Goal: Task Accomplishment & Management: Manage account settings

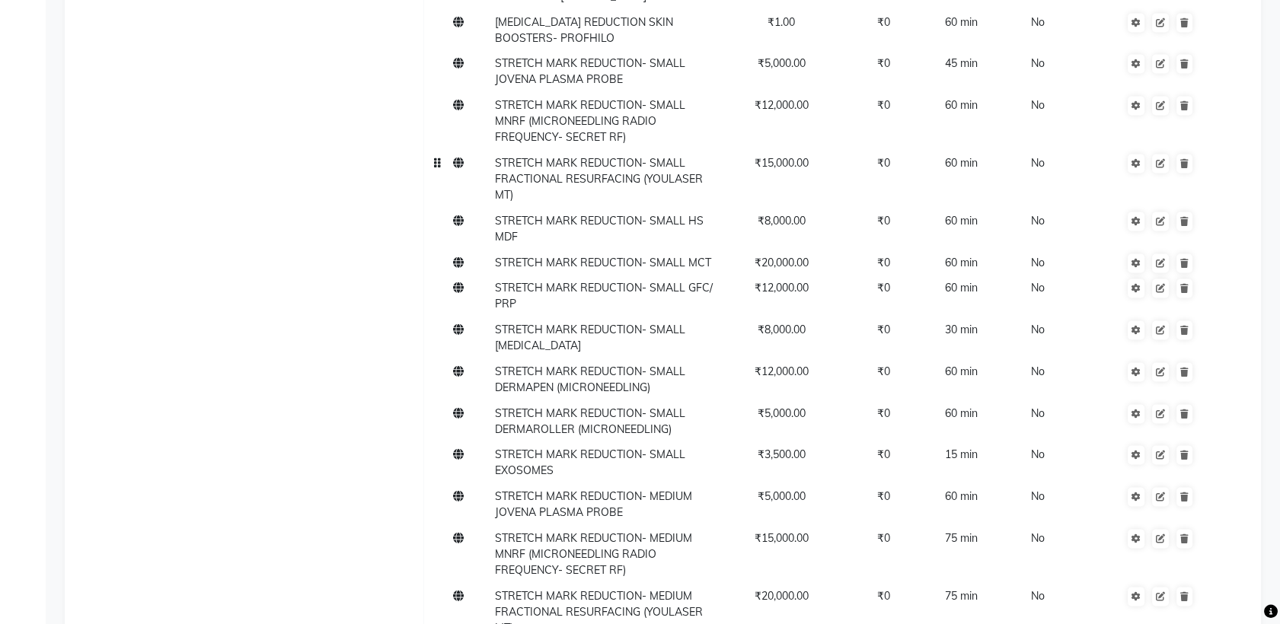
scroll to position [5013, 0]
click at [587, 152] on td "STRETCH MARK REDUCTION- SMALL FRACTIONAL RESURFACING (YOULASER MT)" at bounding box center [604, 181] width 228 height 58
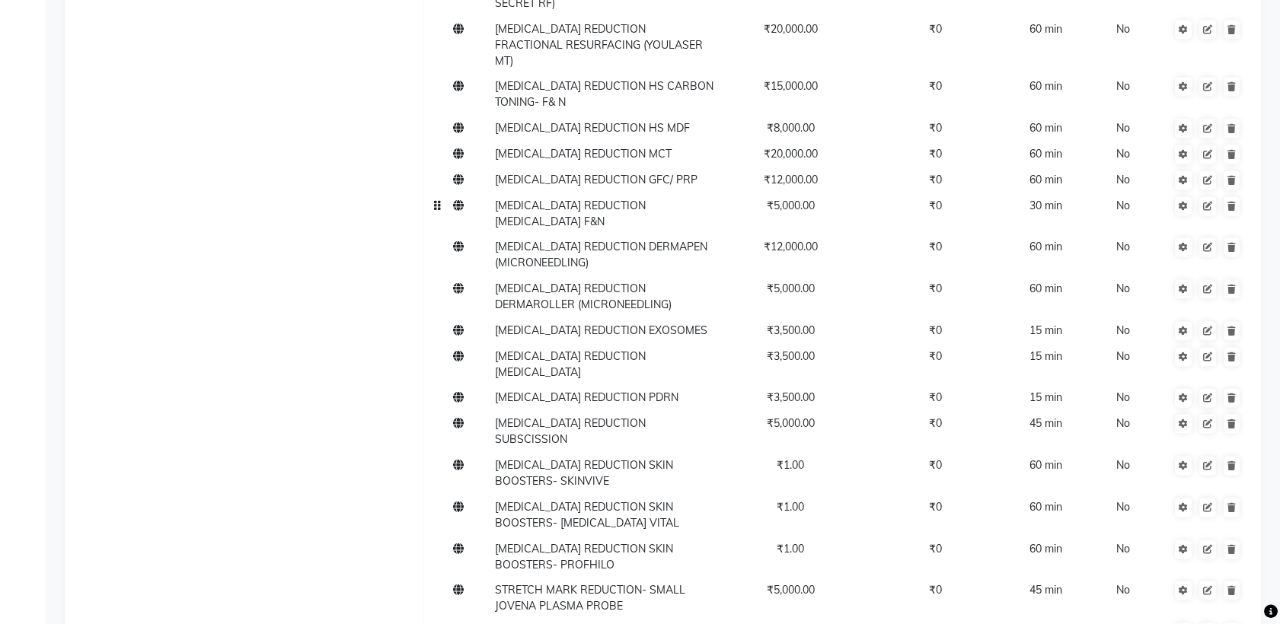
scroll to position [4488, 0]
click at [579, 146] on span "[MEDICAL_DATA] REDUCTION MCT" at bounding box center [583, 153] width 177 height 14
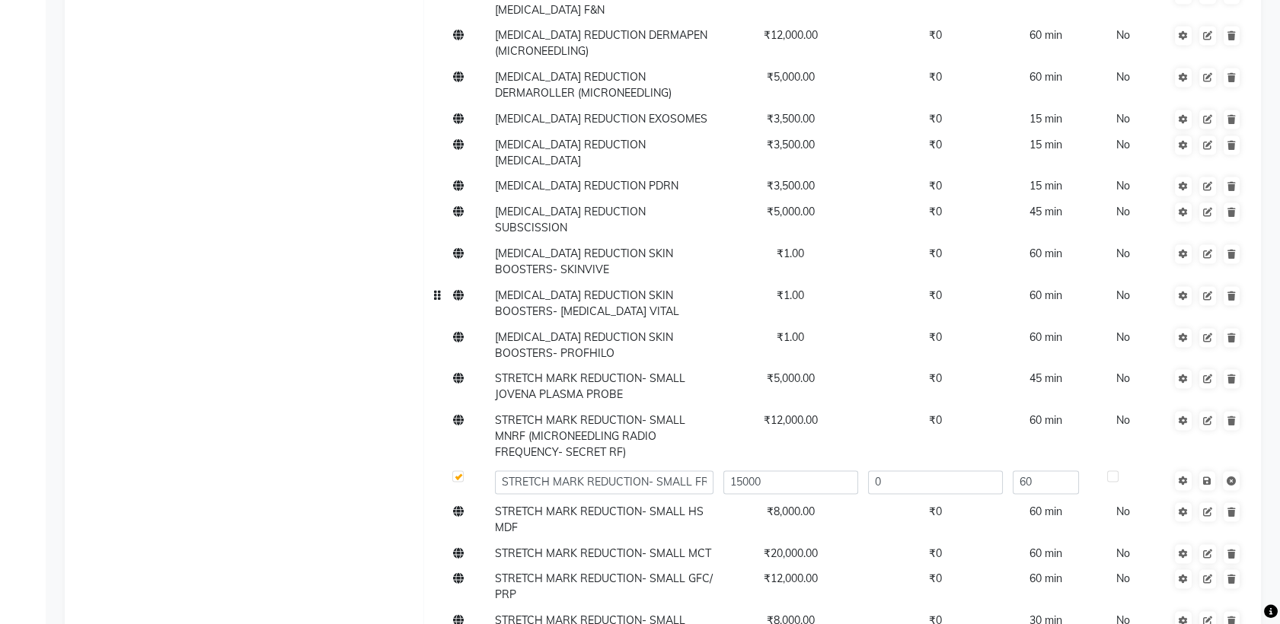
scroll to position [4708, 0]
click at [787, 245] on span "₹1.00" at bounding box center [790, 252] width 27 height 14
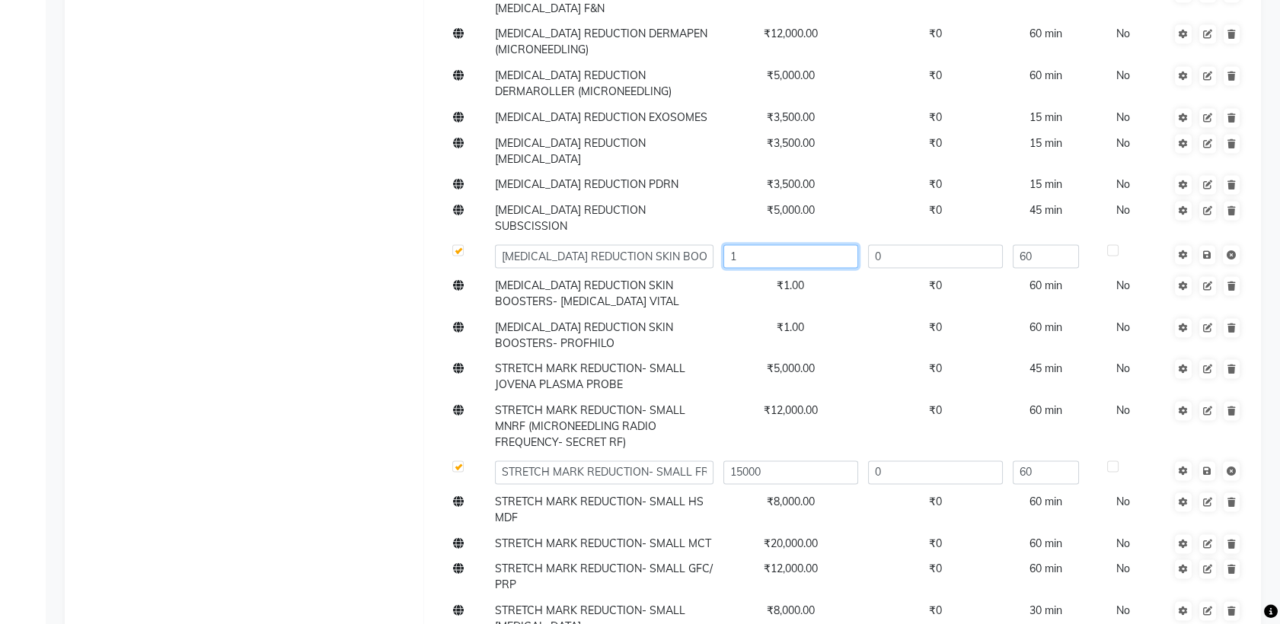
click at [796, 244] on input "1" at bounding box center [790, 256] width 135 height 24
type input "25000"
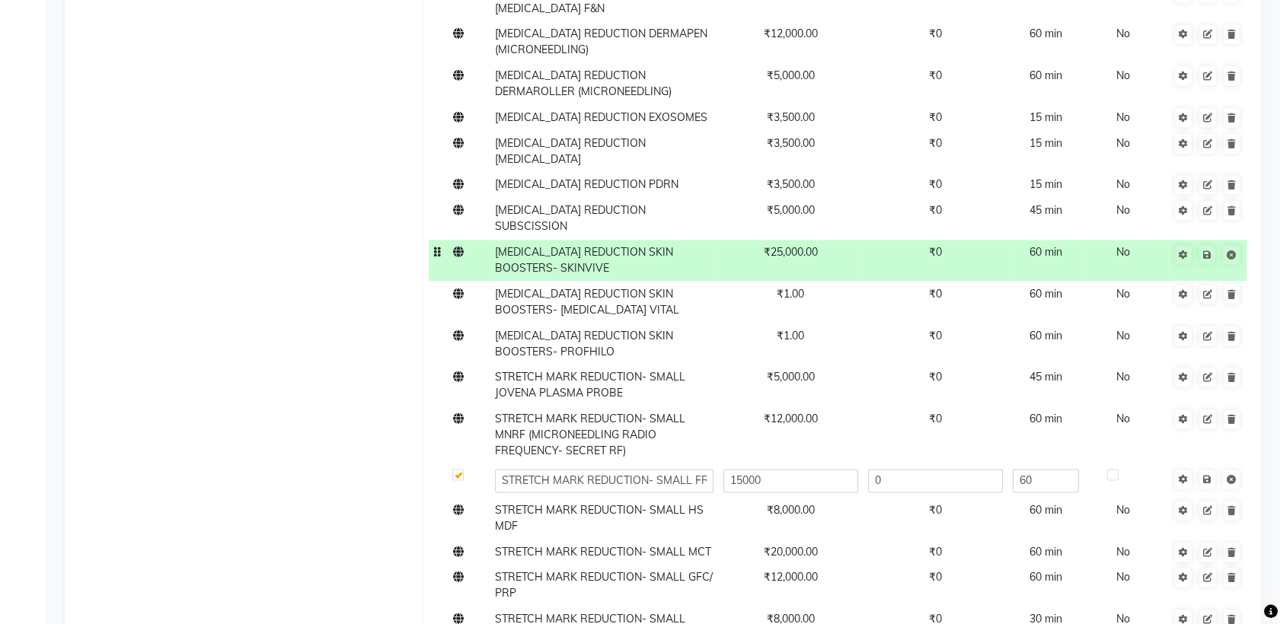
click at [673, 245] on span "[MEDICAL_DATA] REDUCTION SKIN BOOSTERS- SKINVIVE" at bounding box center [584, 260] width 178 height 30
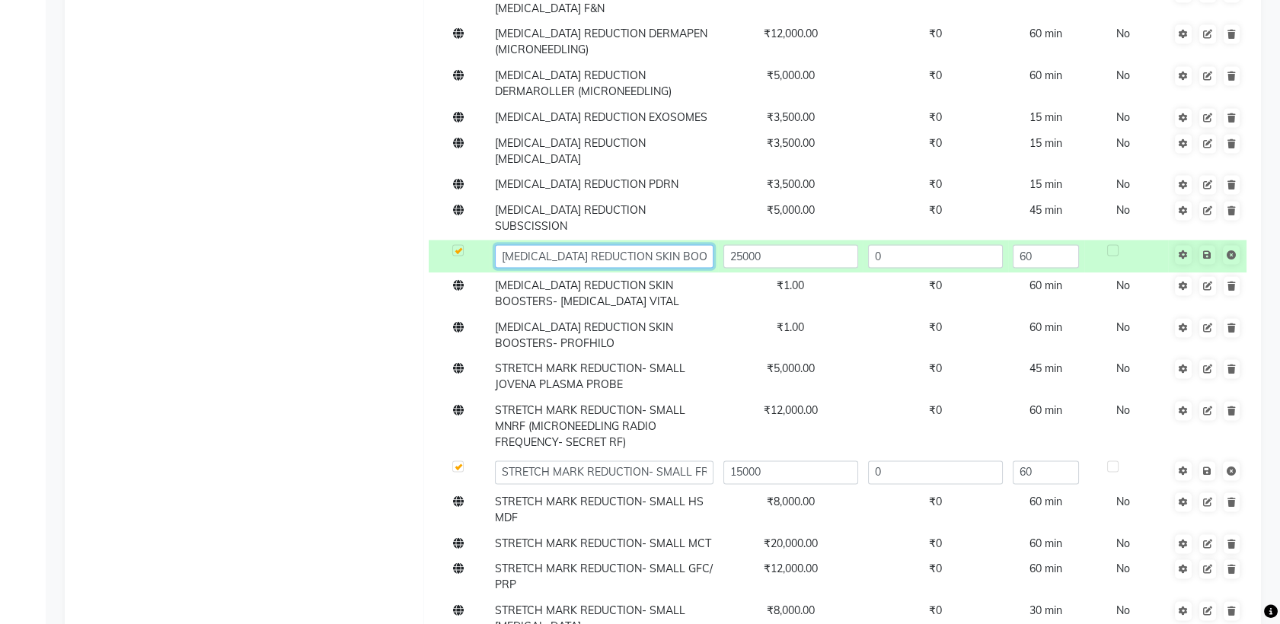
click at [699, 244] on input "[MEDICAL_DATA] REDUCTION SKIN BOOSTERS- SKINVIVE" at bounding box center [604, 256] width 219 height 24
type input "[MEDICAL_DATA] REDUCTION SKIN BOOSTERS- SKINVIVE- 1 ML"
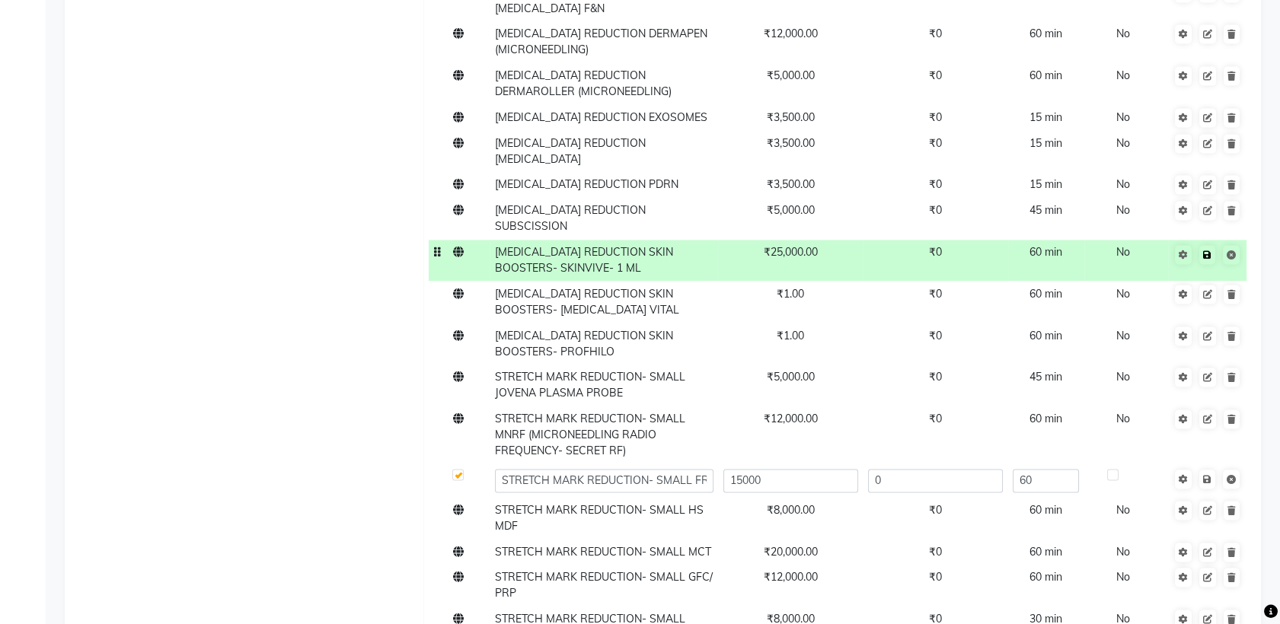
click at [1208, 250] on icon at bounding box center [1207, 254] width 8 height 9
click at [657, 281] on td "[MEDICAL_DATA] REDUCTION SKIN BOOSTERS- [MEDICAL_DATA] VITAL" at bounding box center [604, 302] width 228 height 42
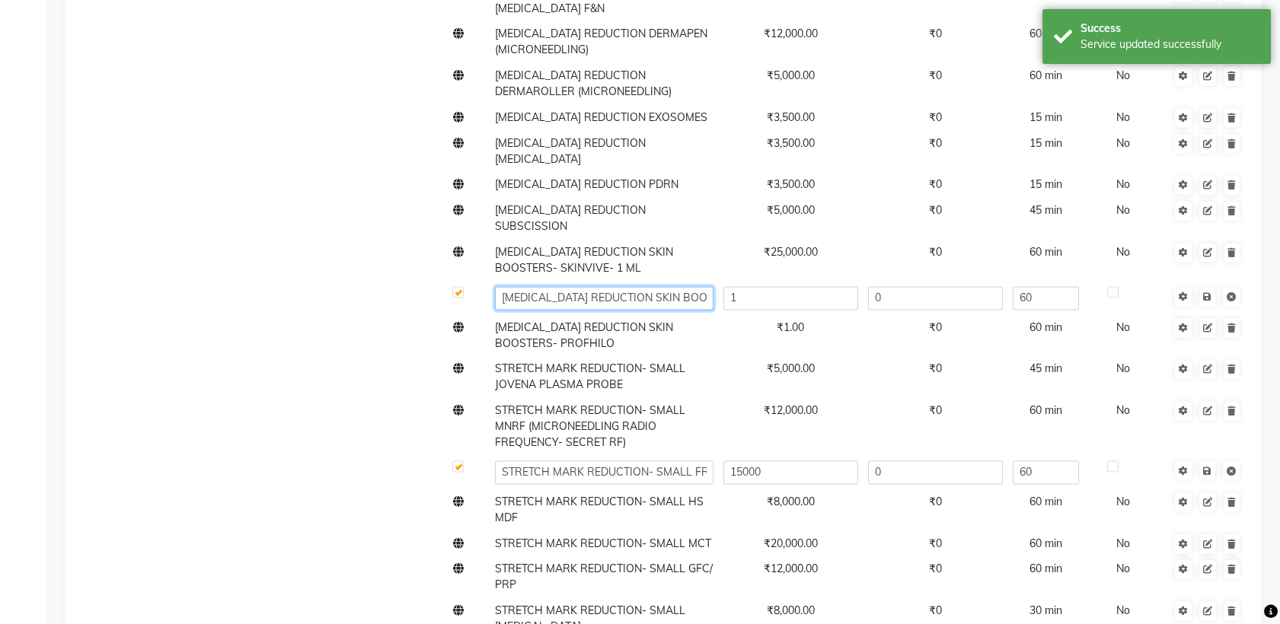
click at [701, 286] on input "[MEDICAL_DATA] REDUCTION SKIN BOOSTERS- [MEDICAL_DATA] VITAL" at bounding box center [604, 298] width 219 height 24
click at [692, 286] on input "[MEDICAL_DATA] REDUCTION SKIN BOOSTERS- [MEDICAL_DATA] VITAL- 1ML" at bounding box center [604, 298] width 219 height 24
type input "[MEDICAL_DATA] REDUCTION SKIN BOOSTERS- [MEDICAL_DATA] VITAL- 1 ML"
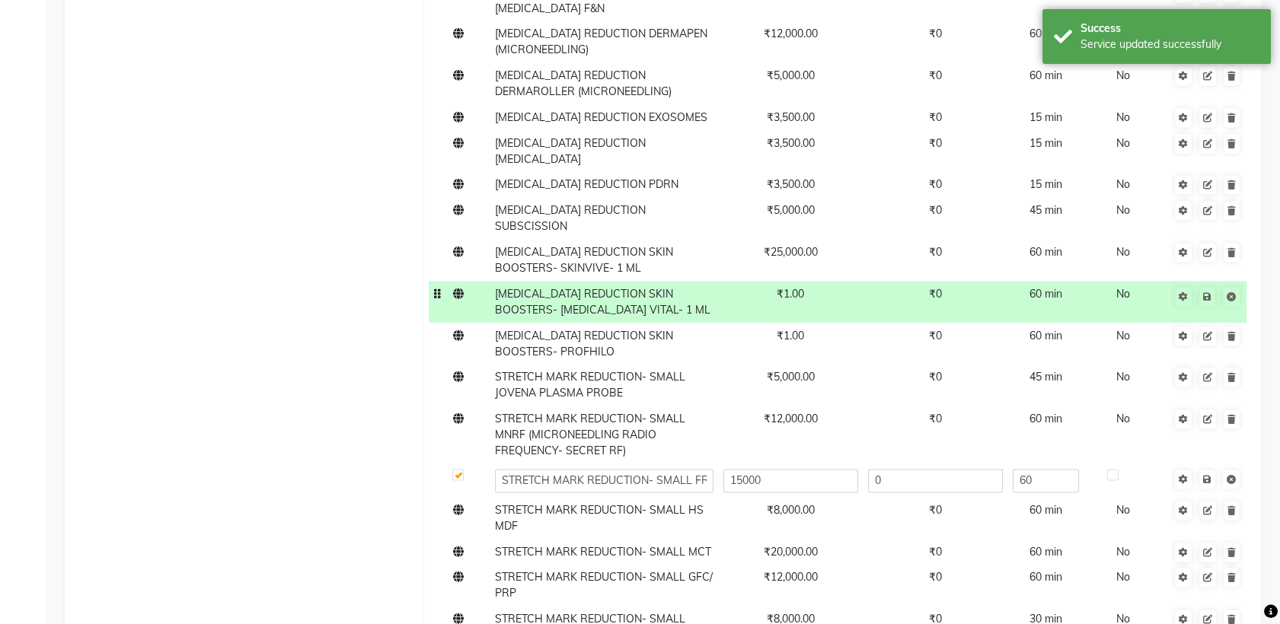
click at [796, 281] on td "₹1.00" at bounding box center [790, 302] width 145 height 42
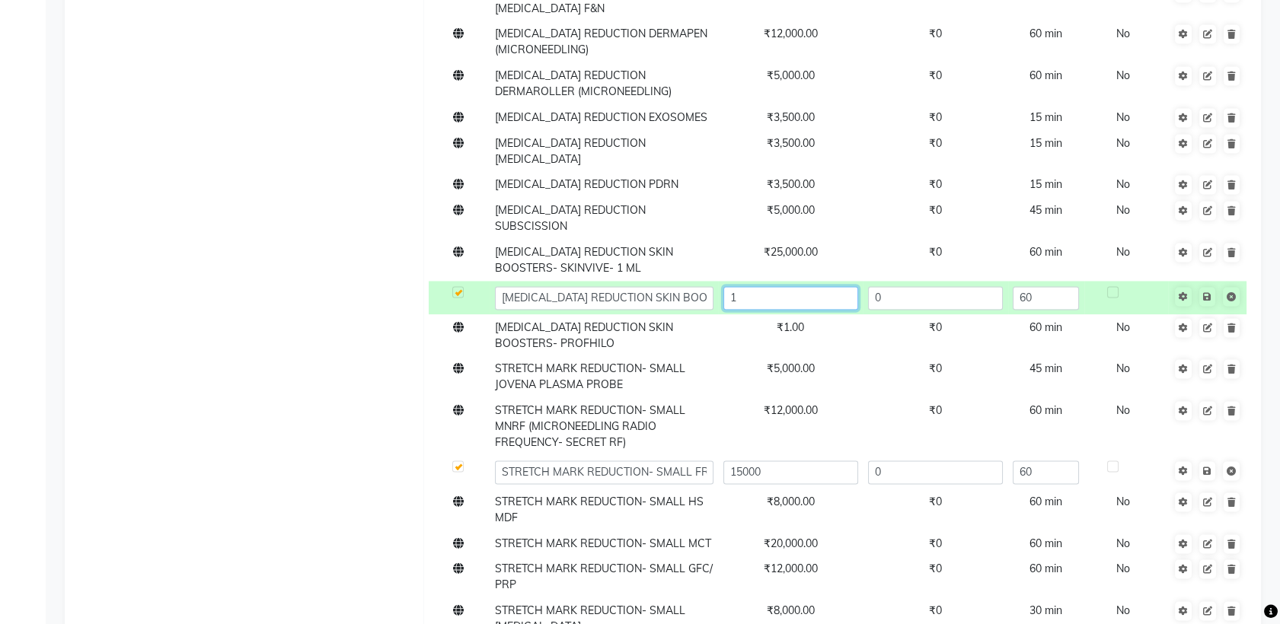
click at [799, 286] on input "1" at bounding box center [790, 298] width 135 height 24
type input "25000"
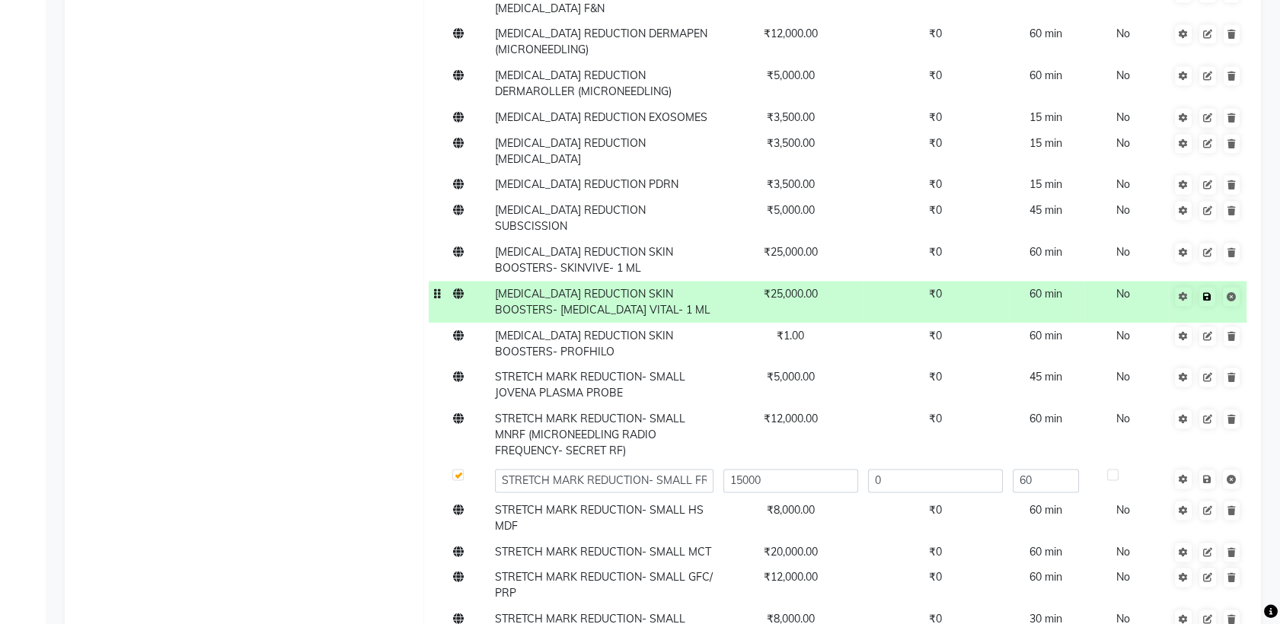
click at [1210, 292] on icon at bounding box center [1207, 296] width 8 height 9
click at [621, 323] on td "[MEDICAL_DATA] REDUCTION SKIN BOOSTERS- PROFHILO" at bounding box center [604, 344] width 228 height 42
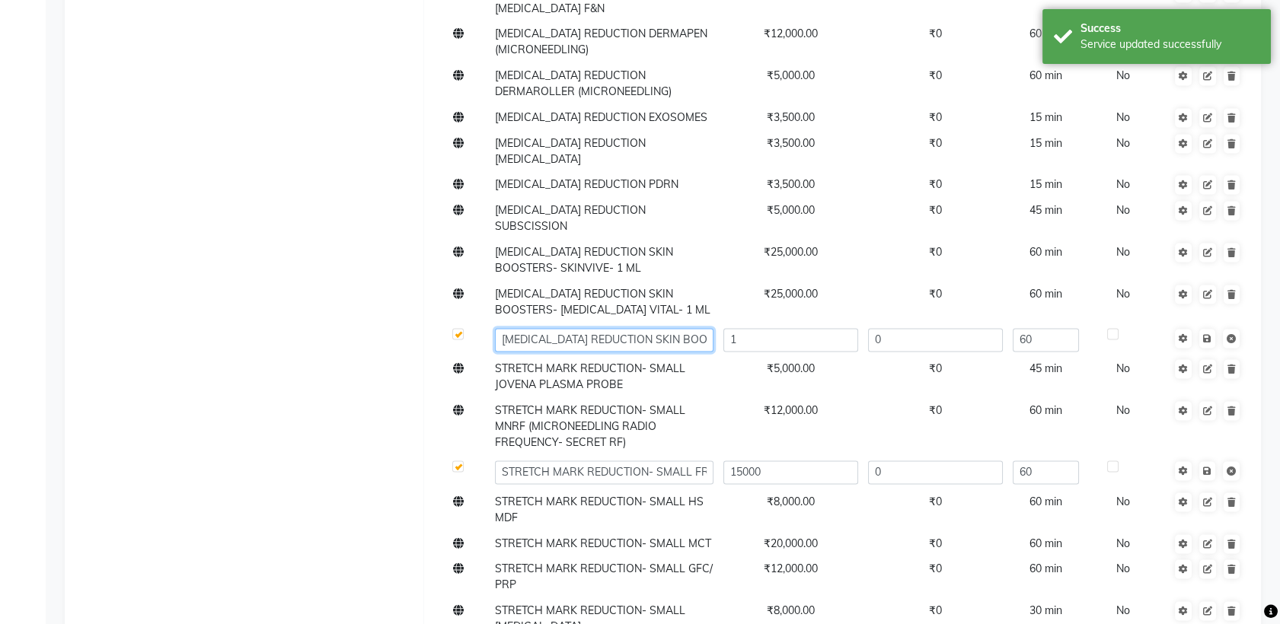
click at [697, 328] on input "[MEDICAL_DATA] REDUCTION SKIN BOOSTERS- PROFHILO" at bounding box center [604, 340] width 219 height 24
type input "[MEDICAL_DATA] REDUCTION SKIN BOOSTERS- PROFHILO- 1 ML"
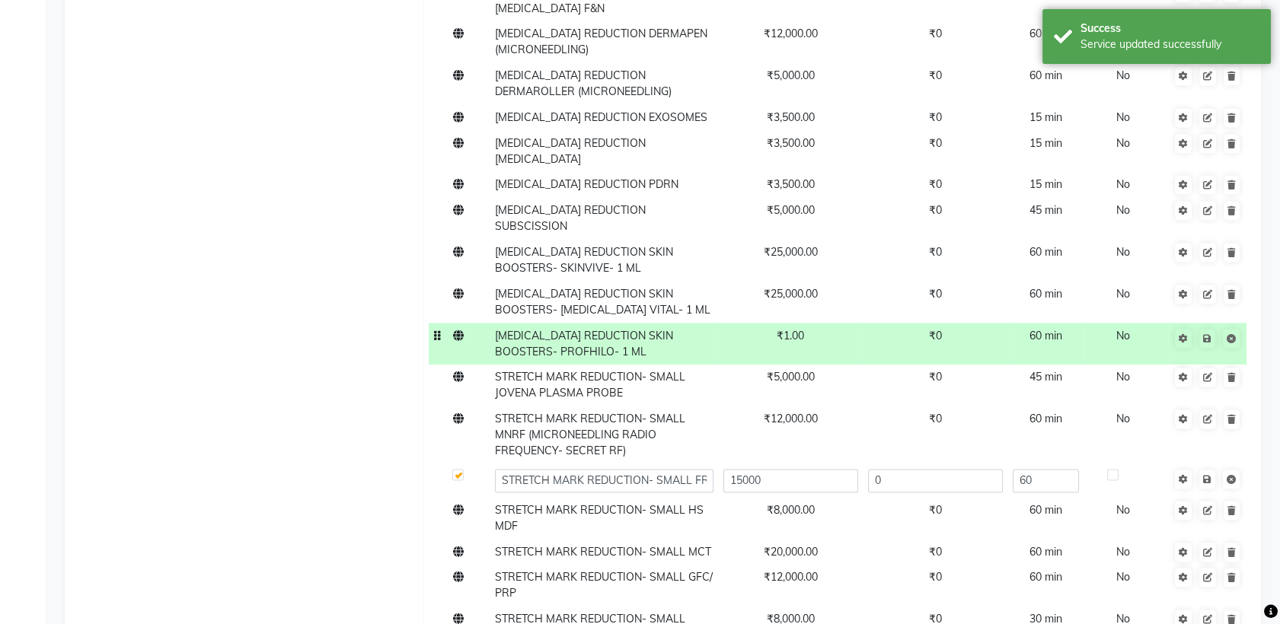
click at [826, 323] on td "₹1.00" at bounding box center [790, 344] width 145 height 42
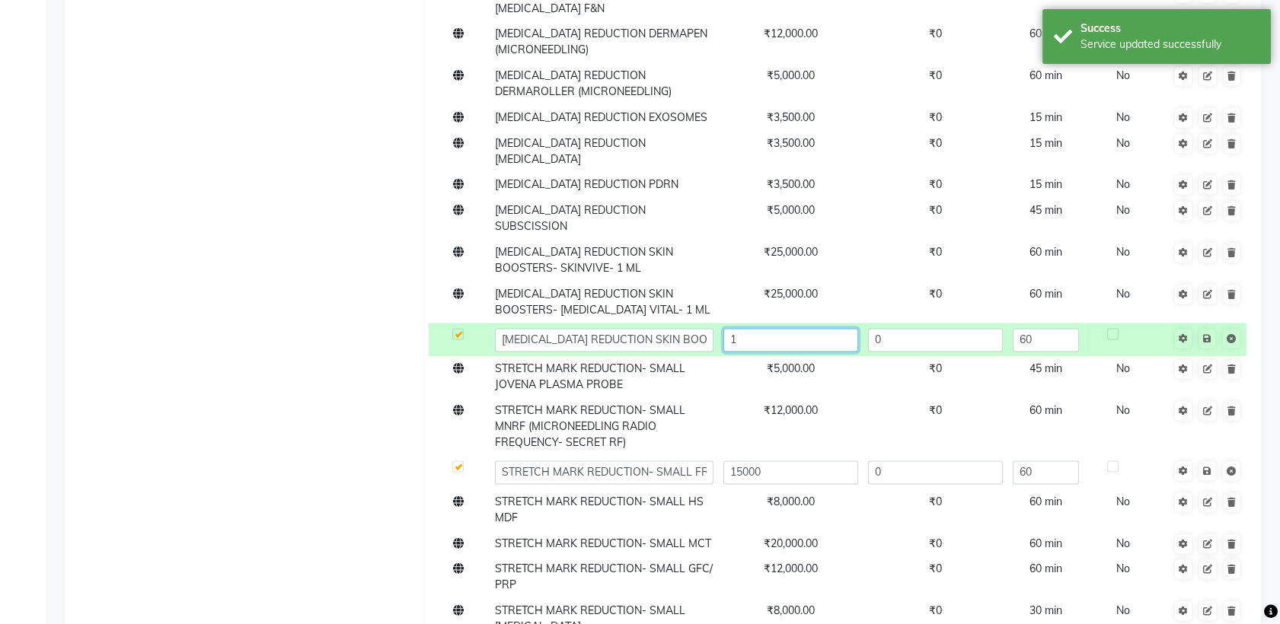
click at [791, 328] on input "1" at bounding box center [790, 340] width 135 height 24
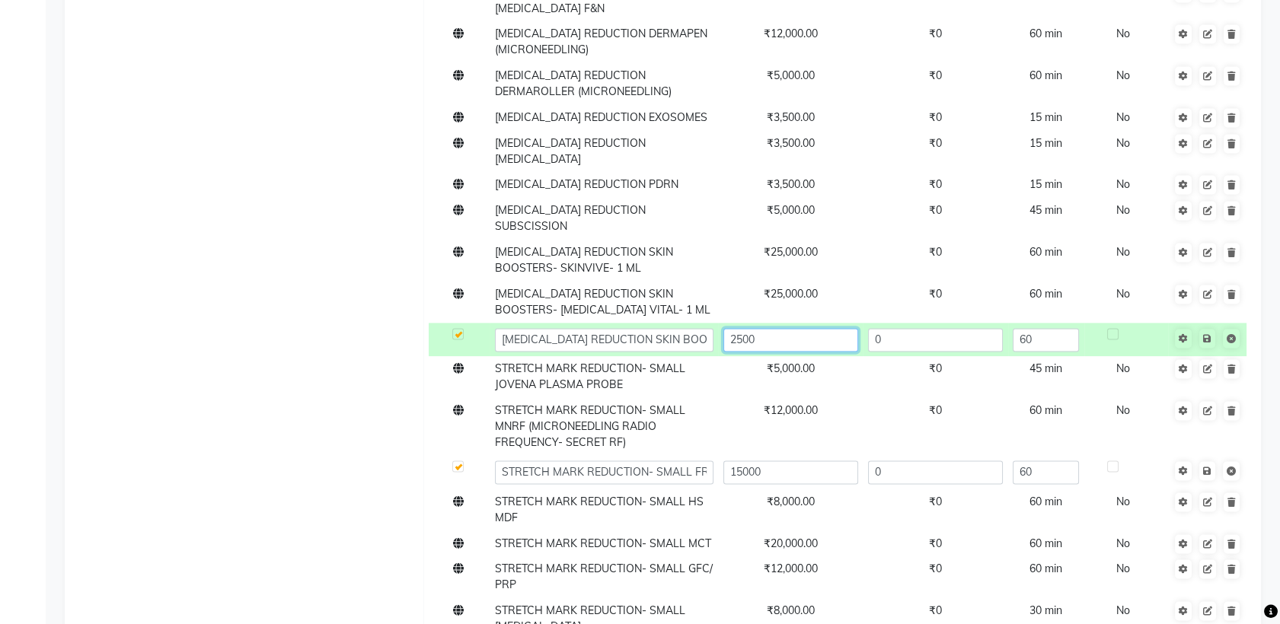
type input "25000"
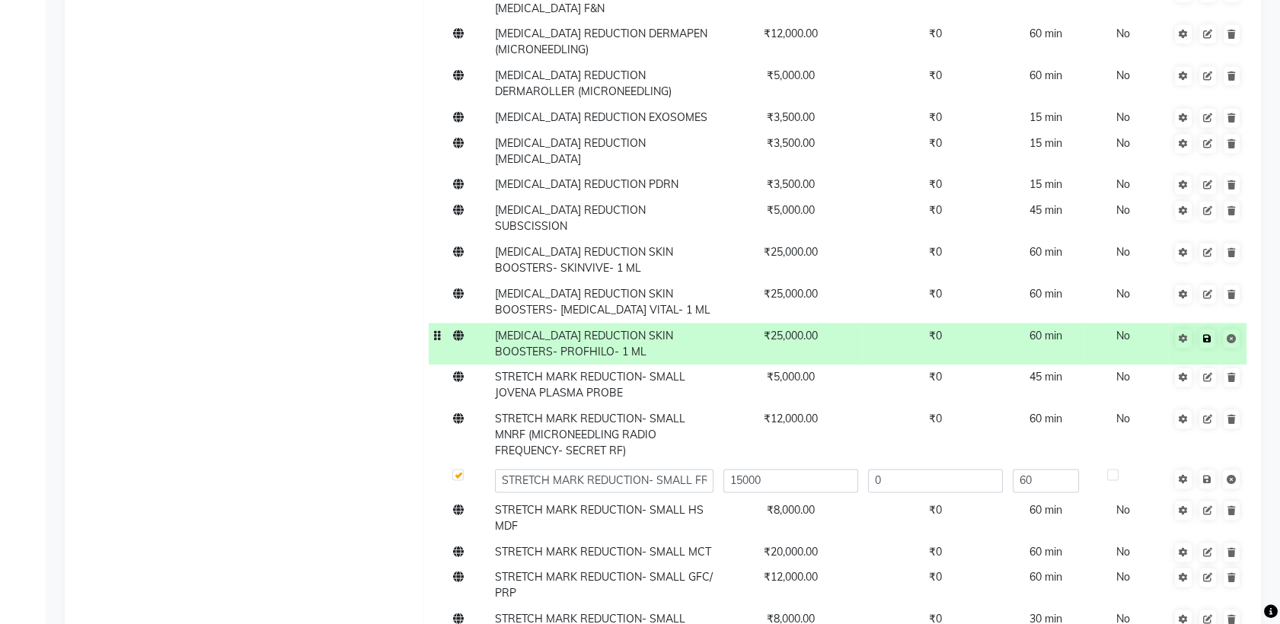
click at [1209, 334] on icon at bounding box center [1207, 338] width 8 height 9
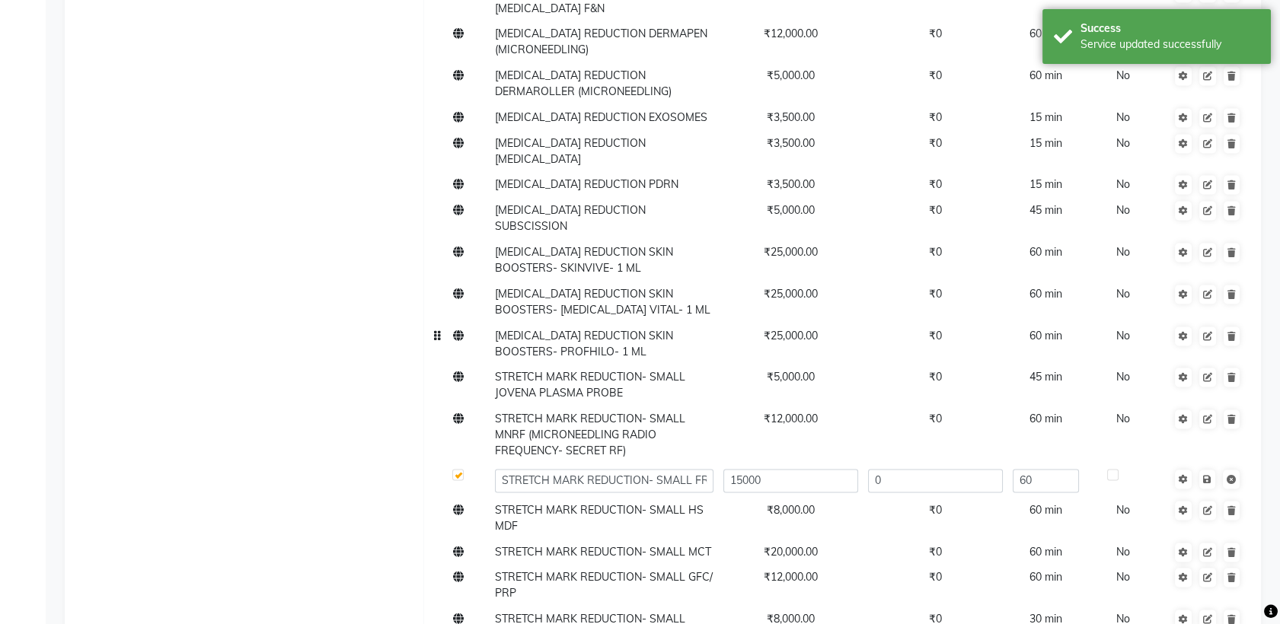
click at [789, 329] on span "₹25,000.00" at bounding box center [791, 336] width 54 height 14
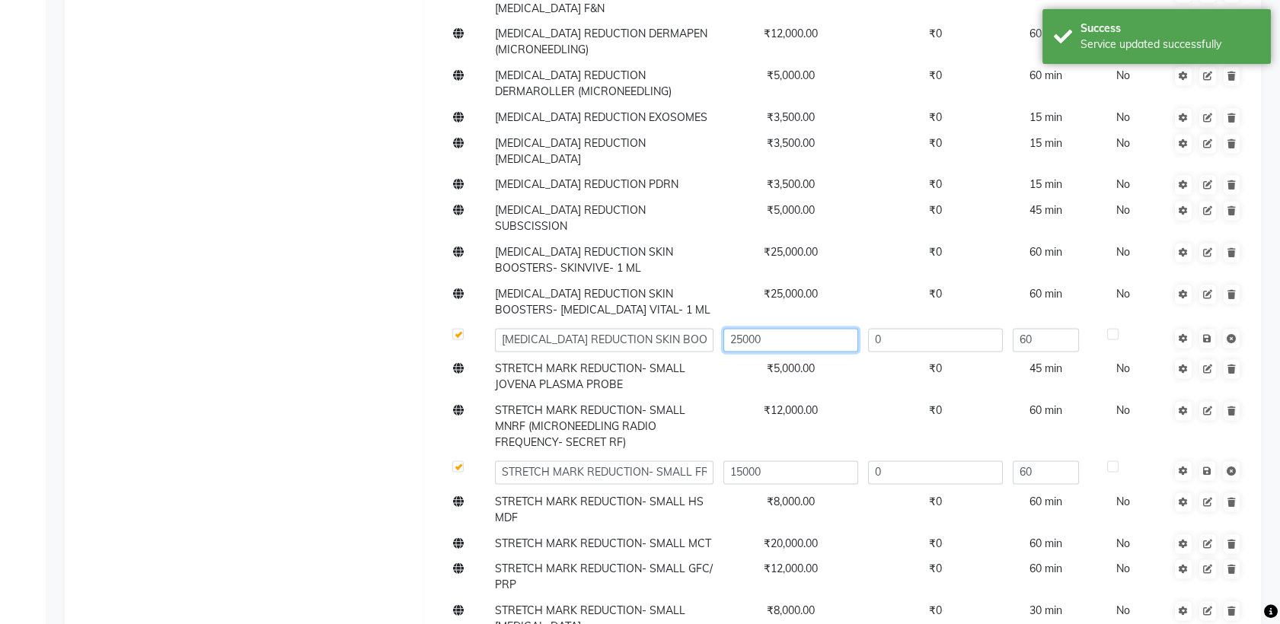
click at [789, 328] on input "25000" at bounding box center [790, 340] width 135 height 24
type input "2"
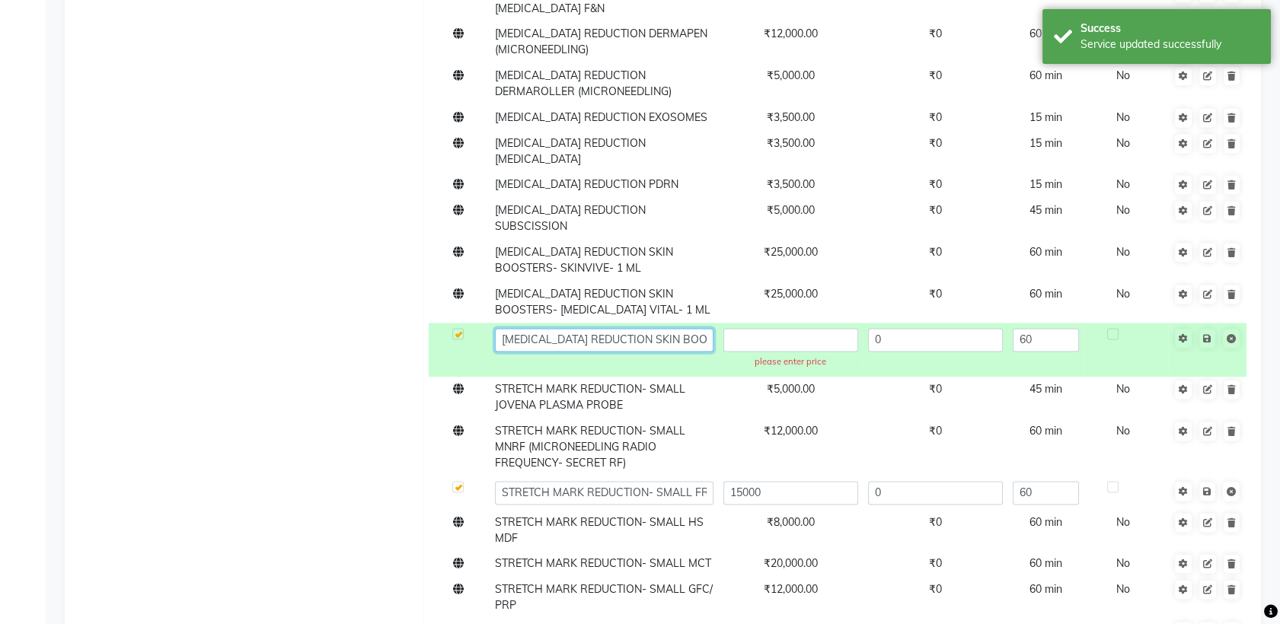
click at [706, 328] on input "[MEDICAL_DATA] REDUCTION SKIN BOOSTERS- PROFHILO- 1 ML" at bounding box center [604, 340] width 219 height 24
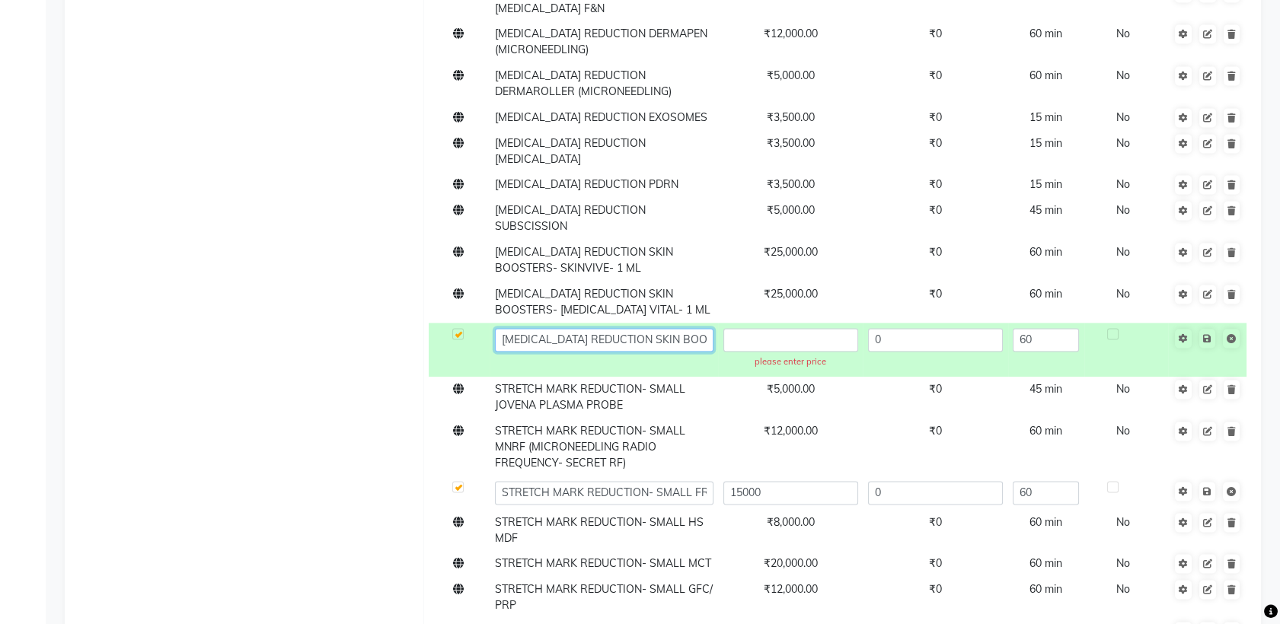
click at [706, 328] on input "[MEDICAL_DATA] REDUCTION SKIN BOOSTERS- PROFHILO- 1 ML" at bounding box center [604, 340] width 219 height 24
click at [685, 328] on input "[MEDICAL_DATA] REDUCTION SKIN BOOSTERS- PROFHILO- 1 ML" at bounding box center [604, 340] width 219 height 24
type input "[MEDICAL_DATA] REDUCTION SKIN BOOSTERS- PROFHILO- 2 ML"
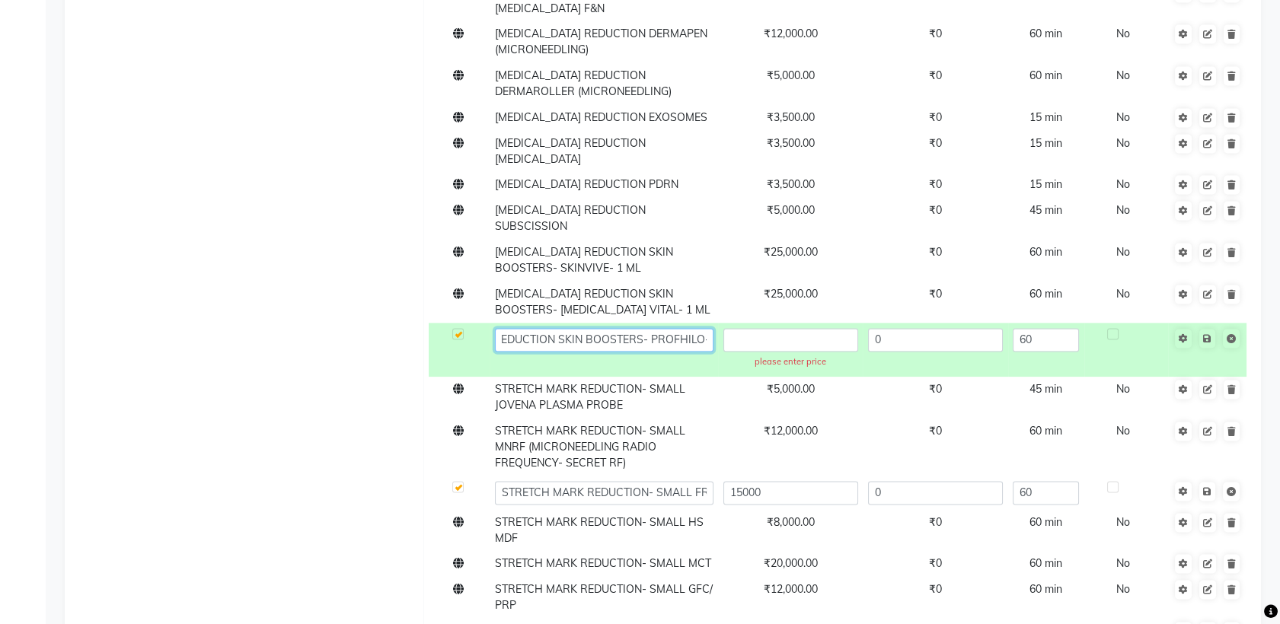
scroll to position [0, 101]
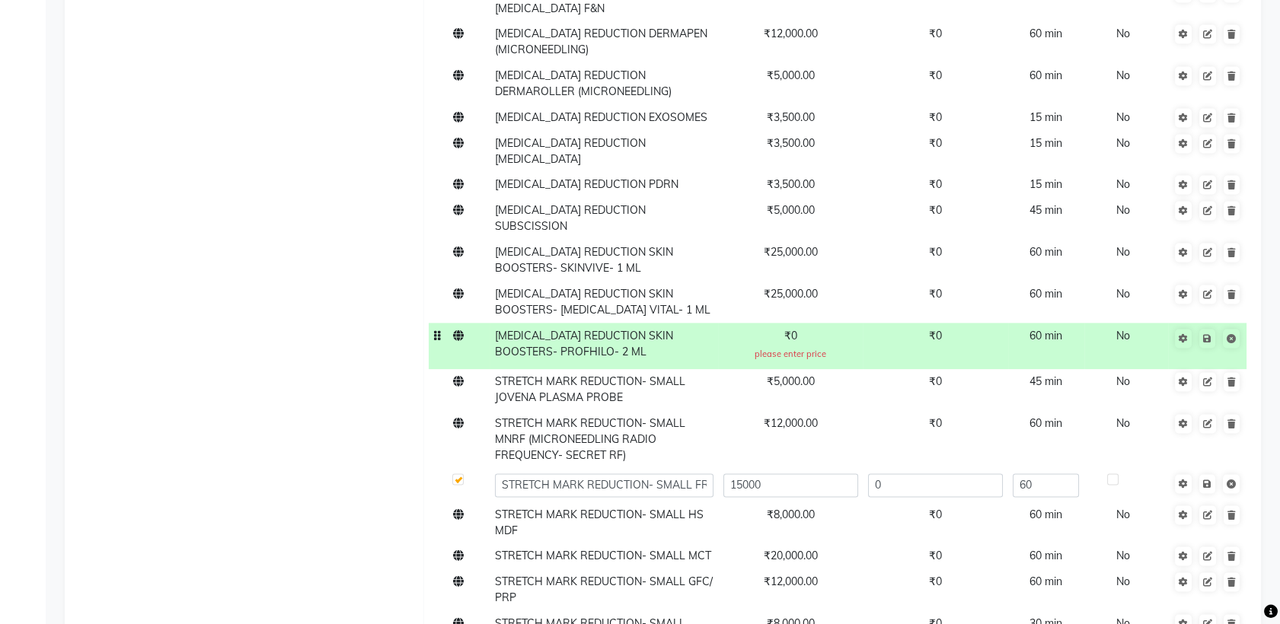
click at [841, 348] on div "please enter price" at bounding box center [790, 354] width 128 height 13
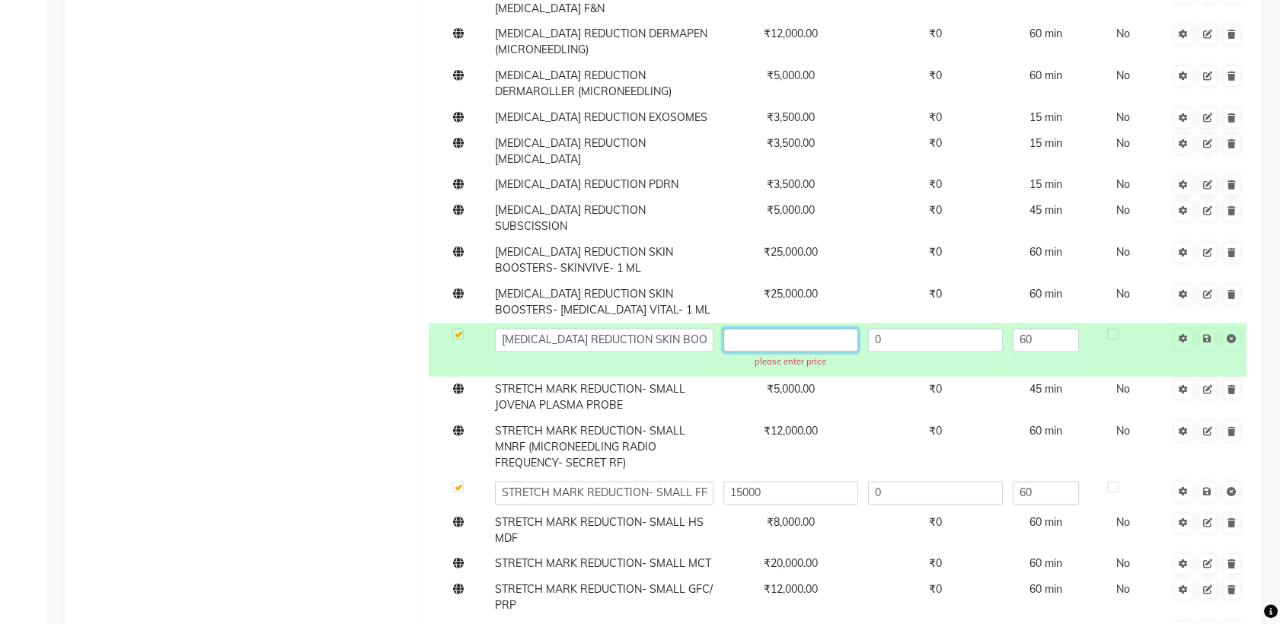
click at [790, 328] on input "text" at bounding box center [790, 340] width 135 height 24
type input "37000"
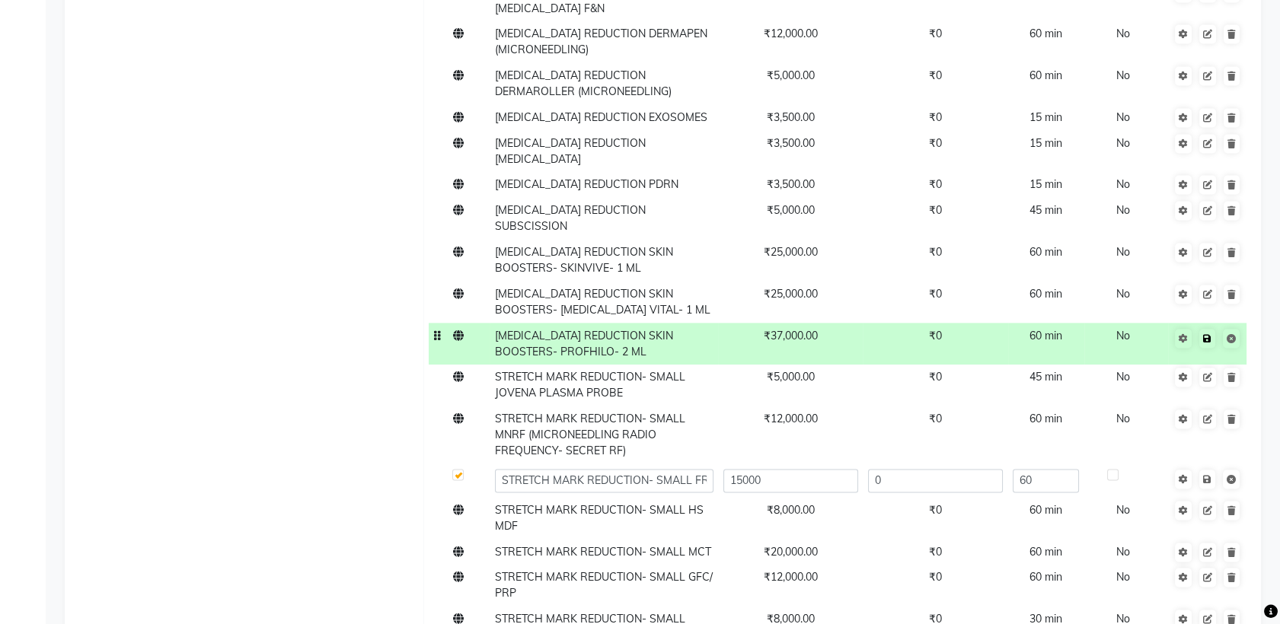
click at [1208, 329] on link at bounding box center [1207, 338] width 16 height 19
click at [1206, 334] on icon at bounding box center [1207, 338] width 8 height 9
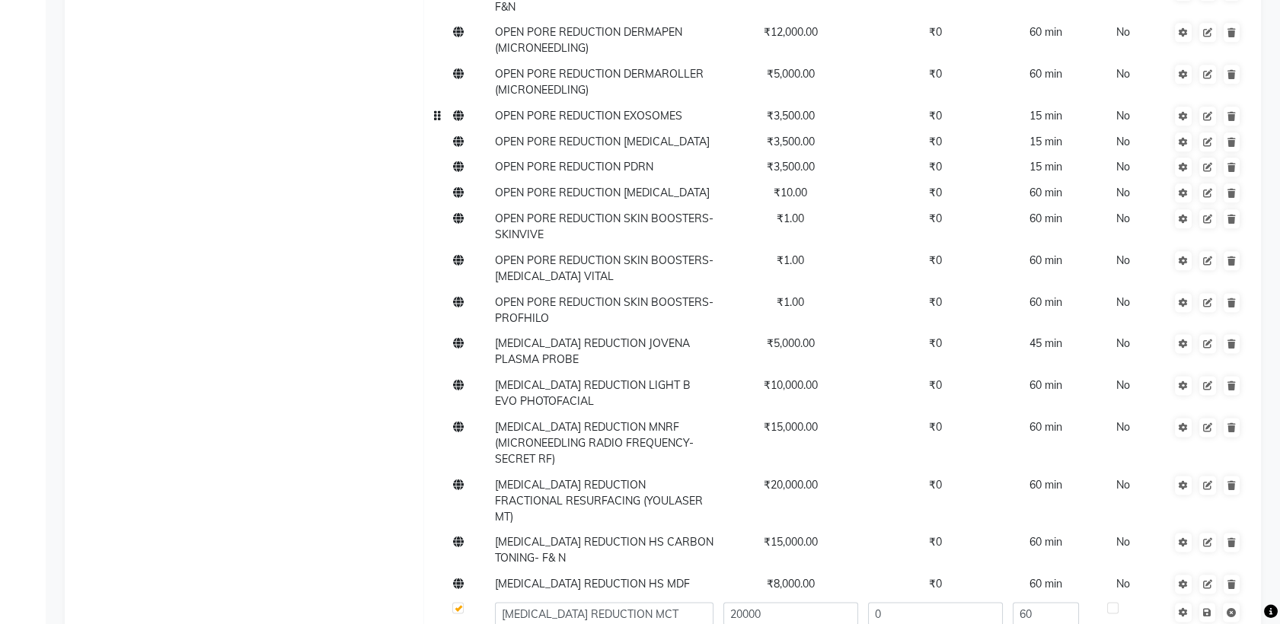
scroll to position [4032, 0]
click at [791, 184] on span "₹10.00" at bounding box center [791, 191] width 34 height 14
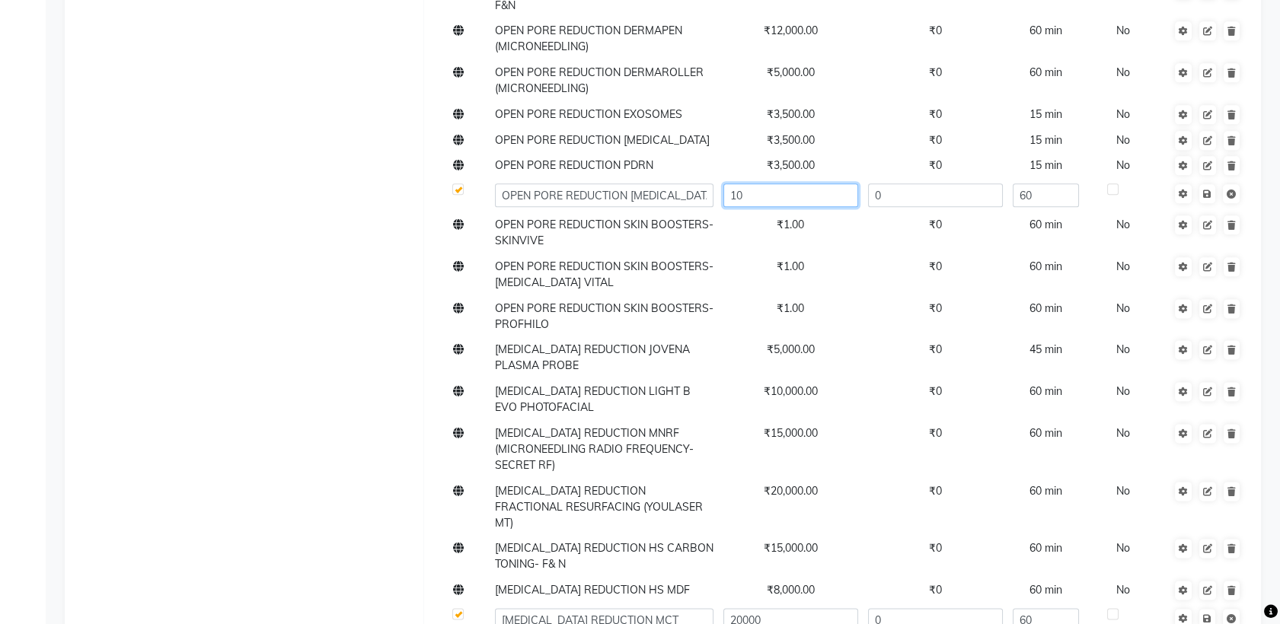
click at [776, 183] on input "10" at bounding box center [790, 195] width 135 height 24
type input "1"
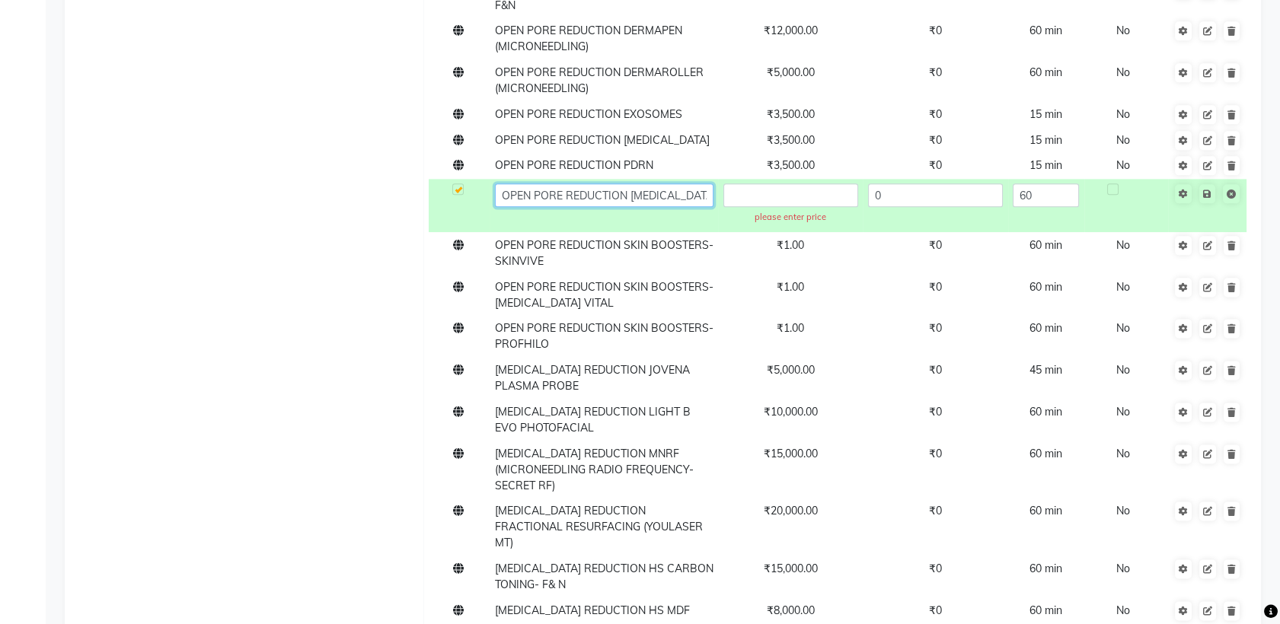
click at [674, 183] on input "OPEN PORE REDUCTION [MEDICAL_DATA]" at bounding box center [604, 195] width 219 height 24
type input "OPEN PORE REDUCTION [MEDICAL_DATA]- PER UNIT"
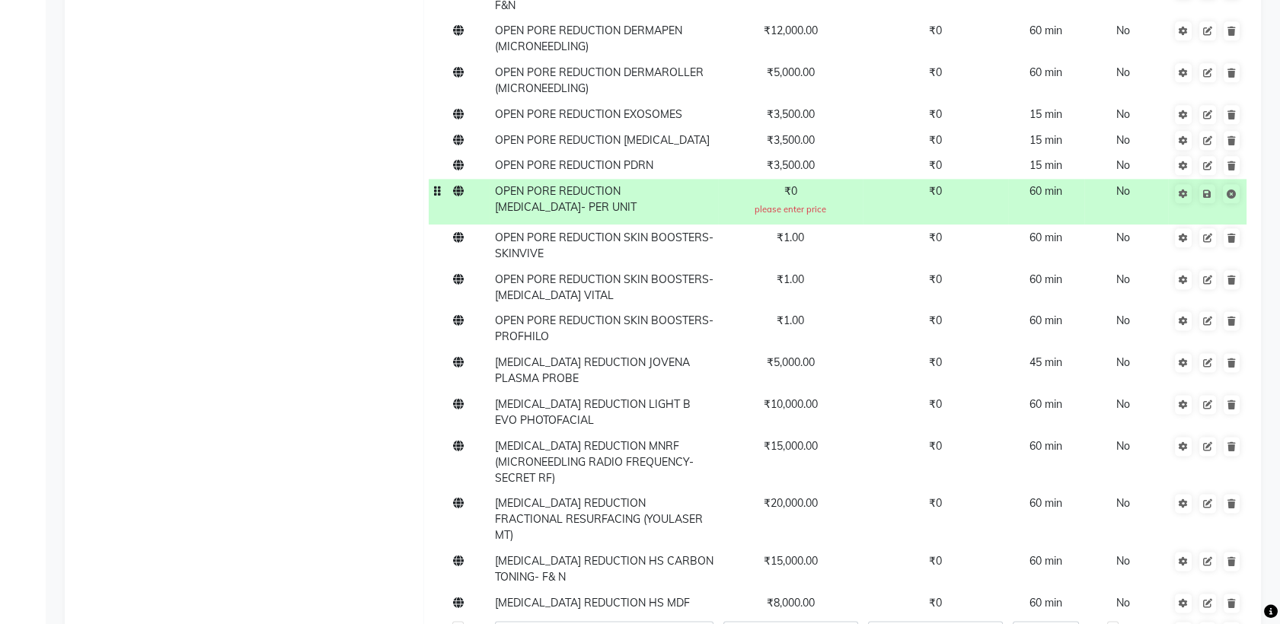
click at [789, 184] on span "₹0" at bounding box center [790, 191] width 13 height 14
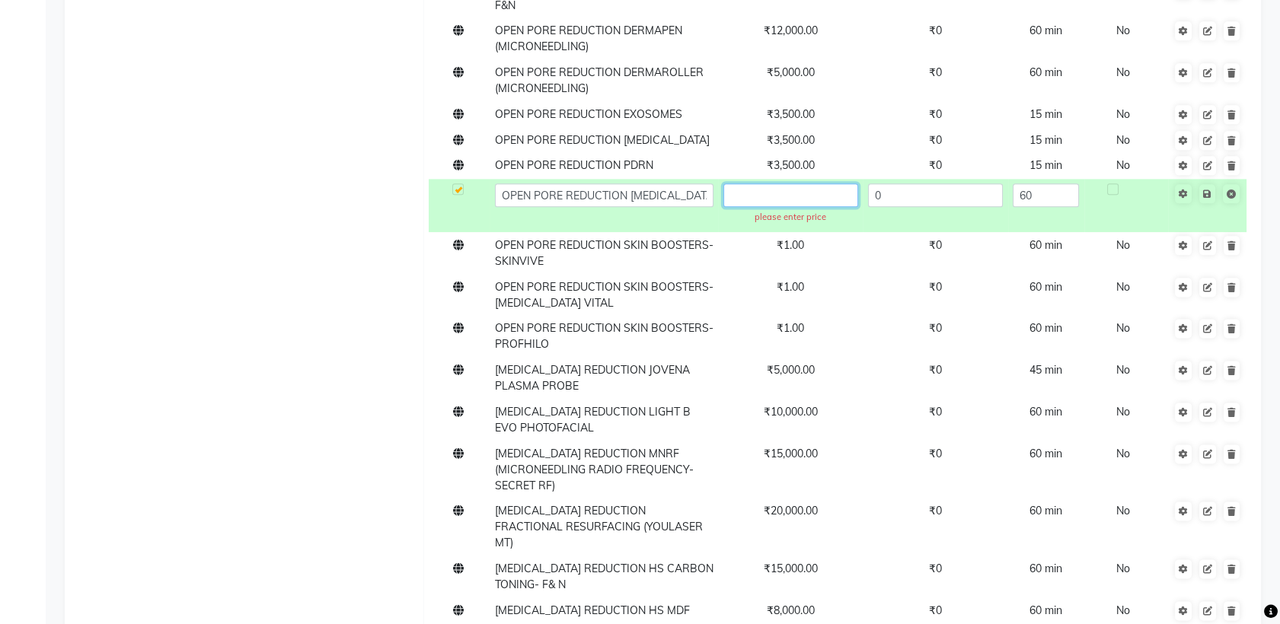
click at [795, 183] on input "text" at bounding box center [790, 195] width 135 height 24
type input "500"
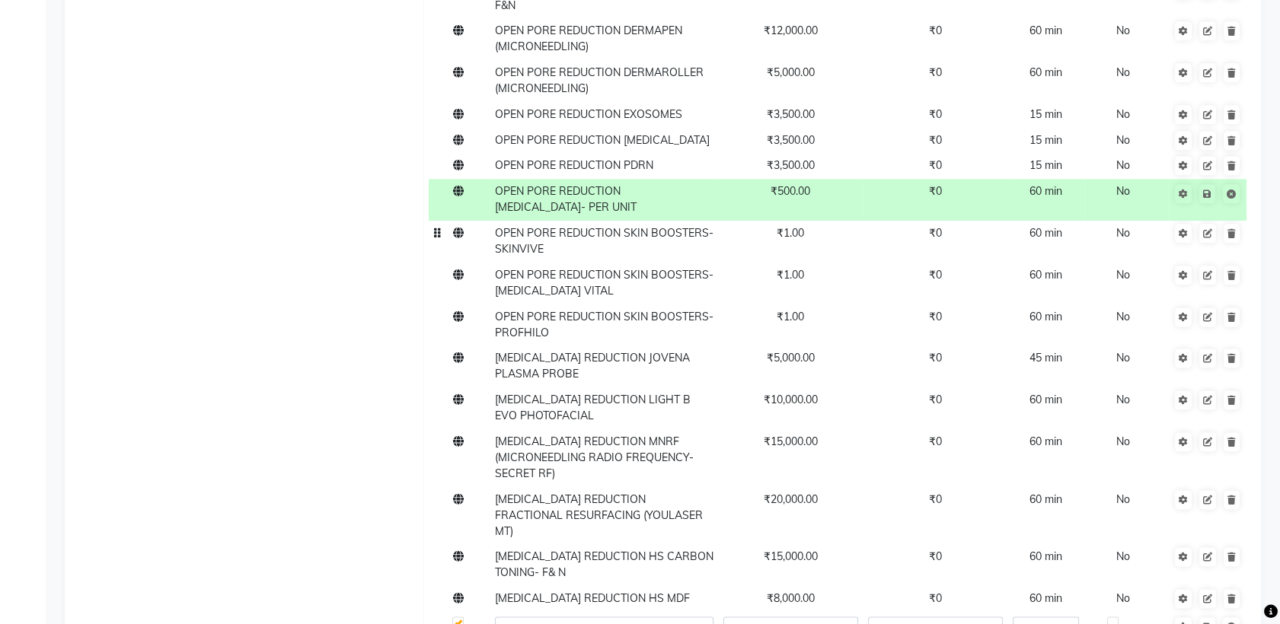
click at [759, 221] on td "₹1.00" at bounding box center [790, 242] width 145 height 42
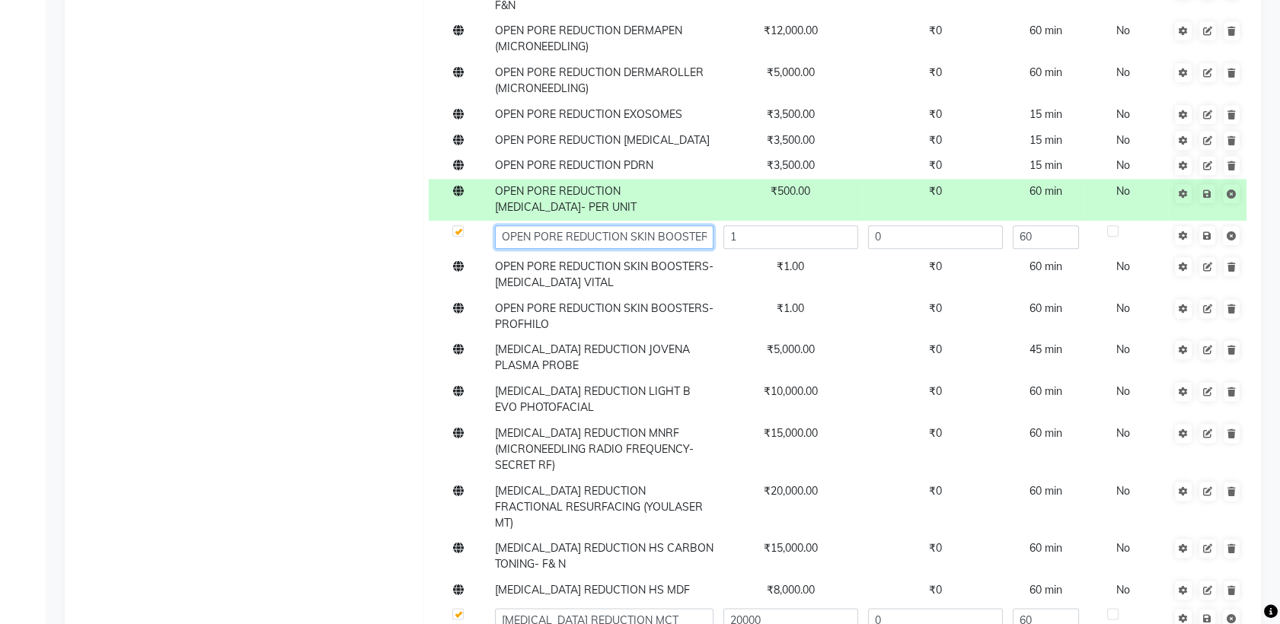
click at [705, 225] on input "OPEN PORE REDUCTION SKIN BOOSTERS- SKINVIVE" at bounding box center [604, 237] width 219 height 24
type input "OPEN PORE REDUCTION SKIN BOOSTERS- SKINVIVE- 1ML"
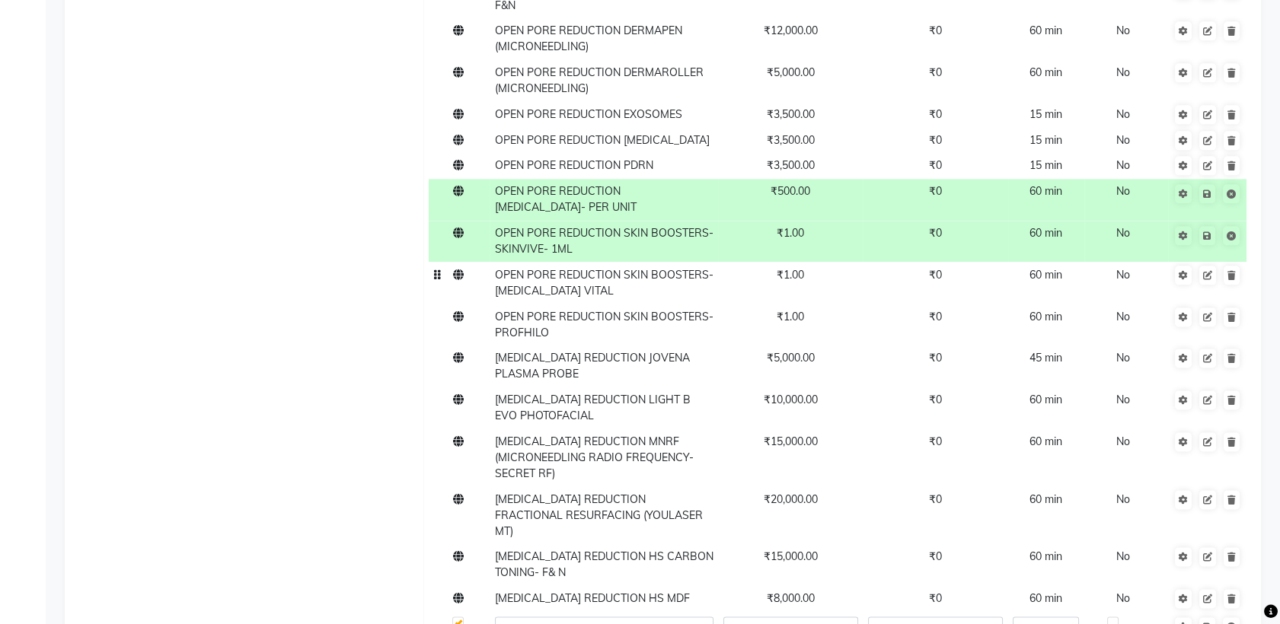
click at [695, 268] on span "OPEN PORE REDUCTION SKIN BOOSTERS- [MEDICAL_DATA] VITAL" at bounding box center [604, 283] width 219 height 30
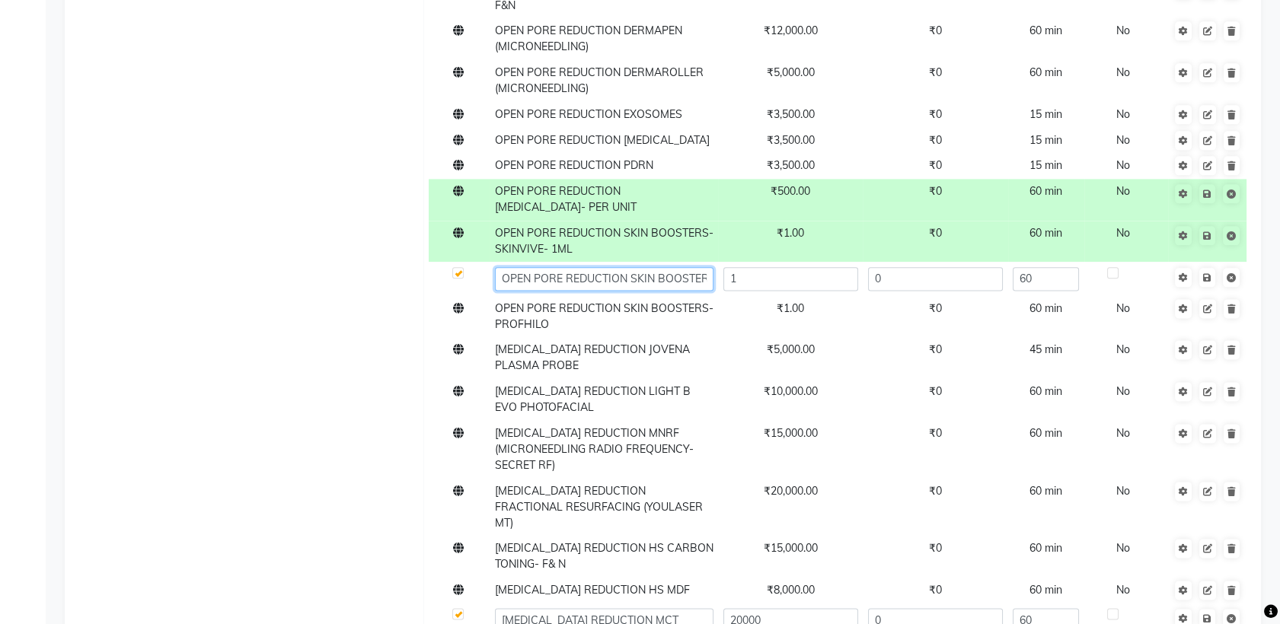
click at [700, 267] on input "OPEN PORE REDUCTION SKIN BOOSTERS- [MEDICAL_DATA] VITAL" at bounding box center [604, 279] width 219 height 24
type input "OPEN PORE REDUCTION SKIN BOOSTERS- [MEDICAL_DATA] VITAL- 1 ML"
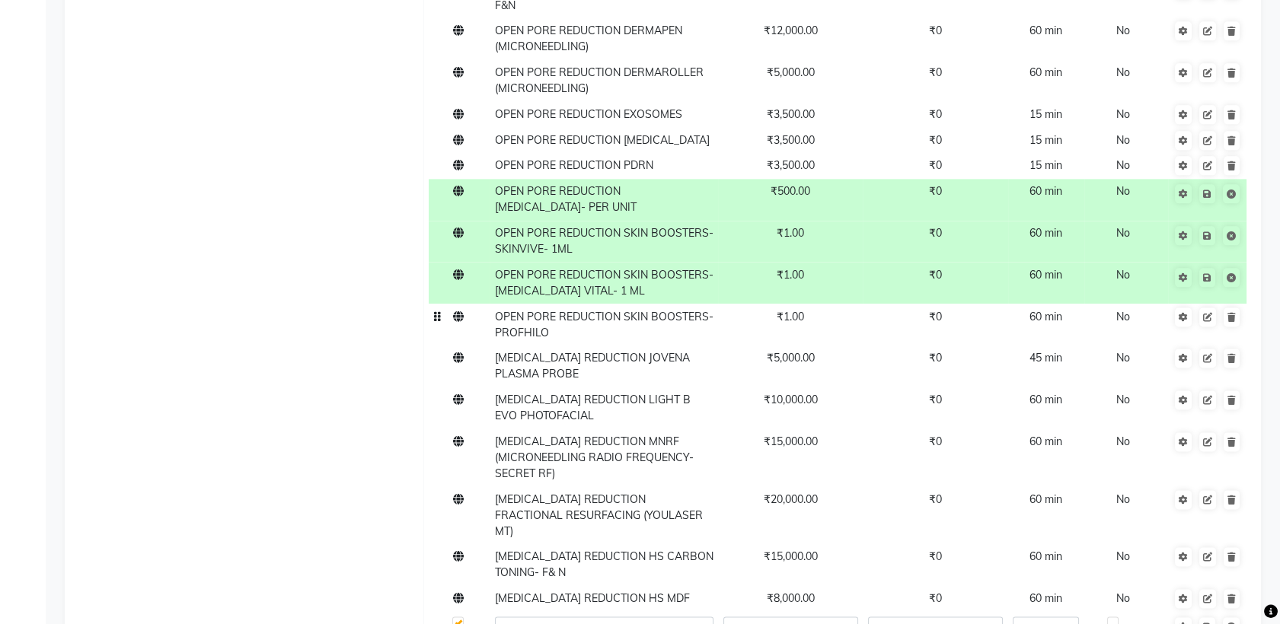
click at [688, 310] on span "OPEN PORE REDUCTION SKIN BOOSTERS- PROFHILO" at bounding box center [604, 325] width 219 height 30
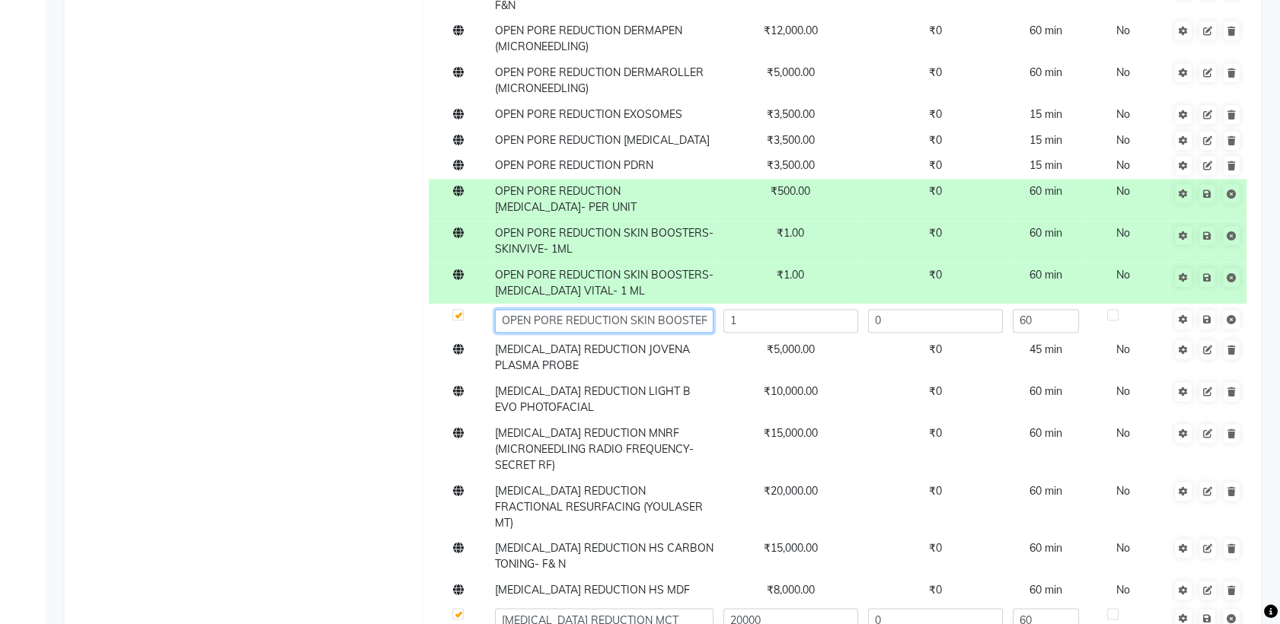
click at [701, 309] on input "OPEN PORE REDUCTION SKIN BOOSTERS- PROFHILO" at bounding box center [604, 321] width 219 height 24
type input "OPEN PORE REDUCTION SKIN BOOSTERS- PROFHILO- 2 ML"
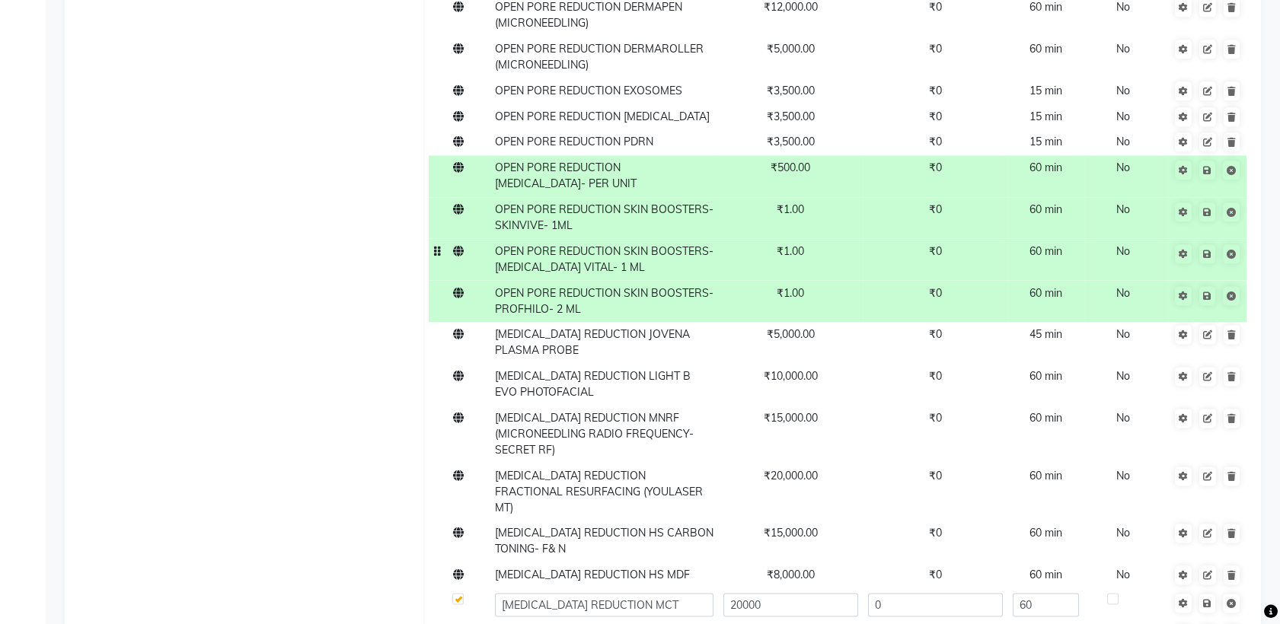
scroll to position [4057, 0]
click at [793, 196] on td "₹1.00" at bounding box center [790, 217] width 145 height 42
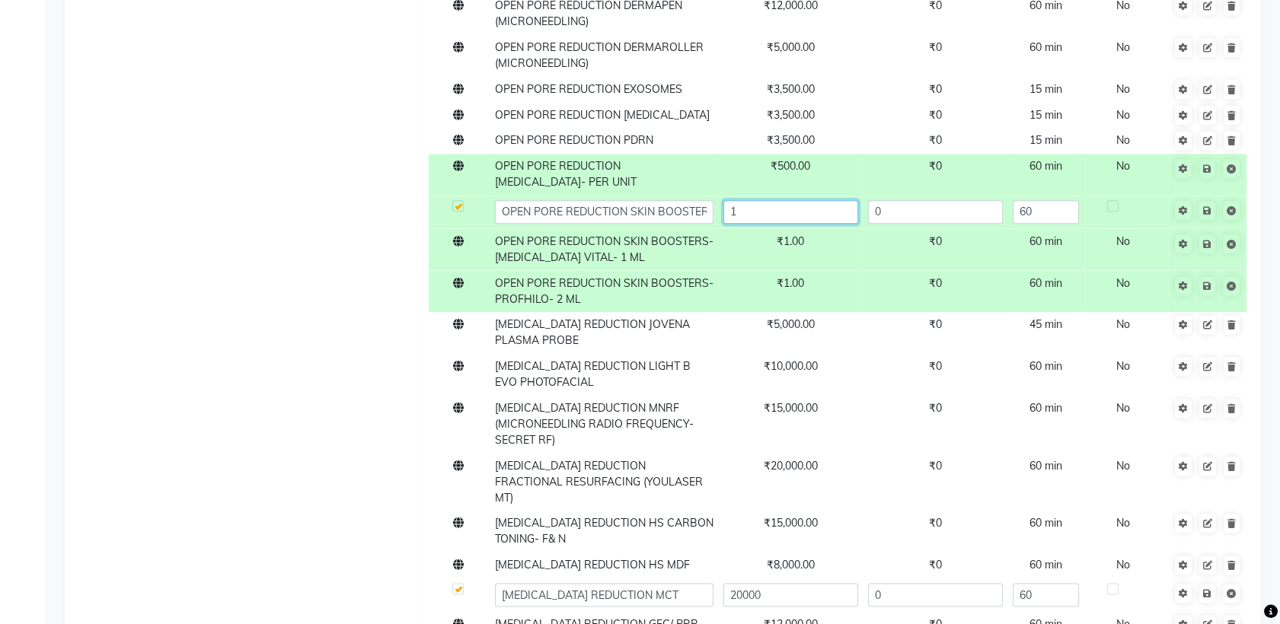
click at [811, 200] on input "1" at bounding box center [790, 212] width 135 height 24
type input "25000"
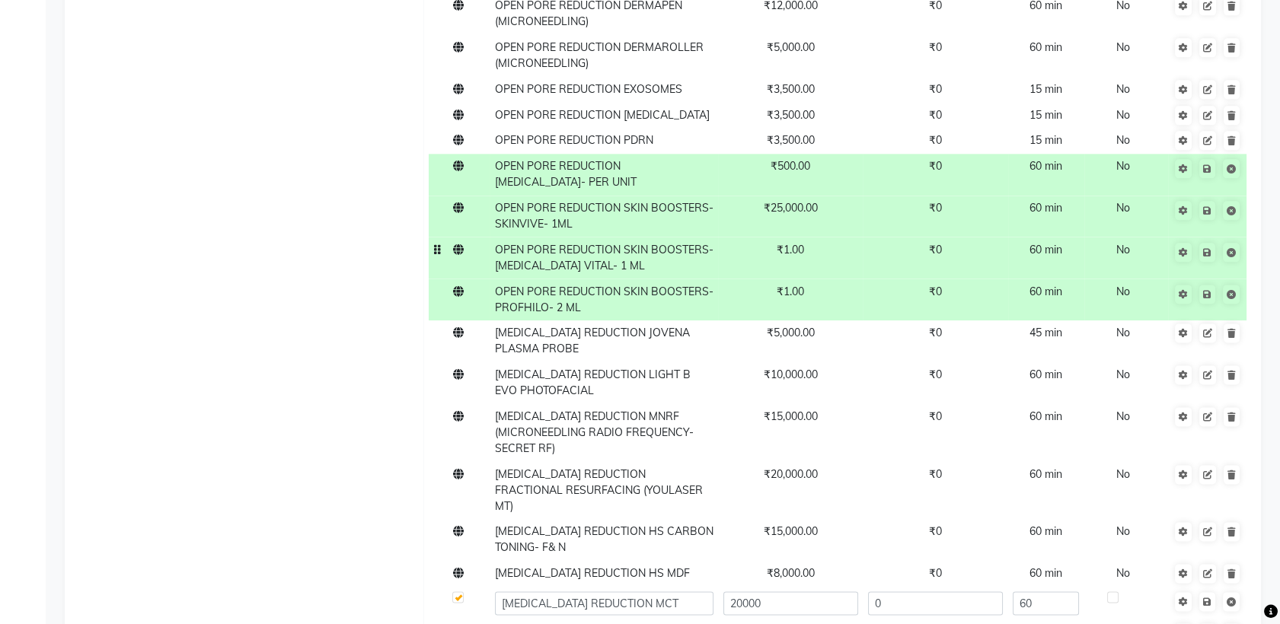
click at [816, 237] on td "₹1.00" at bounding box center [790, 258] width 145 height 42
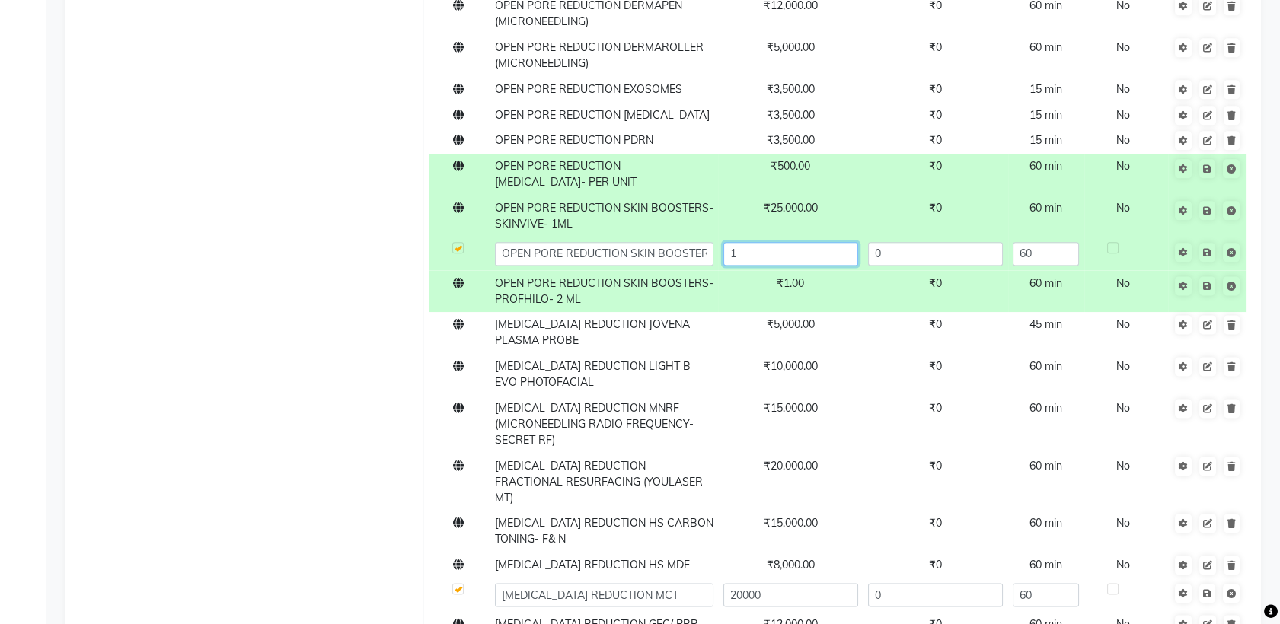
click at [819, 242] on input "1" at bounding box center [790, 254] width 135 height 24
type input "25000"
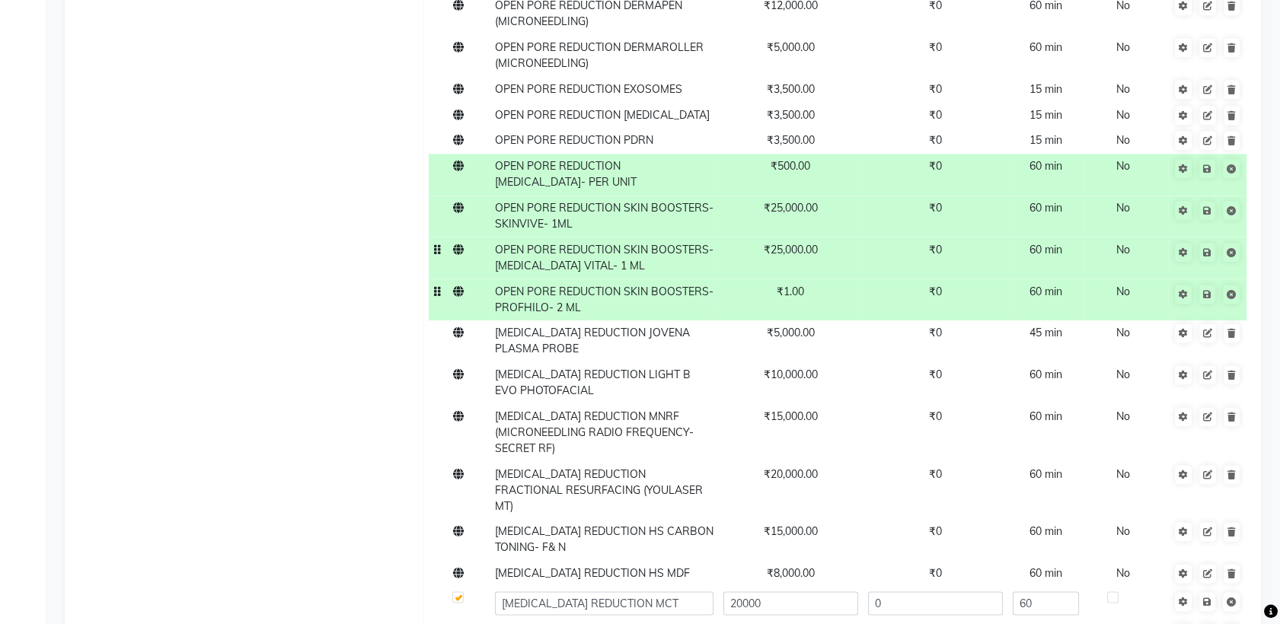
click at [820, 279] on td "₹1.00" at bounding box center [790, 300] width 145 height 42
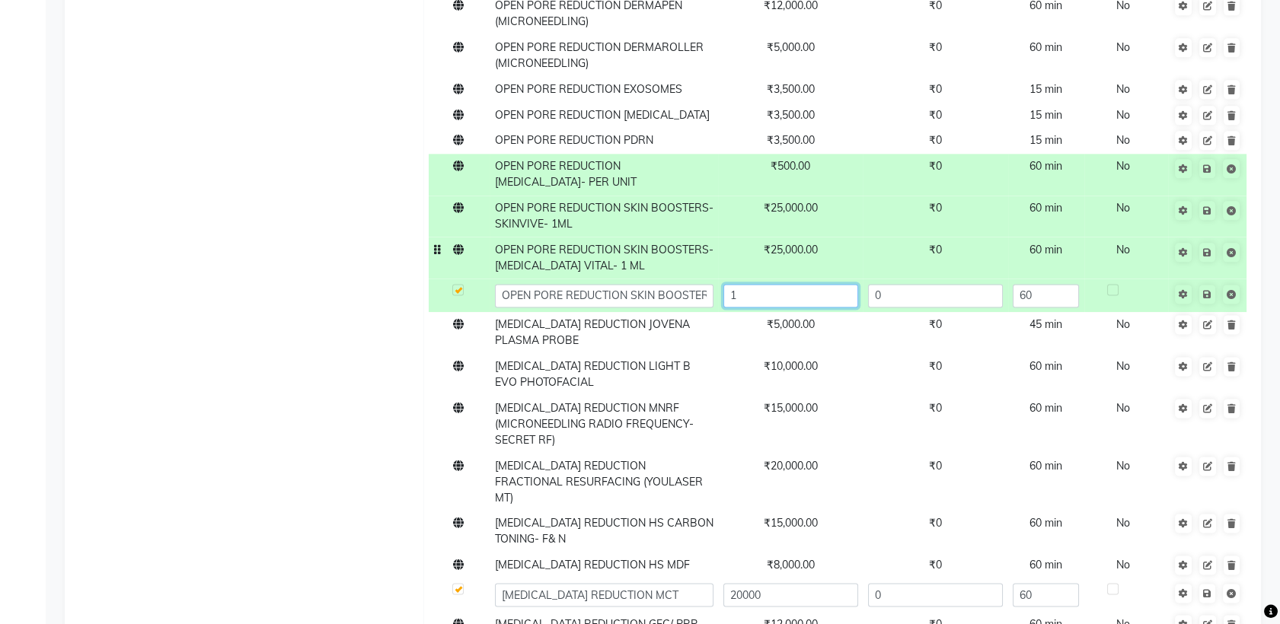
click at [819, 284] on input "1" at bounding box center [790, 296] width 135 height 24
click at [744, 284] on input "377000" at bounding box center [790, 296] width 135 height 24
type input "37000"
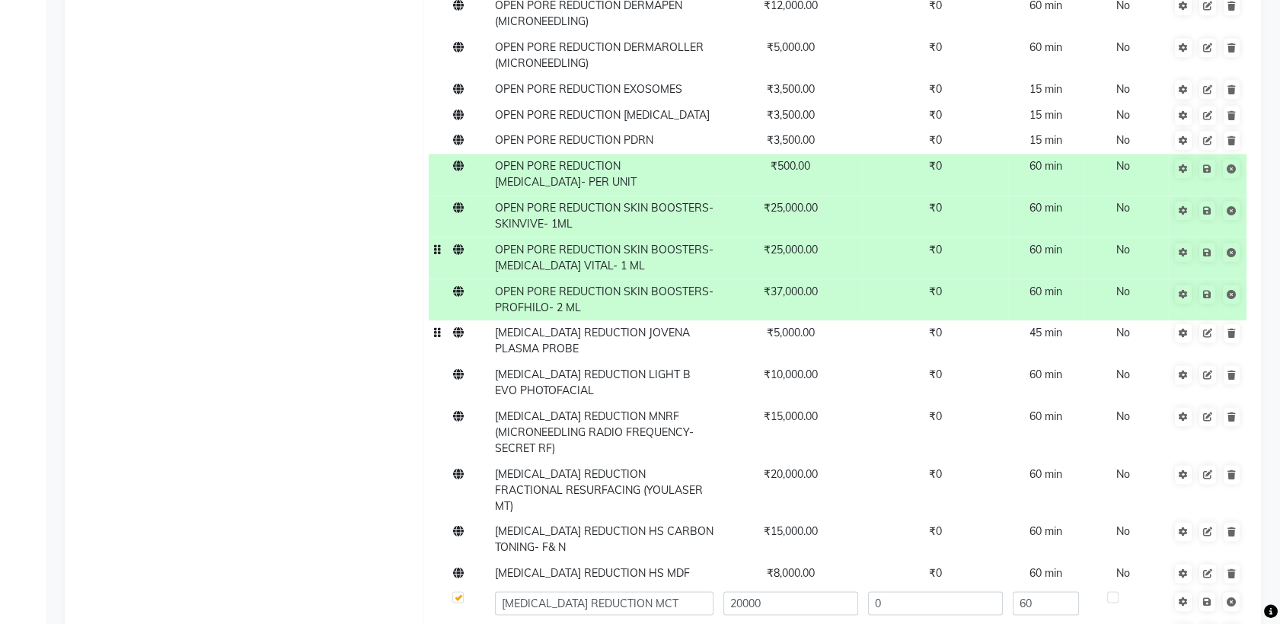
click at [905, 321] on td "₹0" at bounding box center [935, 342] width 145 height 42
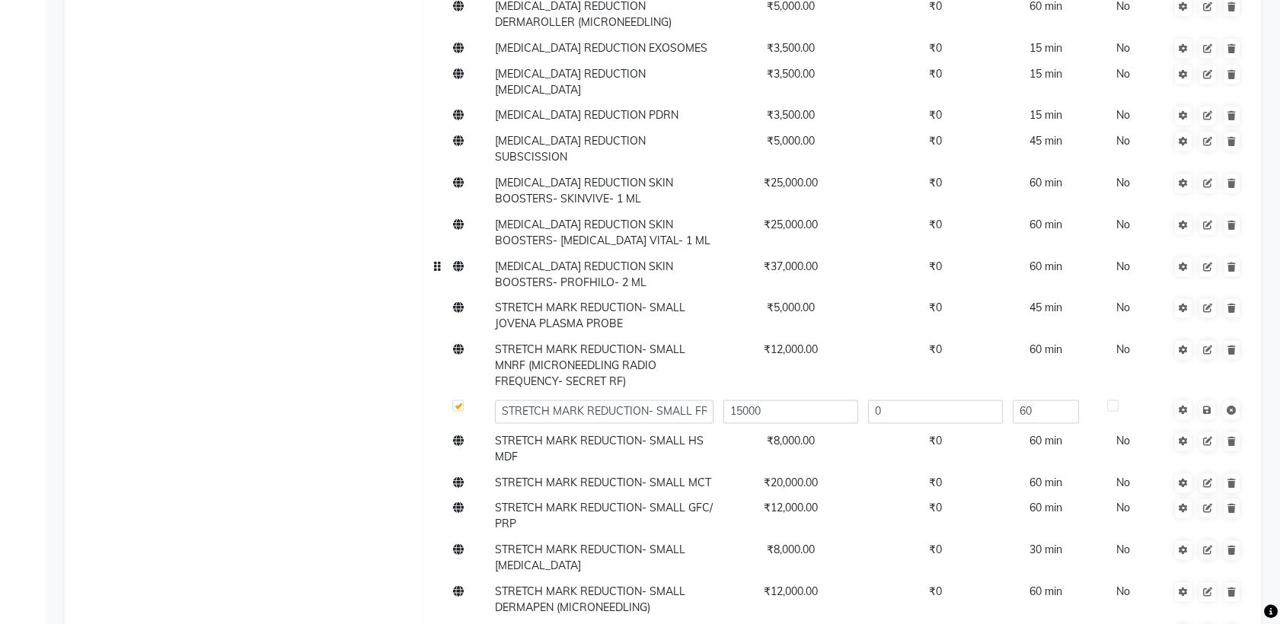
scroll to position [4757, 0]
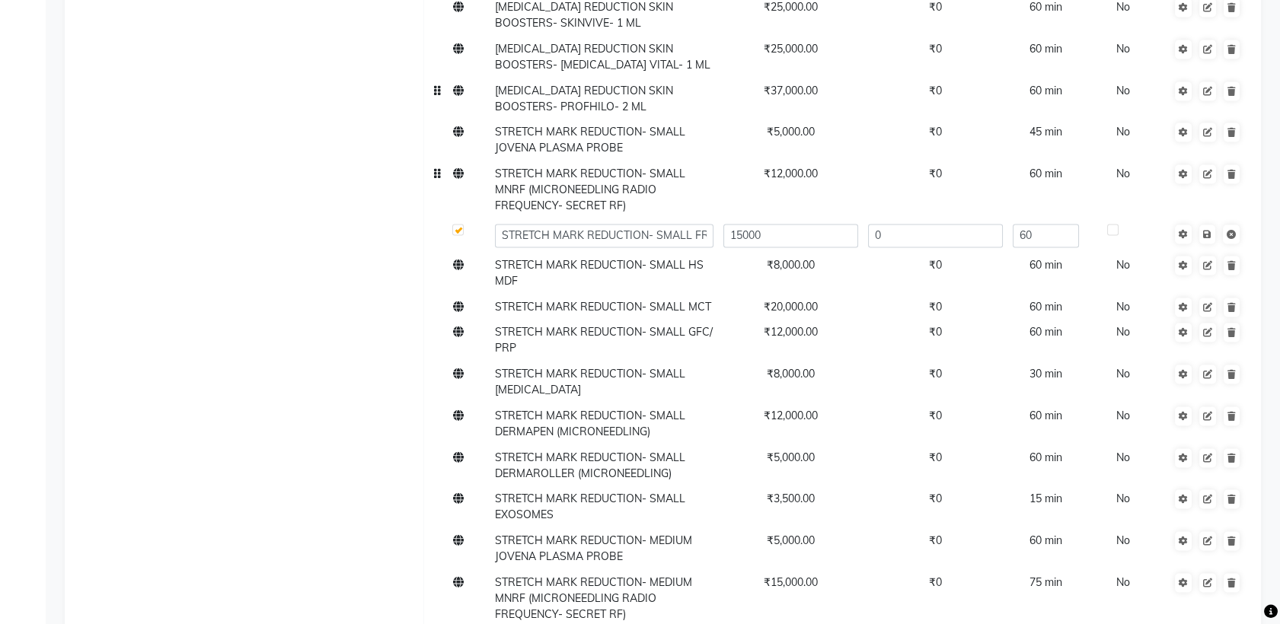
scroll to position [4970, 0]
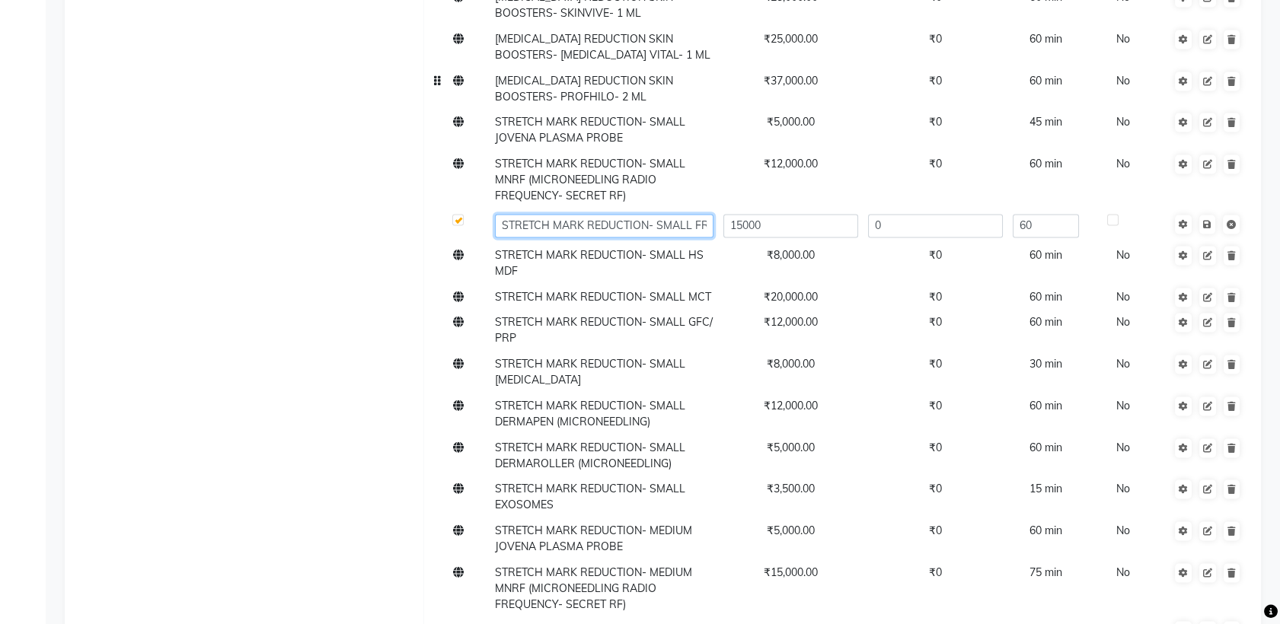
click at [707, 214] on input "STRETCH MARK REDUCTION- SMALL FRACTIONAL RESURFACING (YOULASER MT)" at bounding box center [604, 226] width 219 height 24
type input "STRETCH MARK REDUCTION- SMALL FRACTIONAL RESURFACING (YOULASER MT)"
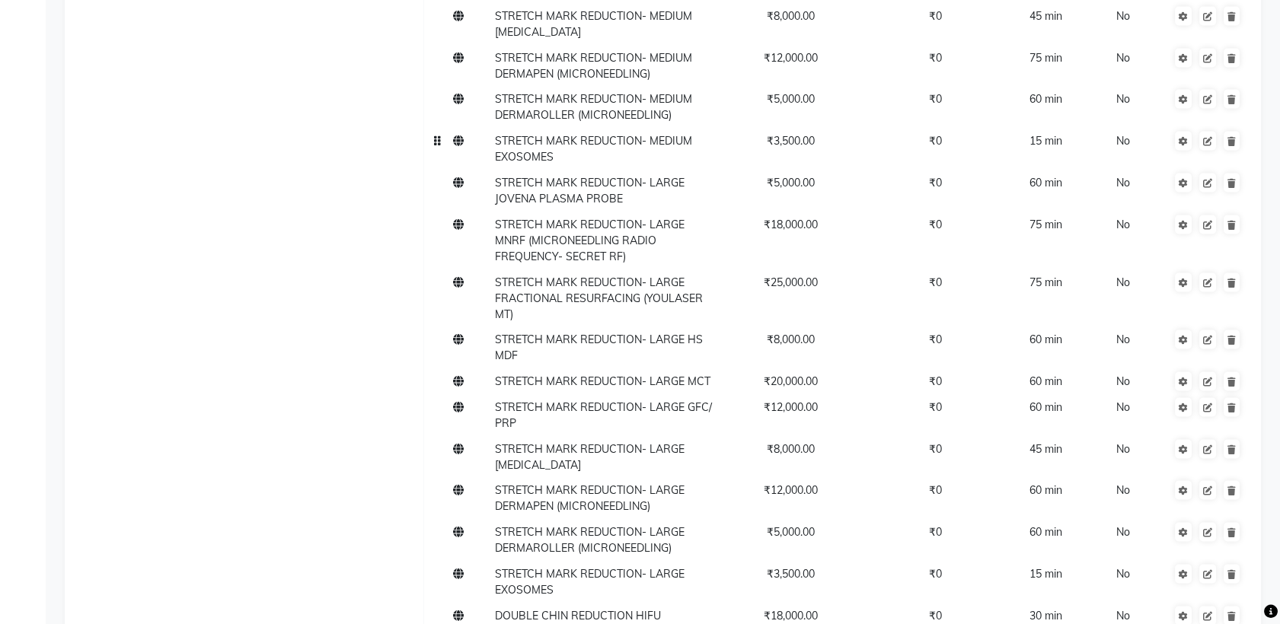
scroll to position [5799, 0]
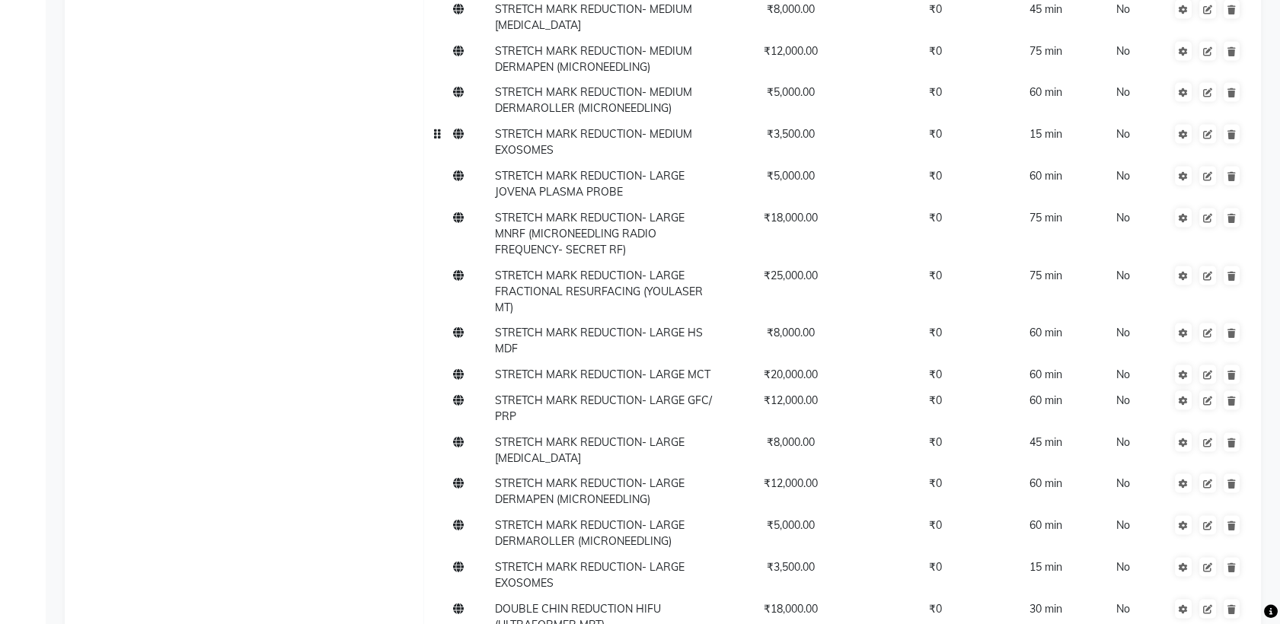
click at [530, 127] on span "STRETCH MARK REDUCTION- MEDIUM EXOSOMES" at bounding box center [593, 142] width 197 height 30
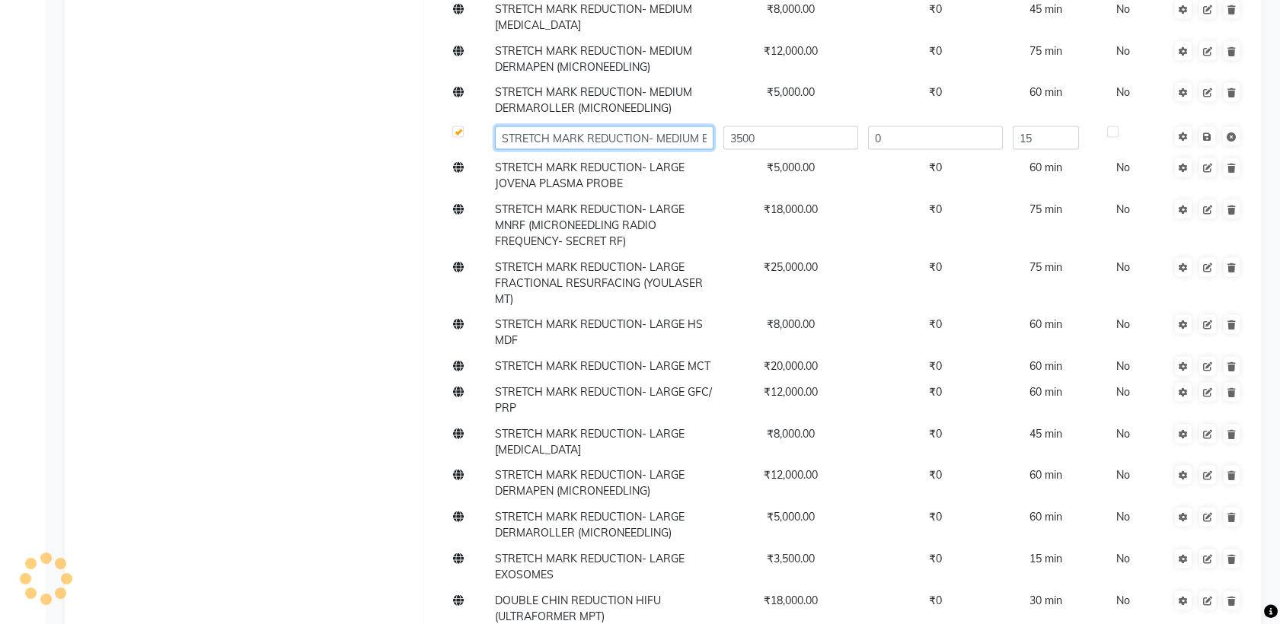
click at [502, 126] on input "STRETCH MARK REDUCTION- MEDIUM EXOSOMES" at bounding box center [604, 138] width 219 height 24
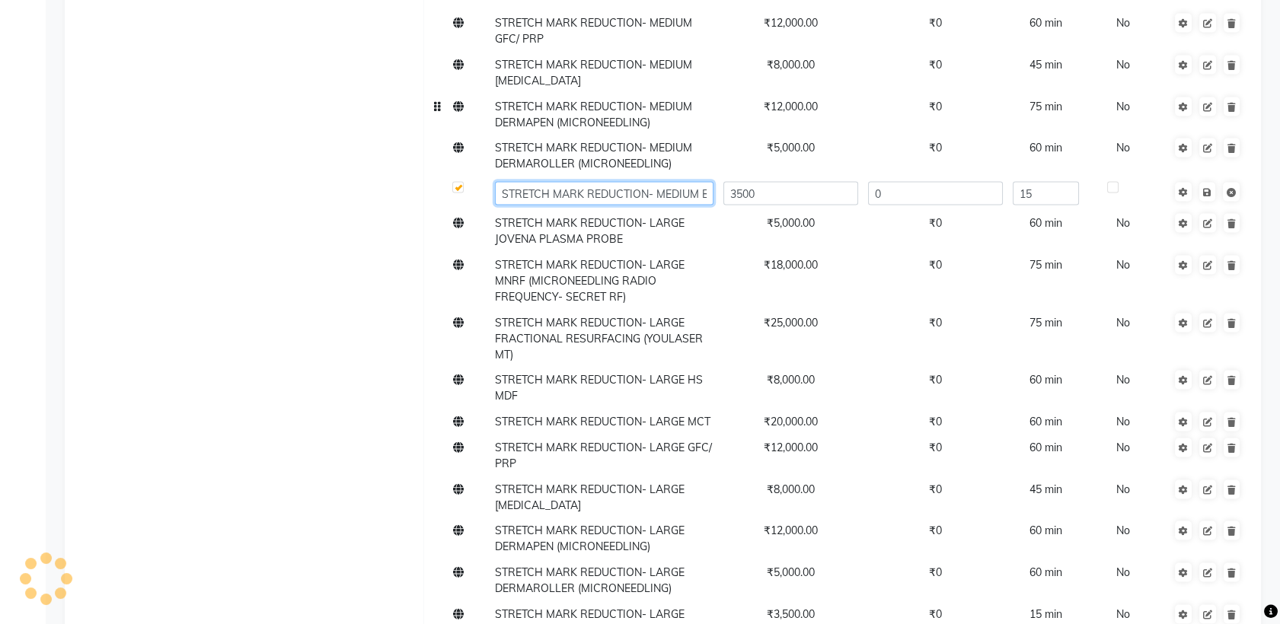
scroll to position [0, 52]
drag, startPoint x: 502, startPoint y: 40, endPoint x: 705, endPoint y: 103, distance: 212.9
click at [705, 181] on input "STRETCH MARK REDUCTION- MEDIUM EXOSOMES" at bounding box center [604, 193] width 219 height 24
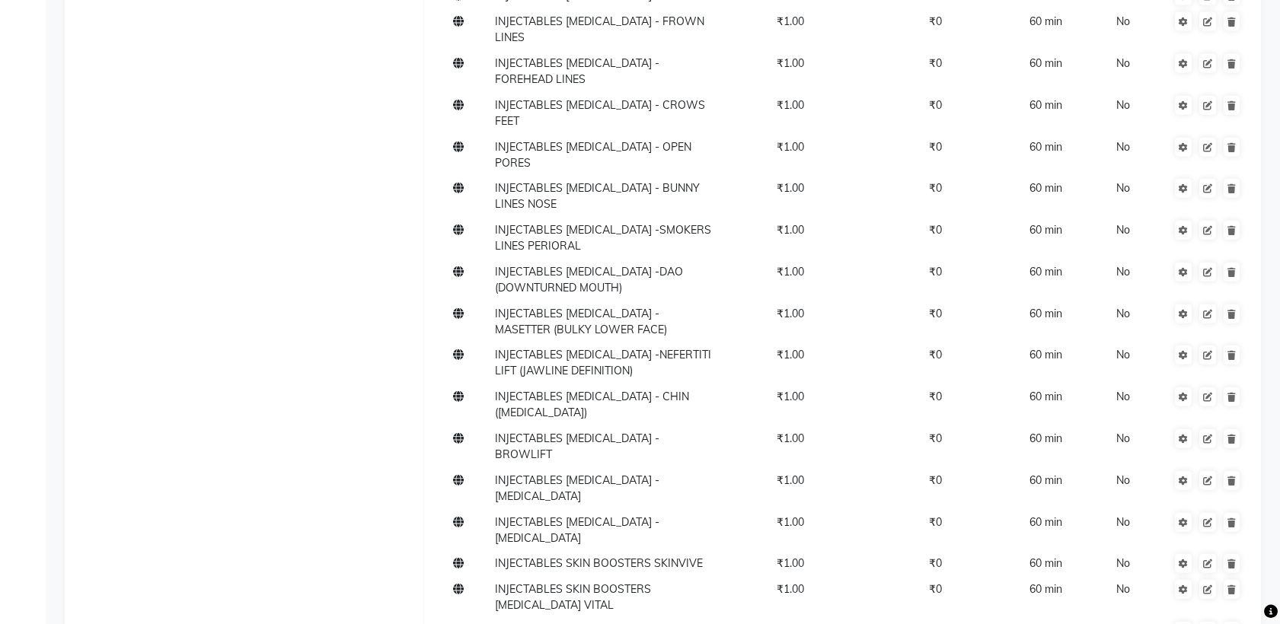
scroll to position [18907, 0]
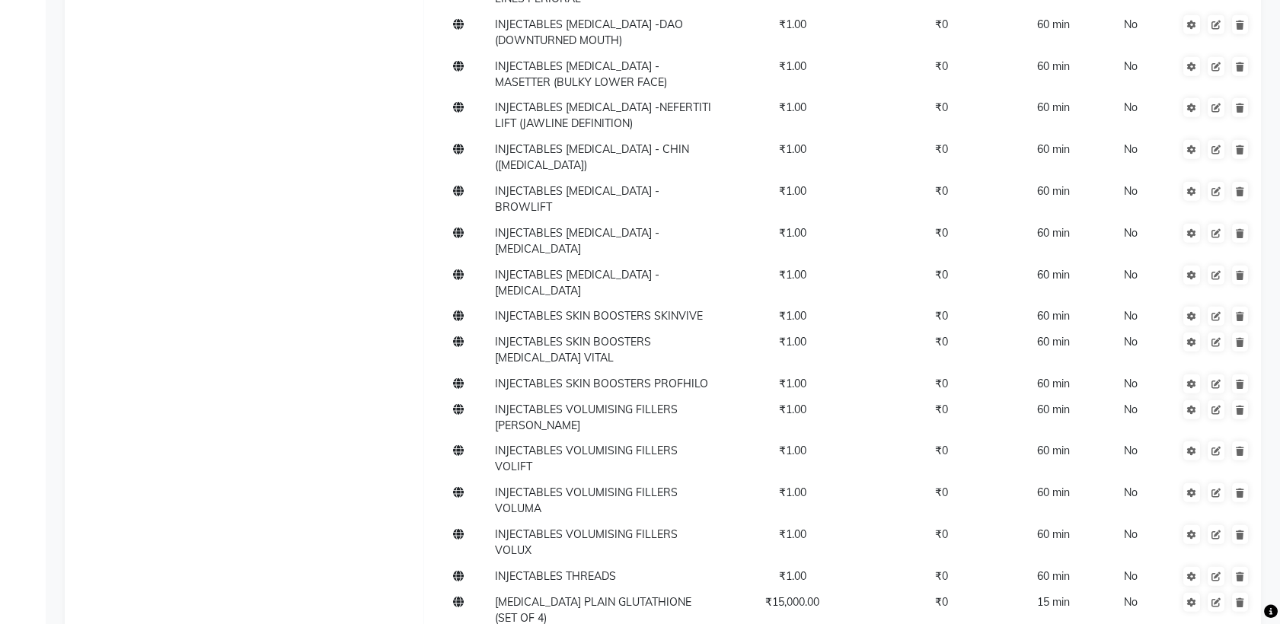
paste input "STRETCH MARK REDUCTION- MEDIUM EXOSOMES"
type input "STRETCH MARK REDUCTION- MEDIUM [MEDICAL_DATA]"
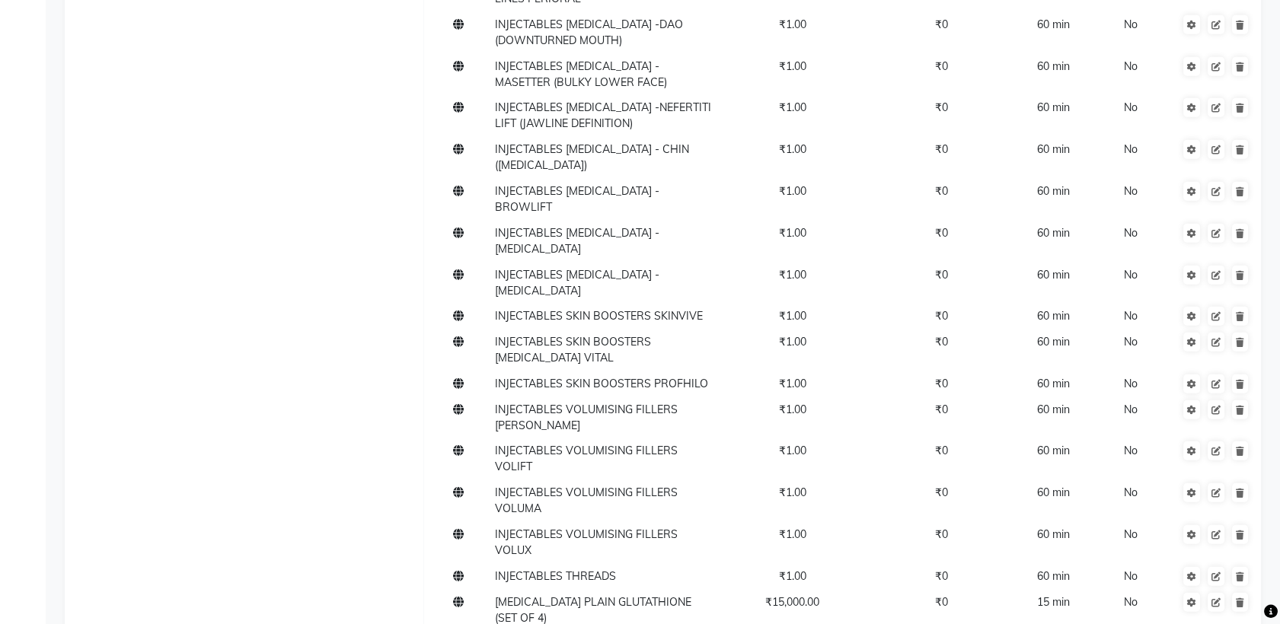
type input "3500"
type input "15"
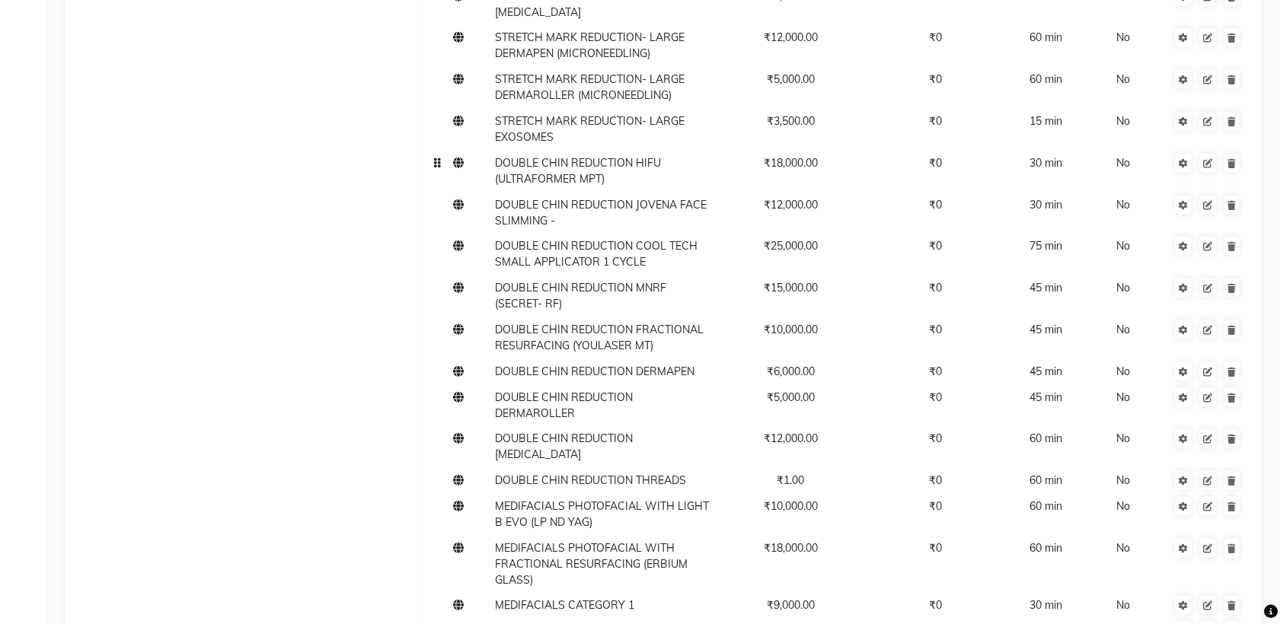
scroll to position [6240, 0]
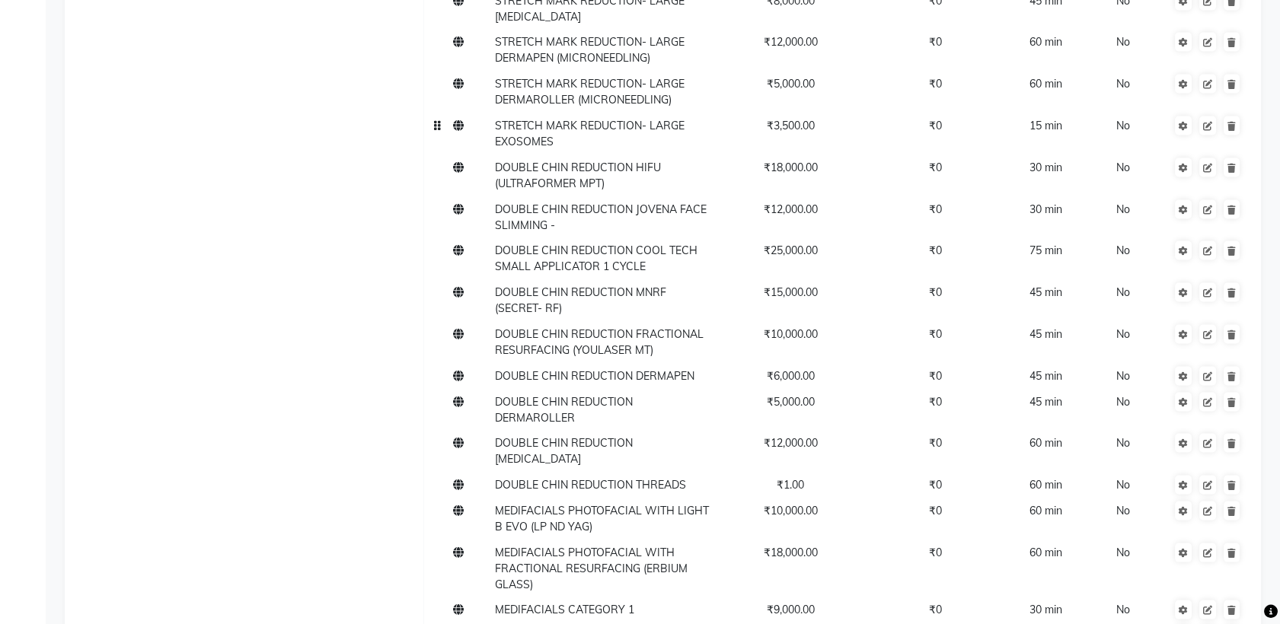
click at [526, 119] on span "STRETCH MARK REDUCTION- LARGE EXOSOMES" at bounding box center [590, 134] width 190 height 30
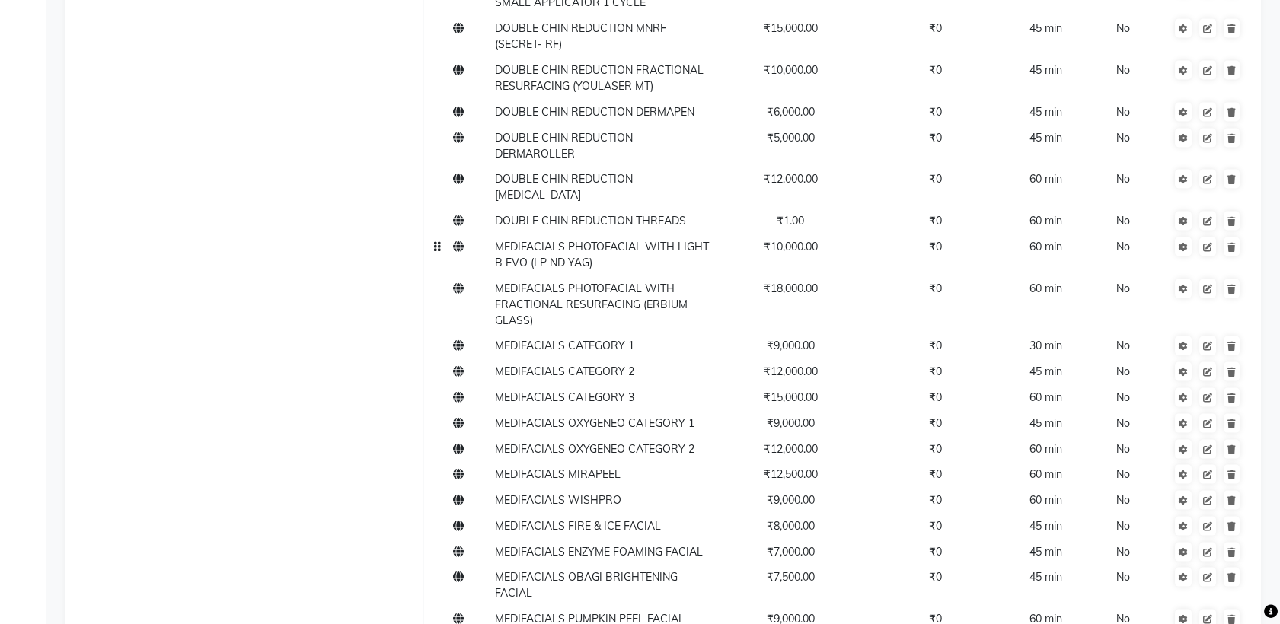
scroll to position [6497, 0]
click at [783, 213] on span "₹1.00" at bounding box center [790, 220] width 27 height 14
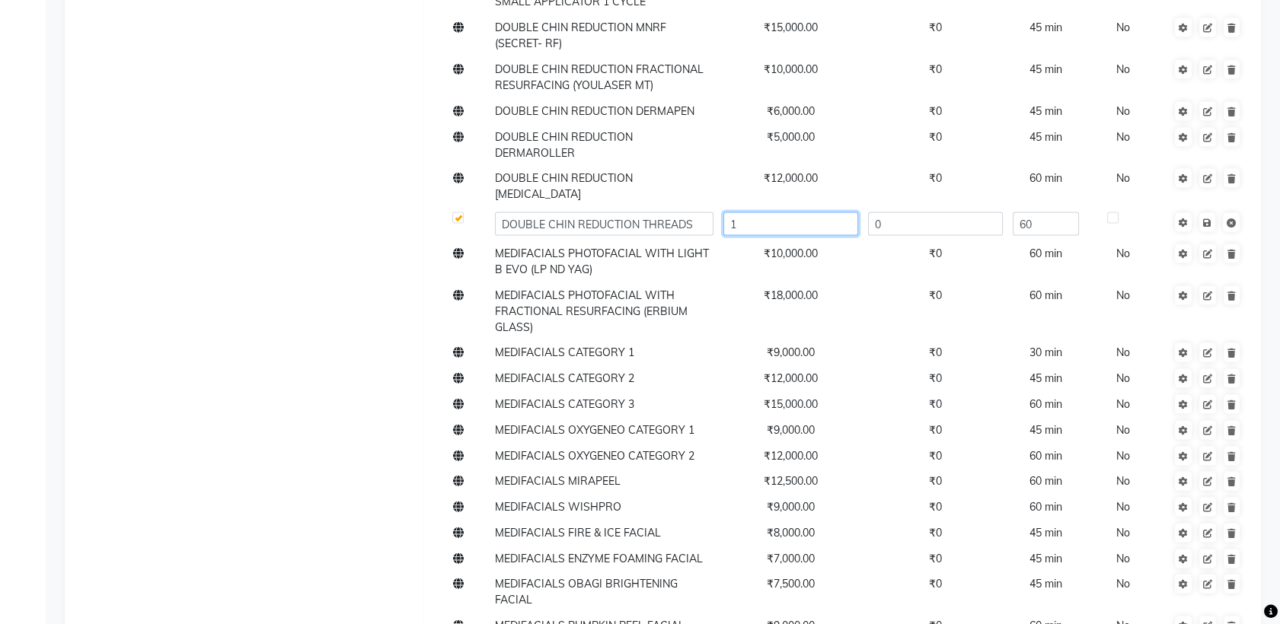
click at [798, 212] on input "1" at bounding box center [790, 224] width 135 height 24
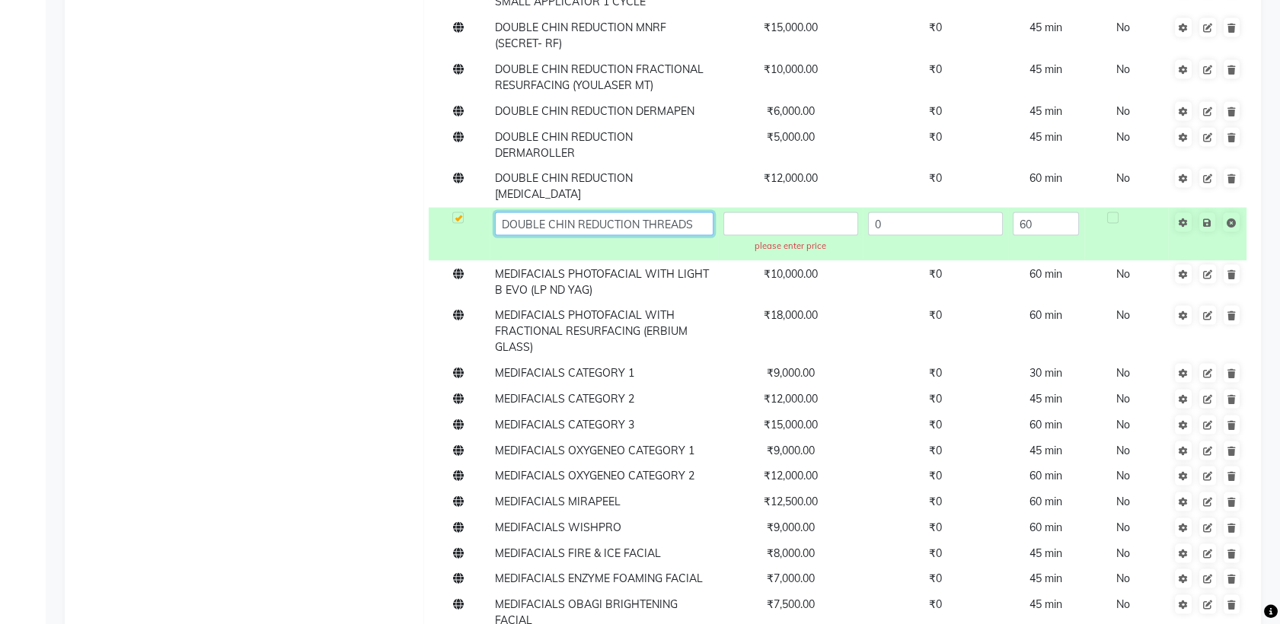
click at [694, 212] on input "DOUBLE CHIN REDUCTION THREADS" at bounding box center [604, 224] width 219 height 24
type input "DOUBLE CHIN REDUCTION THREADS- PER THREAD"
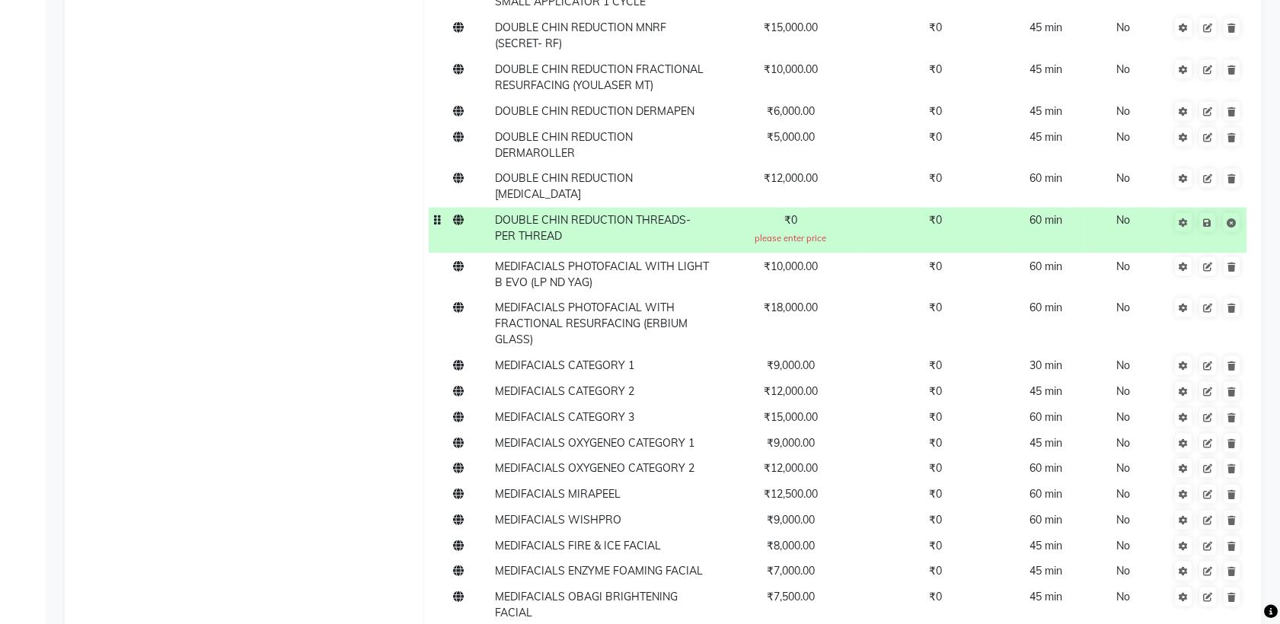
click at [793, 213] on span "₹0" at bounding box center [790, 220] width 13 height 14
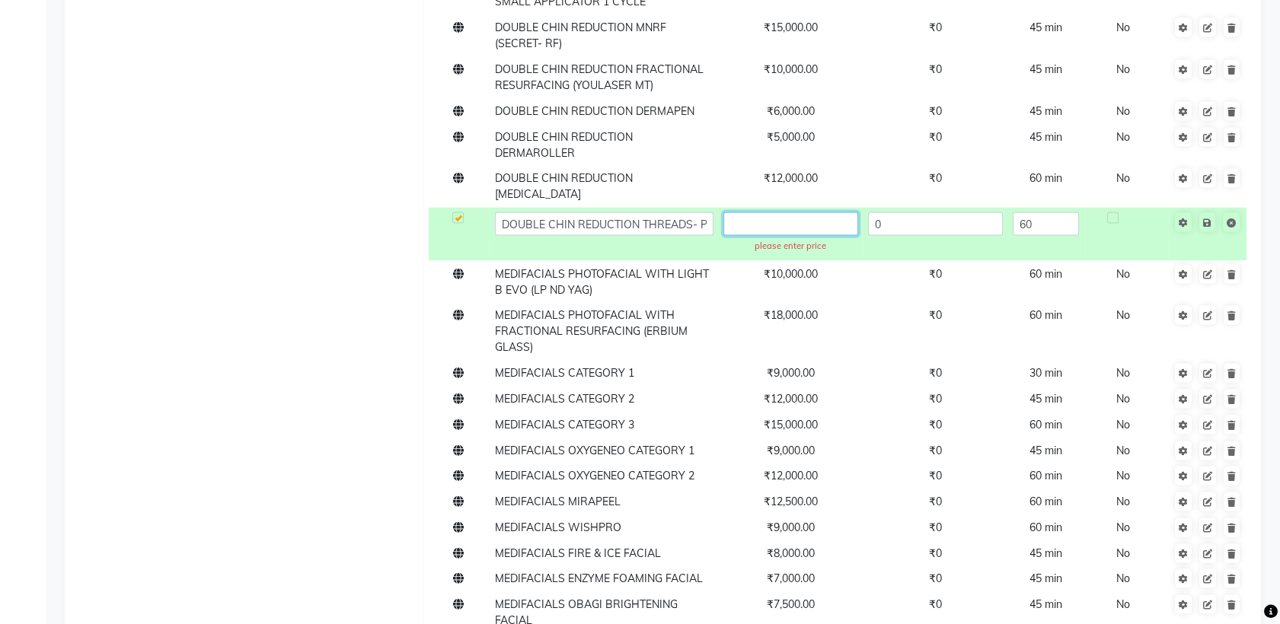
click at [795, 212] on input "text" at bounding box center [790, 224] width 135 height 24
type input "2000"
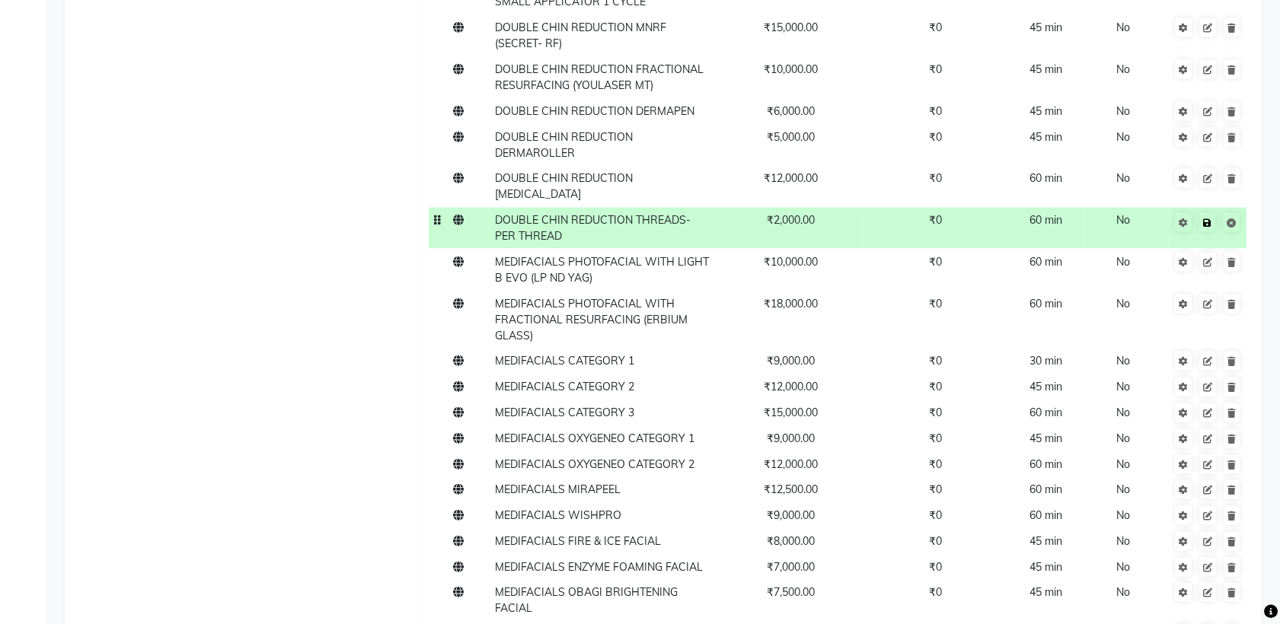
click at [1207, 219] on icon at bounding box center [1207, 223] width 8 height 9
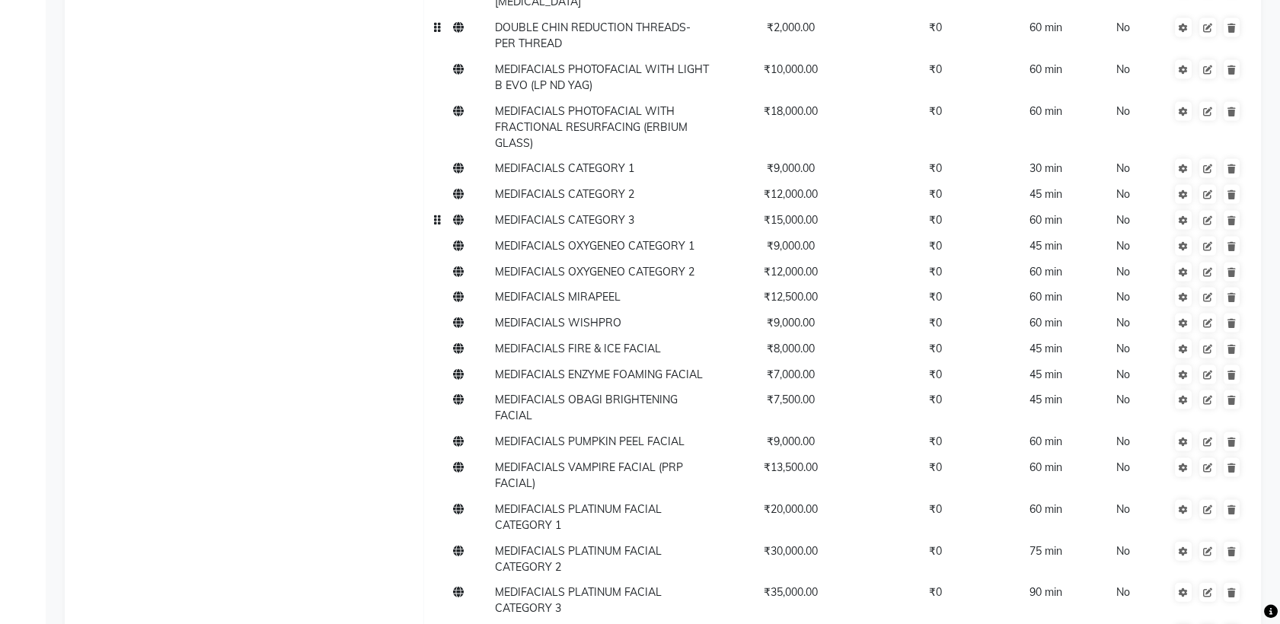
scroll to position [6662, 0]
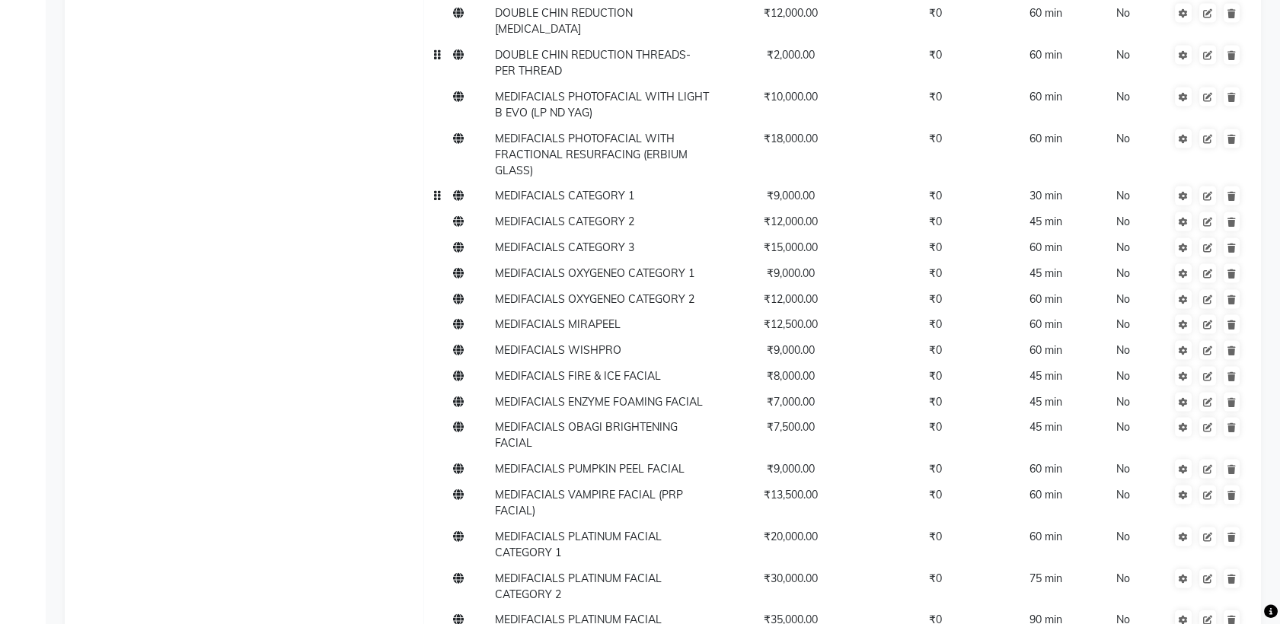
click at [566, 189] on span "MEDIFACIALS CATEGORY 1" at bounding box center [564, 196] width 139 height 14
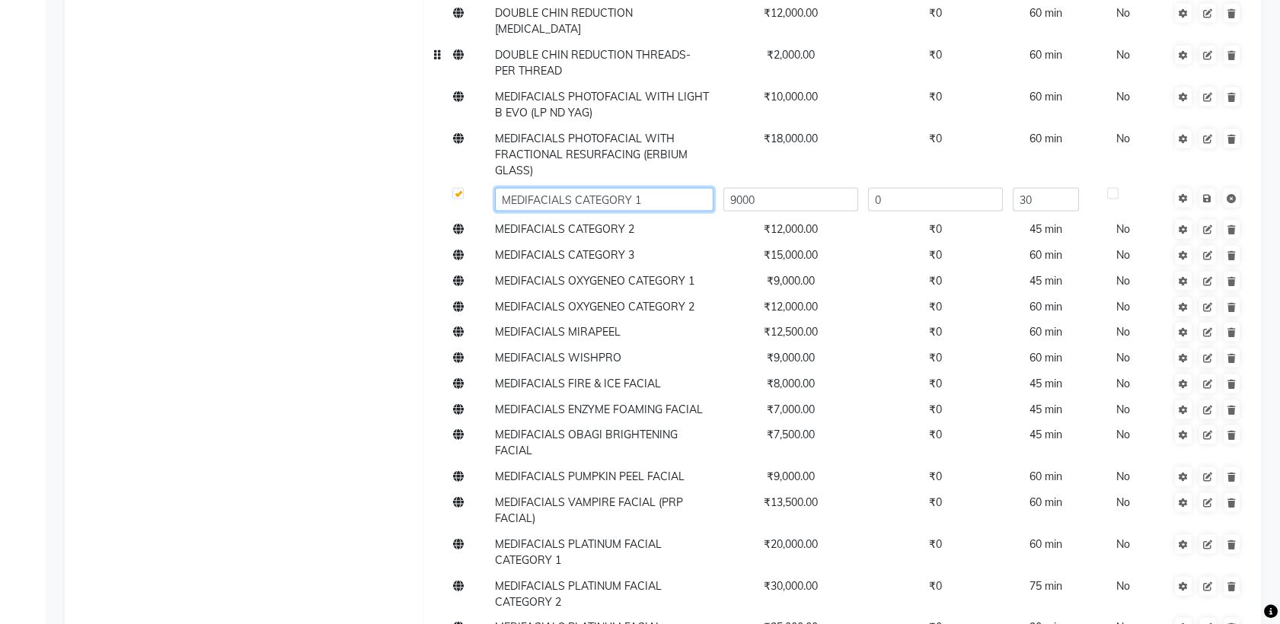
click at [568, 188] on input "MEDIFACIALS CATEGORY 1" at bounding box center [604, 200] width 219 height 24
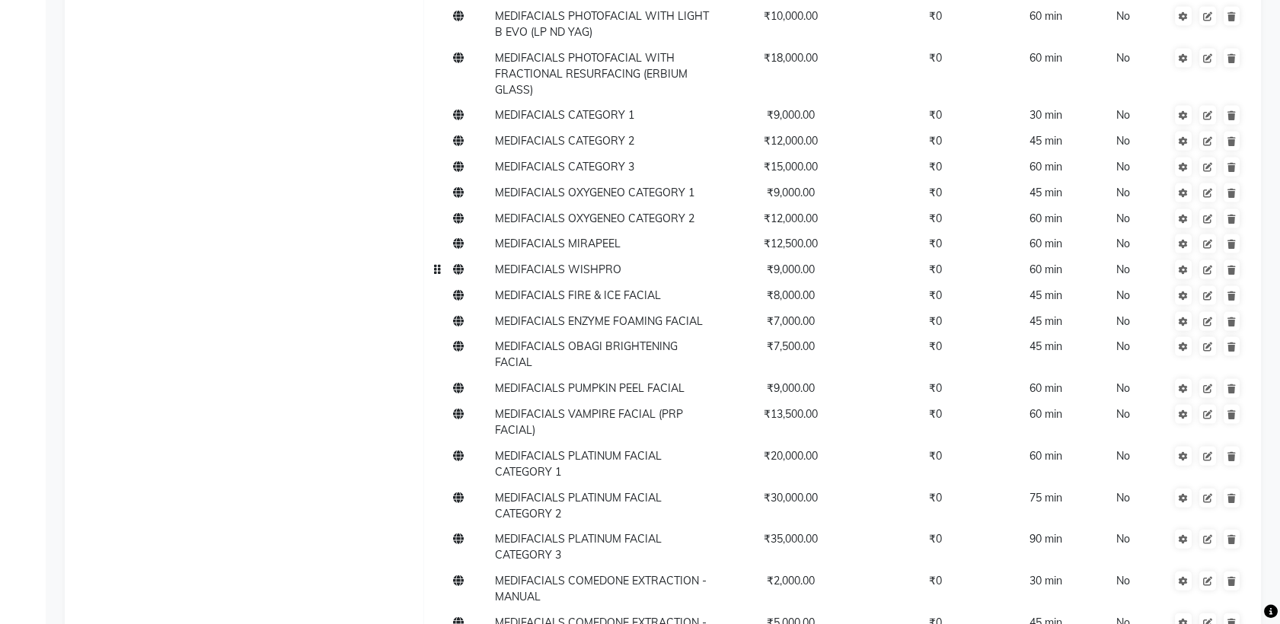
scroll to position [6743, 0]
click at [565, 108] on span "MEDIFACIALS CATEGORY 1" at bounding box center [564, 115] width 139 height 14
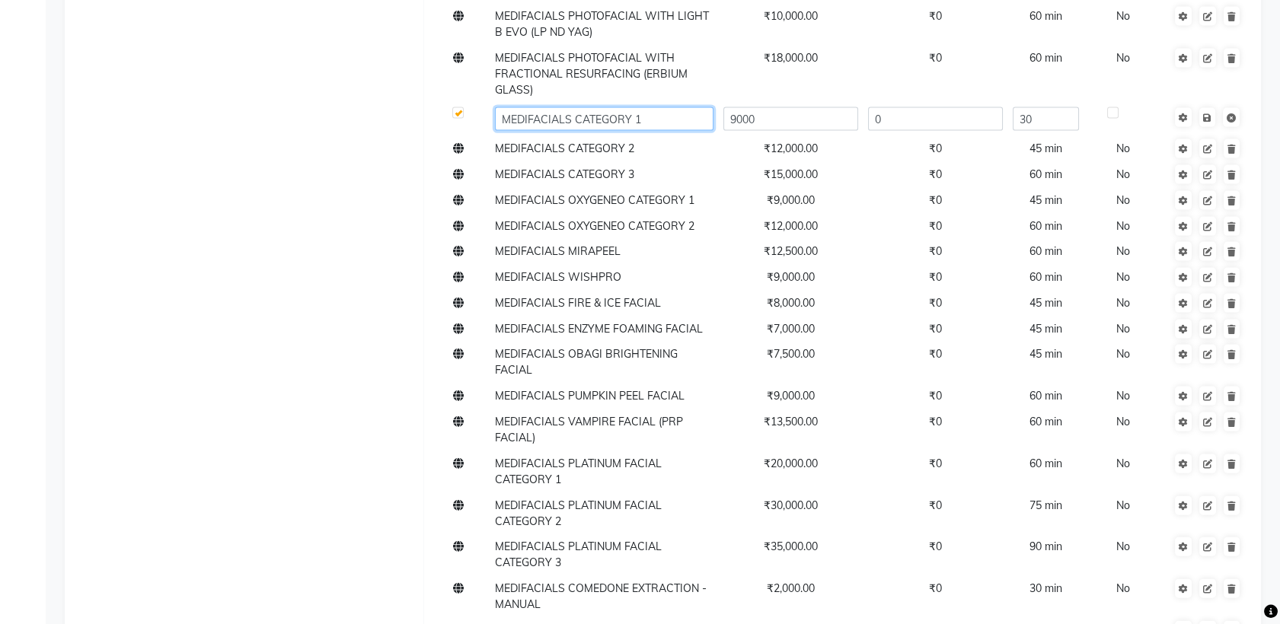
click at [570, 107] on input "MEDIFACIALS CATEGORY 1" at bounding box center [604, 119] width 219 height 24
click at [570, 107] on input "MEDIFACIALS HYDRAFACIAL CATEGORY 1" at bounding box center [604, 119] width 219 height 24
type input "MEDIFACIAL HYDRAFACIAL CATEGORY 1"
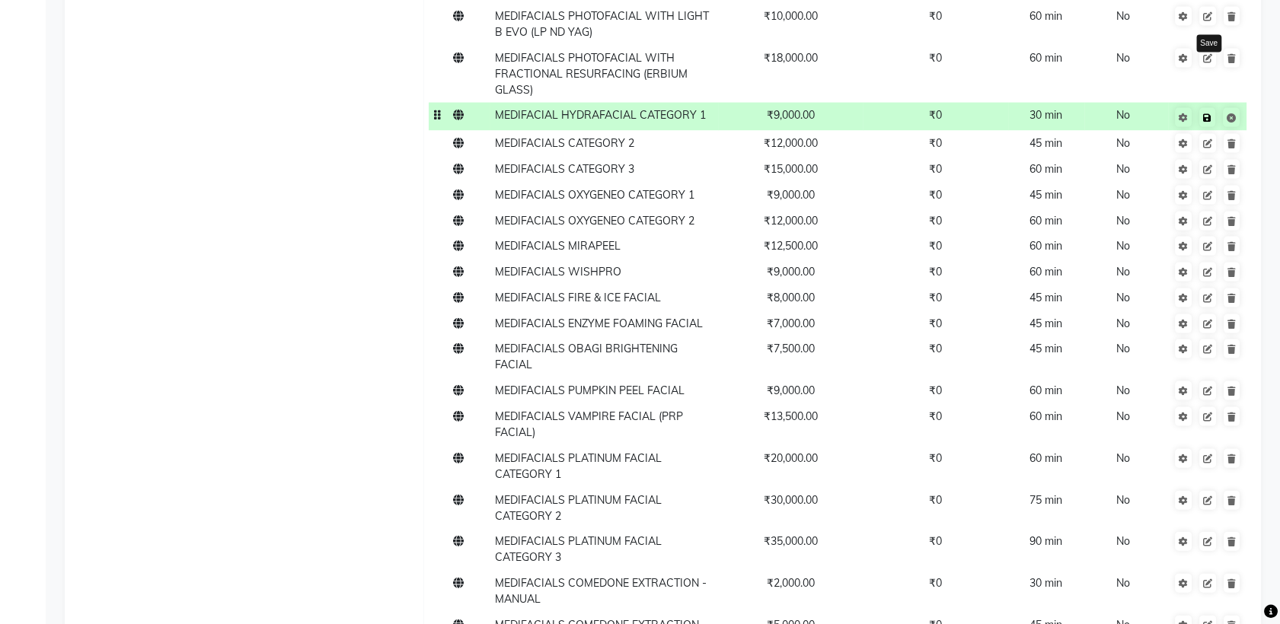
click at [1208, 113] on icon at bounding box center [1207, 117] width 8 height 9
click at [626, 136] on span "MEDIFACIALS CATEGORY 2" at bounding box center [564, 143] width 139 height 14
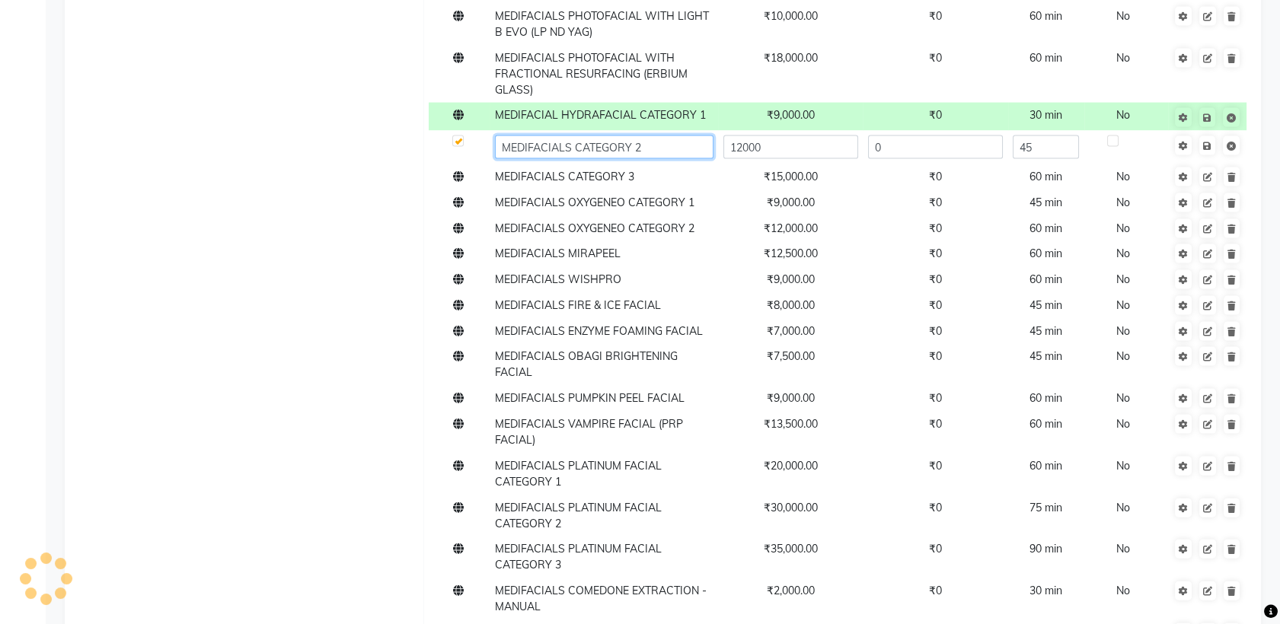
click at [568, 136] on input "MEDIFACIALS CATEGORY 2" at bounding box center [604, 148] width 219 height 24
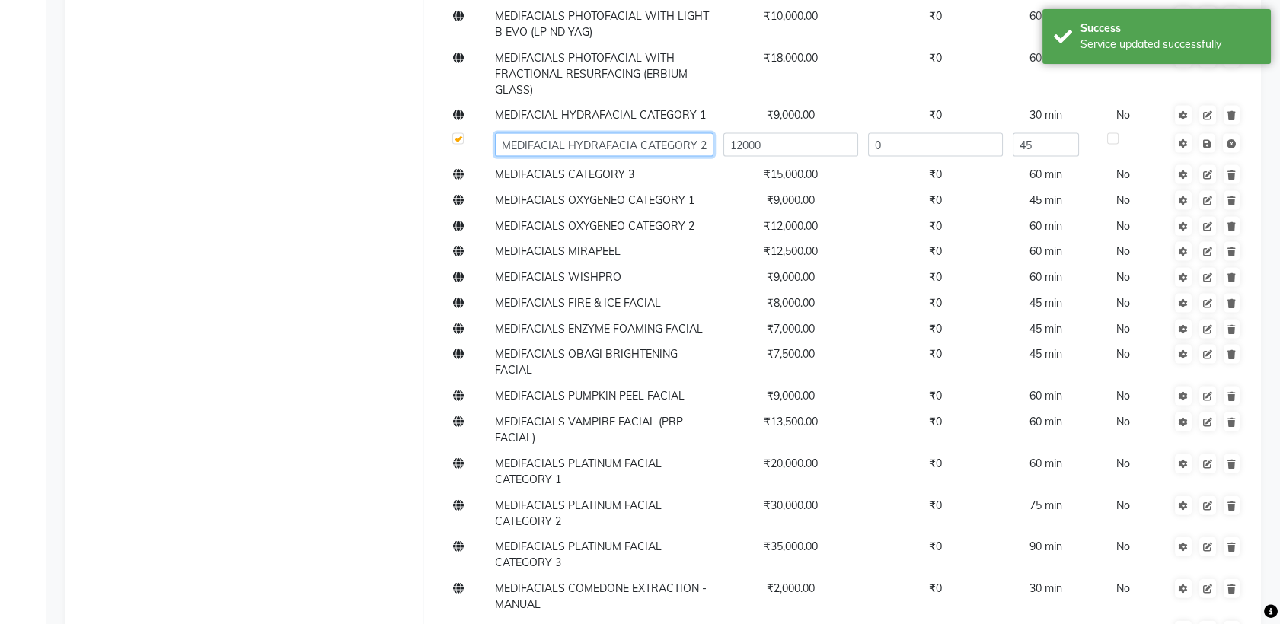
type input "MEDIFACIAL HYDRAFACIAL CATEGORY 2"
click at [568, 133] on input "MEDIFACIAL HYDRAFACIAL CATEGORY 2" at bounding box center [604, 145] width 219 height 24
drag, startPoint x: 568, startPoint y: 44, endPoint x: 588, endPoint y: 47, distance: 20.0
click at [588, 133] on input "MEDIFACIAL HYDRAFACIAL CATEGORY 2" at bounding box center [604, 145] width 219 height 24
click at [504, 133] on input "MEDIFACIAL HYDRAFACIAL CATEGORY 2" at bounding box center [604, 145] width 219 height 24
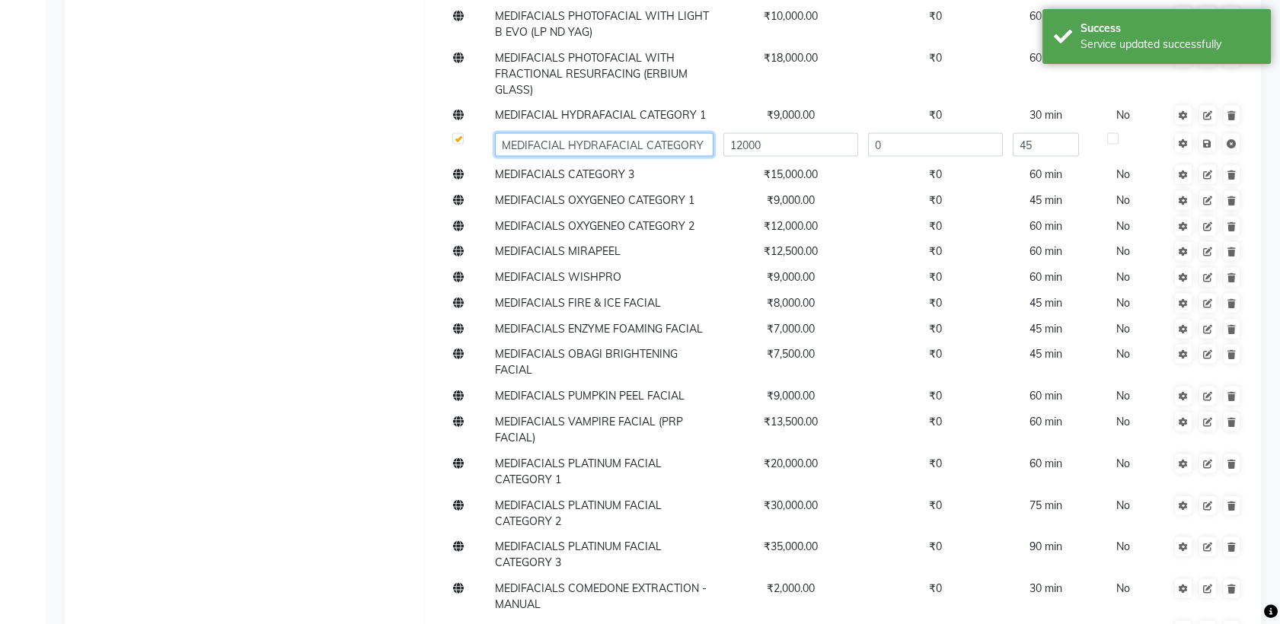
drag, startPoint x: 504, startPoint y: 43, endPoint x: 591, endPoint y: 50, distance: 87.1
click at [591, 133] on input "MEDIFACIAL HYDRAFACIAL CATEGORY 2" at bounding box center [604, 145] width 219 height 24
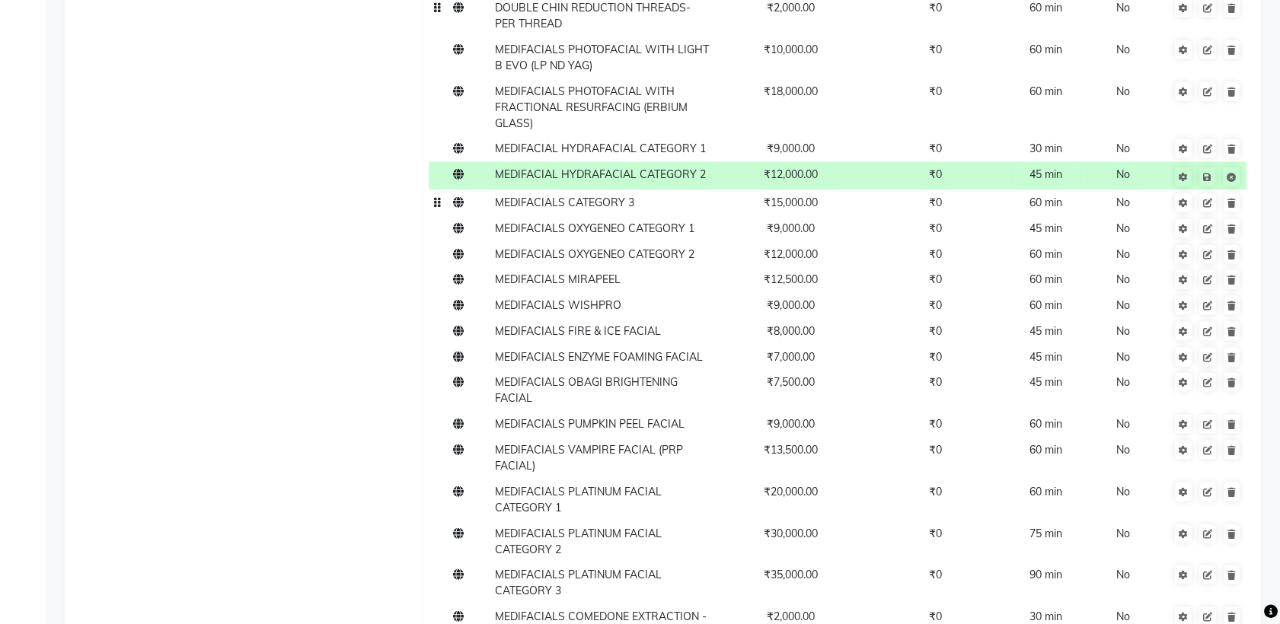
click at [586, 190] on td "MEDIFACIALS CATEGORY 3" at bounding box center [604, 203] width 228 height 26
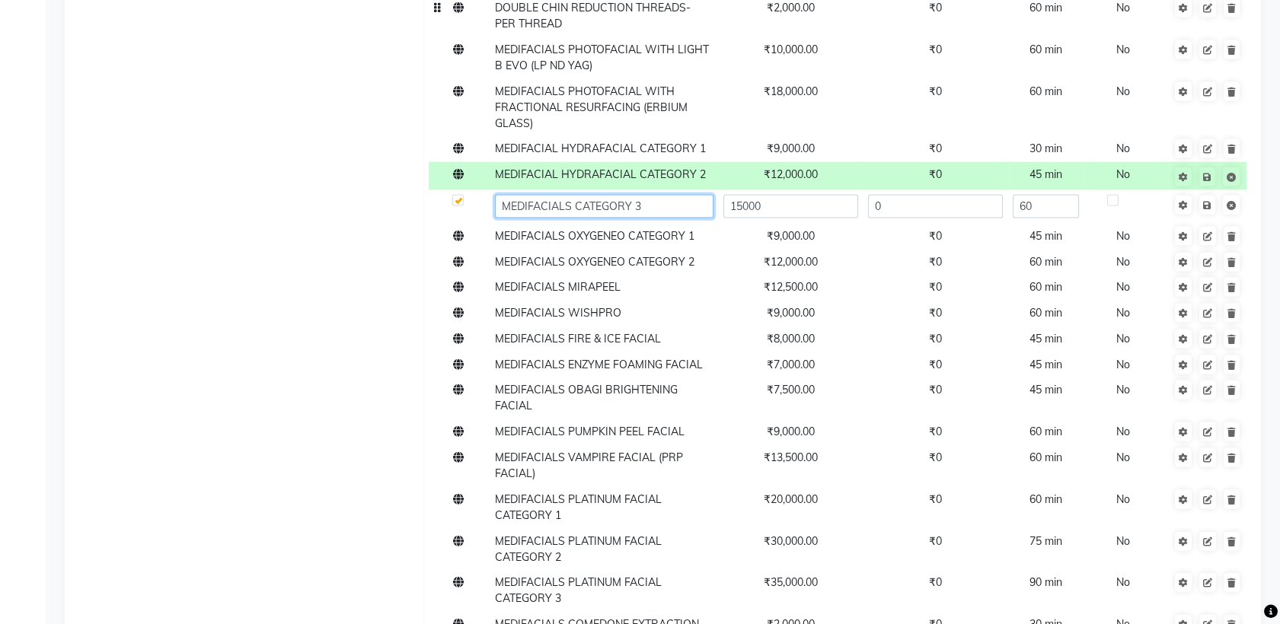
click at [567, 195] on input "MEDIFACIALS CATEGORY 3" at bounding box center [604, 207] width 219 height 24
drag, startPoint x: 567, startPoint y: 104, endPoint x: 499, endPoint y: 101, distance: 67.8
click at [499, 195] on input "MEDIFACIALS CATEGORY 3" at bounding box center [604, 207] width 219 height 24
paste input "MEDIFACIAL HYDRAFACIAL"
type input "MEDIFACIAL HYDRAFACIALCATEGORY 3"
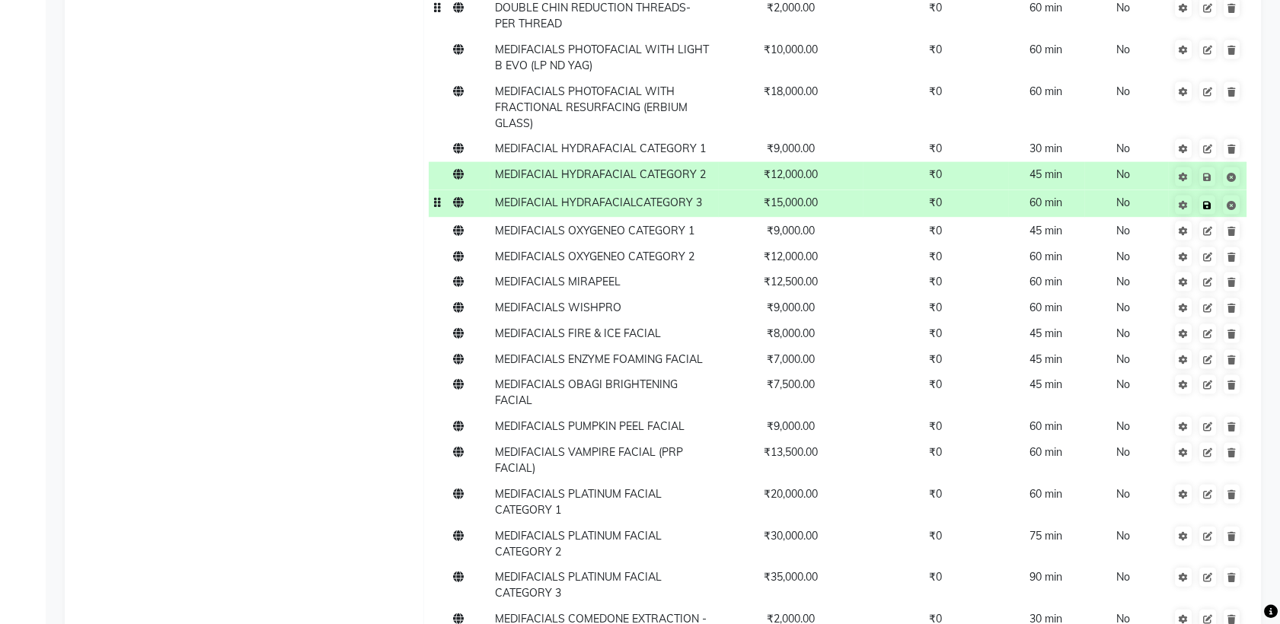
click at [1207, 201] on icon at bounding box center [1207, 205] width 8 height 9
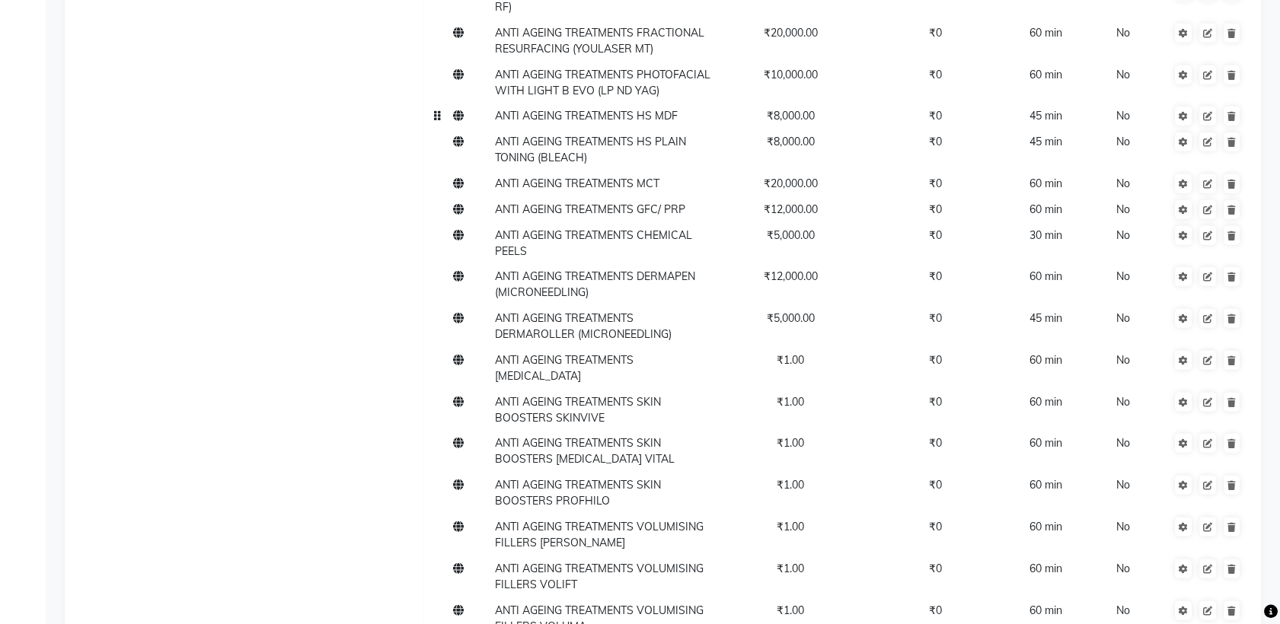
scroll to position [7989, 0]
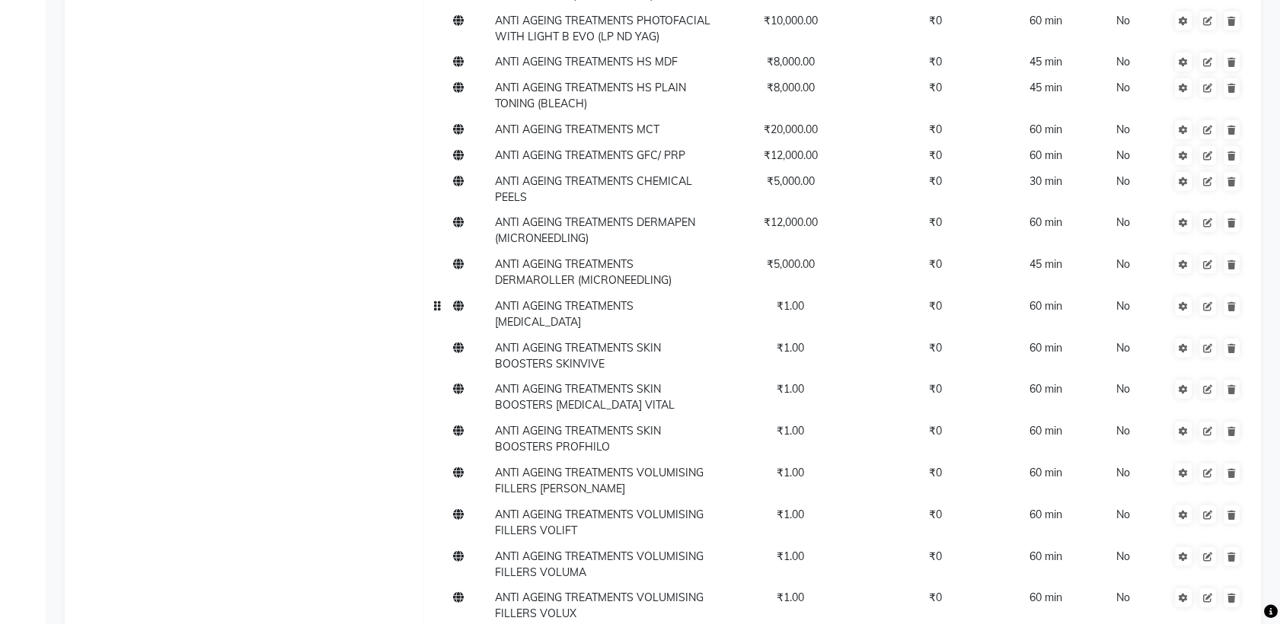
click at [799, 299] on span "₹1.00" at bounding box center [790, 306] width 27 height 14
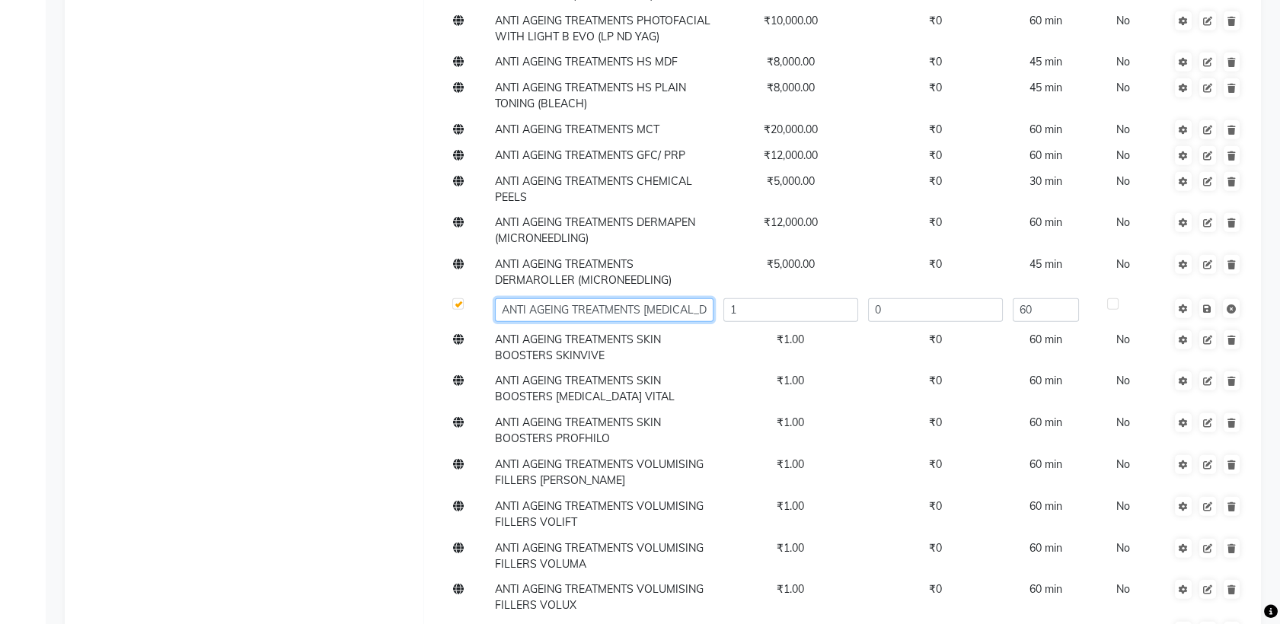
click at [702, 298] on input "ANTI AGEING TREATMENTS [MEDICAL_DATA]" at bounding box center [604, 310] width 219 height 24
type input "ANTI AGEING TREATMENTS [MEDICAL_DATA]- PER UNIT"
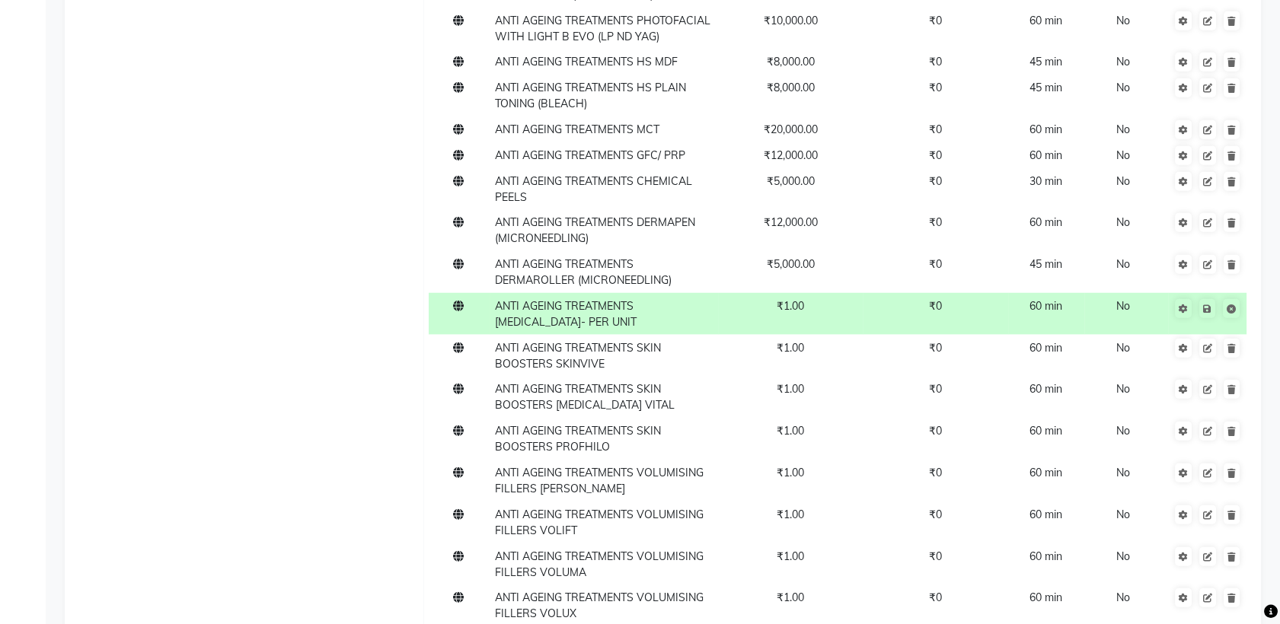
click at [803, 299] on span "₹1.00" at bounding box center [790, 306] width 27 height 14
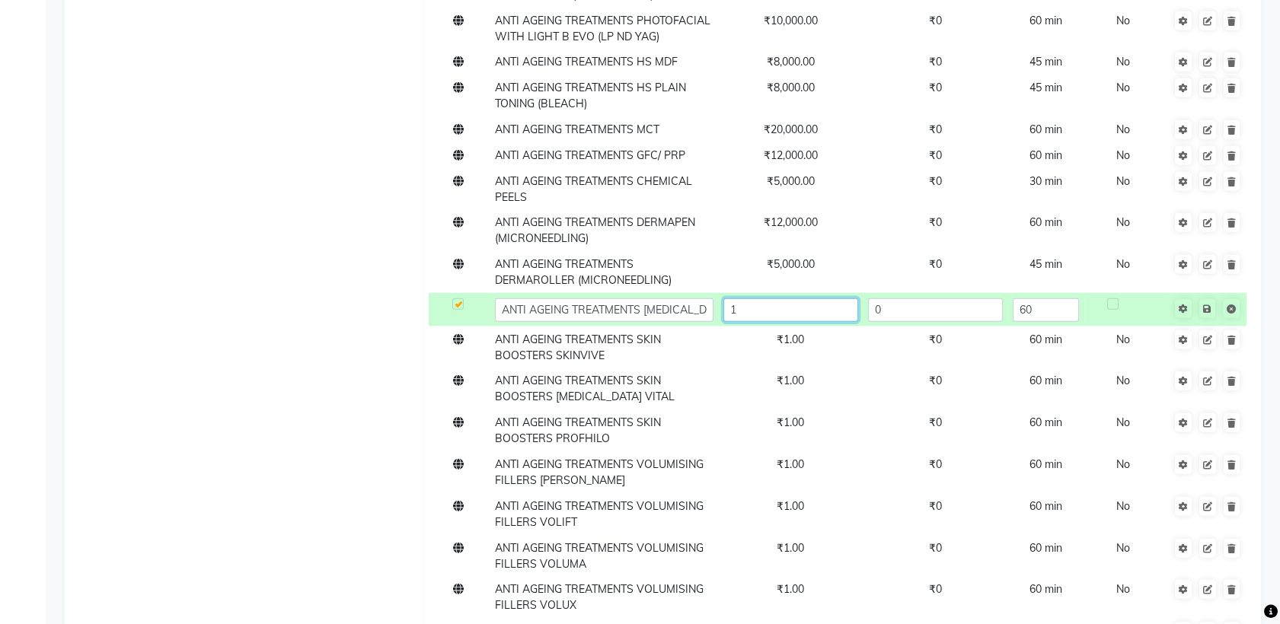
click at [810, 298] on input "1" at bounding box center [790, 310] width 135 height 24
type input "500"
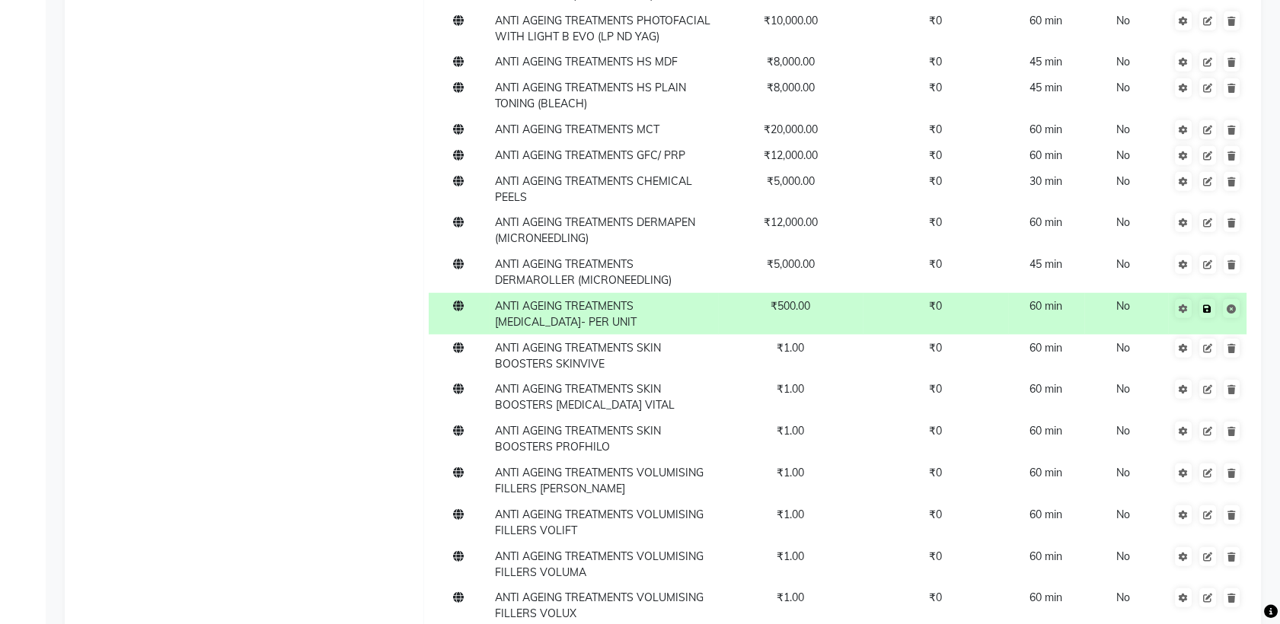
click at [1203, 305] on icon at bounding box center [1207, 309] width 8 height 9
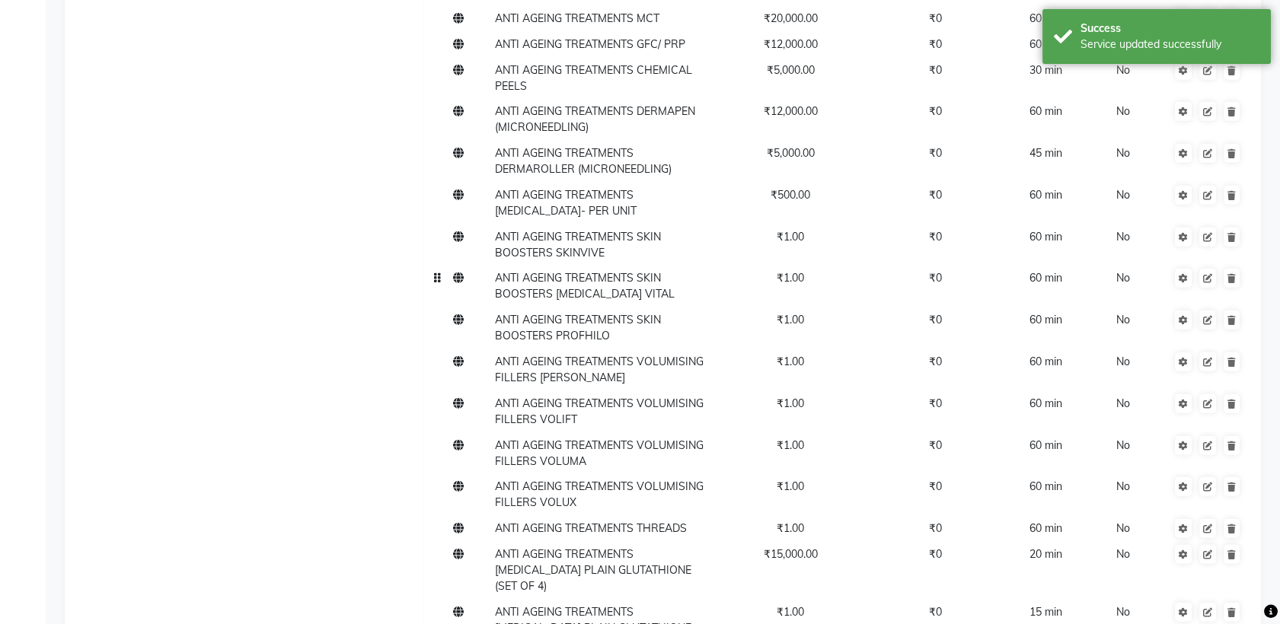
scroll to position [8107, 0]
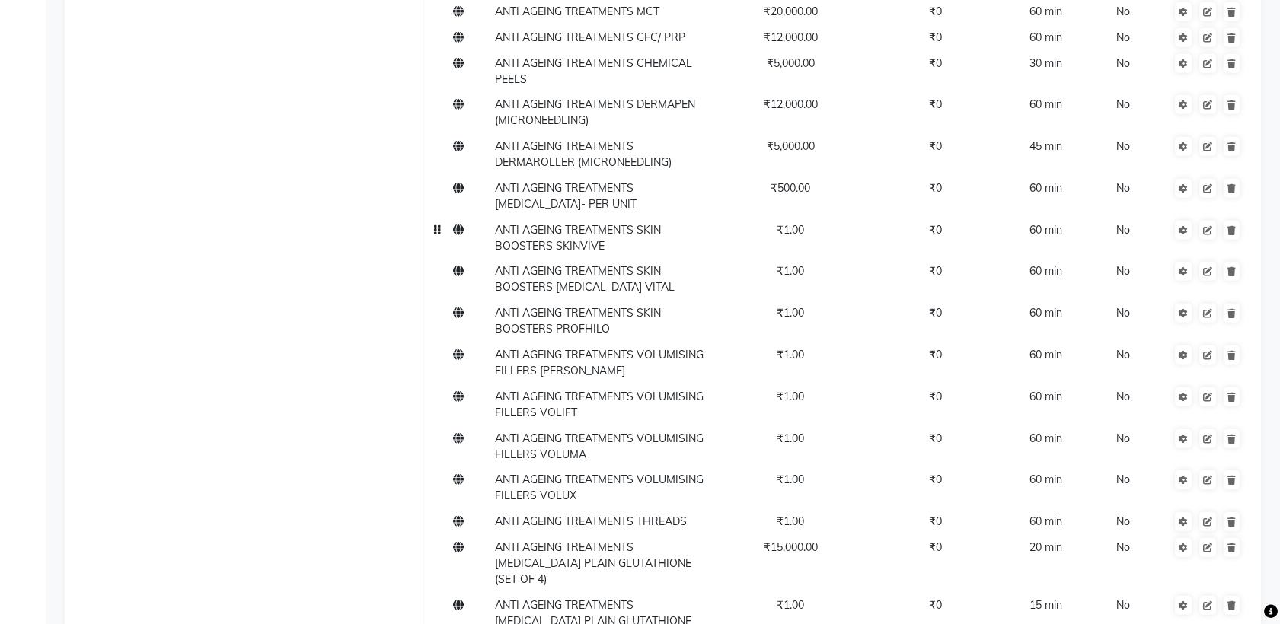
click at [646, 223] on span "ANTI AGEING TREATMENTS SKIN BOOSTERS SKINVIVE" at bounding box center [578, 238] width 166 height 30
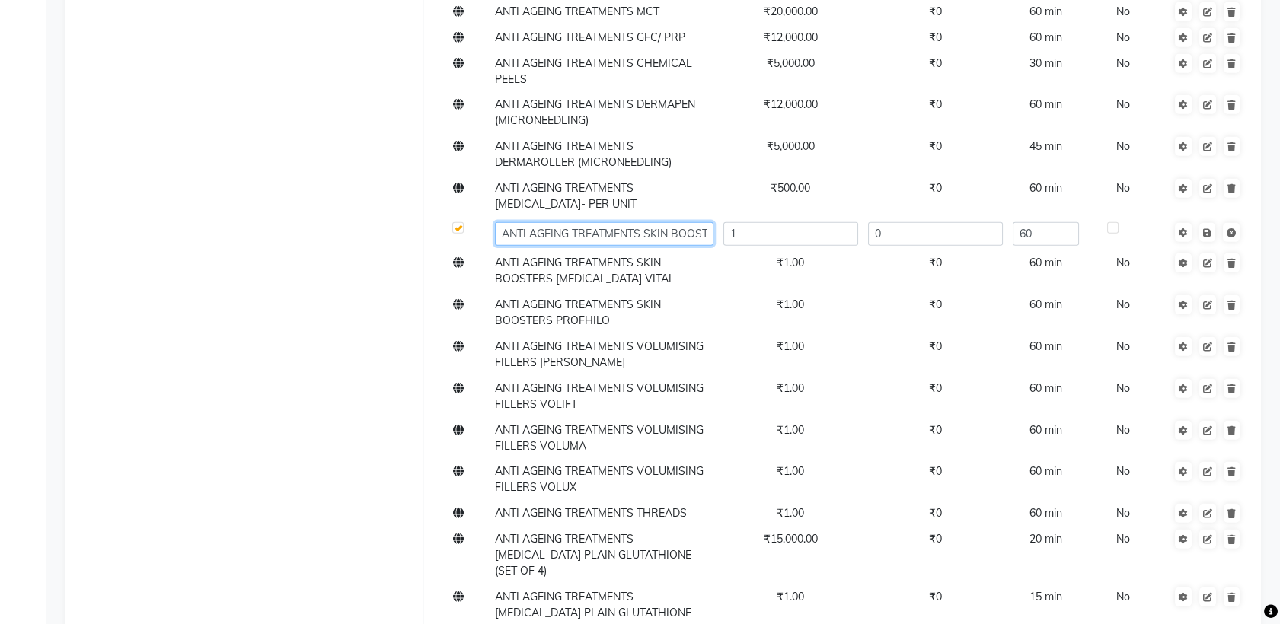
click at [696, 222] on input "ANTI AGEING TREATMENTS SKIN BOOSTERS SKINVIVE" at bounding box center [604, 234] width 219 height 24
type input "ANTI AGEING TREATMENTS SKIN BOOSTERS SKINVIVE- 1 ML"
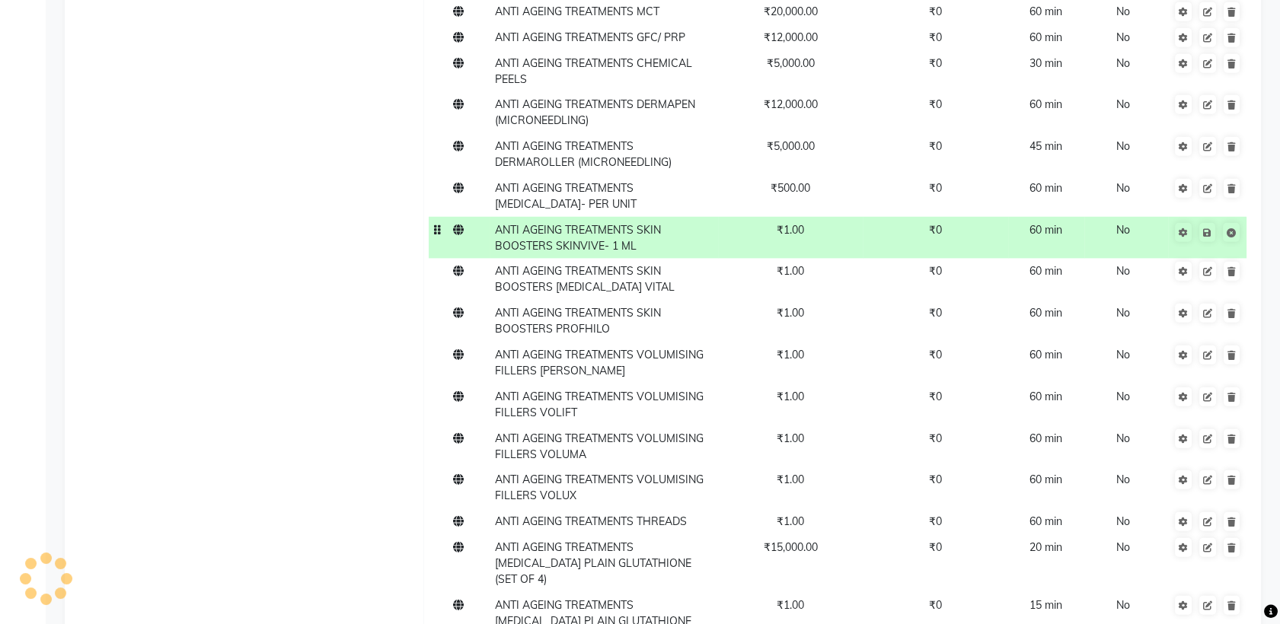
click at [806, 217] on td "₹1.00" at bounding box center [790, 238] width 145 height 42
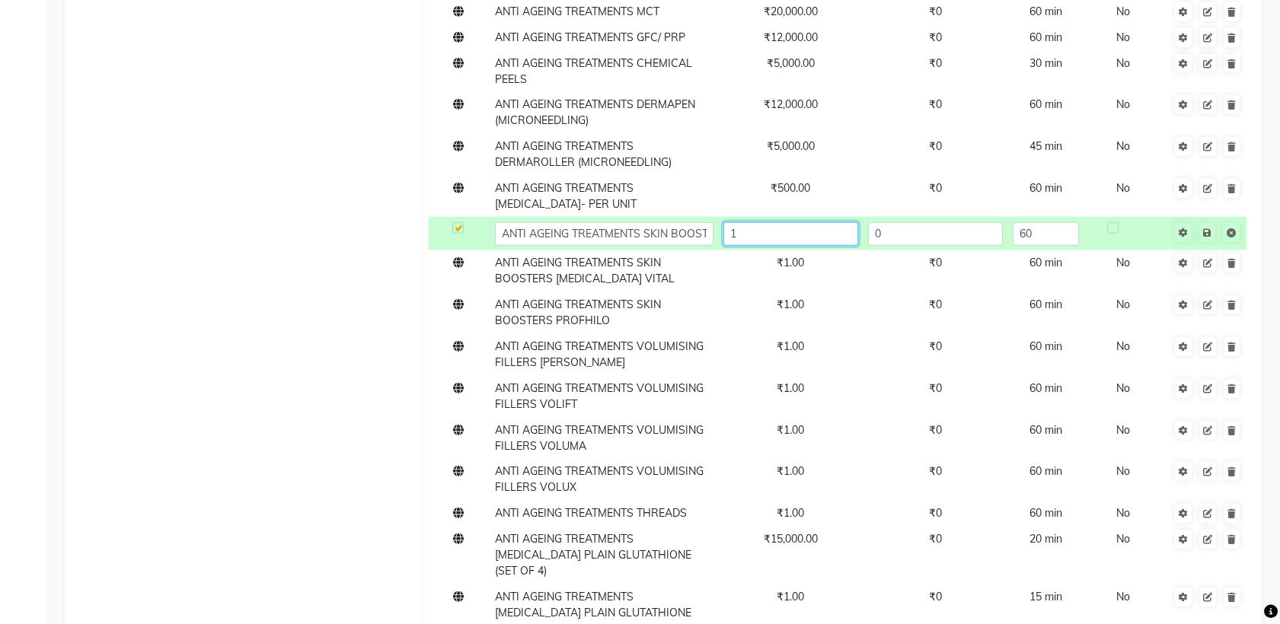
click at [804, 222] on input "1" at bounding box center [790, 234] width 135 height 24
type input "25000"
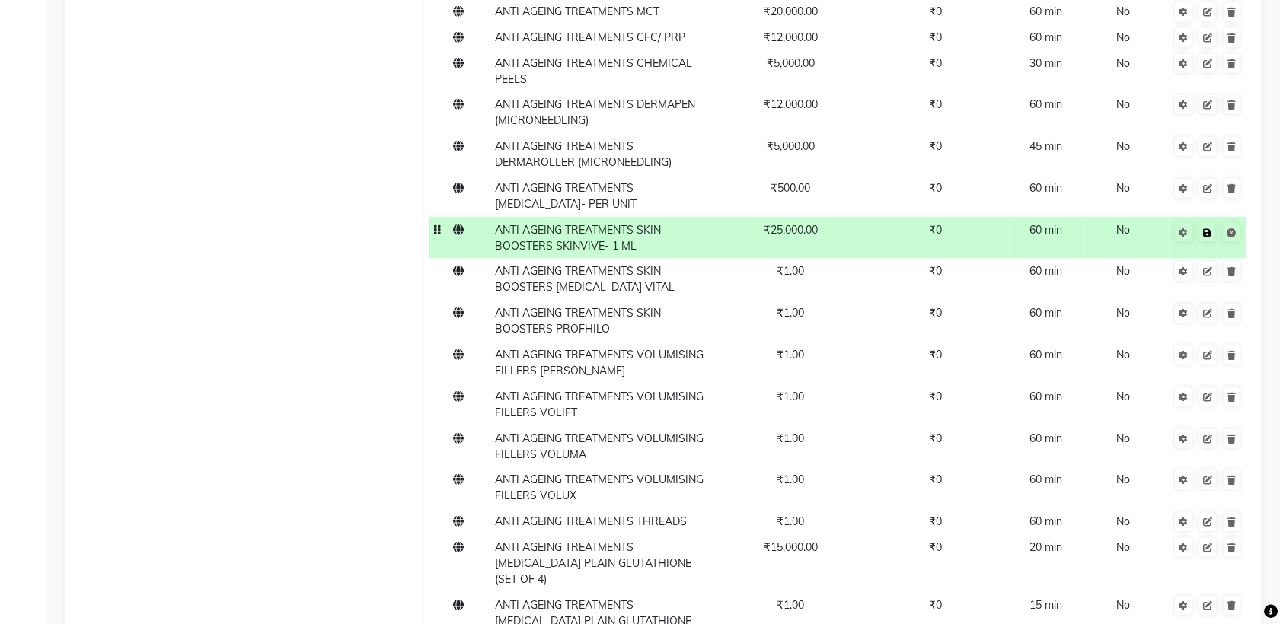
click at [1207, 228] on icon at bounding box center [1207, 232] width 8 height 9
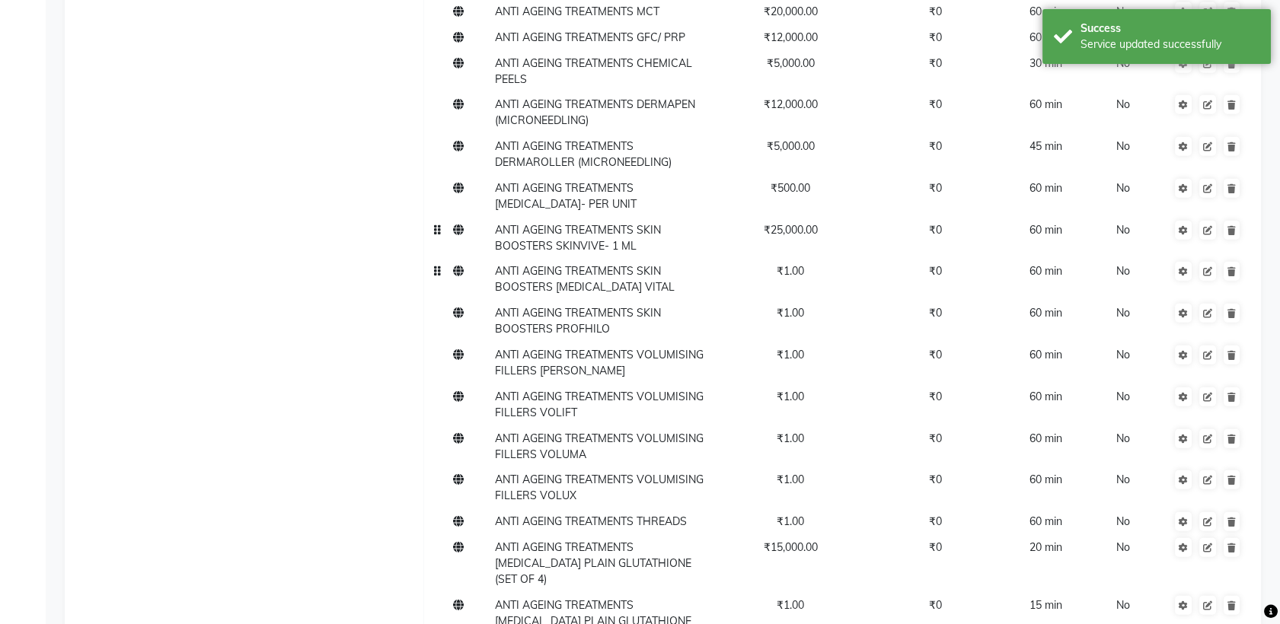
click at [612, 264] on span "ANTI AGEING TREATMENTS SKIN BOOSTERS [MEDICAL_DATA] VITAL" at bounding box center [585, 279] width 180 height 30
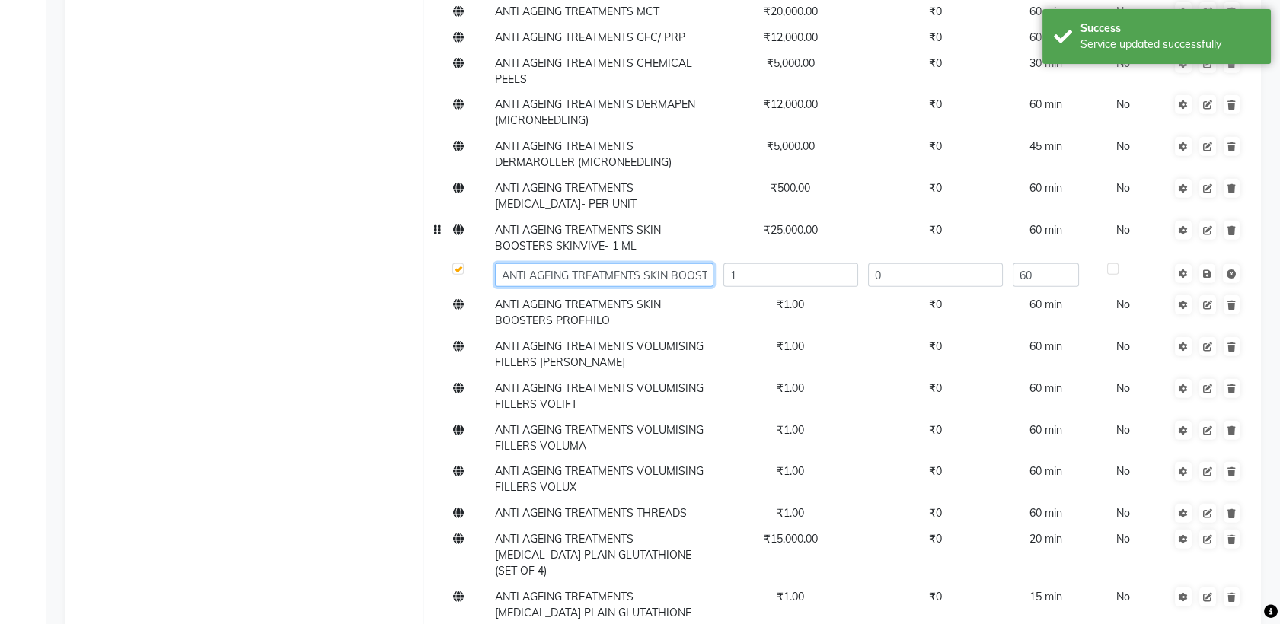
click at [688, 263] on input "ANTI AGEING TREATMENTS SKIN BOOSTERS [MEDICAL_DATA] VITAL" at bounding box center [604, 275] width 219 height 24
type input "ANTI AGEING TREATMENTS SKIN BOOSTERS [MEDICAL_DATA] VITAL- 1 ML"
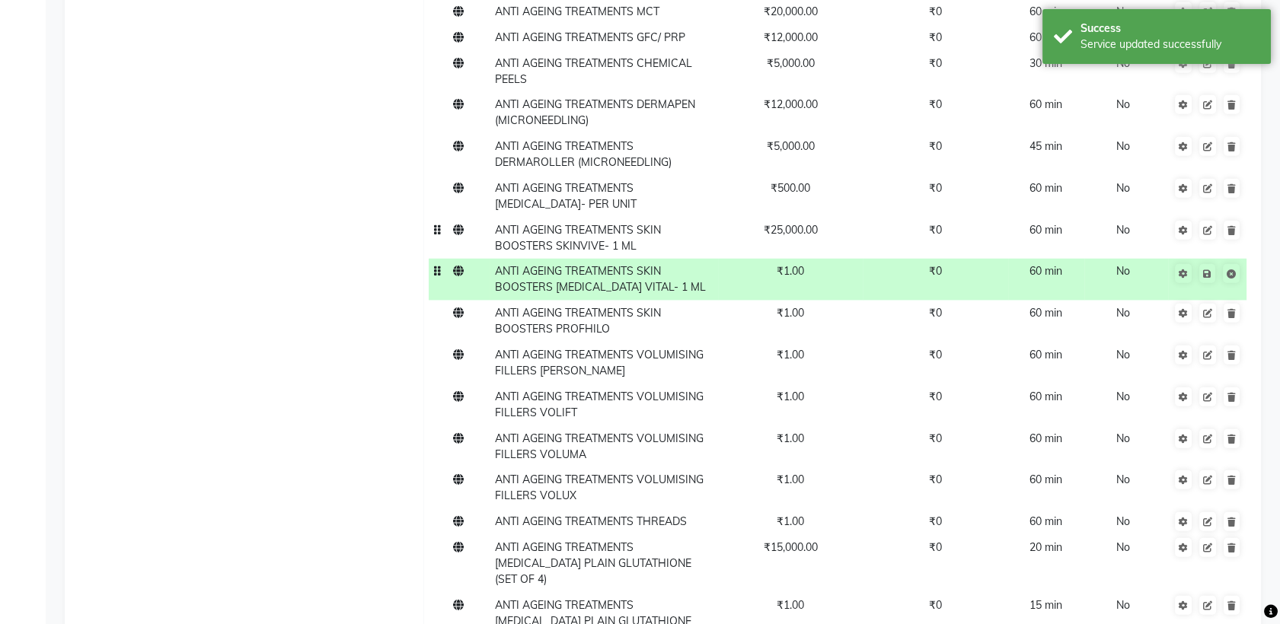
click at [815, 259] on td "₹1.00" at bounding box center [790, 280] width 145 height 42
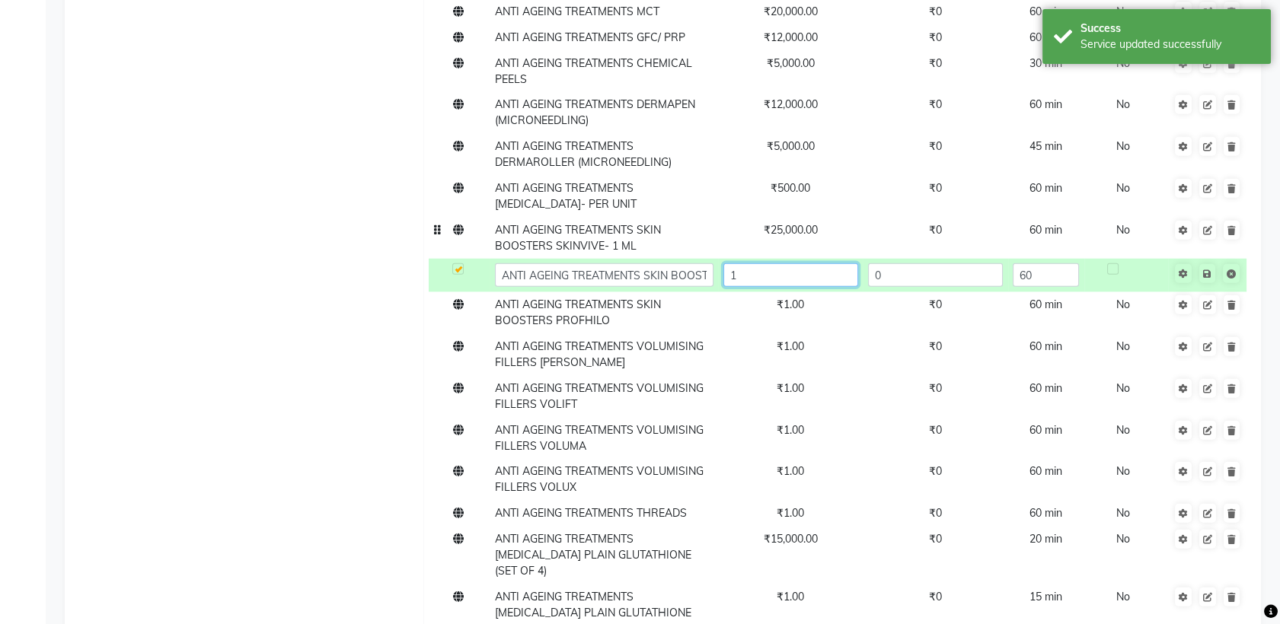
click at [806, 263] on input "1" at bounding box center [790, 275] width 135 height 24
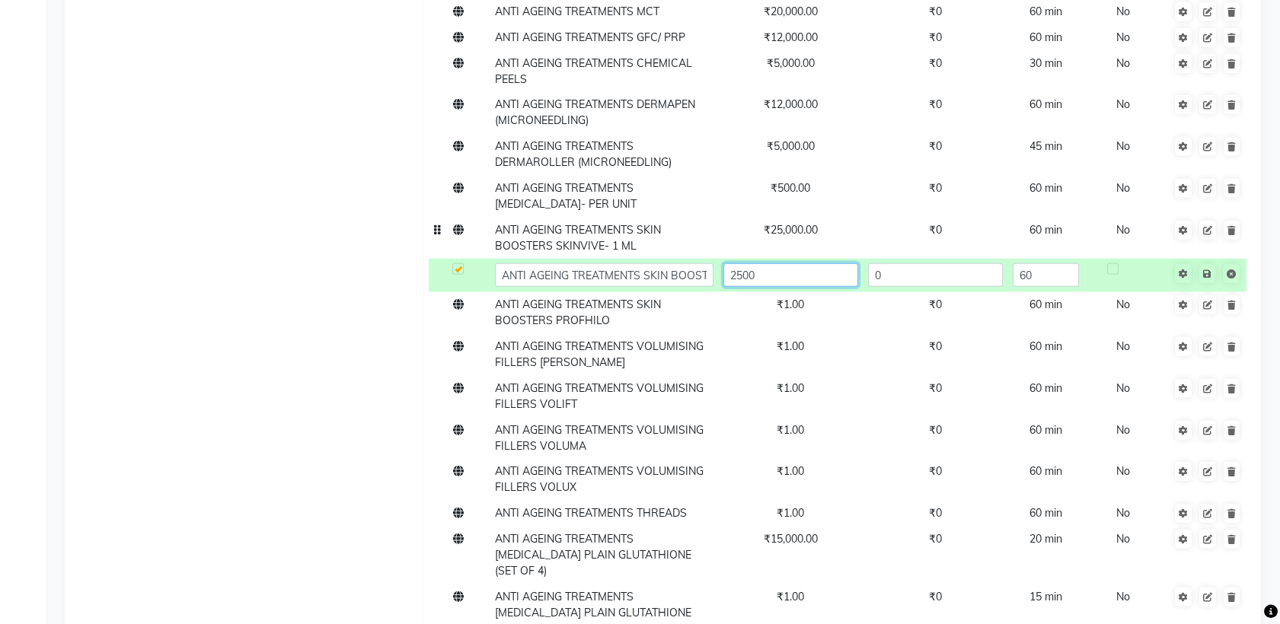
type input "25000"
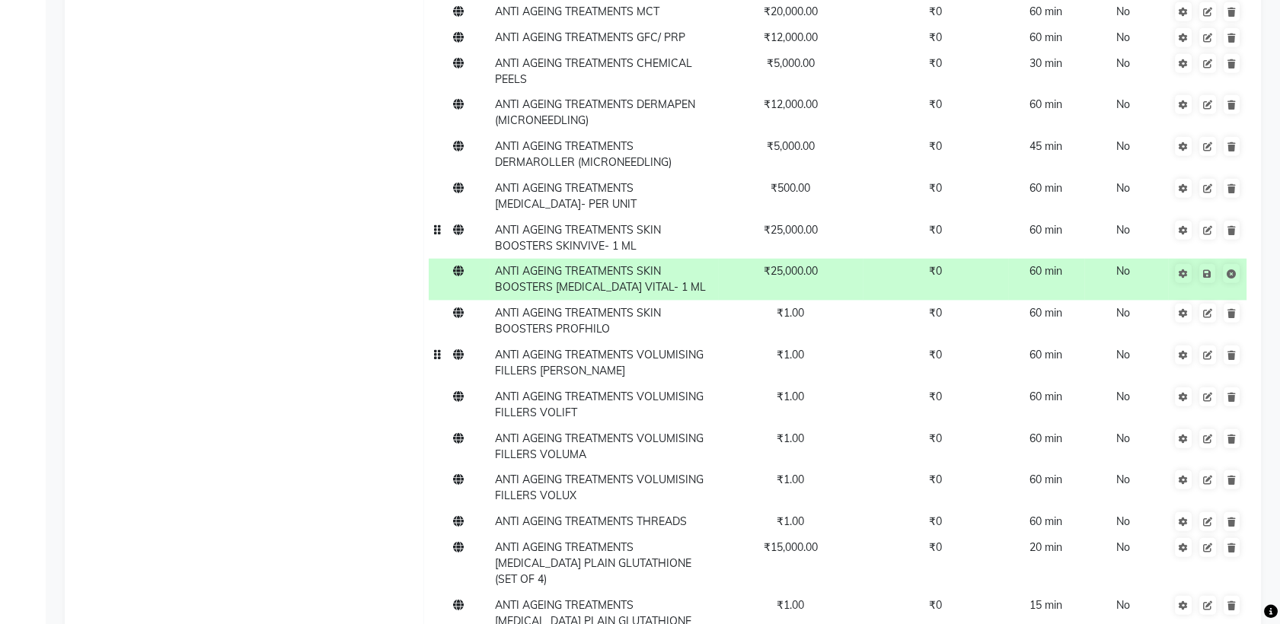
click at [633, 306] on span "ANTI AGEING TREATMENTS SKIN BOOSTERS PROFHILO" at bounding box center [578, 321] width 166 height 30
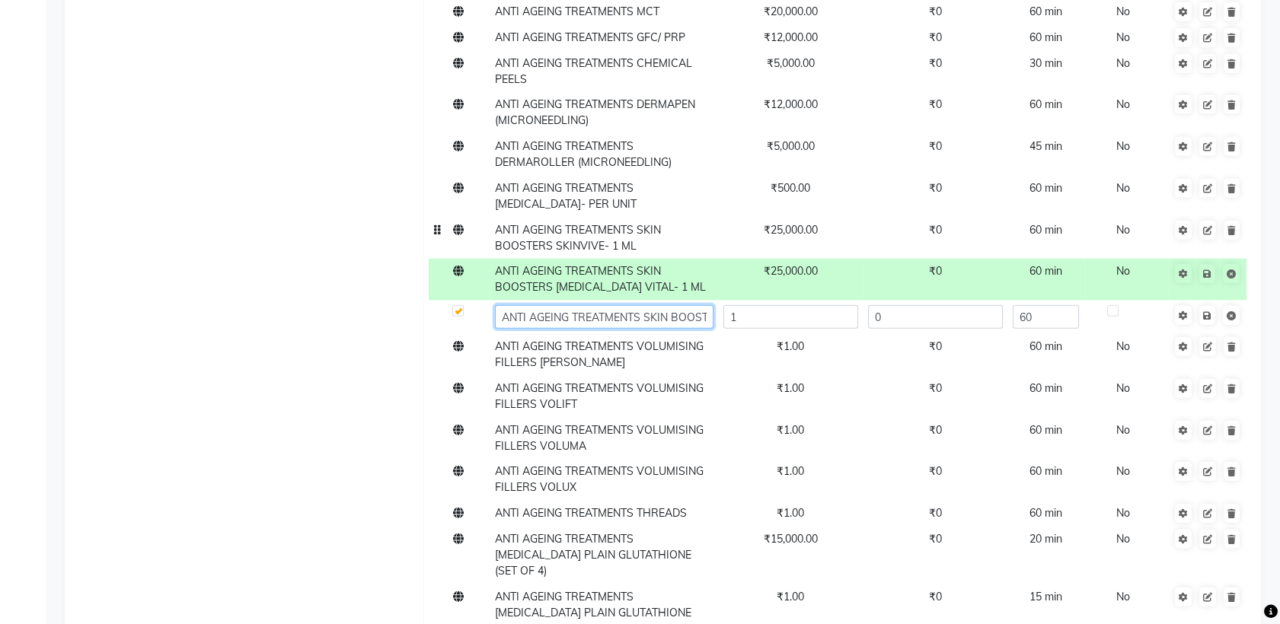
click at [684, 305] on input "ANTI AGEING TREATMENTS SKIN BOOSTERS PROFHILO" at bounding box center [604, 317] width 219 height 24
type input "ANTI AGEING TREATMENTS SKIN BOOSTERS PROFHILO- 2 ML"
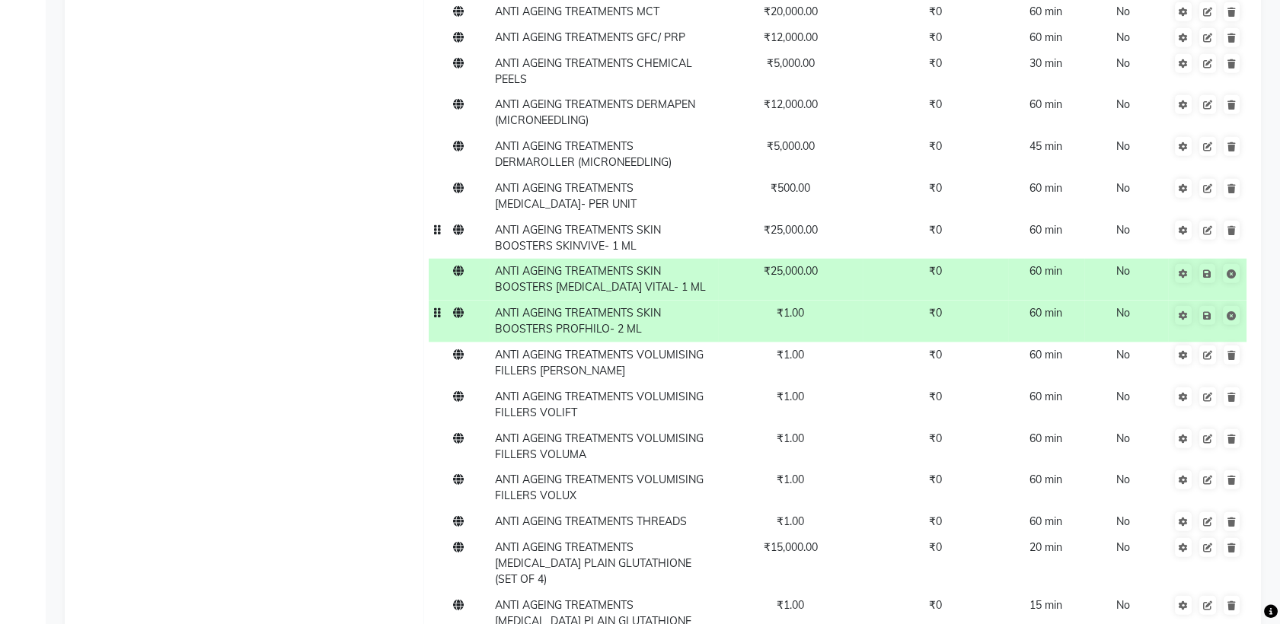
click at [800, 301] on td "₹1.00" at bounding box center [790, 322] width 145 height 42
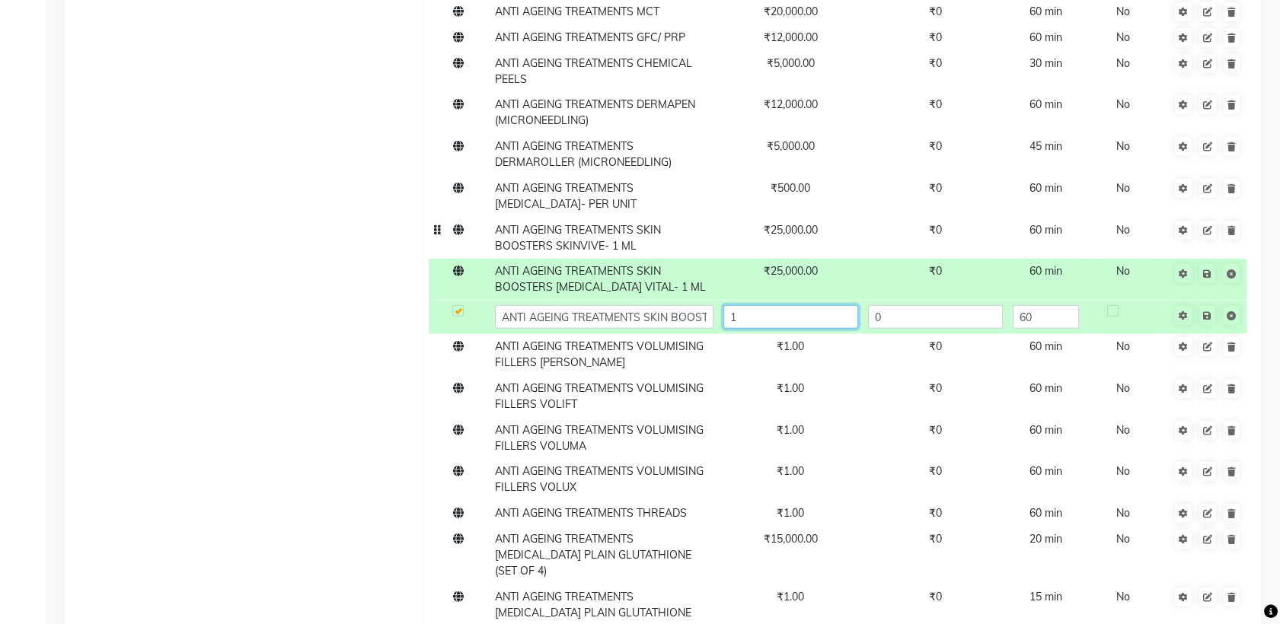
click at [799, 305] on input "1" at bounding box center [790, 317] width 135 height 24
type input "37000"
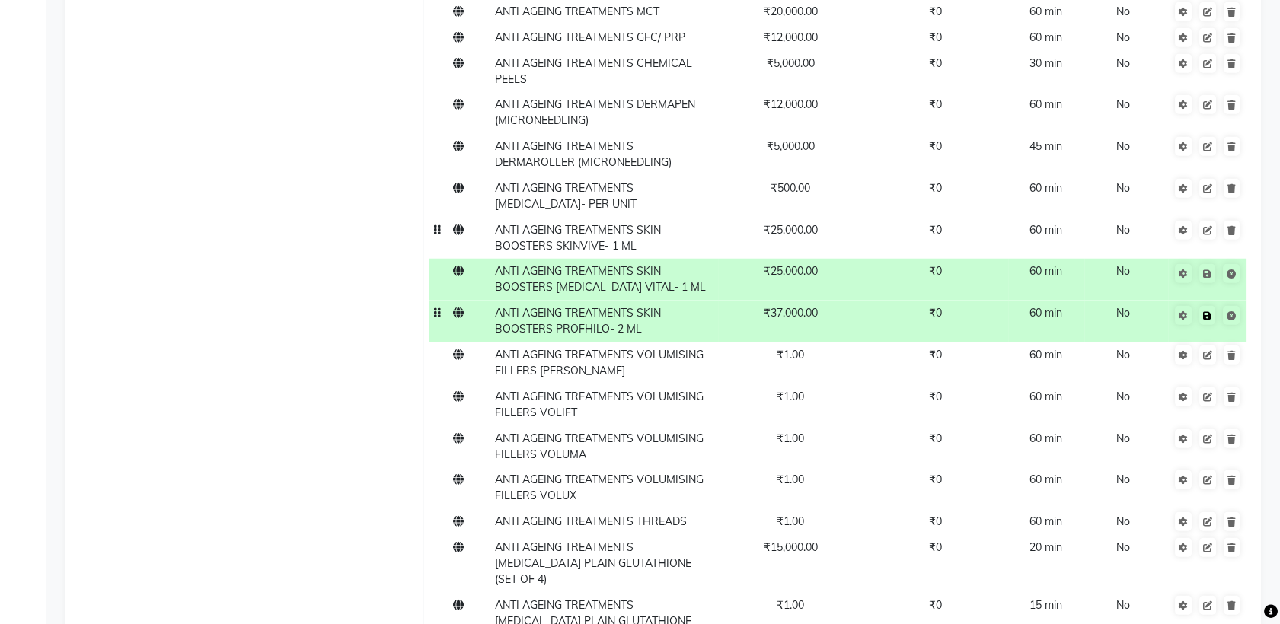
click at [1208, 306] on link at bounding box center [1207, 315] width 16 height 19
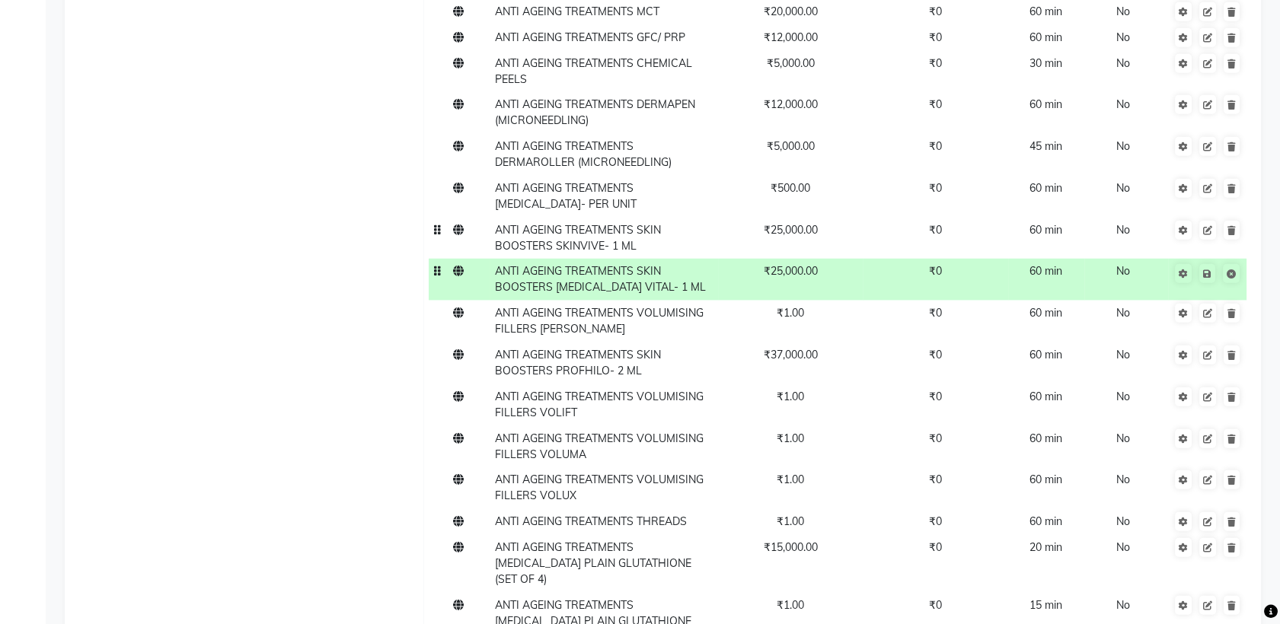
scroll to position [8121, 0]
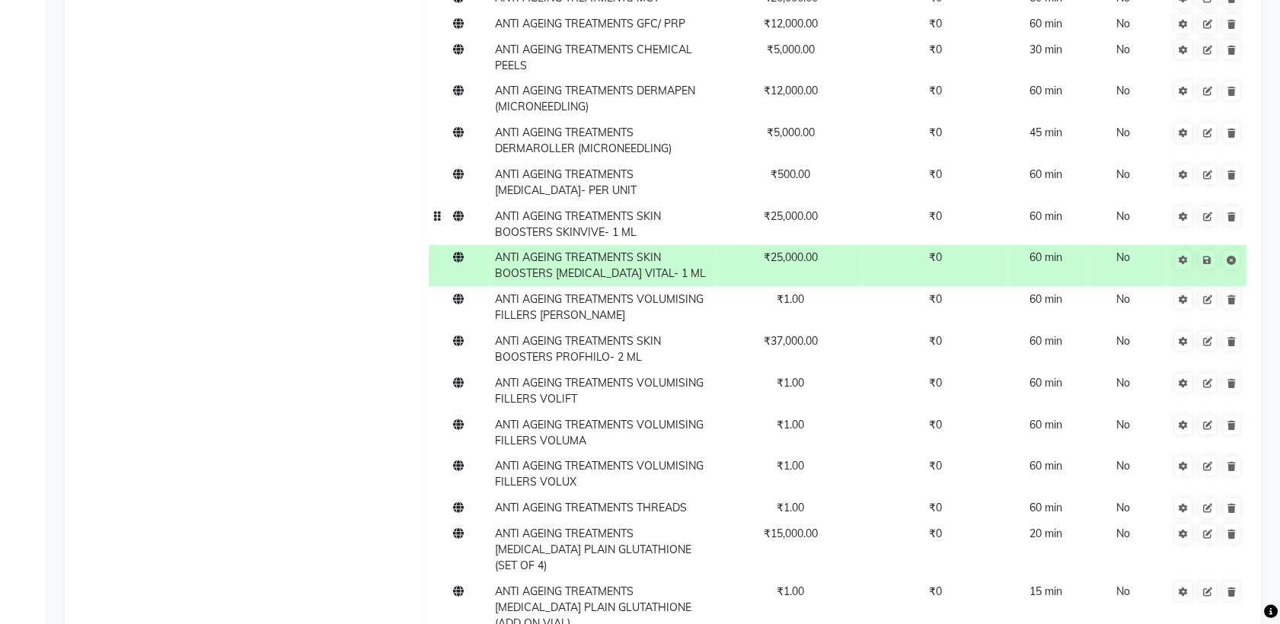
click at [604, 209] on span "ANTI AGEING TREATMENTS SKIN BOOSTERS SKINVIVE- 1 ML" at bounding box center [578, 224] width 166 height 30
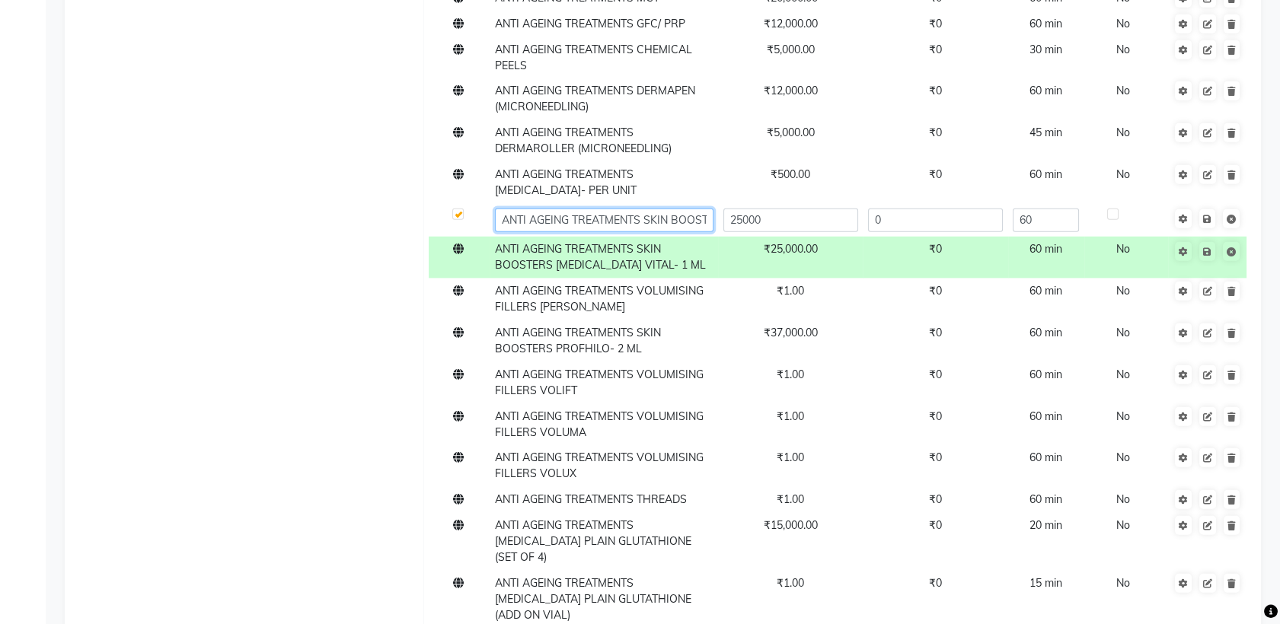
click at [678, 209] on input "ANTI AGEING TREATMENTS SKIN BOOSTERS SKINVIVE- 1 ML" at bounding box center [604, 221] width 219 height 24
type input "ANTI AGEING TREATMENTS SKIN BOOSTER SKINVIVE- 1 ML"
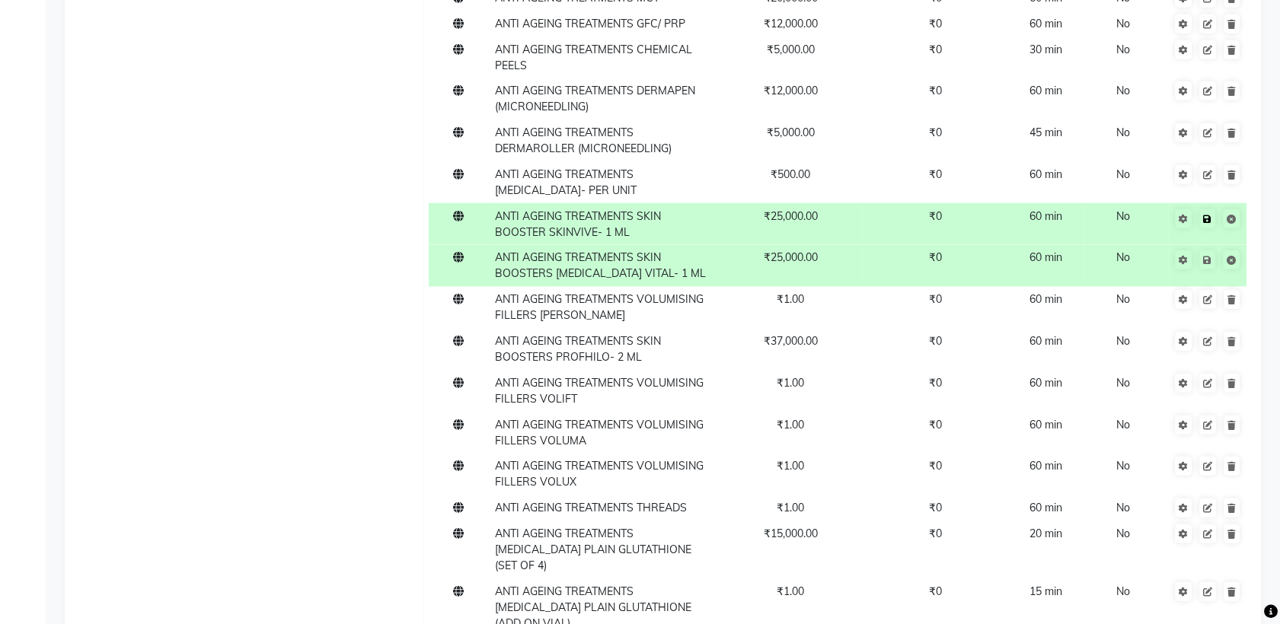
click at [1211, 215] on icon at bounding box center [1207, 219] width 8 height 9
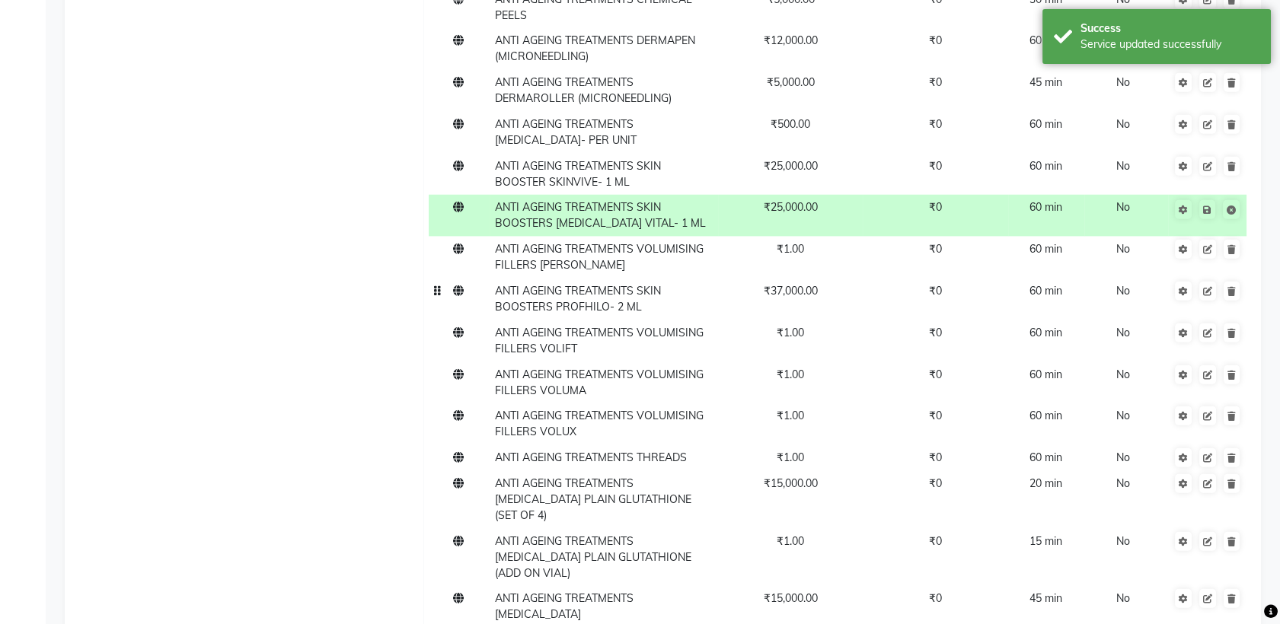
scroll to position [8164, 0]
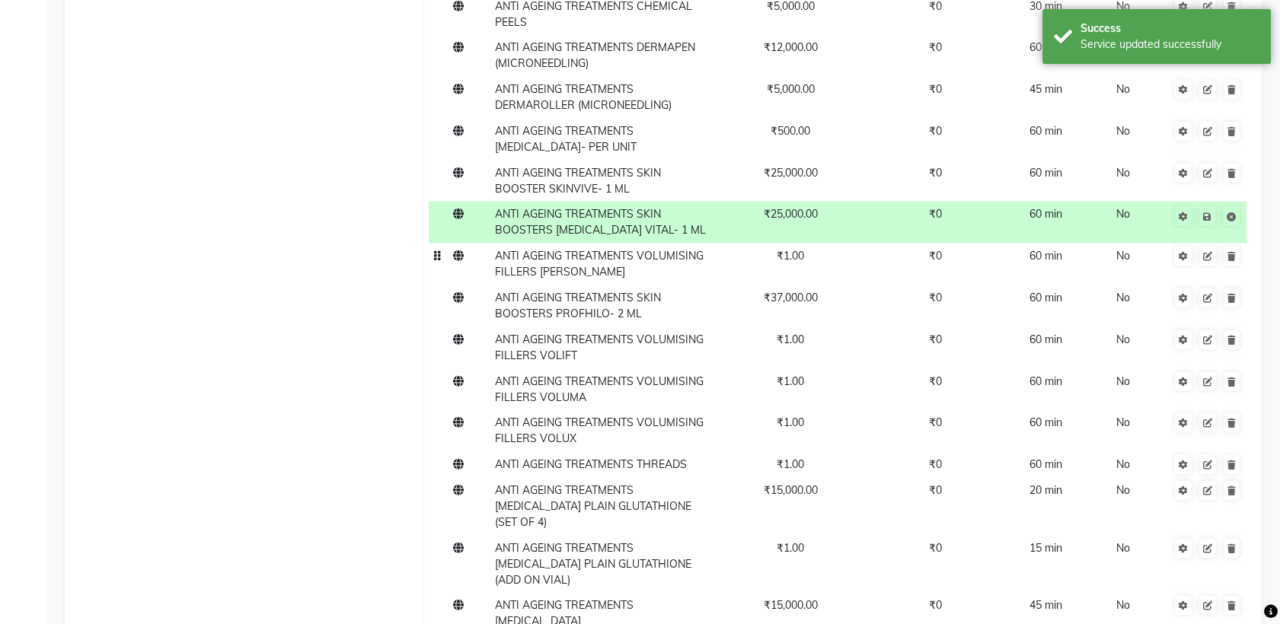
click at [798, 249] on span "₹1.00" at bounding box center [790, 256] width 27 height 14
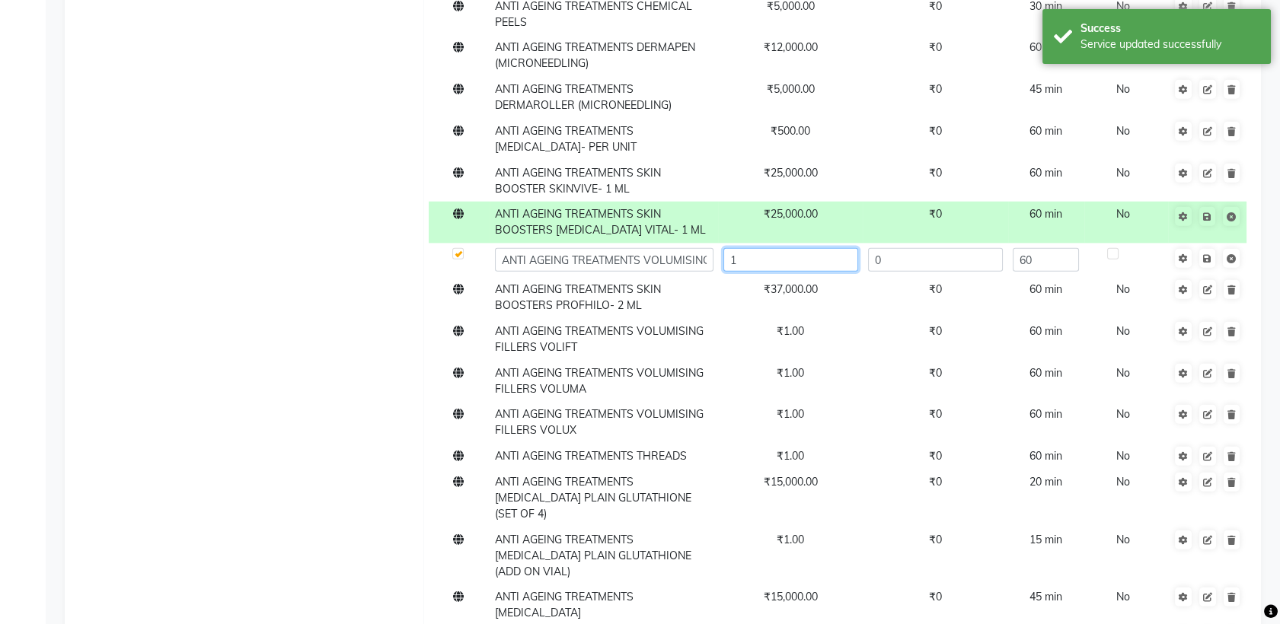
click at [786, 248] on input "1" at bounding box center [790, 260] width 135 height 24
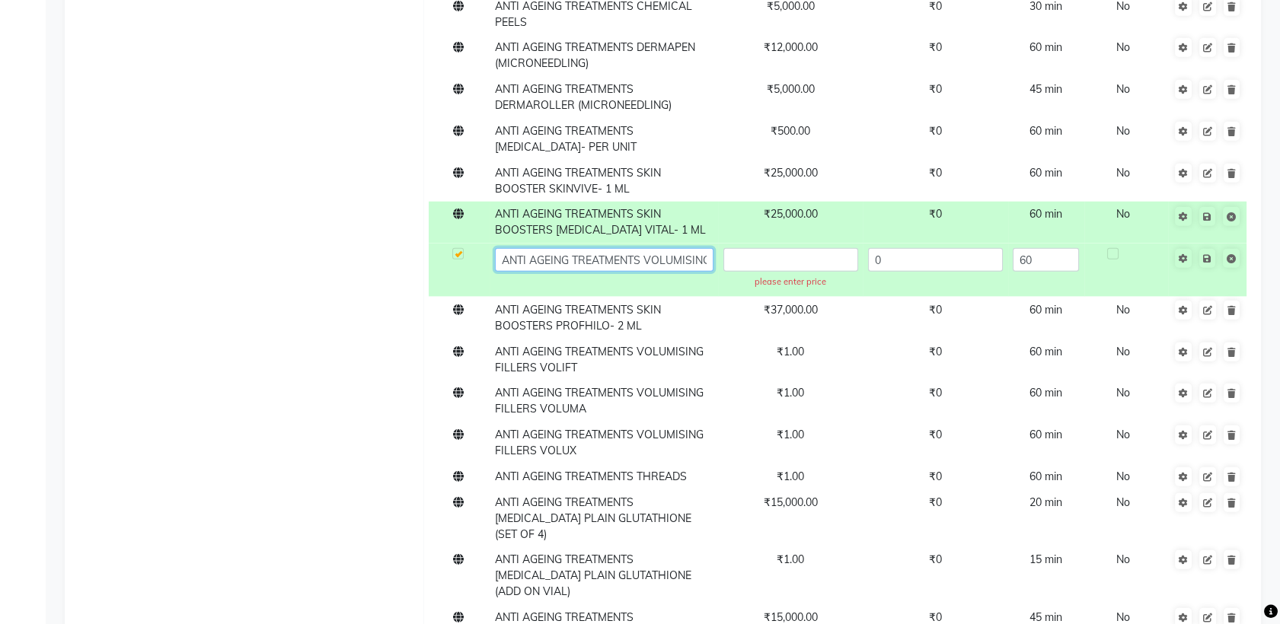
click at [694, 248] on input "ANTI AGEING TREATMENTS VOLUMISING FILLERS [PERSON_NAME]" at bounding box center [604, 260] width 219 height 24
click at [646, 248] on input "ANTI AGEING TREATMENTS VOLUMISING FILLERS [PERSON_NAME]" at bounding box center [604, 260] width 219 height 24
type input "ANTI AGEING TREATMENTS VOLUMISING FILLER VOLBELLA- 1ML"
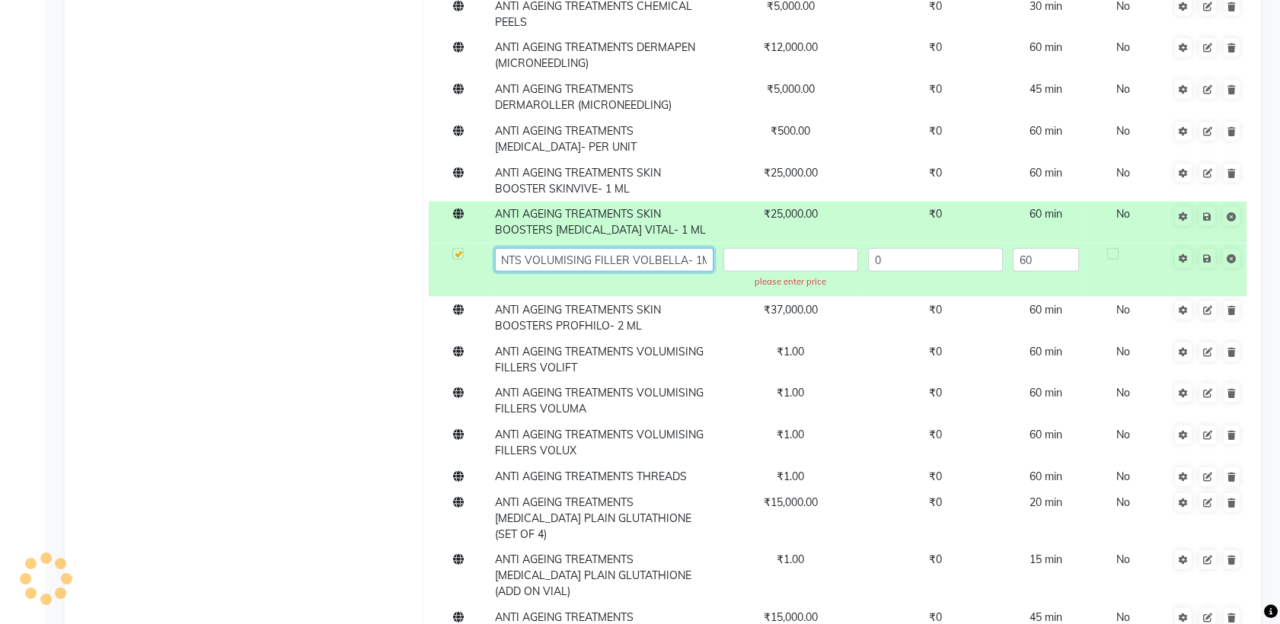
scroll to position [0, 125]
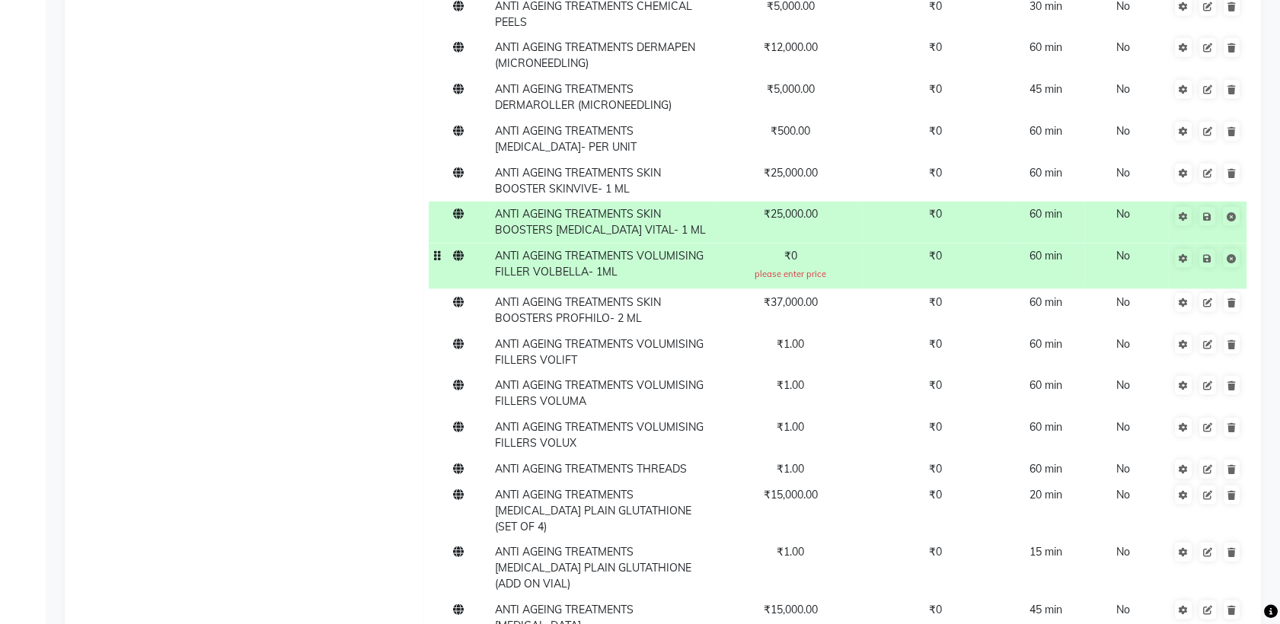
click at [806, 244] on td "₹0 please enter price" at bounding box center [790, 267] width 145 height 46
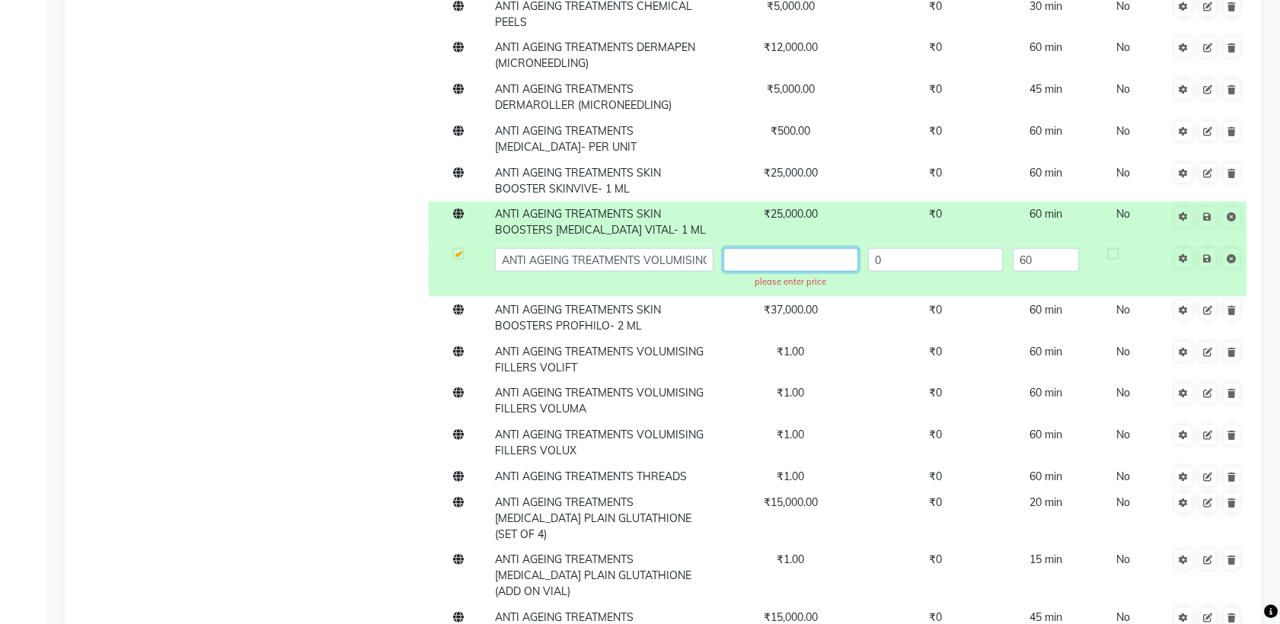
click at [806, 248] on input "text" at bounding box center [790, 260] width 135 height 24
type input "27000"
click at [1206, 254] on icon at bounding box center [1207, 258] width 8 height 9
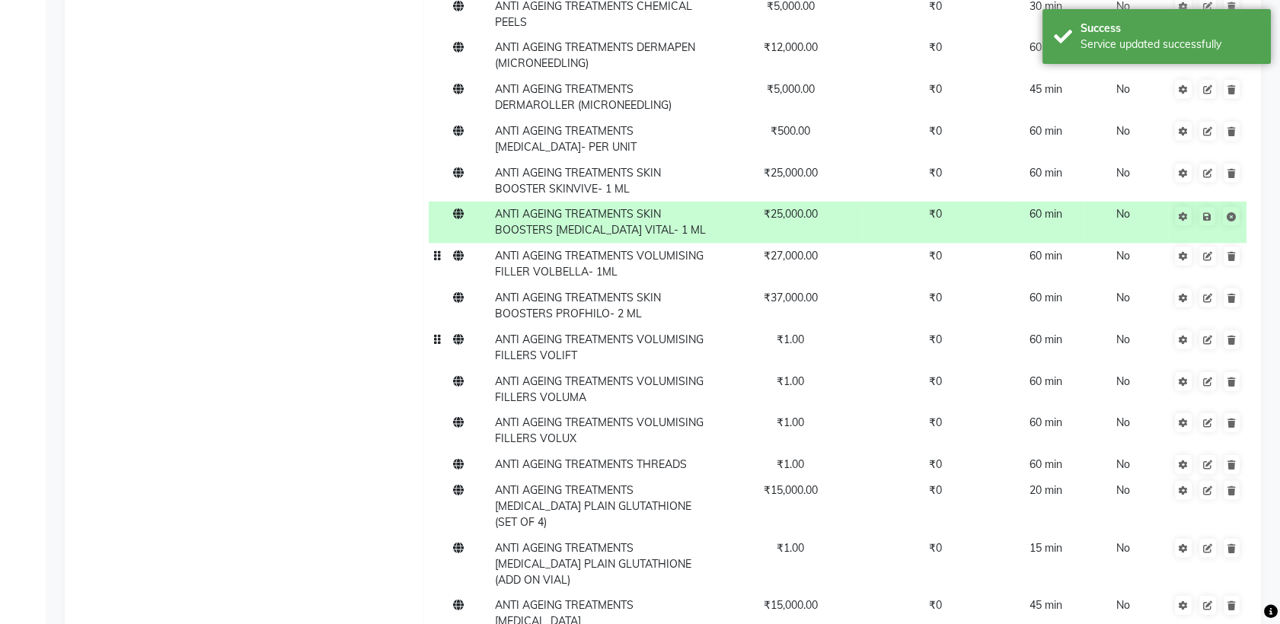
click at [643, 327] on td "ANTI AGEING TREATMENTS VOLUMISING FILLERS VOLIFT" at bounding box center [604, 348] width 228 height 42
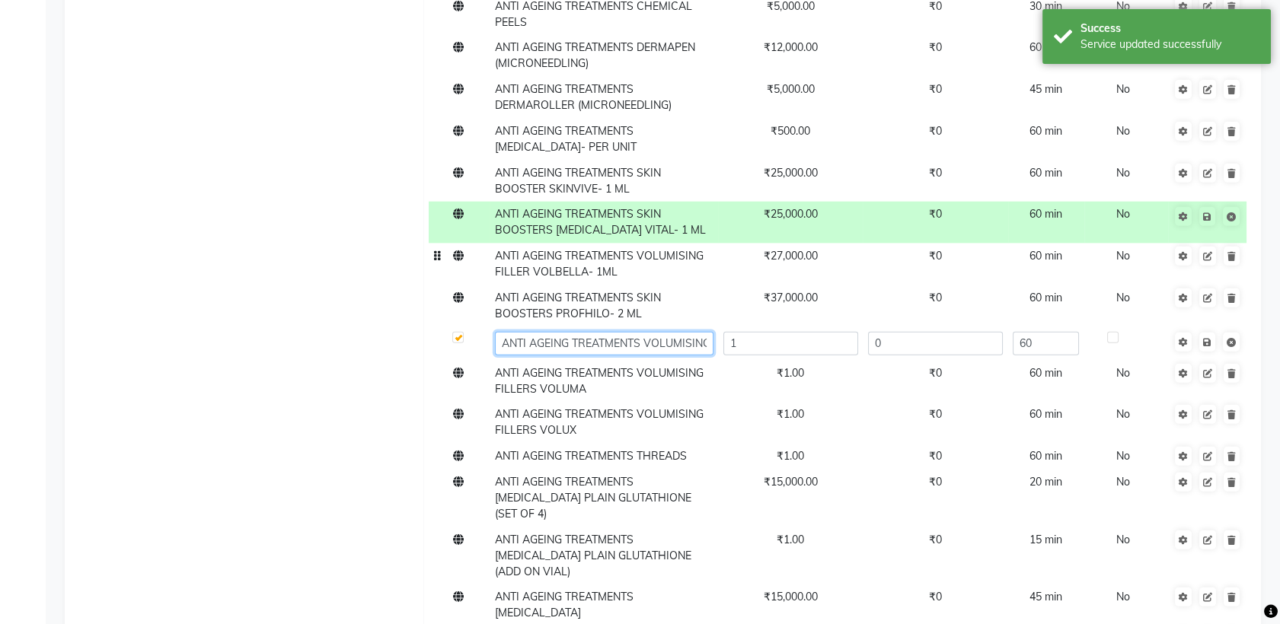
click at [681, 332] on input "ANTI AGEING TREATMENTS VOLUMISING FILLERS VOLIFT" at bounding box center [604, 344] width 219 height 24
type input "ANTI AGEING TREATMENTS VOLUMISING FILLERS VOLIFT- 1 ML"
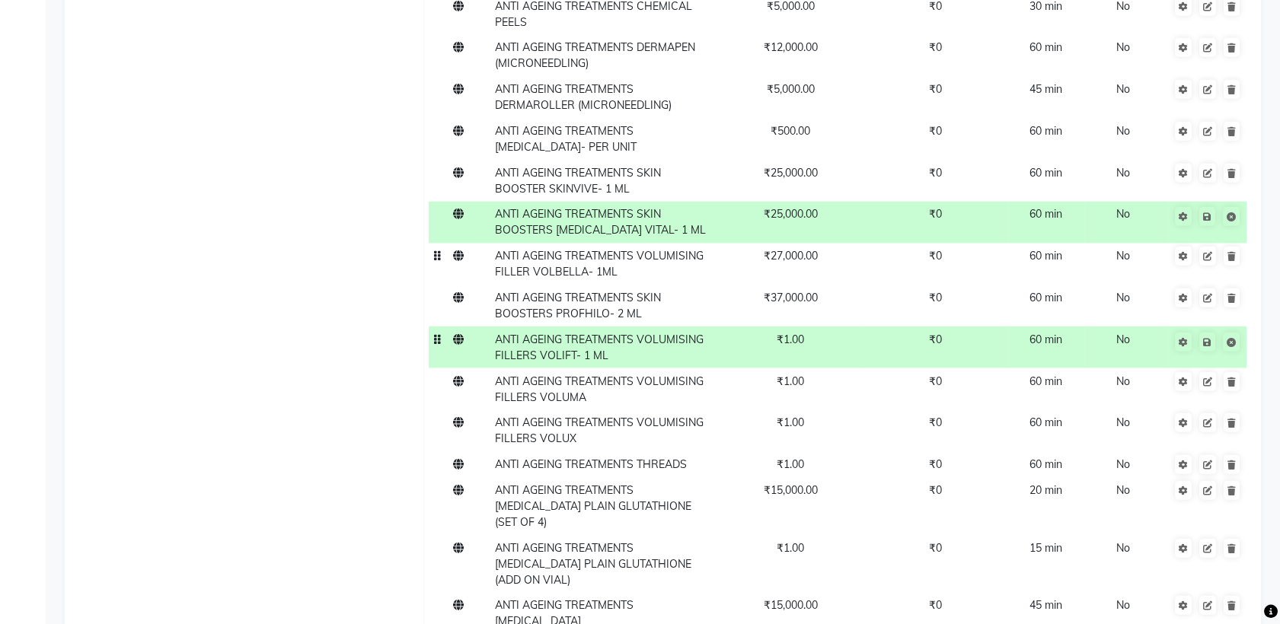
click at [786, 327] on td "₹1.00" at bounding box center [790, 348] width 145 height 42
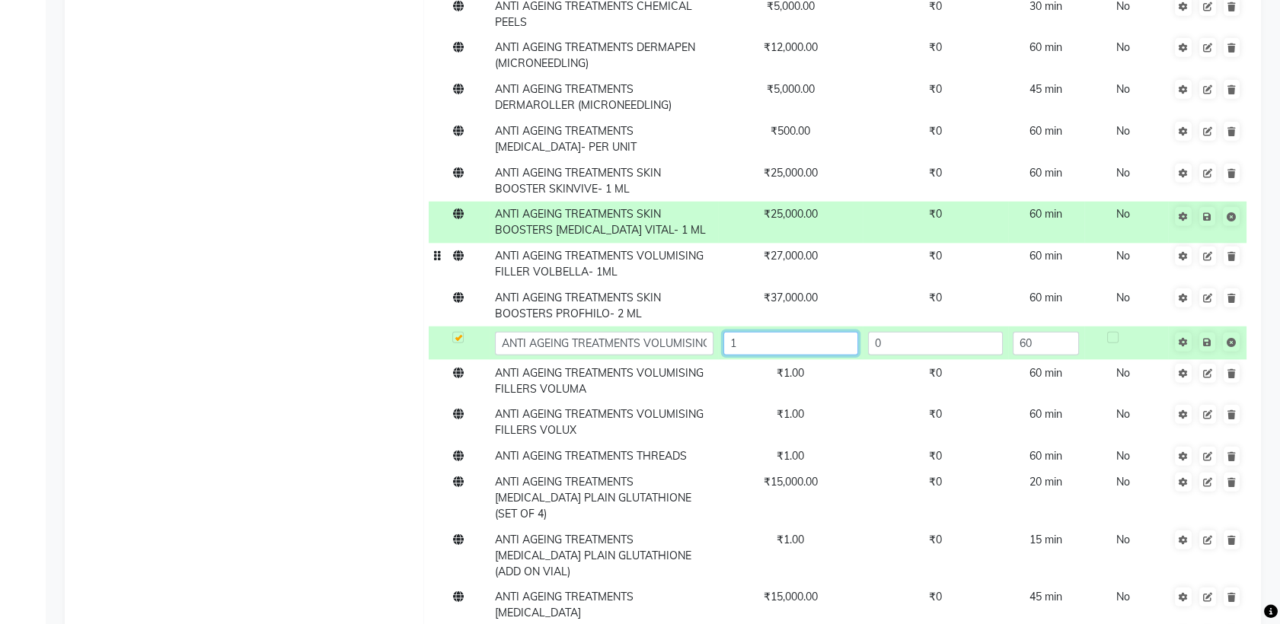
click at [794, 332] on input "1" at bounding box center [790, 344] width 135 height 24
type input "27000"
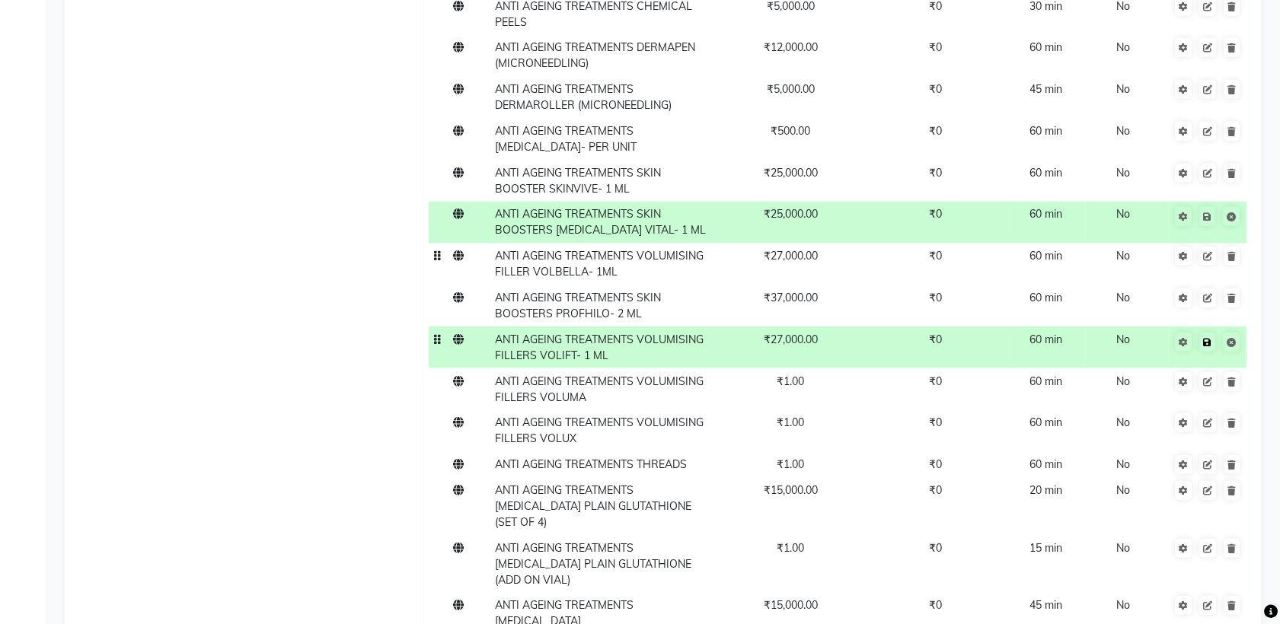
click at [1204, 338] on icon at bounding box center [1207, 342] width 8 height 9
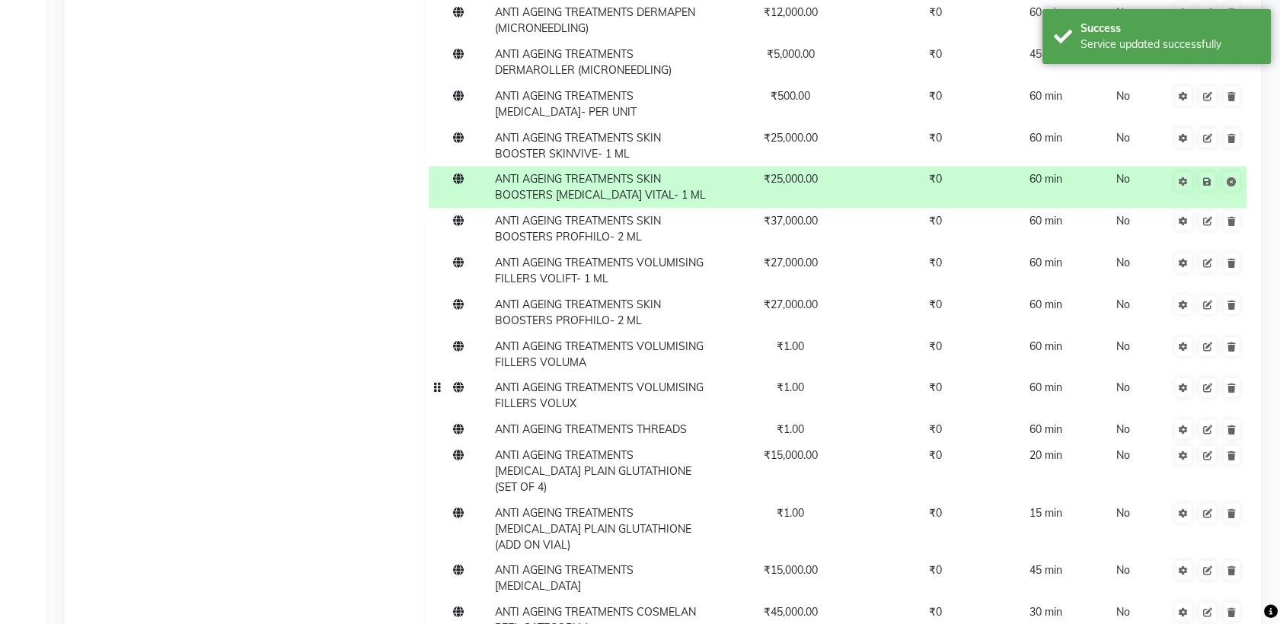
scroll to position [8206, 0]
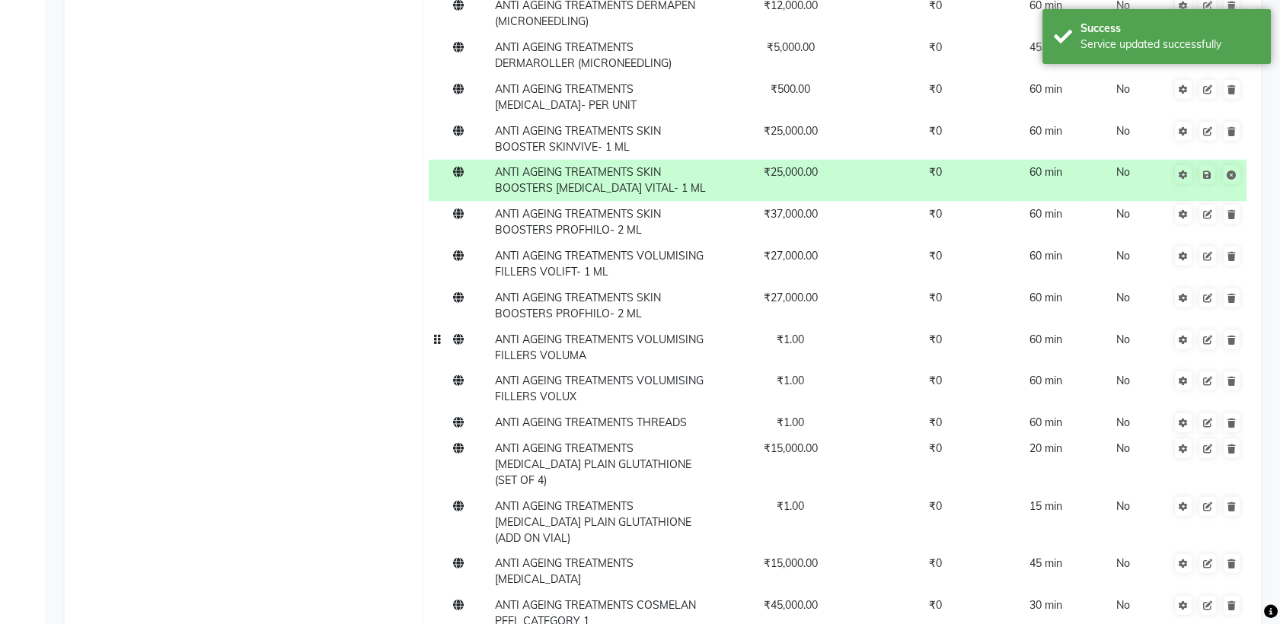
click at [563, 333] on span "ANTI AGEING TREATMENTS VOLUMISING FILLERS VOLUMA" at bounding box center [599, 348] width 209 height 30
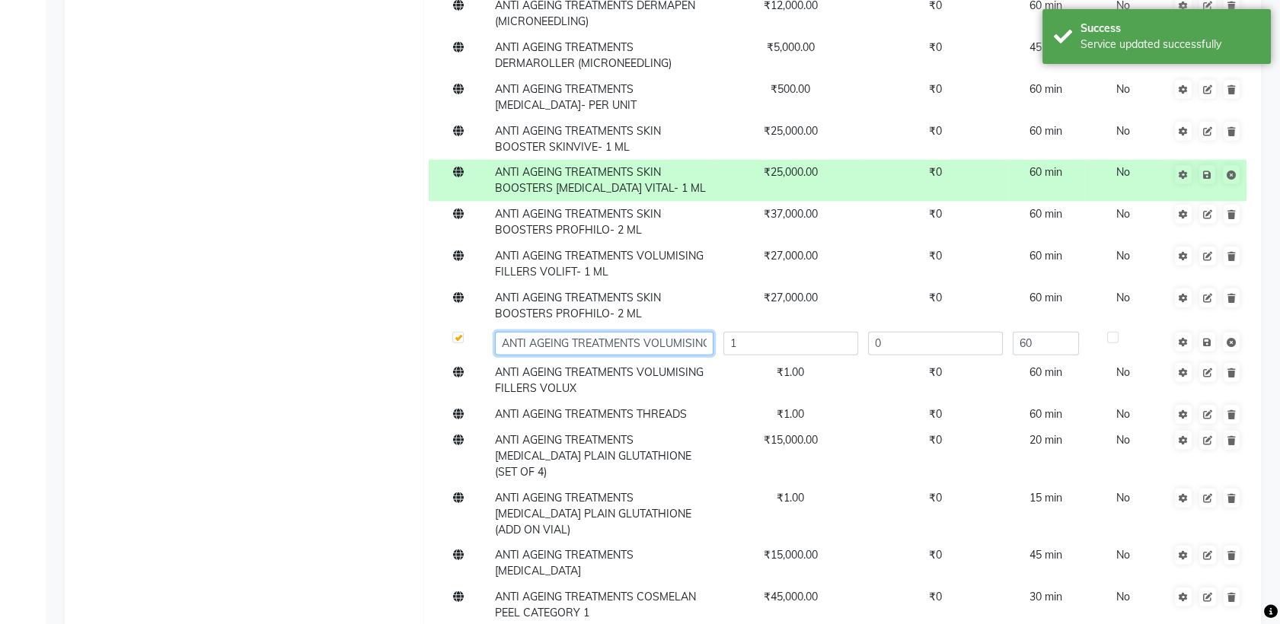
click at [682, 332] on input "ANTI AGEING TREATMENTS VOLUMISING FILLERS VOLUMA" at bounding box center [604, 344] width 219 height 24
type input "ANTI AGEING TREATMENTS VOLUMISING FILLERS VOLUMA- 1 ML"
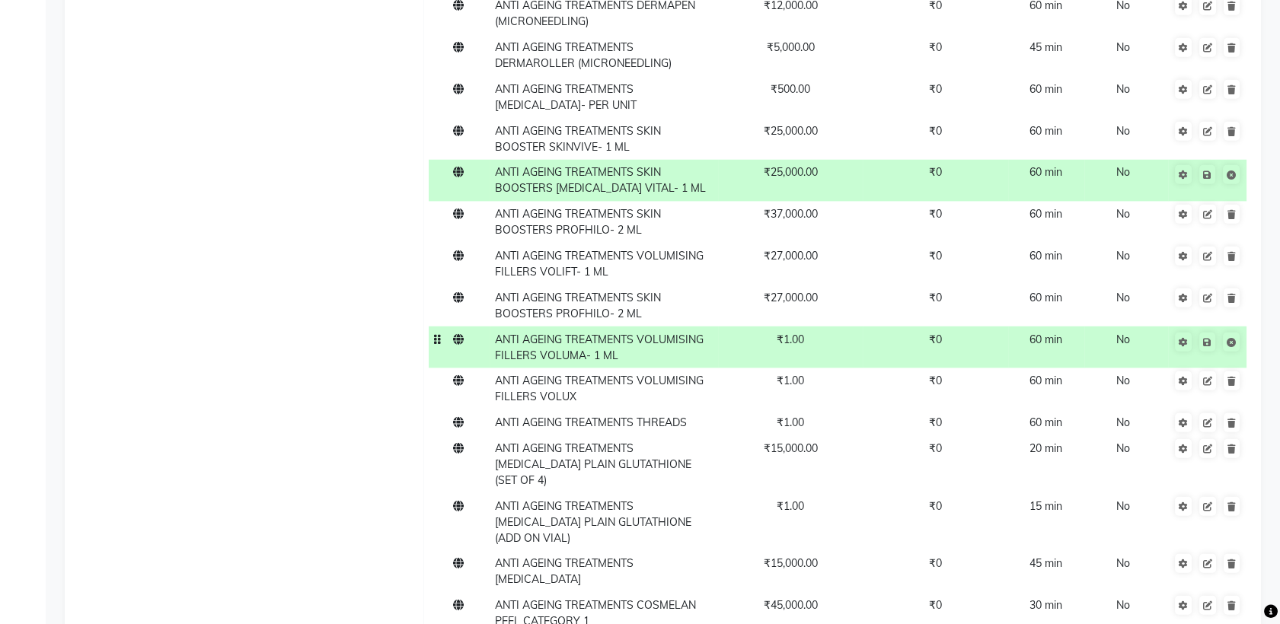
click at [804, 327] on td "₹1.00" at bounding box center [790, 348] width 145 height 42
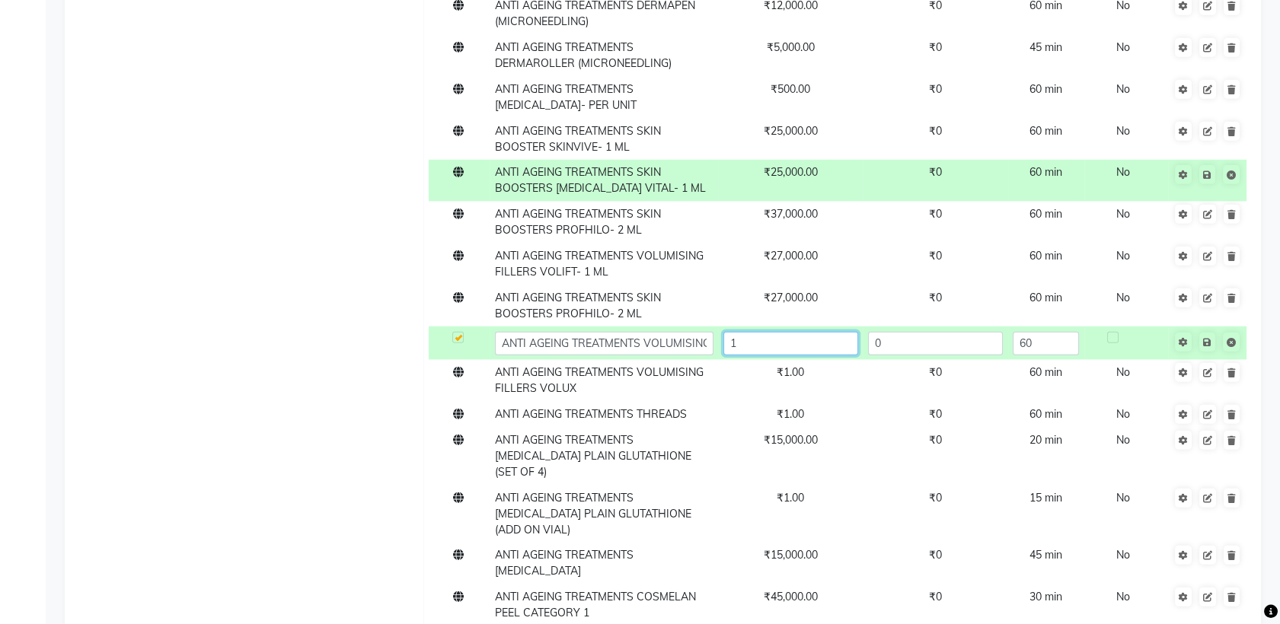
click at [801, 332] on input "1" at bounding box center [790, 344] width 135 height 24
type input "27000"
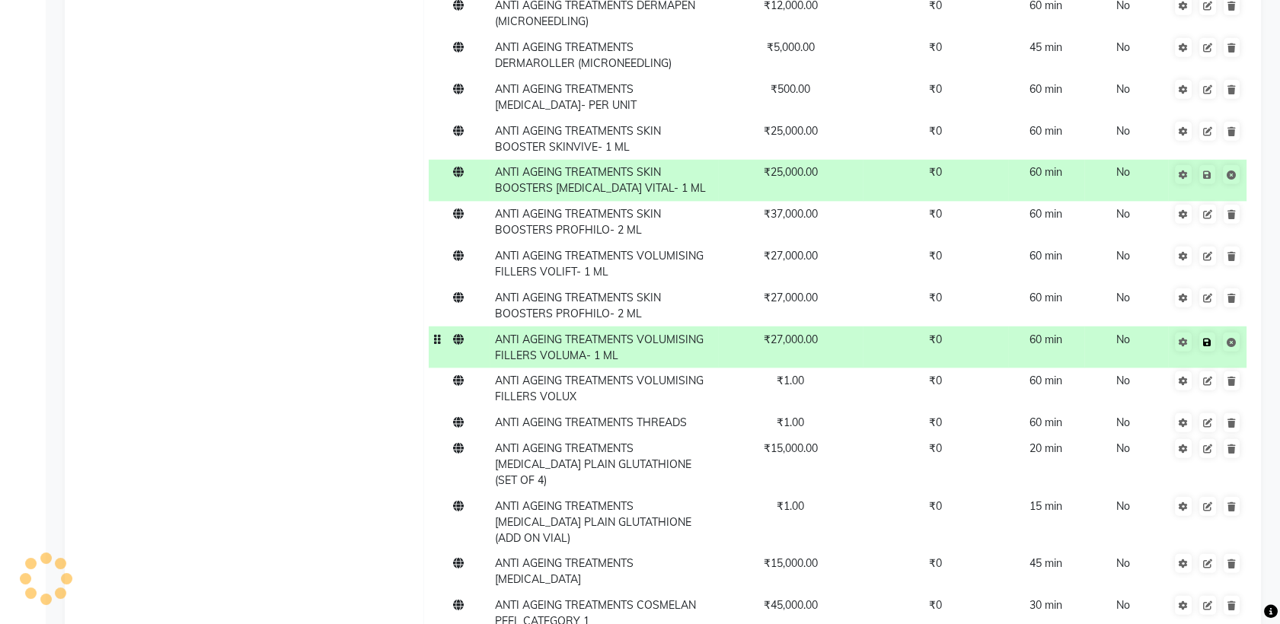
click at [1207, 338] on icon at bounding box center [1207, 342] width 8 height 9
click at [596, 369] on td "ANTI AGEING TREATMENTS VOLUMISING FILLERS VOLUX" at bounding box center [604, 390] width 228 height 42
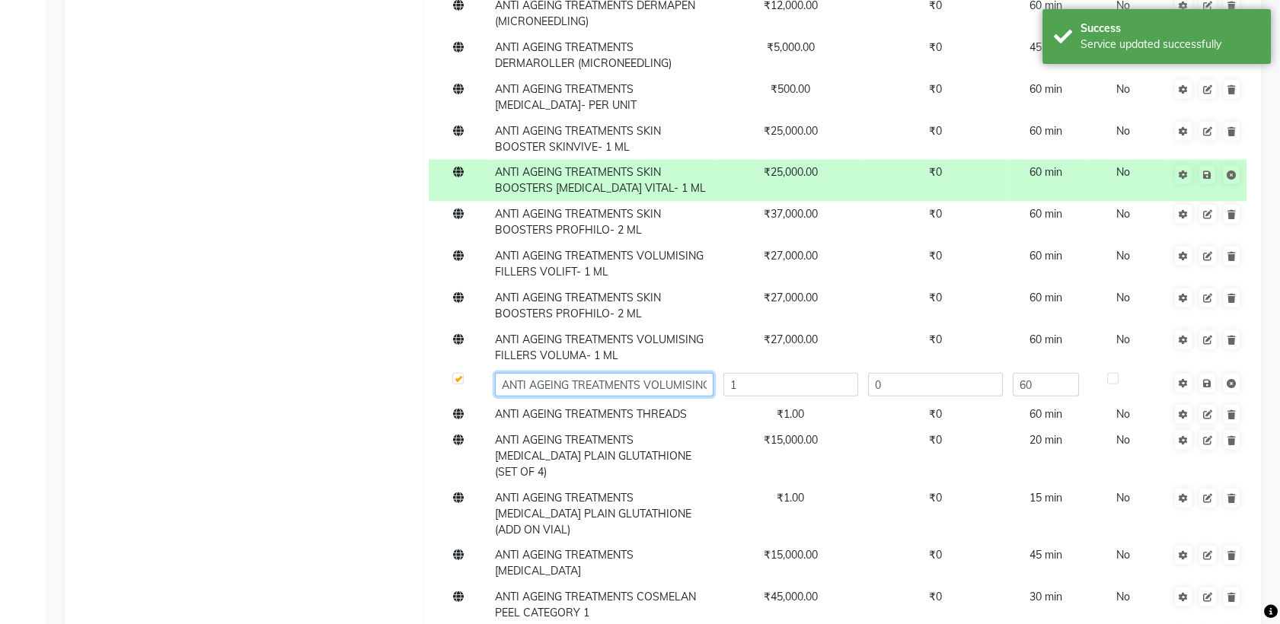
click at [697, 373] on input "ANTI AGEING TREATMENTS VOLUMISING FILLERS VOLUX" at bounding box center [604, 385] width 219 height 24
type input "ANTI AGEING TREATMENTS VOLUMISING FILLERS VOLUX- 1 ML"
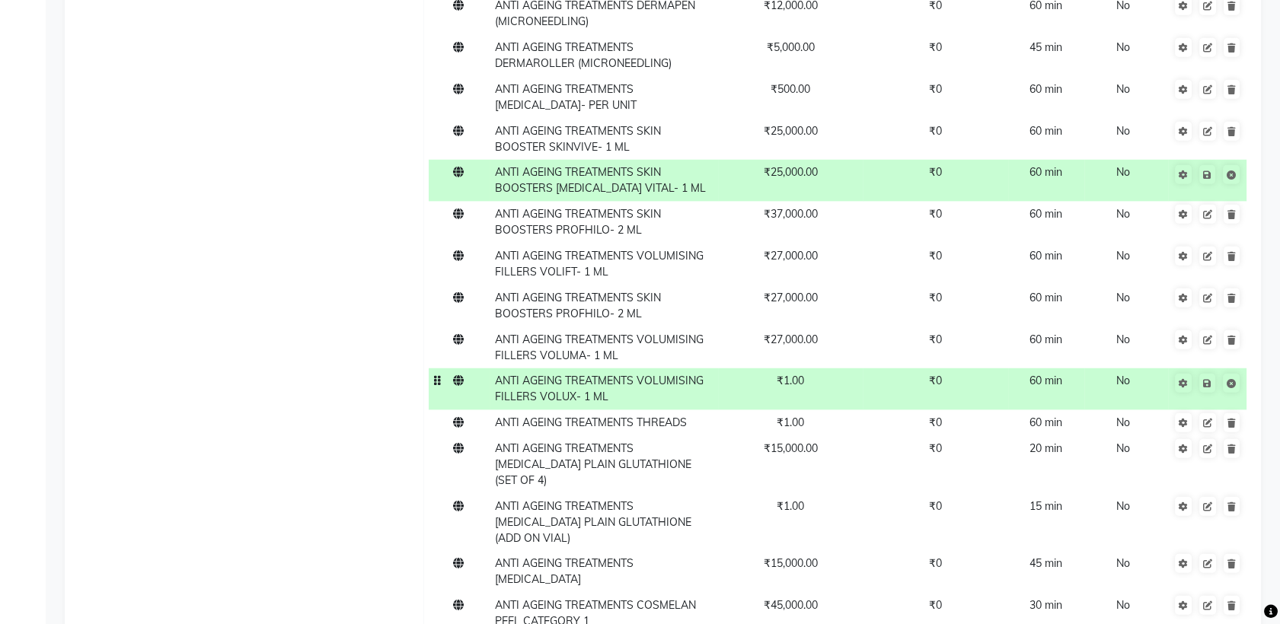
click at [833, 369] on td "₹1.00" at bounding box center [790, 390] width 145 height 42
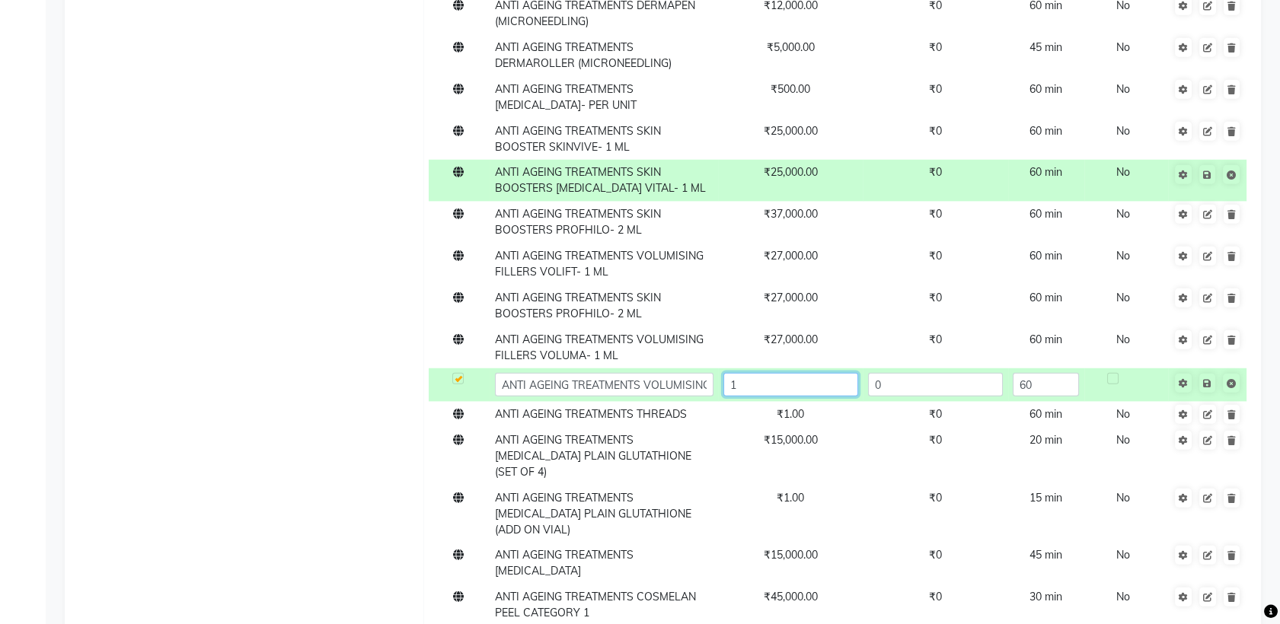
click at [825, 373] on input "1" at bounding box center [790, 385] width 135 height 24
type input "27000"
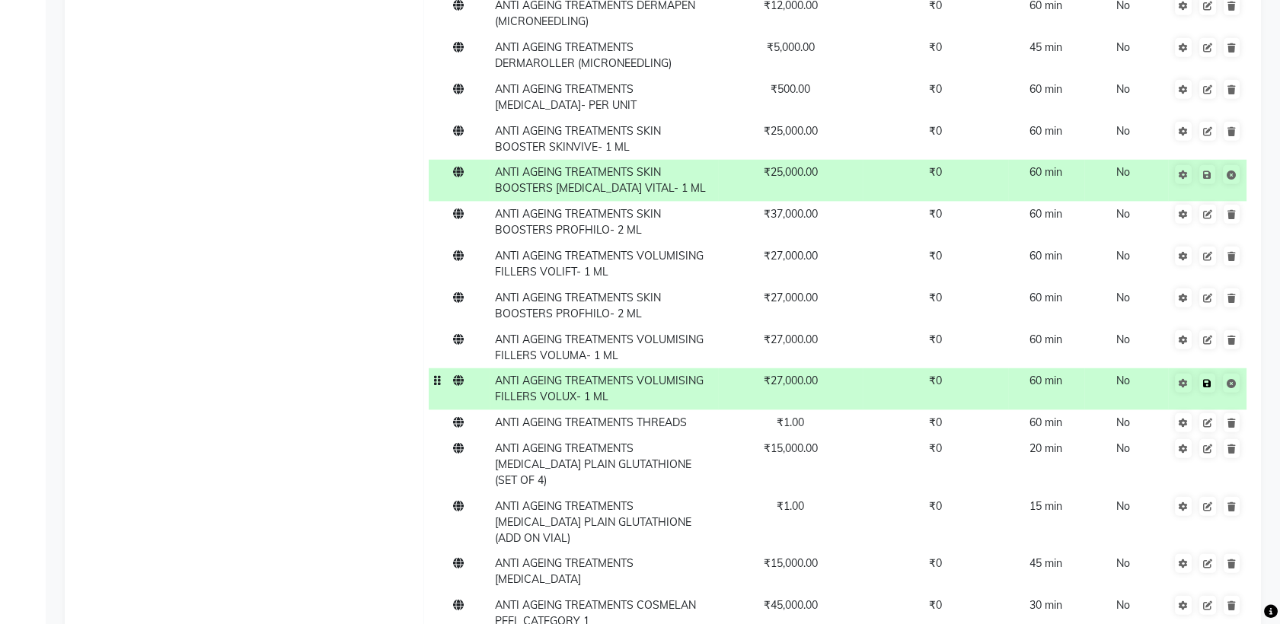
click at [1213, 374] on link at bounding box center [1207, 383] width 16 height 19
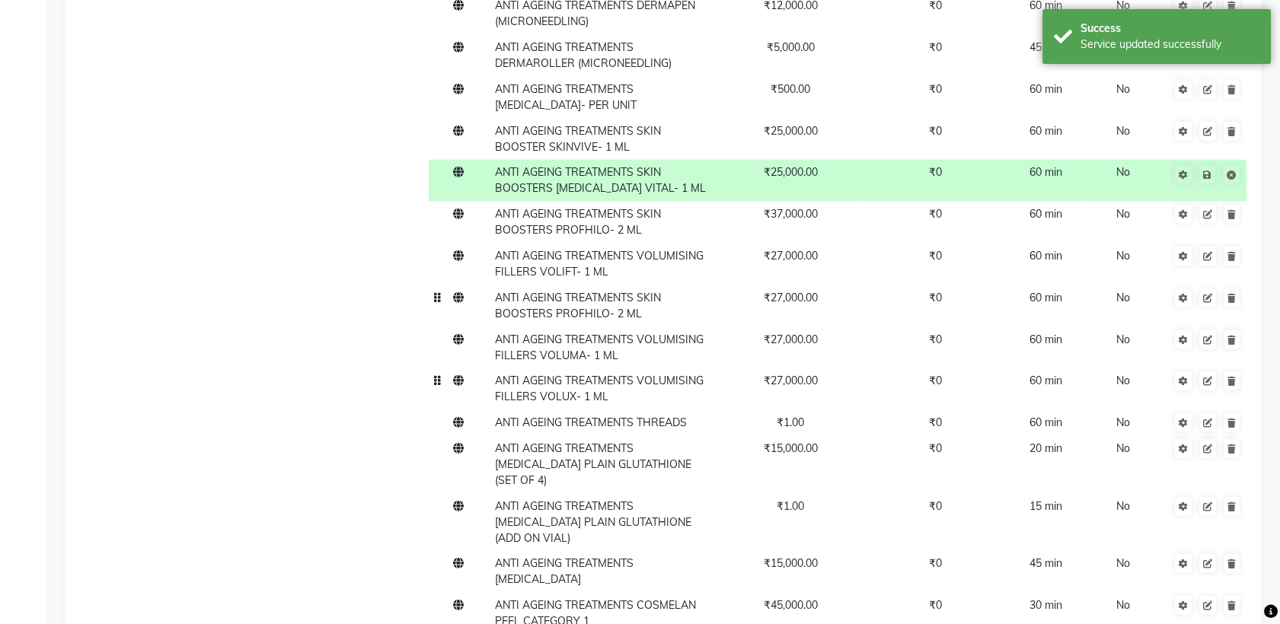
click at [681, 285] on td "ANTI AGEING TREATMENTS SKIN BOOSTERS PROFHILO- 2 ML" at bounding box center [604, 306] width 228 height 42
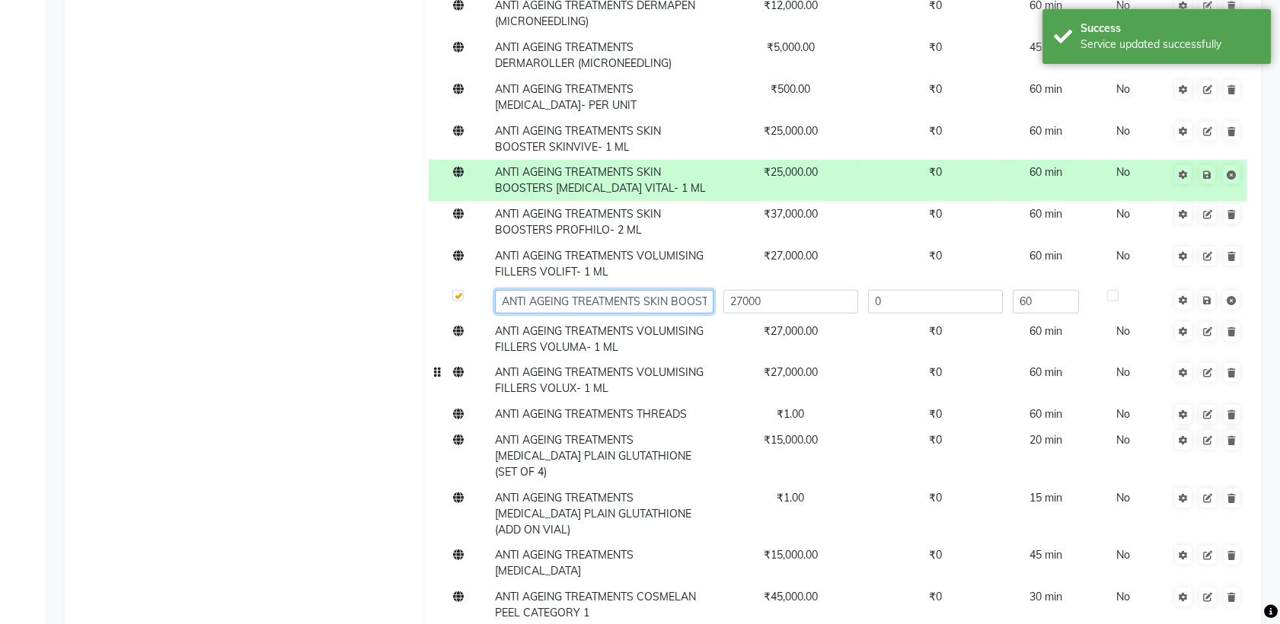
click at [693, 290] on input "ANTI AGEING TREATMENTS SKIN BOOSTERS PROFHILO- 2 ML" at bounding box center [604, 302] width 219 height 24
type input "ANTI AGEING TREATMENTS SKIN BOOSTERS PROFHILO- 1 ML"
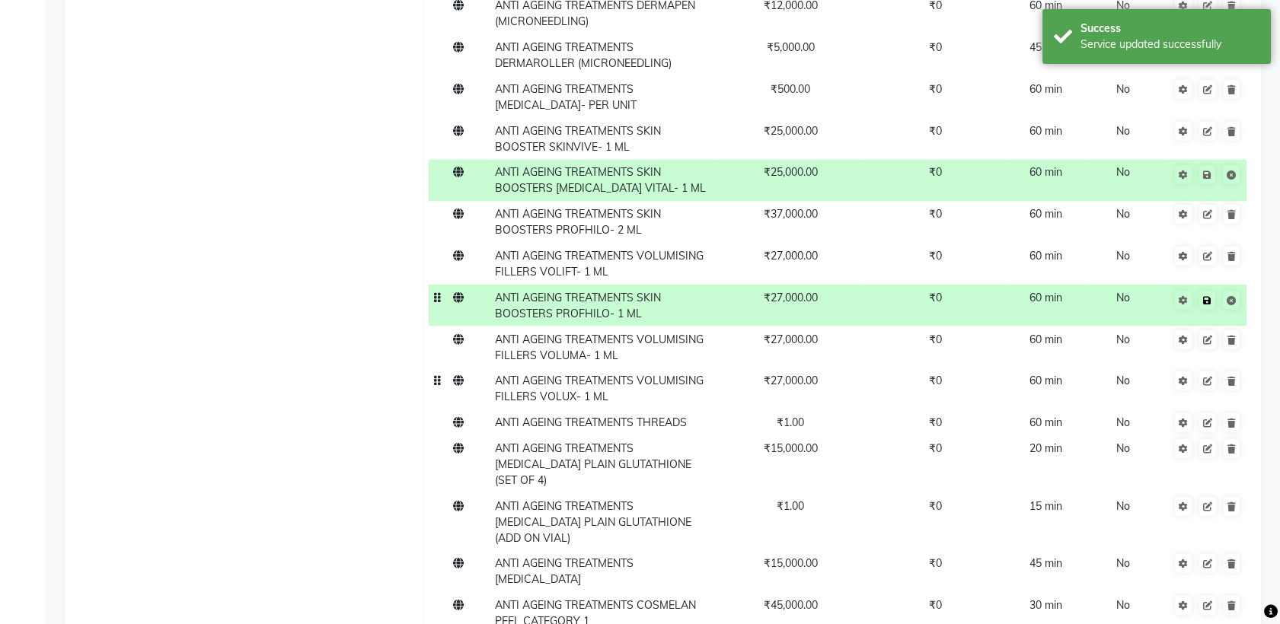
click at [1210, 296] on icon at bounding box center [1207, 300] width 8 height 9
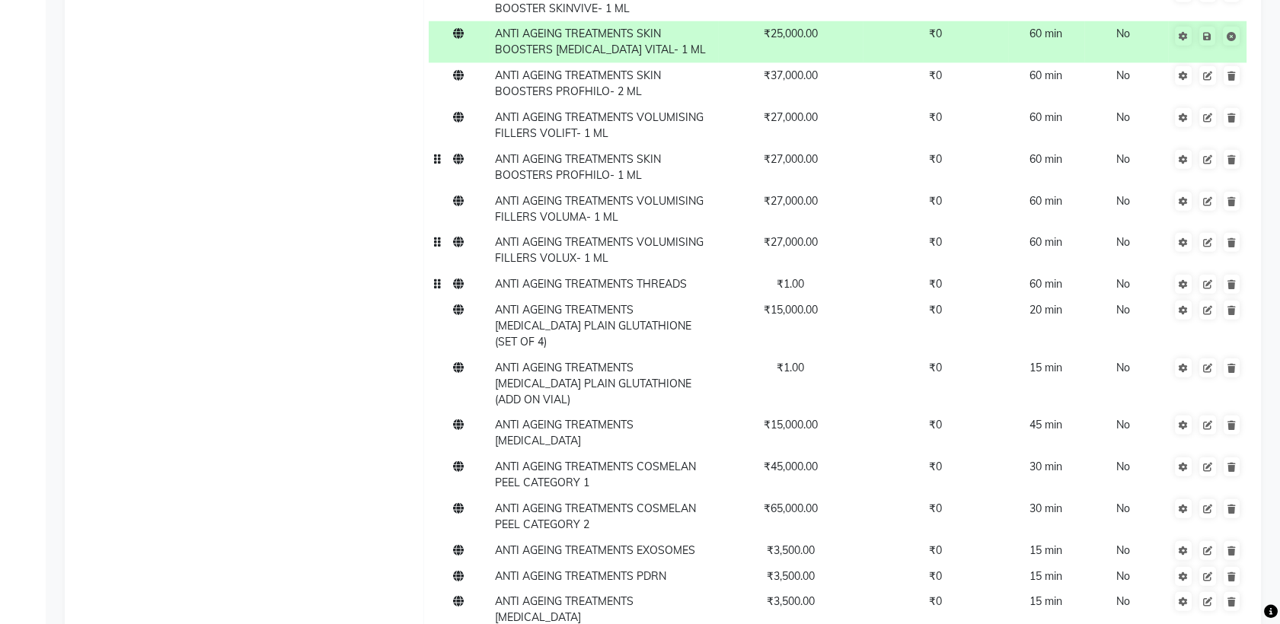
scroll to position [8351, 0]
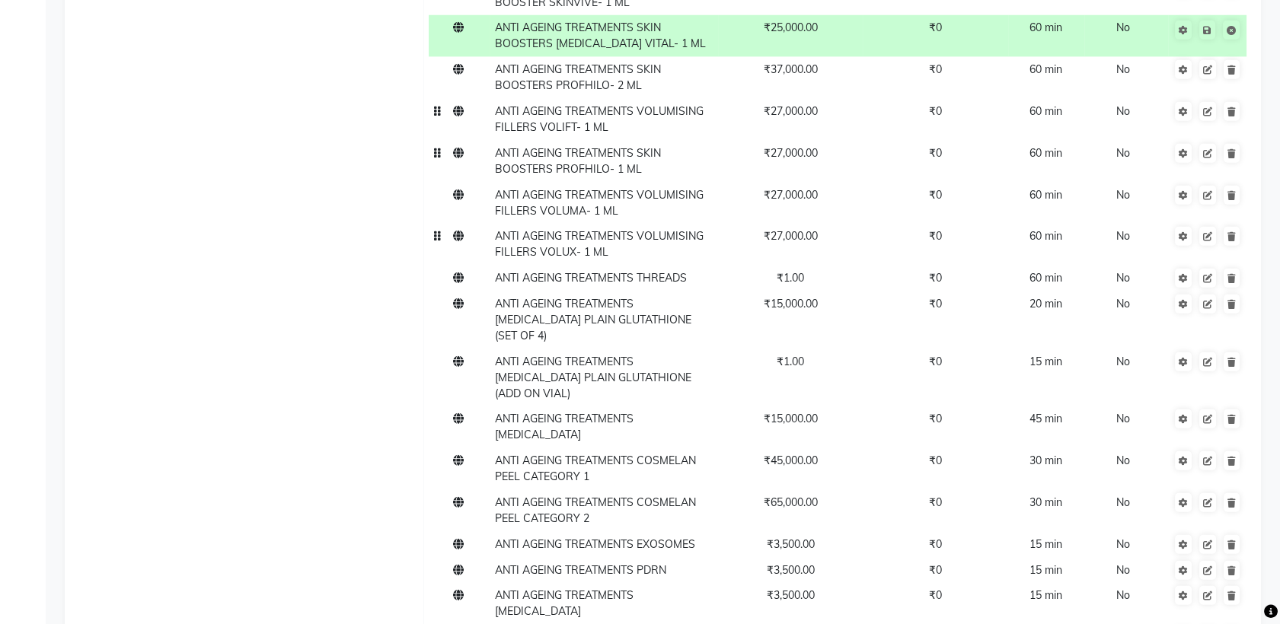
click at [620, 99] on td "ANTI AGEING TREATMENTS VOLUMISING FILLERS VOLIFT- 1 ML" at bounding box center [604, 120] width 228 height 42
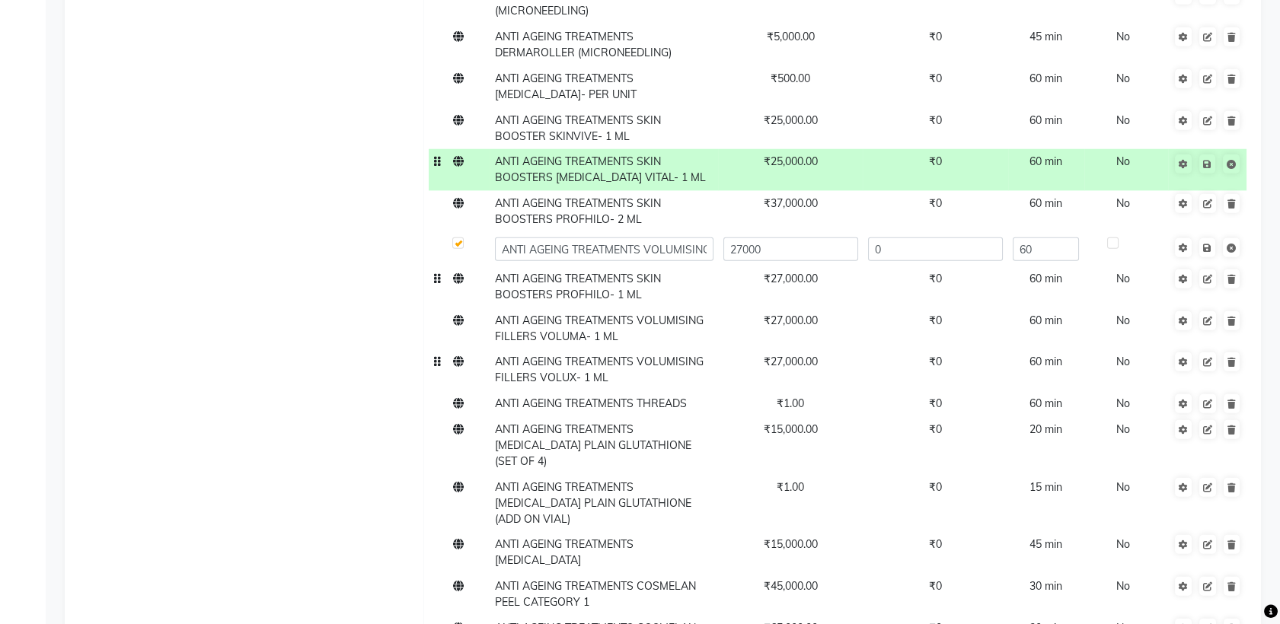
scroll to position [8220, 0]
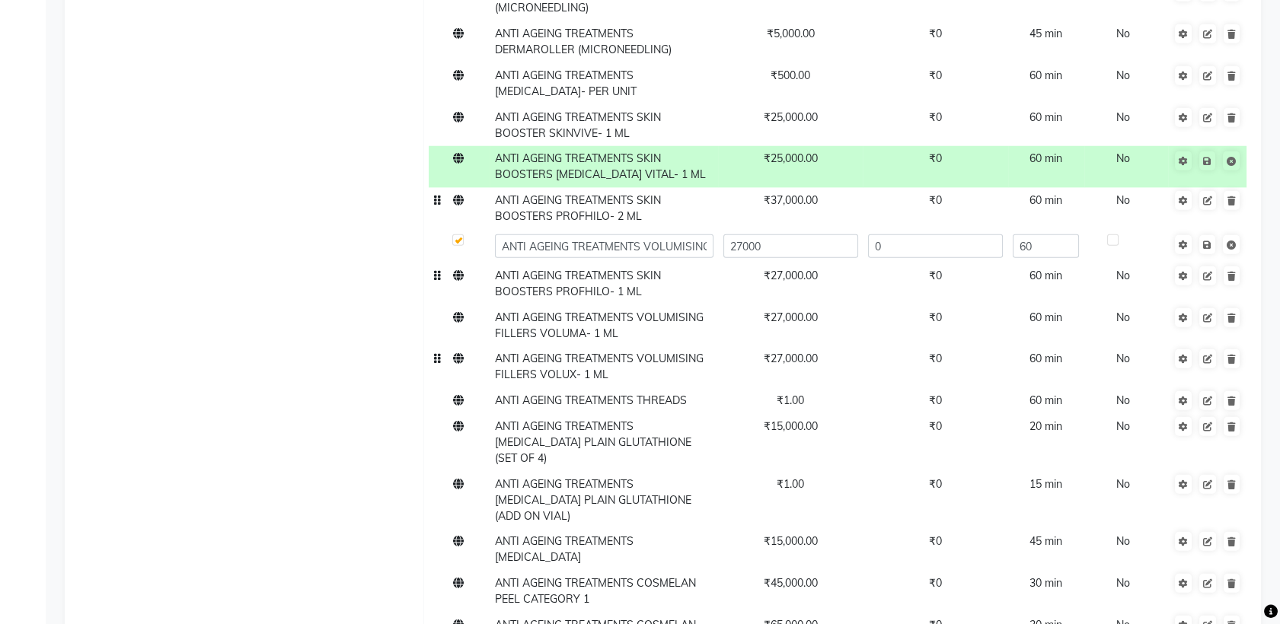
click at [605, 193] on span "ANTI AGEING TREATMENTS SKIN BOOSTERS PROFHILO- 2 ML" at bounding box center [578, 208] width 166 height 30
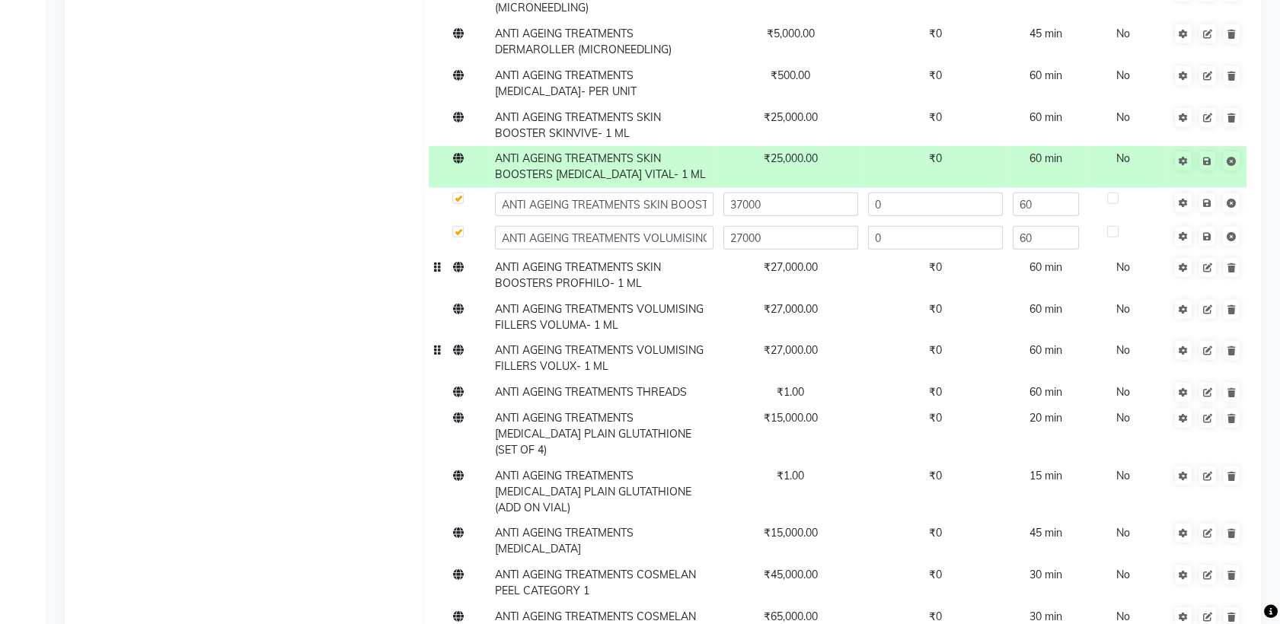
click at [645, 254] on td "ANTI AGEING TREATMENTS SKIN BOOSTERS PROFHILO- 1 ML" at bounding box center [604, 275] width 228 height 42
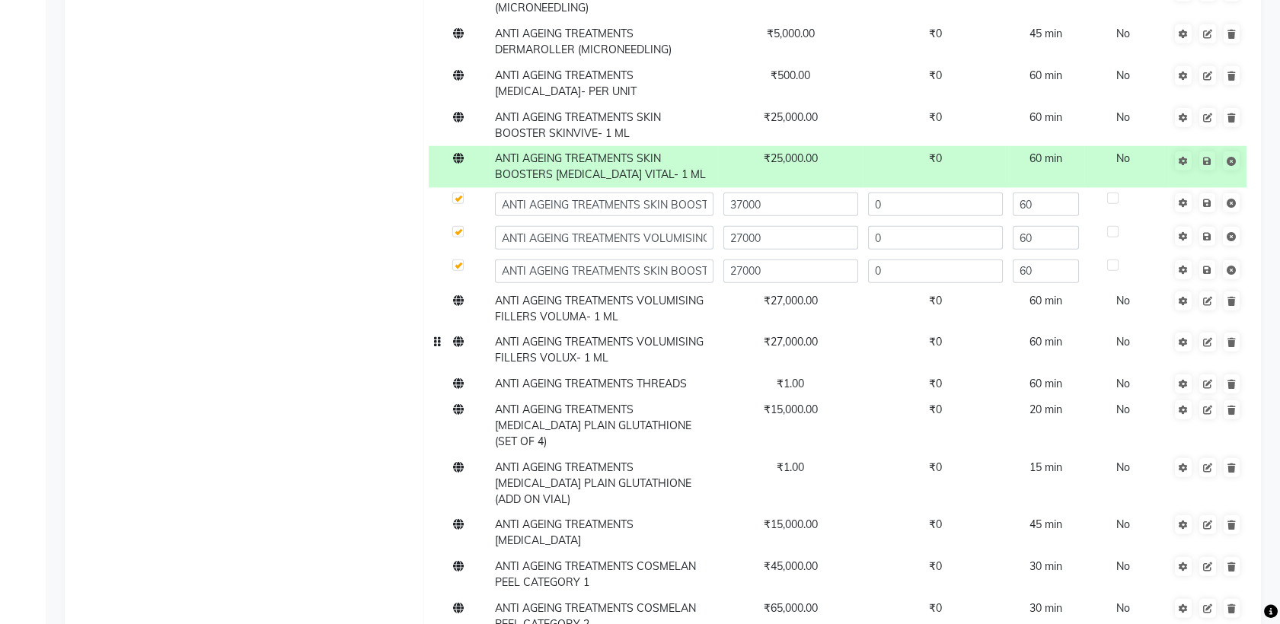
click at [459, 335] on span at bounding box center [458, 342] width 11 height 14
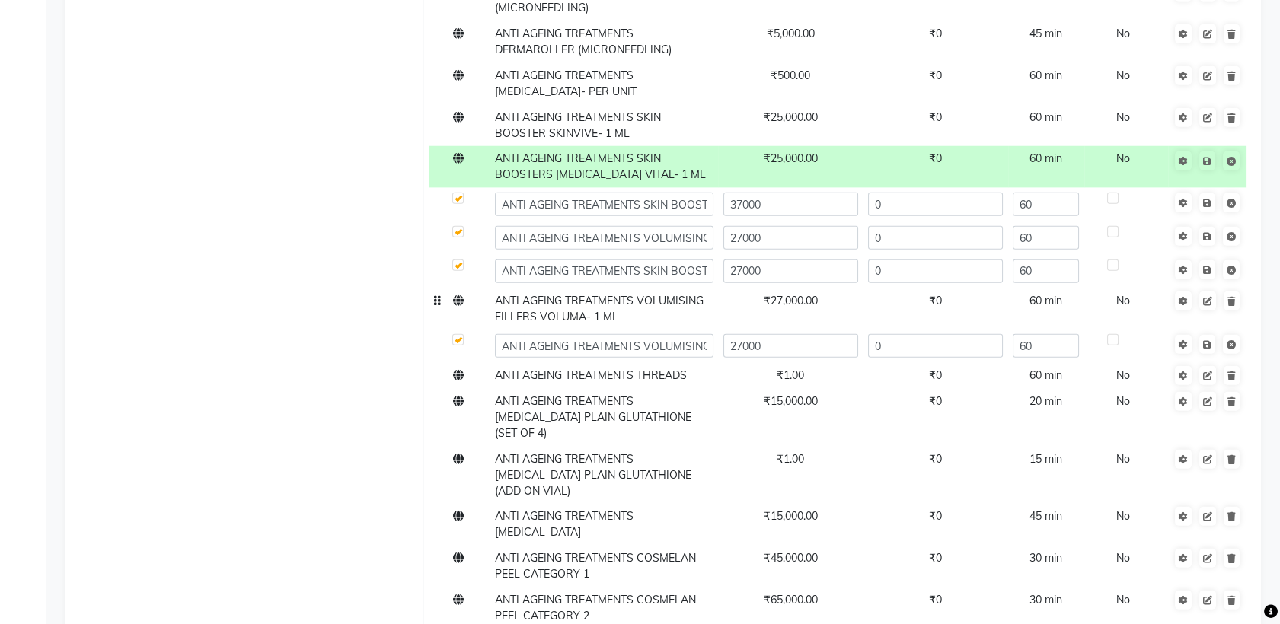
click at [458, 295] on icon at bounding box center [458, 300] width 11 height 11
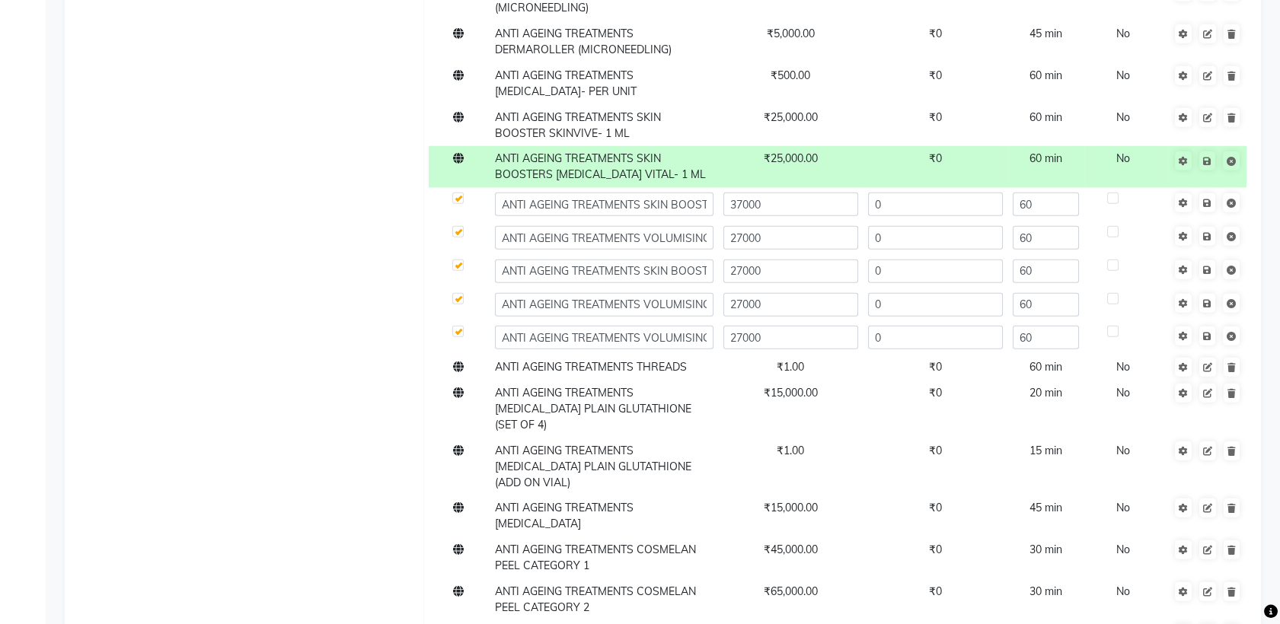
click at [456, 293] on label at bounding box center [457, 298] width 11 height 11
checkbox input "false"
click at [630, 260] on input "ANTI AGEING TREATMENTS SKIN BOOSTERS PROFHILO- 1 ML" at bounding box center [604, 272] width 219 height 24
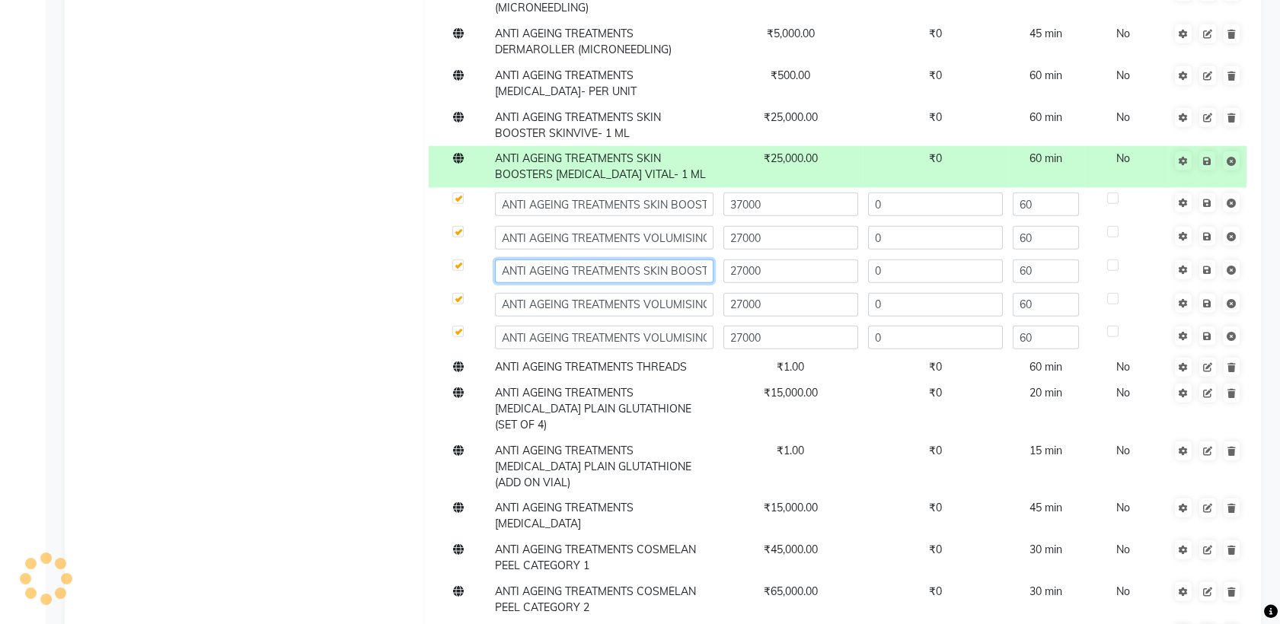
scroll to position [0, 108]
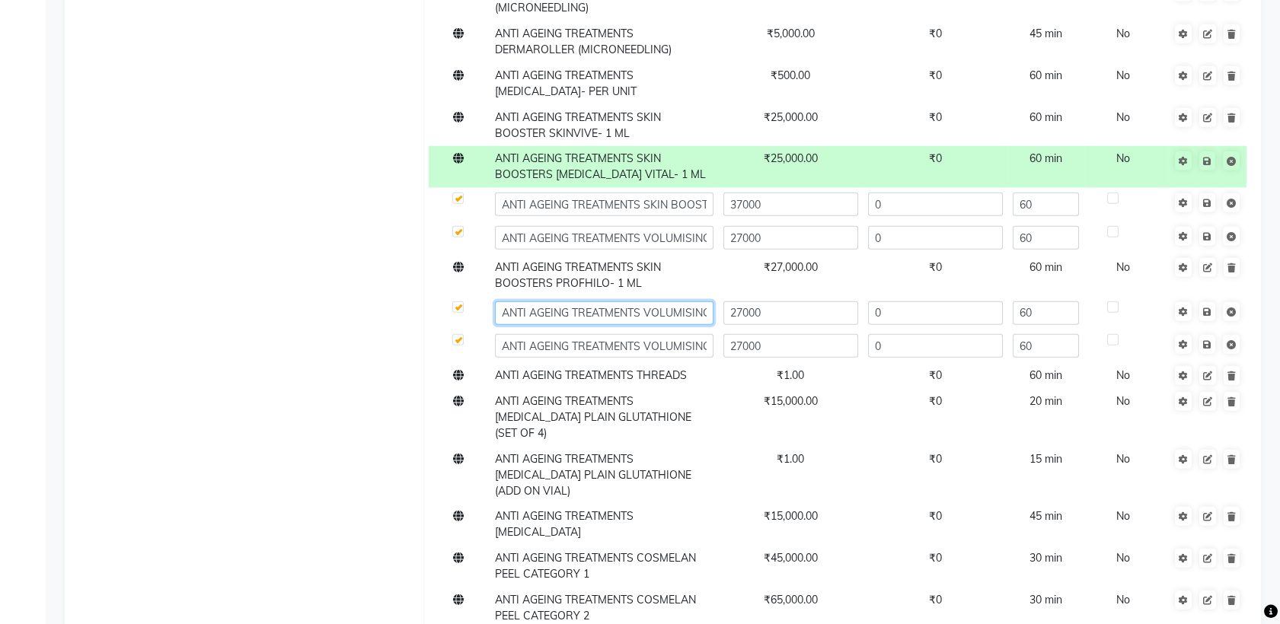
click at [664, 296] on td "ANTI AGEING TREATMENTS VOLUMISING FILLERS VOLUMA- 1 ML" at bounding box center [604, 313] width 228 height 34
click at [687, 334] on input "ANTI AGEING TREATMENTS VOLUMISING FILLERS VOLUX- 1 ML" at bounding box center [604, 346] width 219 height 24
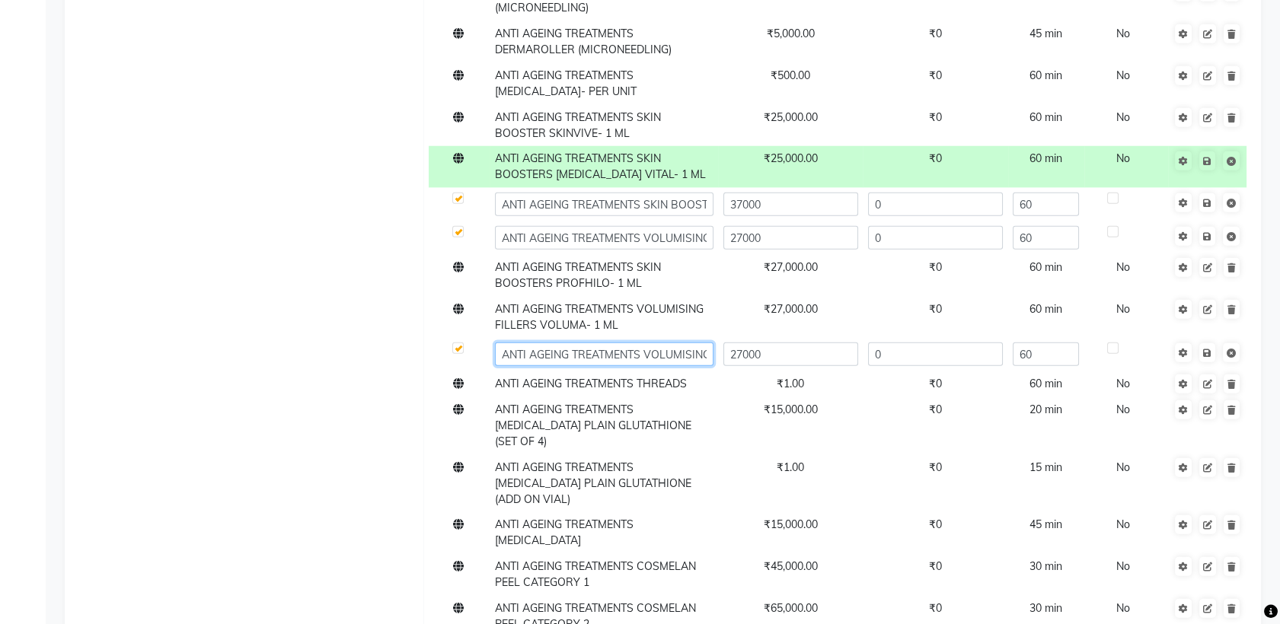
scroll to position [0, 116]
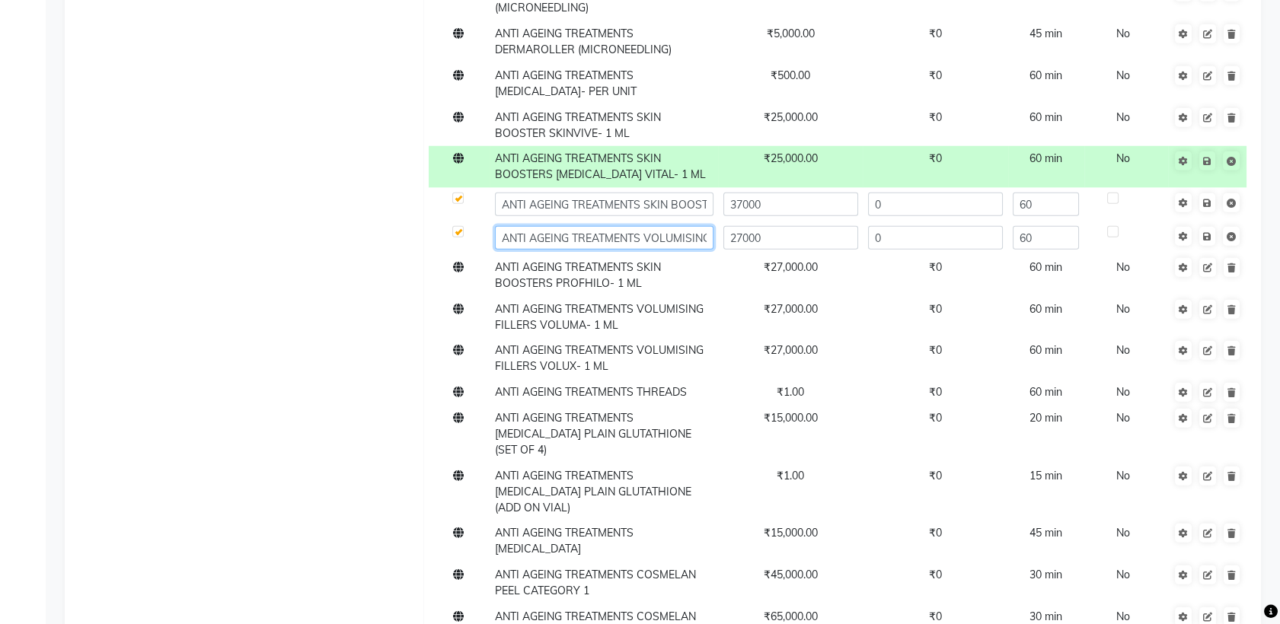
click at [639, 226] on input "ANTI AGEING TREATMENTS VOLUMISING FILLERS VOLIFT- 1 ML" at bounding box center [604, 238] width 219 height 24
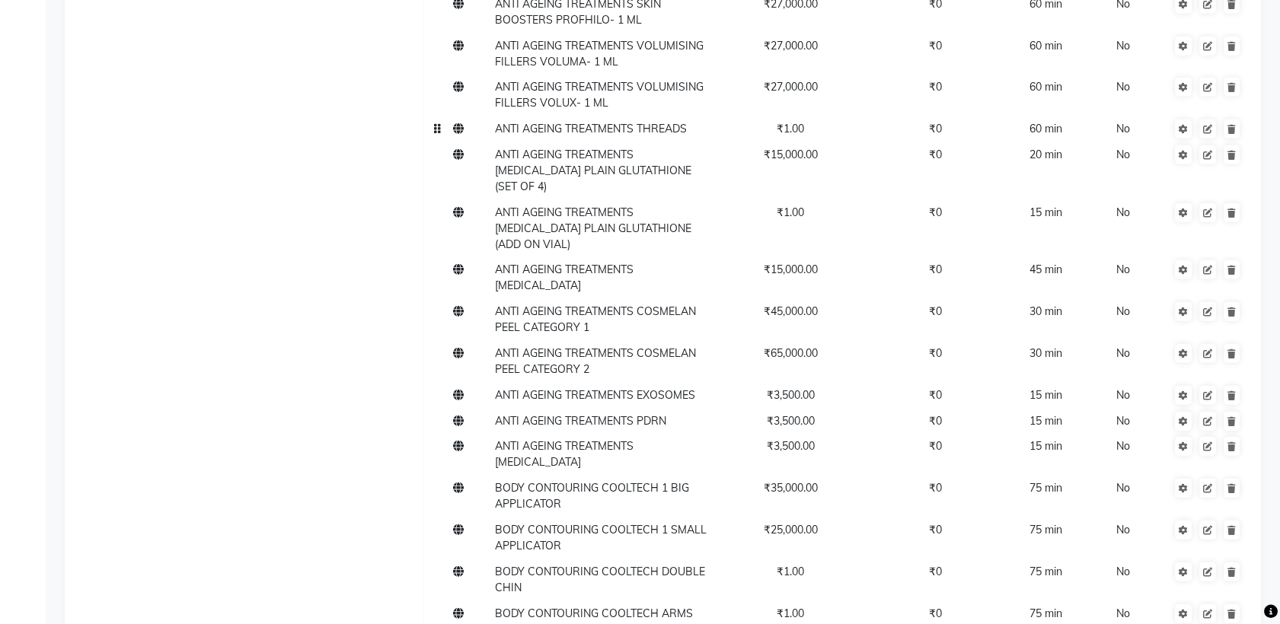
scroll to position [8487, 0]
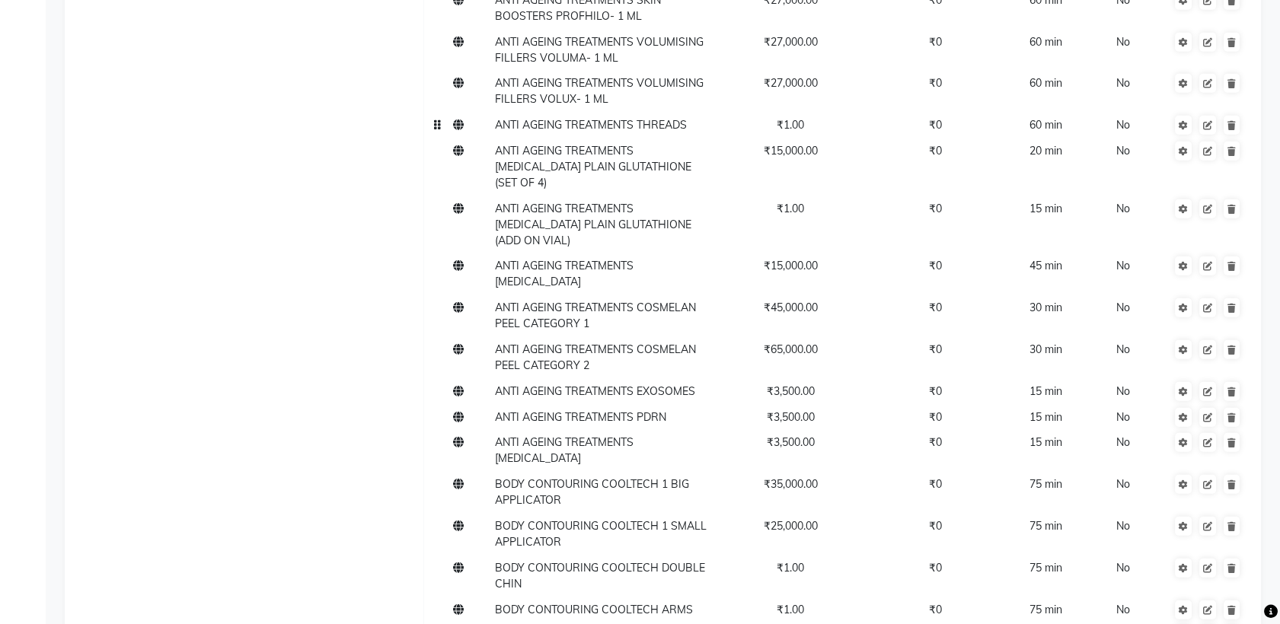
click at [804, 113] on td "₹1.00" at bounding box center [790, 126] width 145 height 26
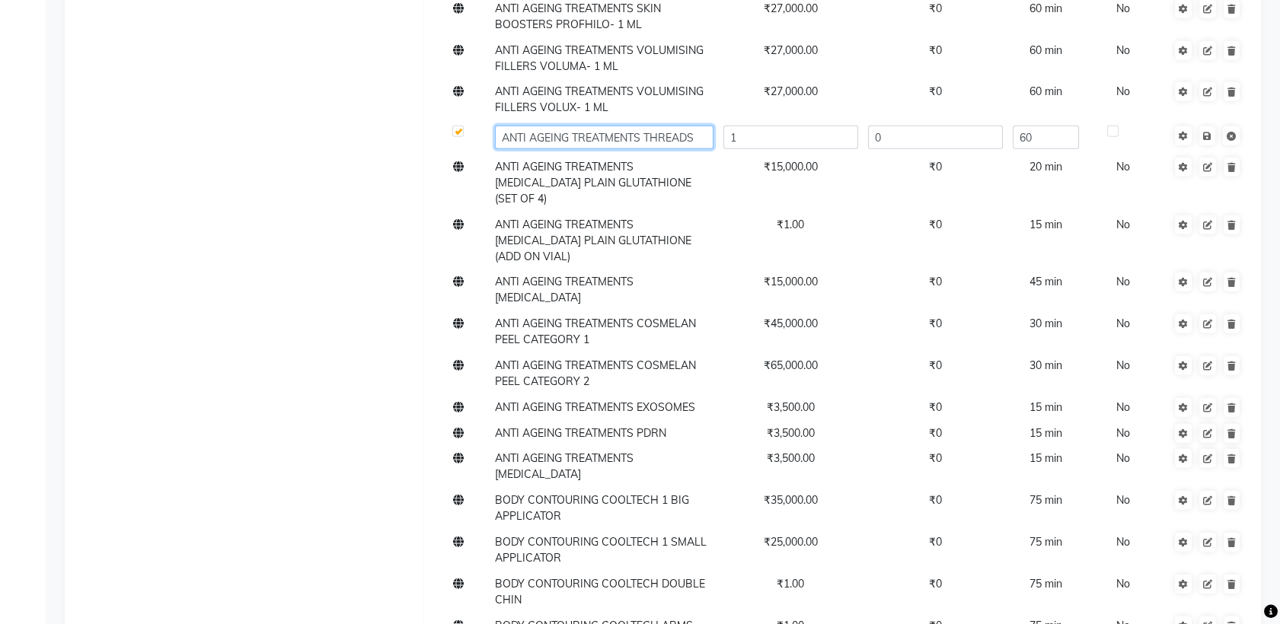
click at [702, 126] on input "ANTI AGEING TREATMENTS THREADS" at bounding box center [604, 138] width 219 height 24
type input "ANTI AGEING TREATMENTS THREAD- PER THREAD"
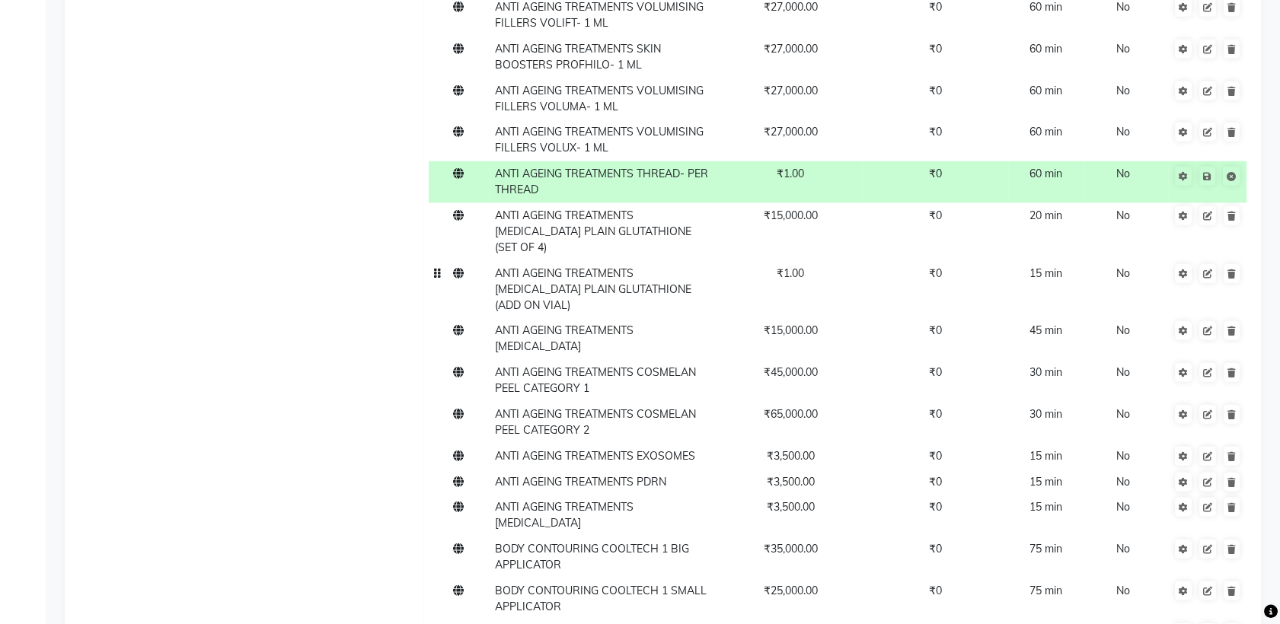
scroll to position [8419, 0]
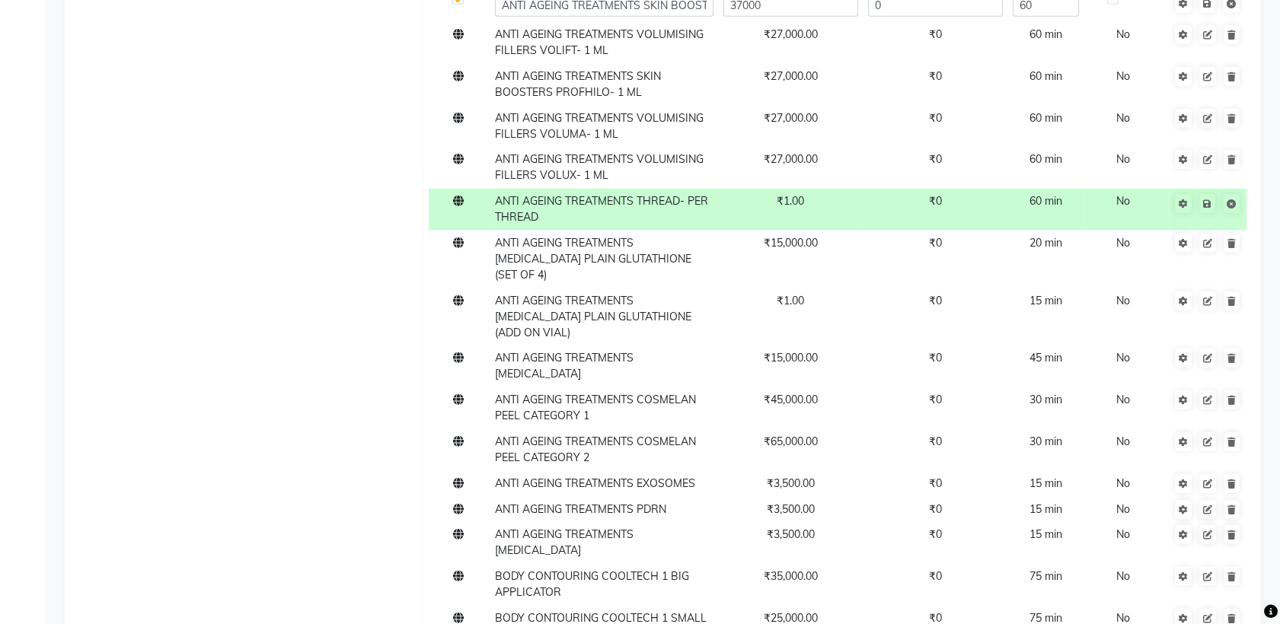
click at [796, 189] on td "₹1.00" at bounding box center [790, 210] width 145 height 42
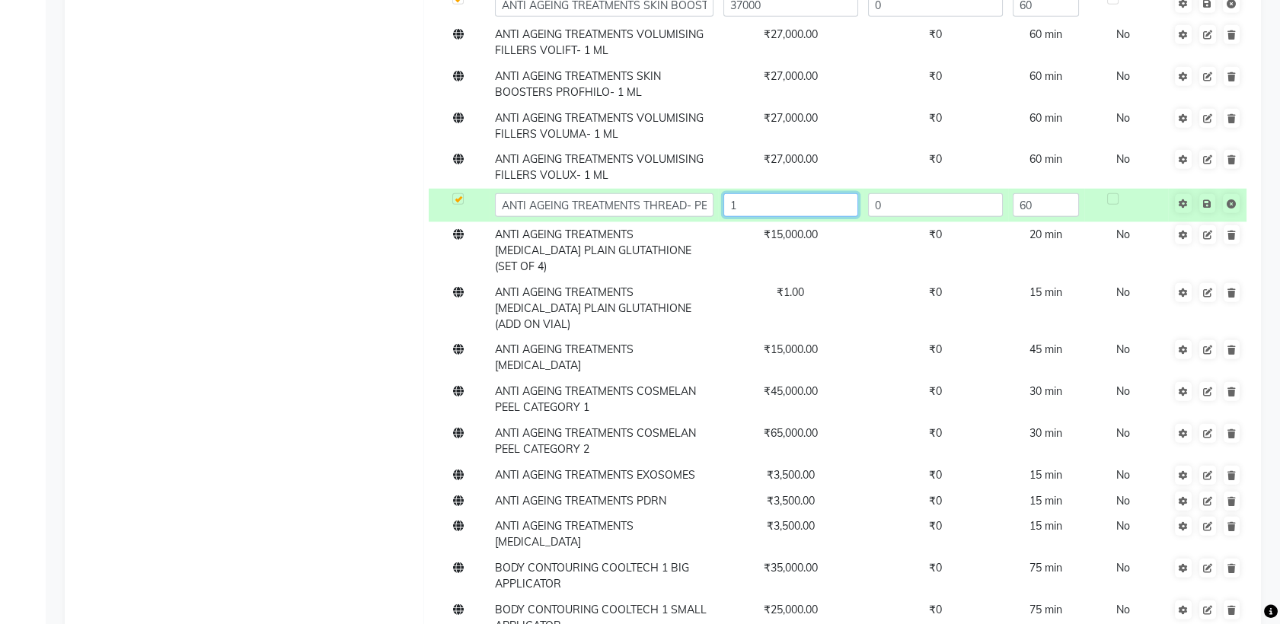
click at [802, 193] on input "1" at bounding box center [790, 205] width 135 height 24
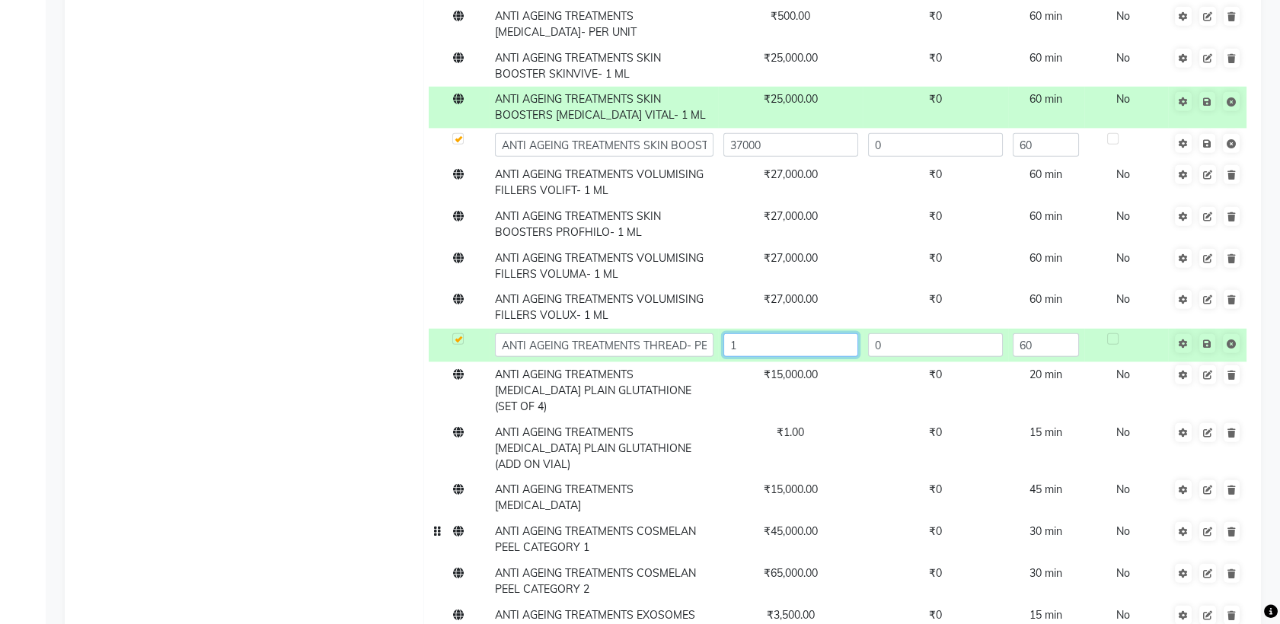
scroll to position [8286, 0]
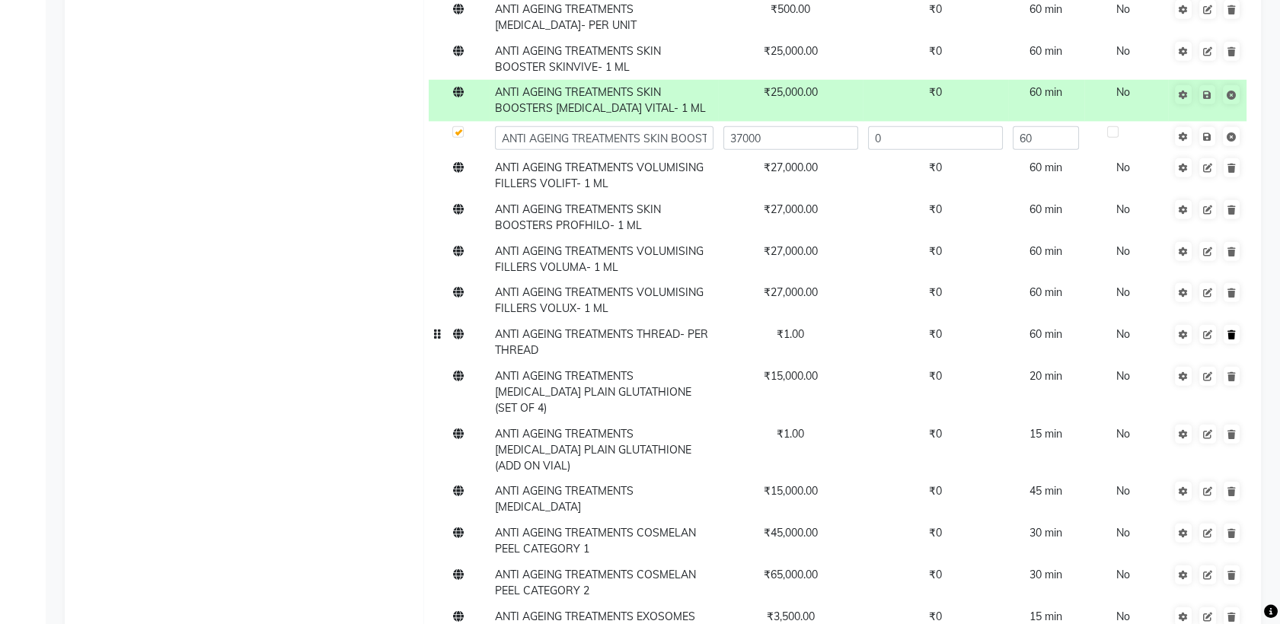
click at [1230, 330] on icon at bounding box center [1231, 334] width 8 height 9
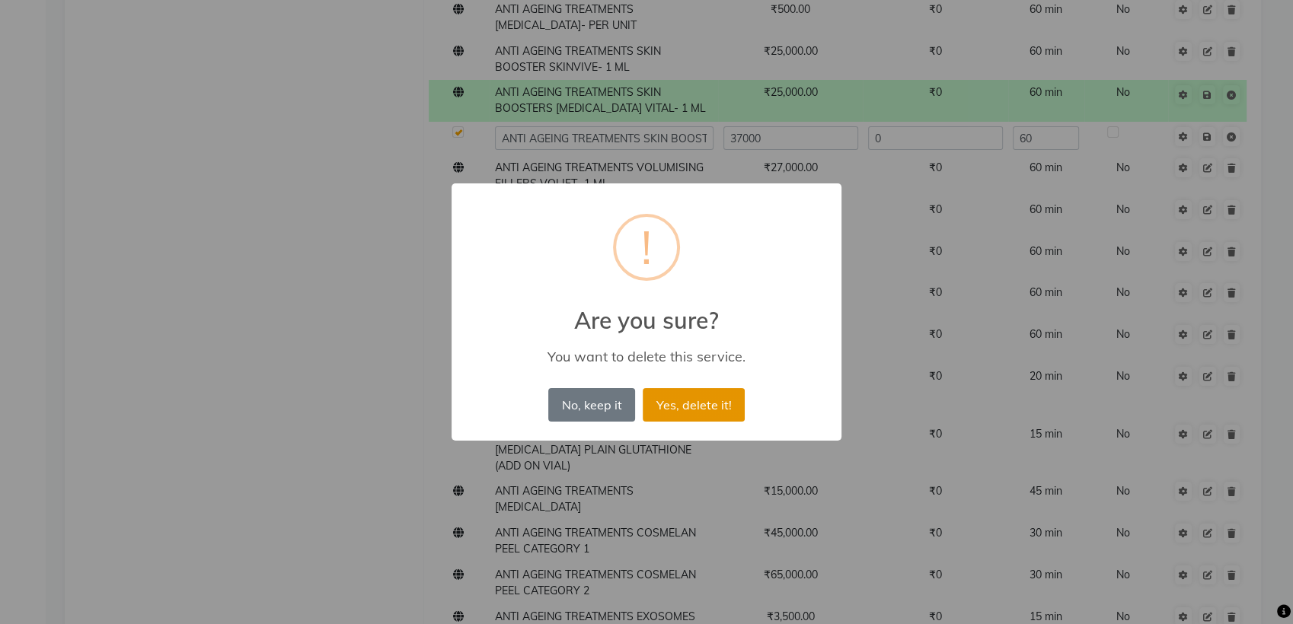
click at [694, 397] on button "Yes, delete it!" at bounding box center [694, 405] width 102 height 34
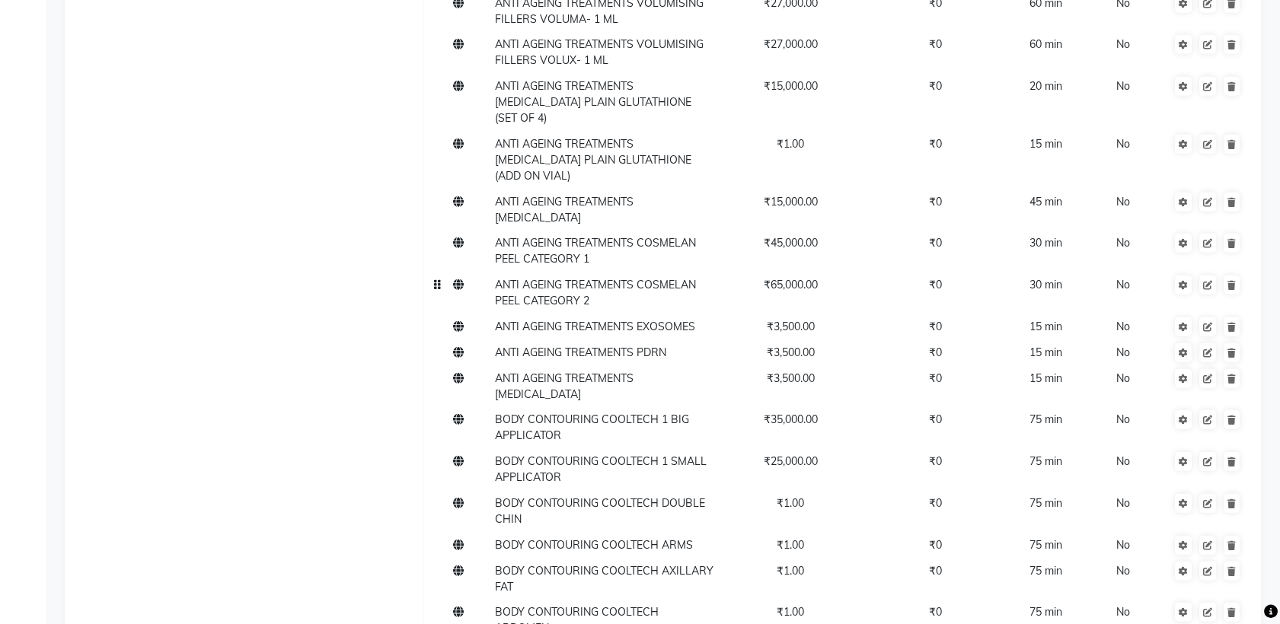
scroll to position [8544, 0]
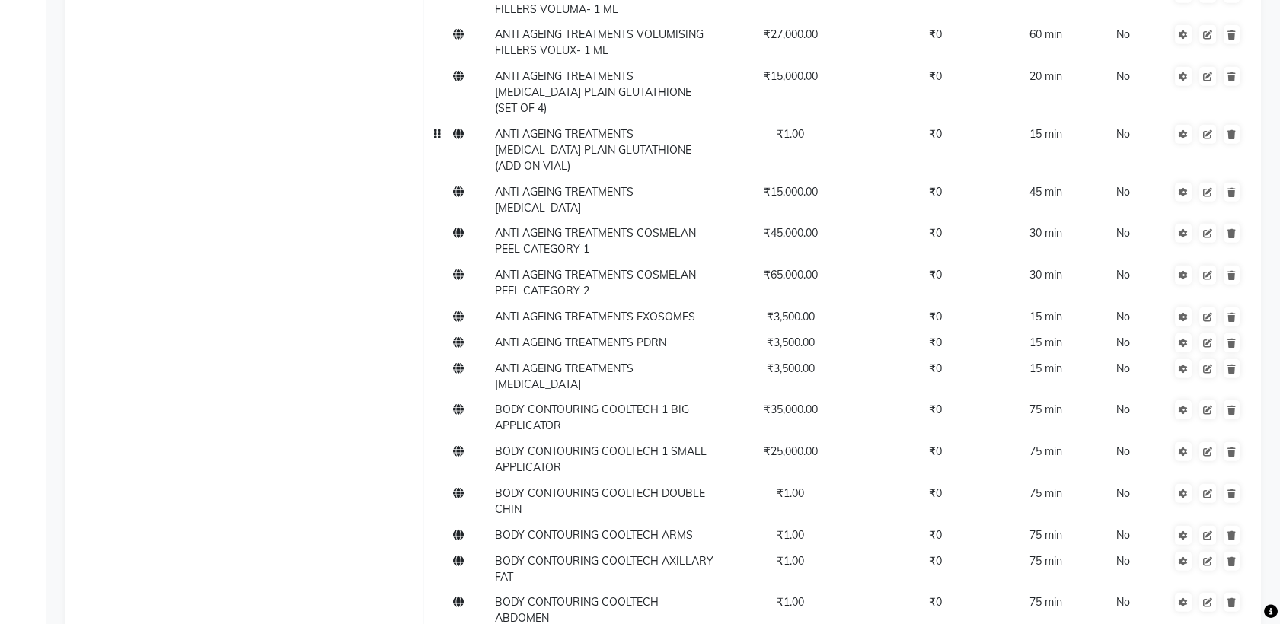
click at [799, 127] on span "₹1.00" at bounding box center [790, 134] width 27 height 14
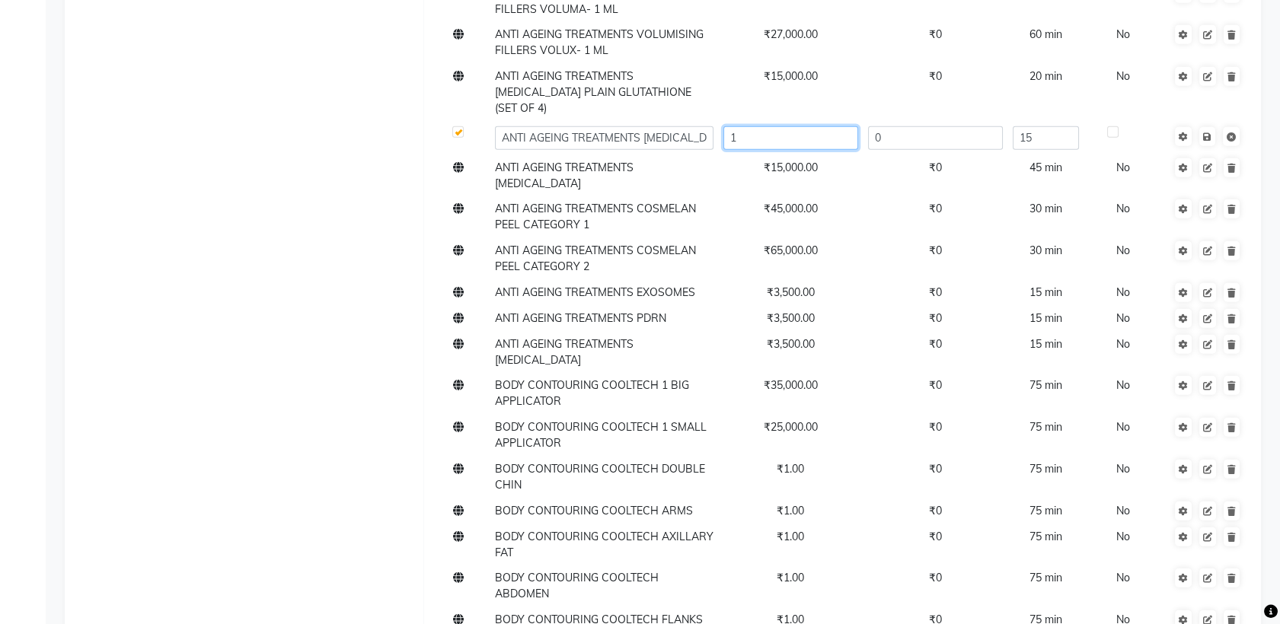
click at [792, 126] on input "1" at bounding box center [790, 138] width 135 height 24
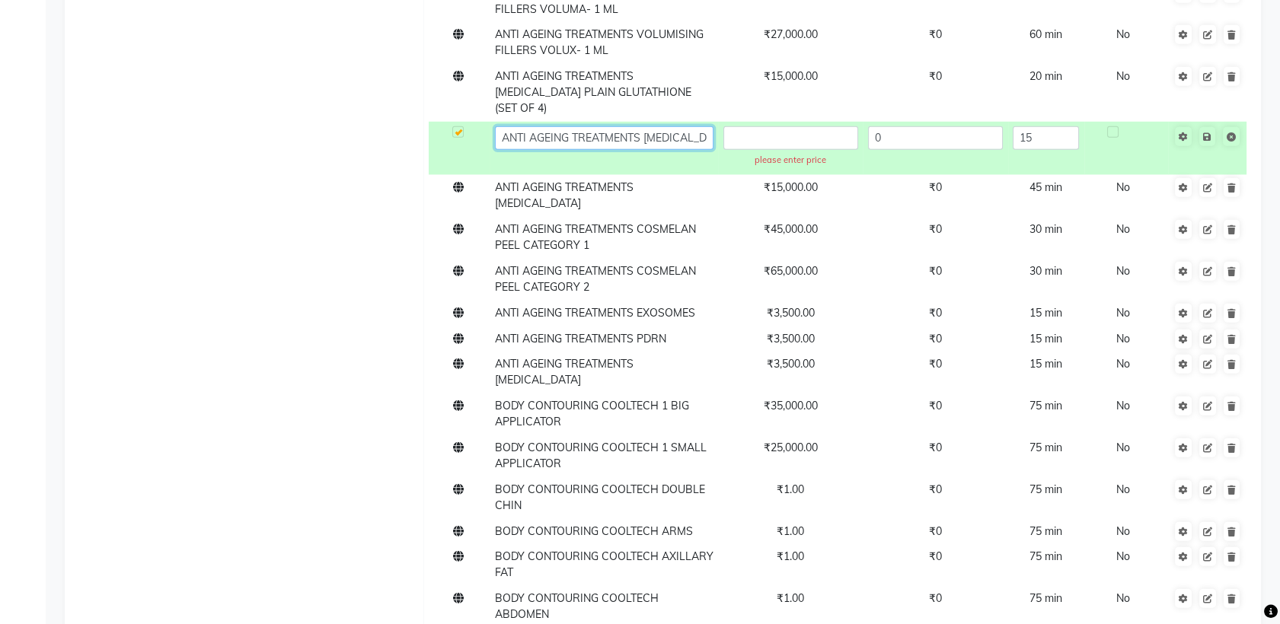
click at [704, 126] on input "ANTI AGEING TREATMENTS [MEDICAL_DATA] PLAIN GLUTATHIONE (ADD ON VIAL)" at bounding box center [604, 138] width 219 height 24
type input "ANTI AGEING TREATMENTS [MEDICAL_DATA] PLAIN GLUTATHIONE (ADD ON VIAL)- PER VIAL"
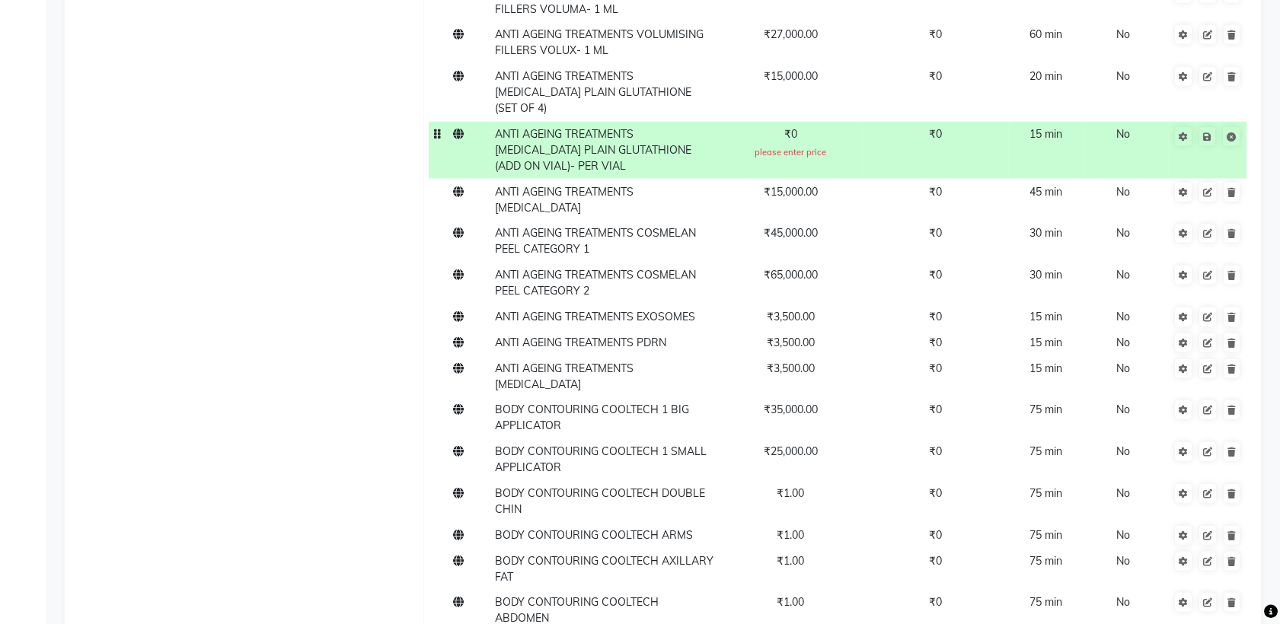
click at [796, 127] on span "₹0" at bounding box center [790, 134] width 13 height 14
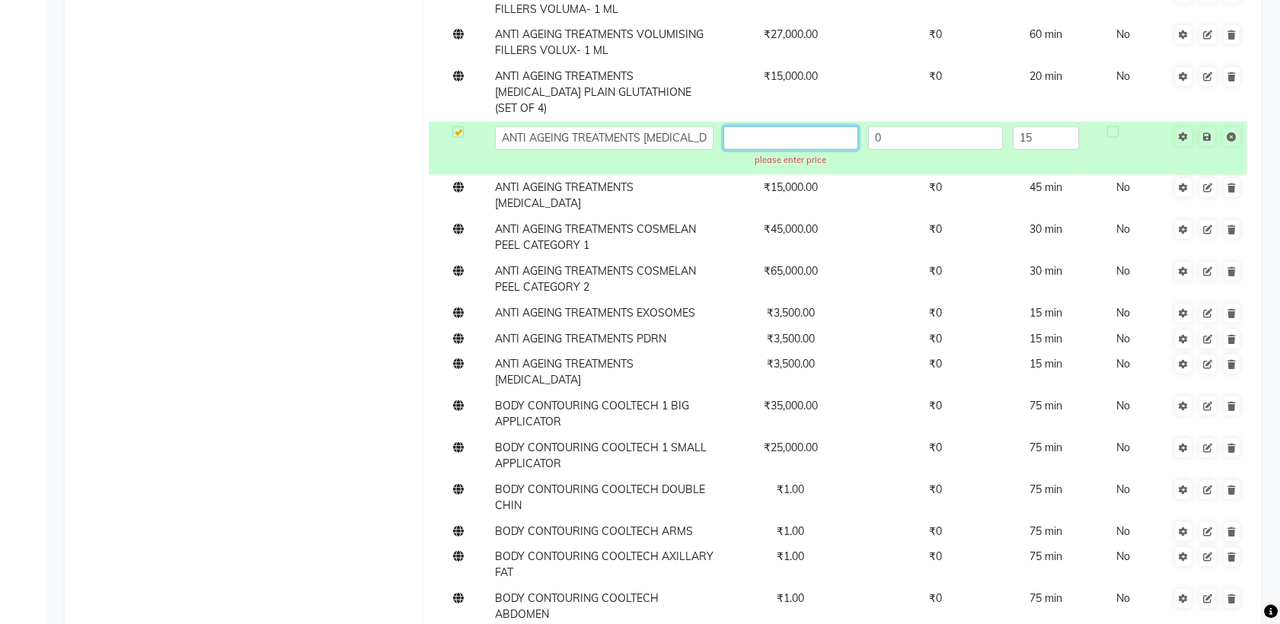
click at [798, 126] on input "text" at bounding box center [790, 138] width 135 height 24
type input "3000"
click at [1207, 132] on icon at bounding box center [1207, 136] width 8 height 9
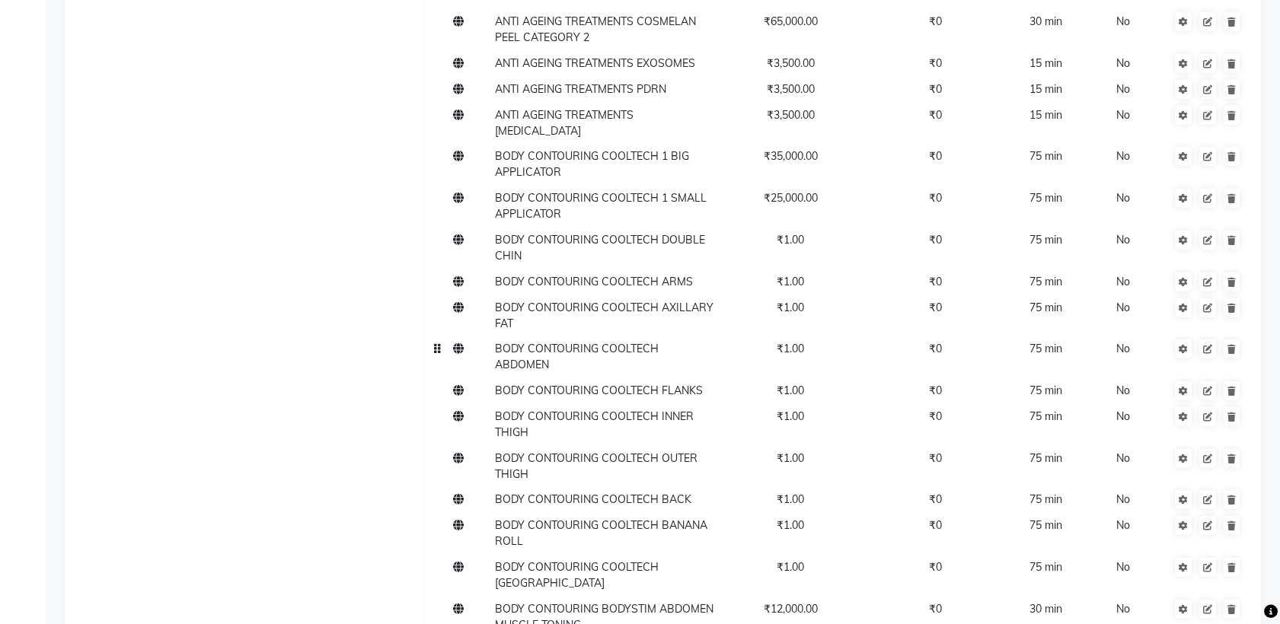
scroll to position [8802, 0]
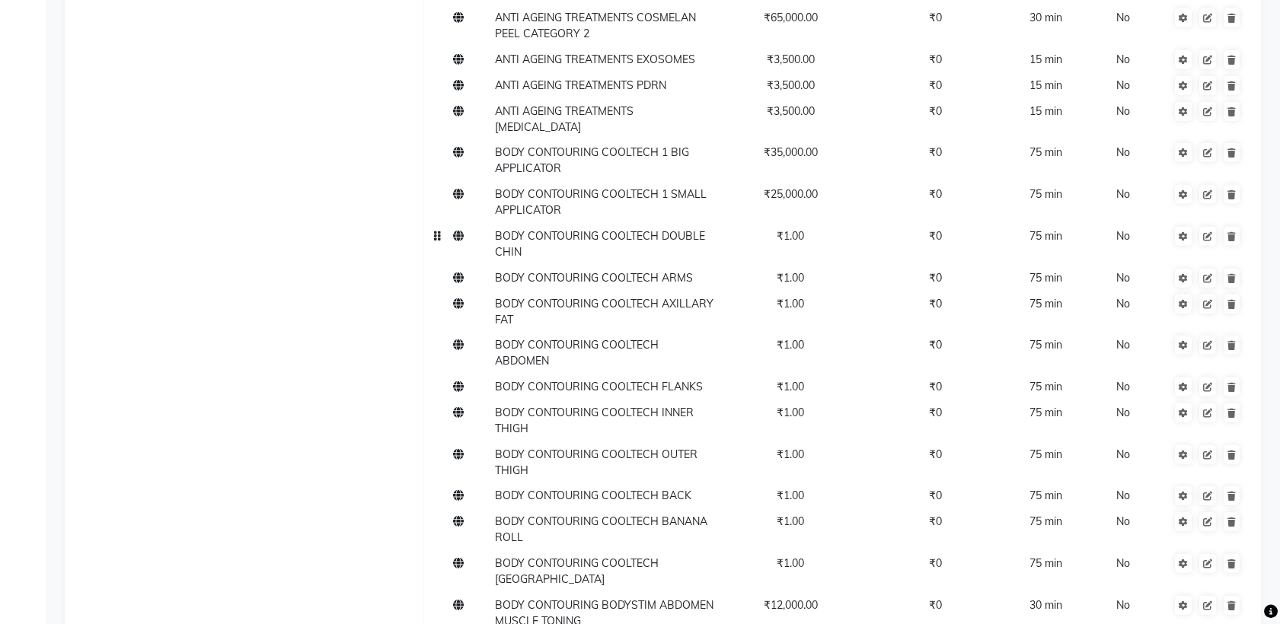
click at [794, 229] on span "₹1.00" at bounding box center [790, 236] width 27 height 14
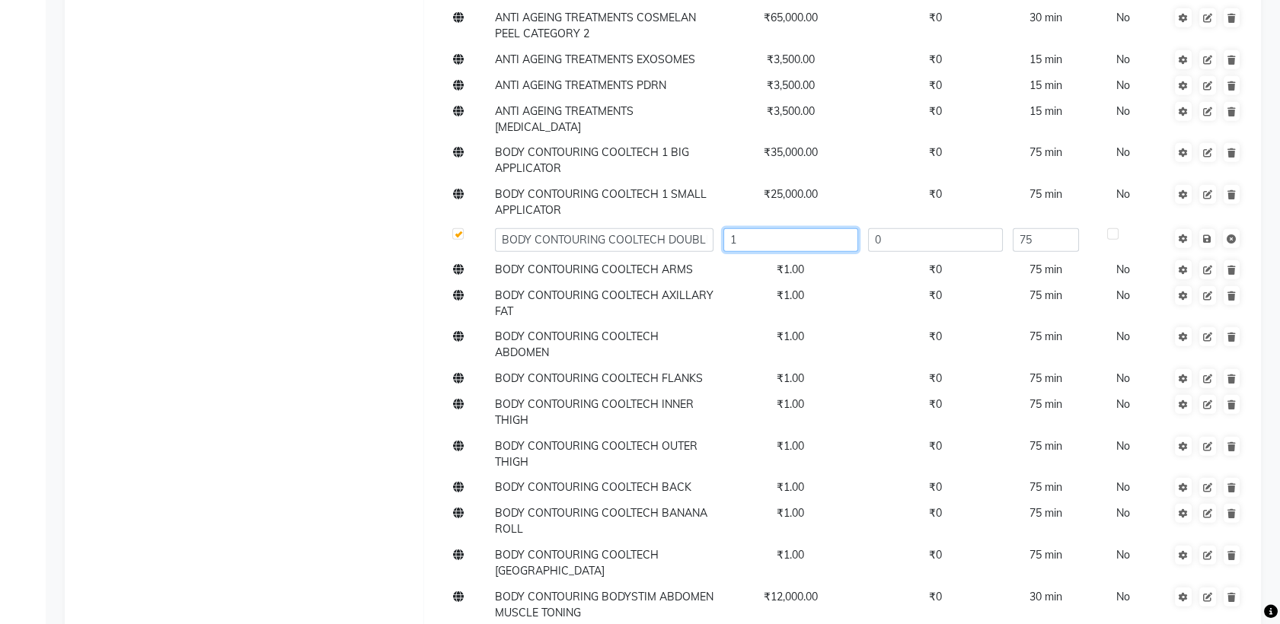
click at [767, 228] on input "1" at bounding box center [790, 240] width 135 height 24
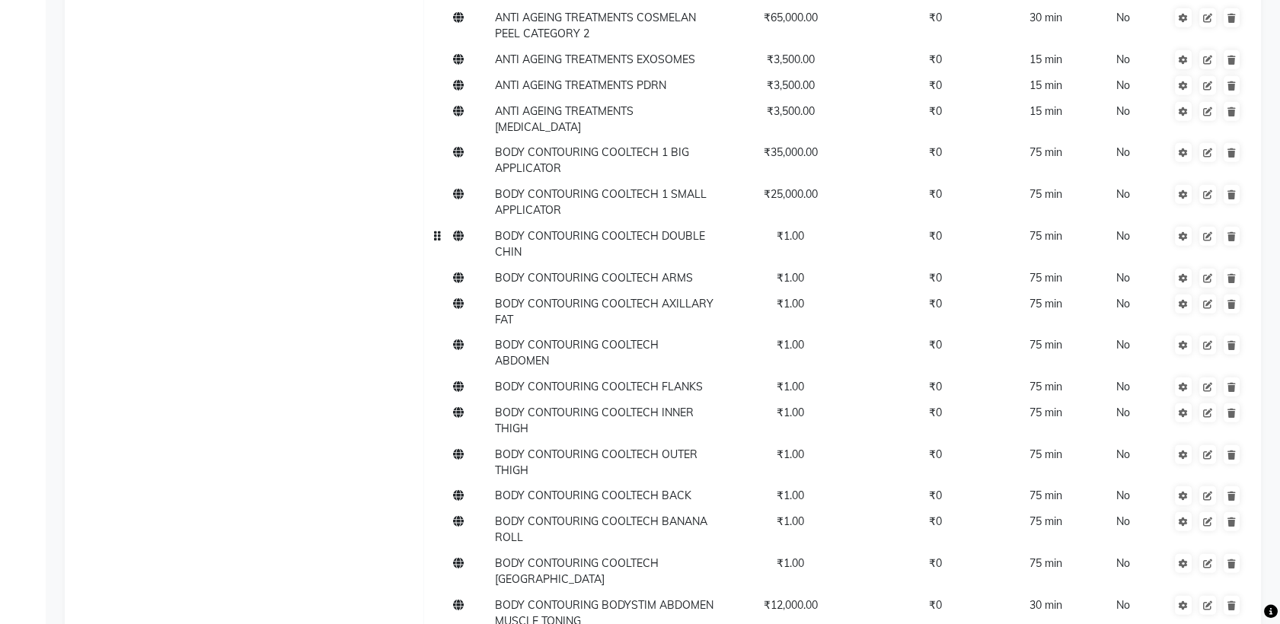
click at [802, 229] on span "₹1.00" at bounding box center [790, 236] width 27 height 14
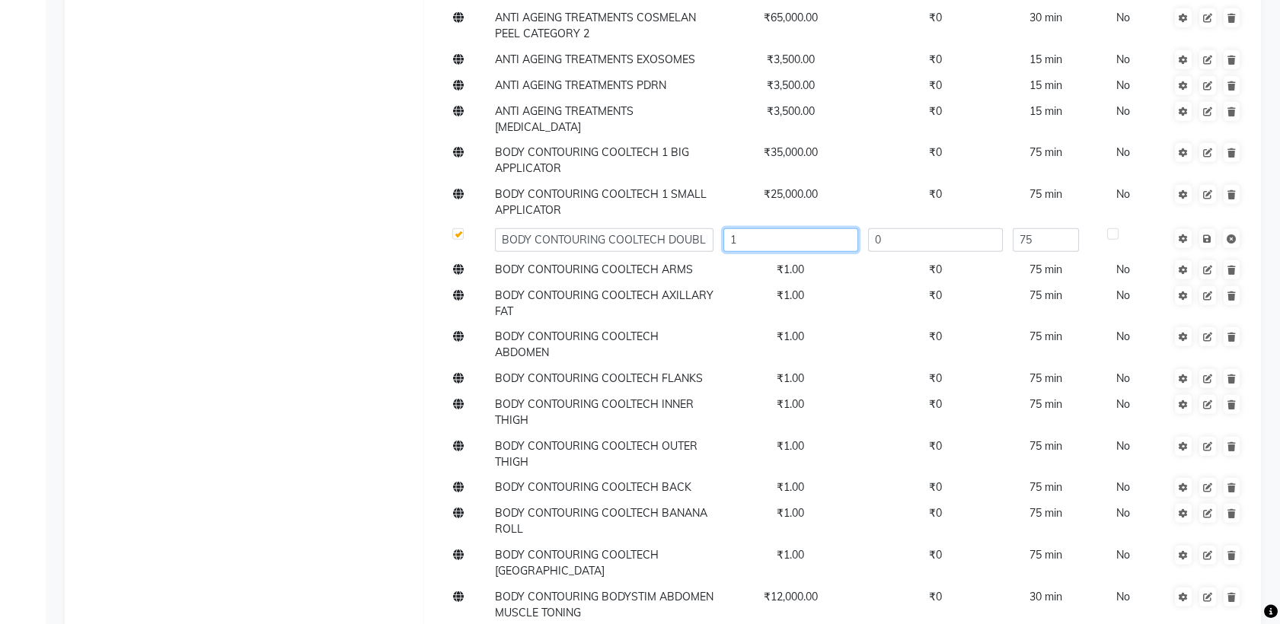
click at [780, 228] on input "1" at bounding box center [790, 240] width 135 height 24
click at [798, 228] on input "text" at bounding box center [790, 240] width 135 height 24
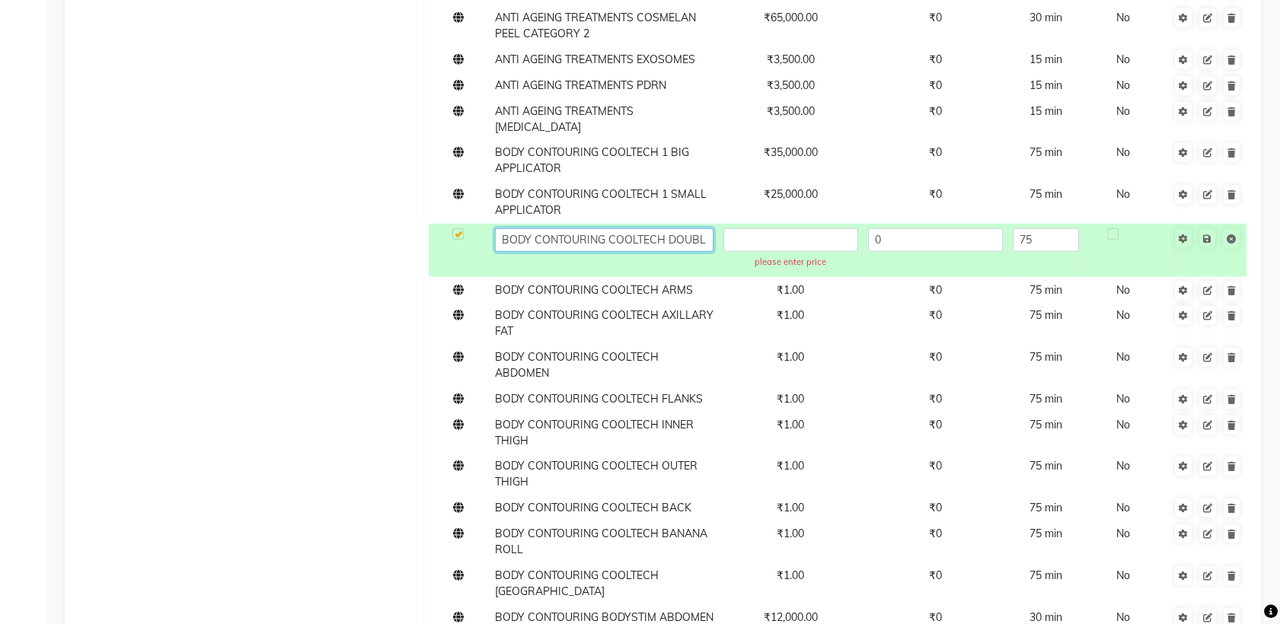
click at [703, 228] on input "BODY CONTOURING COOLTECH DOUBLE CHIN" at bounding box center [604, 240] width 219 height 24
type input "BODY CONTOURING COOLTECH DOUBLE CHIN"
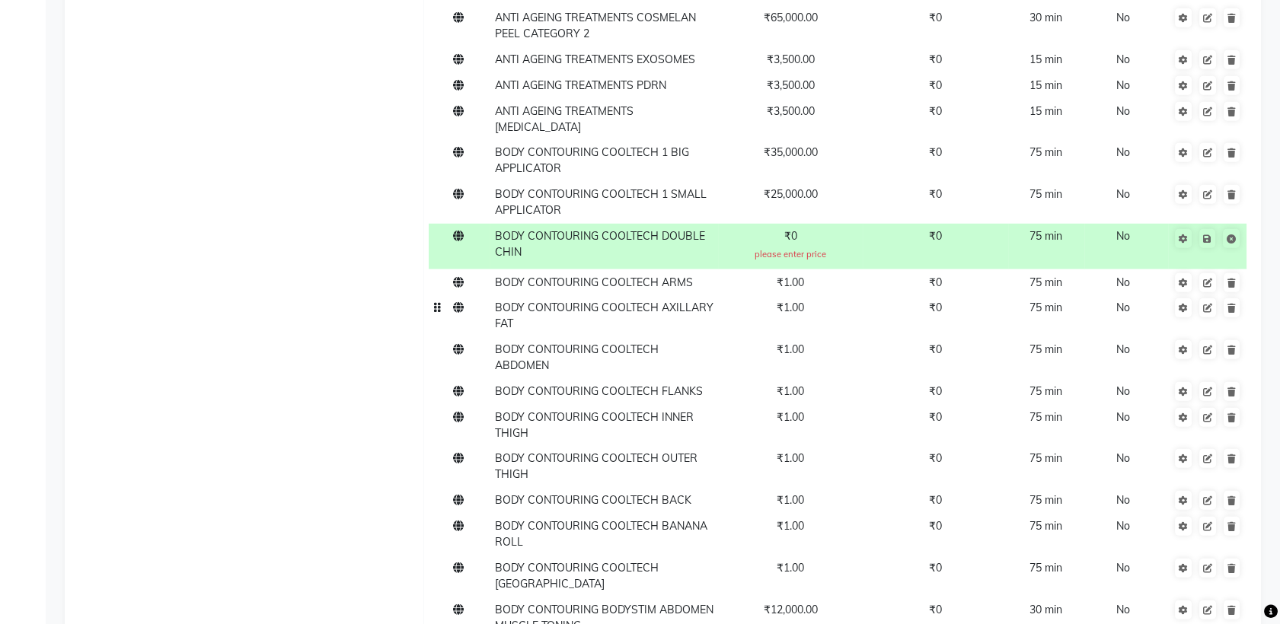
click at [637, 295] on td "BODY CONTOURING COOLTECH AXILLARY FAT" at bounding box center [604, 316] width 228 height 42
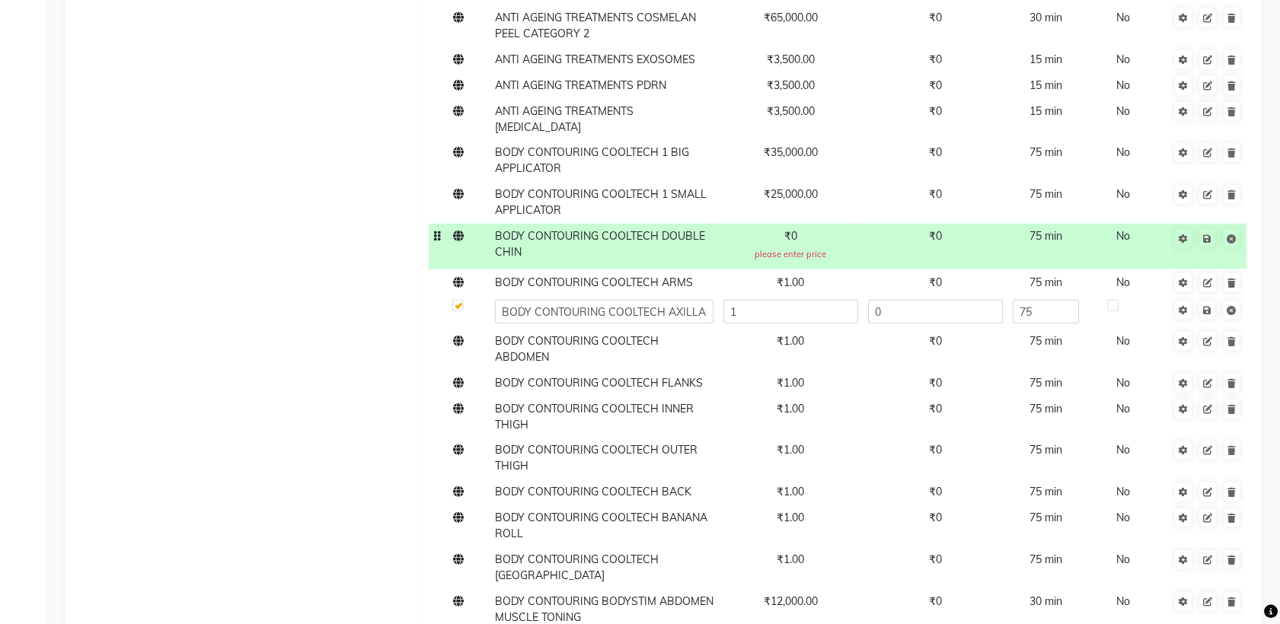
click at [617, 224] on td "BODY CONTOURING COOLTECH DOUBLE CHIN" at bounding box center [604, 247] width 228 height 46
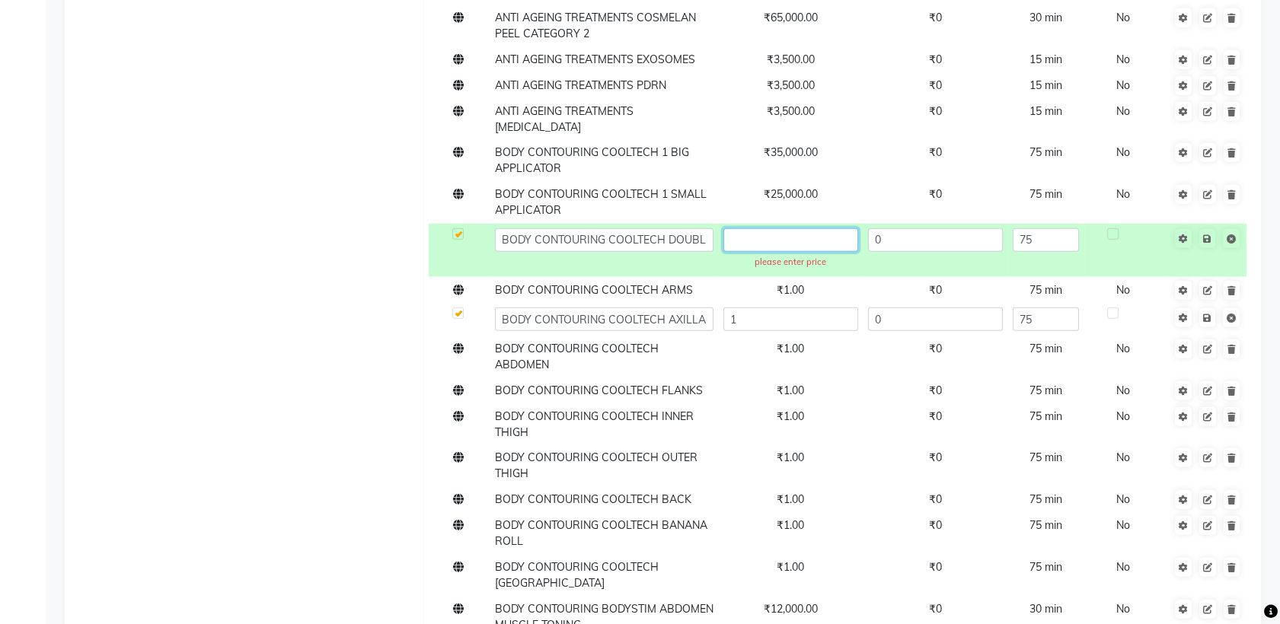
click at [753, 228] on input "text" at bounding box center [790, 240] width 135 height 24
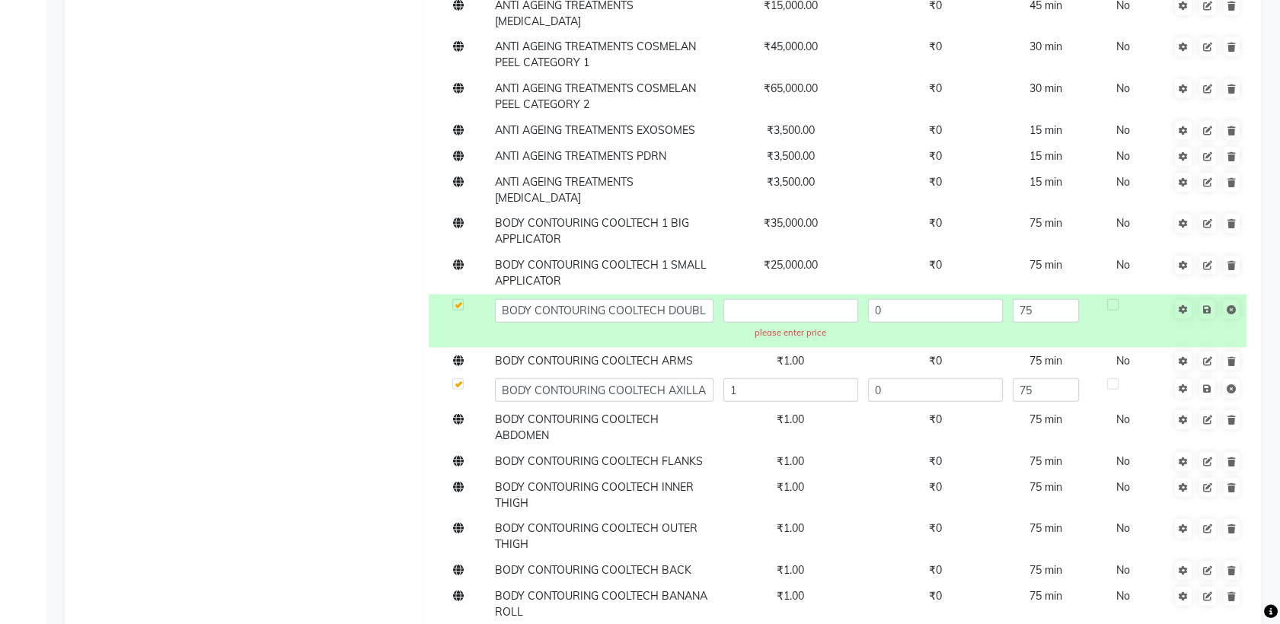
scroll to position [8753, 0]
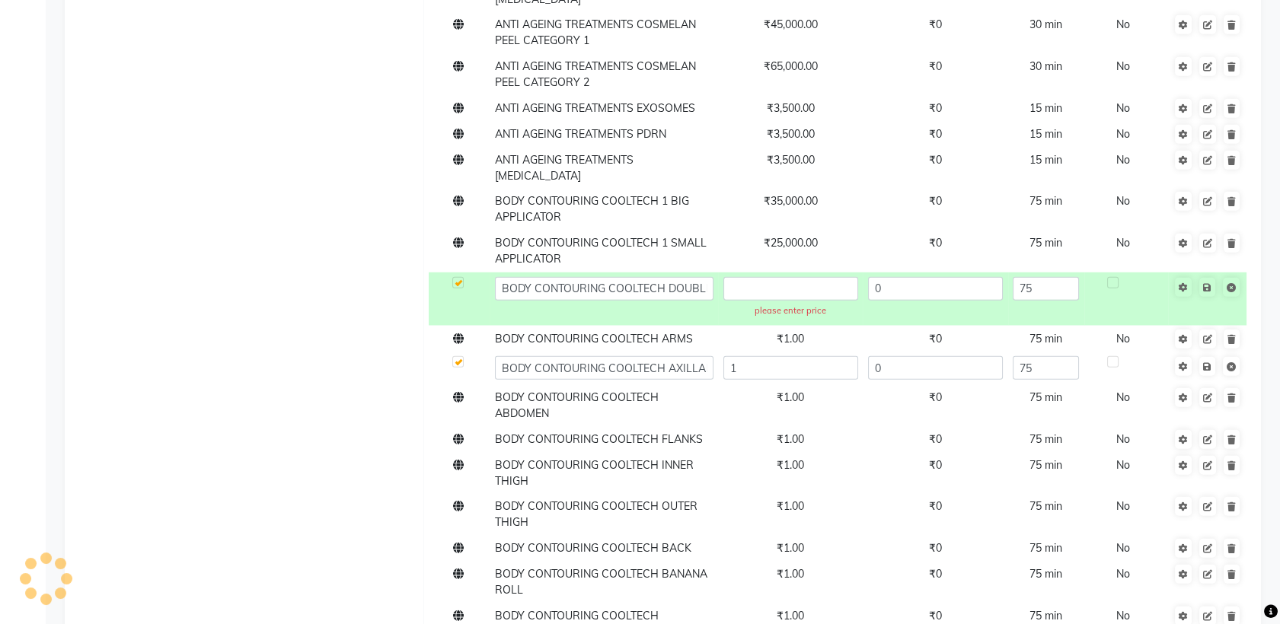
click at [664, 277] on input "BODY CONTOURING COOLTECH DOUBLE CHIN" at bounding box center [604, 289] width 219 height 24
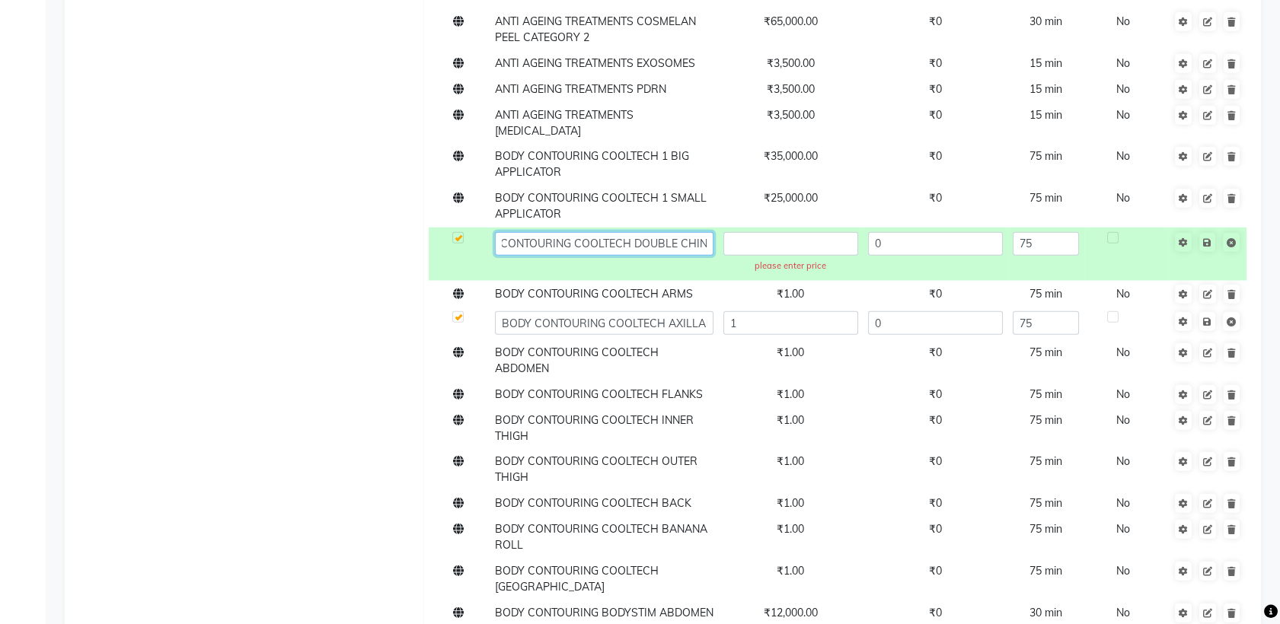
scroll to position [8799, 0]
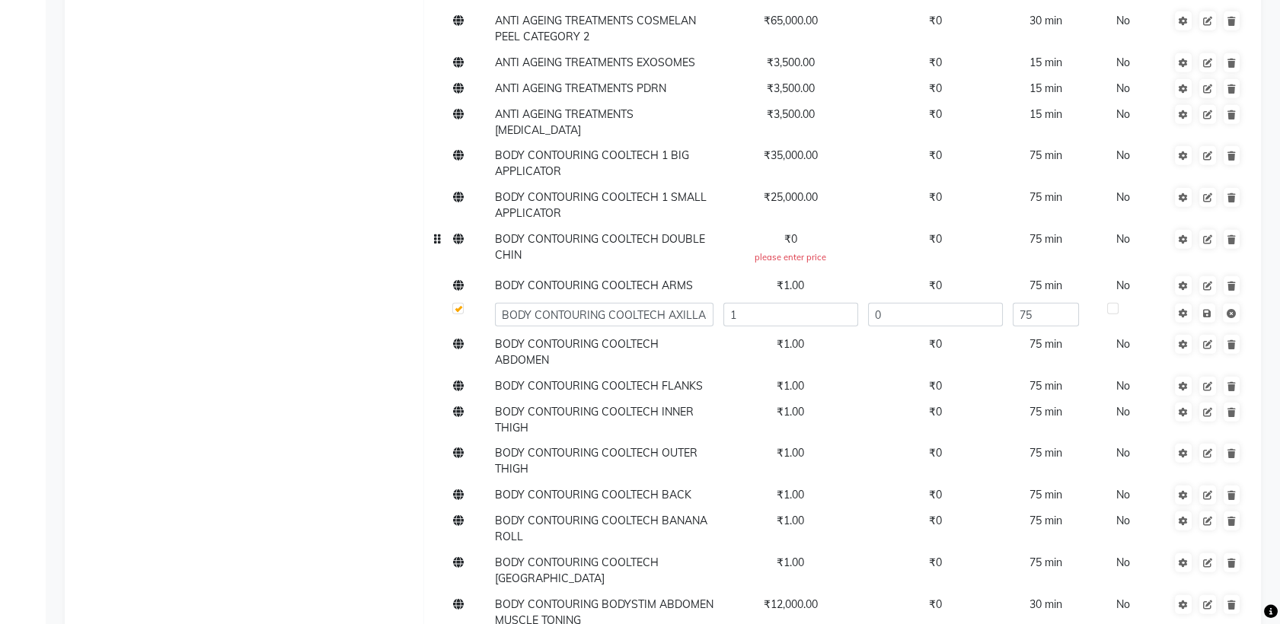
click at [791, 232] on span "₹0" at bounding box center [790, 239] width 13 height 14
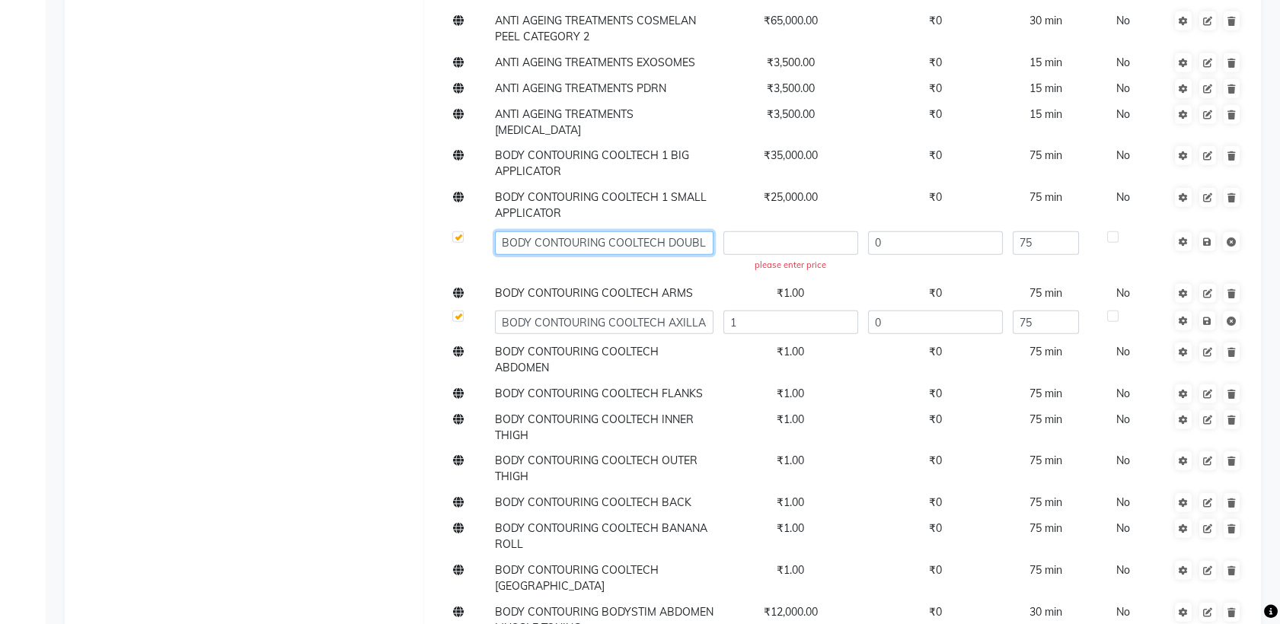
click at [674, 231] on input "BODY CONTOURING COOLTECH DOUBLE CHIN" at bounding box center [604, 243] width 219 height 24
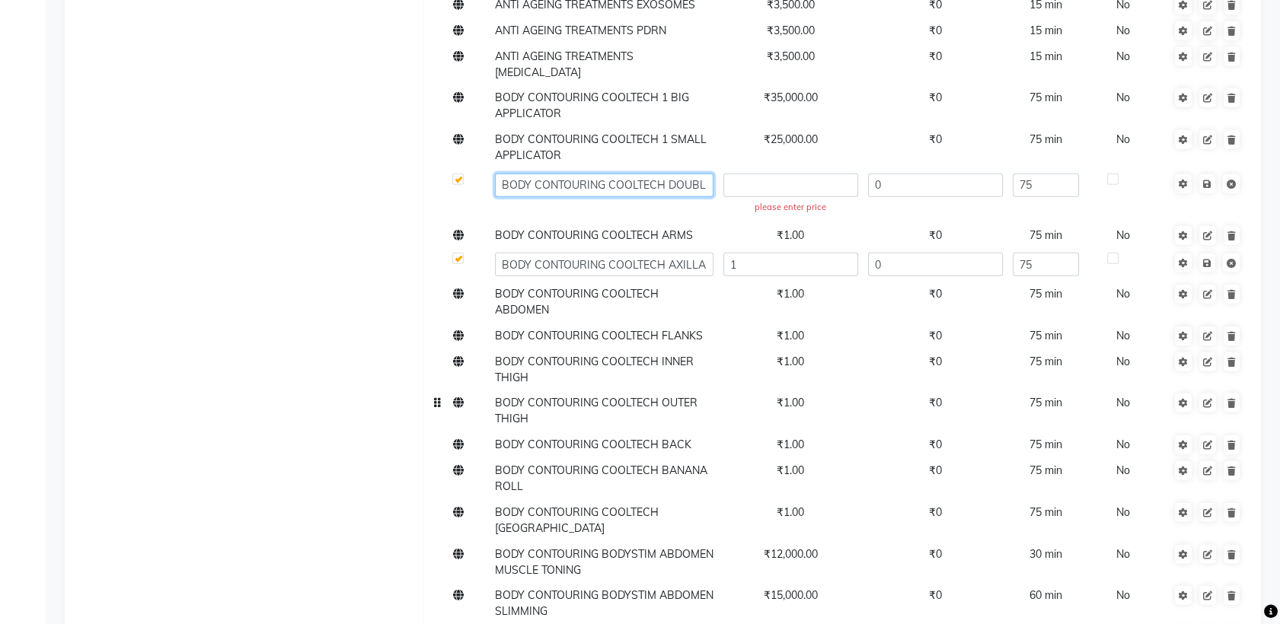
scroll to position [8860, 0]
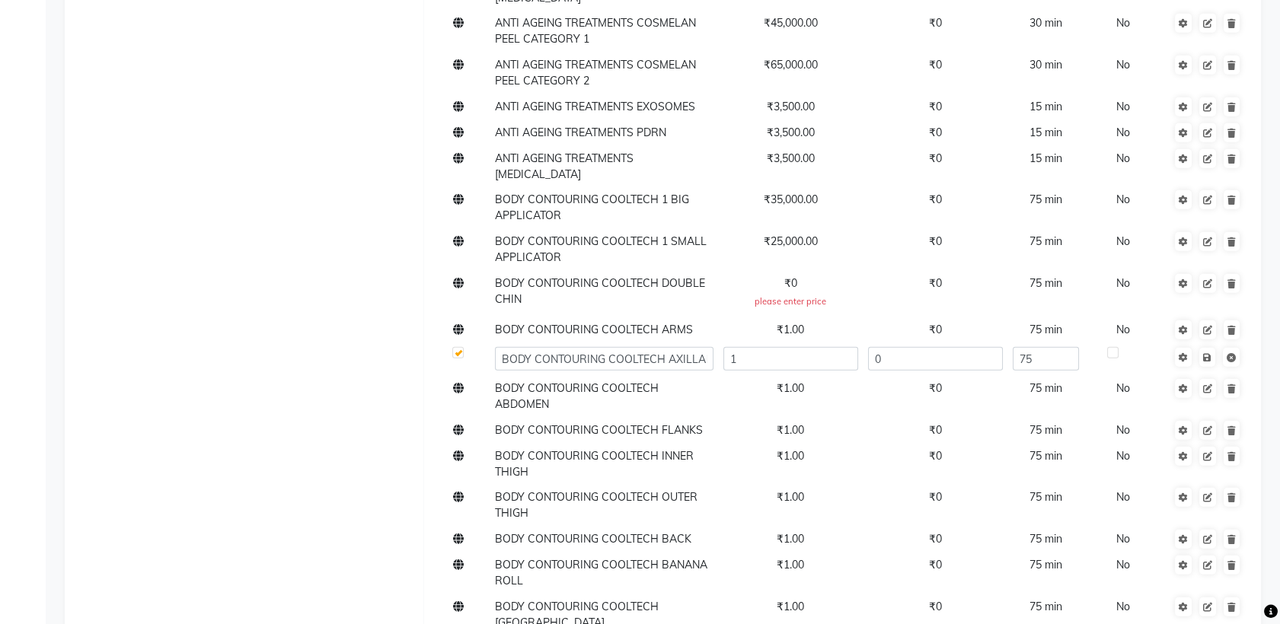
click at [810, 295] on div "please enter price" at bounding box center [790, 301] width 128 height 13
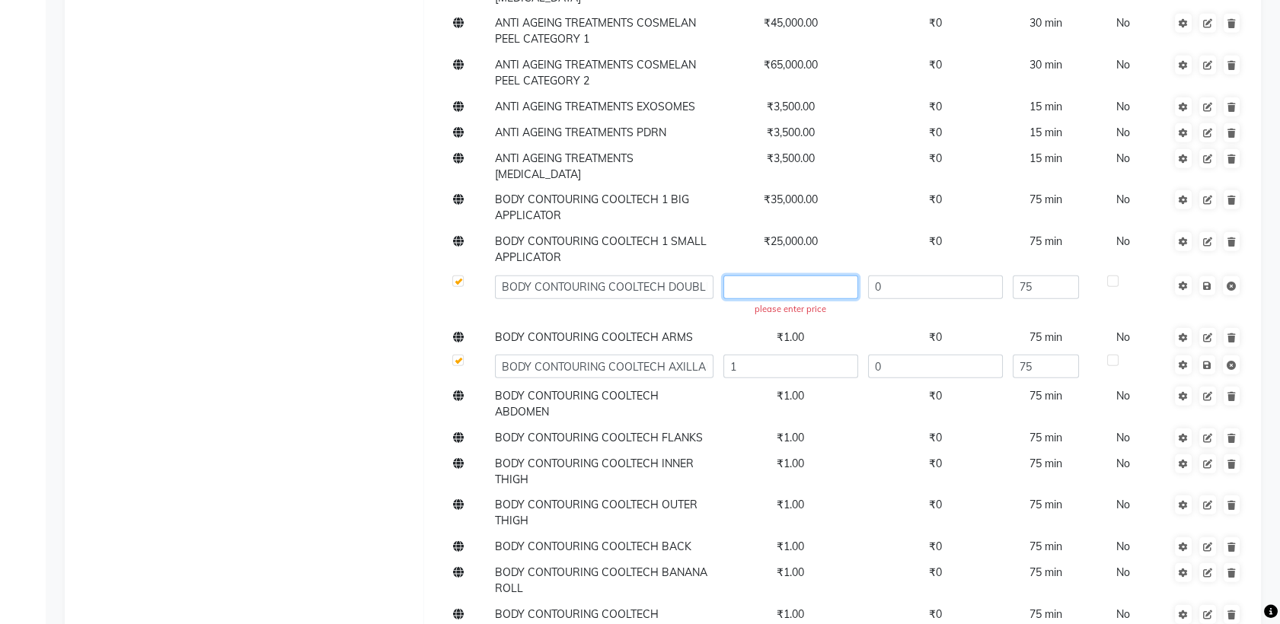
click at [806, 276] on input "text" at bounding box center [790, 288] width 135 height 24
type input "25000-70000"
click at [729, 276] on input "25000-70000" at bounding box center [790, 288] width 135 height 24
drag, startPoint x: 729, startPoint y: 141, endPoint x: 843, endPoint y: 140, distance: 113.4
click at [843, 276] on input "25000-70000" at bounding box center [790, 288] width 135 height 24
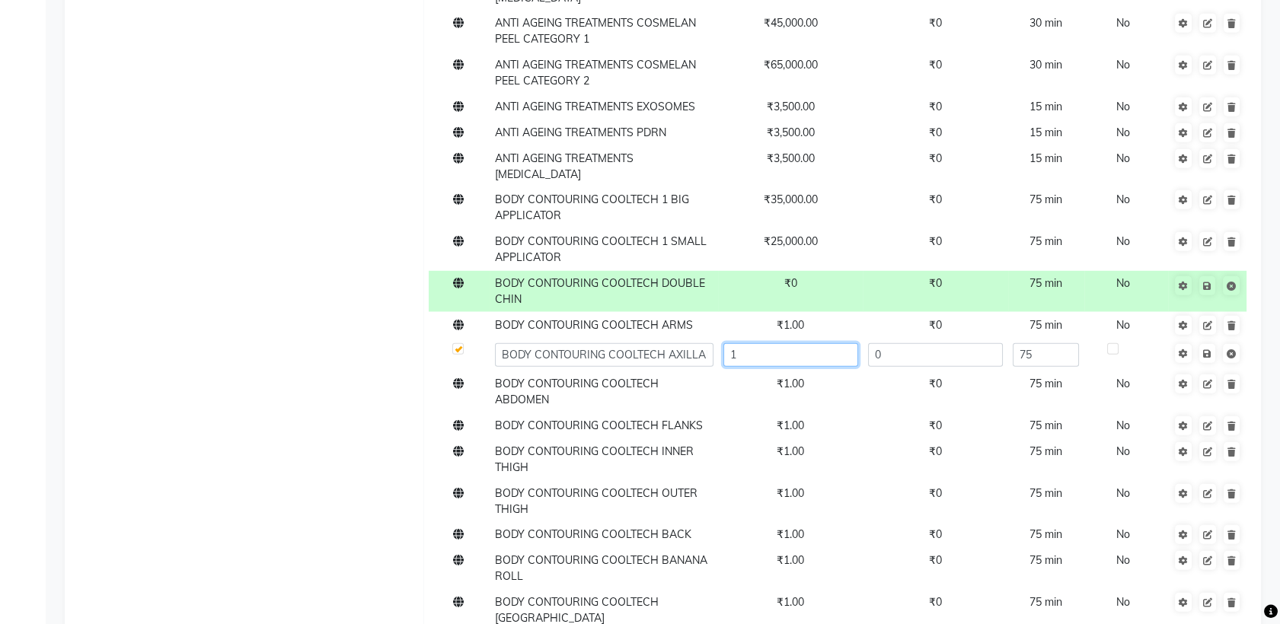
click at [810, 343] on input "1" at bounding box center [790, 355] width 135 height 24
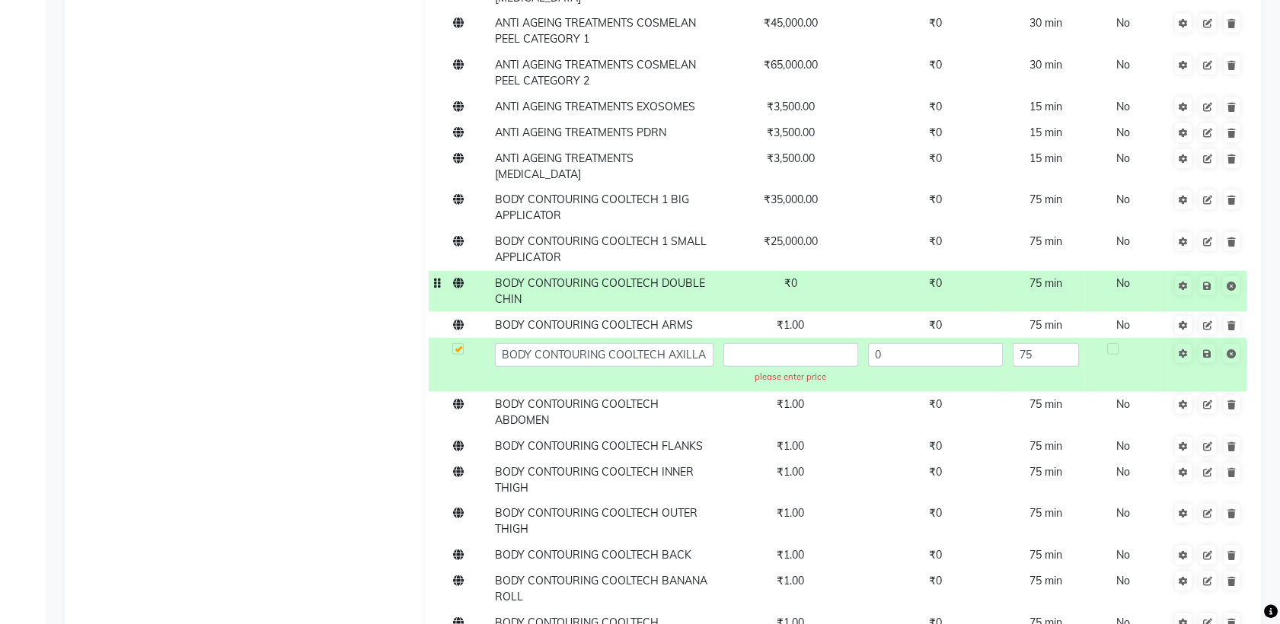
click at [800, 271] on td "₹0" at bounding box center [790, 292] width 145 height 42
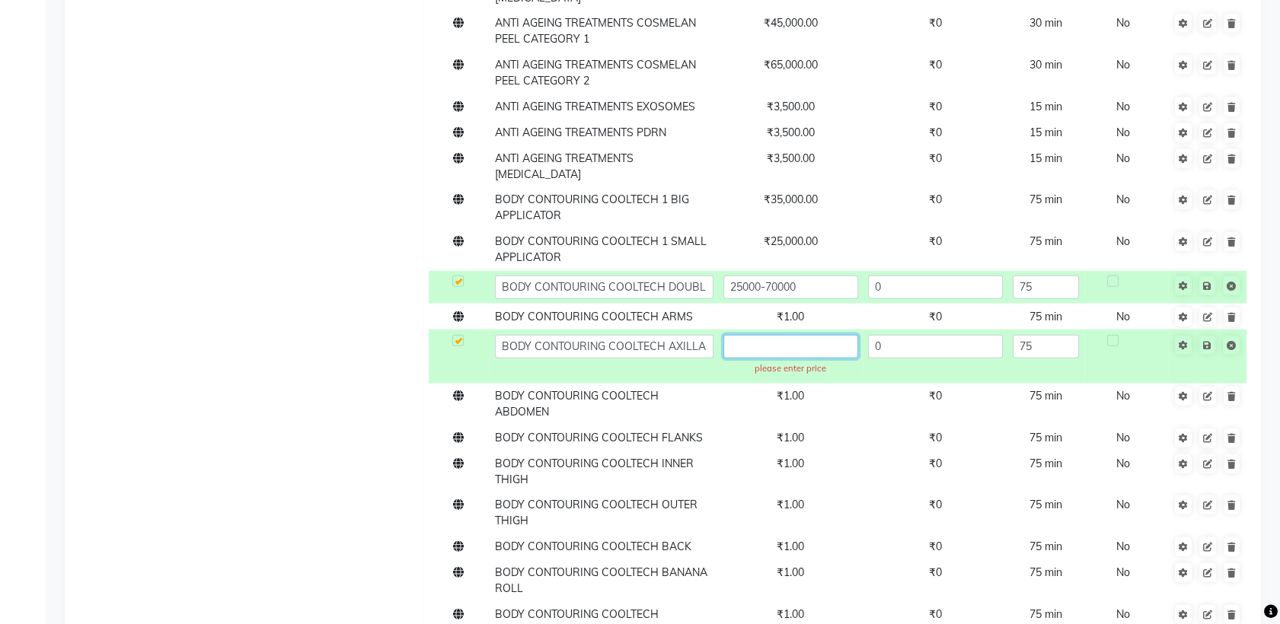
click at [818, 335] on input "text" at bounding box center [790, 347] width 135 height 24
click at [1204, 282] on icon at bounding box center [1207, 286] width 8 height 9
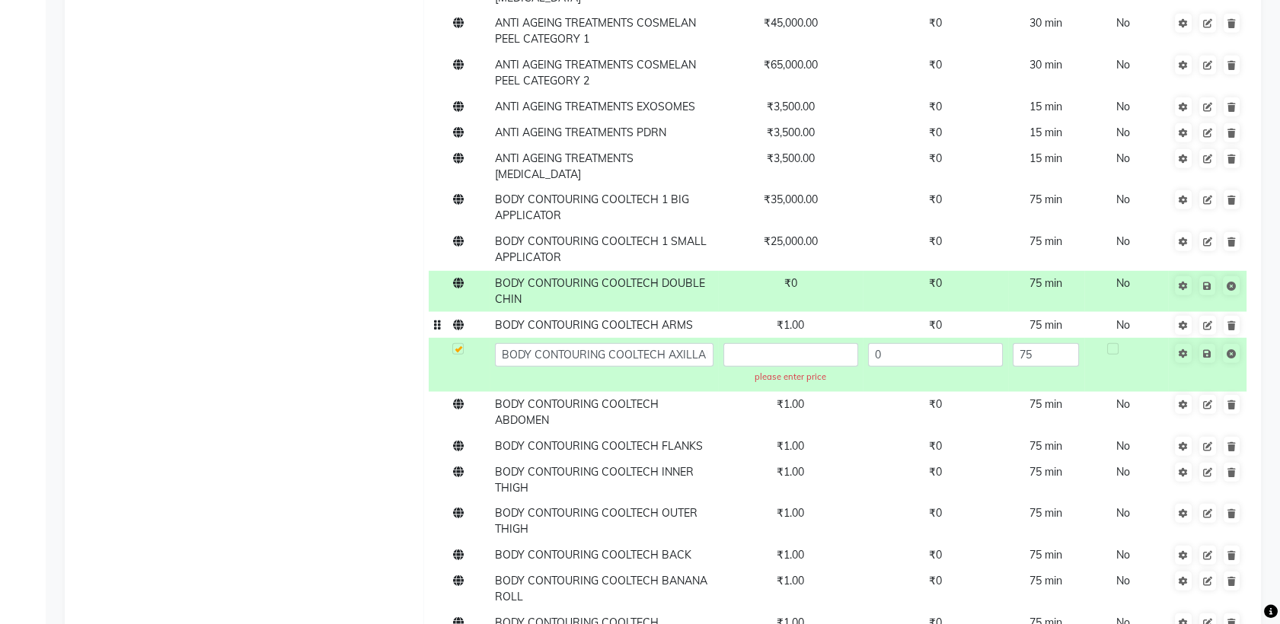
click at [809, 312] on td "₹1.00" at bounding box center [790, 325] width 145 height 26
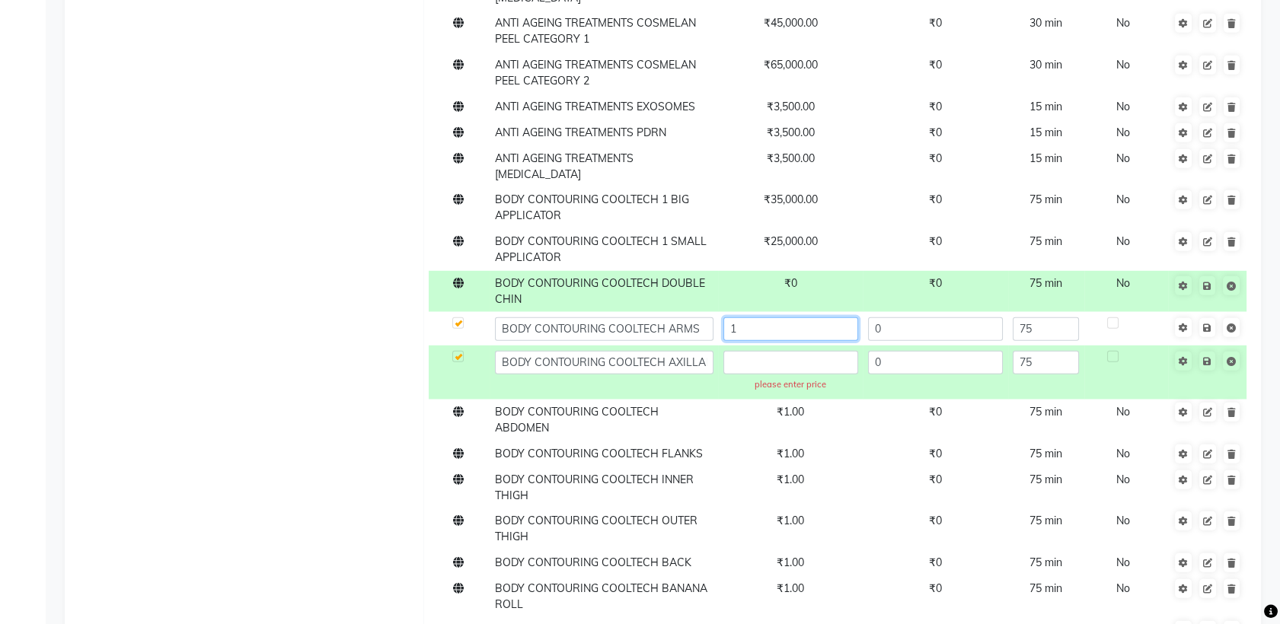
click at [805, 317] on input "1" at bounding box center [790, 329] width 135 height 24
paste input "25000-70000"
type input "25000-70000"
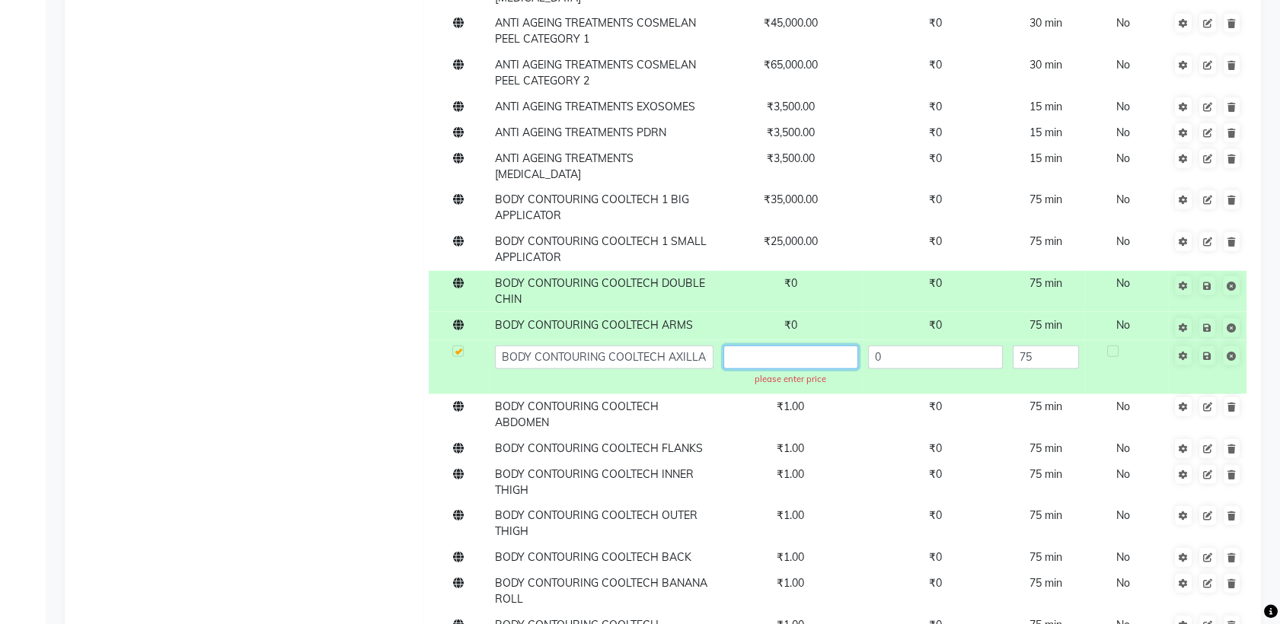
click at [811, 346] on input "text" at bounding box center [790, 358] width 135 height 24
paste input "25000-70000"
type input "25000-70000"
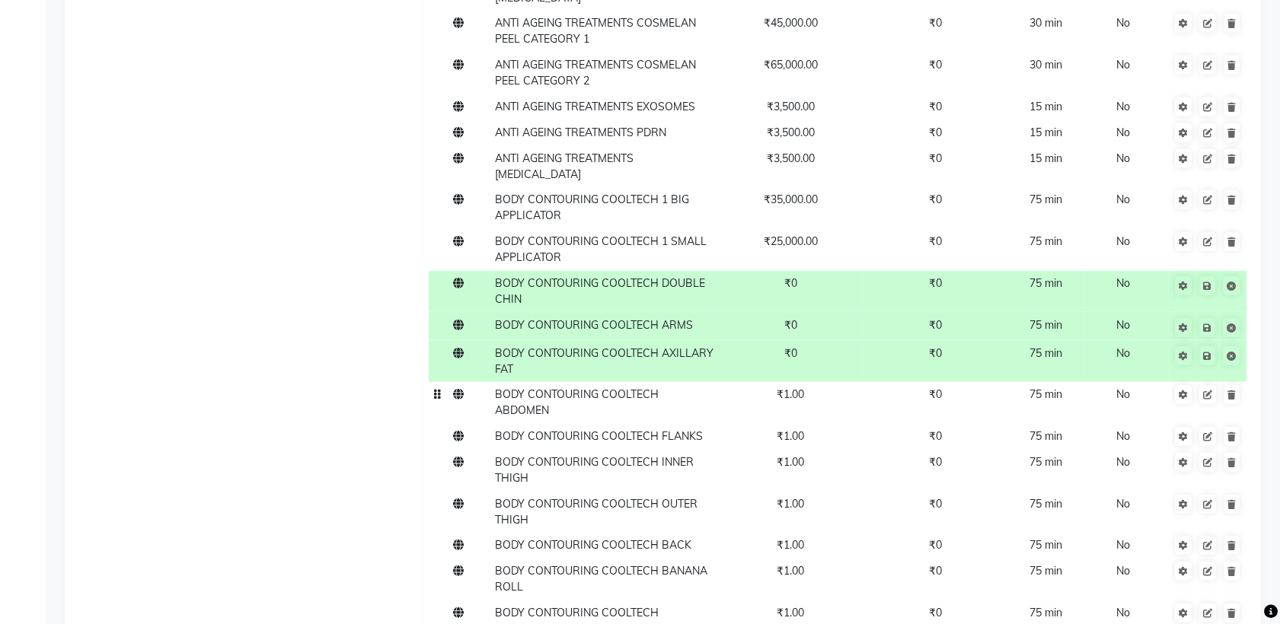
click at [808, 382] on td "₹1.00" at bounding box center [790, 403] width 145 height 42
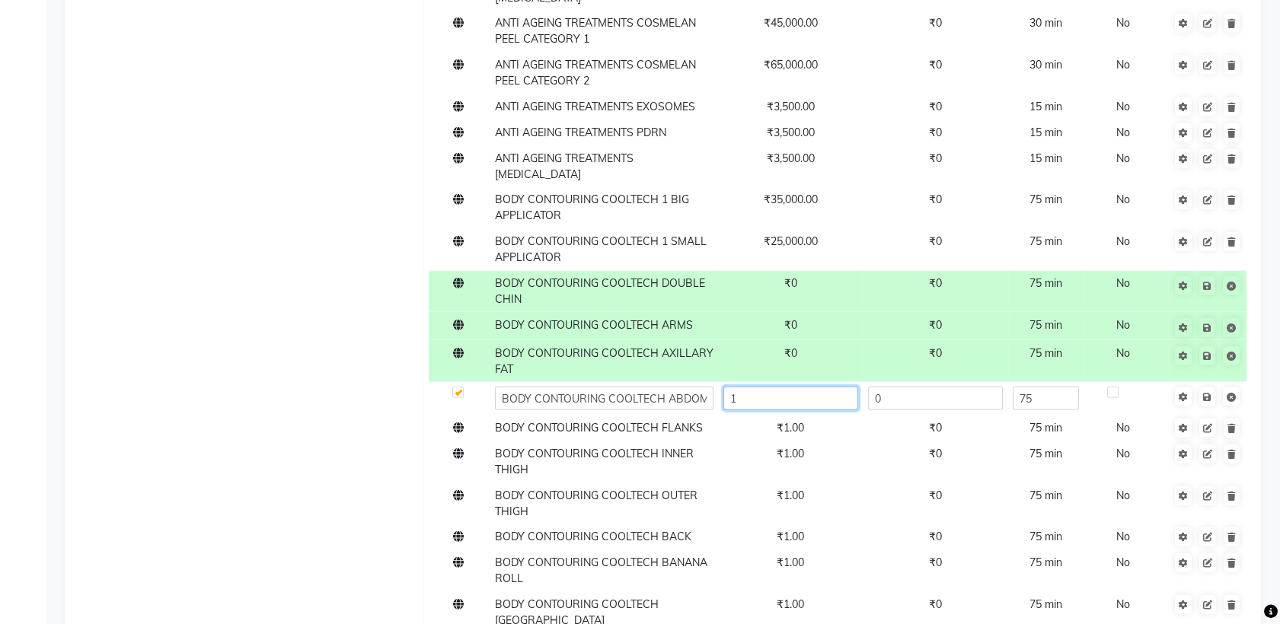
click at [809, 387] on input "1" at bounding box center [790, 399] width 135 height 24
paste input "25000-70000"
type input "25000-70000"
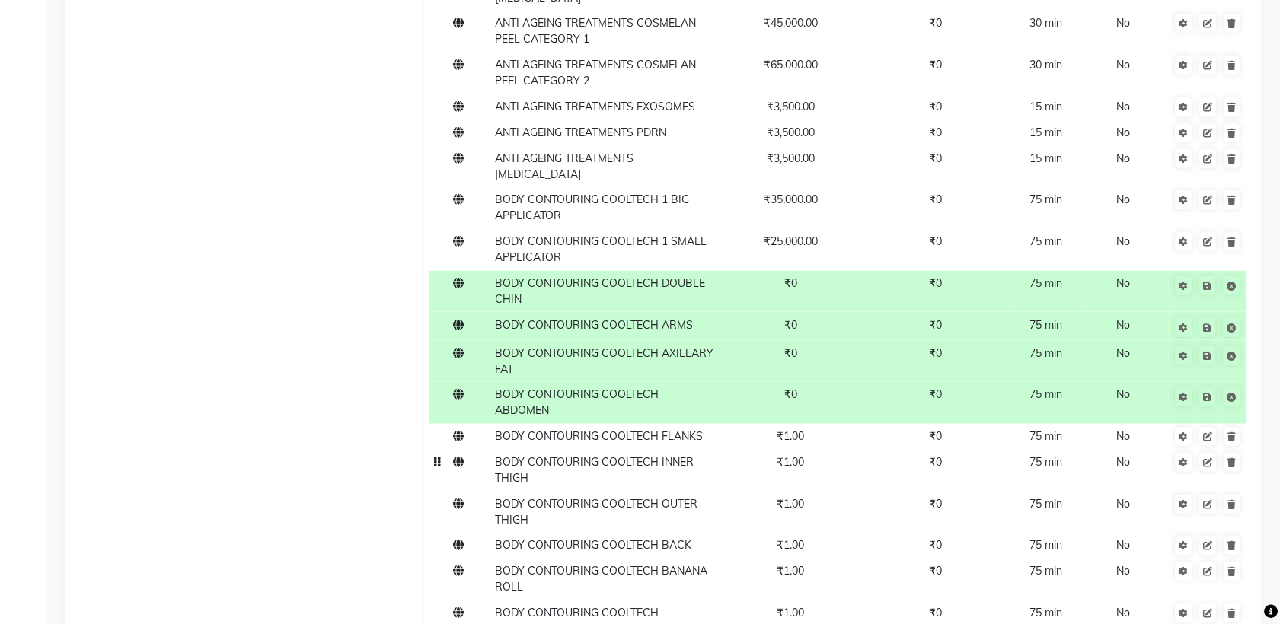
click at [810, 424] on td "₹1.00" at bounding box center [790, 437] width 145 height 26
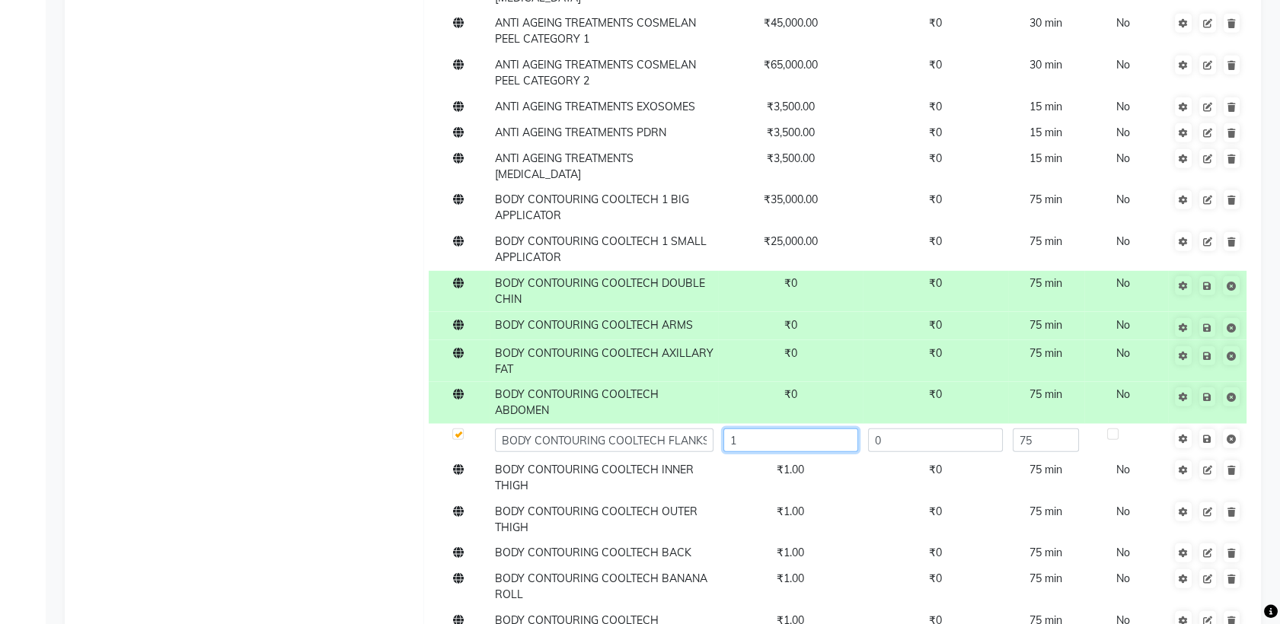
click at [810, 429] on input "1" at bounding box center [790, 441] width 135 height 24
paste input "25000-70000"
type input "25000-70000"
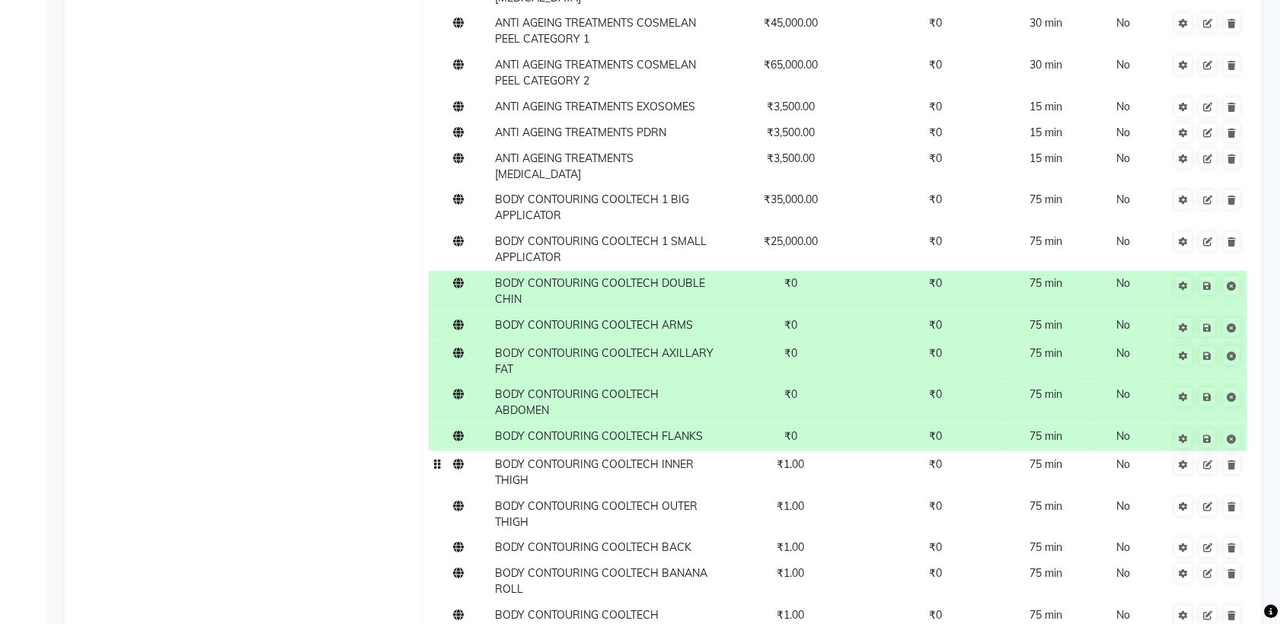
click at [800, 452] on td "₹1.00" at bounding box center [790, 473] width 145 height 42
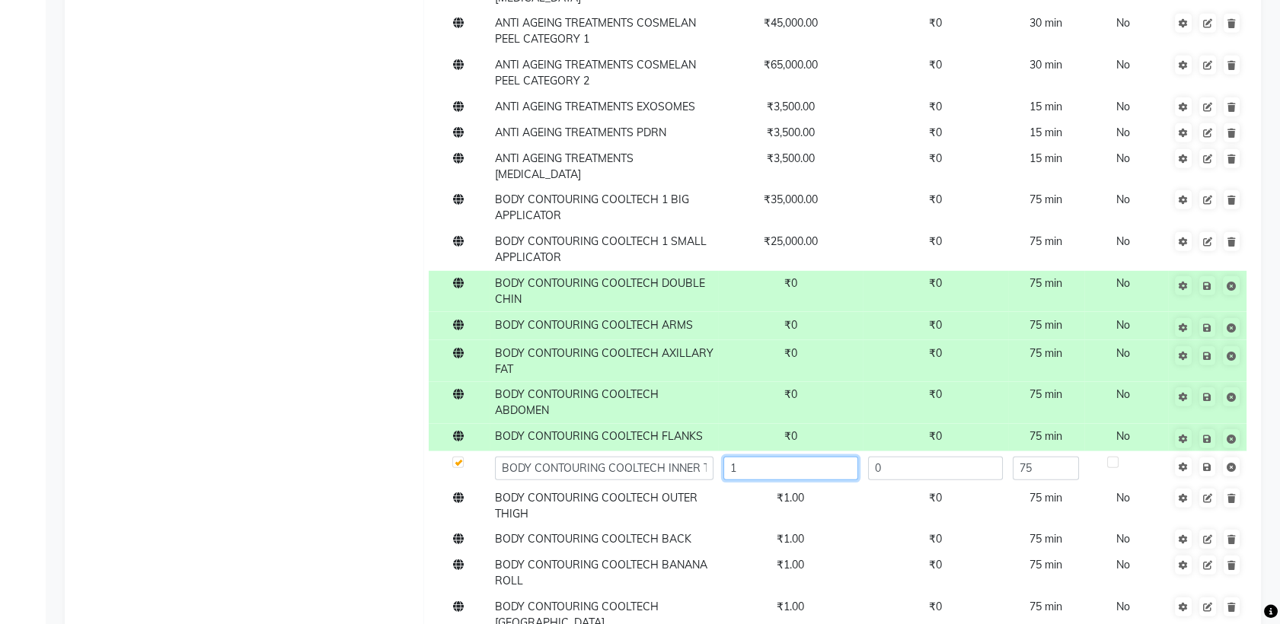
click at [800, 457] on input "1" at bounding box center [790, 469] width 135 height 24
paste input "25000-70000"
type input "25000-70000"
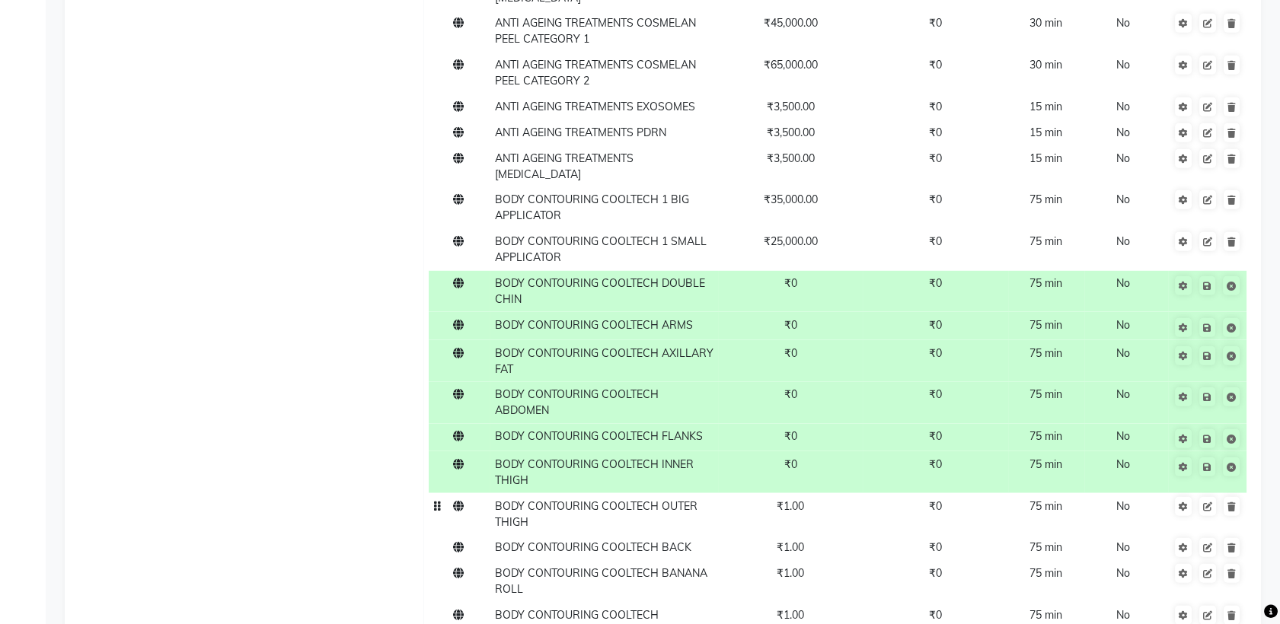
click at [800, 493] on td "₹1.00" at bounding box center [790, 514] width 145 height 42
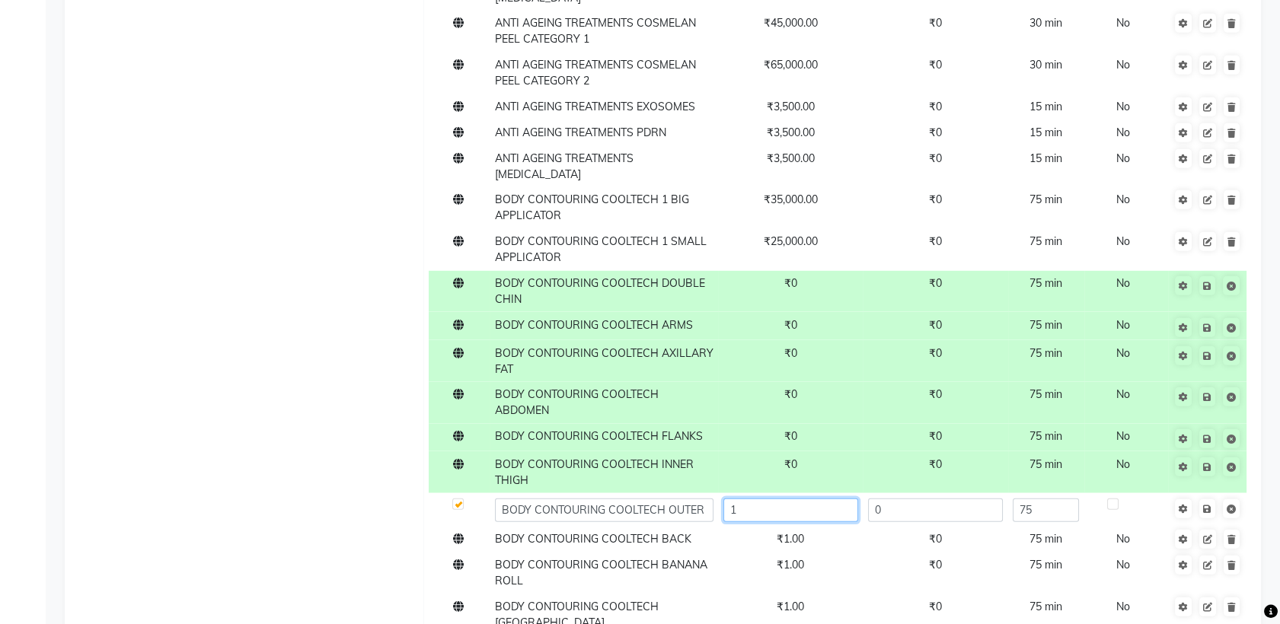
click at [804, 499] on input "1" at bounding box center [790, 511] width 135 height 24
paste input "25000-70000"
type input "25000-70000"
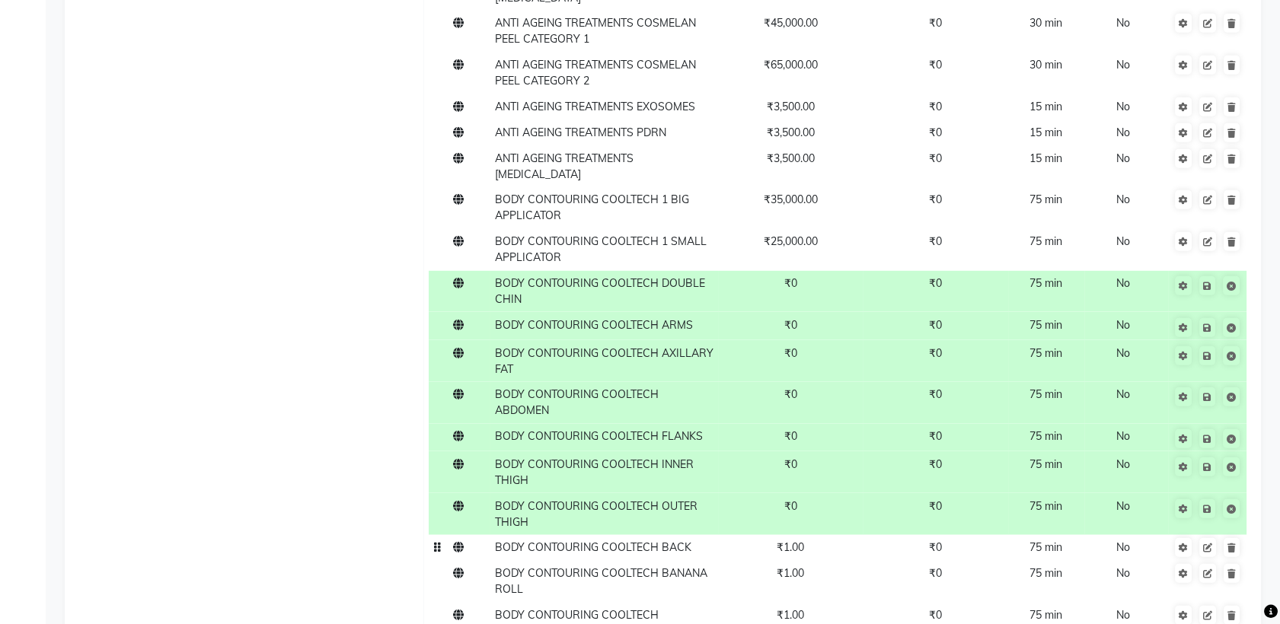
click at [795, 535] on td "₹1.00" at bounding box center [790, 548] width 145 height 26
click at [795, 540] on input "1" at bounding box center [790, 552] width 135 height 24
paste input "25000-70000"
type input "25000-70000"
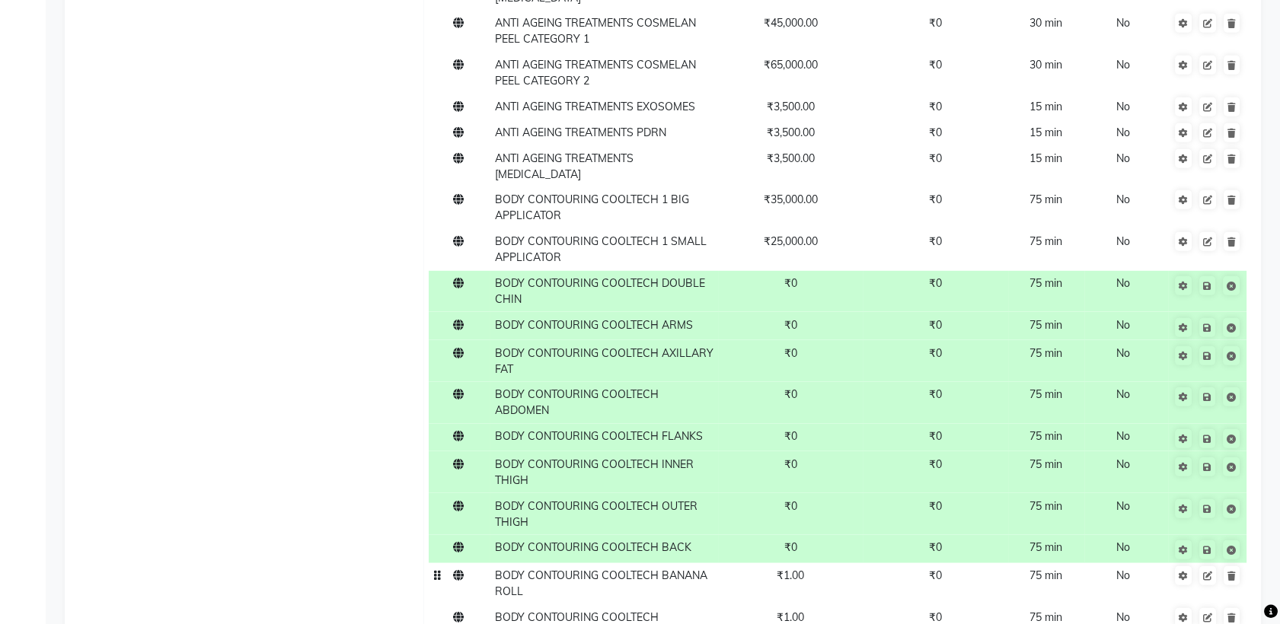
click at [796, 563] on td "₹1.00" at bounding box center [790, 584] width 145 height 42
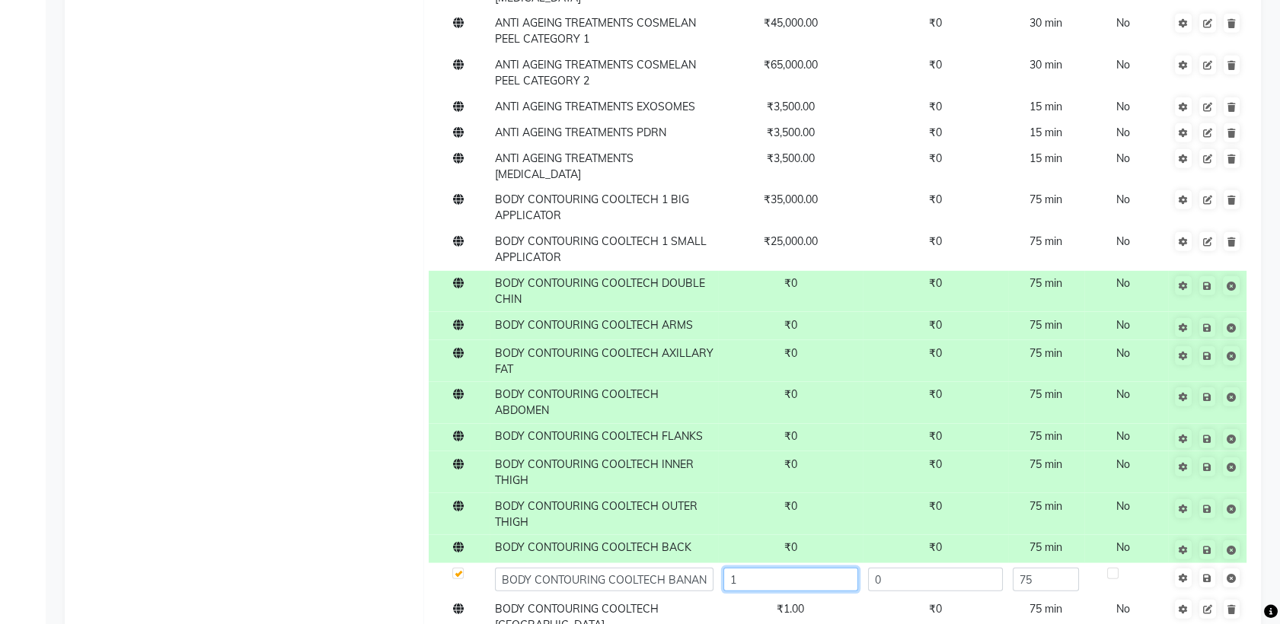
click at [804, 568] on input "1" at bounding box center [790, 580] width 135 height 24
paste input "25000-70000"
type input "25000-70000"
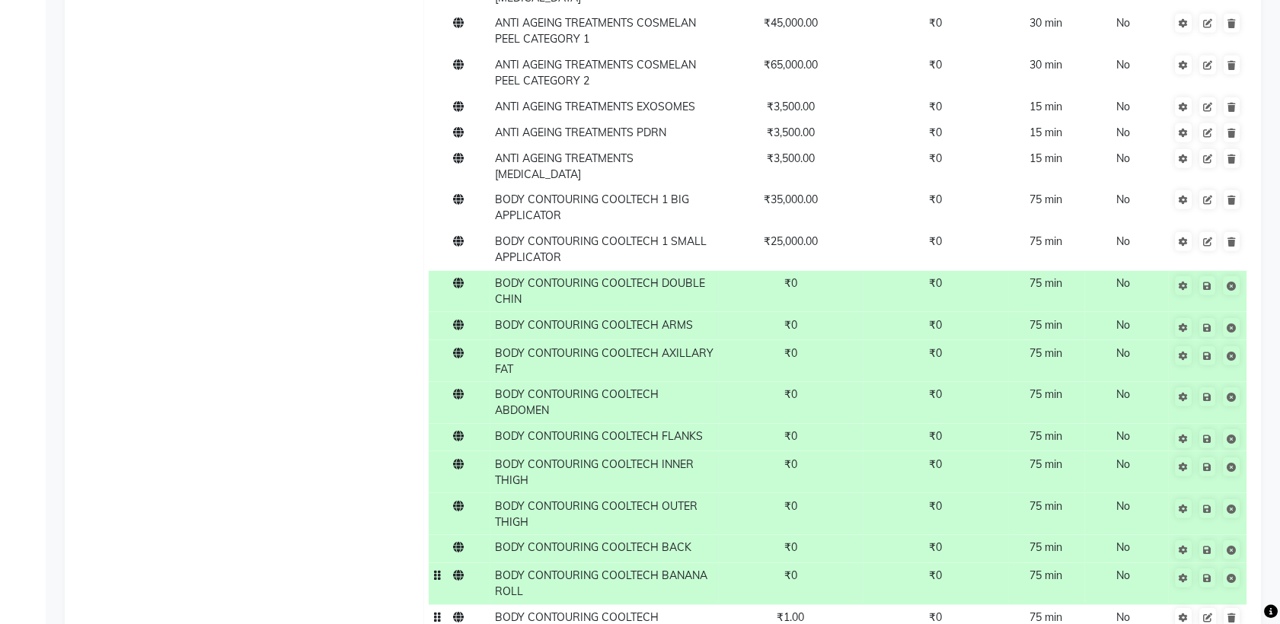
click at [793, 611] on span "₹1.00" at bounding box center [790, 618] width 27 height 14
click at [799, 610] on input "1" at bounding box center [790, 622] width 135 height 24
type input "V"
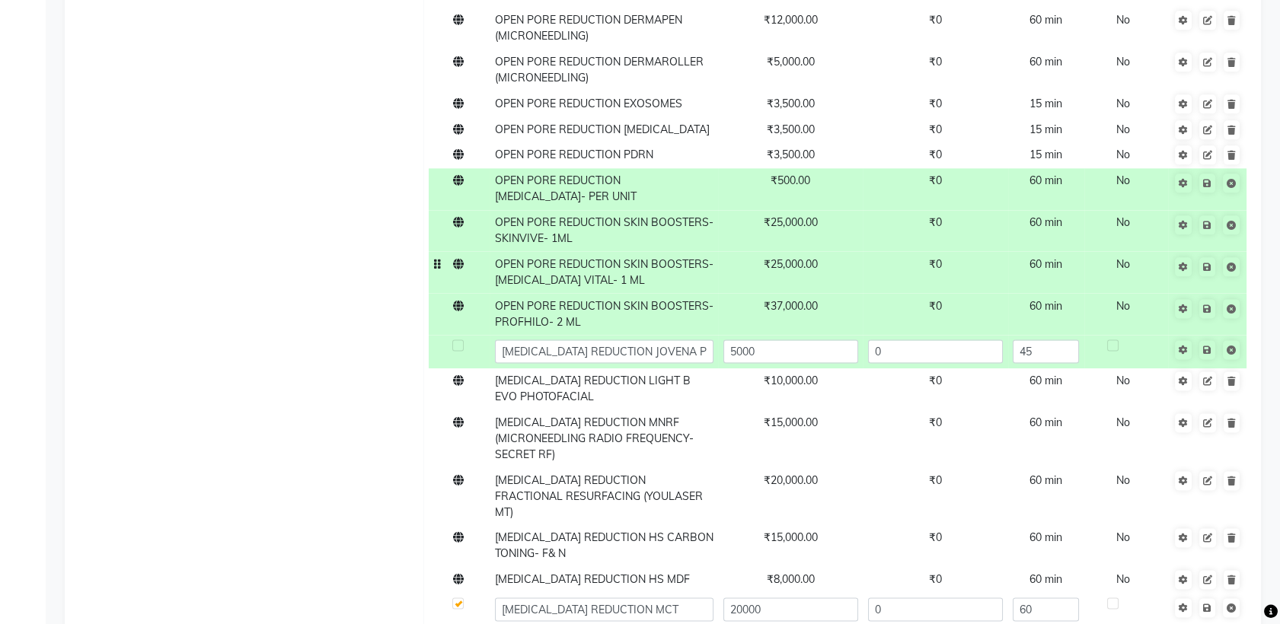
scroll to position [3076, 0]
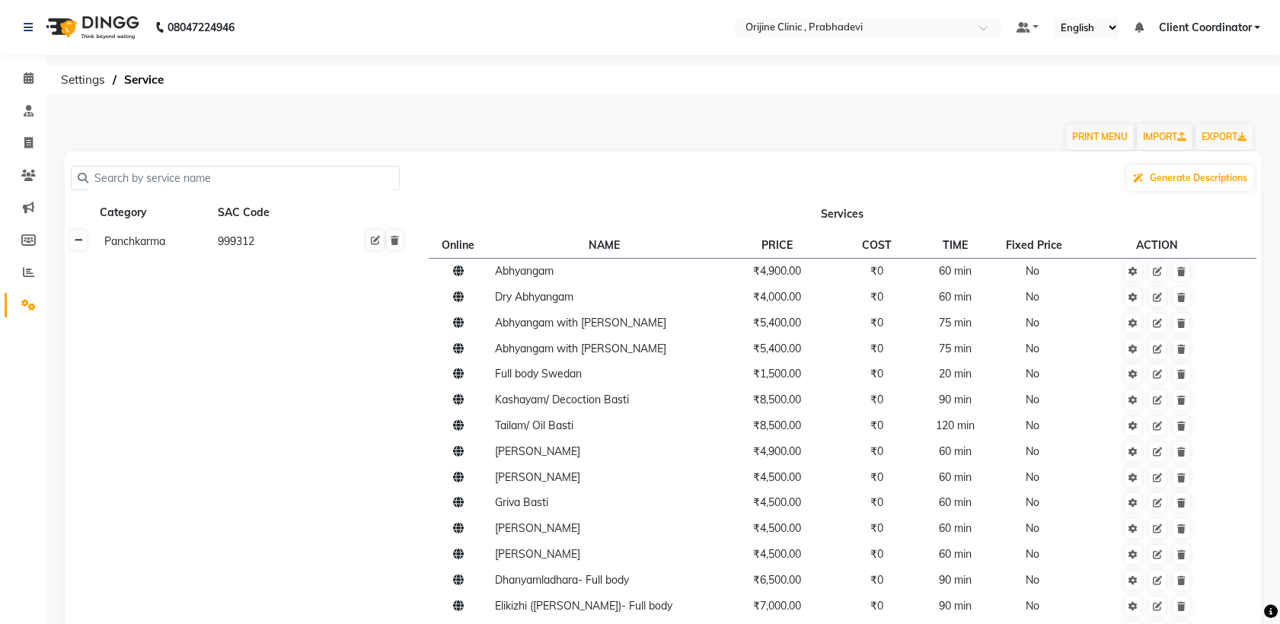
click at [73, 238] on link at bounding box center [79, 240] width 16 height 19
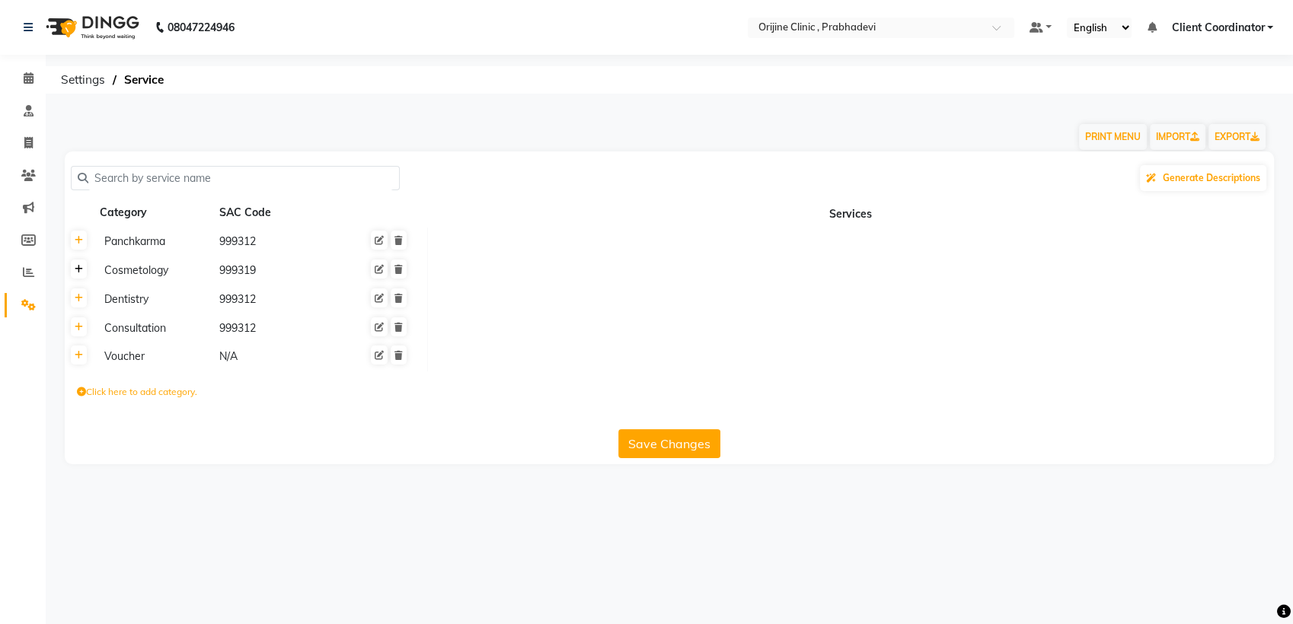
click at [81, 274] on link at bounding box center [79, 269] width 16 height 19
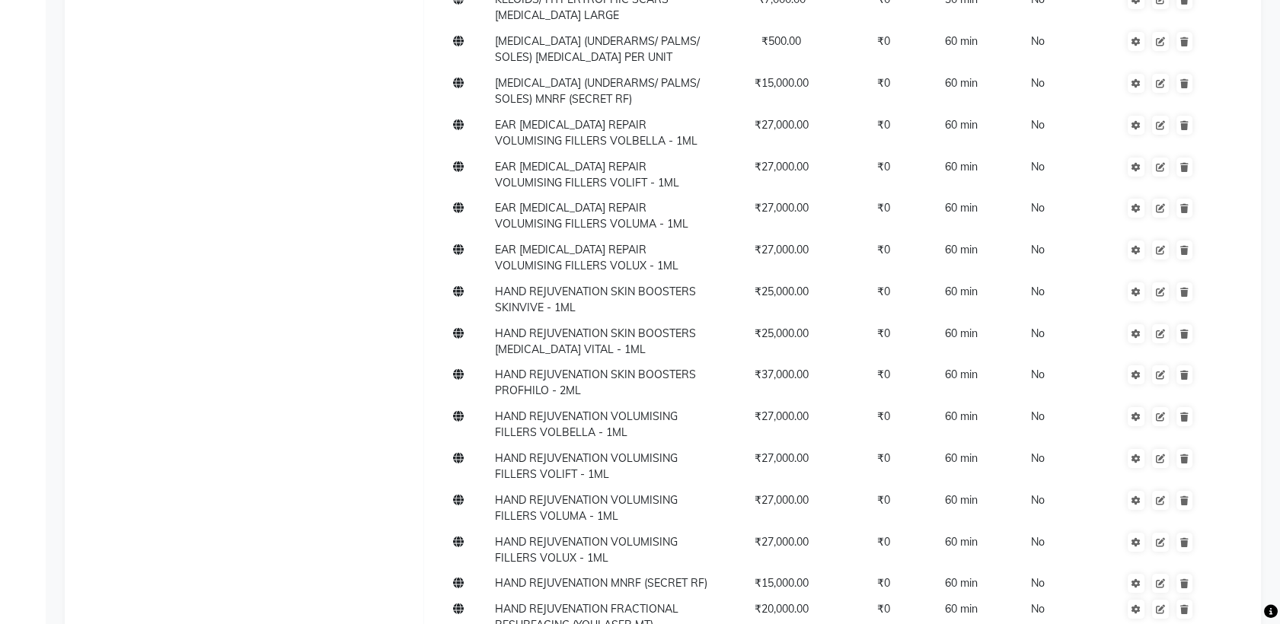
click at [606, 571] on td "HAND REJUVENATION MNRF (SECRET RF)" at bounding box center [604, 584] width 228 height 26
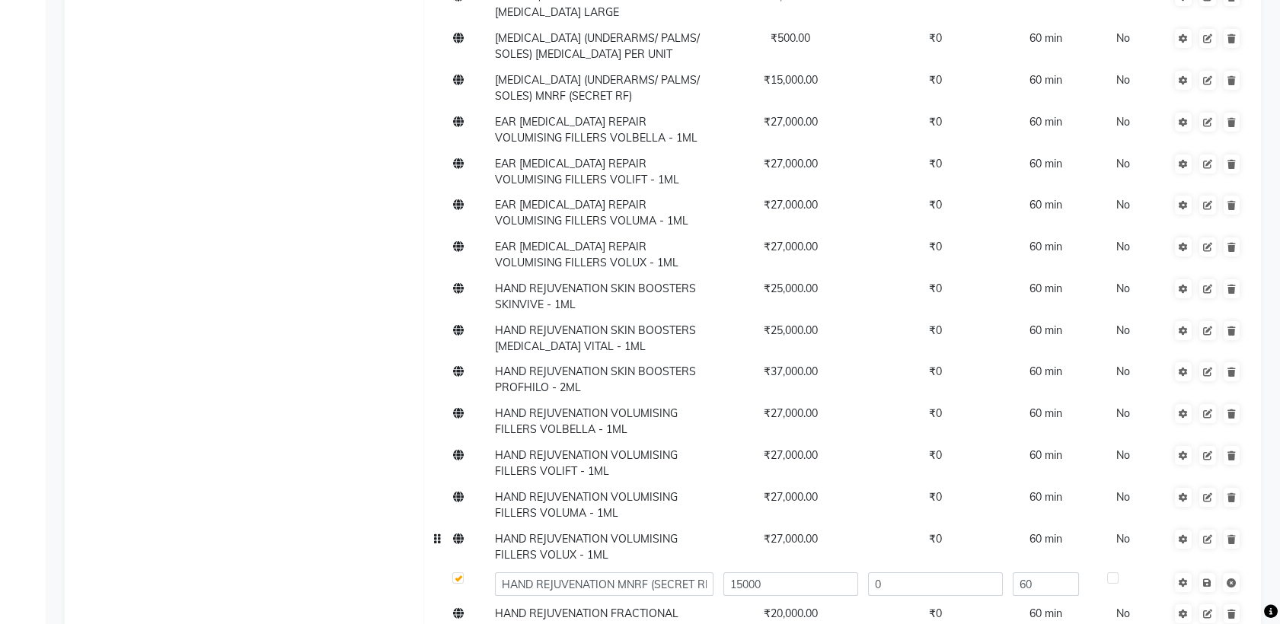
scroll to position [12152, 0]
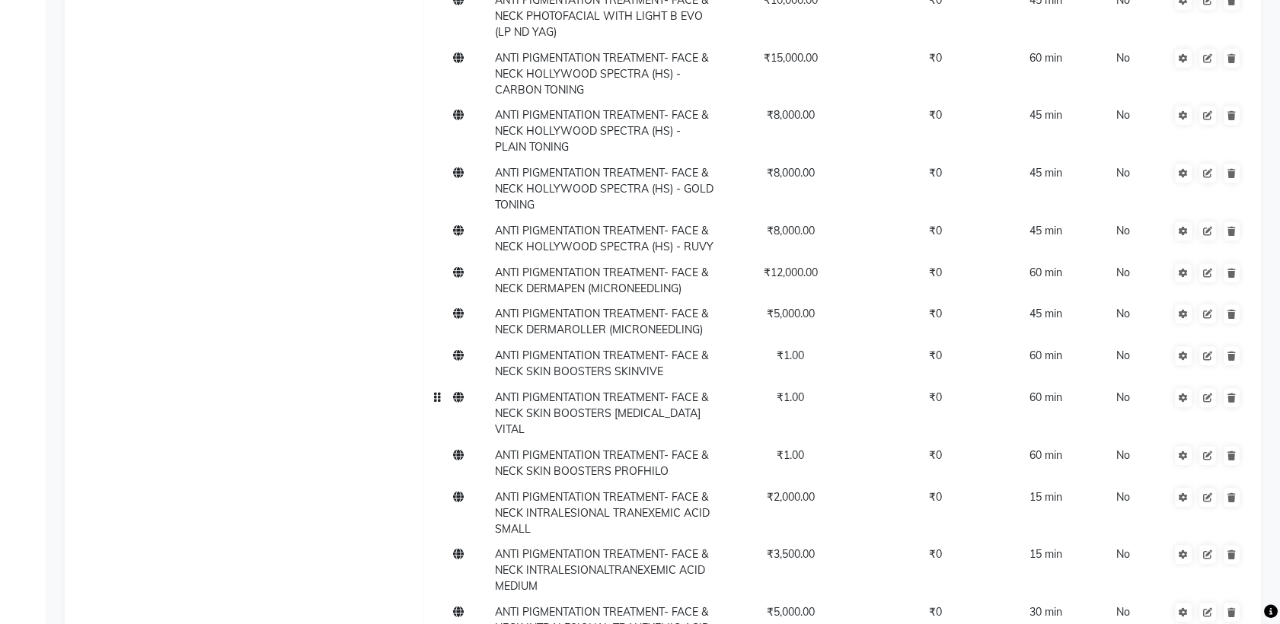
scroll to position [13894, 0]
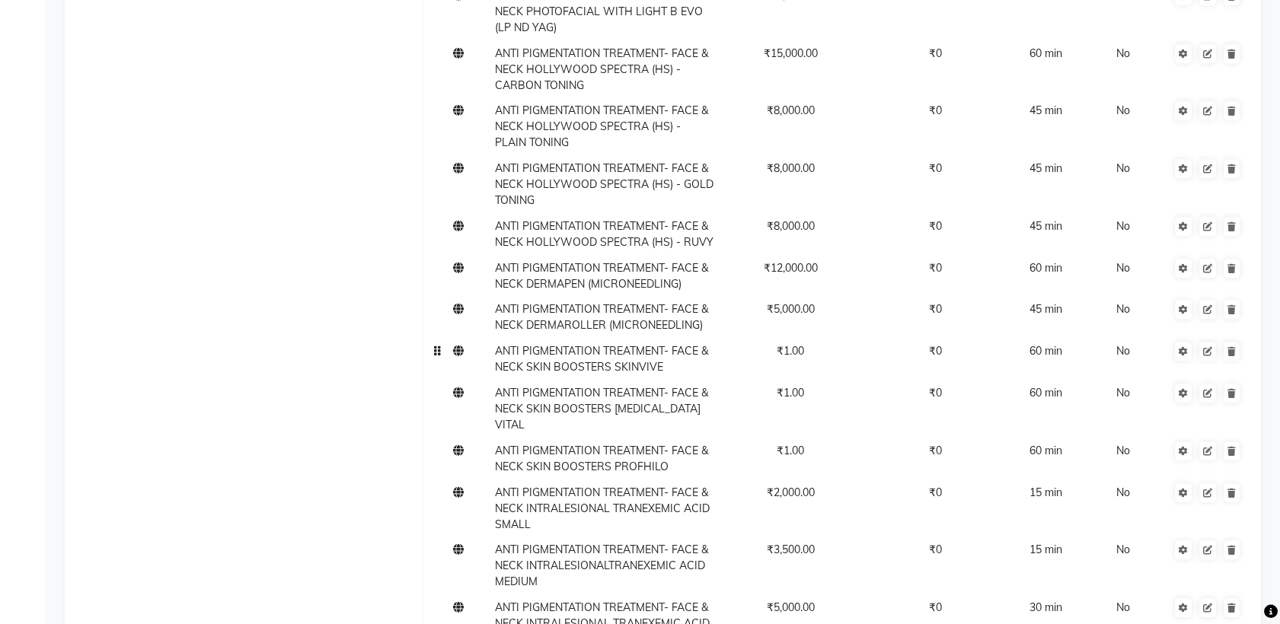
click at [653, 339] on td "ANTI PIGMENTATION TREATMENT- FACE & NECK SKIN BOOSTERS SKINVIVE" at bounding box center [604, 360] width 228 height 42
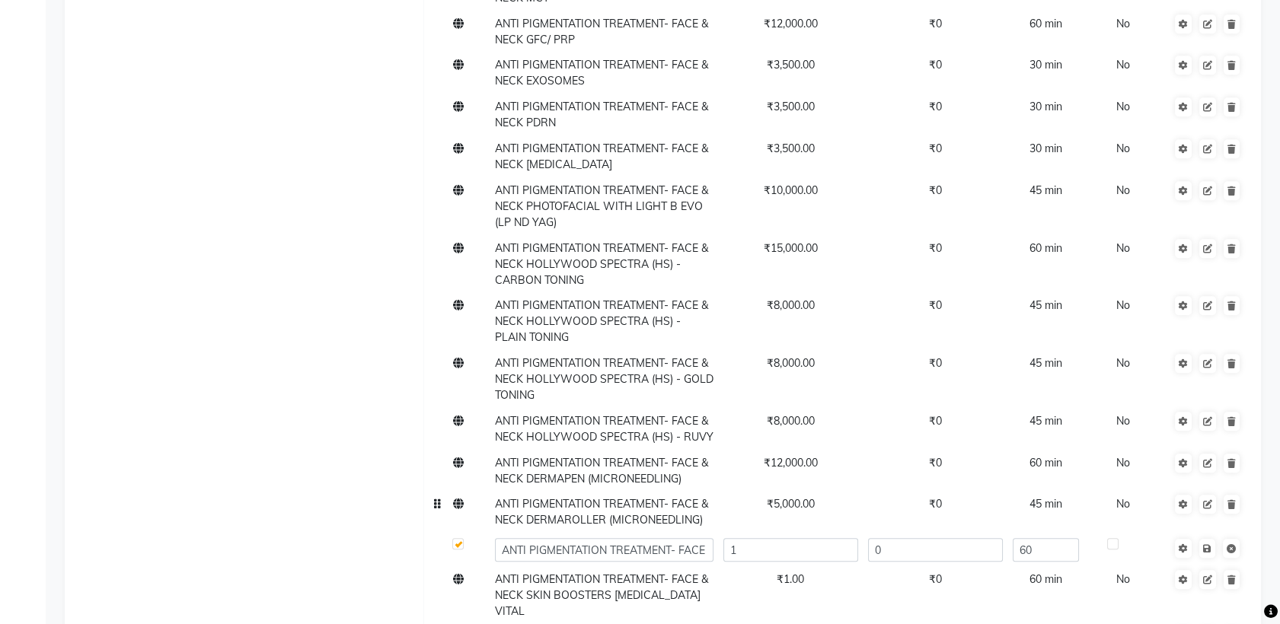
scroll to position [13700, 0]
click at [684, 537] on input "ANTI PIGMENTATION TREATMENT- FACE & NECK SKIN BOOSTERS SKINVIVE" at bounding box center [604, 549] width 219 height 24
type input "ANTI PIGMENTATION TREATMENT- FACE & NECK SKIN BOOSTERS SKINVIVE- 1ML"
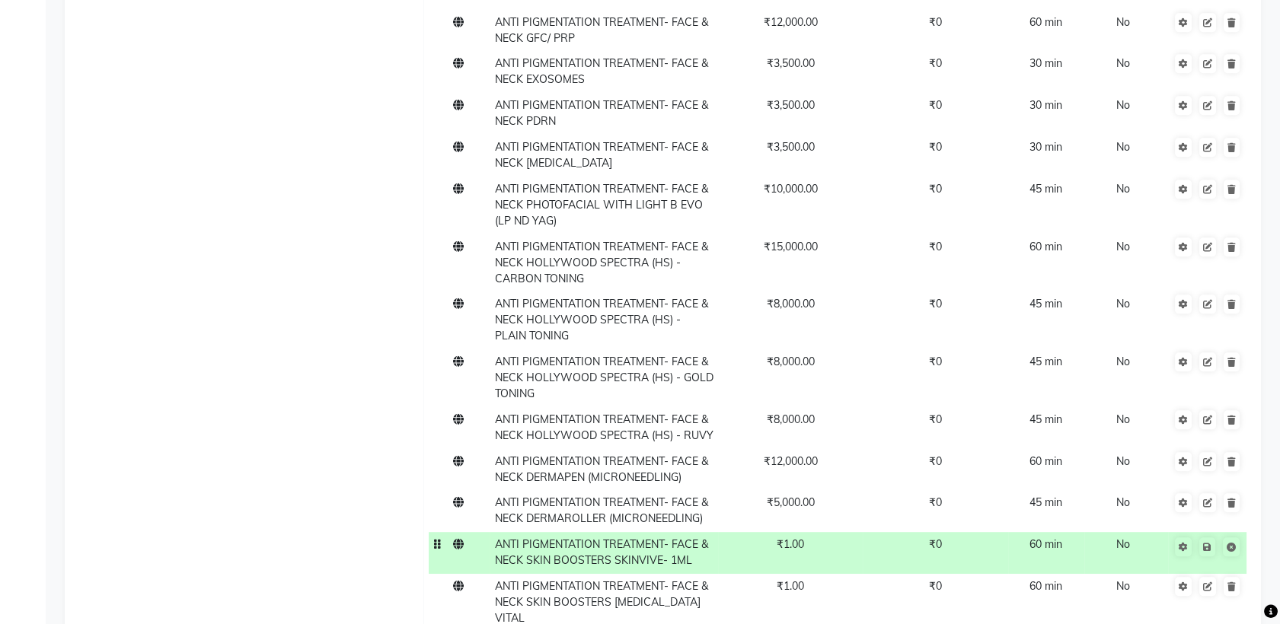
click at [792, 538] on span "₹1.00" at bounding box center [790, 545] width 27 height 14
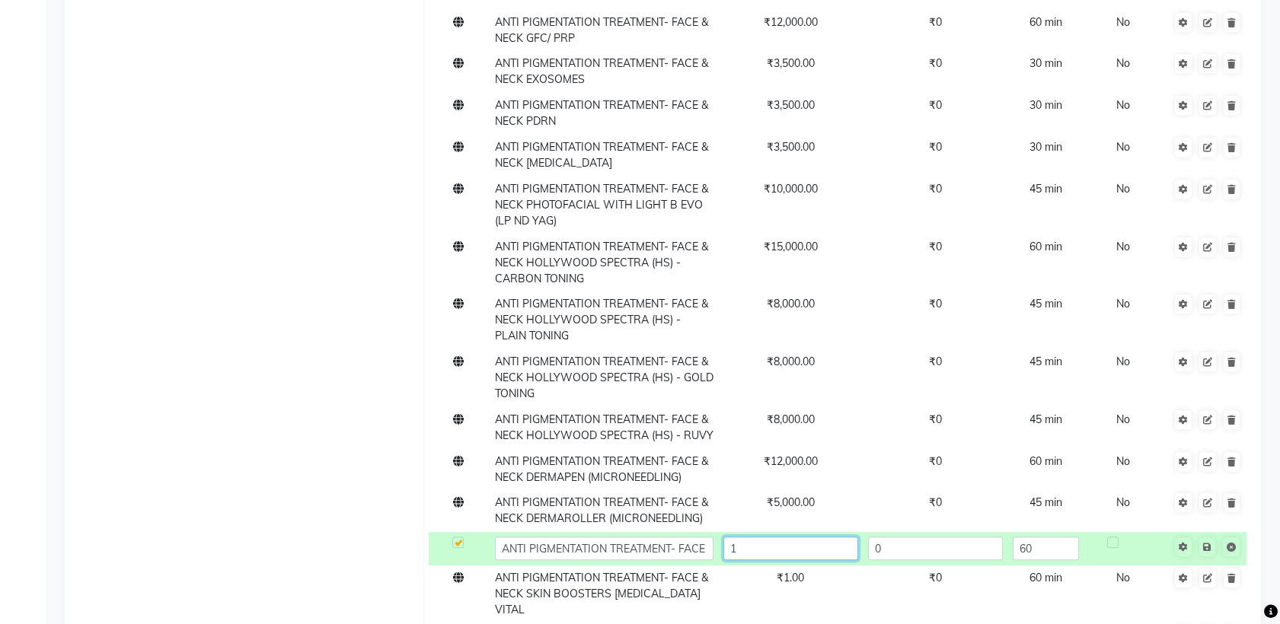
click at [797, 537] on input "1" at bounding box center [790, 549] width 135 height 24
type input "25000"
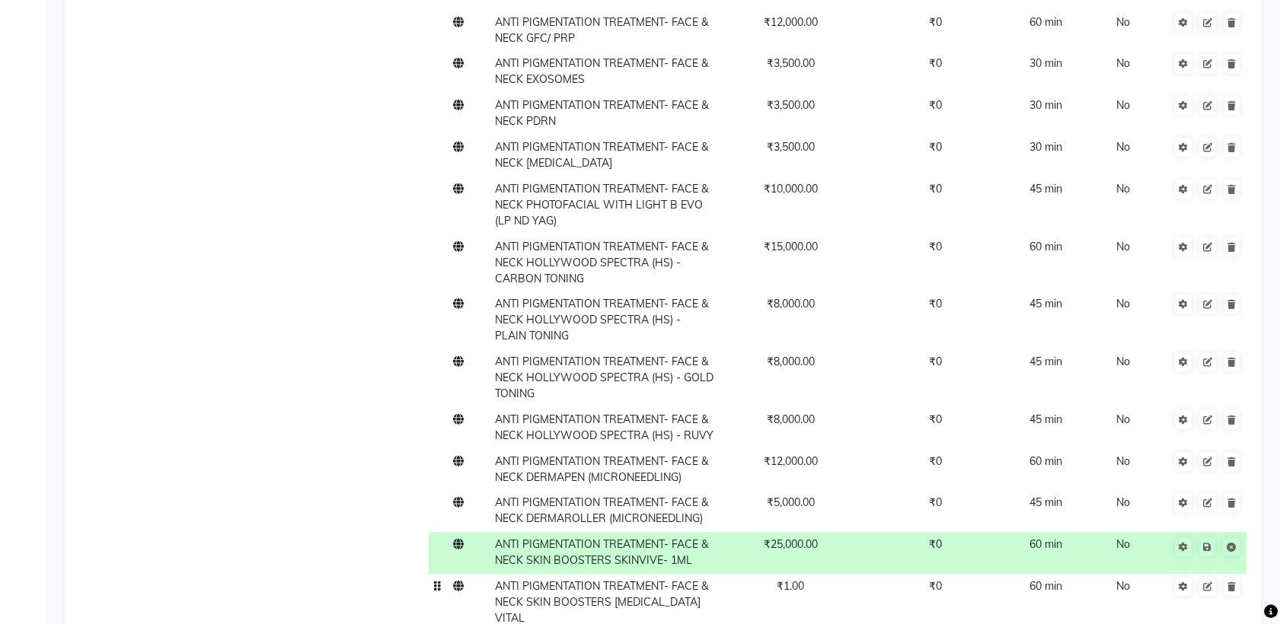
click at [798, 579] on span "₹1.00" at bounding box center [790, 586] width 27 height 14
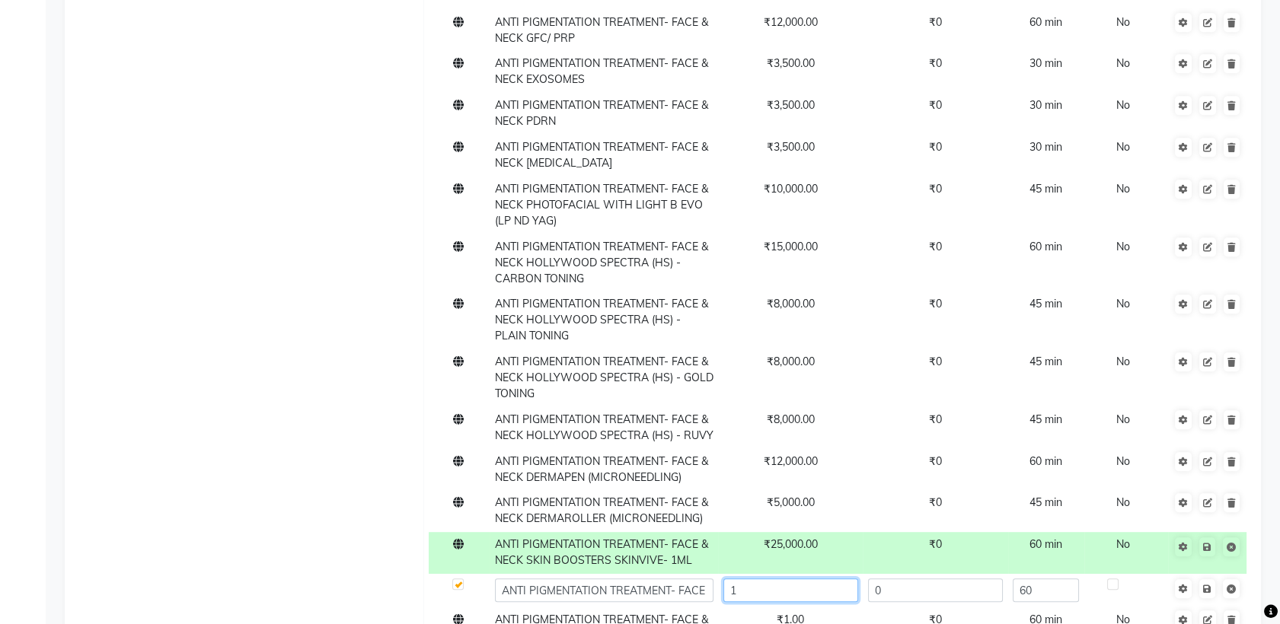
click at [798, 579] on input "1" at bounding box center [790, 591] width 135 height 24
type input "25000"
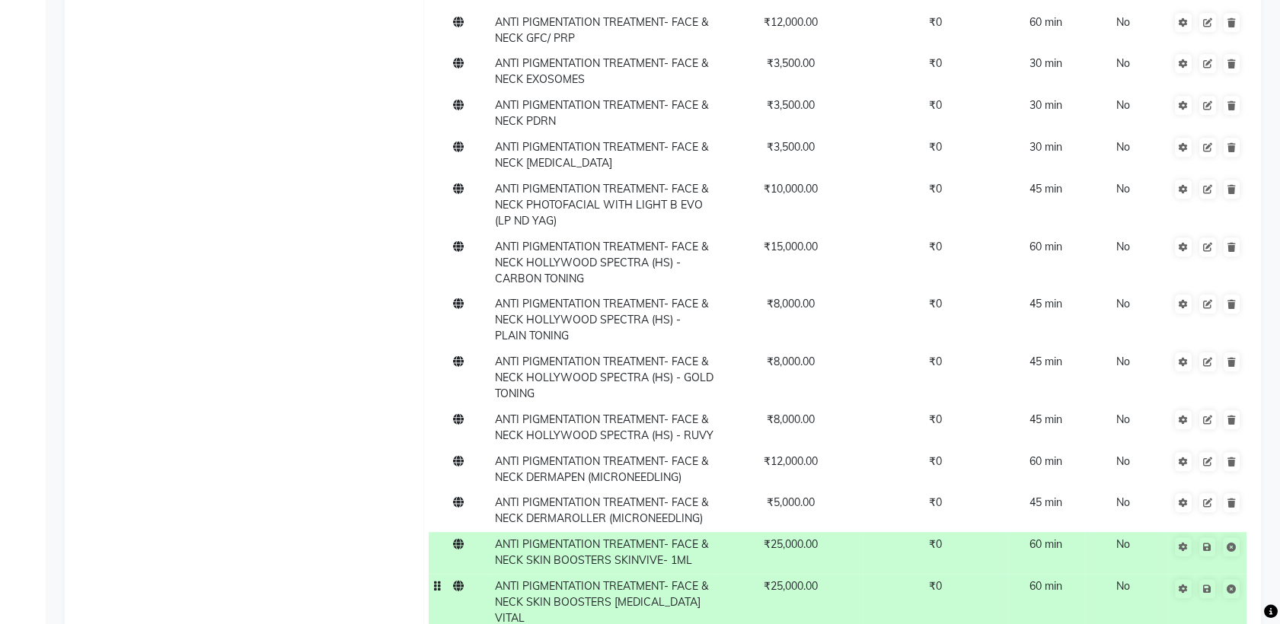
click at [640, 579] on span "ANTI PIGMENTATION TREATMENT- FACE & NECK SKIN BOOSTERS [MEDICAL_DATA] VITAL" at bounding box center [601, 602] width 213 height 46
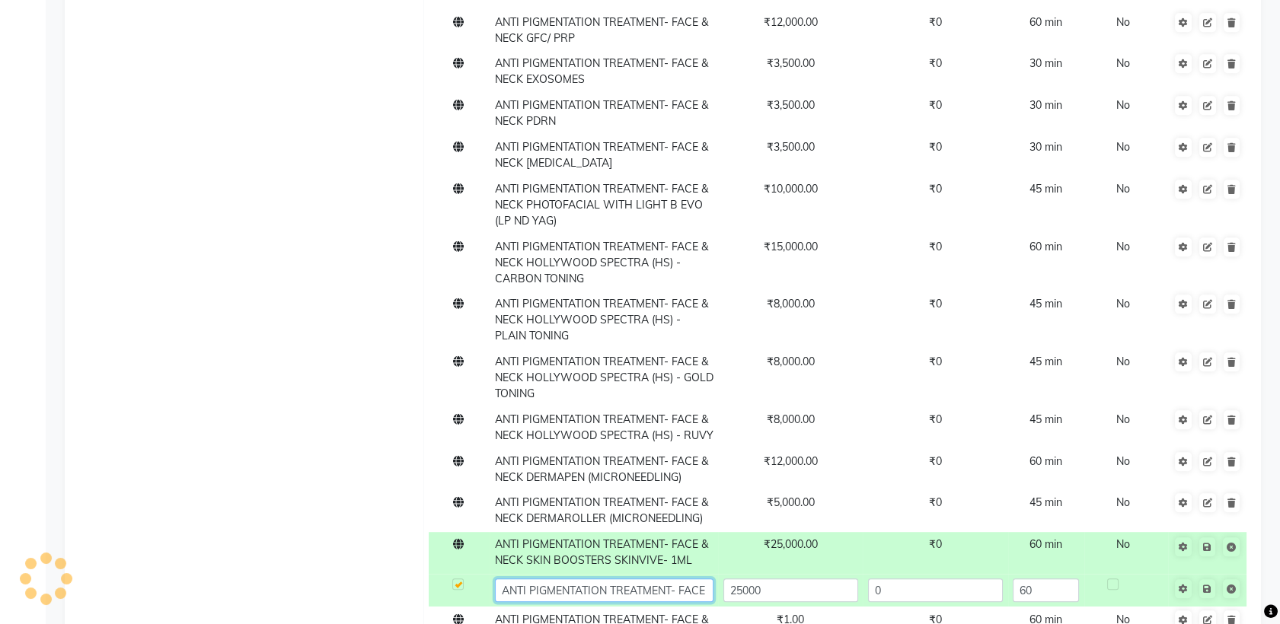
click at [640, 579] on input "ANTI PIGMENTATION TREATMENT- FACE & NECK SKIN BOOSTERS [MEDICAL_DATA] VITAL" at bounding box center [604, 591] width 219 height 24
type input "ANTI PIGMENTATION TREATMENT- FACE & NECK SKIN BOOSTERS RESTYLANE VITAL- 1 ML"
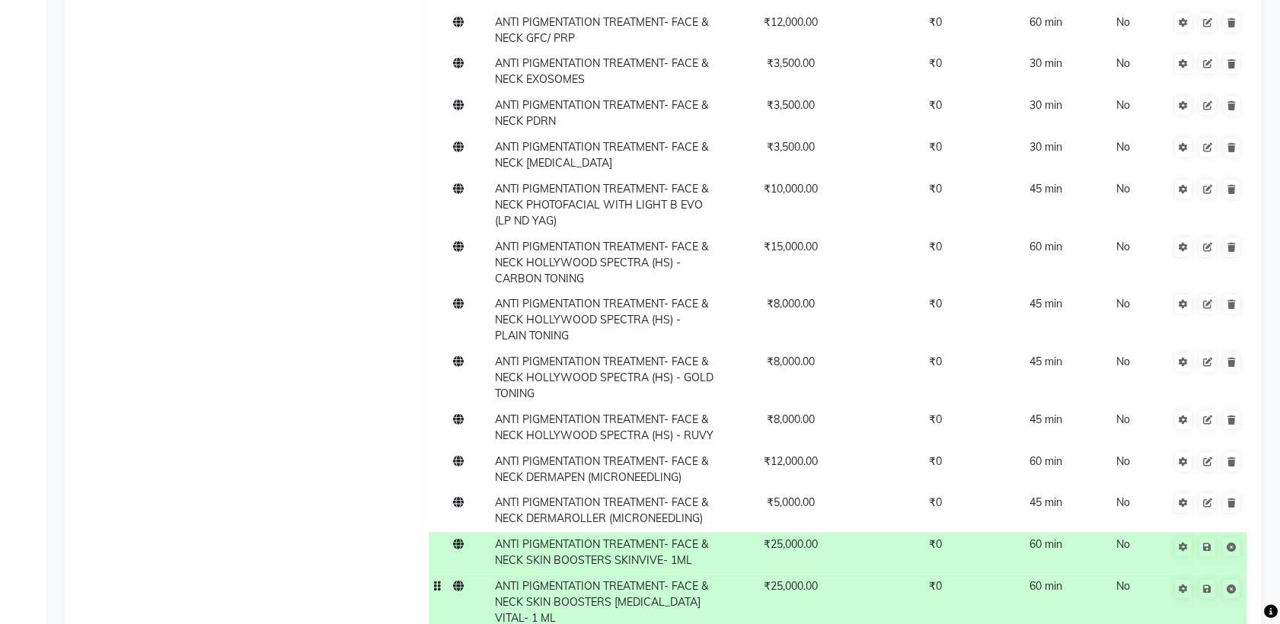
type input "ANTI PIGMENTATION TREATMENT- FACE & NECK SKIN BOOSTERS PROFHILO- 2 ML"
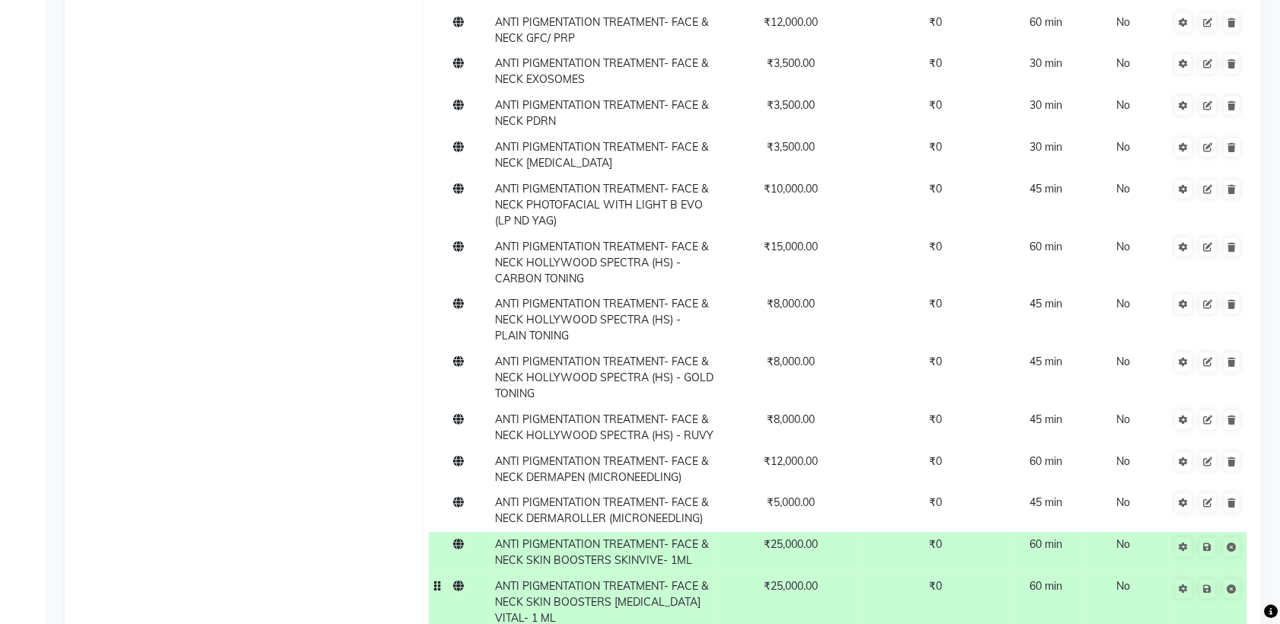
type input "37000"
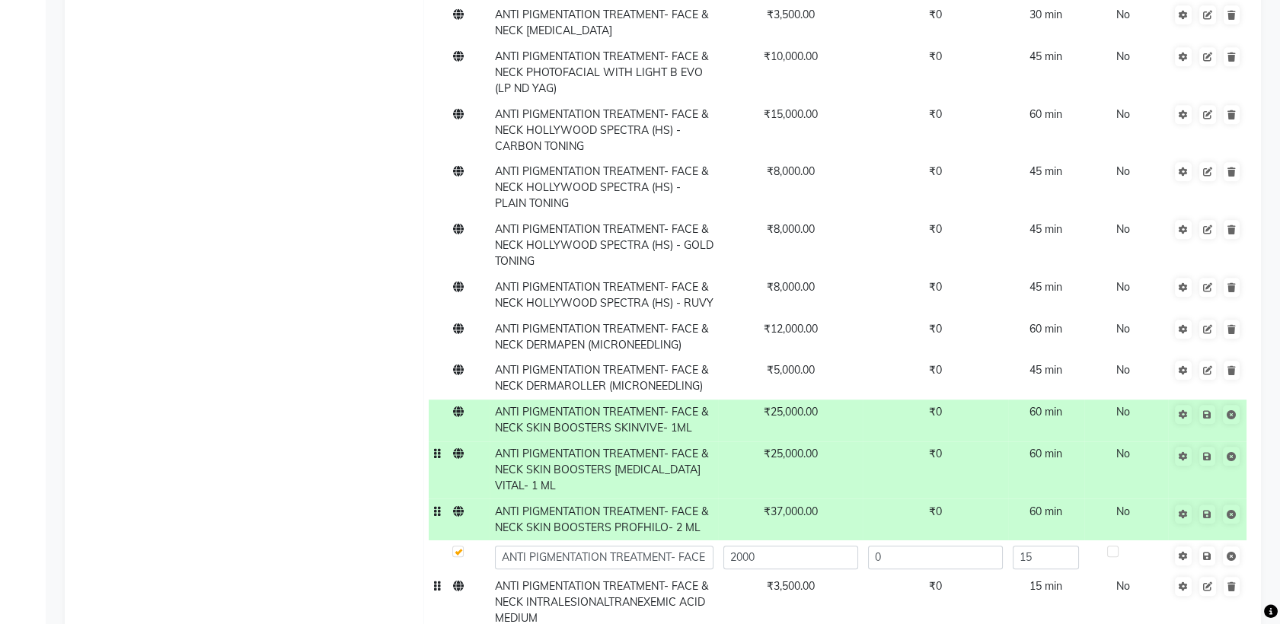
scroll to position [13847, 0]
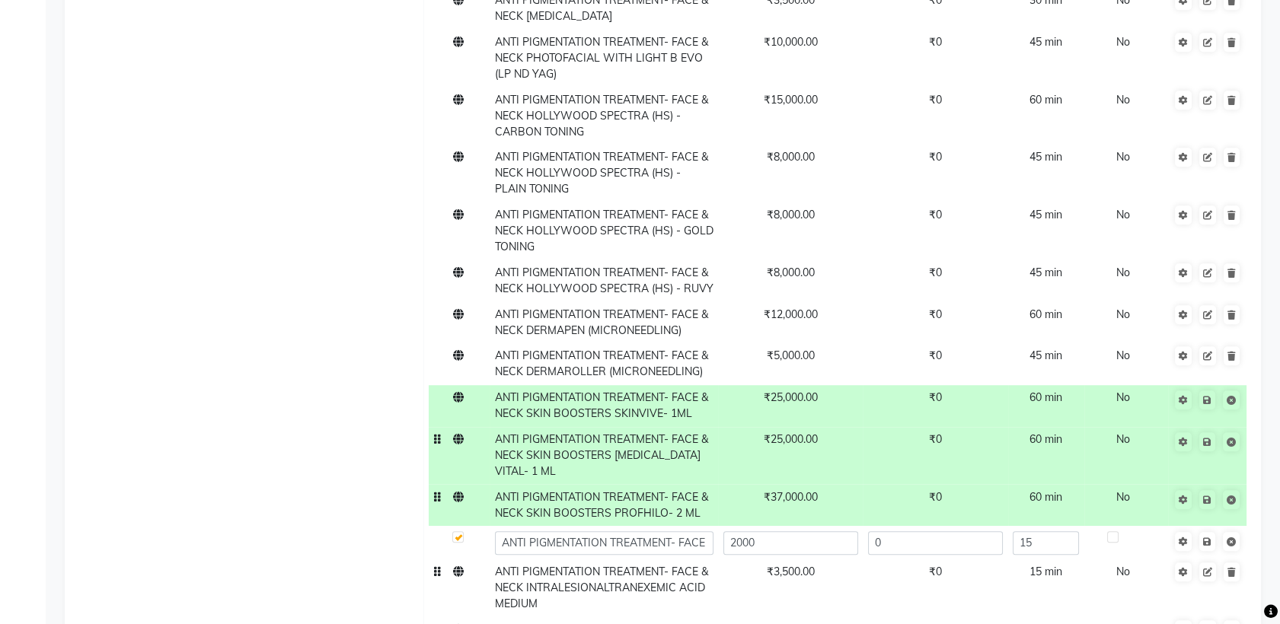
click at [730, 560] on td "₹3,500.00" at bounding box center [790, 589] width 145 height 58
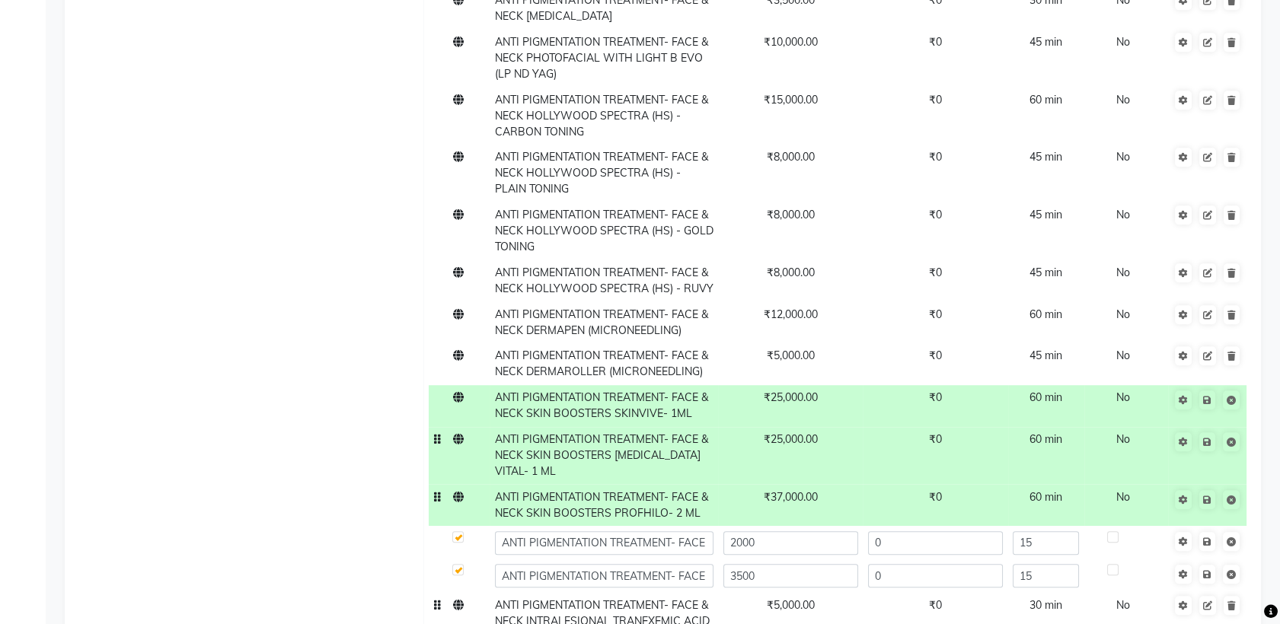
click at [477, 593] on td at bounding box center [459, 622] width 61 height 58
click at [608, 432] on span "ANTI PIGMENTATION TREATMENT- FACE & NECK SKIN BOOSTERS RESTYLANE VITAL- 1 ML" at bounding box center [601, 455] width 213 height 46
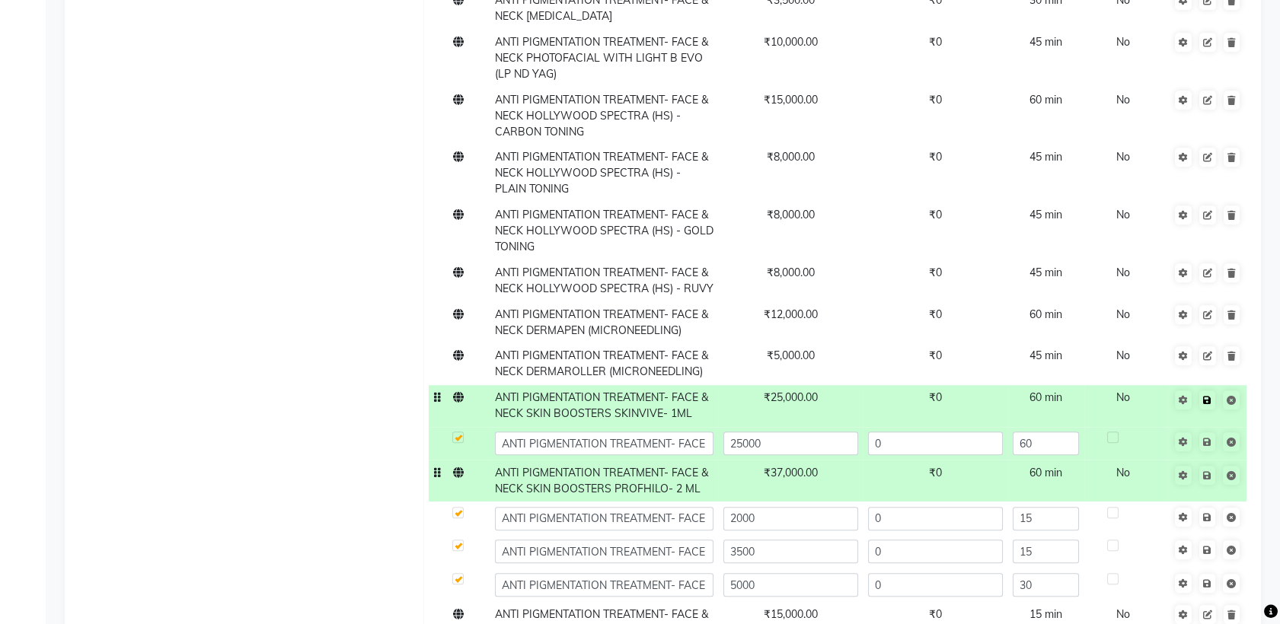
click at [1206, 396] on icon at bounding box center [1207, 400] width 8 height 9
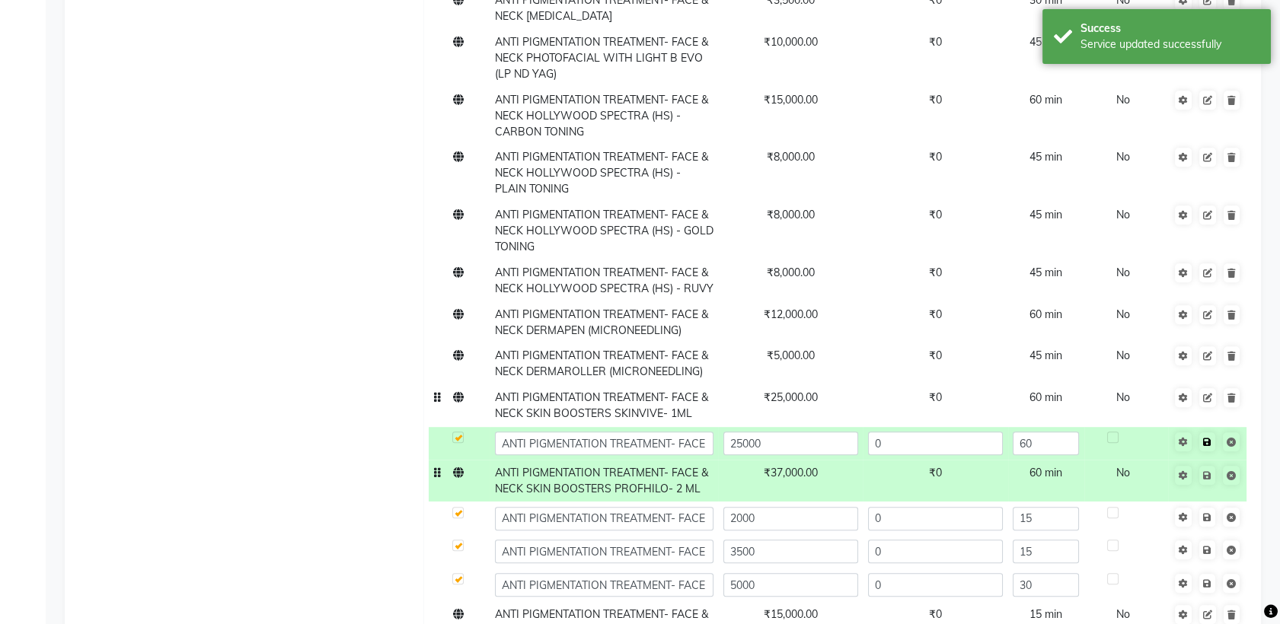
click at [1209, 438] on icon at bounding box center [1207, 442] width 8 height 9
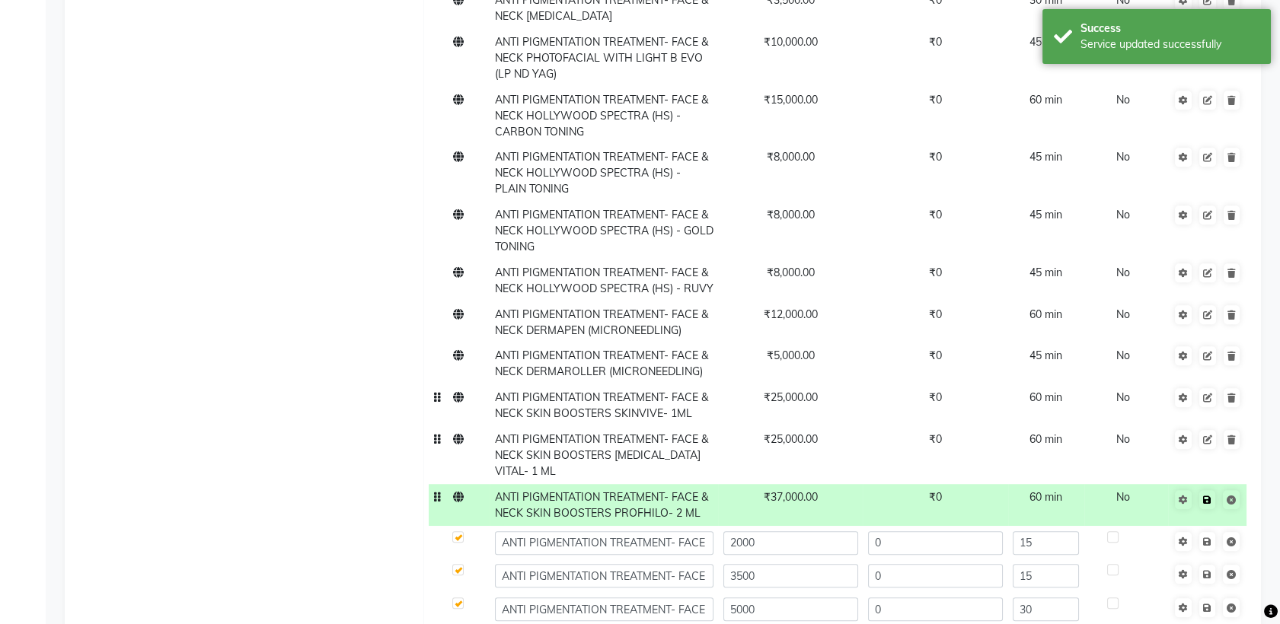
click at [1208, 496] on icon at bounding box center [1207, 500] width 8 height 9
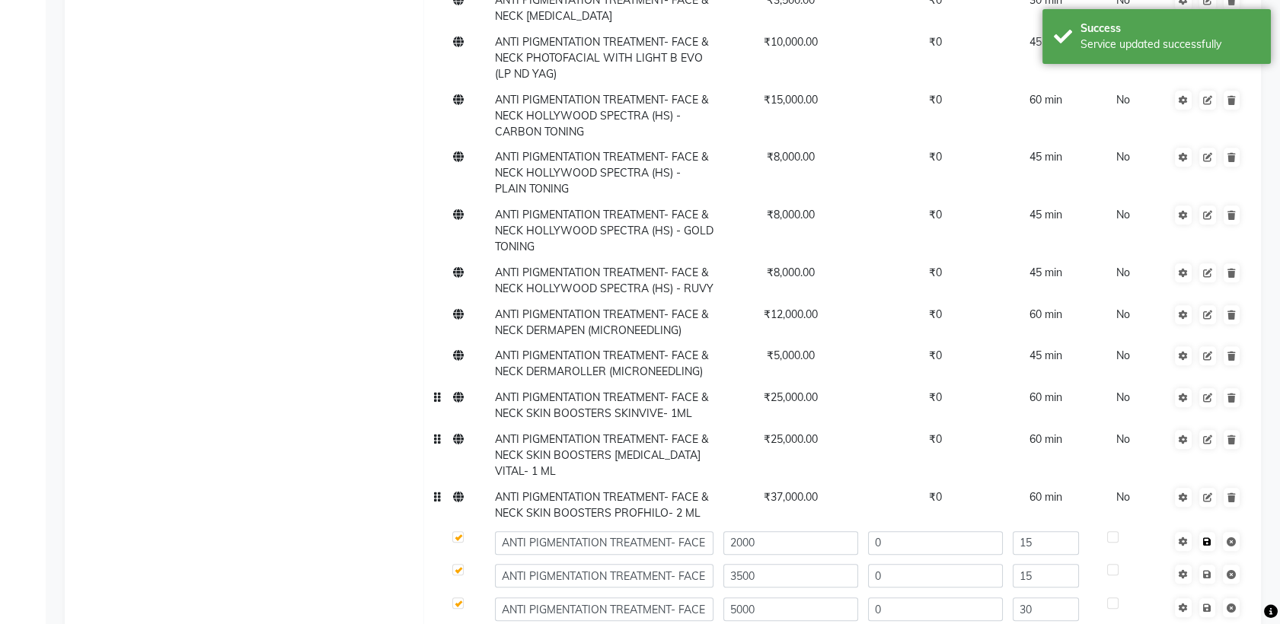
click at [1209, 538] on icon at bounding box center [1207, 542] width 8 height 9
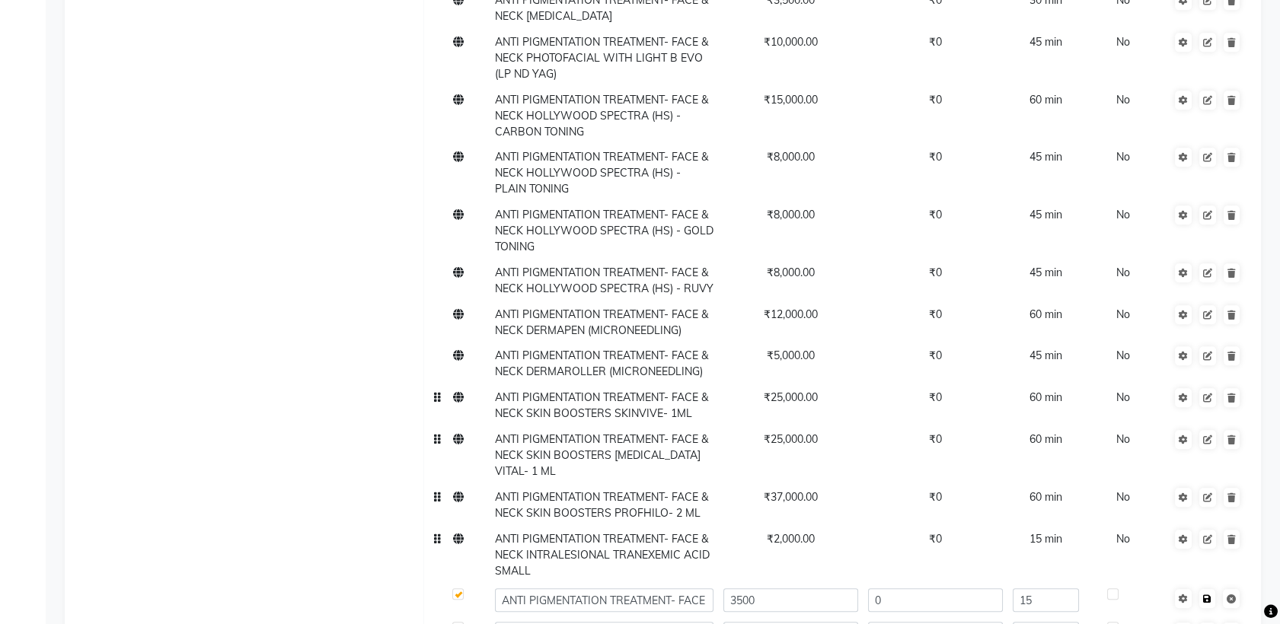
click at [1209, 595] on icon at bounding box center [1207, 599] width 8 height 9
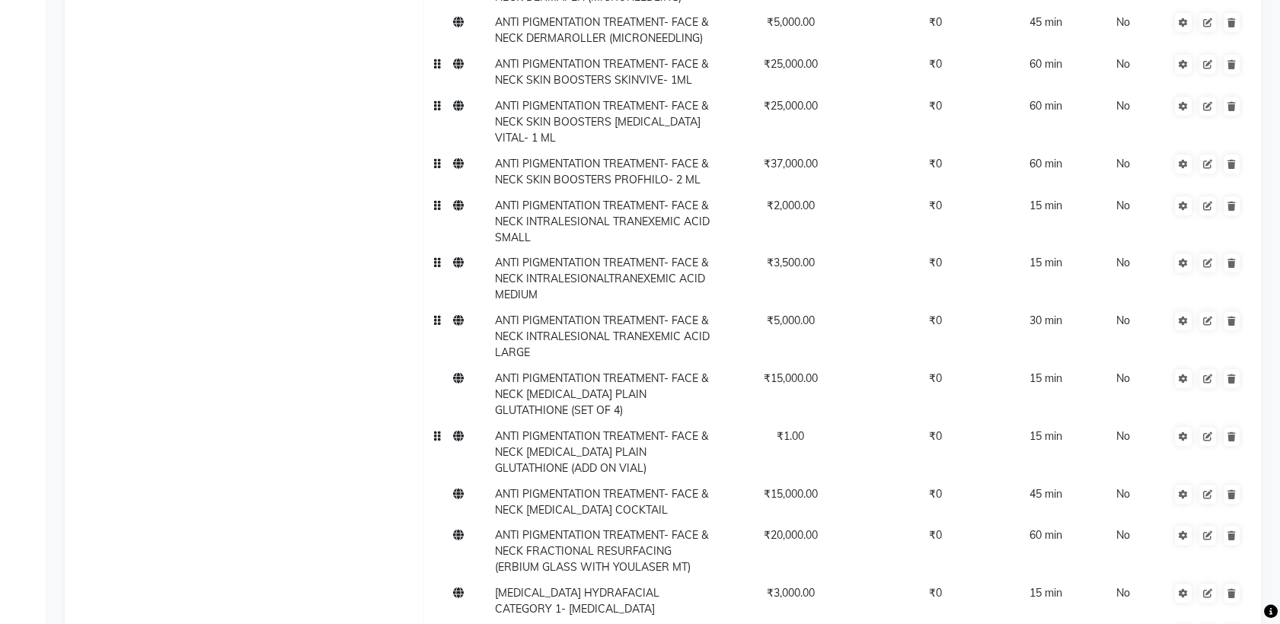
scroll to position [14204, 0]
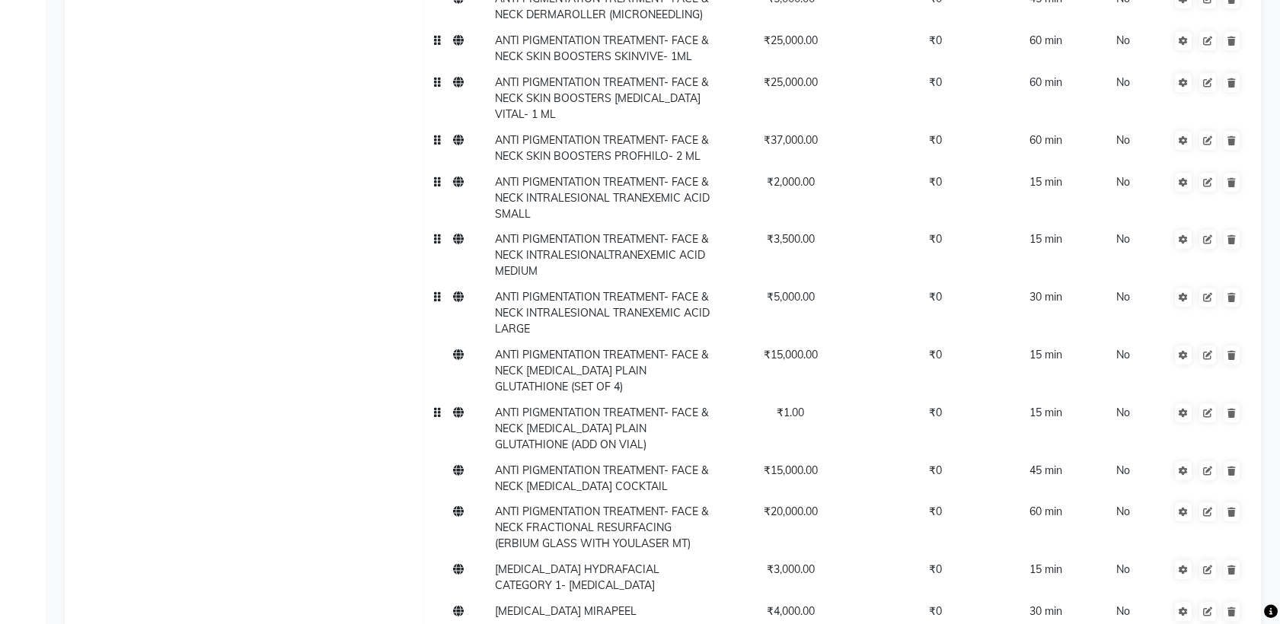
click at [798, 406] on span "₹1.00" at bounding box center [790, 413] width 27 height 14
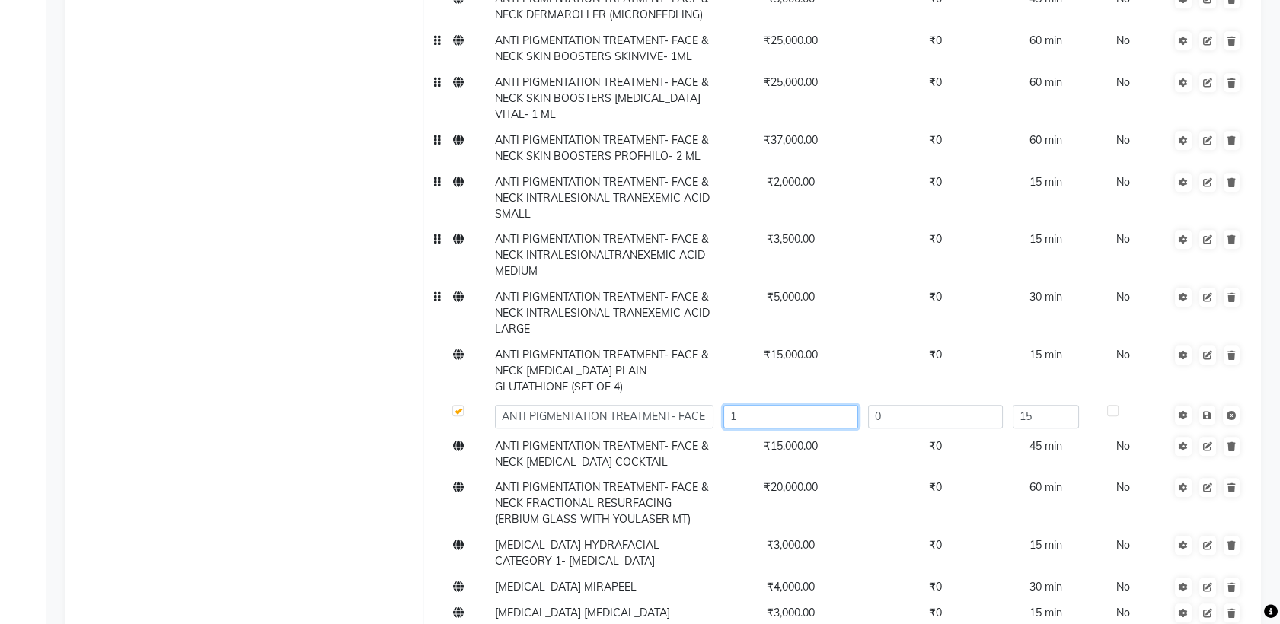
click at [798, 405] on input "1" at bounding box center [790, 417] width 135 height 24
type input "3000"
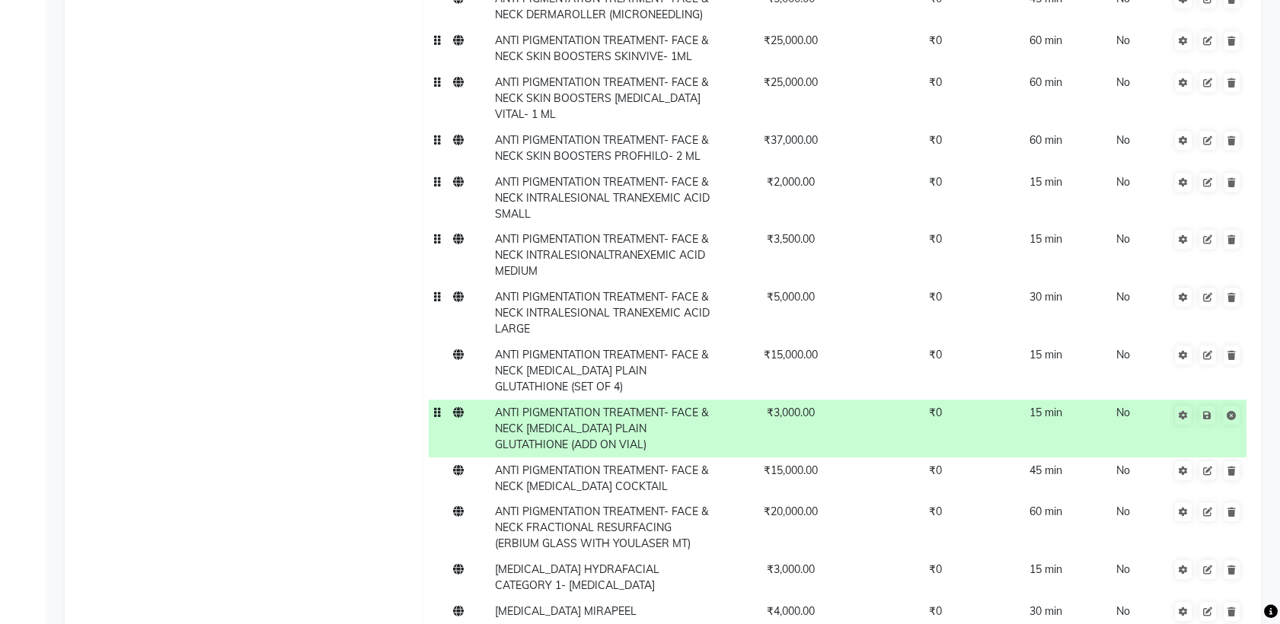
click at [640, 406] on span "ANTI PIGMENTATION TREATMENT- FACE & NECK [MEDICAL_DATA] PLAIN GLUTATHIONE (ADD …" at bounding box center [601, 429] width 213 height 46
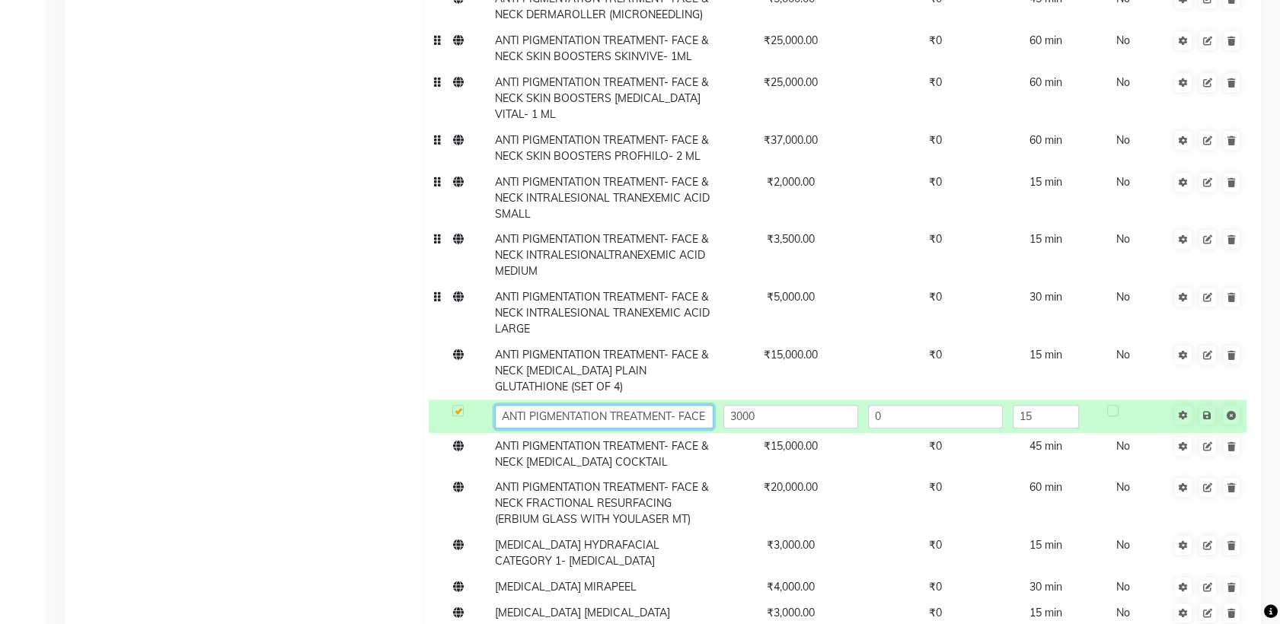
click at [640, 405] on input "ANTI PIGMENTATION TREATMENT- FACE & NECK [MEDICAL_DATA] PLAIN GLUTATHIONE (ADD …" at bounding box center [604, 417] width 219 height 24
type input "ANTI PIGMENTATION TREATMENT- FACE & NECK IV DRIP PLAIN GLUTATHIONE (ADD ON VIAL…"
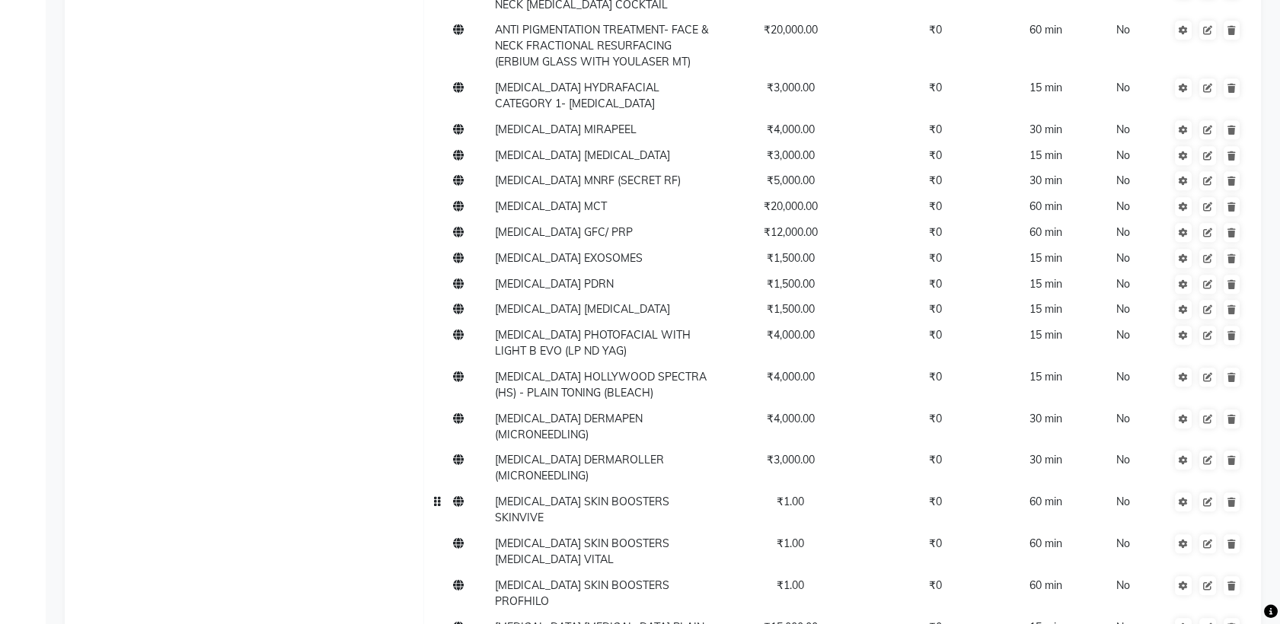
scroll to position [14693, 0]
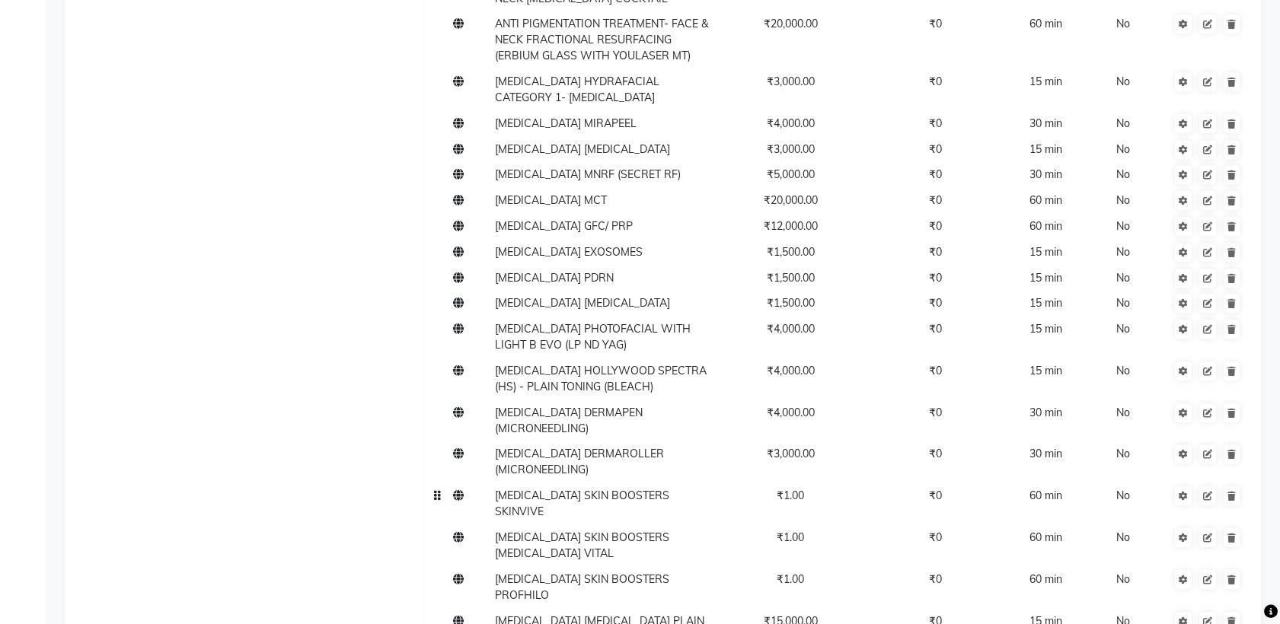
click at [793, 489] on span "₹1.00" at bounding box center [790, 496] width 27 height 14
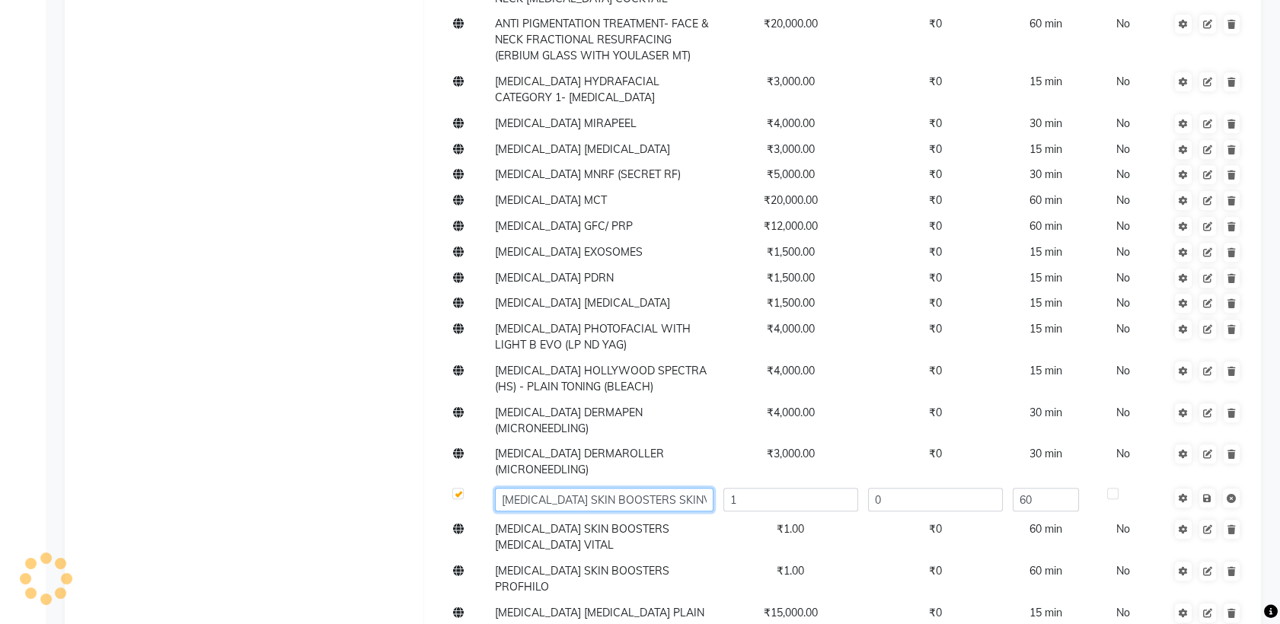
click at [690, 488] on input "[MEDICAL_DATA] SKIN BOOSTERS SKINVIVE" at bounding box center [604, 500] width 219 height 24
type input "DARK CIRCLES SKIN BOOSTERS SKINVIVE- 1 ML"
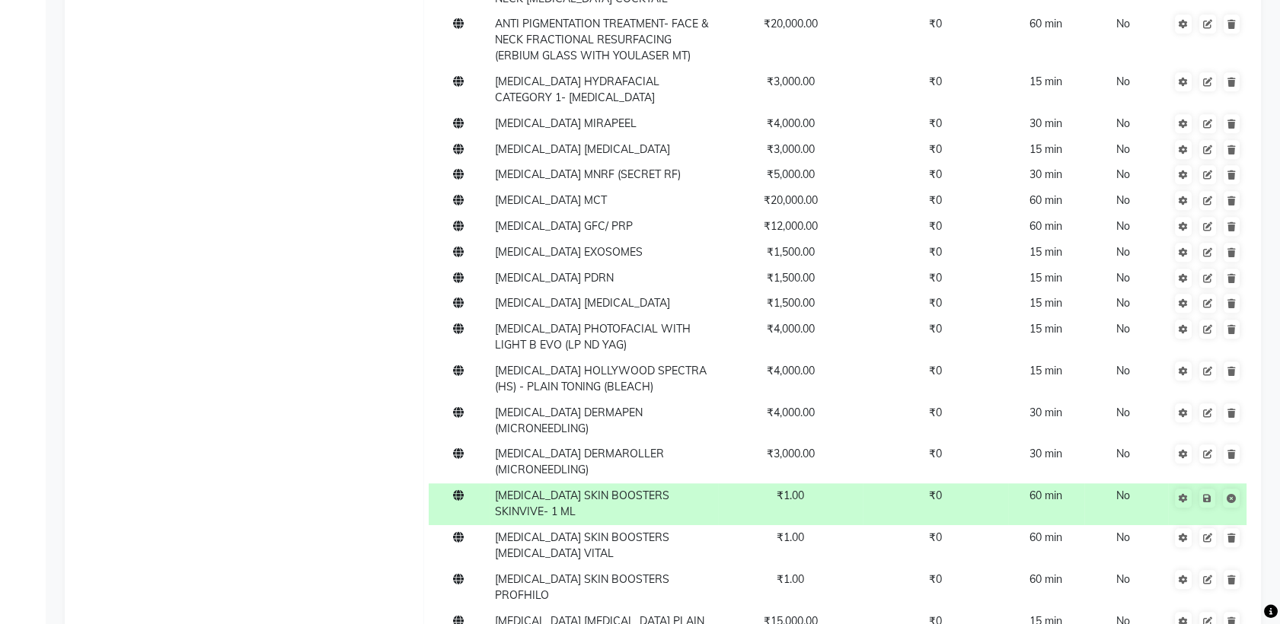
click at [786, 489] on span "₹1.00" at bounding box center [790, 496] width 27 height 14
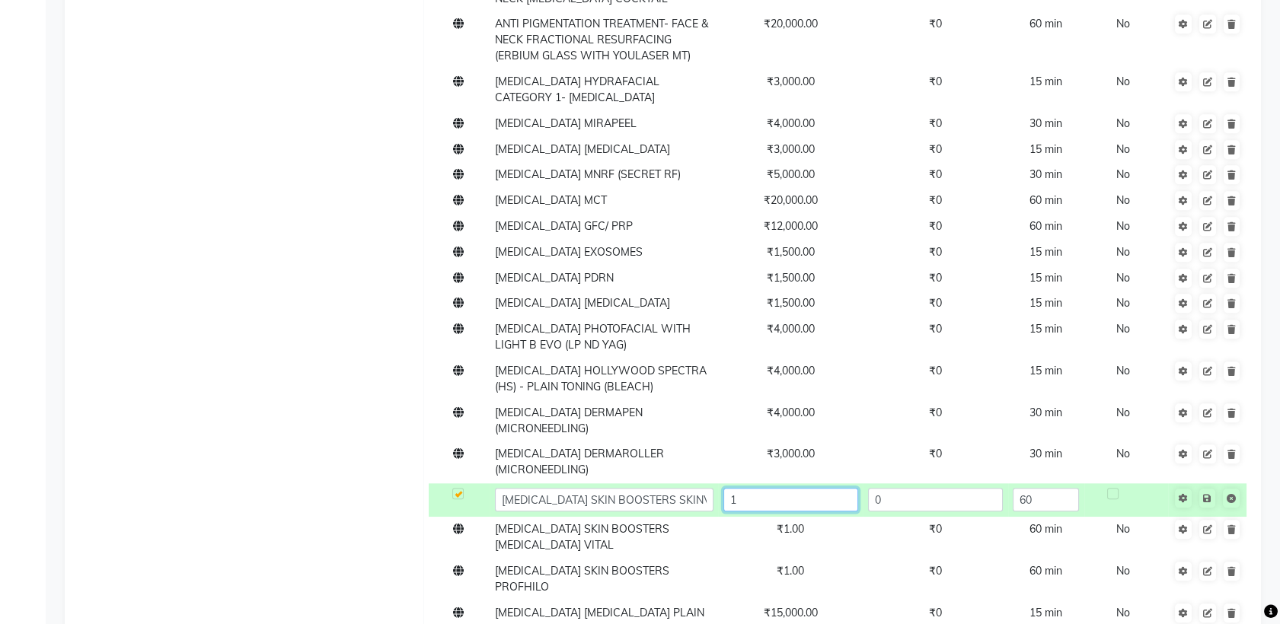
click at [786, 488] on input "1" at bounding box center [790, 500] width 135 height 24
type input "25000"
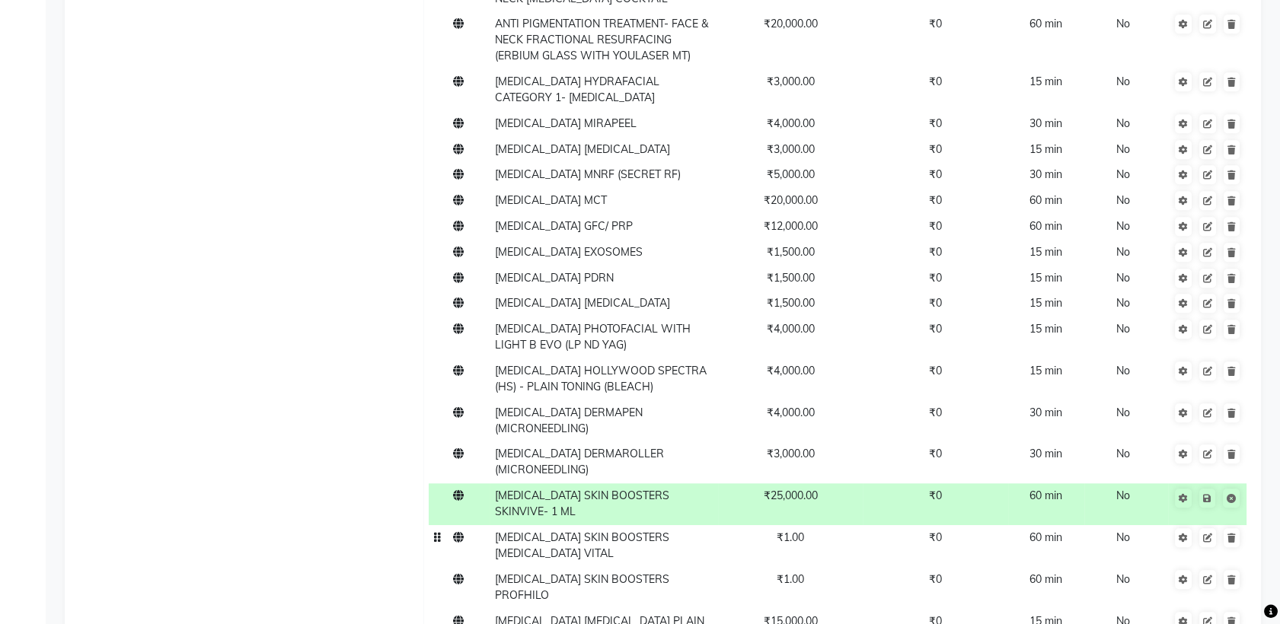
click at [798, 531] on span "₹1.00" at bounding box center [790, 538] width 27 height 14
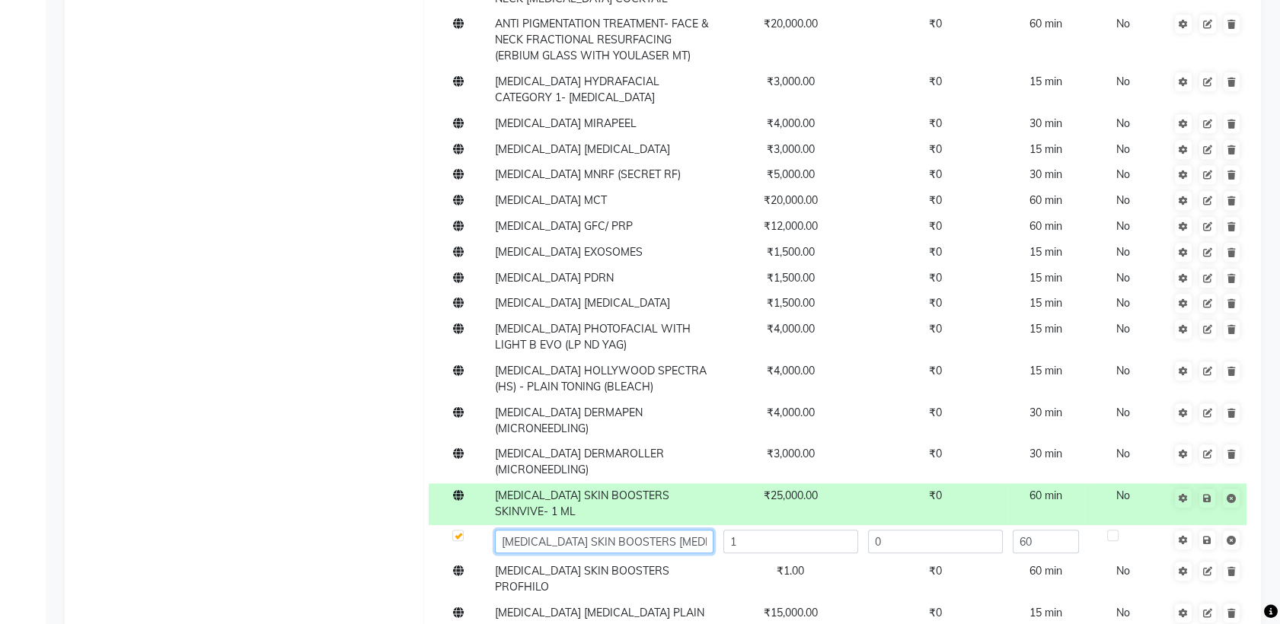
click at [688, 530] on input "[MEDICAL_DATA] SKIN BOOSTERS [MEDICAL_DATA] VITAL" at bounding box center [604, 542] width 219 height 24
type input "DARK CIRCLES SKIN BOOSTERS RESTYLANE VITAL- 1 ML"
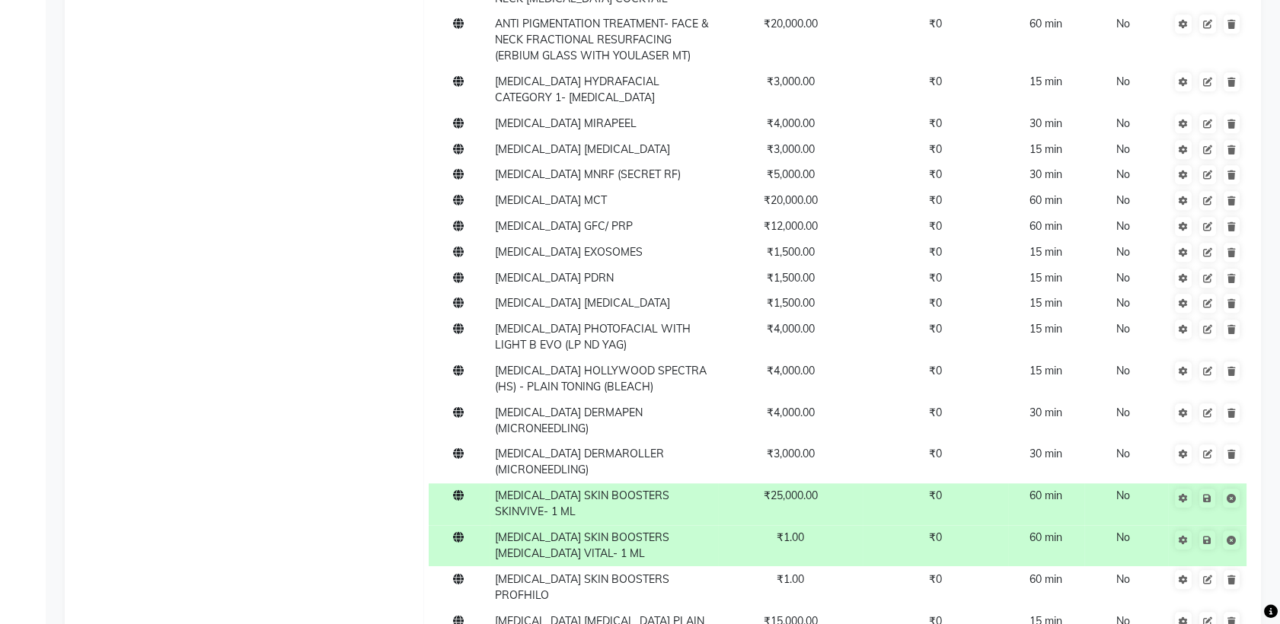
click at [811, 525] on td "₹1.00" at bounding box center [790, 546] width 145 height 42
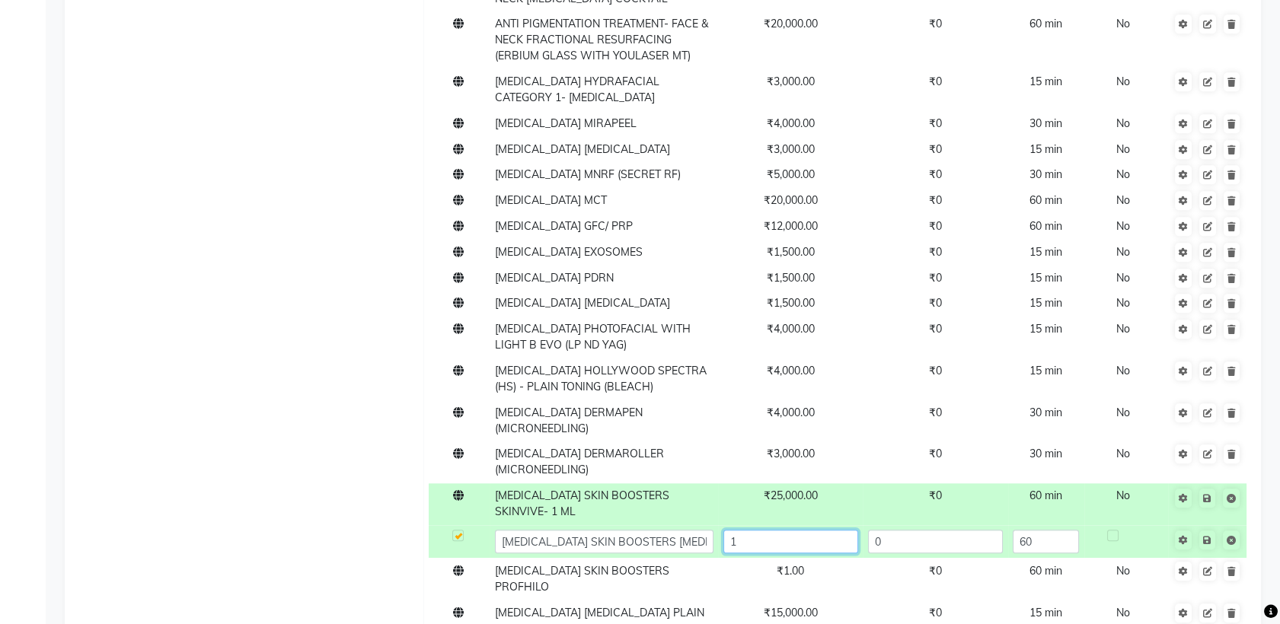
click at [814, 530] on input "1" at bounding box center [790, 542] width 135 height 24
type input "25000"
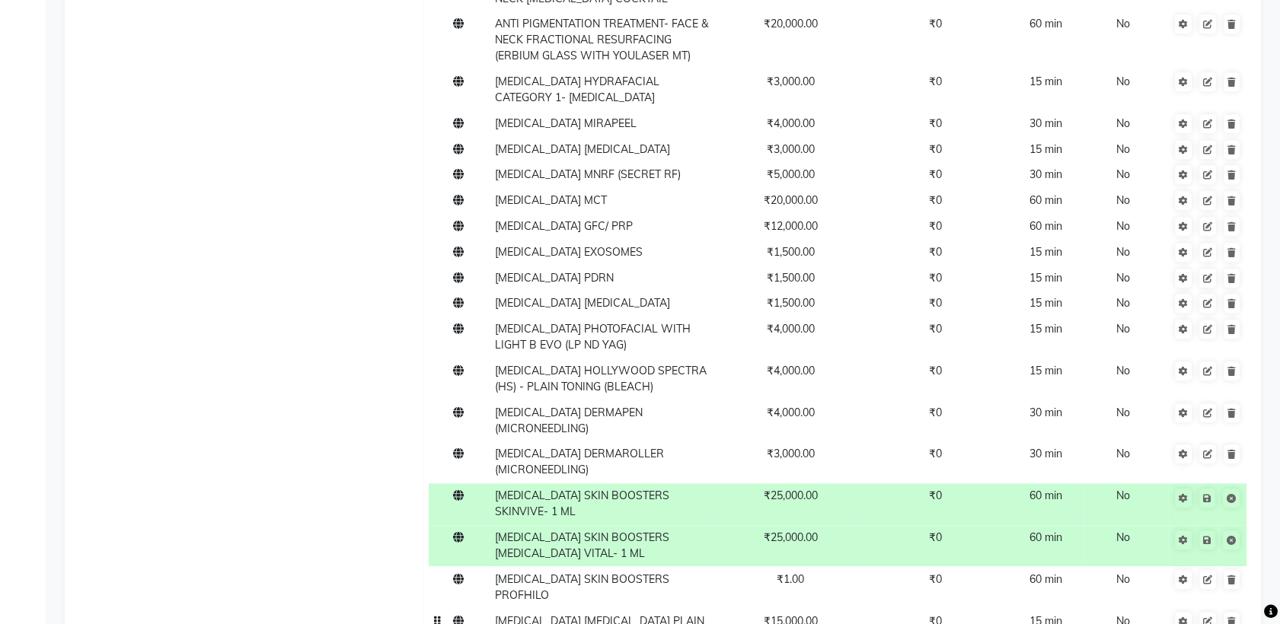
click at [809, 566] on td "₹1.00" at bounding box center [790, 587] width 145 height 42
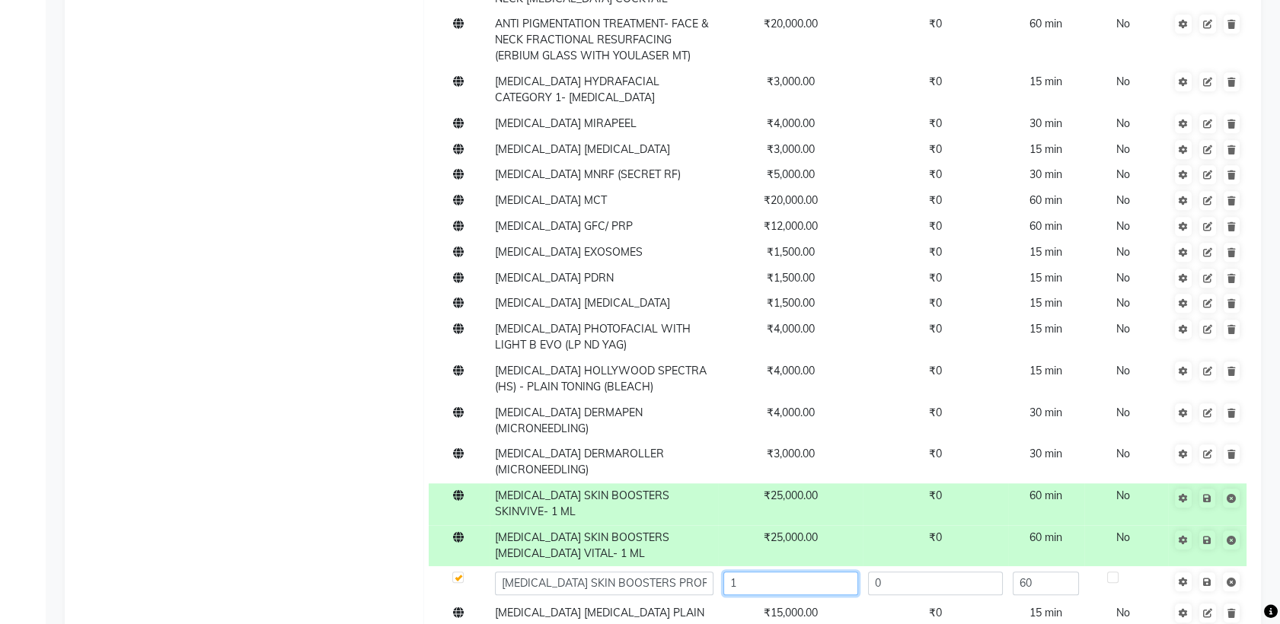
click at [764, 572] on input "1" at bounding box center [790, 584] width 135 height 24
type input "37000"
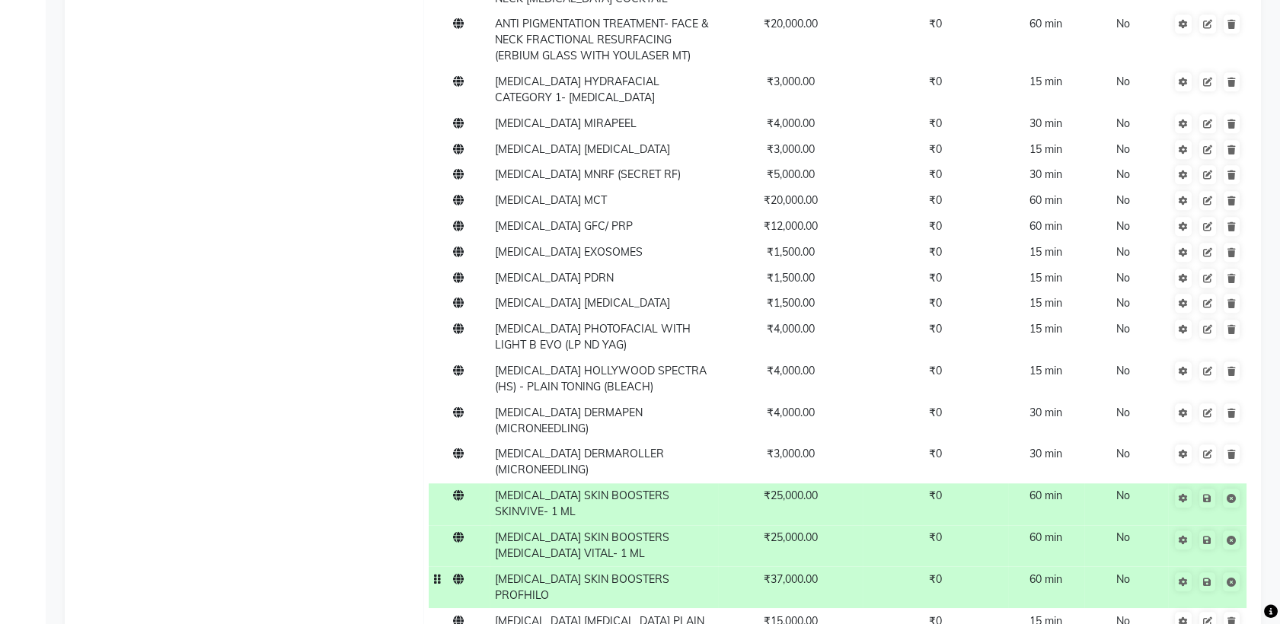
click at [688, 566] on td "[MEDICAL_DATA] SKIN BOOSTERS PROFHILO" at bounding box center [604, 587] width 228 height 42
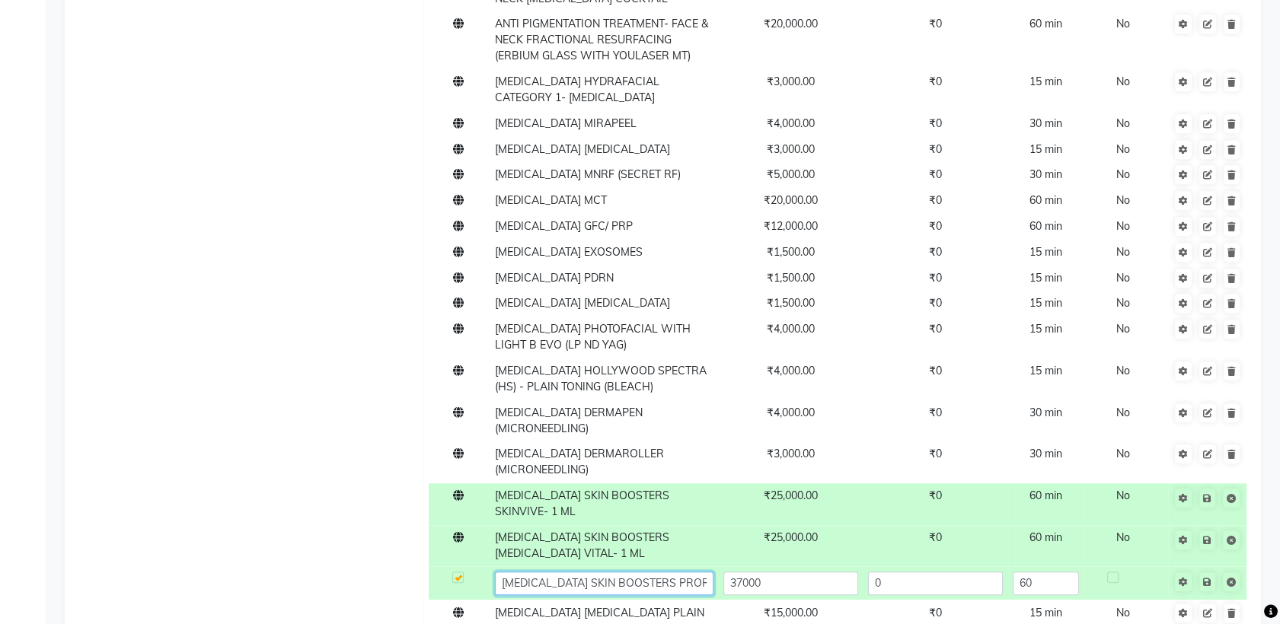
click at [688, 572] on input "[MEDICAL_DATA] SKIN BOOSTERS PROFHILO" at bounding box center [604, 584] width 219 height 24
type input "DARK CIRCLES SKIN BOOSTERS PROFHILO-2 ML"
click at [758, 600] on td "₹15,000.00" at bounding box center [790, 621] width 145 height 42
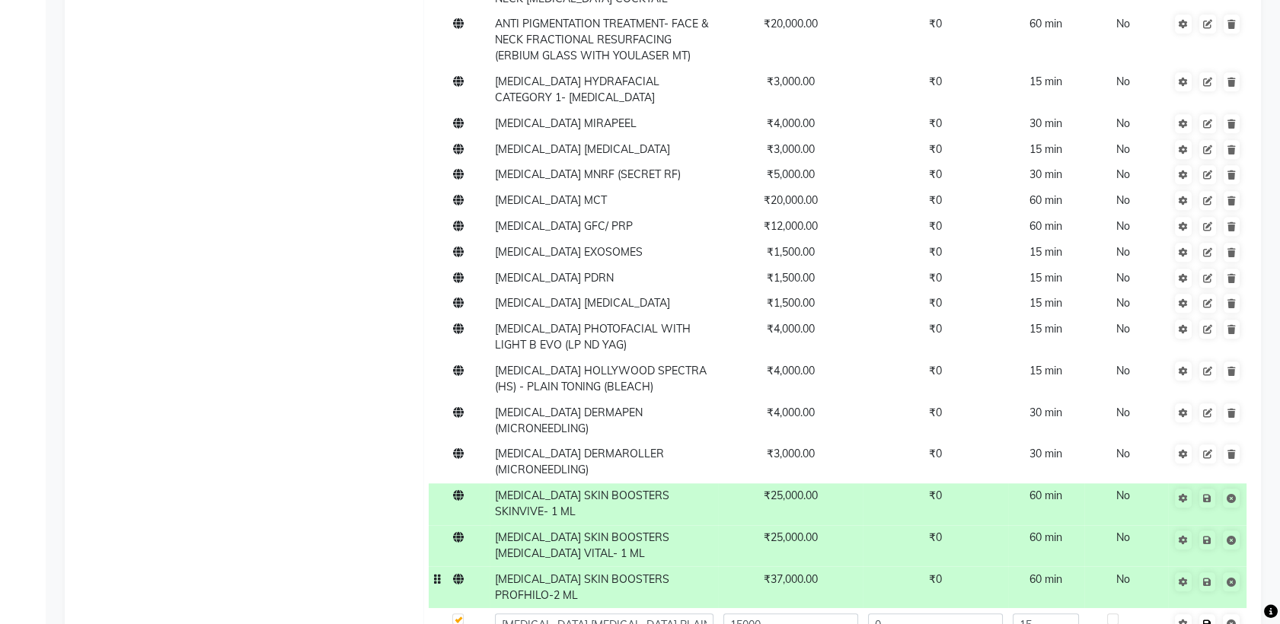
click at [1207, 620] on icon at bounding box center [1207, 624] width 8 height 9
type input "DARK CIRCLES IV DRIP PLAIN GLUTATHIONE (ADD ON VIAL)- PER V IAL"
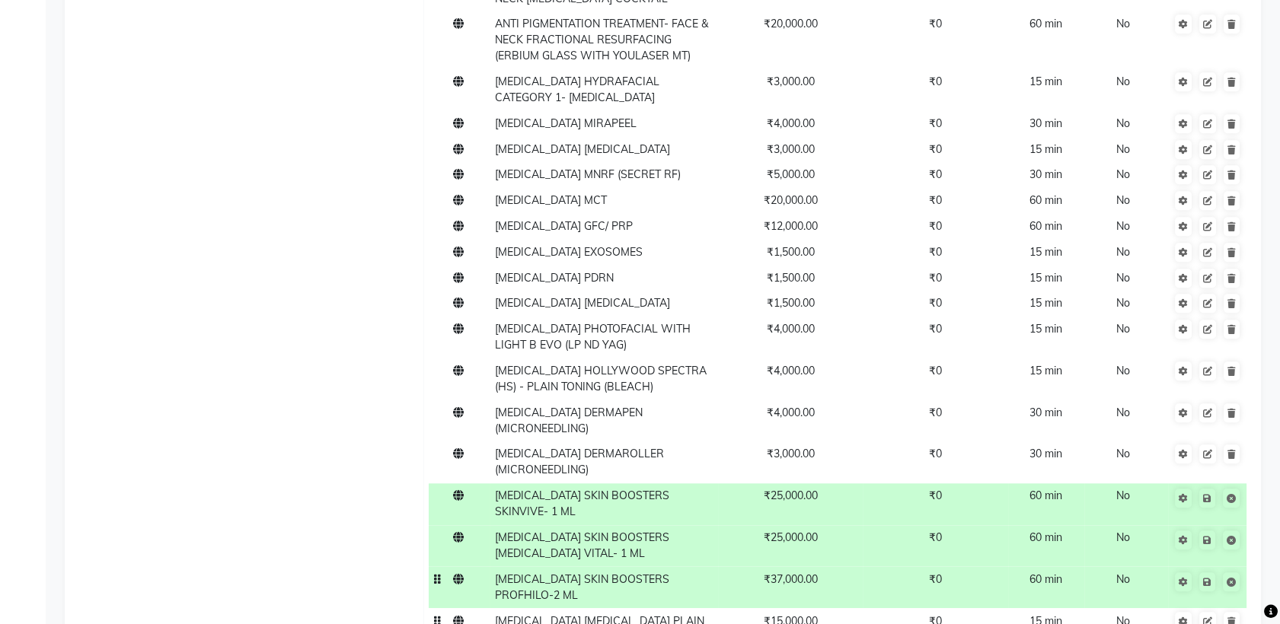
scroll to position [0, 157]
type input "3000"
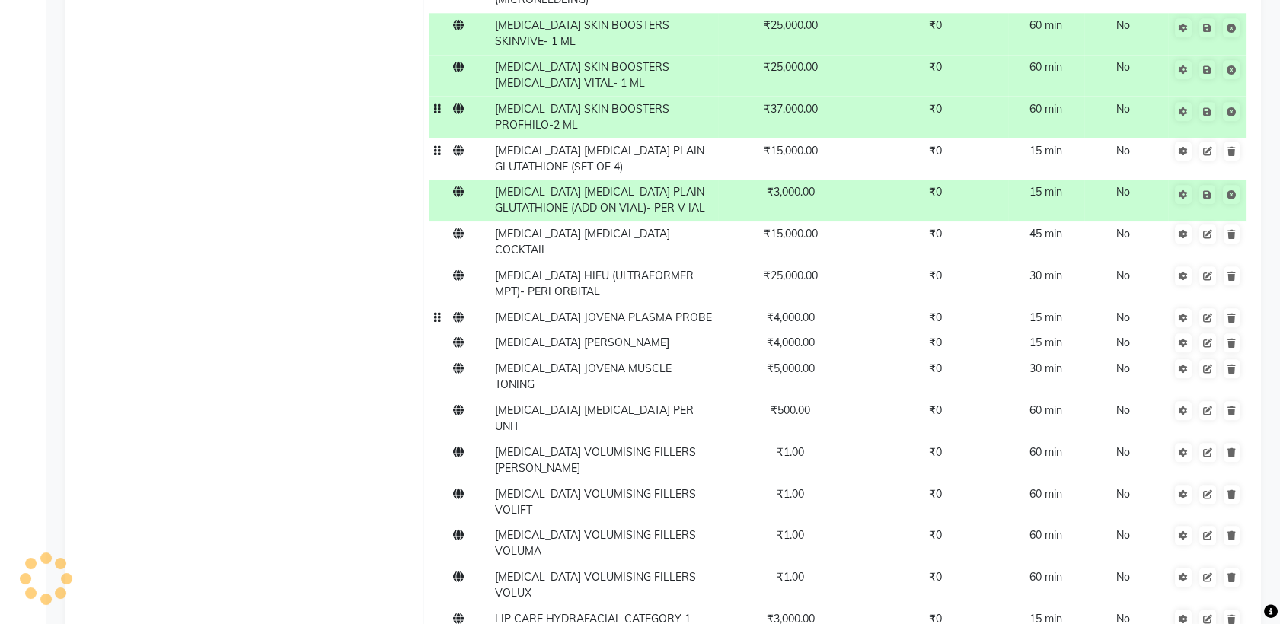
scroll to position [15170, 0]
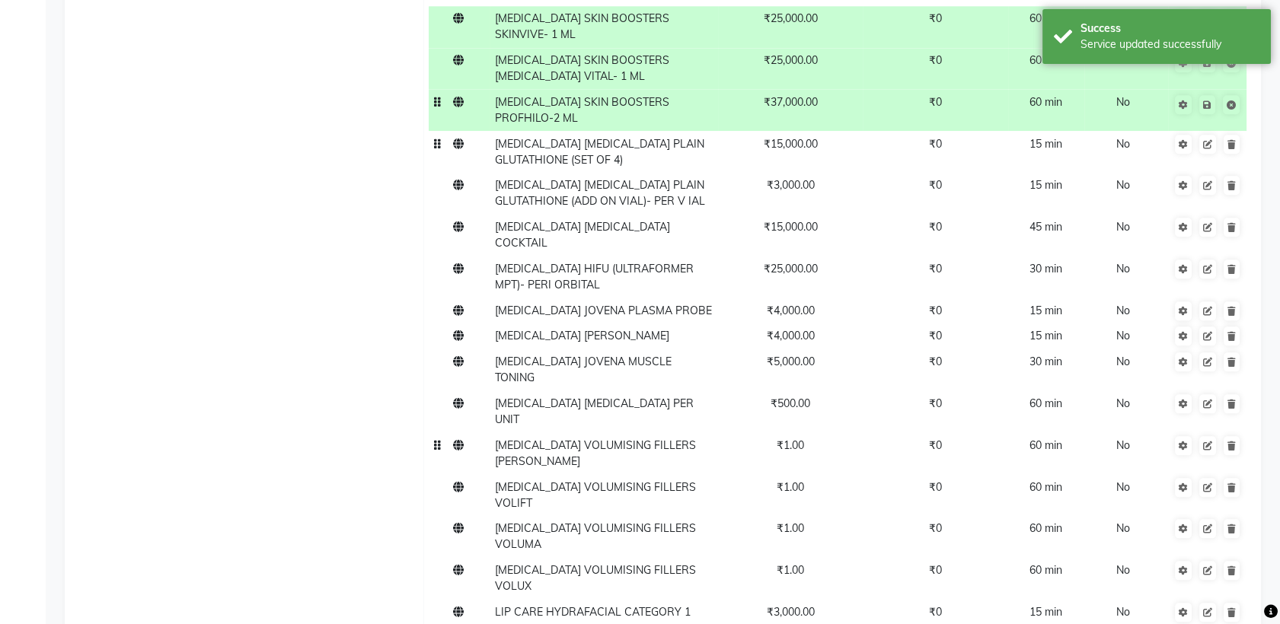
click at [809, 432] on td "₹1.00" at bounding box center [790, 453] width 145 height 42
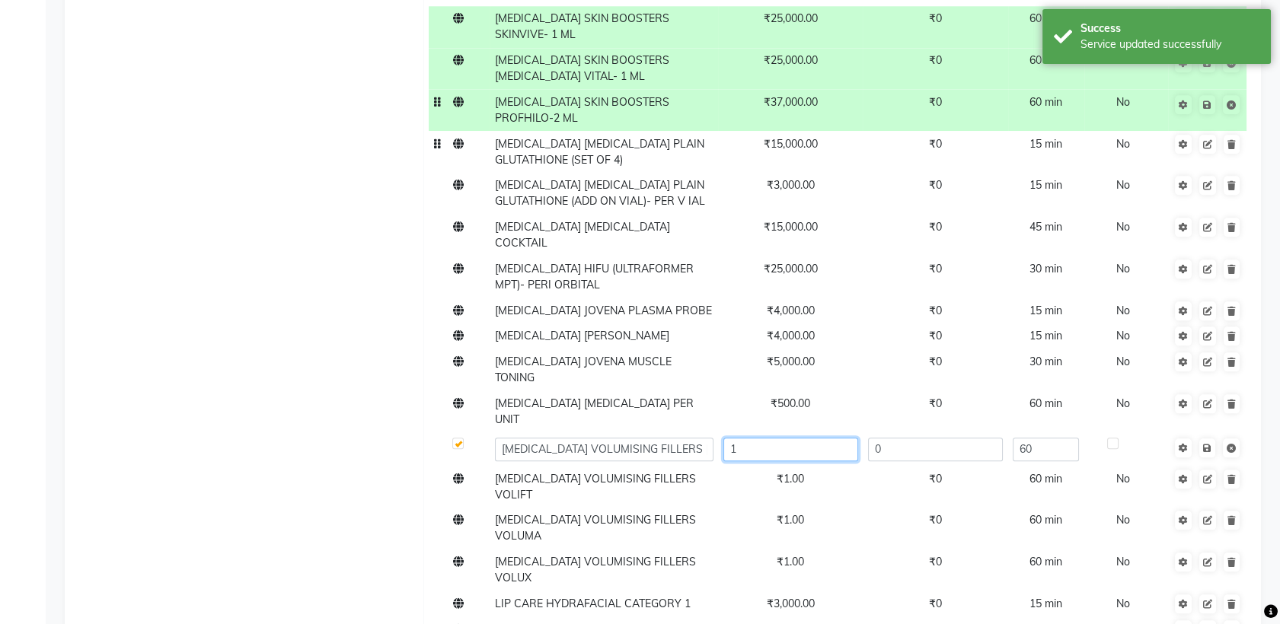
click at [811, 438] on input "1" at bounding box center [790, 450] width 135 height 24
type input "27000"
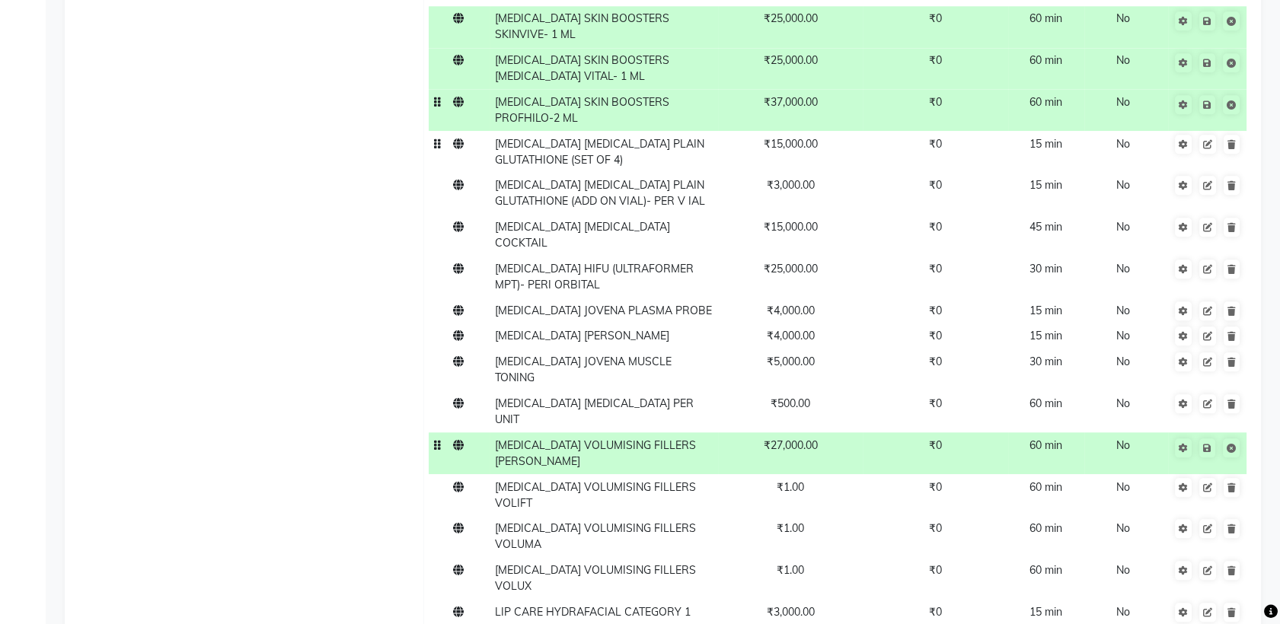
click at [636, 432] on td "[MEDICAL_DATA] VOLUMISING FILLERS [PERSON_NAME]" at bounding box center [604, 453] width 228 height 42
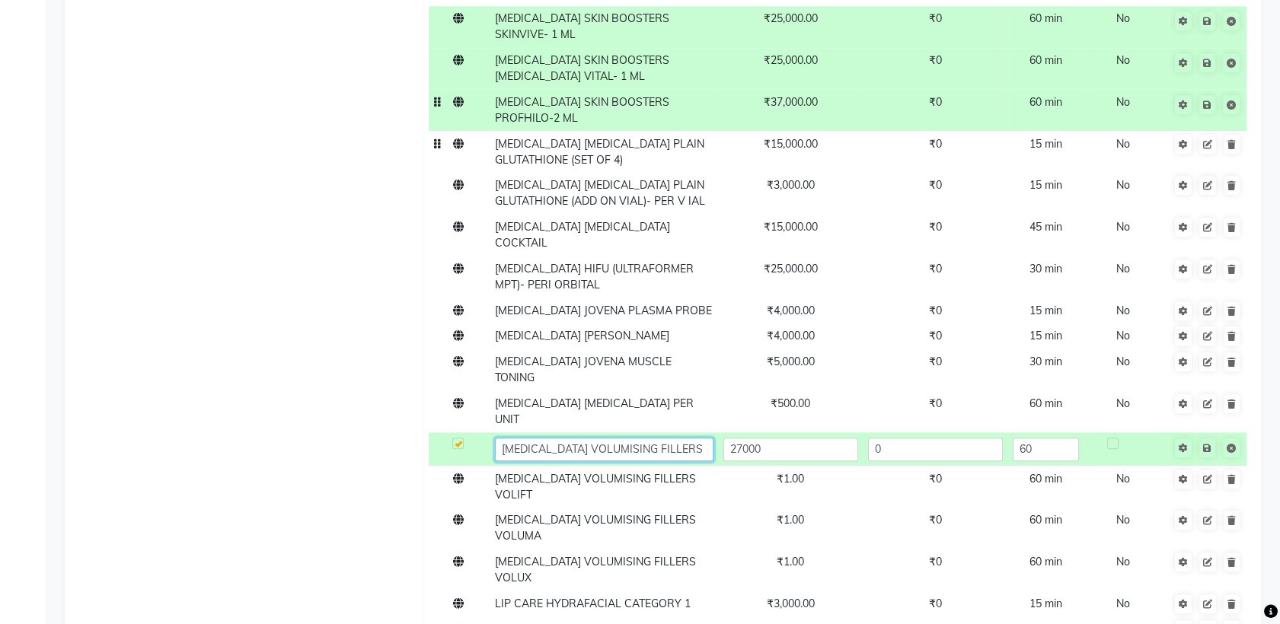
click at [705, 438] on input "[MEDICAL_DATA] VOLUMISING FILLERS [PERSON_NAME]" at bounding box center [604, 450] width 219 height 24
type input "DARK CIRCLES VOLUMISING FILLERS VOLBELLA- 1 ML"
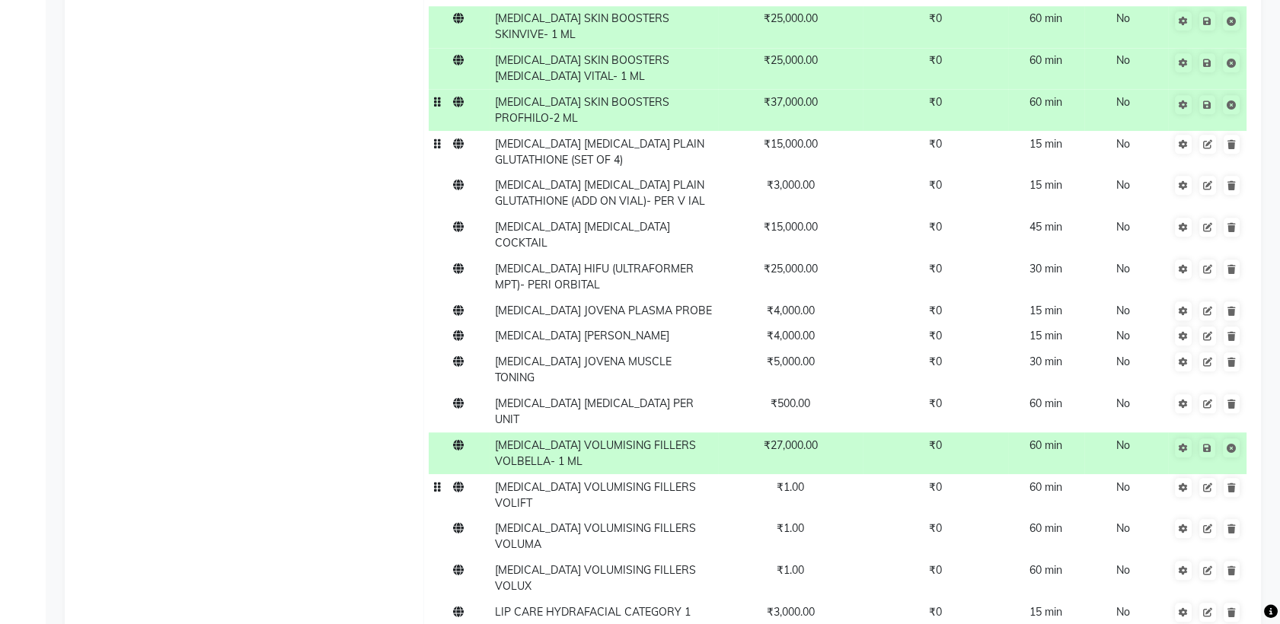
click at [812, 474] on td "₹1.00" at bounding box center [790, 495] width 145 height 42
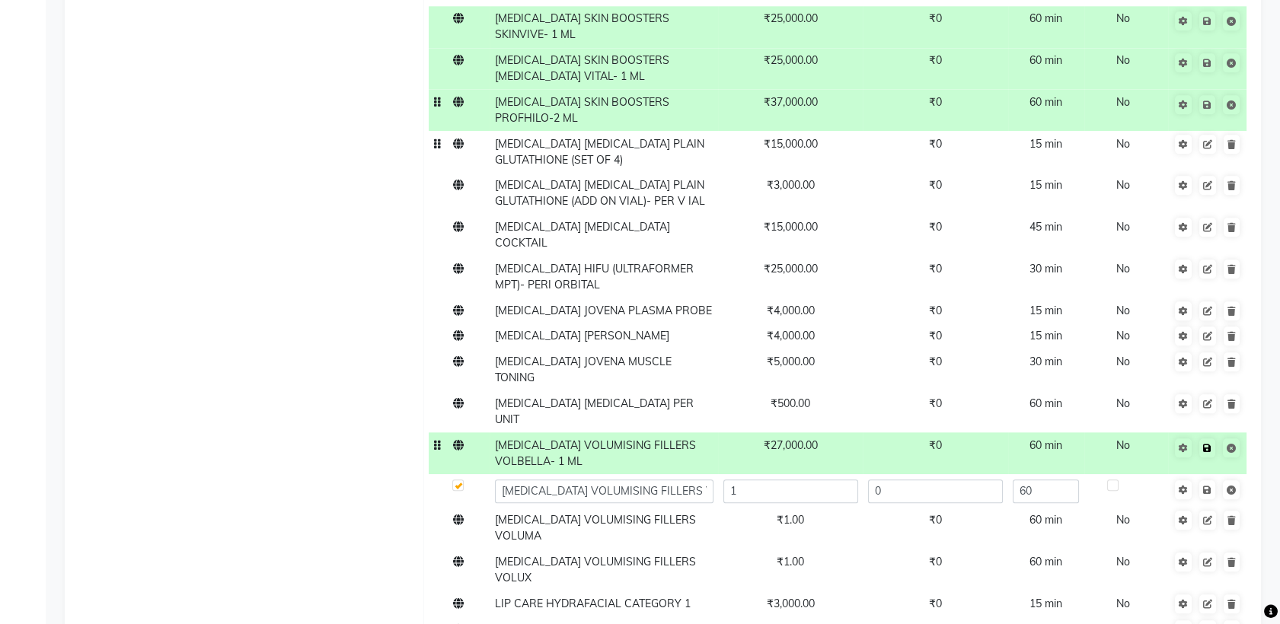
click at [1209, 439] on link at bounding box center [1207, 448] width 16 height 19
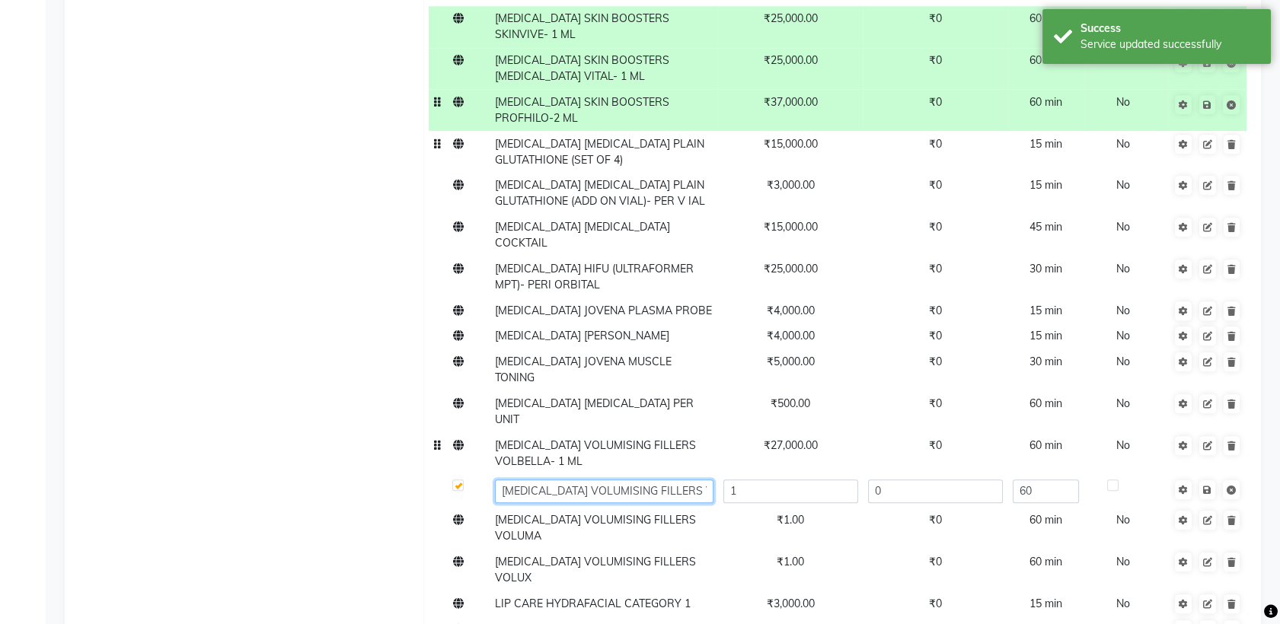
click at [680, 480] on input "[MEDICAL_DATA] VOLUMISING FILLERS VOLIFT" at bounding box center [604, 492] width 219 height 24
type input "DARK CIRCLES VOLUMISING FILLERS VOLIFT- 1 ML"
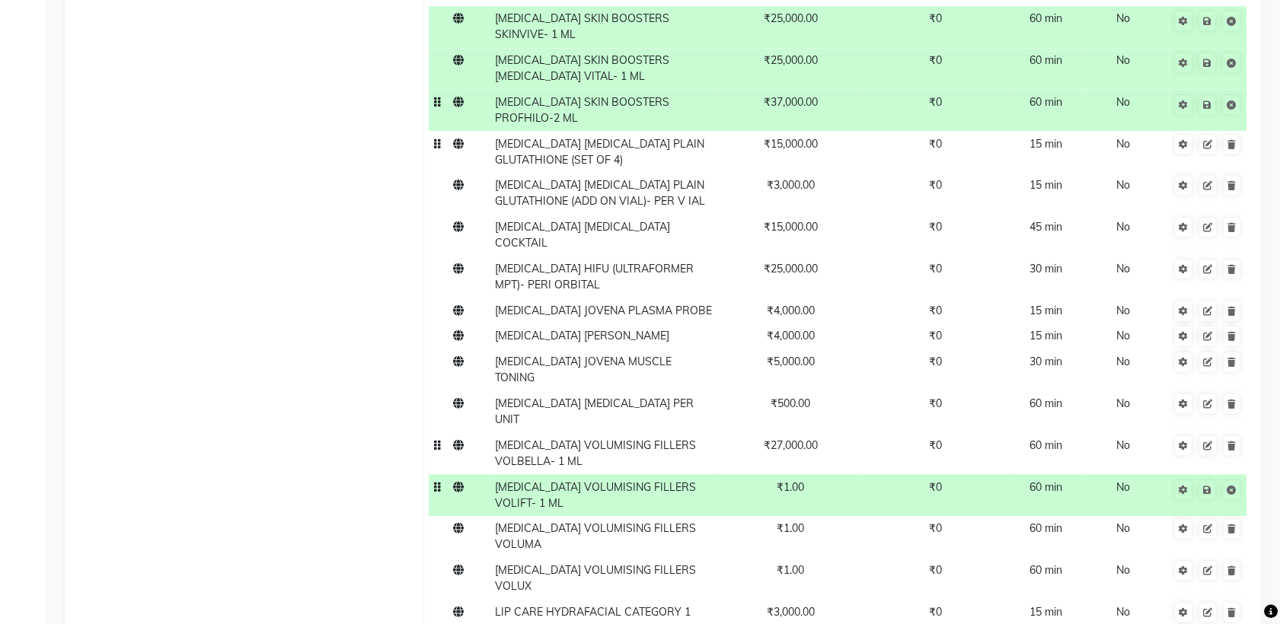
click at [807, 474] on td "₹1.00" at bounding box center [790, 495] width 145 height 42
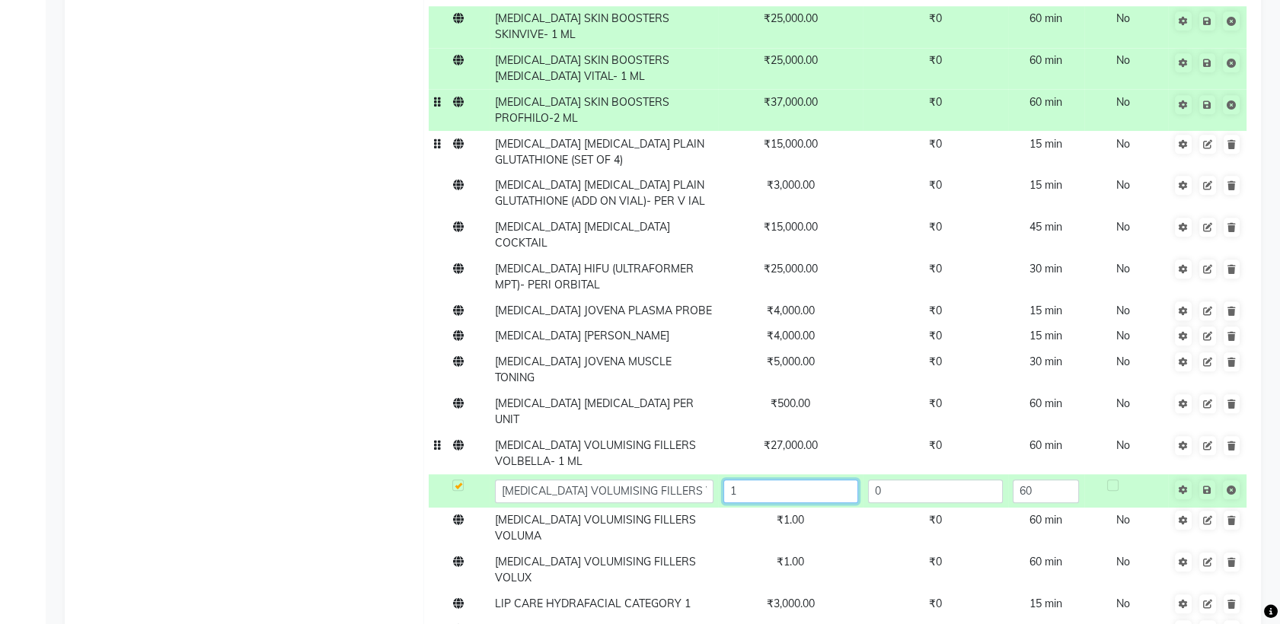
click at [807, 480] on input "1" at bounding box center [790, 492] width 135 height 24
type input "27000"
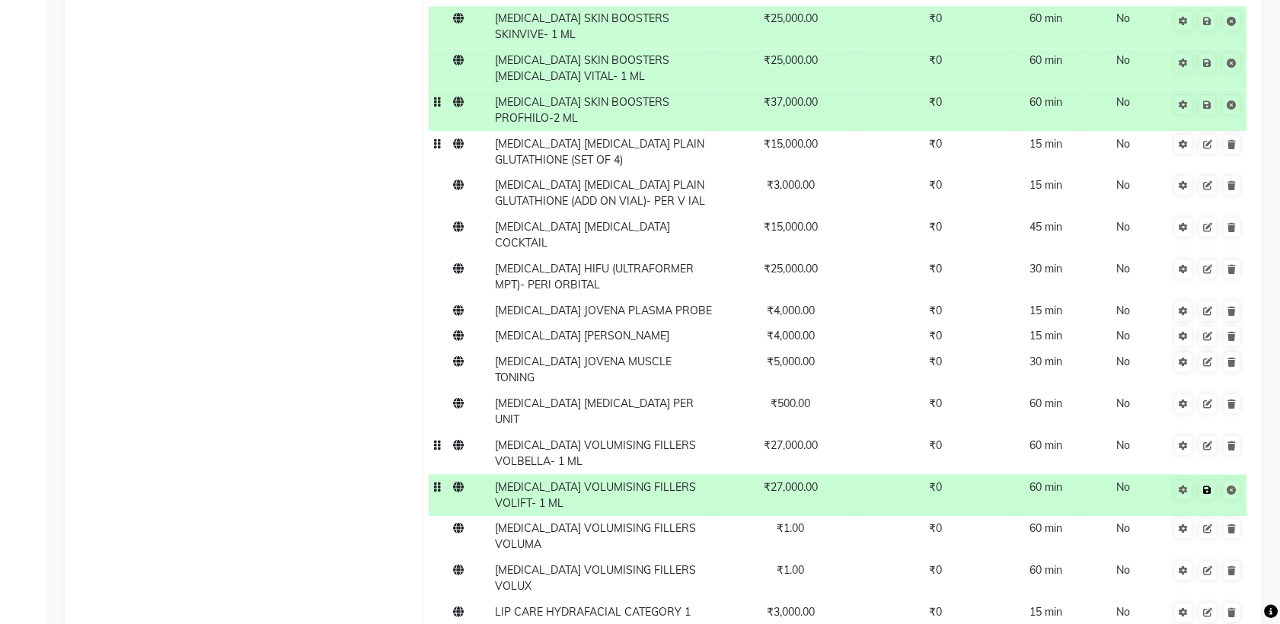
click at [1206, 486] on icon at bounding box center [1207, 490] width 8 height 9
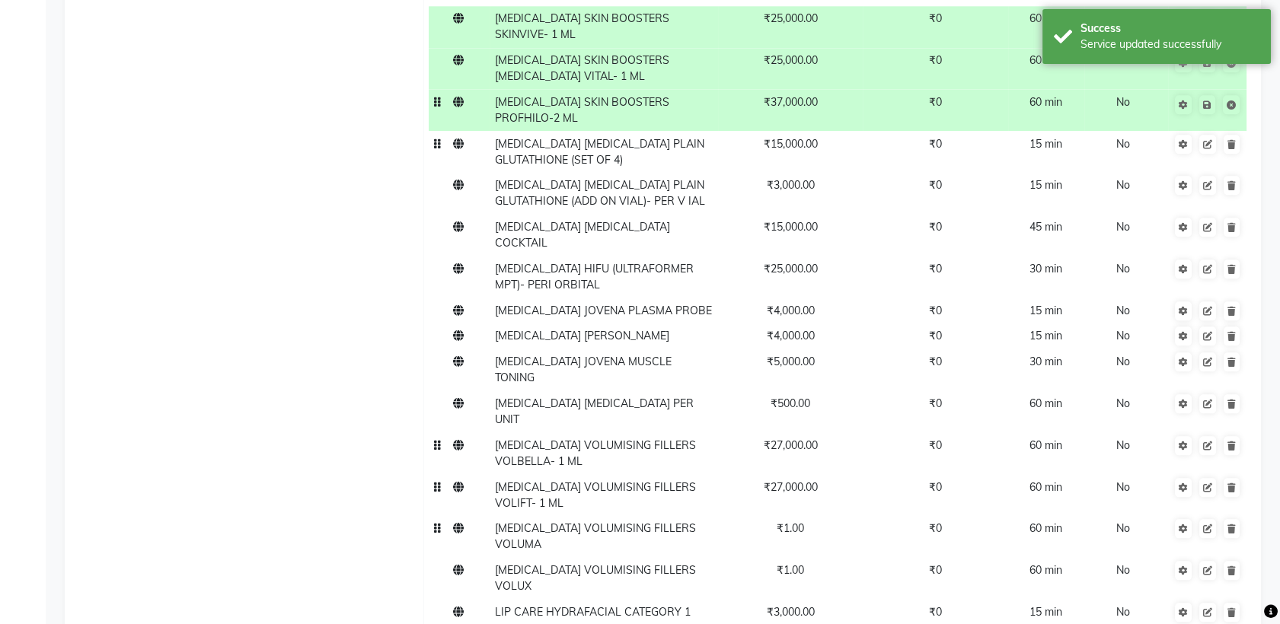
click at [657, 516] on td "[MEDICAL_DATA] VOLUMISING FILLERS VOLUMA" at bounding box center [604, 537] width 228 height 42
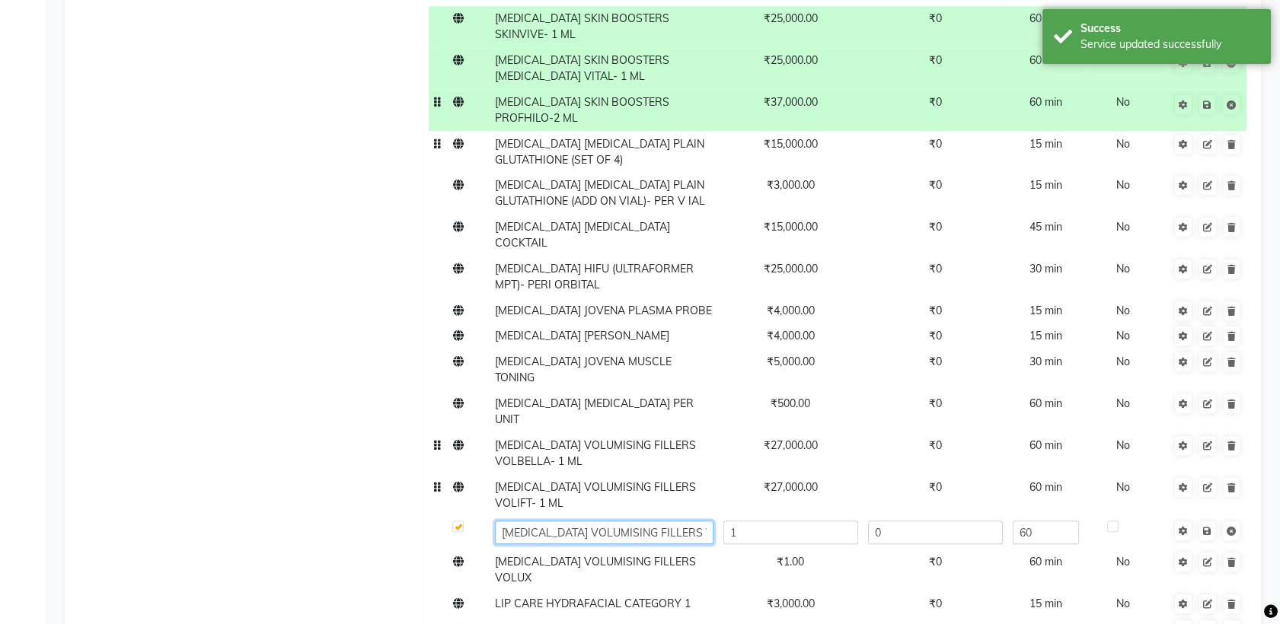
click at [686, 521] on input "[MEDICAL_DATA] VOLUMISING FILLERS VOLUMA" at bounding box center [604, 533] width 219 height 24
type input "DARK CIRCLES VOLUMISING FILLERS VOLUMA-1 ML"
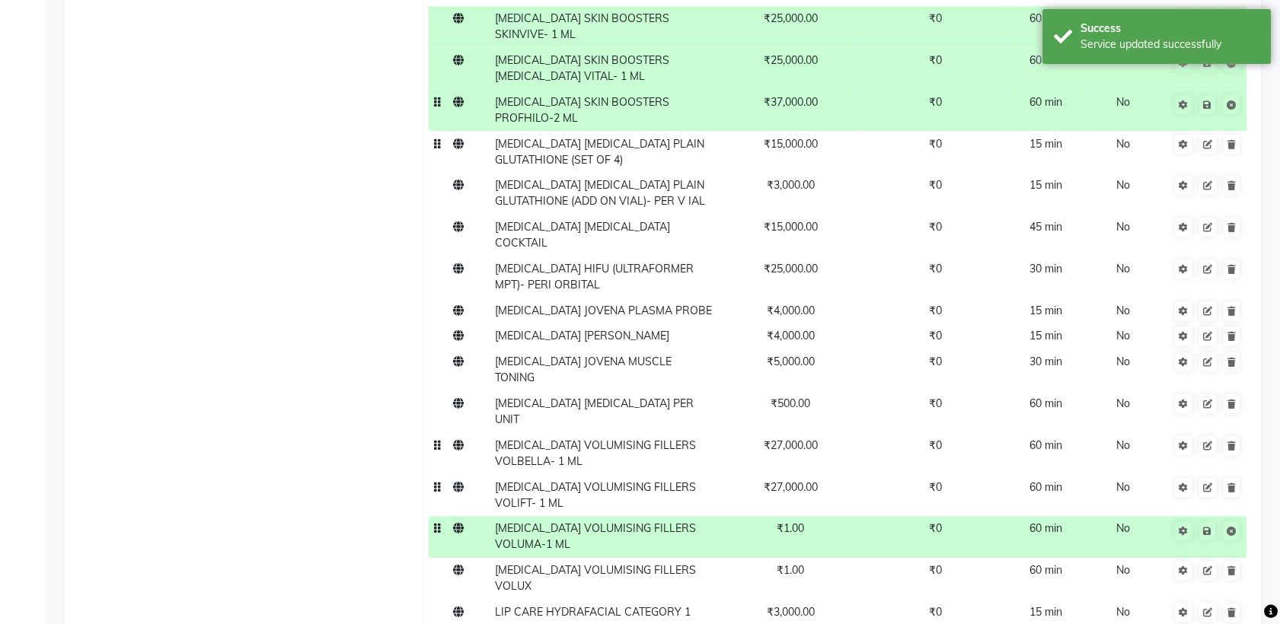
click at [794, 522] on span "₹1.00" at bounding box center [790, 529] width 27 height 14
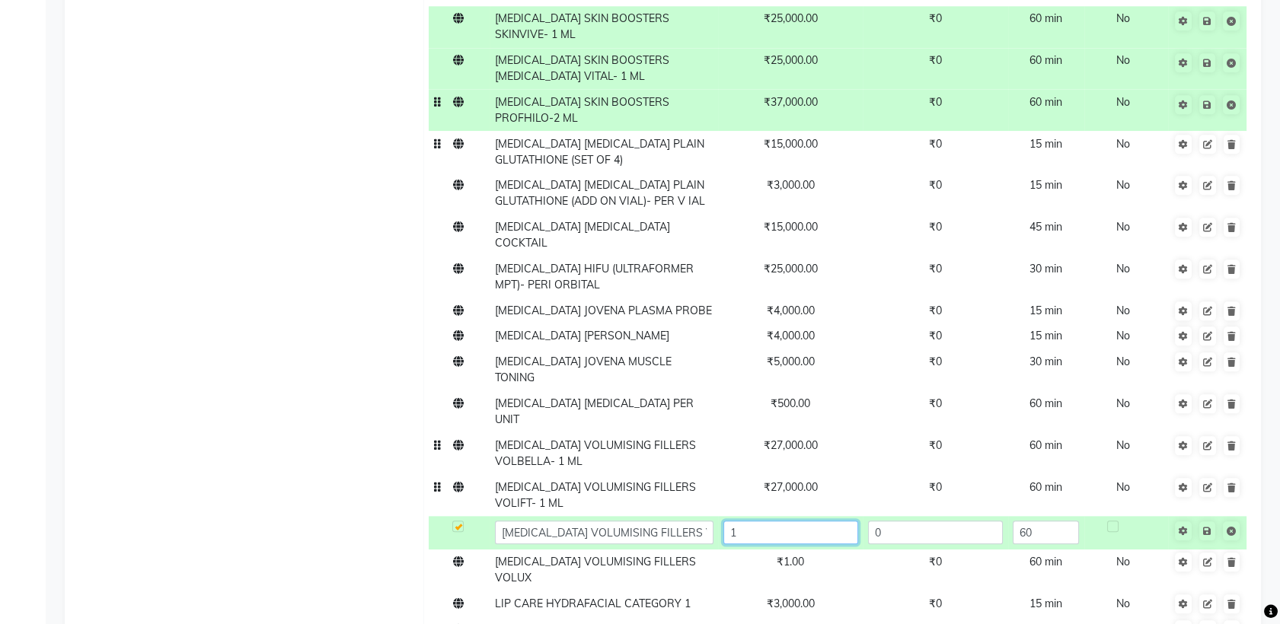
click at [796, 521] on input "1" at bounding box center [790, 533] width 135 height 24
type input "27000"
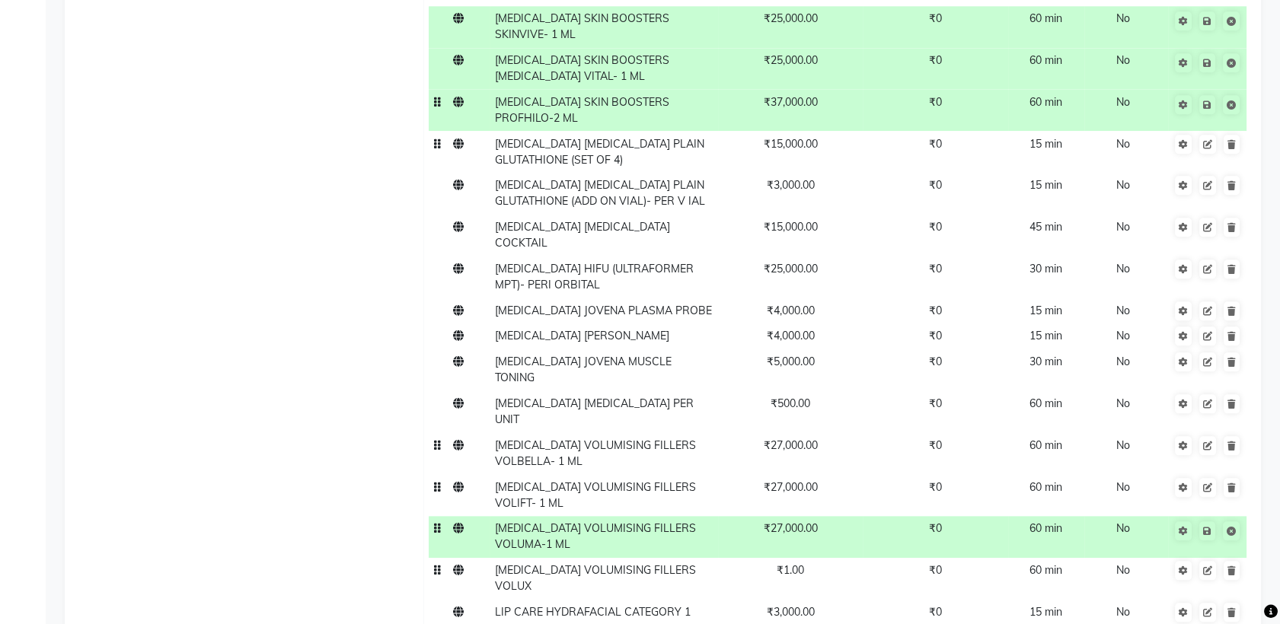
click at [614, 563] on span "[MEDICAL_DATA] VOLUMISING FILLERS VOLUX" at bounding box center [595, 578] width 201 height 30
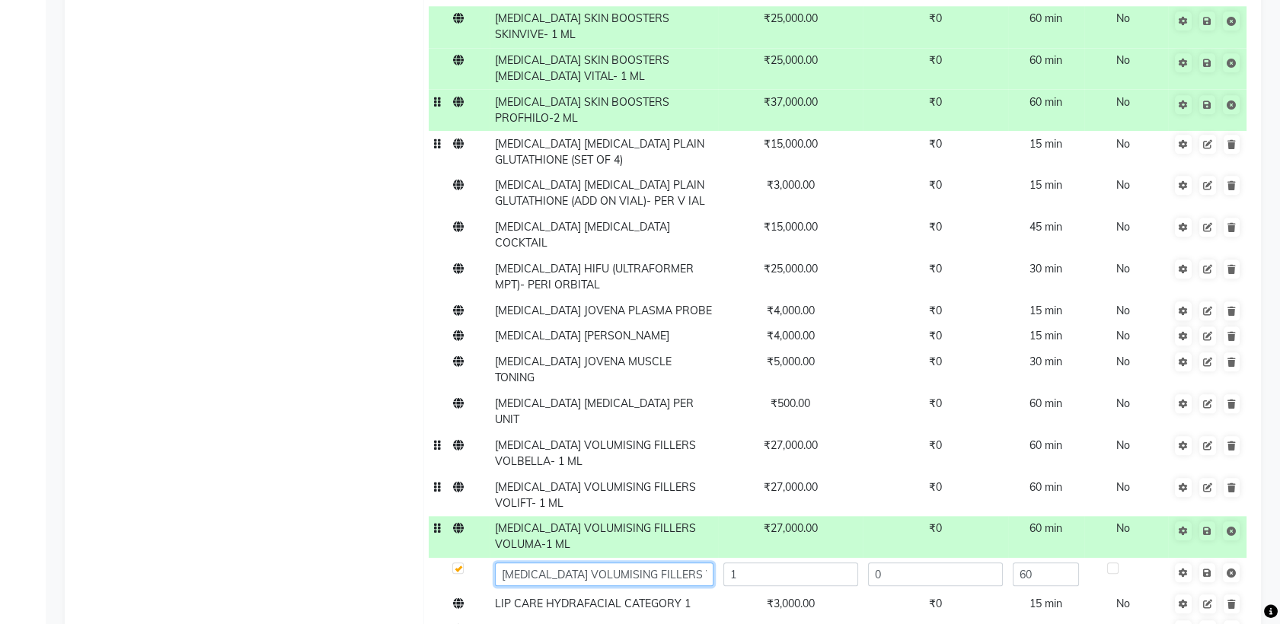
click at [670, 563] on input "[MEDICAL_DATA] VOLUMISING FILLERS VOLUX" at bounding box center [604, 575] width 219 height 24
type input "DARK CIRCLES VOLUMISING FILLERS VOLUX- 1 ML"
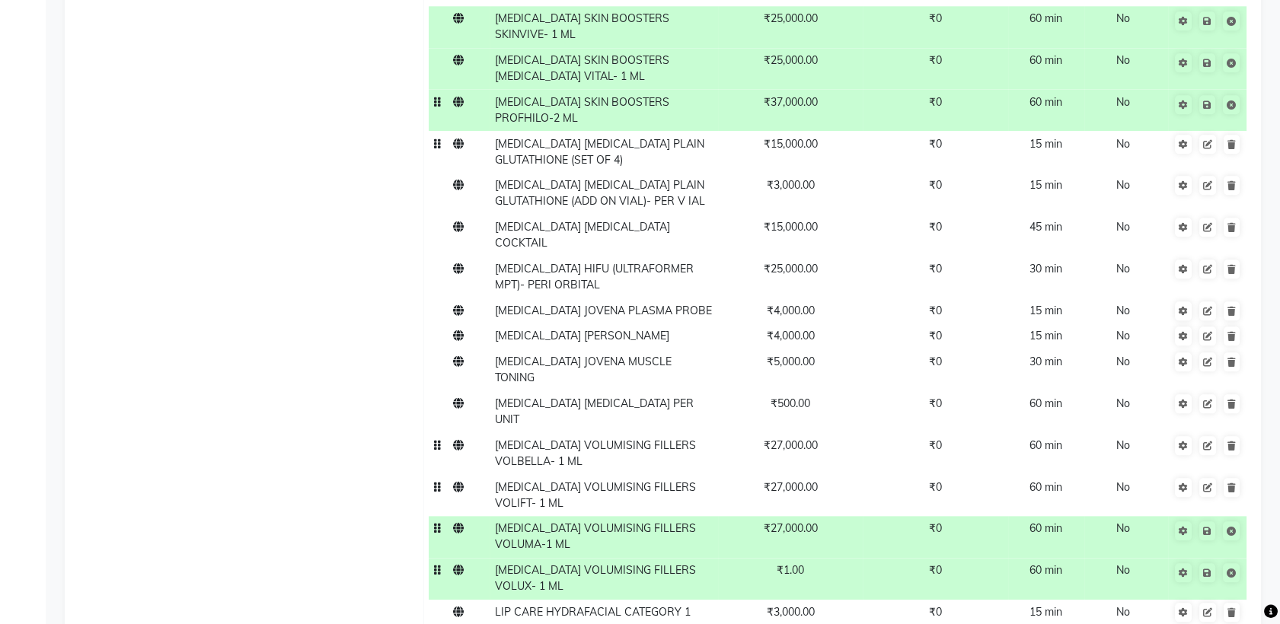
click at [808, 558] on td "₹1.00" at bounding box center [790, 579] width 145 height 42
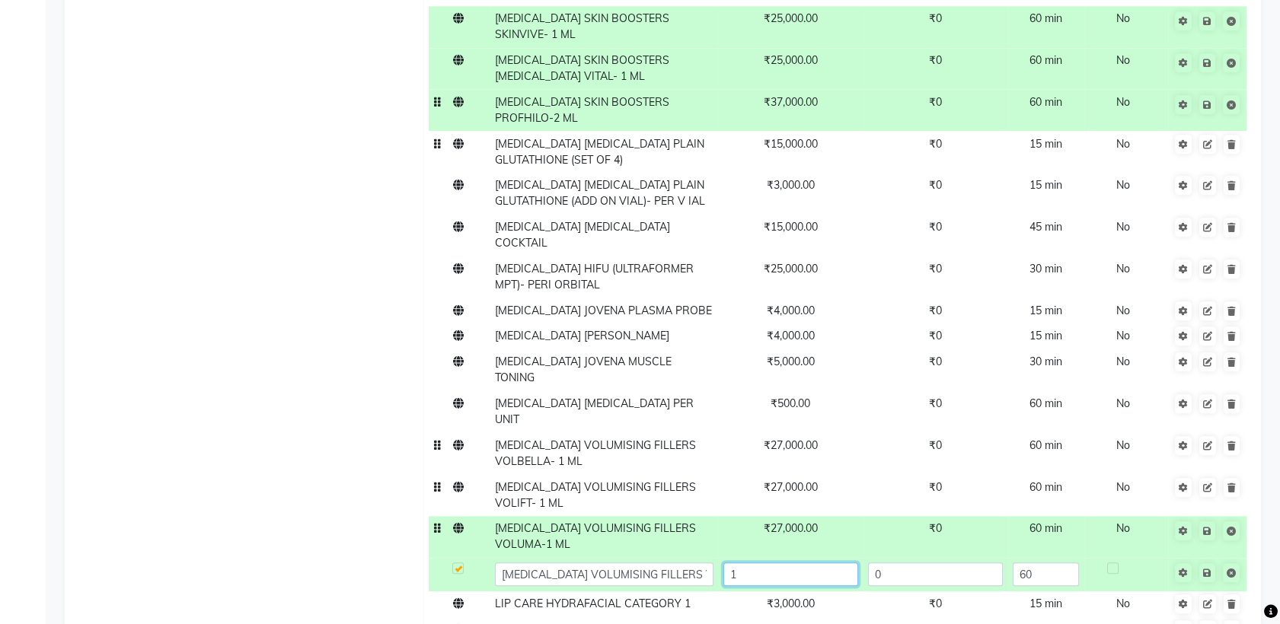
click at [803, 563] on input "1" at bounding box center [790, 575] width 135 height 24
type input "27000"
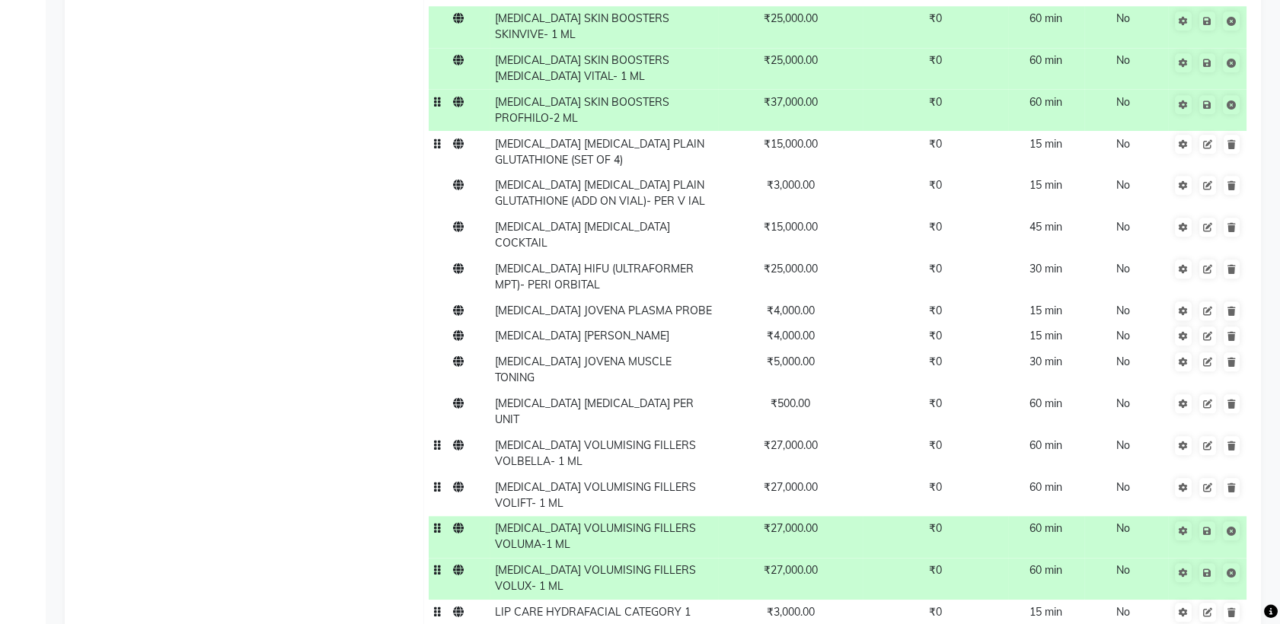
click at [1011, 600] on td "15 min" at bounding box center [1046, 613] width 76 height 26
click at [1206, 527] on icon at bounding box center [1207, 531] width 8 height 9
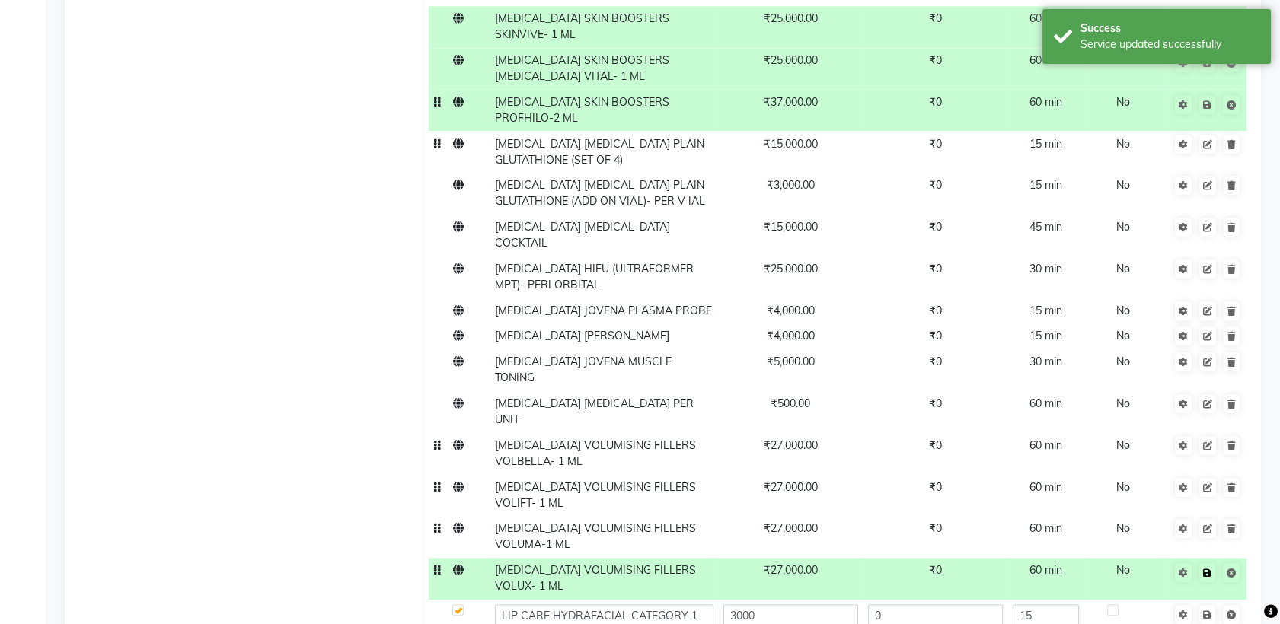
click at [1210, 569] on icon at bounding box center [1207, 573] width 8 height 9
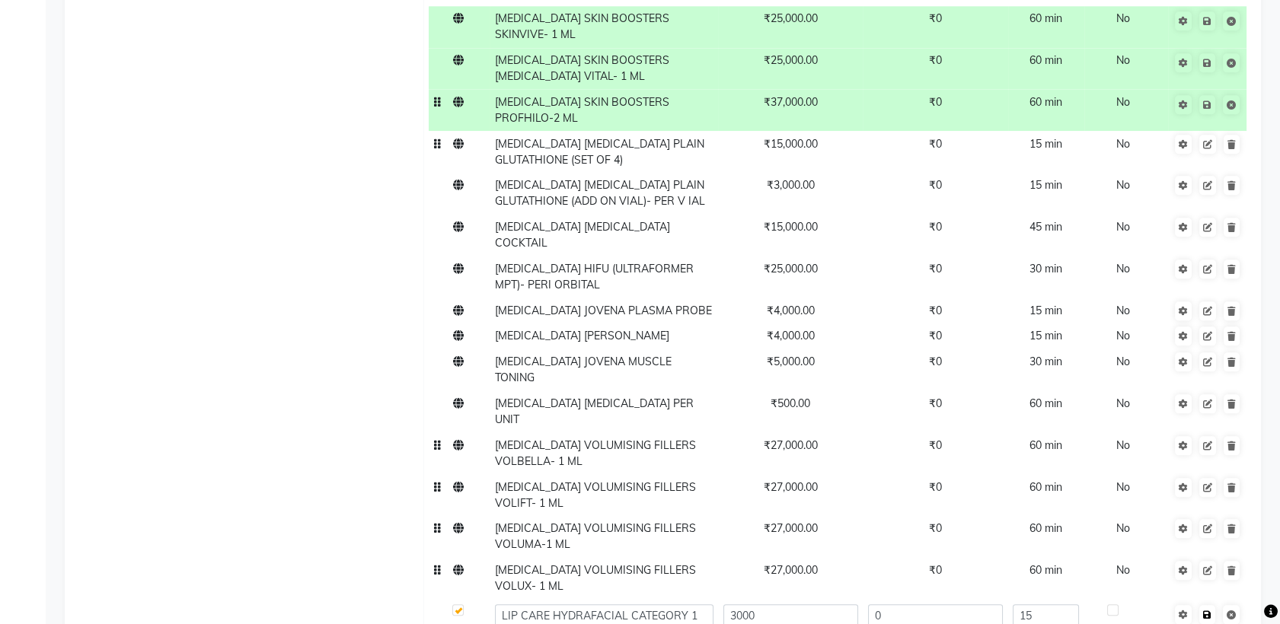
click at [1212, 605] on link at bounding box center [1207, 614] width 16 height 19
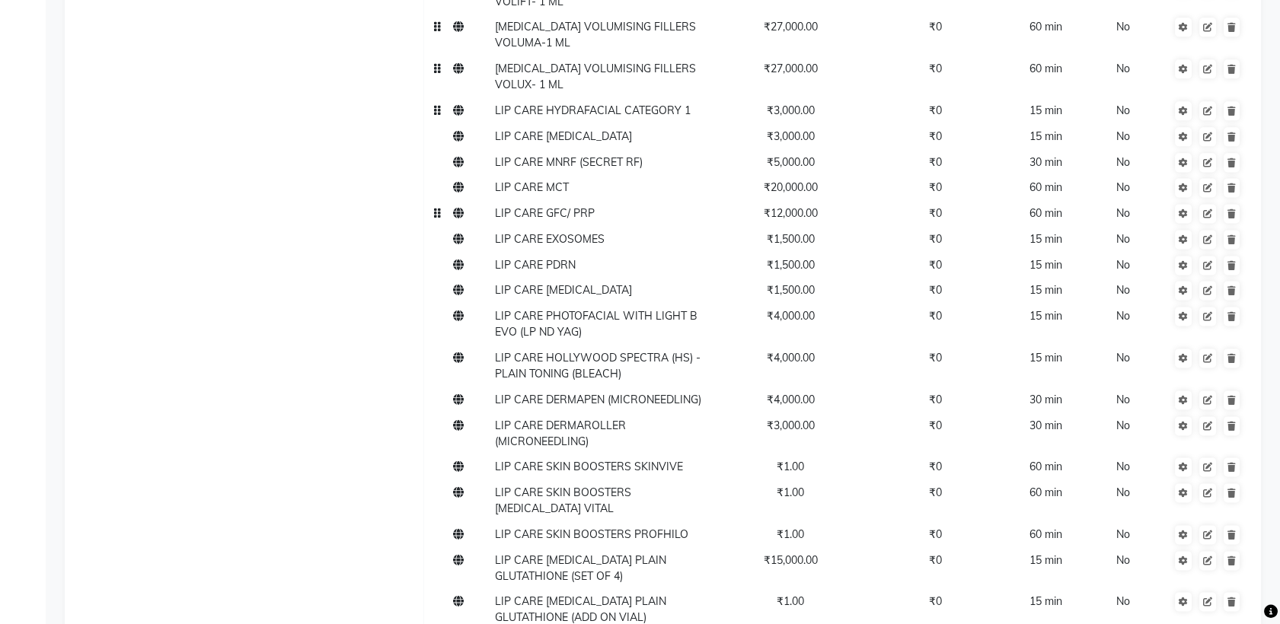
scroll to position [15672, 0]
click at [791, 459] on span "₹1.00" at bounding box center [790, 466] width 27 height 14
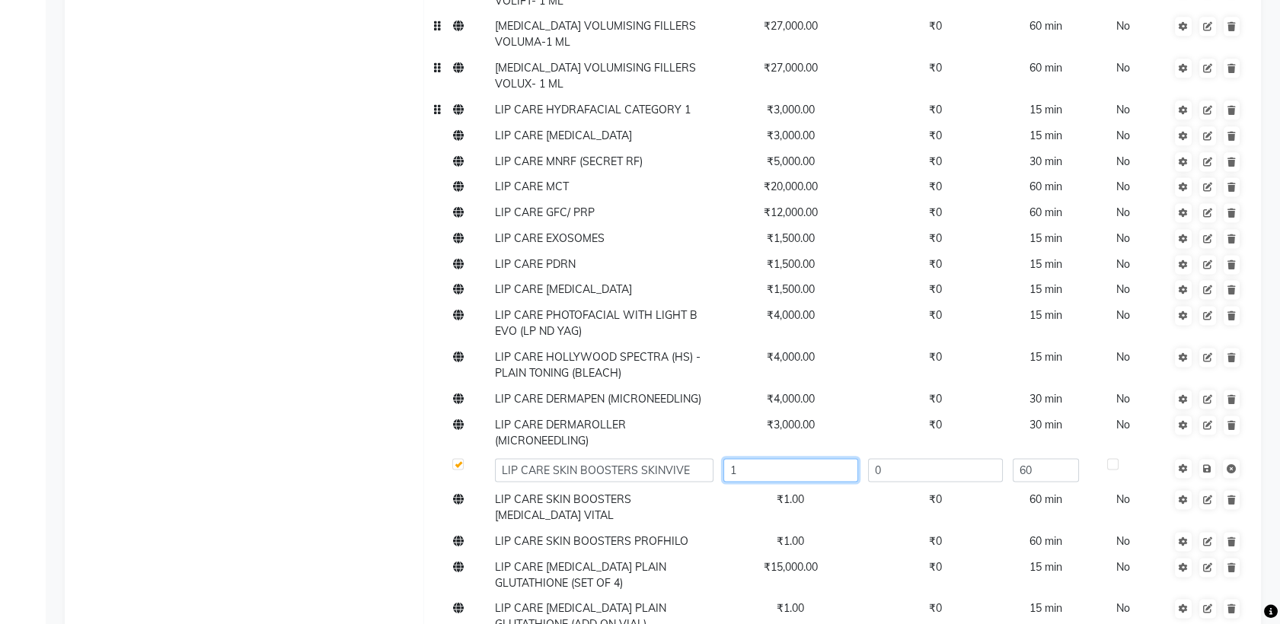
click at [793, 458] on input "1" at bounding box center [790, 470] width 135 height 24
type input "25000"
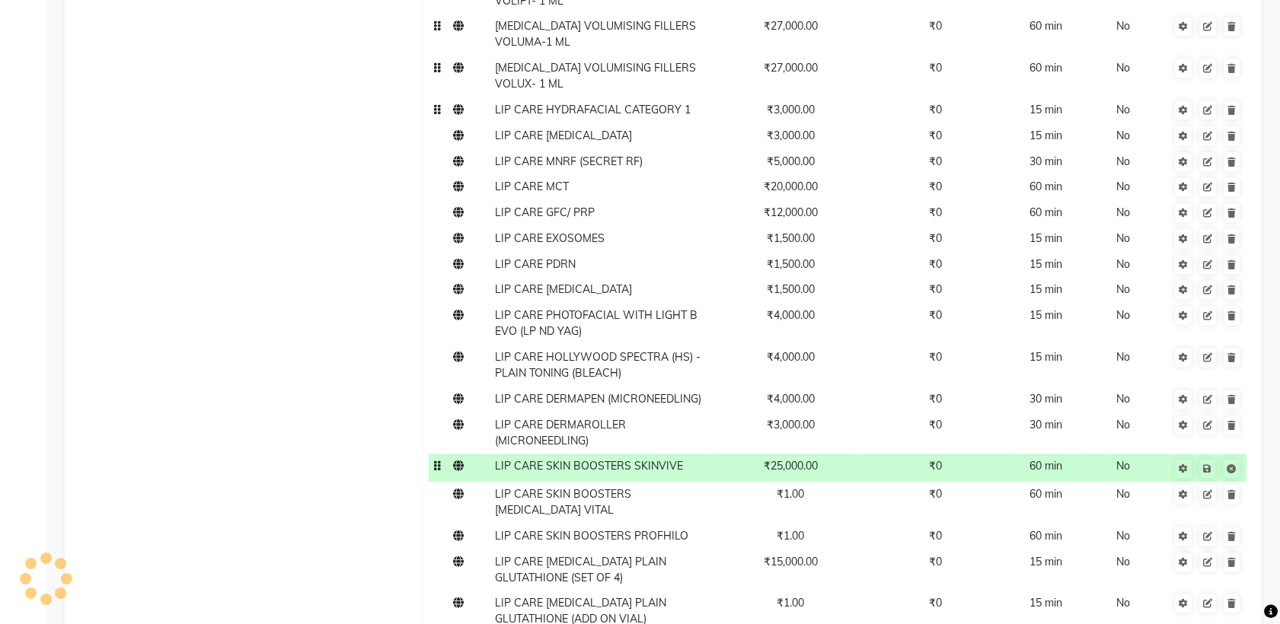
click at [688, 454] on td "LIP CARE SKIN BOOSTERS SKINVIVE" at bounding box center [604, 468] width 228 height 28
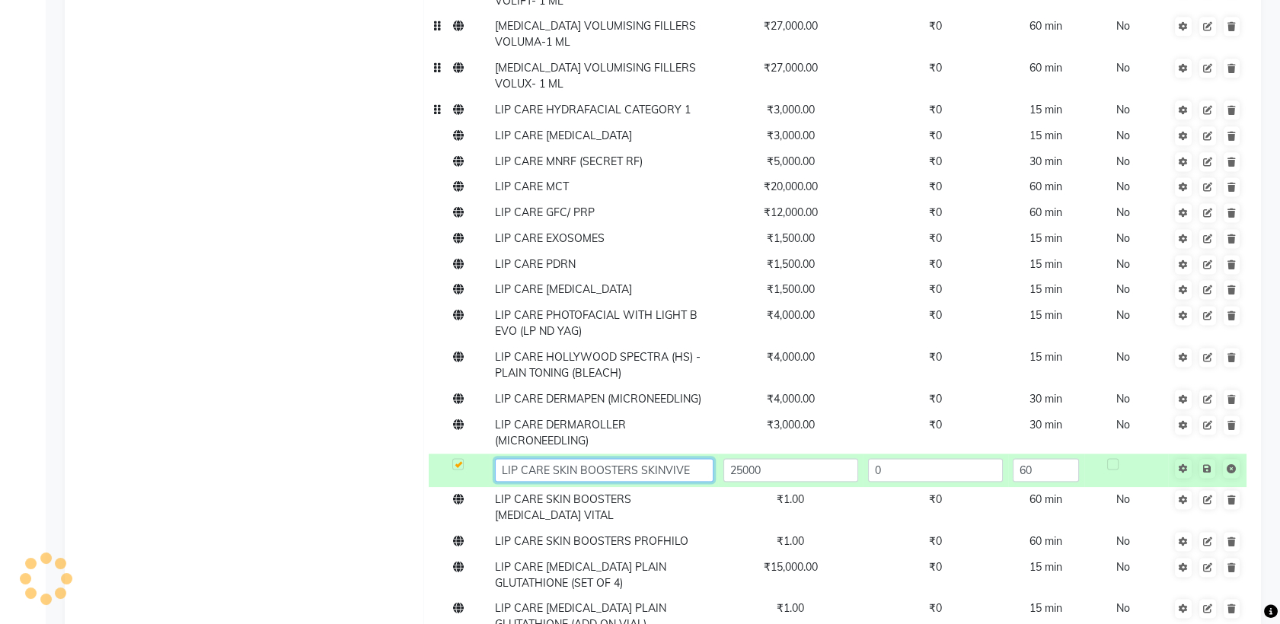
click at [690, 458] on input "LIP CARE SKIN BOOSTERS SKINVIVE" at bounding box center [604, 470] width 219 height 24
type input "LIP CARE SKIN BOOSTERS SKINVIVE- 1 ML"
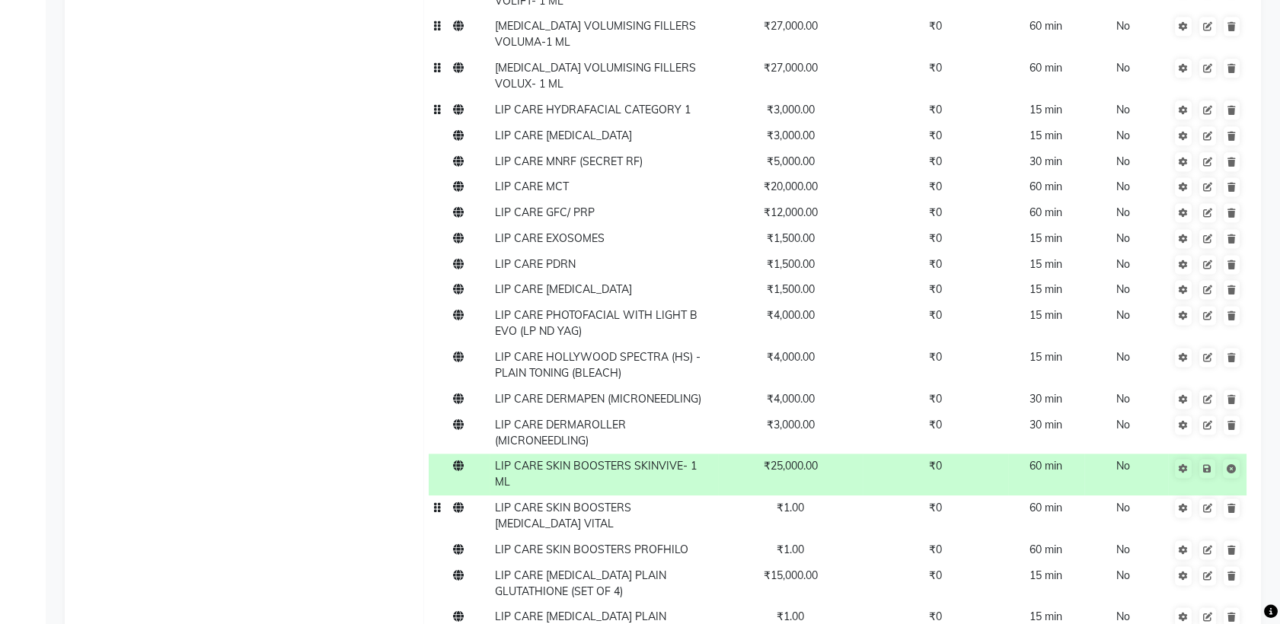
click at [780, 496] on td "₹1.00" at bounding box center [790, 517] width 145 height 42
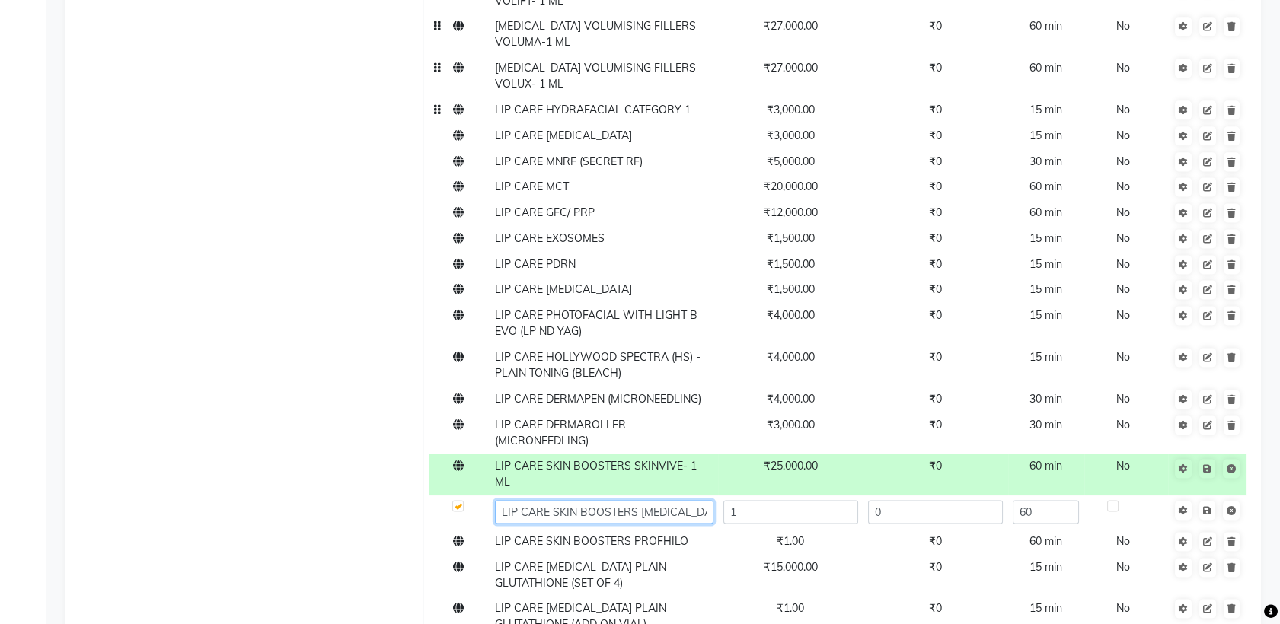
click at [700, 500] on input "LIP CARE SKIN BOOSTERS [MEDICAL_DATA] VITAL" at bounding box center [604, 512] width 219 height 24
type input "LIP CARE SKIN BOOSTERS RESTYLANE VITAL- 1 ML"
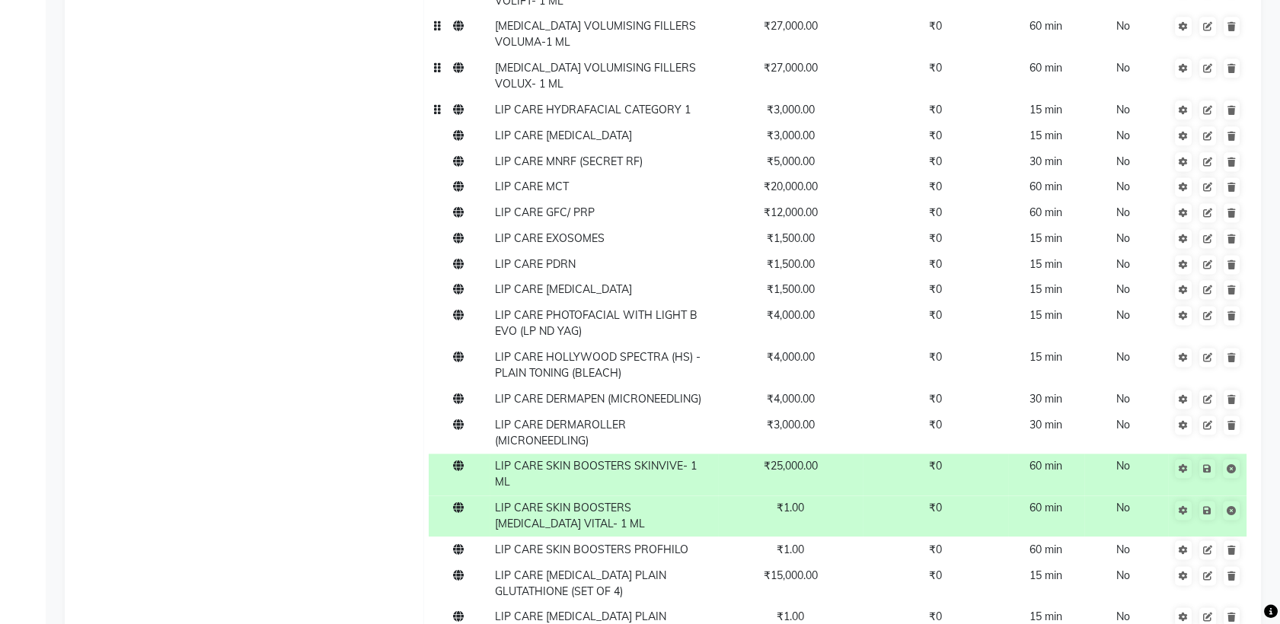
click at [799, 501] on span "₹1.00" at bounding box center [790, 508] width 27 height 14
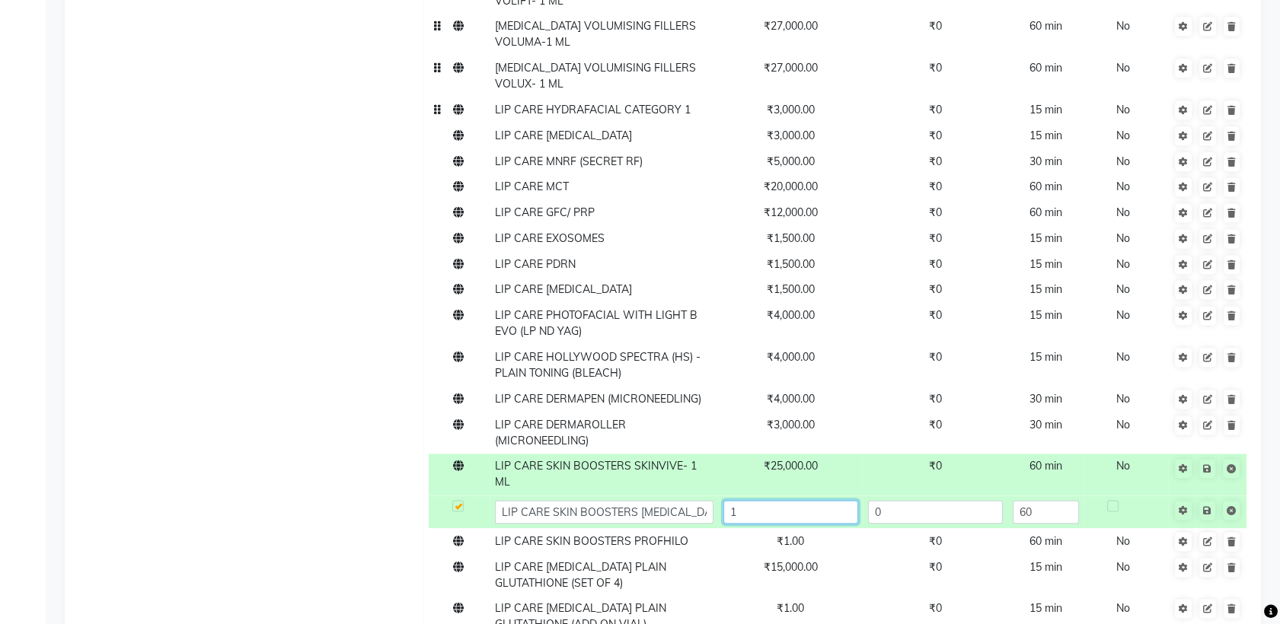
click at [799, 500] on input "1" at bounding box center [790, 512] width 135 height 24
type input "25000"
click at [663, 528] on td "LIP CARE SKIN BOOSTERS PROFHILO" at bounding box center [604, 541] width 228 height 26
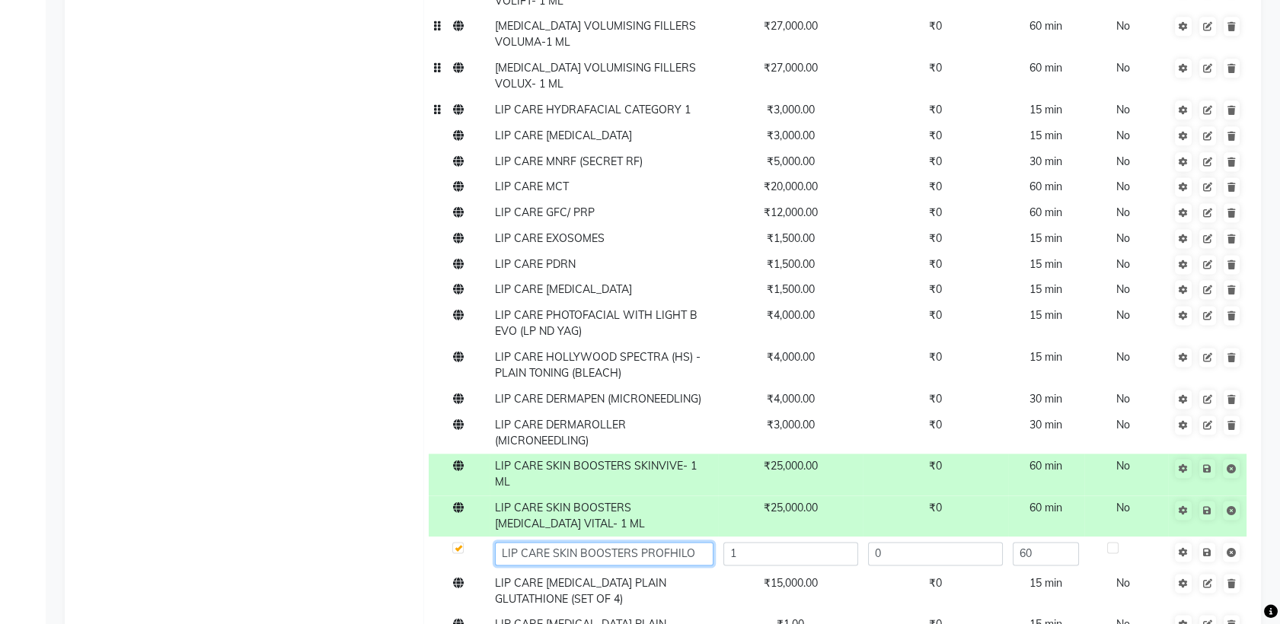
click at [700, 542] on input "LIP CARE SKIN BOOSTERS PROFHILO" at bounding box center [604, 554] width 219 height 24
type input "LIP CARE SKIN BOOSTERS PROFHILO- 2 ML"
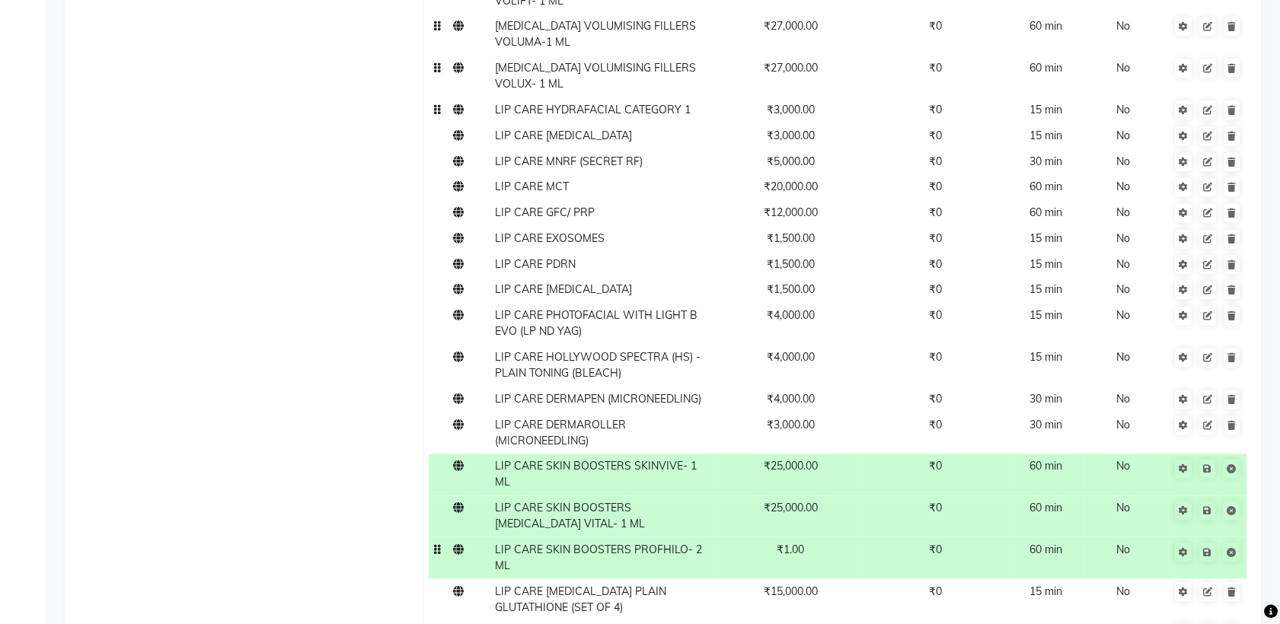
click at [802, 543] on span "₹1.00" at bounding box center [790, 550] width 27 height 14
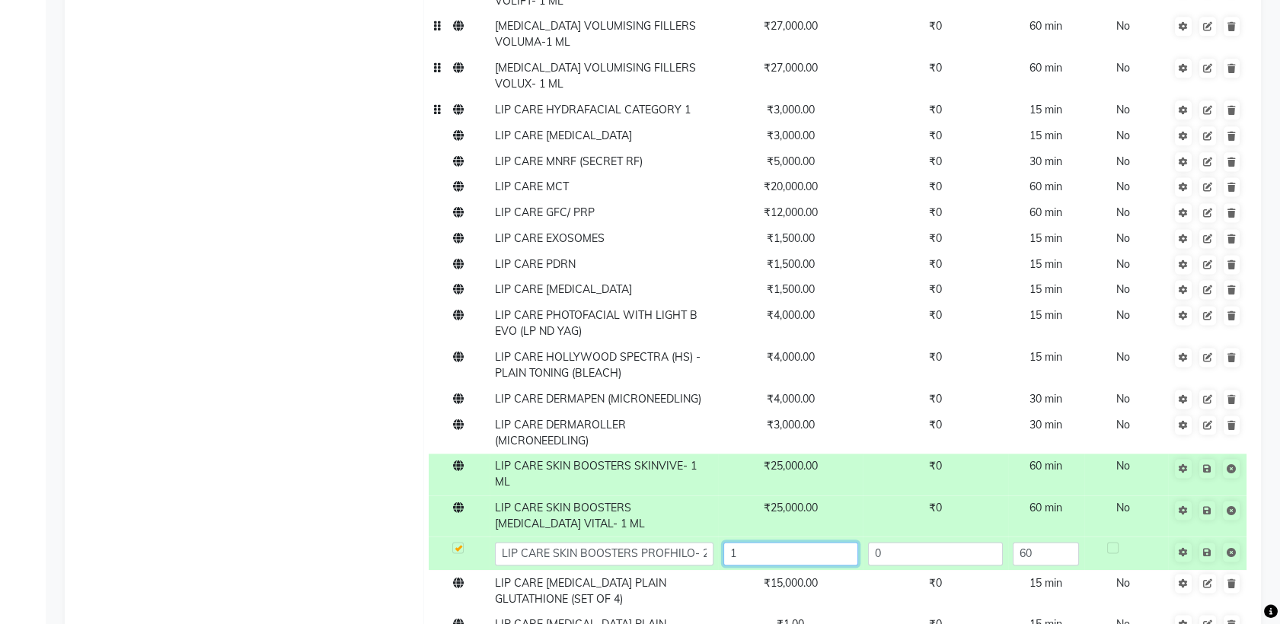
click at [798, 542] on input "1" at bounding box center [790, 554] width 135 height 24
type input "37000"
click at [1208, 548] on icon at bounding box center [1207, 552] width 8 height 9
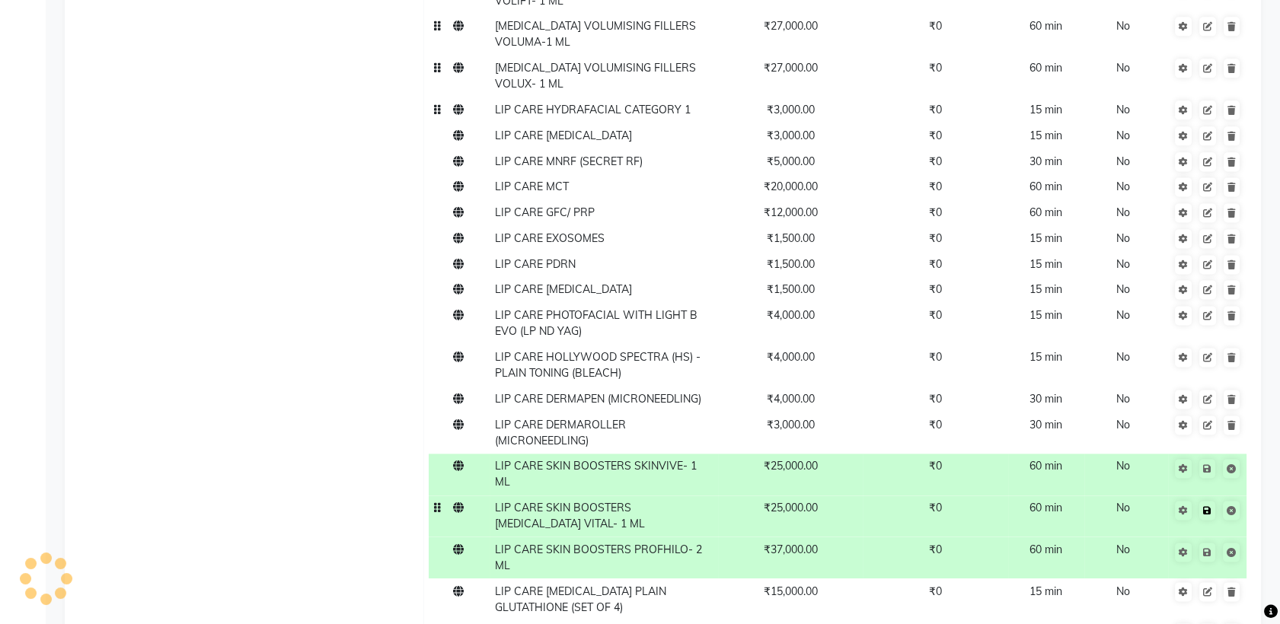
click at [1211, 506] on icon at bounding box center [1207, 510] width 8 height 9
click at [1211, 464] on icon at bounding box center [1207, 468] width 8 height 9
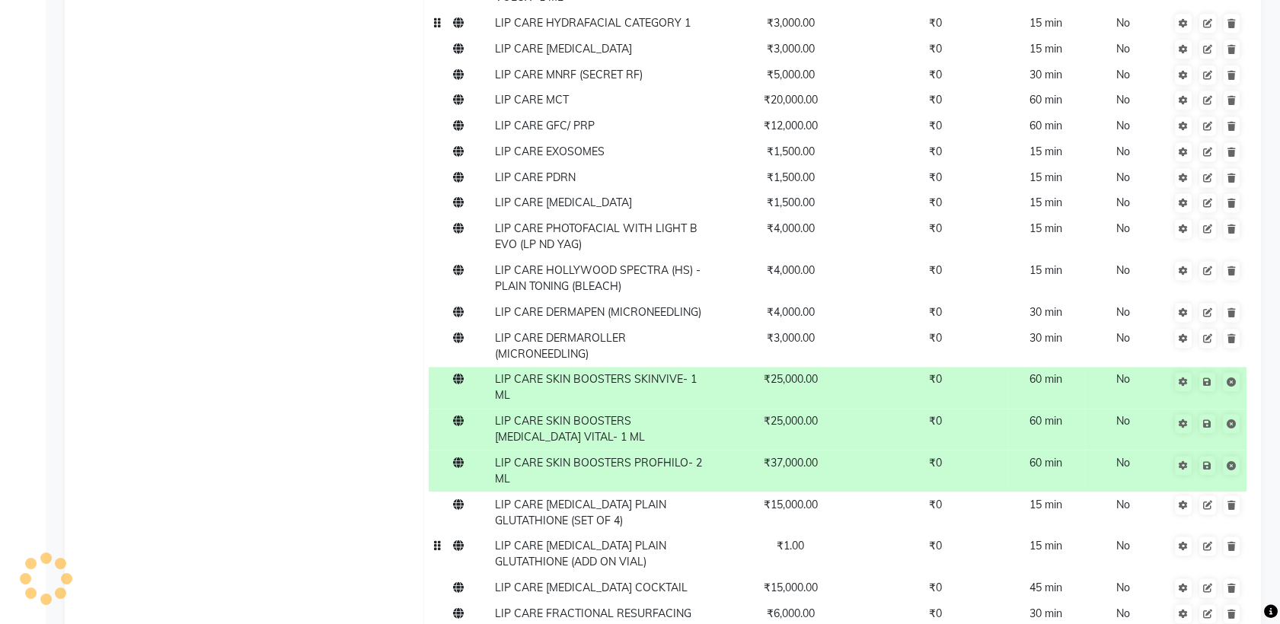
scroll to position [15765, 0]
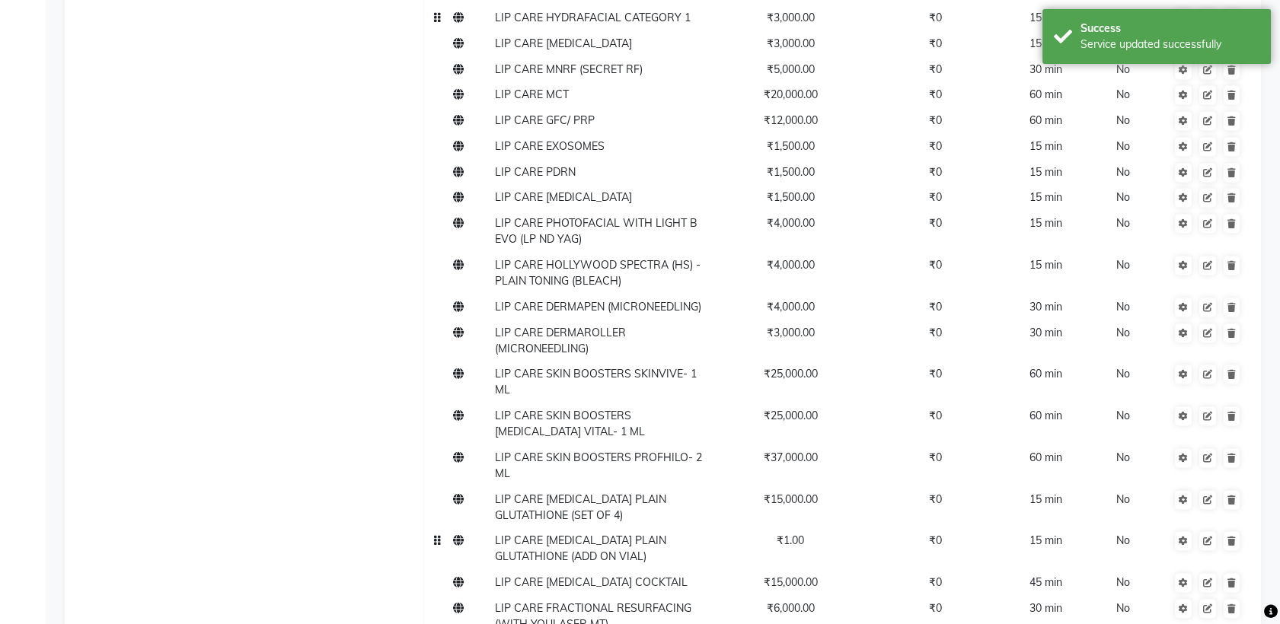
click at [640, 534] on span "LIP CARE [MEDICAL_DATA] PLAIN GLUTATHIONE (ADD ON VIAL)" at bounding box center [580, 549] width 171 height 30
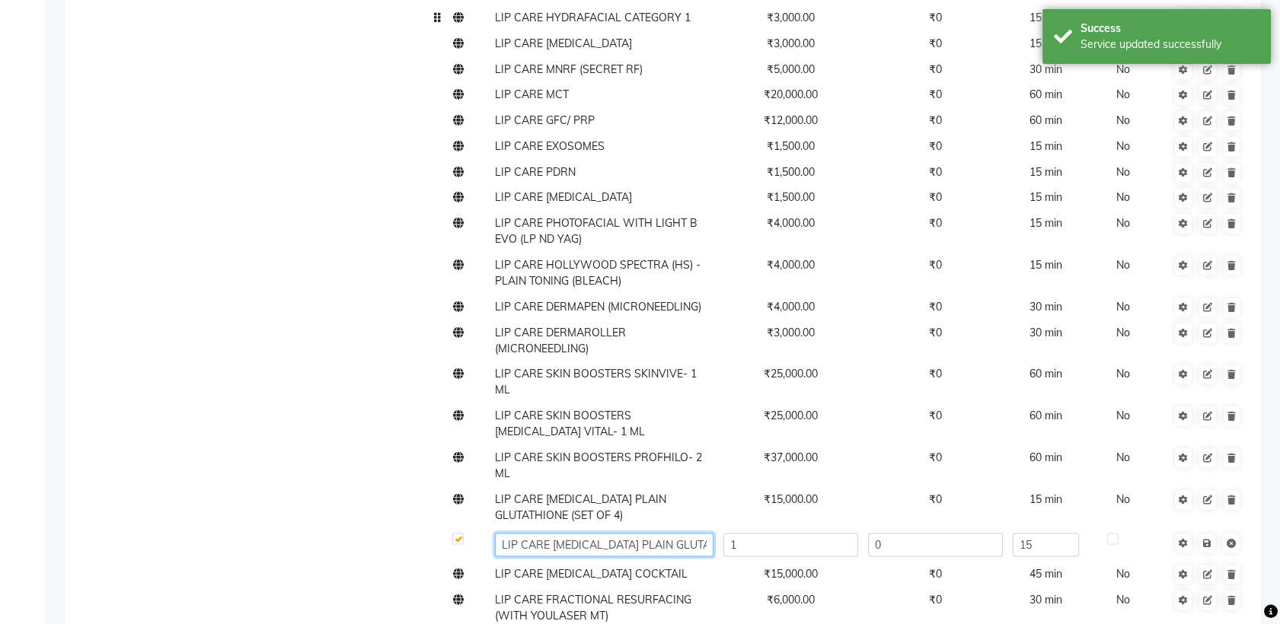
click at [700, 533] on input "LIP CARE [MEDICAL_DATA] PLAIN GLUTATHIONE (ADD ON VIAL)" at bounding box center [604, 545] width 219 height 24
type input "LIP CARE IV DRIP PLAIN GLUTATHIONE (ADD ON VIAL) PER VIAL"
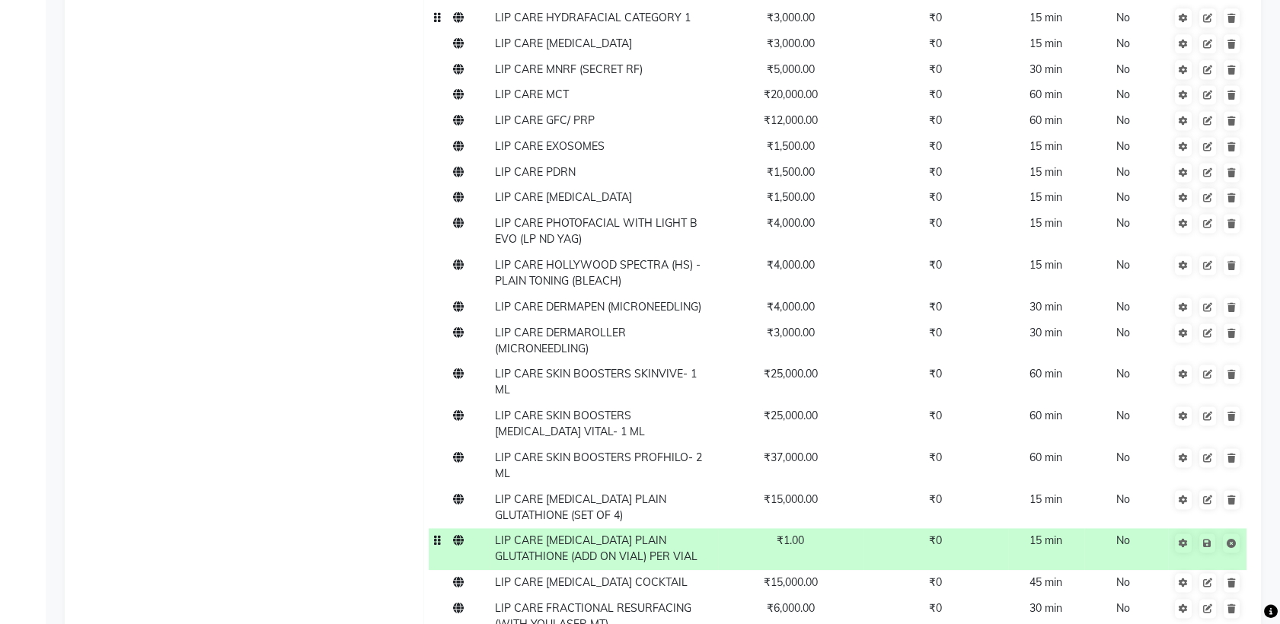
click at [822, 528] on td "₹1.00" at bounding box center [790, 549] width 145 height 42
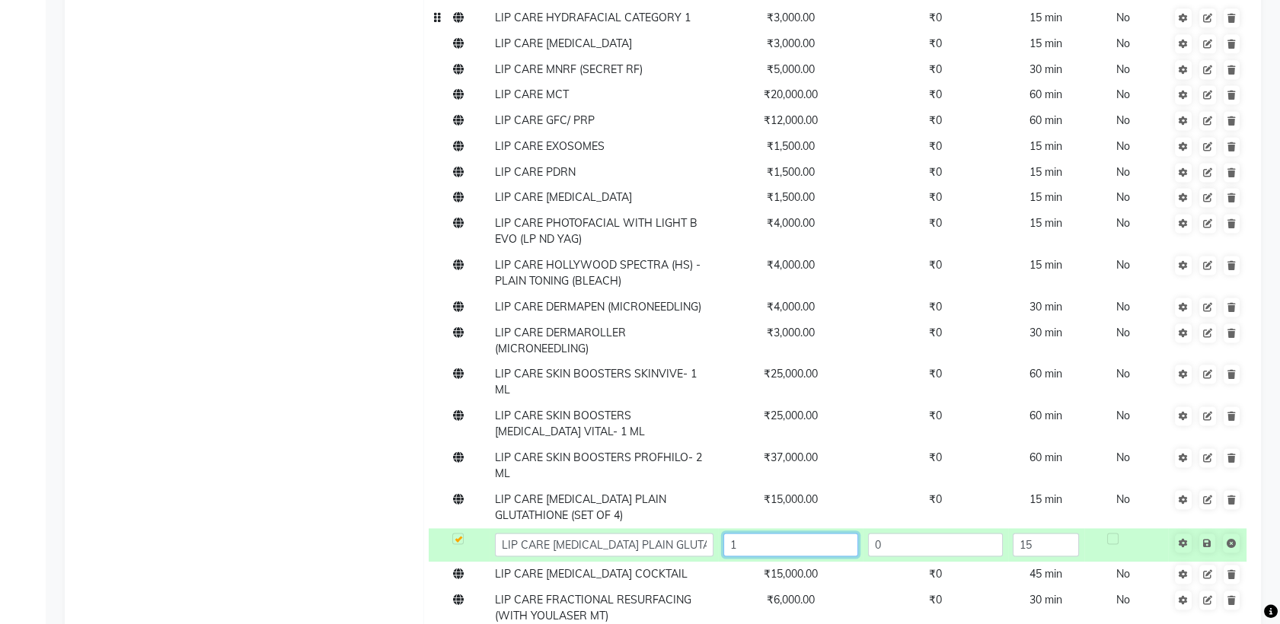
click at [780, 533] on input "1" at bounding box center [790, 545] width 135 height 24
type input "3000"
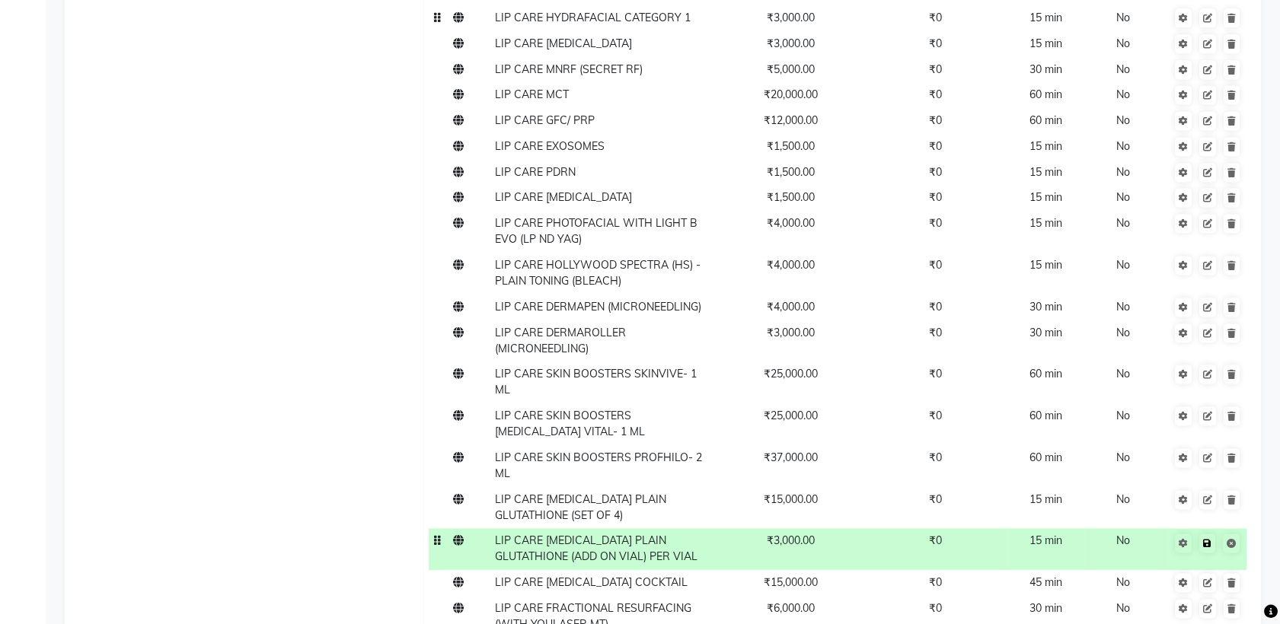
click at [1208, 539] on icon at bounding box center [1207, 543] width 8 height 9
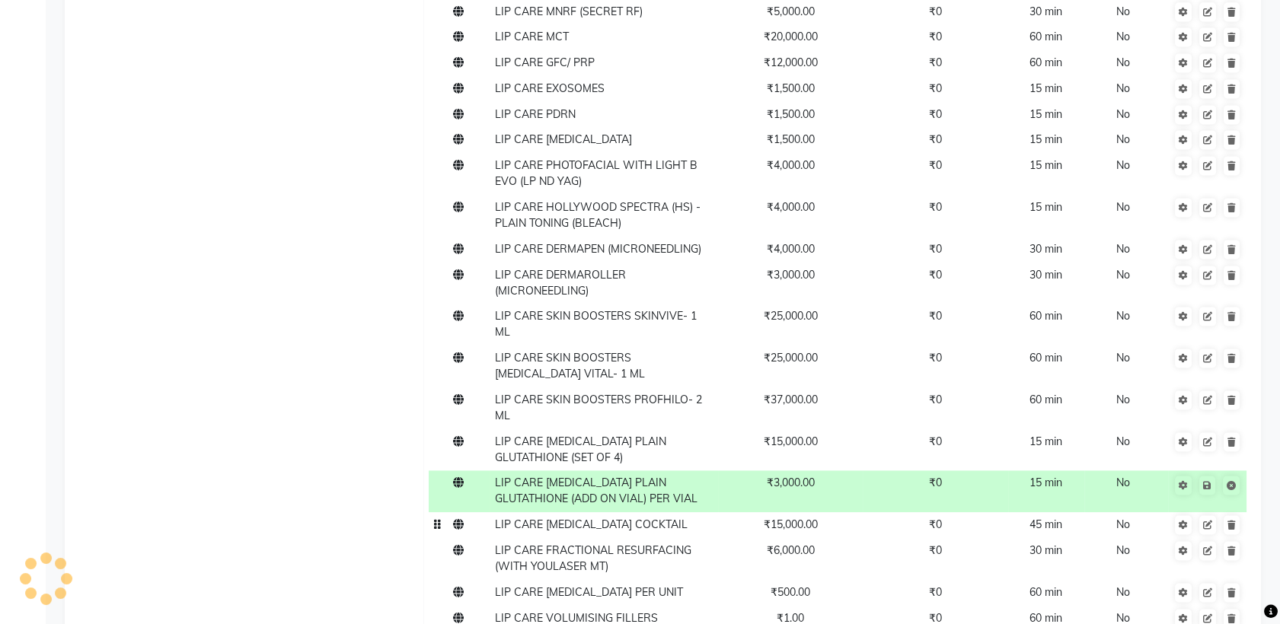
scroll to position [15825, 0]
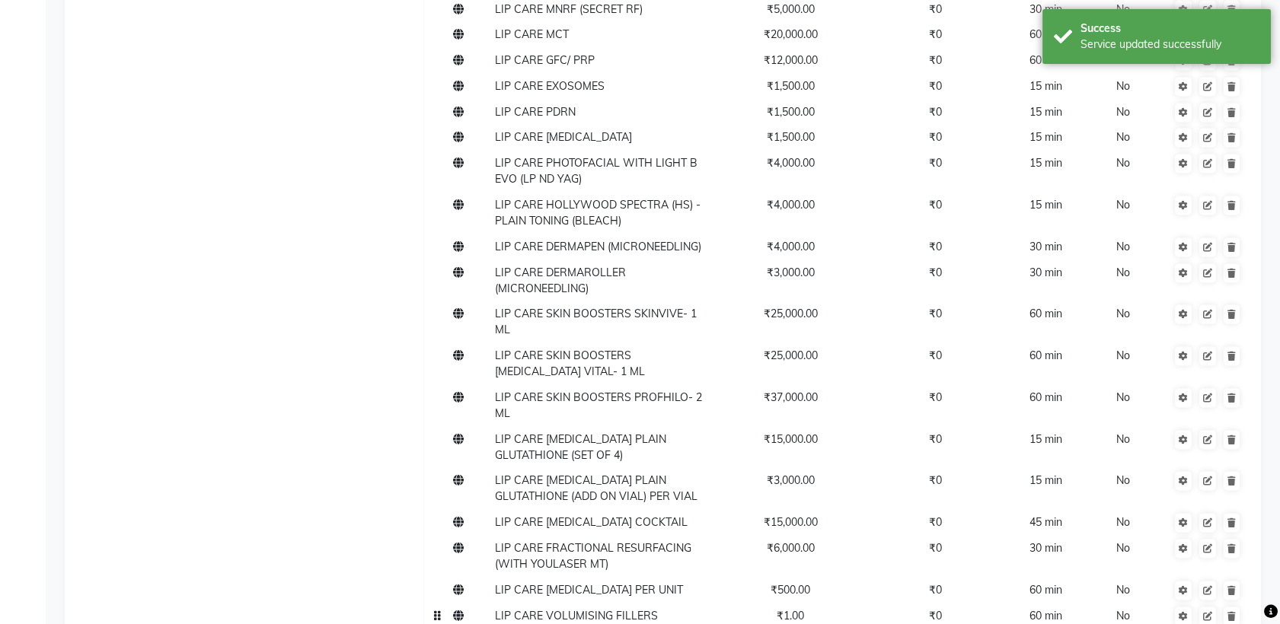
click at [715, 603] on td "LIP CARE VOLUMISING FILLERS [PERSON_NAME]" at bounding box center [604, 624] width 228 height 42
click at [706, 608] on input "LIP CARE VOLUMISING FILLERS [PERSON_NAME]" at bounding box center [604, 620] width 219 height 24
click at [688, 608] on input "LIP CARE VOLUMISING FILLERS VOLBELLA- 1 ML" at bounding box center [604, 620] width 219 height 24
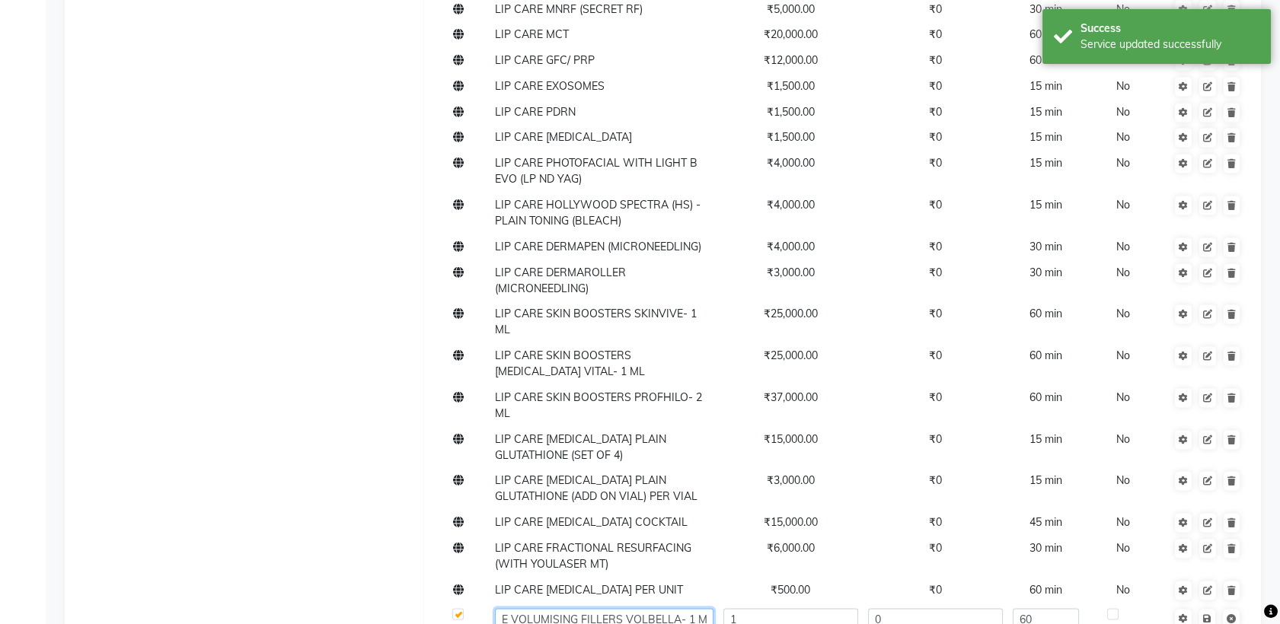
drag, startPoint x: 688, startPoint y: 311, endPoint x: 707, endPoint y: 311, distance: 18.3
click at [707, 608] on input "LIP CARE VOLUMISING FILLERS VOLBELLA- 1 ML" at bounding box center [604, 620] width 219 height 24
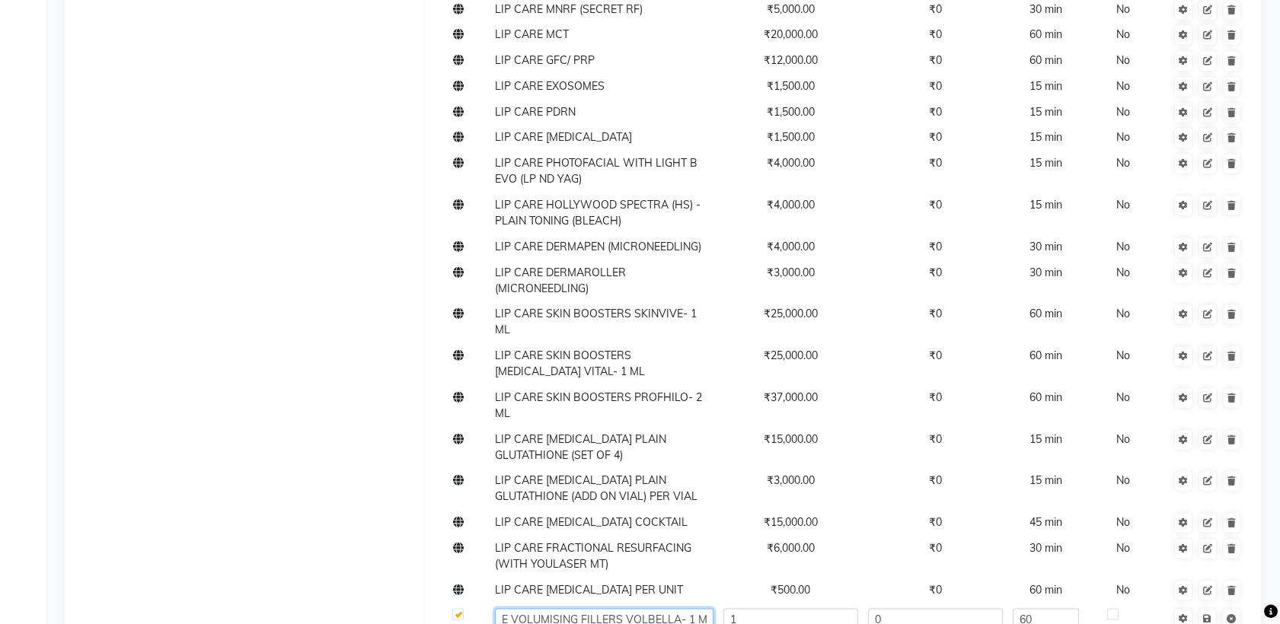
drag, startPoint x: 707, startPoint y: 311, endPoint x: 694, endPoint y: 309, distance: 12.3
click at [694, 608] on input "LIP CARE VOLUMISING FILLERS VOLBELLA- 1 ML" at bounding box center [604, 620] width 219 height 24
click at [707, 608] on input "LIP CARE VOLUMISING FILLERS VOLBELLA- 1 ML" at bounding box center [604, 620] width 219 height 24
drag, startPoint x: 707, startPoint y: 308, endPoint x: 682, endPoint y: 310, distance: 24.4
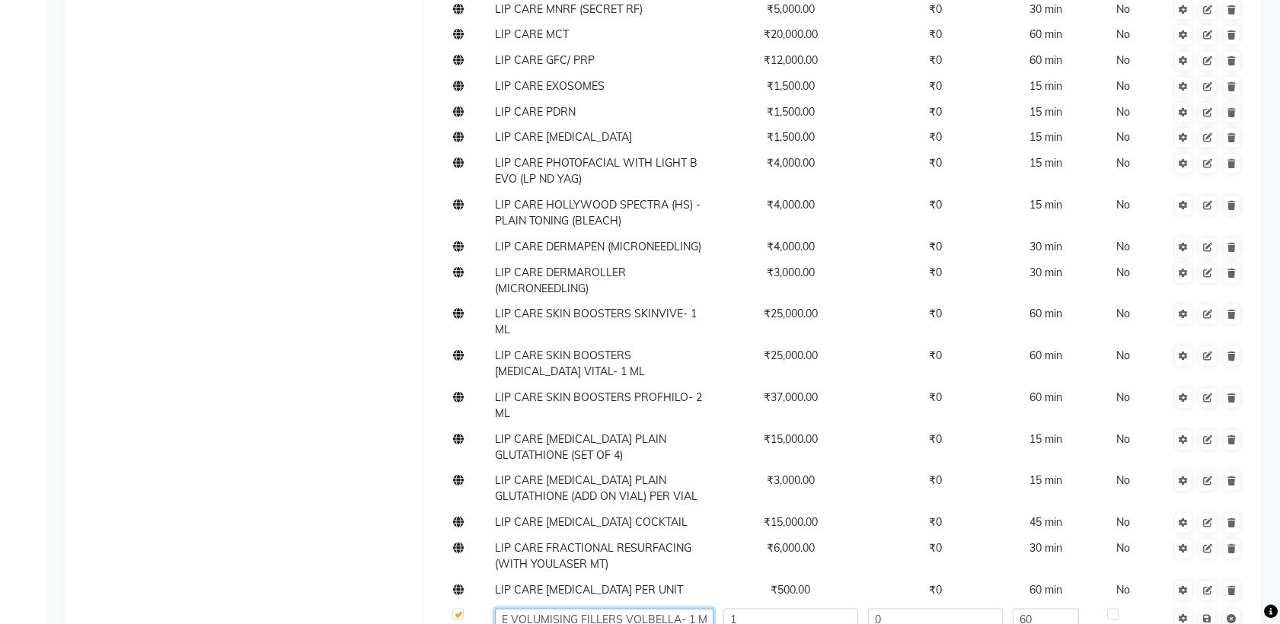
click at [682, 608] on input "LIP CARE VOLUMISING FILLERS VOLBELLA- 1 ML" at bounding box center [604, 620] width 219 height 24
paste input "25000-70000"
type input "LIP CARE VOLUMISING FILLERS VOLBELLA- 1 ML"
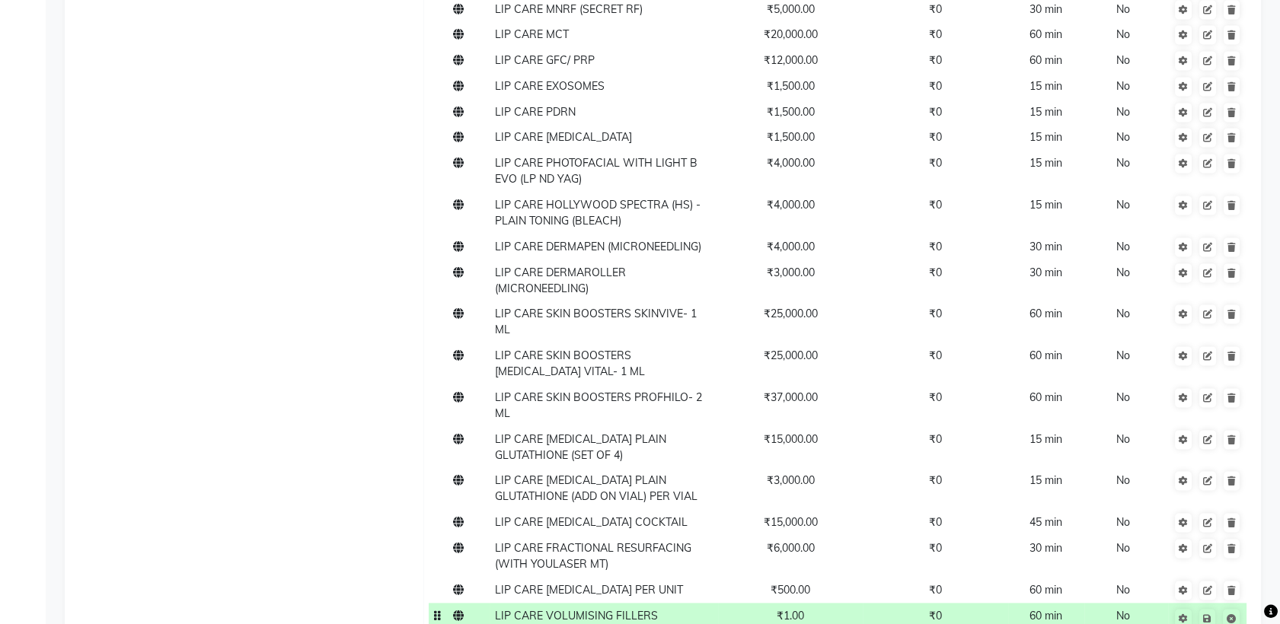
click at [772, 603] on td "₹1.00" at bounding box center [790, 624] width 145 height 42
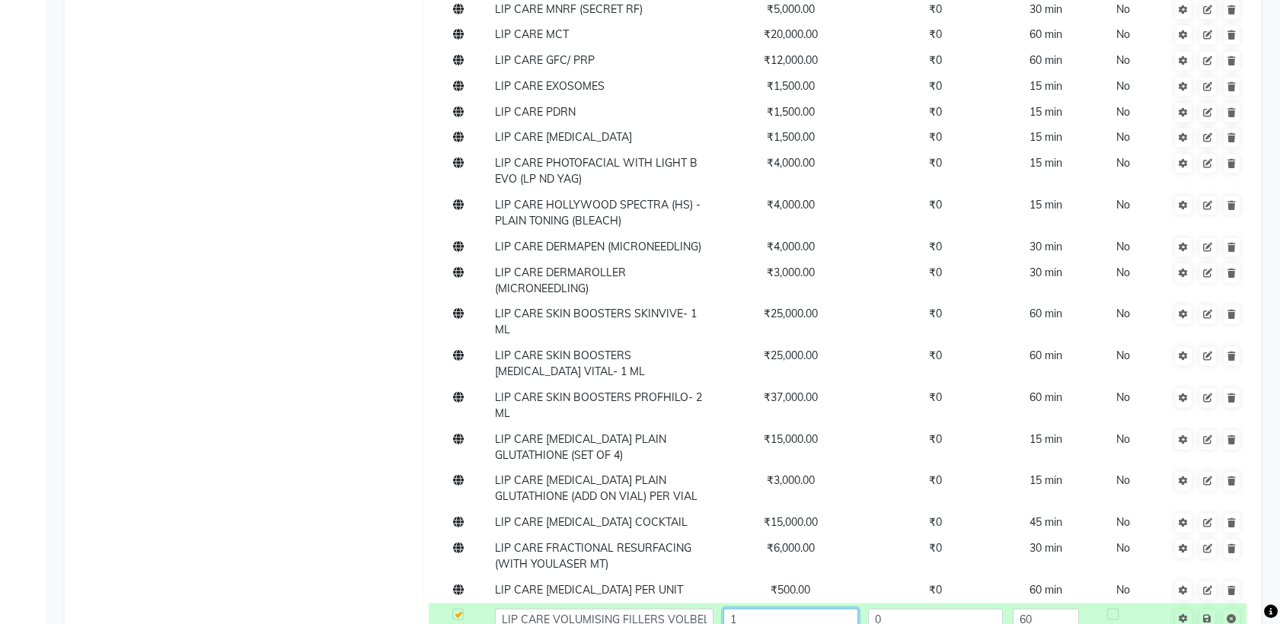
click at [786, 608] on input "1" at bounding box center [790, 620] width 135 height 24
type input "27000"
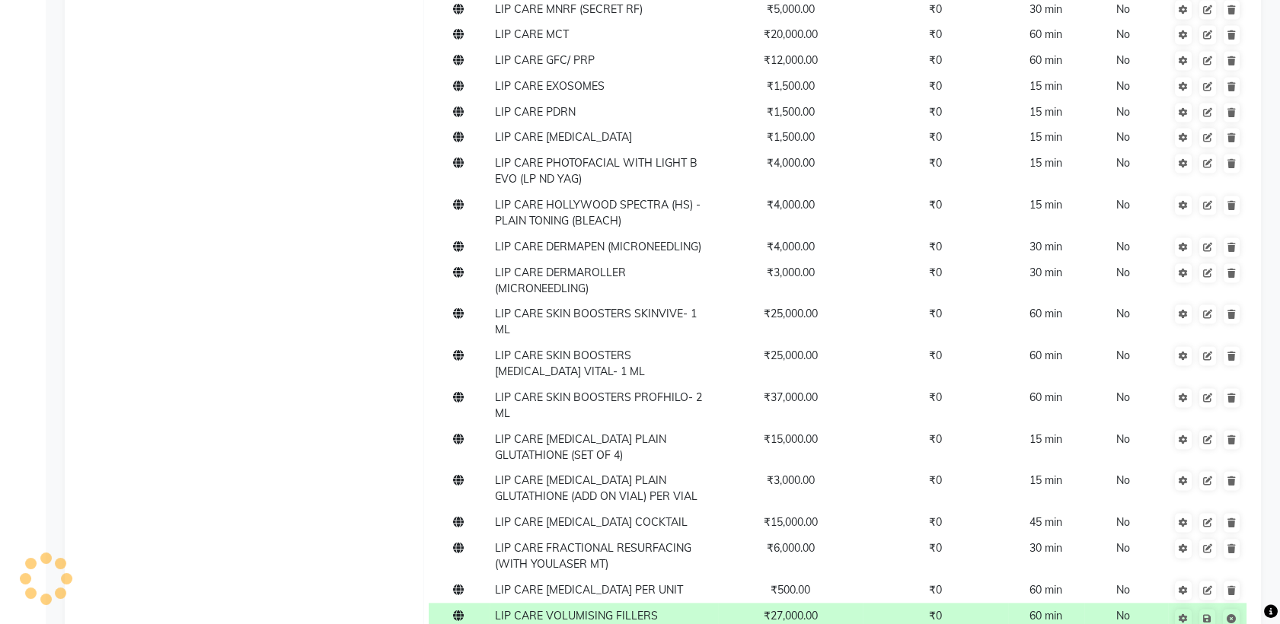
type input "27000"
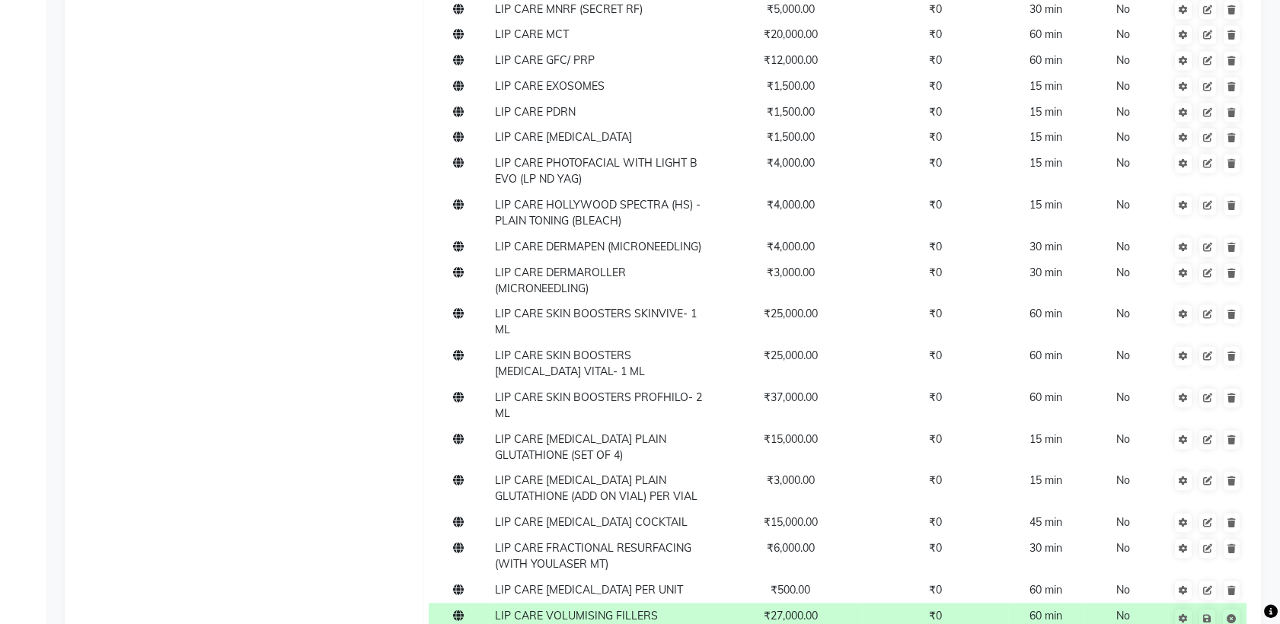
paste input "1 ML"
type input "LIP CARE VOLUMISING FILLERS VOLIFT-1 ML"
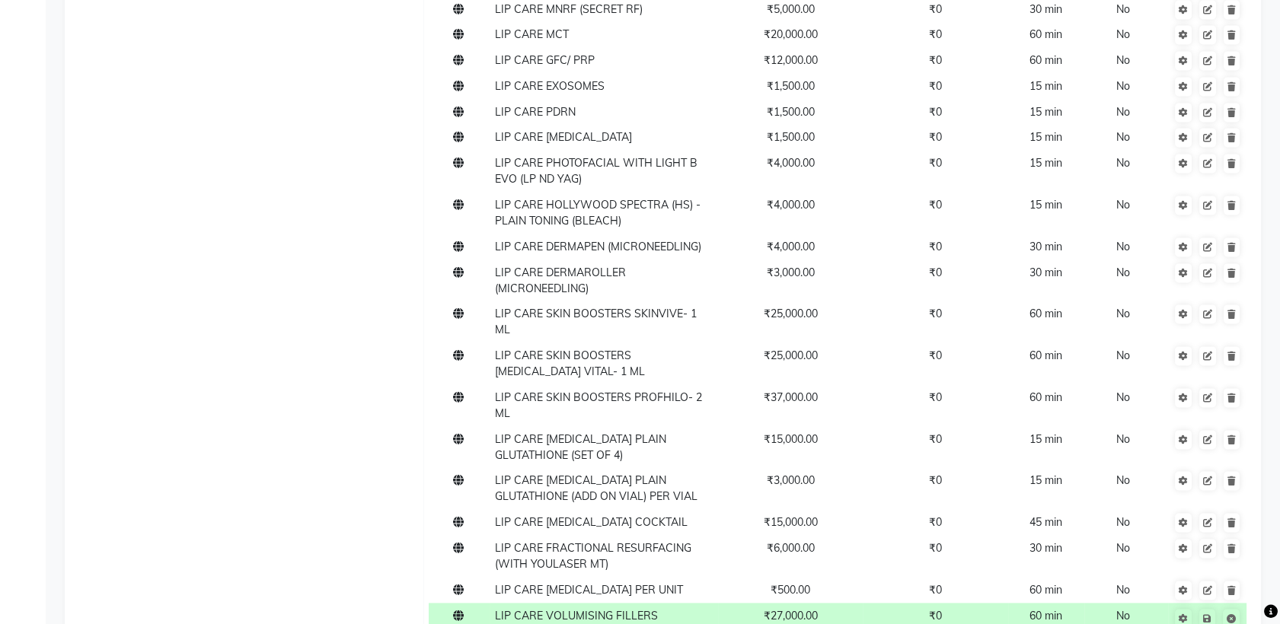
scroll to position [0, 21]
drag, startPoint x: 682, startPoint y: 354, endPoint x: 749, endPoint y: 351, distance: 67.1
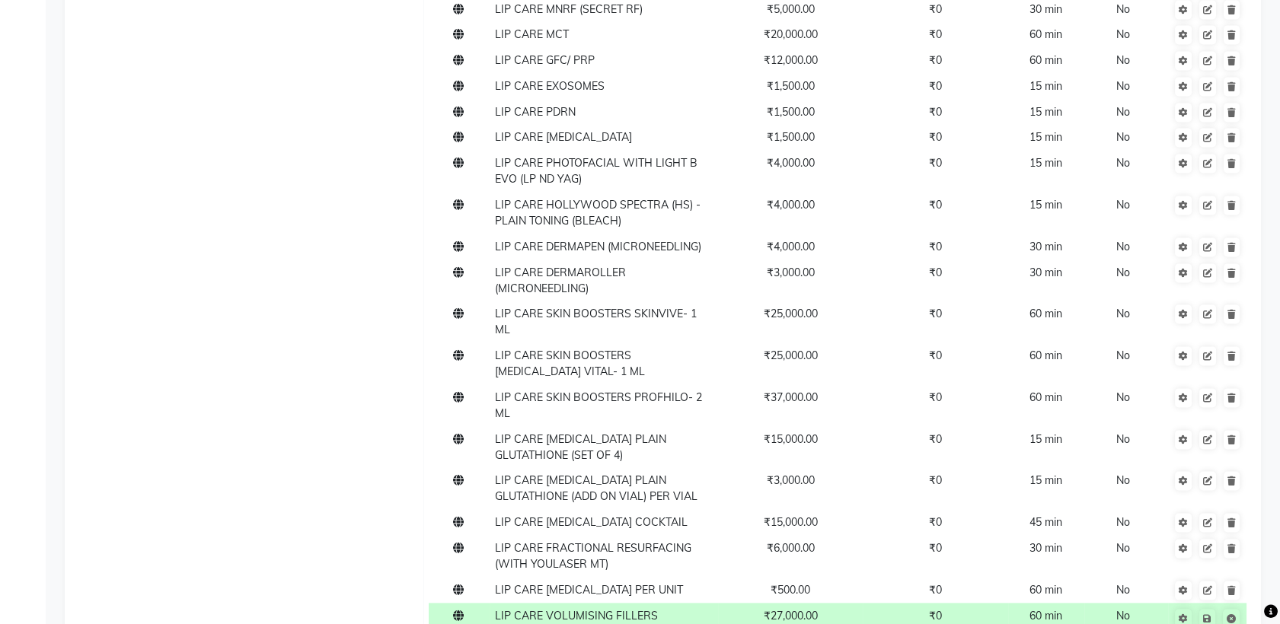
type input "LIP CARE VOLUMISING FILLERS VOLUMA- v"
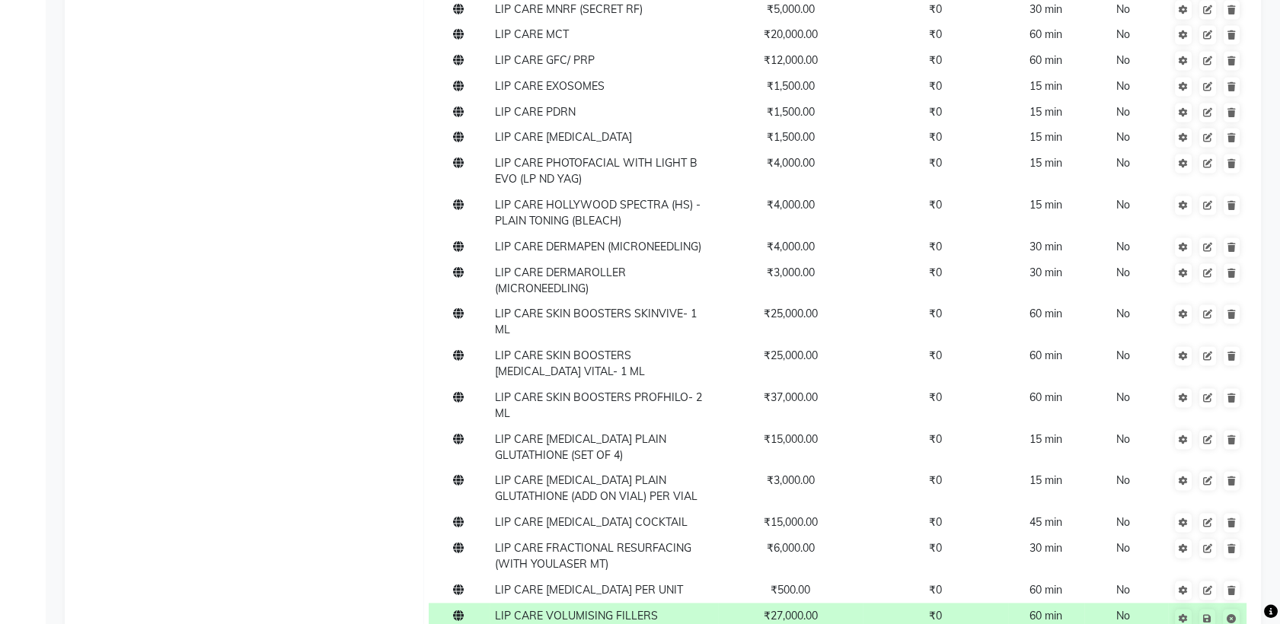
type input "27000"
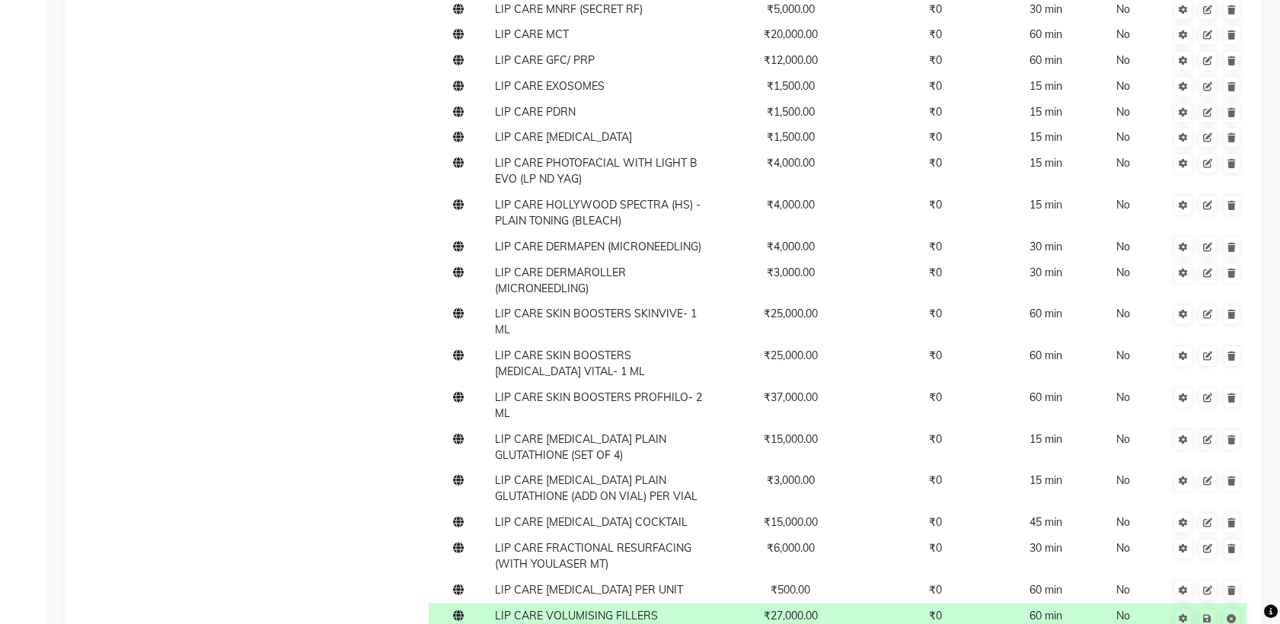
paste input "-1 ML"
type input "LIP CARE VOLUMISING FILLERS VOLUMA- -1 ML"
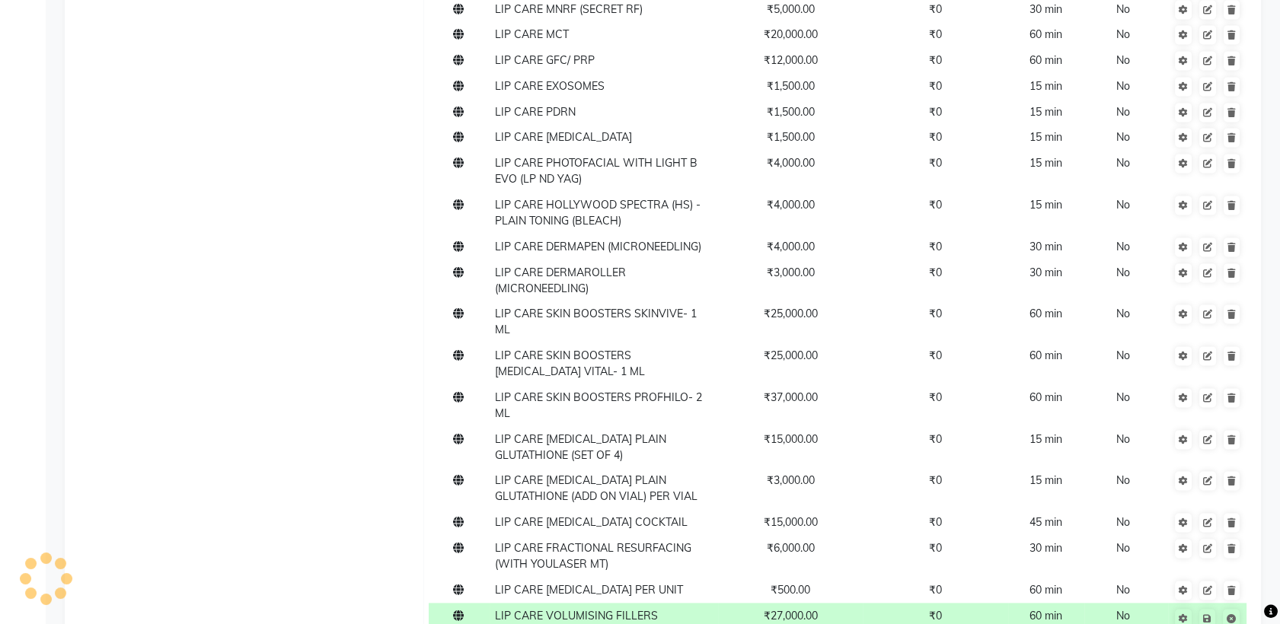
paste input "-1 ML"
type input "LIP CARE VOLUMISING FILLERS VOLUX -1 ML"
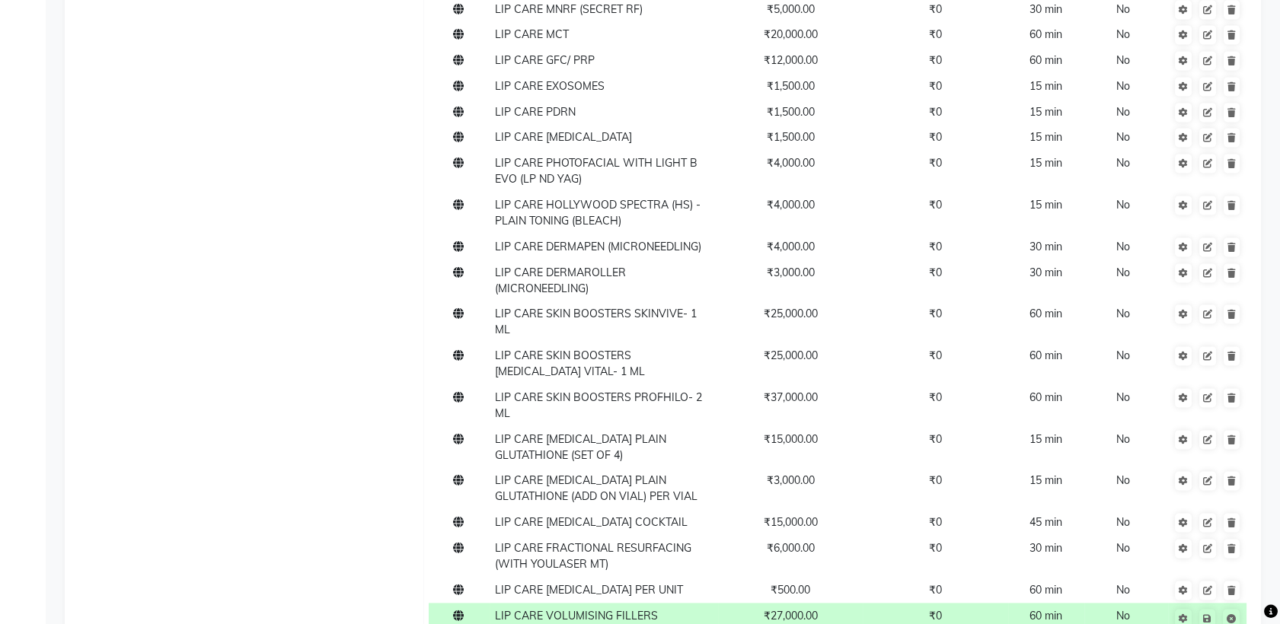
type input "27000"
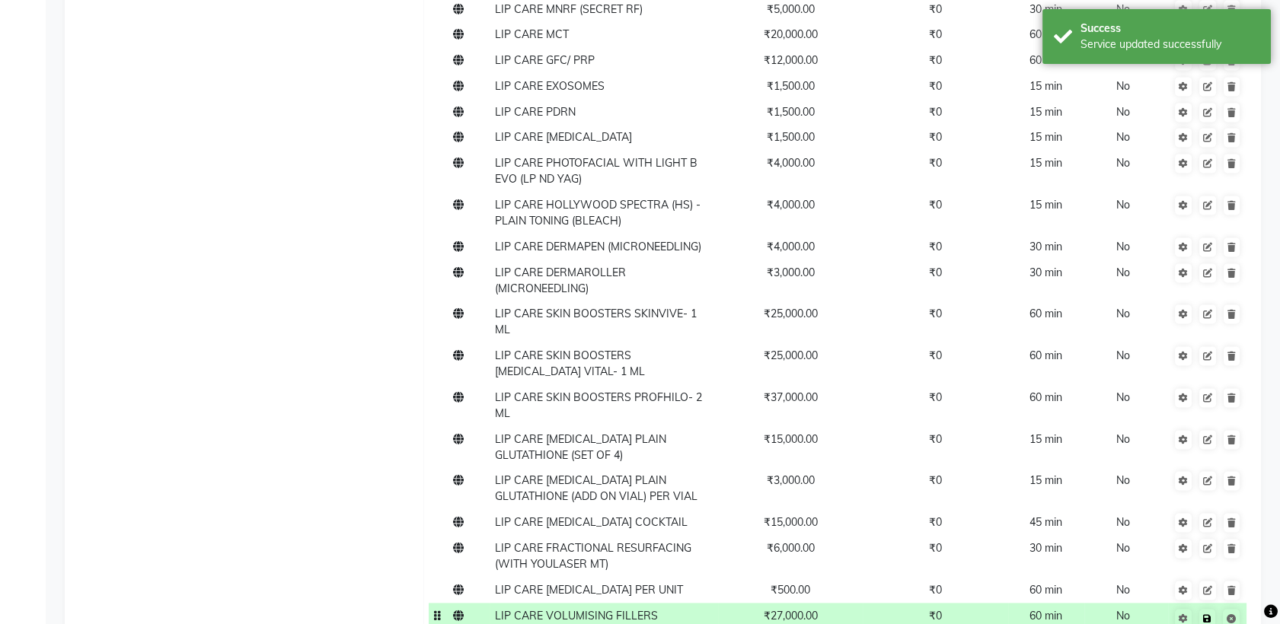
click at [1212, 609] on link at bounding box center [1207, 618] width 16 height 19
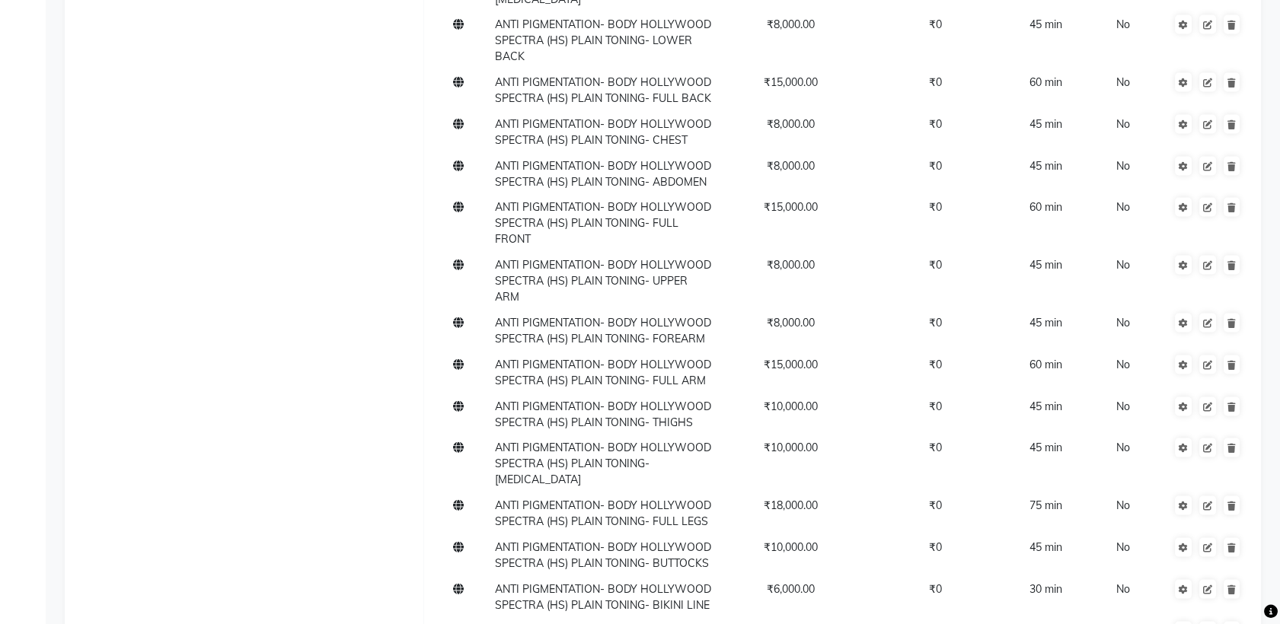
scroll to position [17890, 0]
type input "ANTI PIGMENTATION- BODY IV DRIP PLAIN GLUTATHIONE (ADD ON VIAL) PER VIAL"
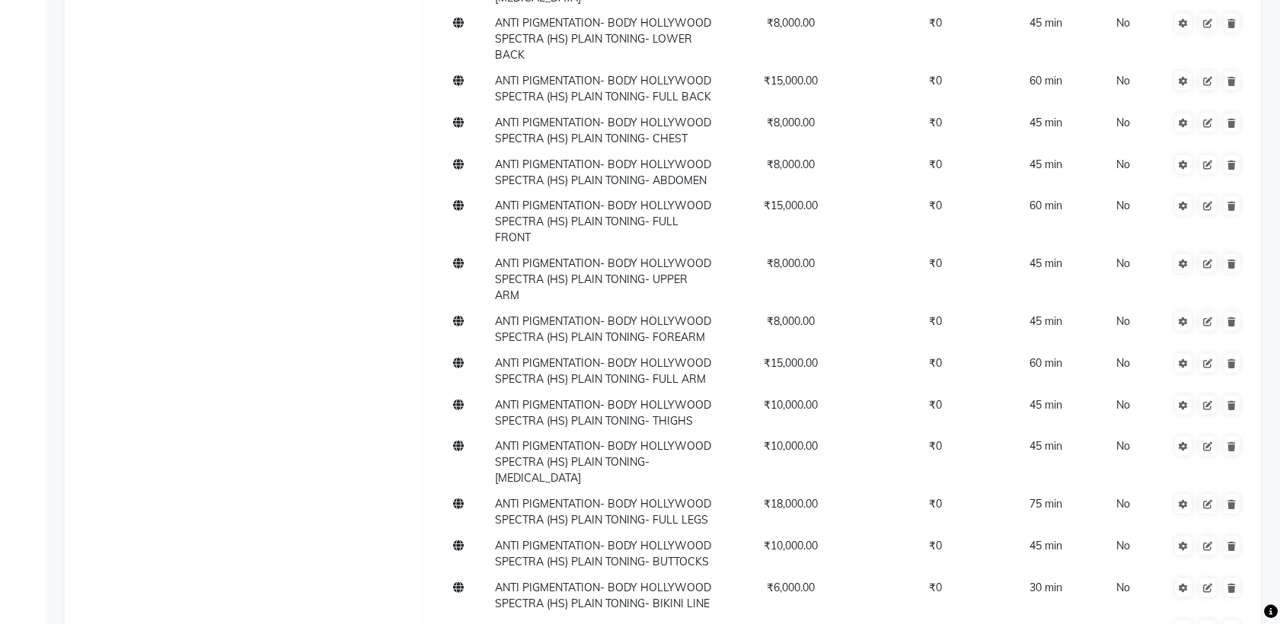
scroll to position [0, 217]
type input "3000"
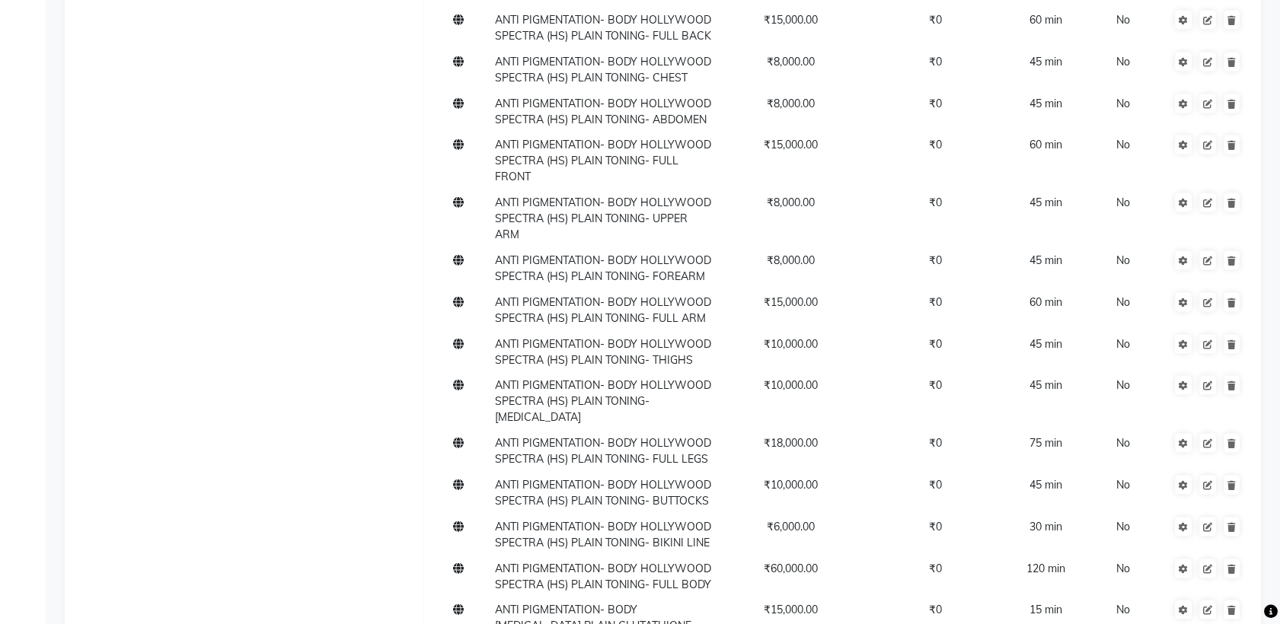
scroll to position [18008, 0]
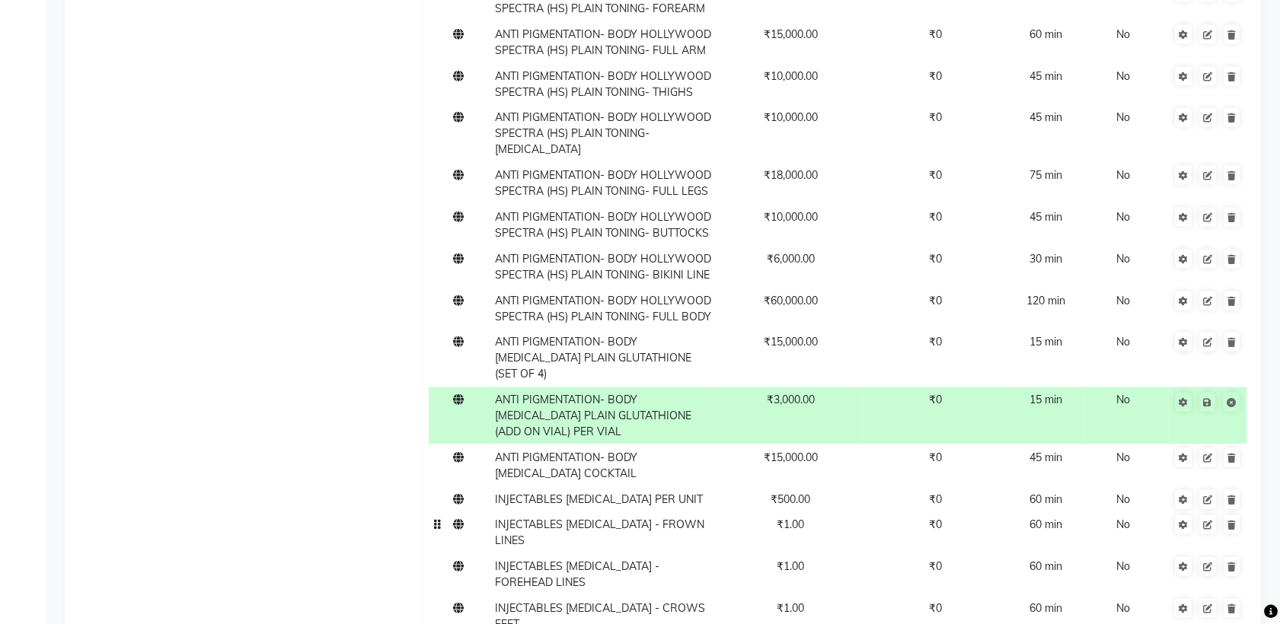
scroll to position [18188, 0]
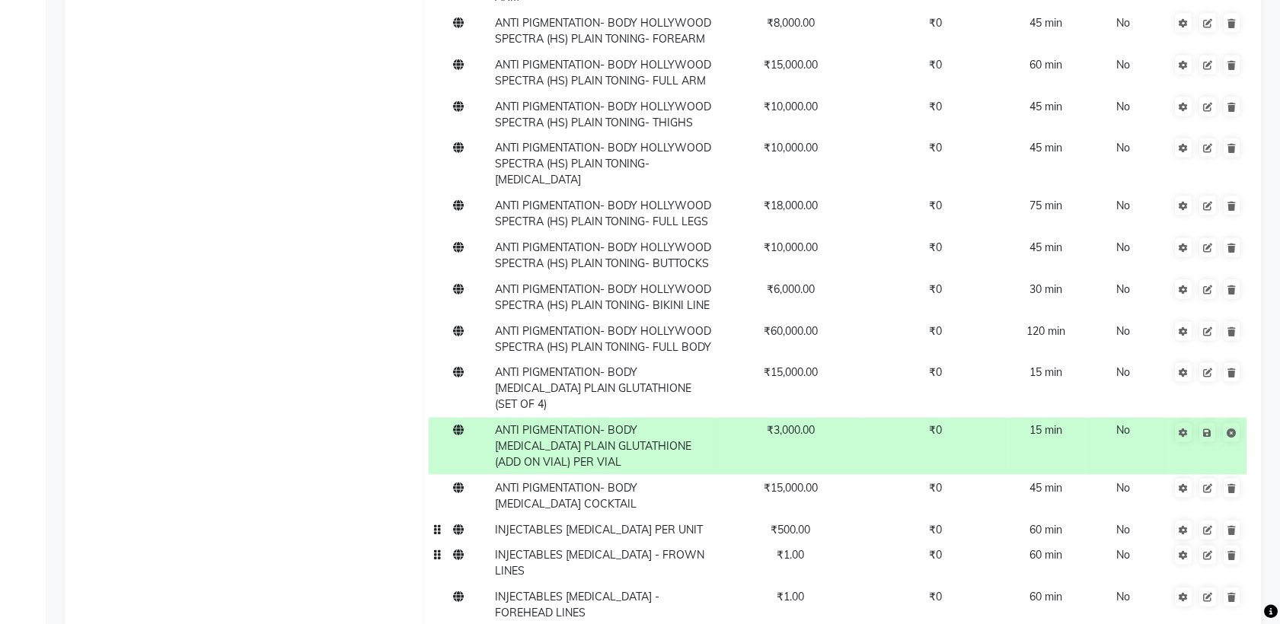
click at [642, 523] on span "INJECTABLES [MEDICAL_DATA] PER UNIT" at bounding box center [599, 530] width 208 height 14
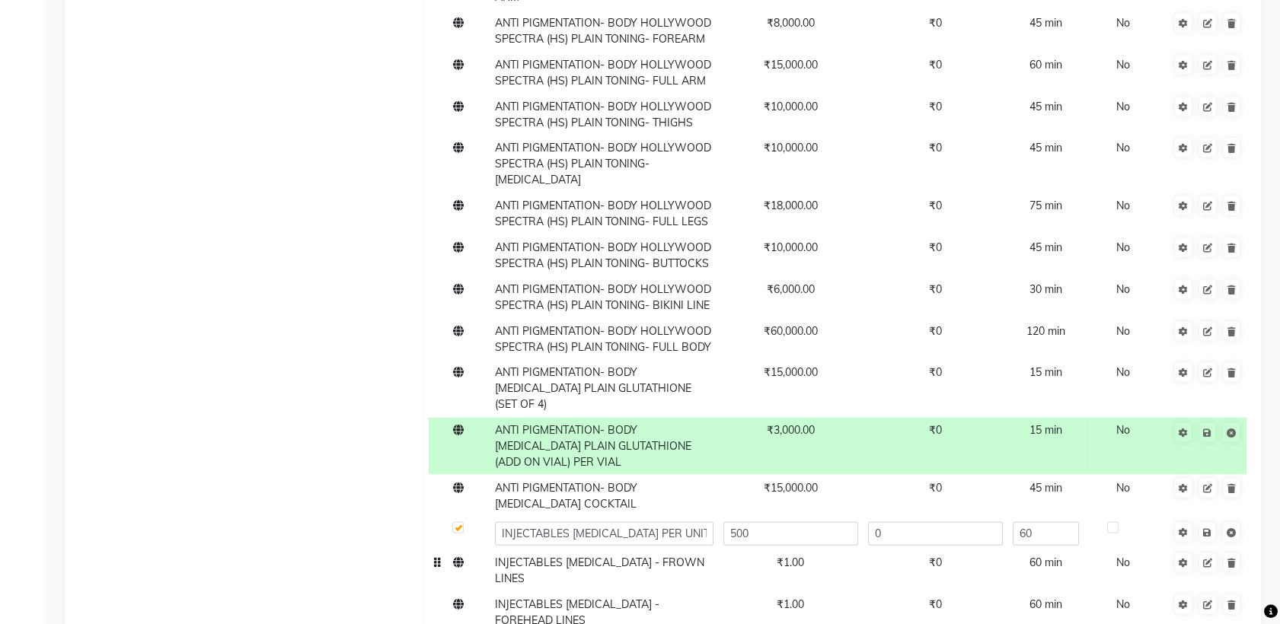
click at [642, 522] on input "INJECTABLES [MEDICAL_DATA] PER UNIT" at bounding box center [604, 534] width 219 height 24
click at [611, 522] on input "INJECTABLES [MEDICAL_DATA] PER UNIT" at bounding box center [604, 534] width 219 height 24
drag, startPoint x: 611, startPoint y: 162, endPoint x: 681, endPoint y: 176, distance: 70.6
click at [681, 517] on td "INJECTABLES [MEDICAL_DATA] PER UNIT" at bounding box center [604, 534] width 228 height 34
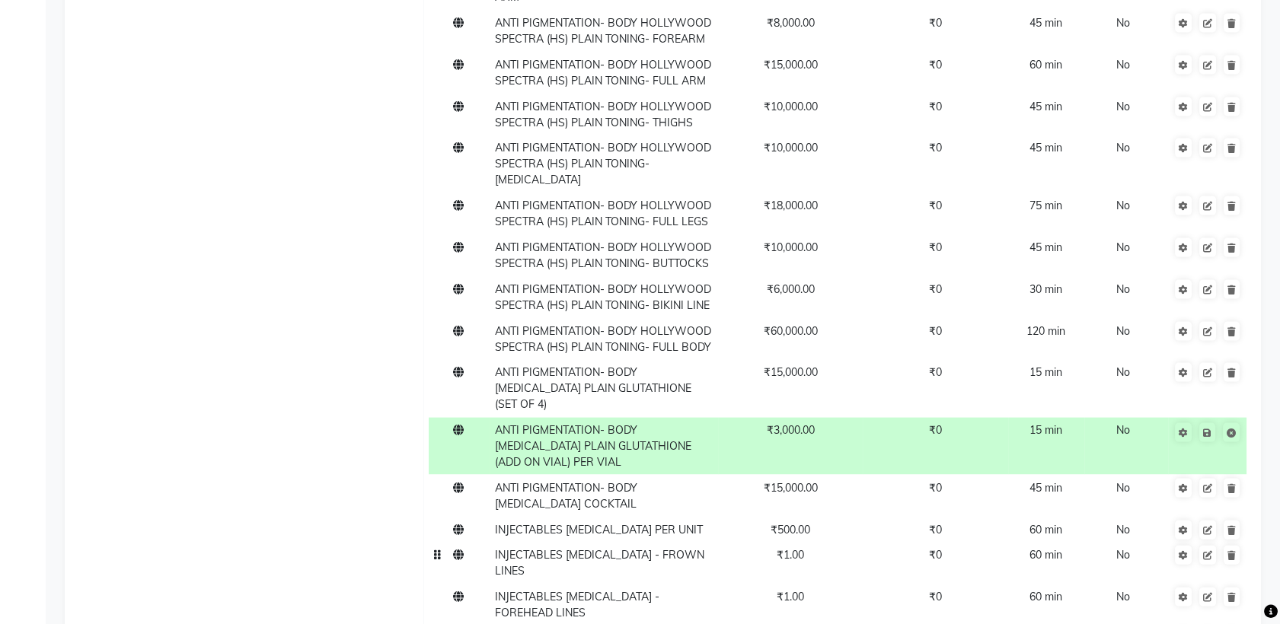
click at [690, 543] on td "INJECTABLES [MEDICAL_DATA] - FROWN LINES" at bounding box center [604, 564] width 228 height 42
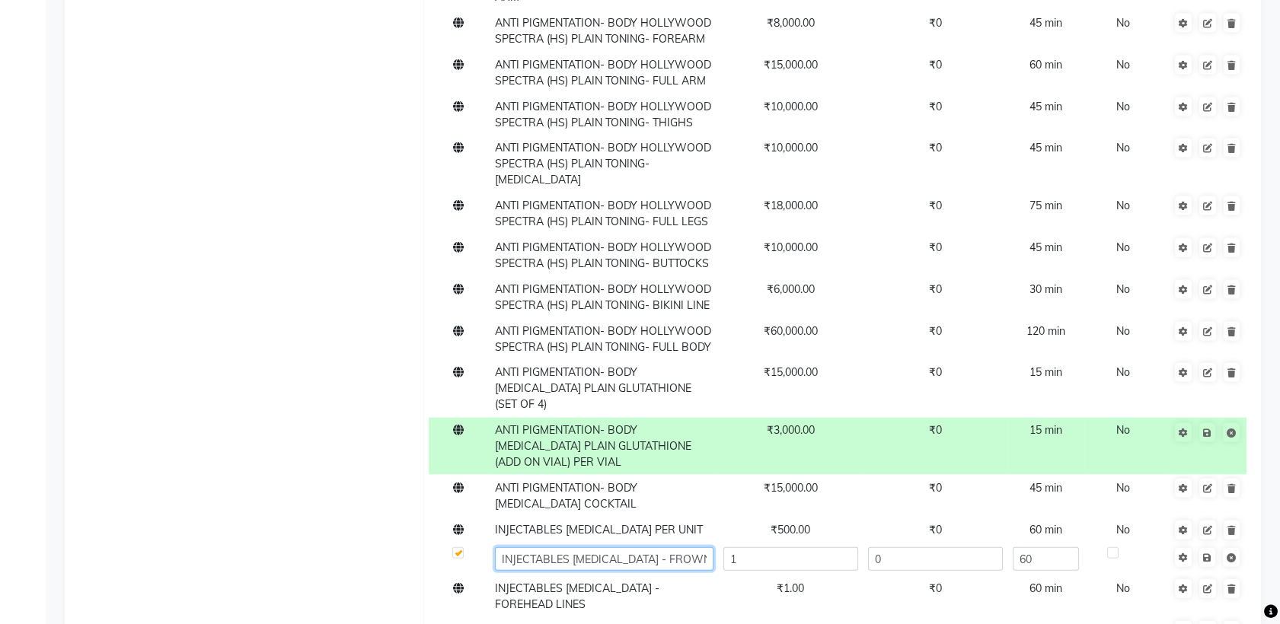
click at [696, 547] on input "INJECTABLES [MEDICAL_DATA] - FROWN LINES" at bounding box center [604, 559] width 219 height 24
paste input "PER UNIT"
type input "INJECTABLES BOTOX - FROWN LINES- PER UNIT"
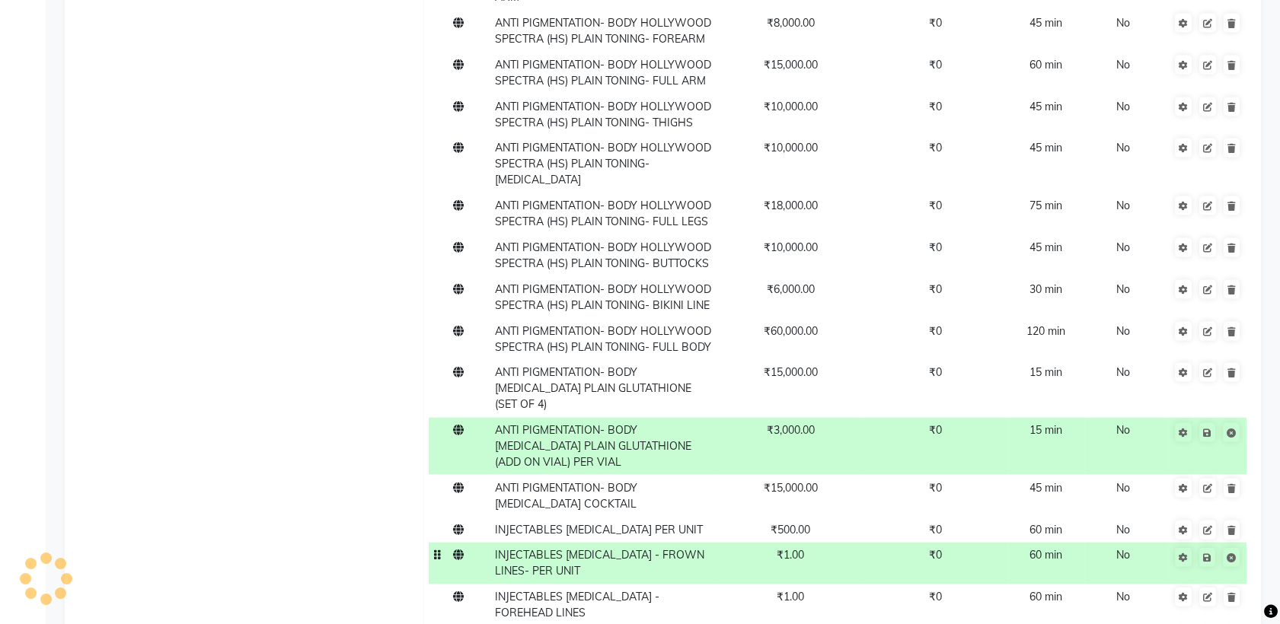
click at [786, 543] on td "₹1.00" at bounding box center [790, 564] width 145 height 42
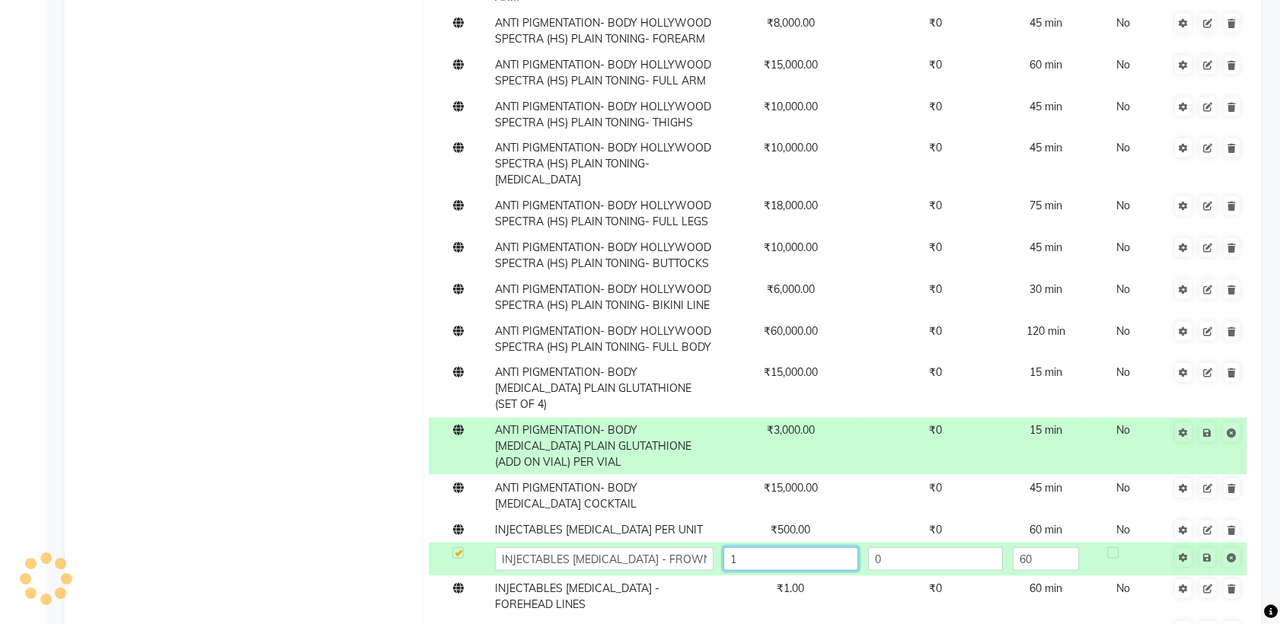
click at [789, 547] on input "1" at bounding box center [790, 559] width 135 height 24
type input "500"
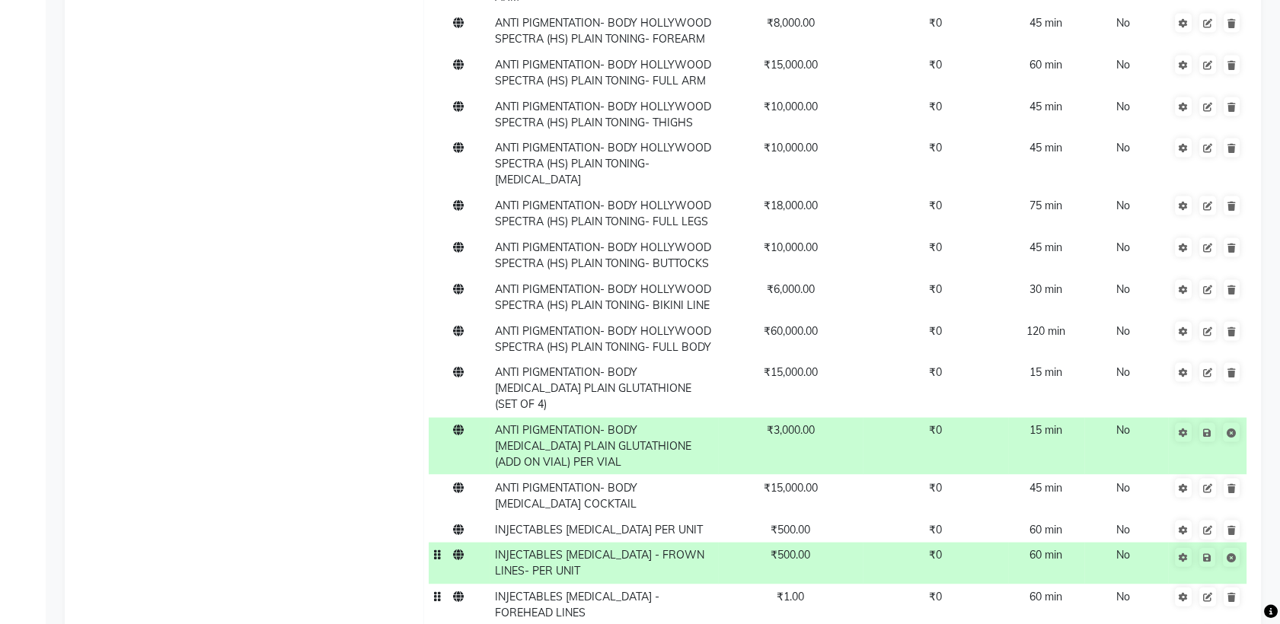
click at [780, 585] on td "₹1.00" at bounding box center [790, 606] width 145 height 42
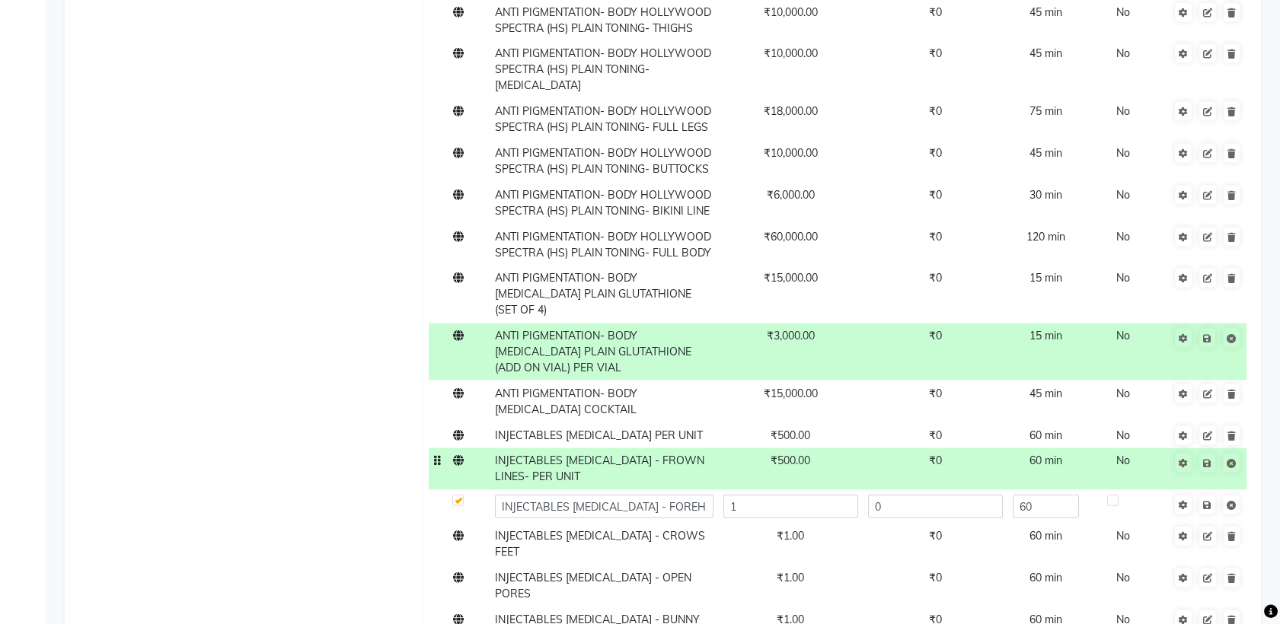
scroll to position [18261, 0]
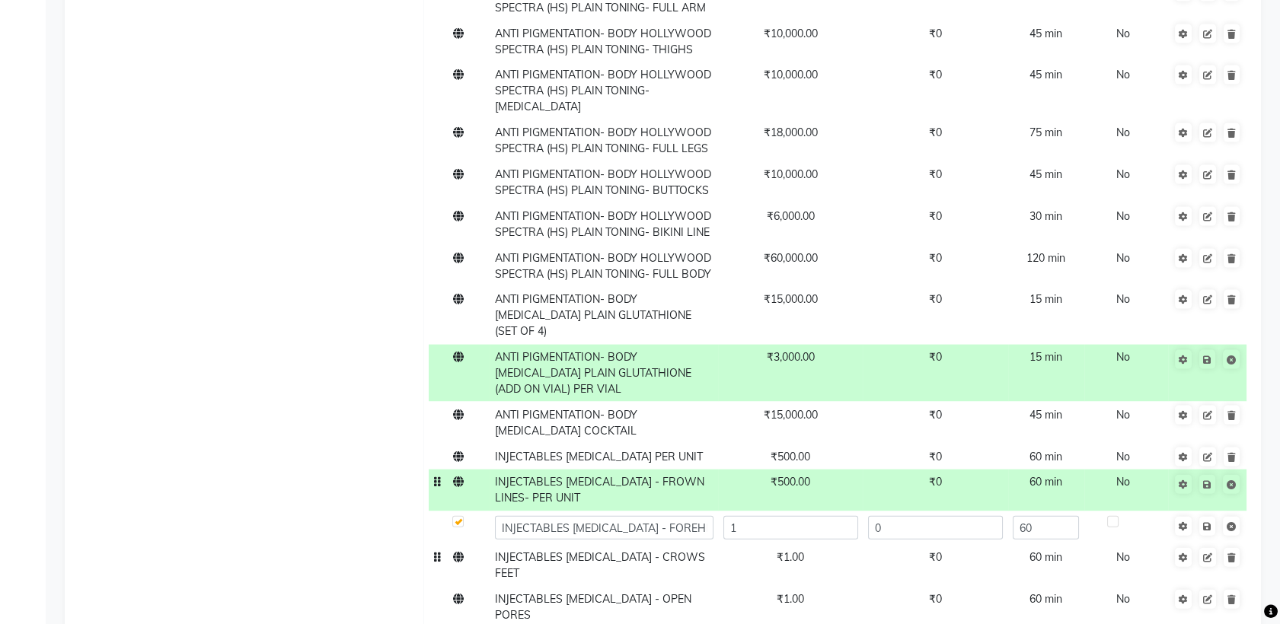
click at [694, 545] on td "INJECTABLES [MEDICAL_DATA] - CROWS FEET" at bounding box center [604, 566] width 228 height 42
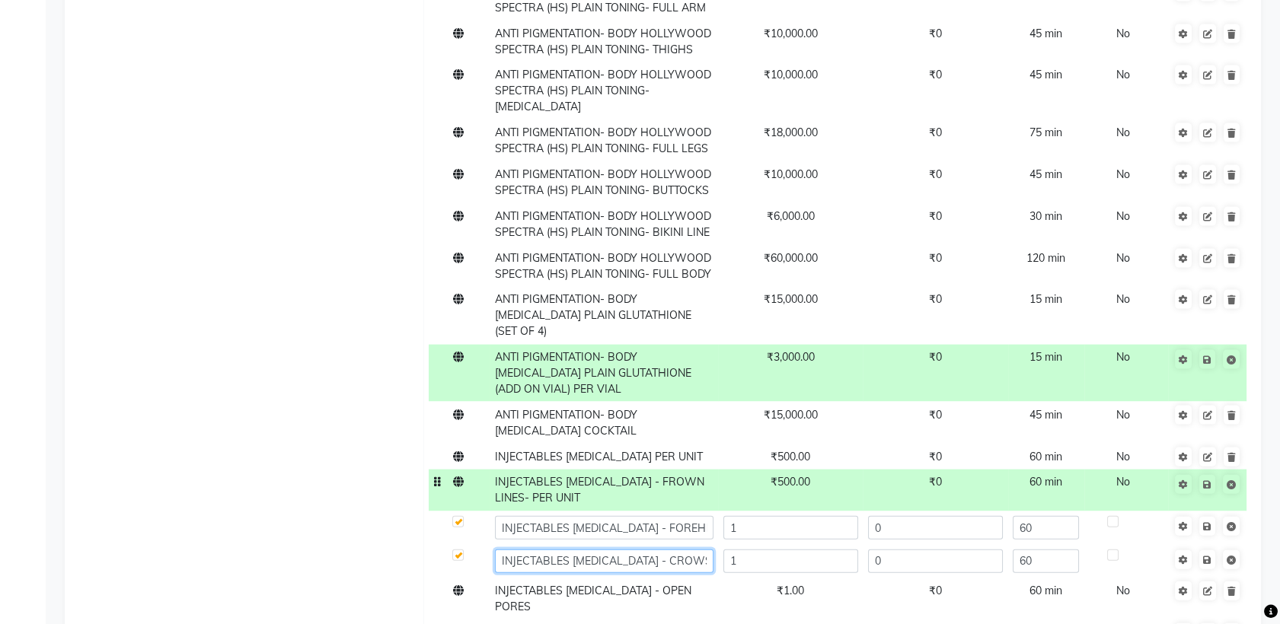
click at [700, 550] on input "INJECTABLES [MEDICAL_DATA] - CROWS FEET" at bounding box center [604, 562] width 219 height 24
paste input "PER UNIT"
type input "INJECTABLES BOTOX - CROWS FEET- PER UNIT"
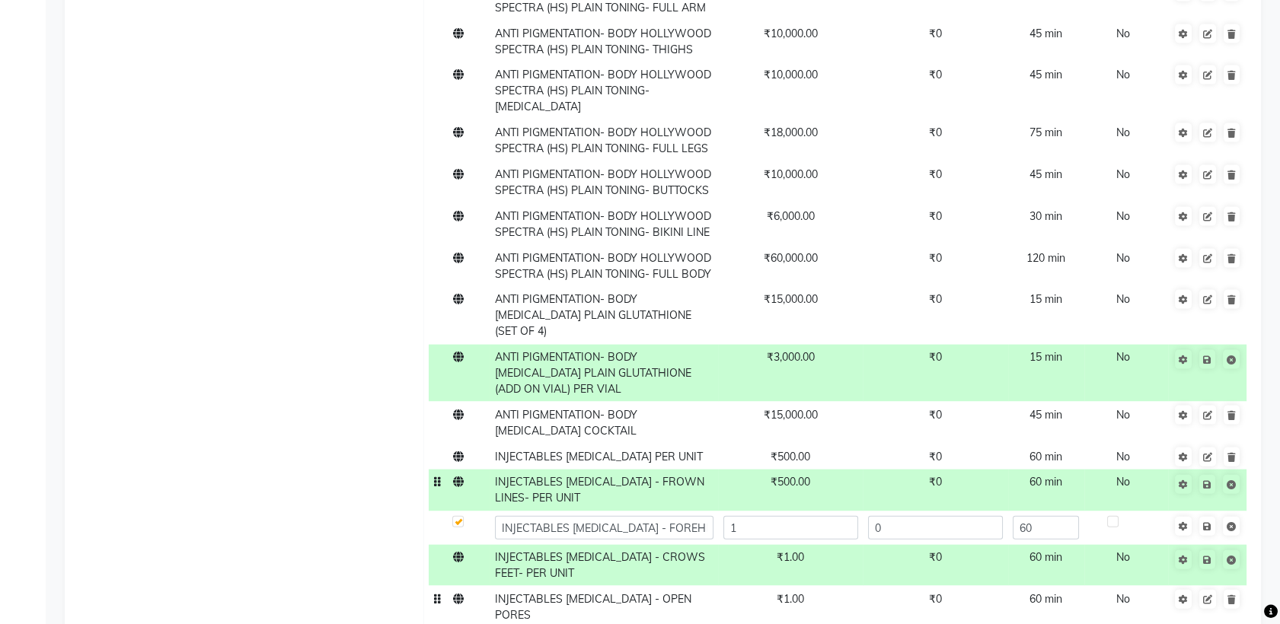
click at [692, 586] on td "INJECTABLES [MEDICAL_DATA] - OPEN PORES" at bounding box center [604, 607] width 228 height 42
click at [694, 592] on input "INJECTABLES [MEDICAL_DATA] - OPEN PORES" at bounding box center [604, 604] width 219 height 24
paste input "PER UNIT"
click at [659, 592] on input "INJECTABLES BOTOX - OPEN PORESPER UNIT" at bounding box center [604, 604] width 219 height 24
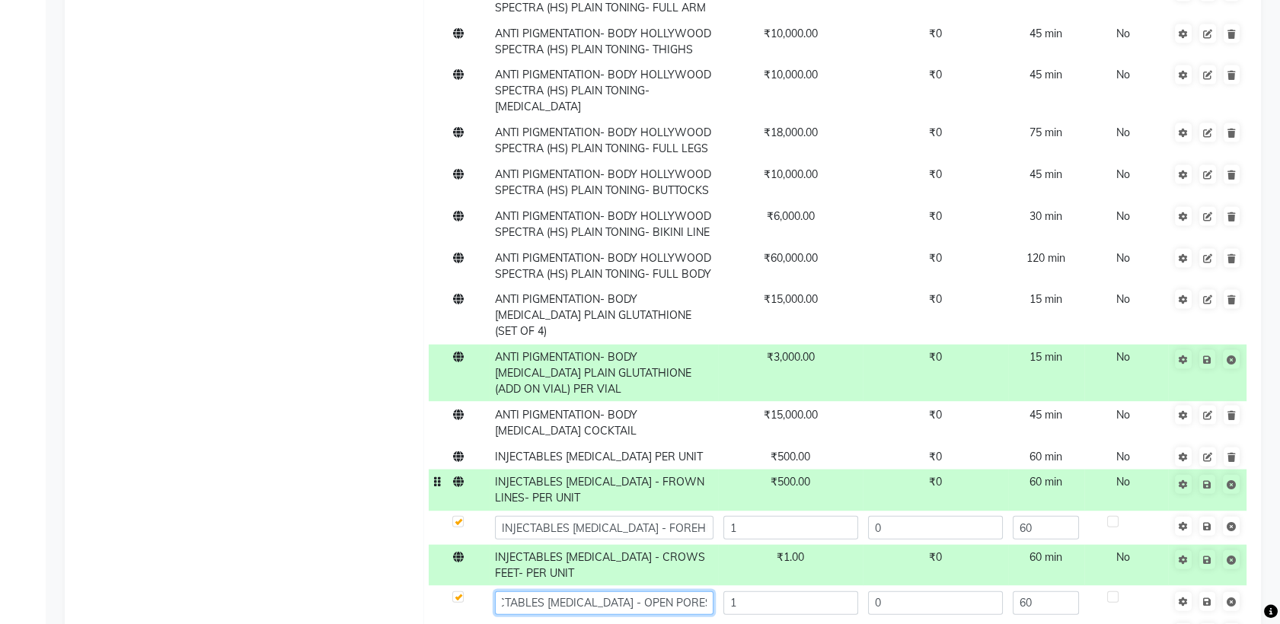
type input "INJECTABLES BOTOX - OPEN PORES-PER UNIT"
click at [706, 592] on input "INJECTABLES BOTOX - OPEN PORES-PER UNIT" at bounding box center [604, 604] width 219 height 24
drag, startPoint x: 706, startPoint y: 233, endPoint x: 654, endPoint y: 229, distance: 51.9
click at [654, 592] on input "INJECTABLES BOTOX - OPEN PORES-PER UNIT" at bounding box center [604, 604] width 219 height 24
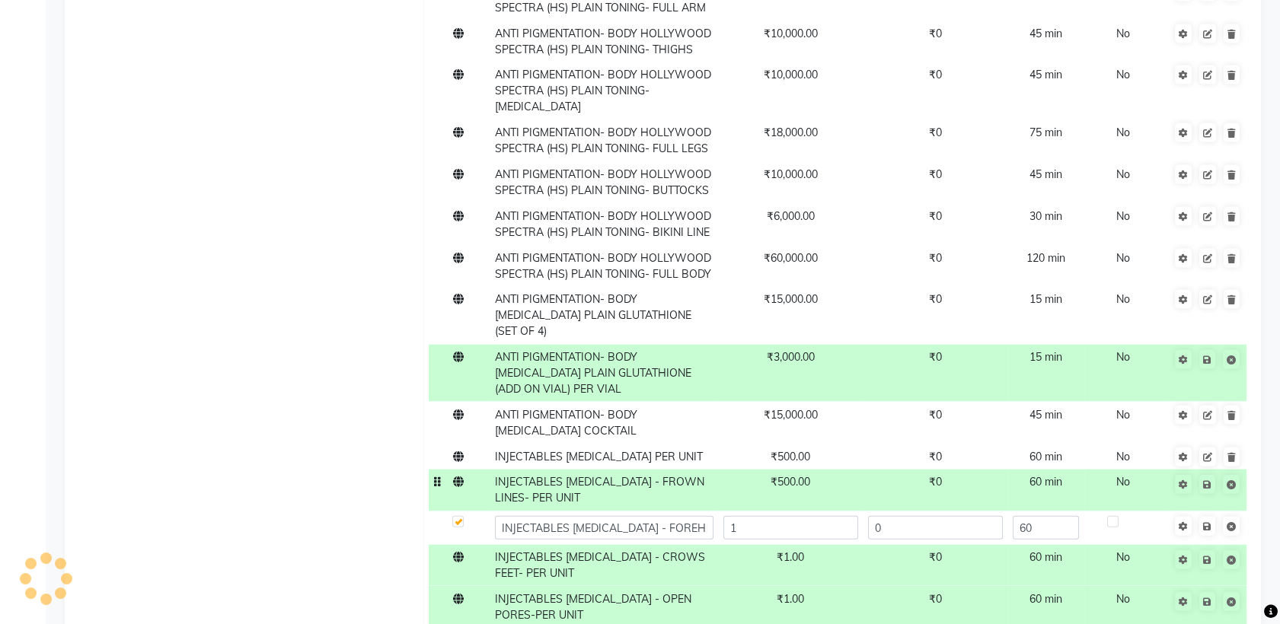
paste input "-PER UNIT"
type input "INJECTABLES BOTOX - BUNNY LINES NOSE-PER UNIT"
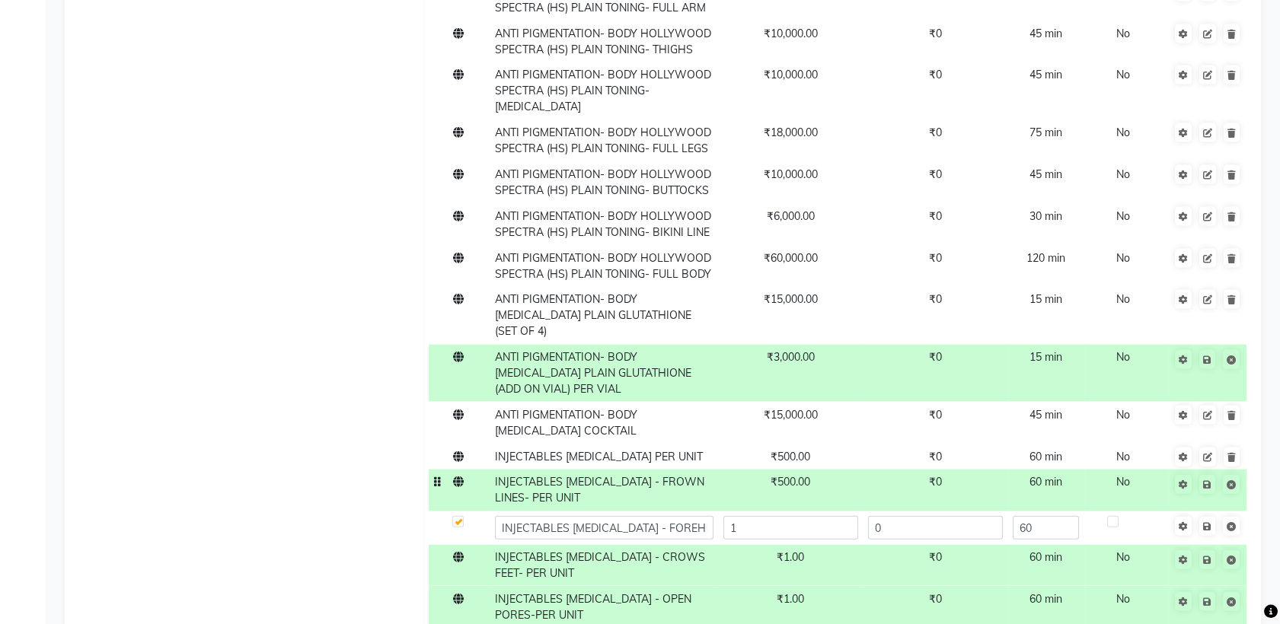
scroll to position [0, 64]
paste input "-PER UNIT"
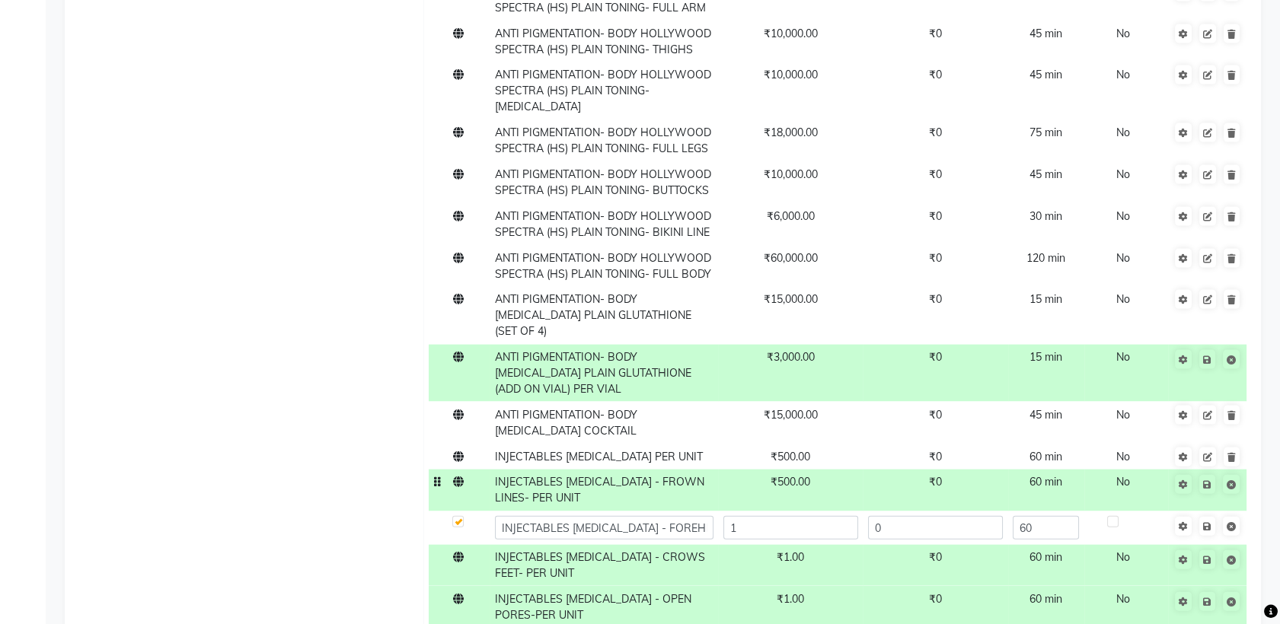
type input "INJECTABLES BOTOX -SMOKERS LINES PERIORAL-PER UNIT"
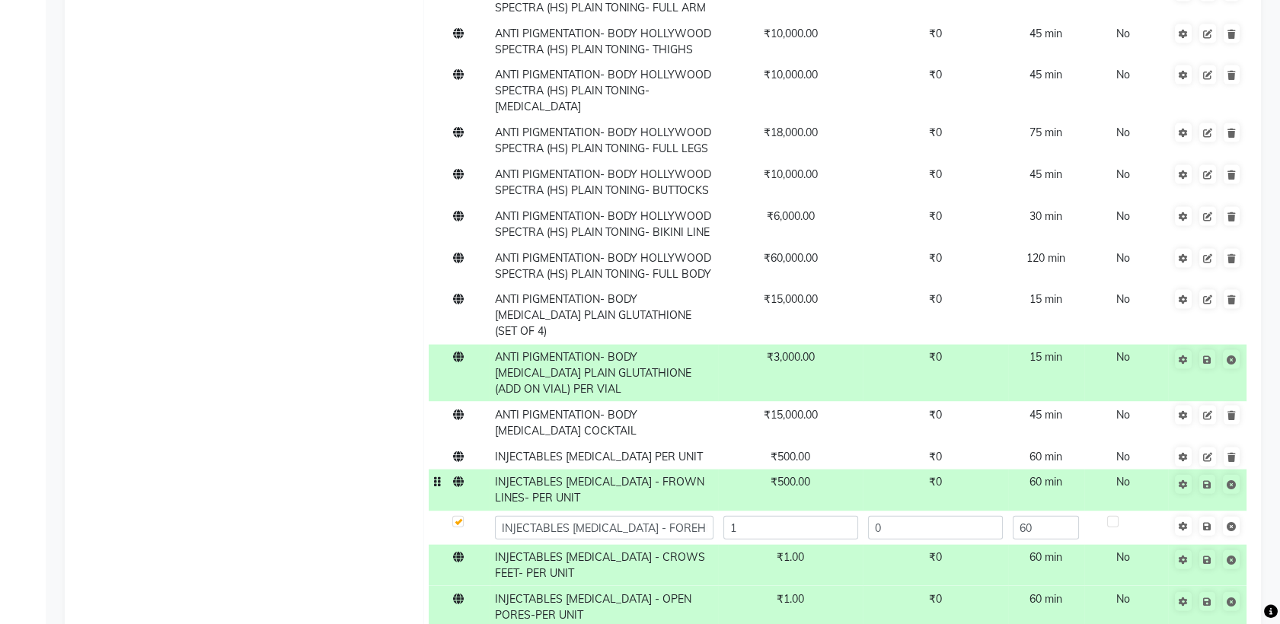
paste input "-PER UNIT"
type input "INJECTABLES BOTOX -DAO (DOWNTURNED MOUTH)-PER UNIT"
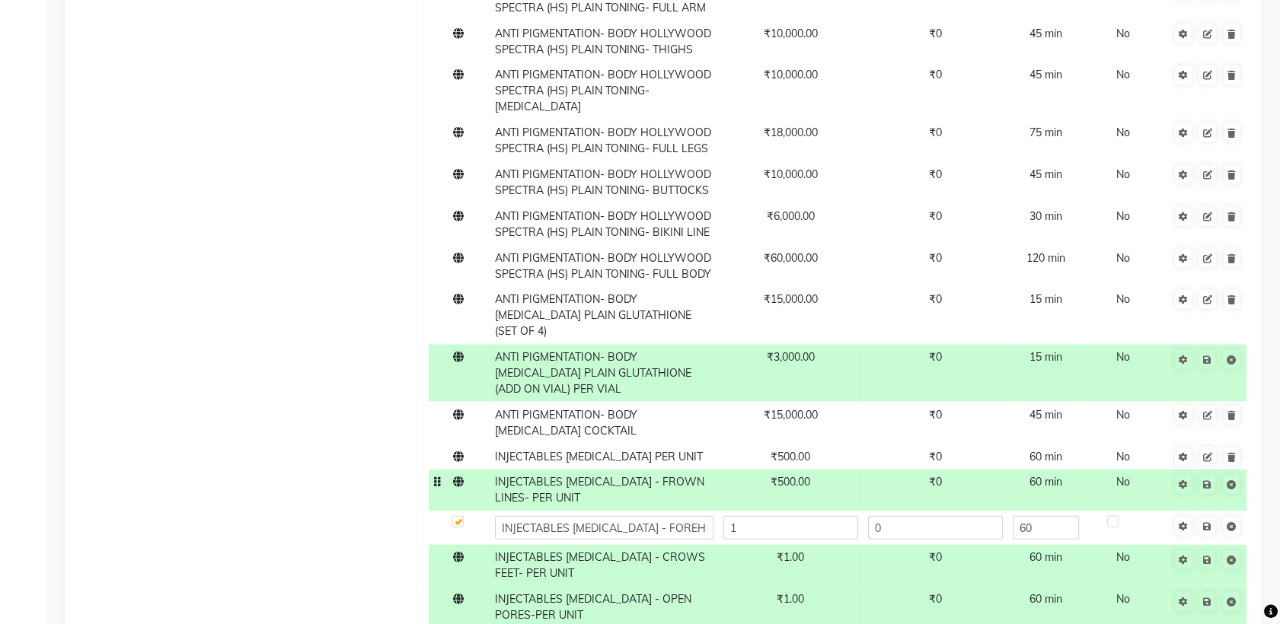
scroll to position [0, 80]
paste input "-PER UNIT"
type input "INJECTABLES BOTOX - MASETTER (BULKY LOWER FACE)-PER UNIT"
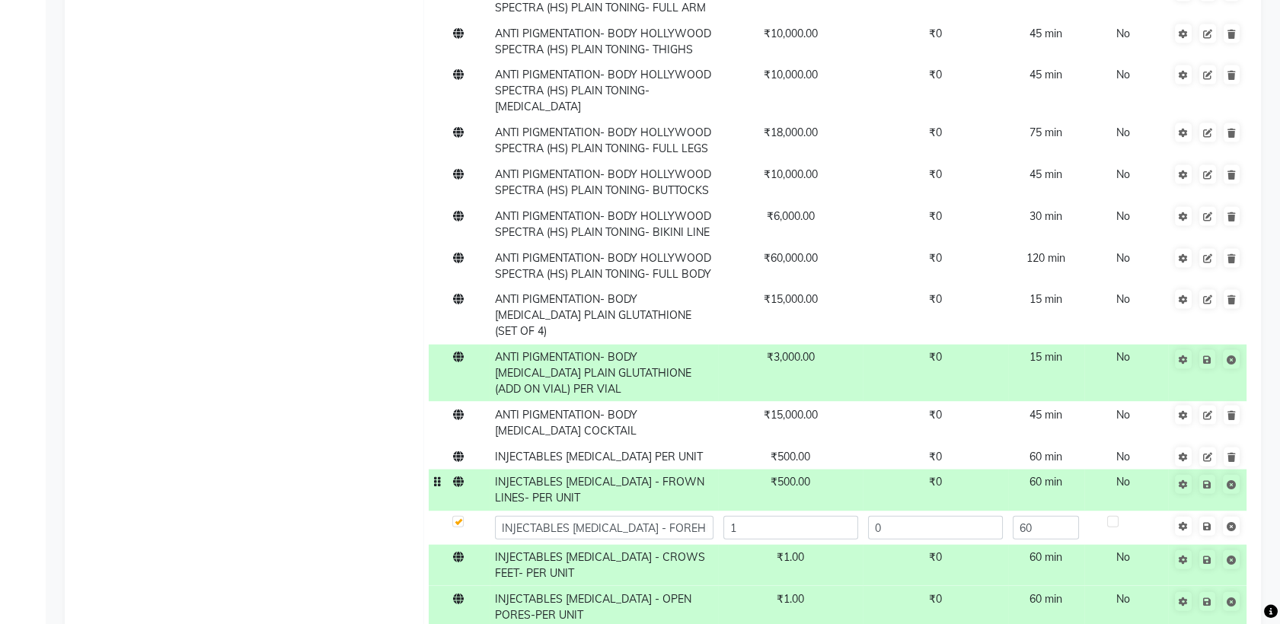
paste input "-PER UNIT"
type input "INJECTABLES BOTOX -NEFERTITI LIFT (JAWLINE DEFINITION)-PER UNIT"
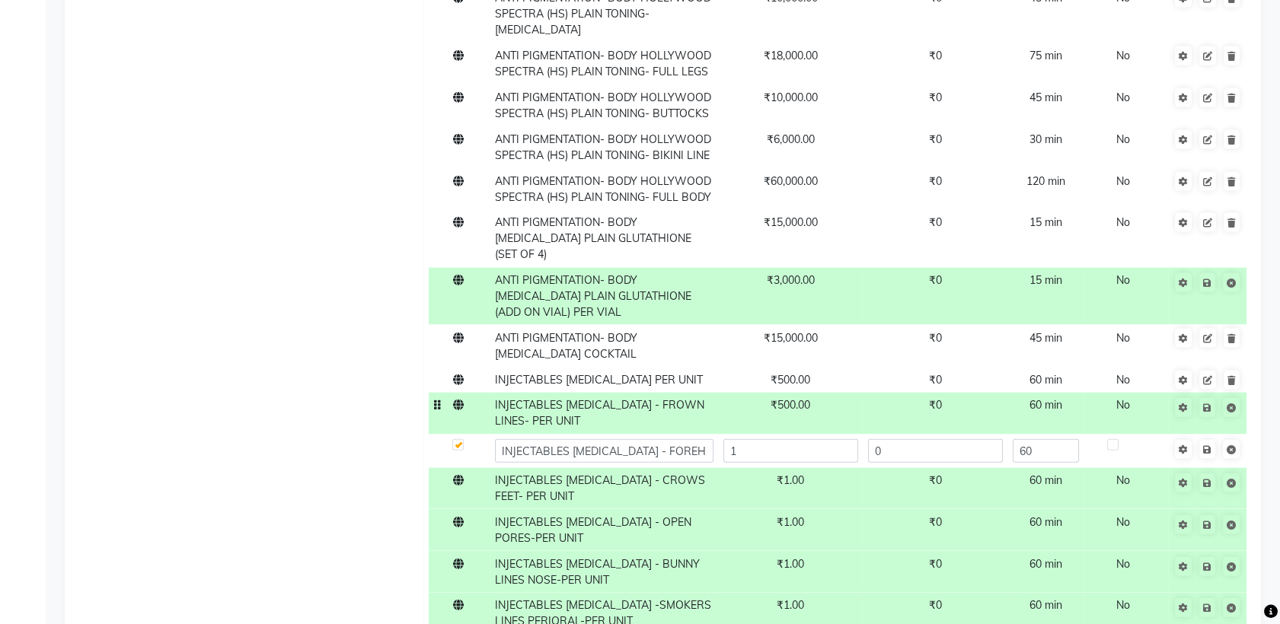
scroll to position [18346, 0]
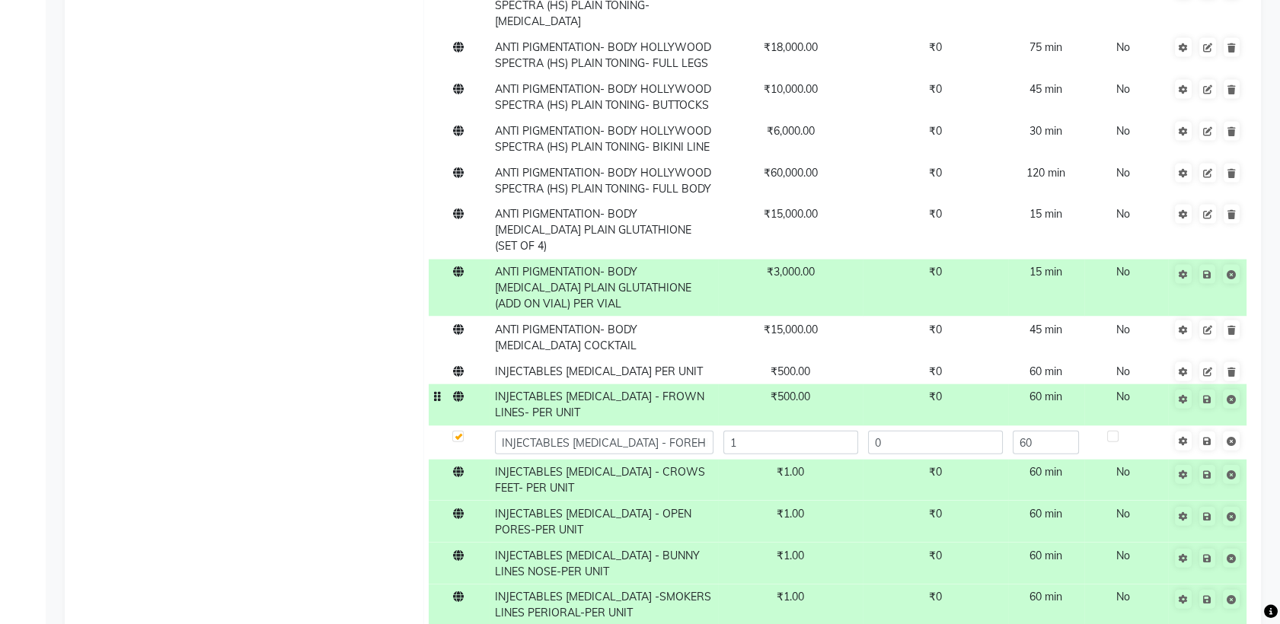
paste input "-PER UNIT"
type input "INJECTABLES BOTOX - CHIN (MENTALIS)-PER UNIT"
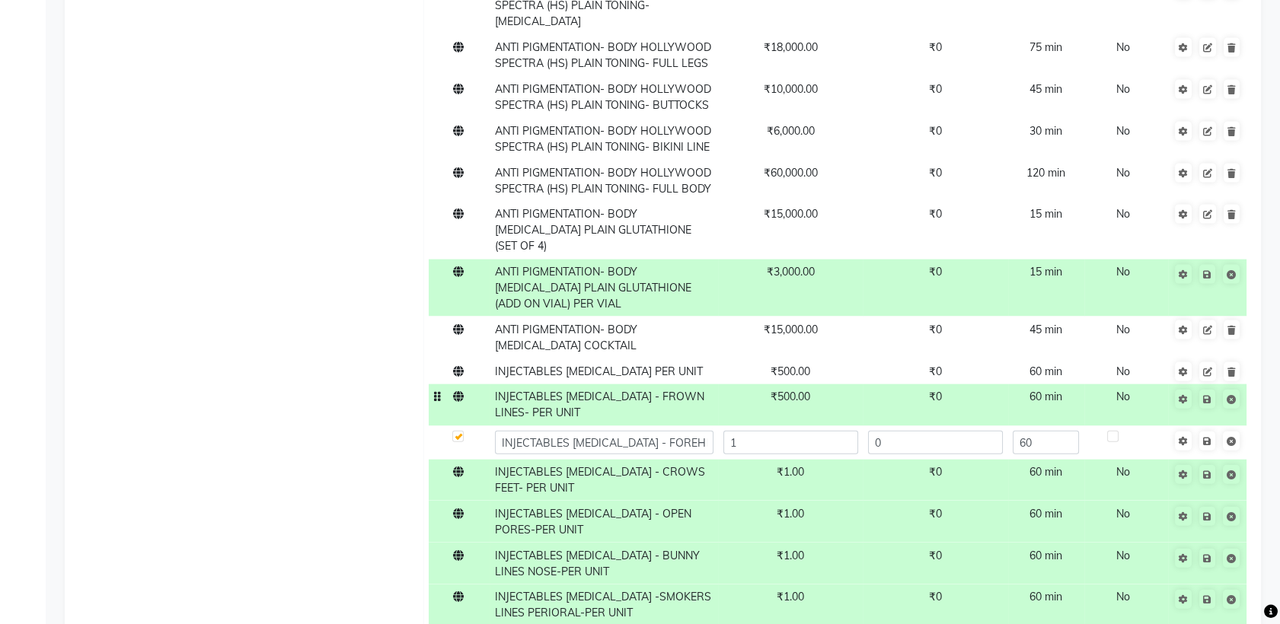
paste input "-PER UNIT"
type input "INJECTABLES BOTOX - BROWLIFT-PER UNIT"
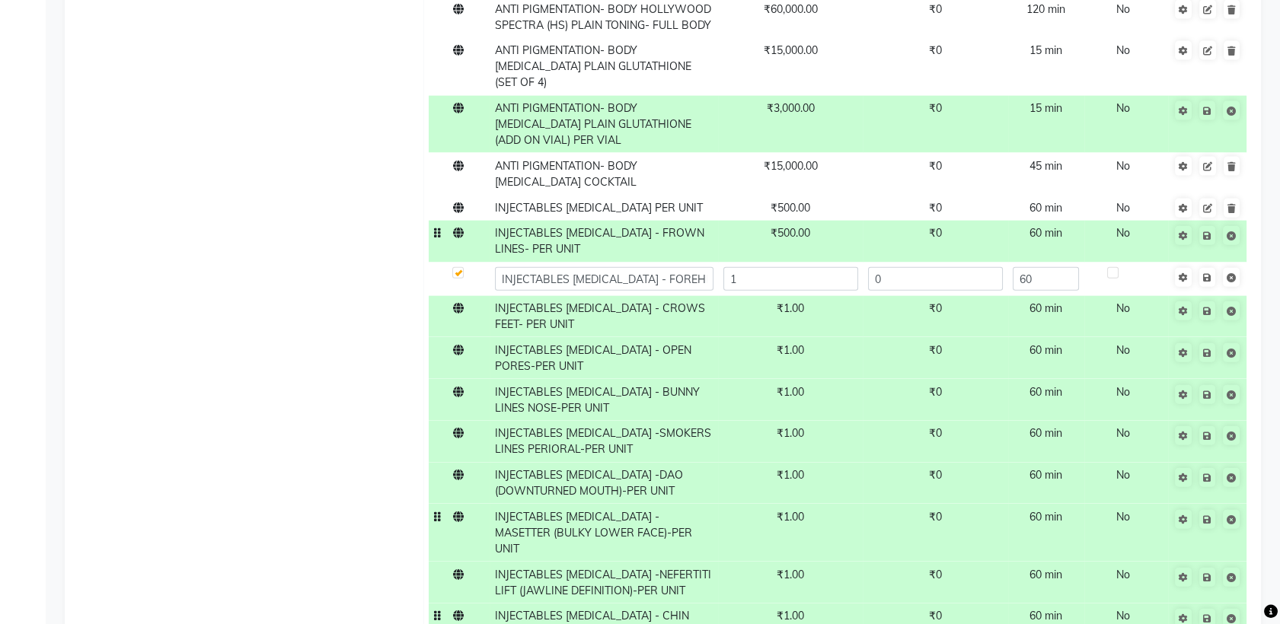
scroll to position [18513, 0]
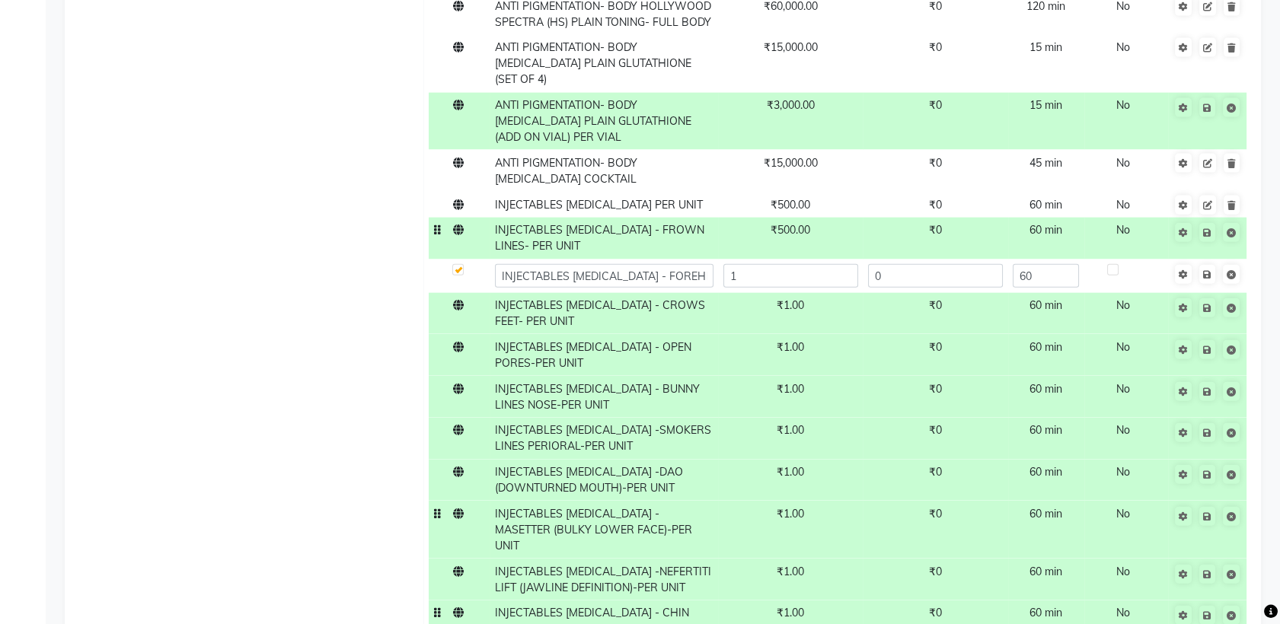
paste input "-PER UNIT"
type input "INJECTABLES BOTOX - BLEPHAROSPASM-PER UNIT"
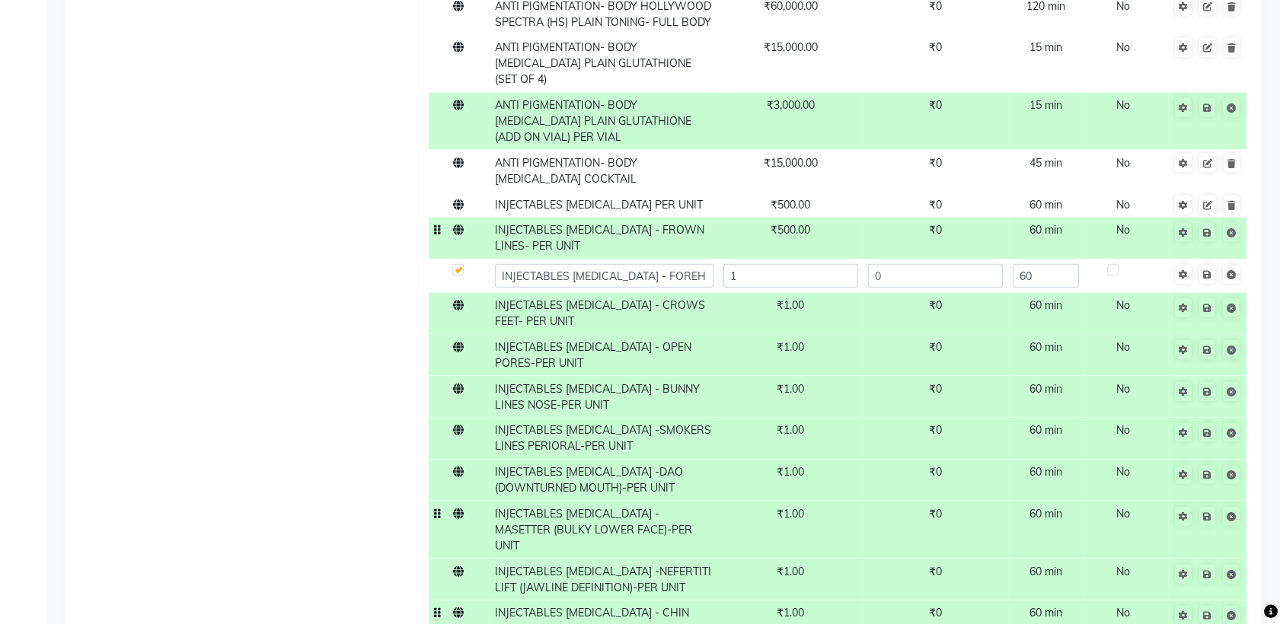
scroll to position [0, 56]
paste input "-PER UNIT"
type input "INJECTABLES BOTOX - HYPERHIDROSIS-PER UNIT"
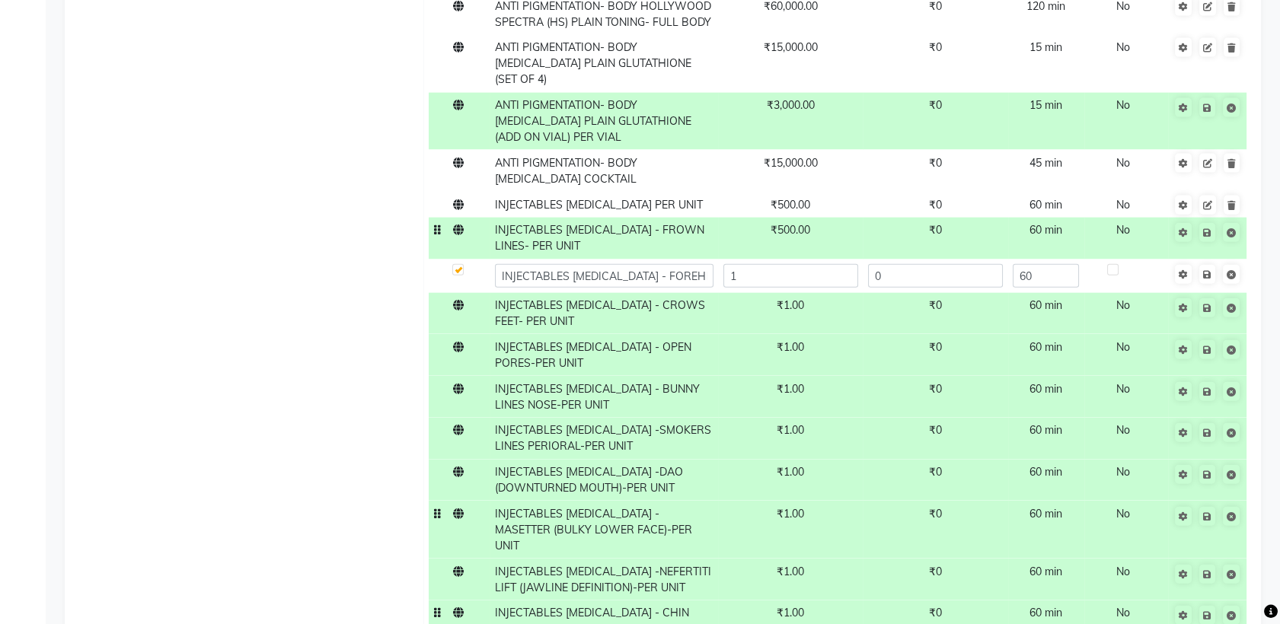
scroll to position [0, 49]
paste input "-PER UNIT"
type input "INJECTABLES SKIN BOOSTERS SKINVIVE-PER UNIT"
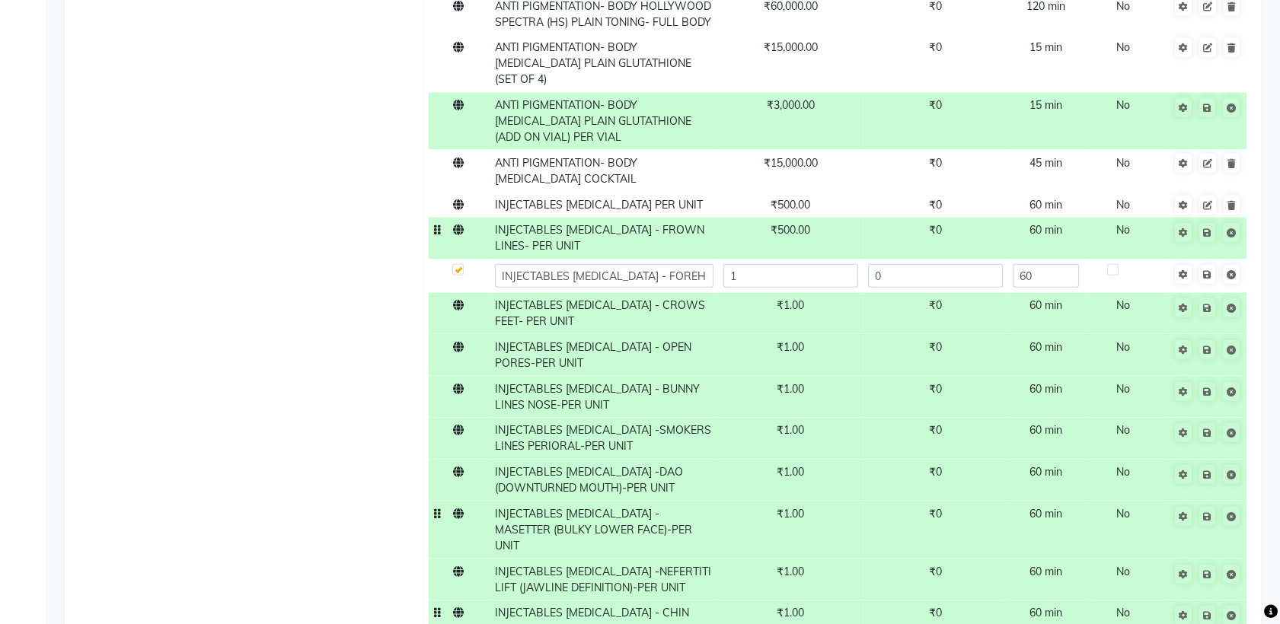
scroll to position [0, 51]
paste input "-PER UNIT"
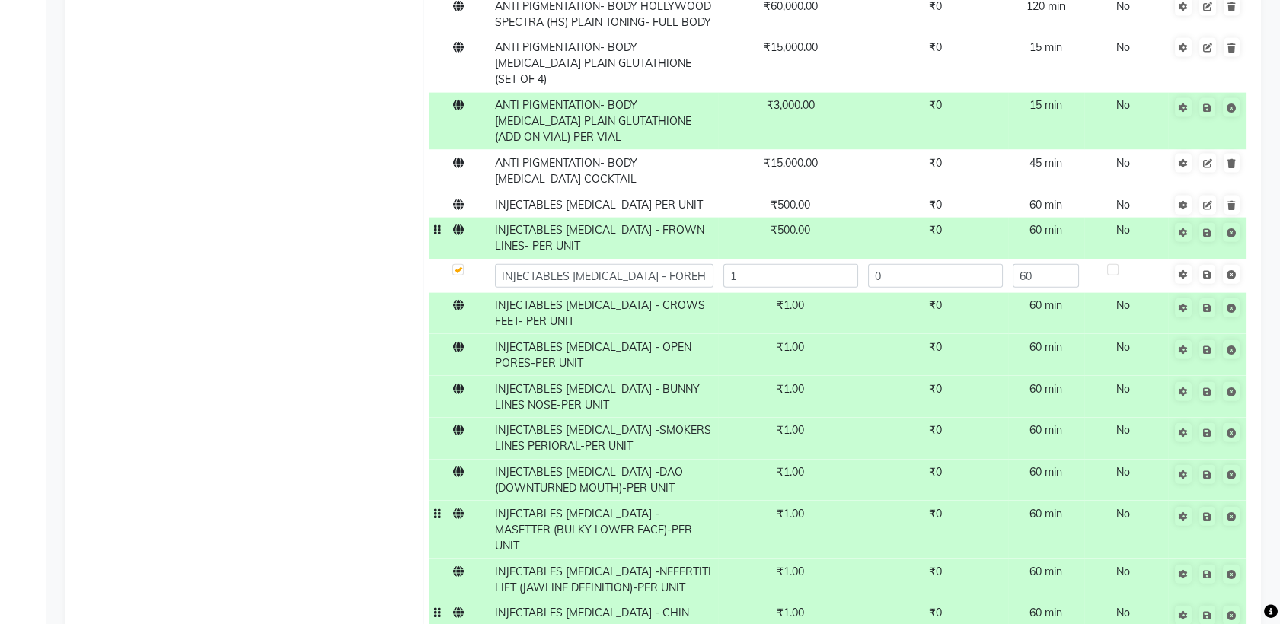
type input "INJECTABLES SKIN BOOSTERS RESTYLANE VITAL-PER UNIT"
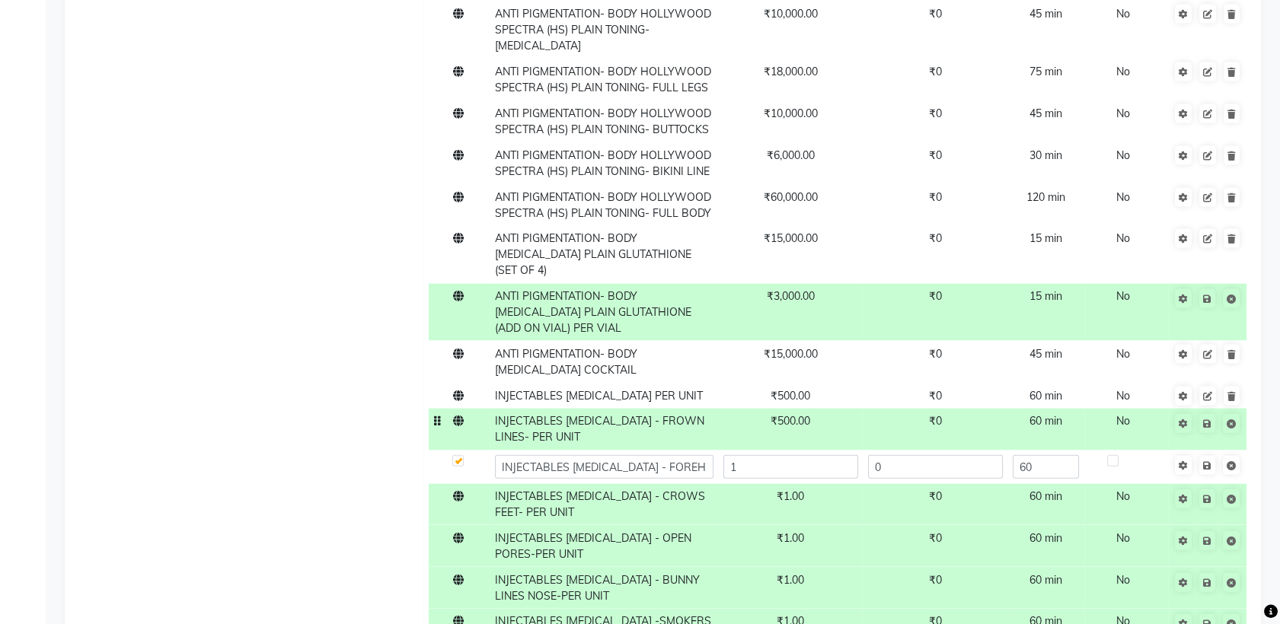
scroll to position [18341, 0]
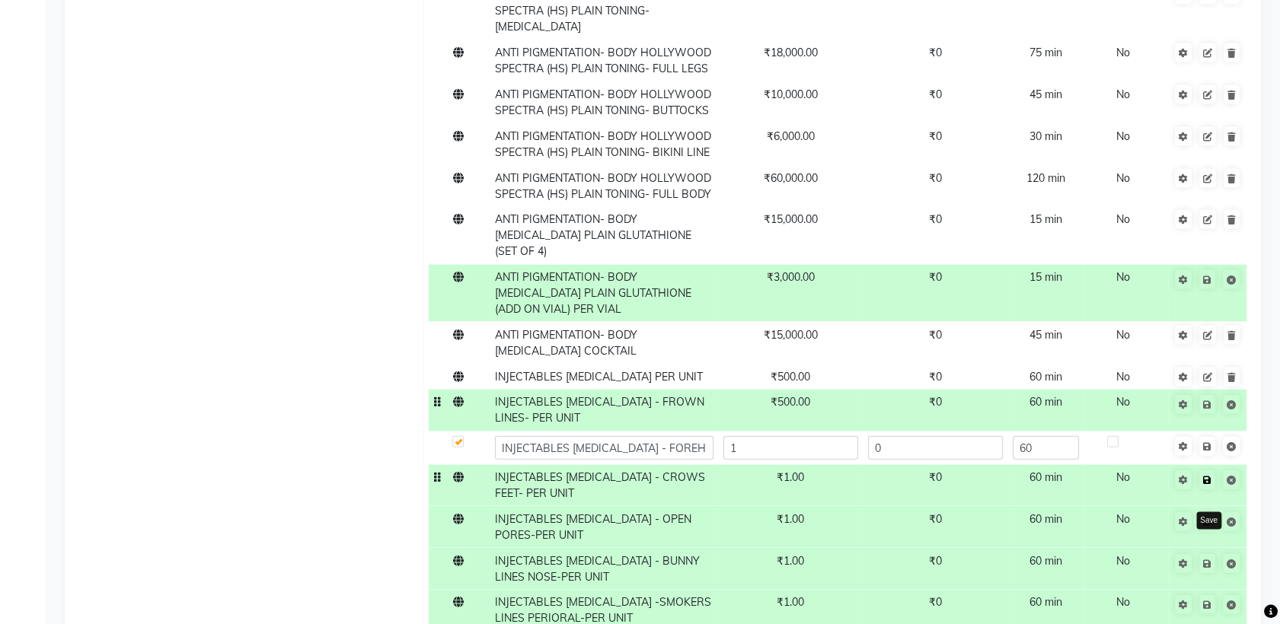
click at [1207, 476] on icon at bounding box center [1207, 480] width 8 height 9
click at [1206, 518] on icon at bounding box center [1207, 522] width 8 height 9
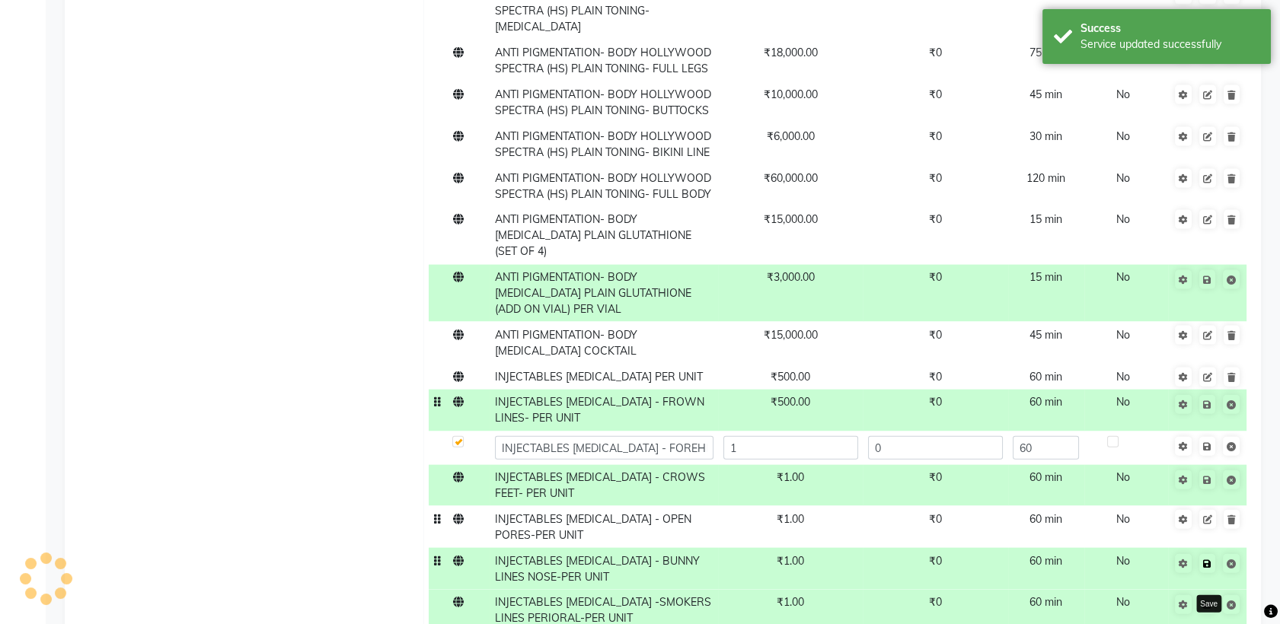
click at [1206, 560] on icon at bounding box center [1207, 564] width 8 height 9
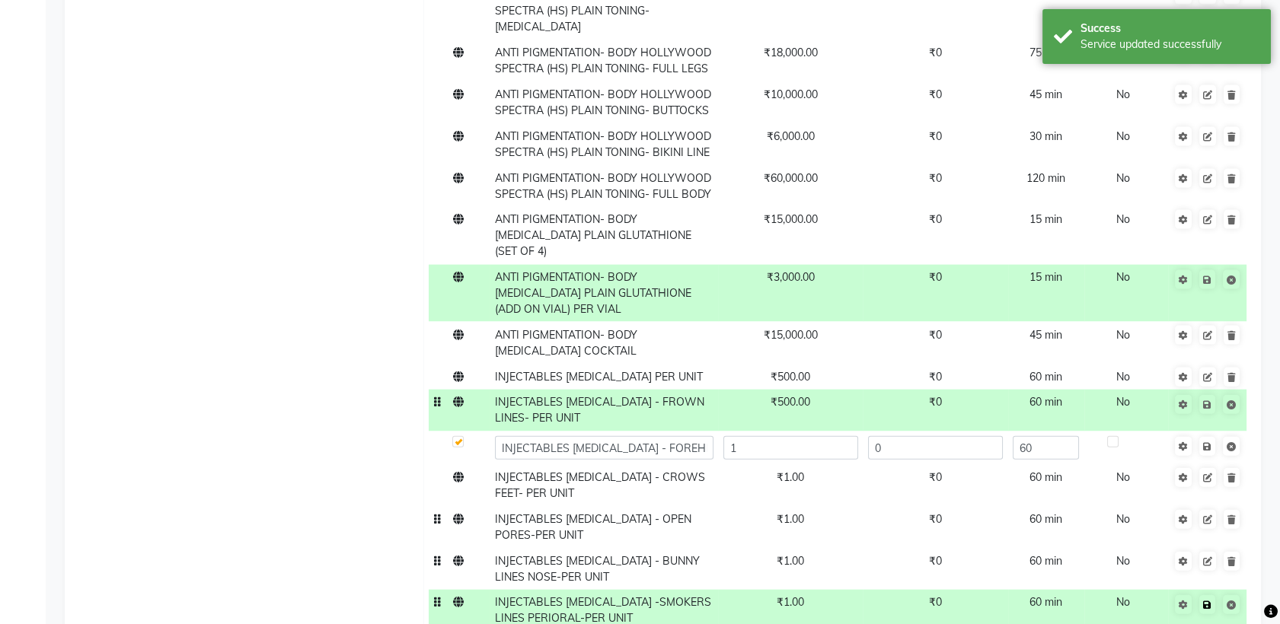
click at [1207, 601] on icon at bounding box center [1207, 605] width 8 height 9
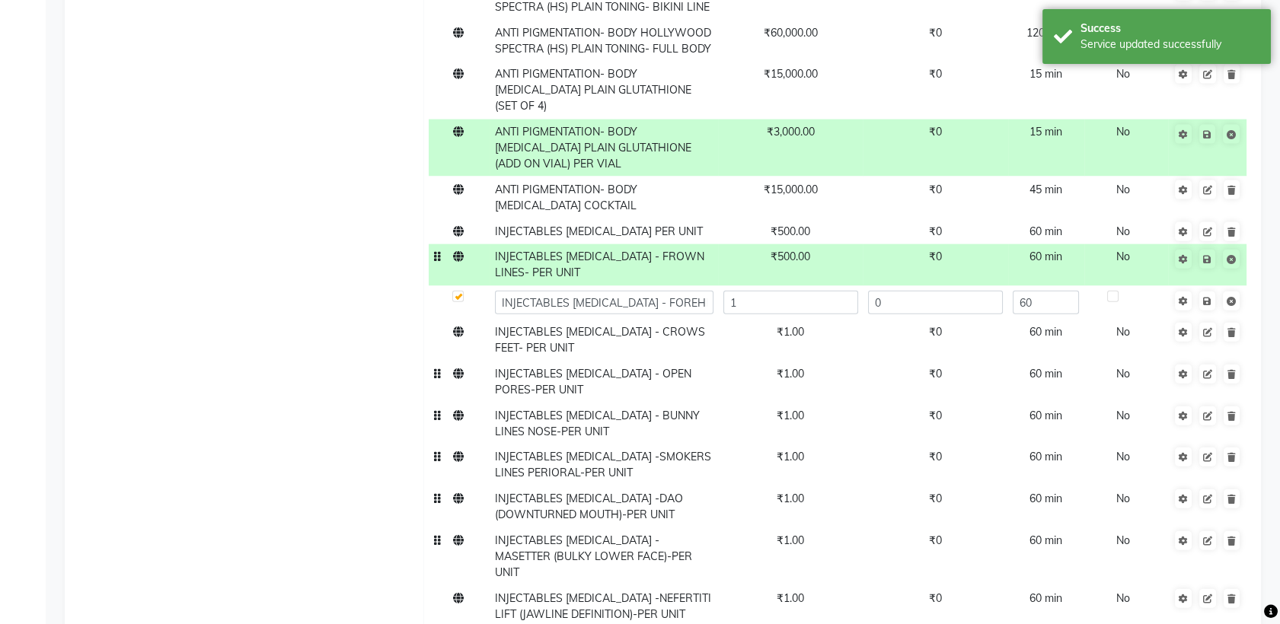
scroll to position [18487, 0]
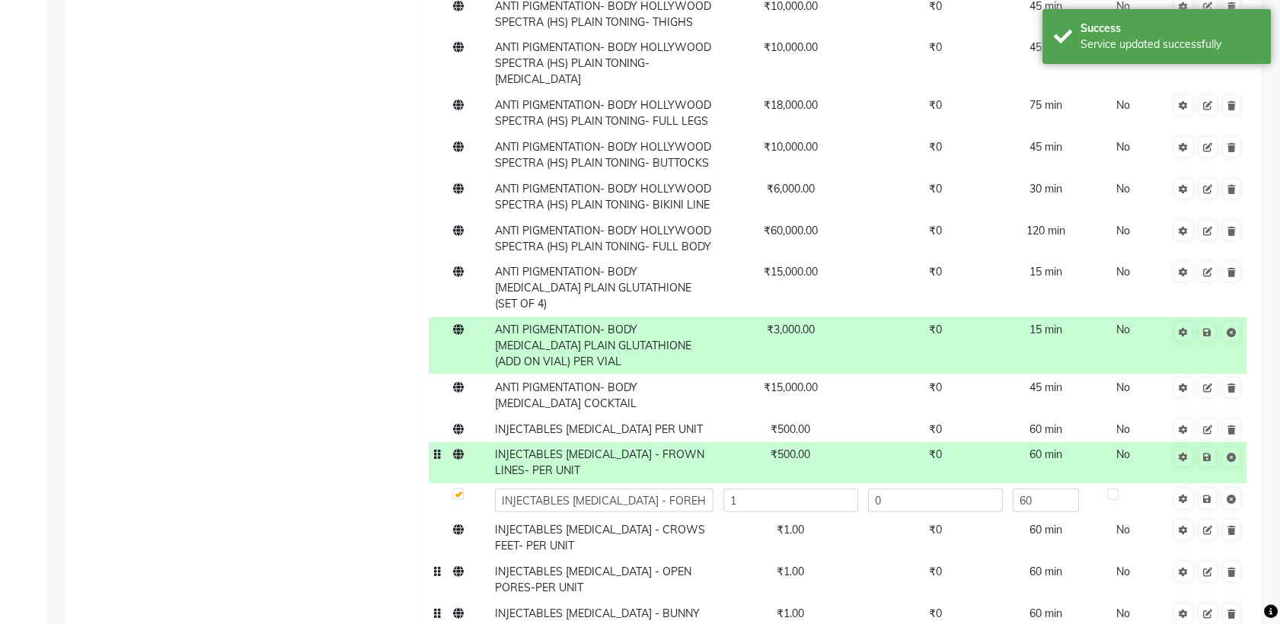
scroll to position [18231, 0]
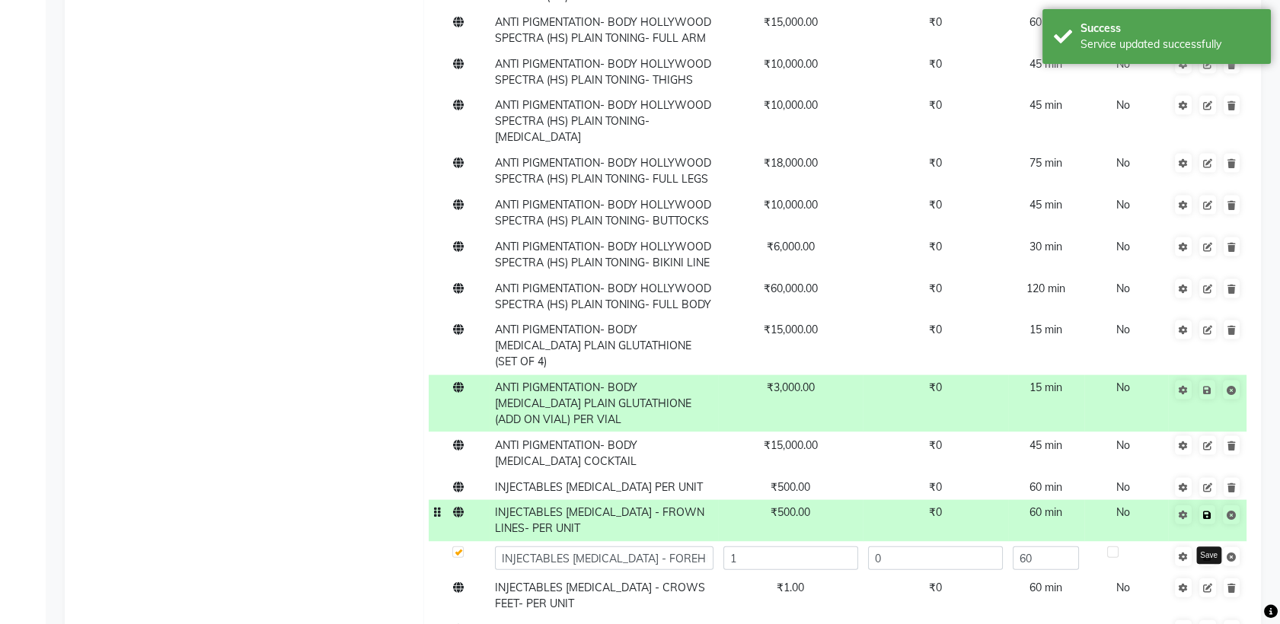
click at [1208, 511] on icon at bounding box center [1207, 515] width 8 height 9
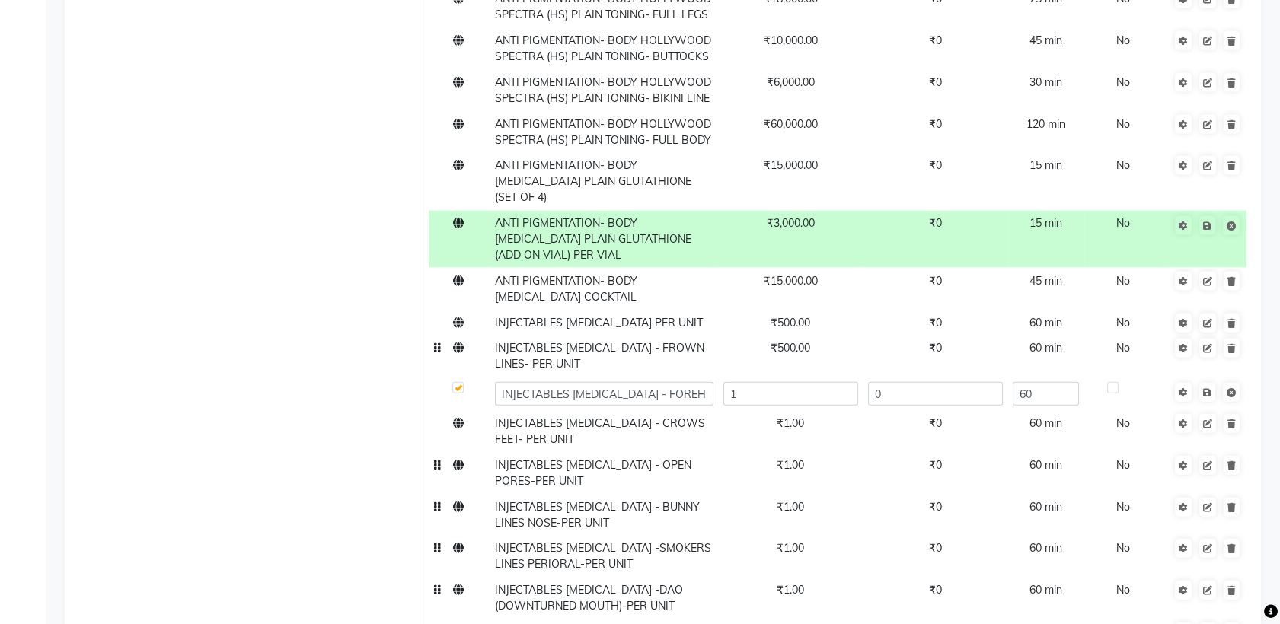
scroll to position [18391, 0]
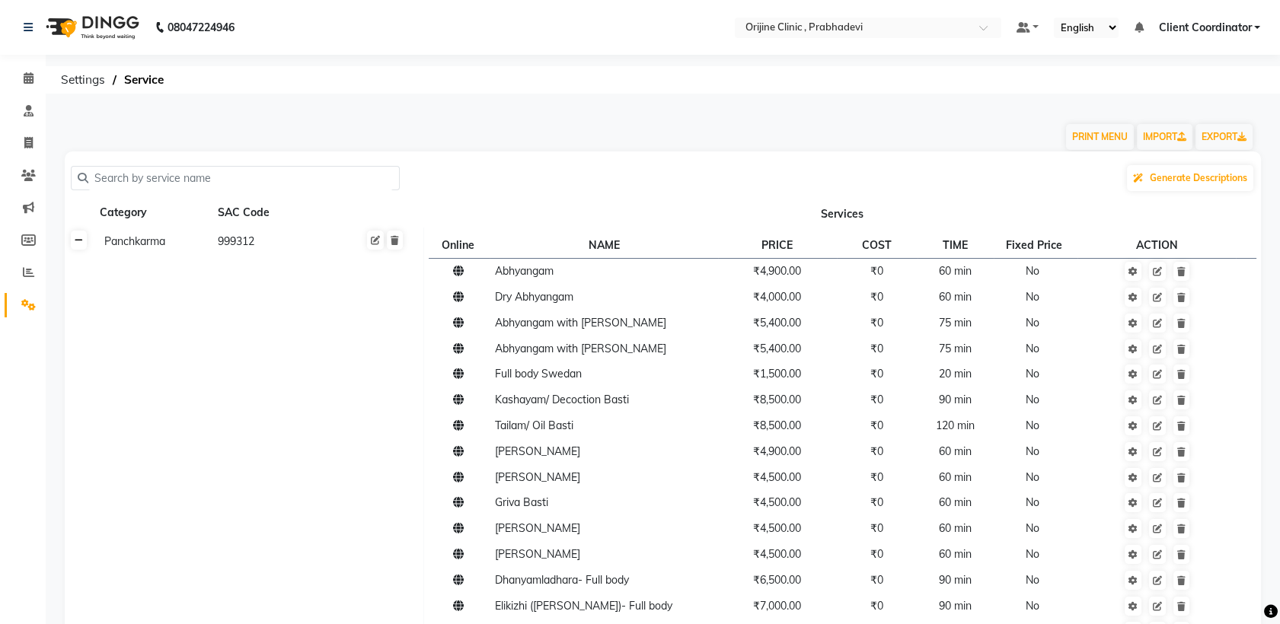
click at [81, 247] on link at bounding box center [79, 240] width 16 height 19
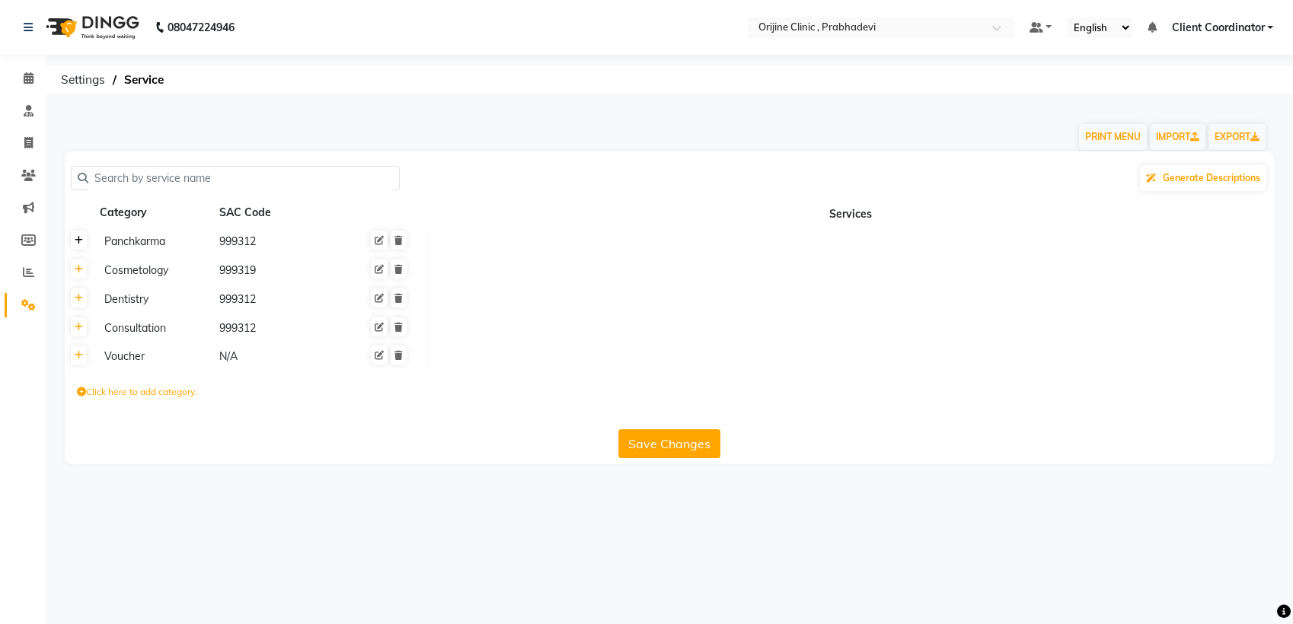
click at [81, 247] on link at bounding box center [79, 240] width 16 height 19
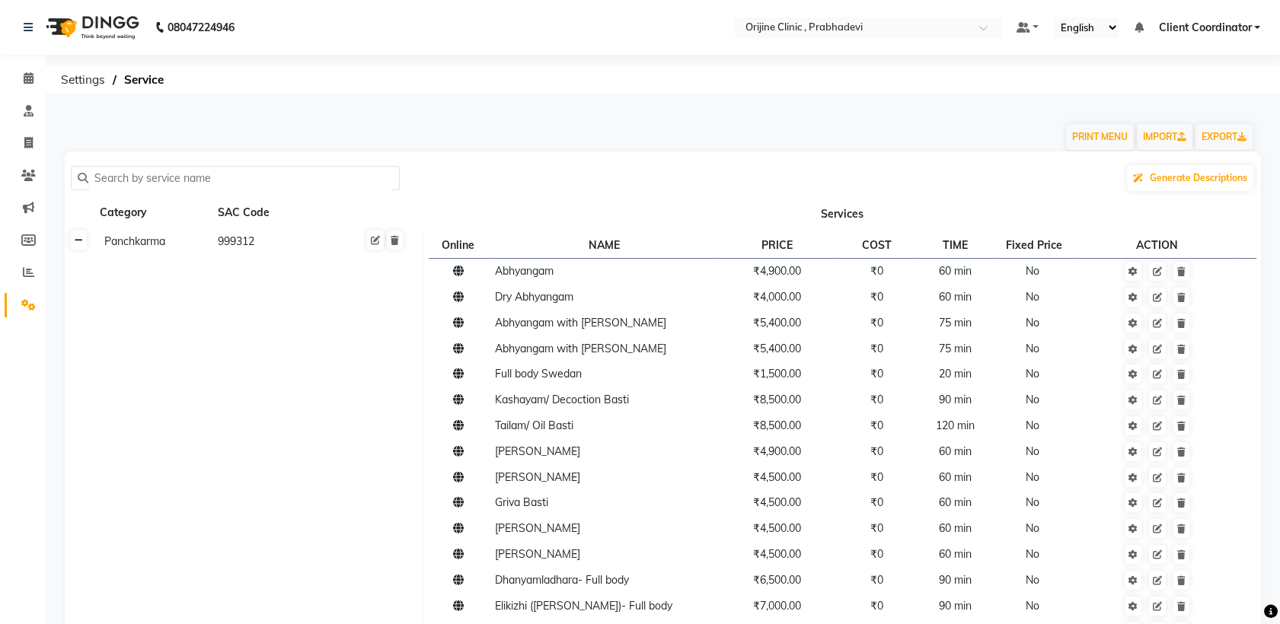
click at [78, 245] on icon at bounding box center [79, 240] width 8 height 9
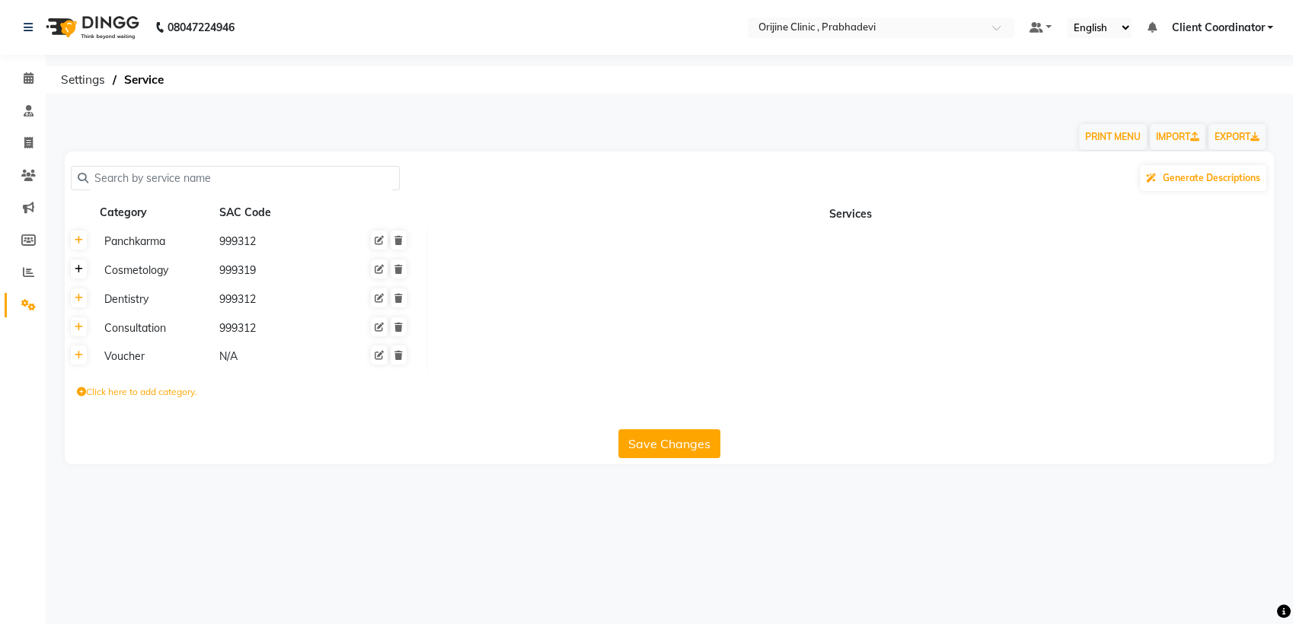
click at [74, 276] on link at bounding box center [79, 269] width 16 height 19
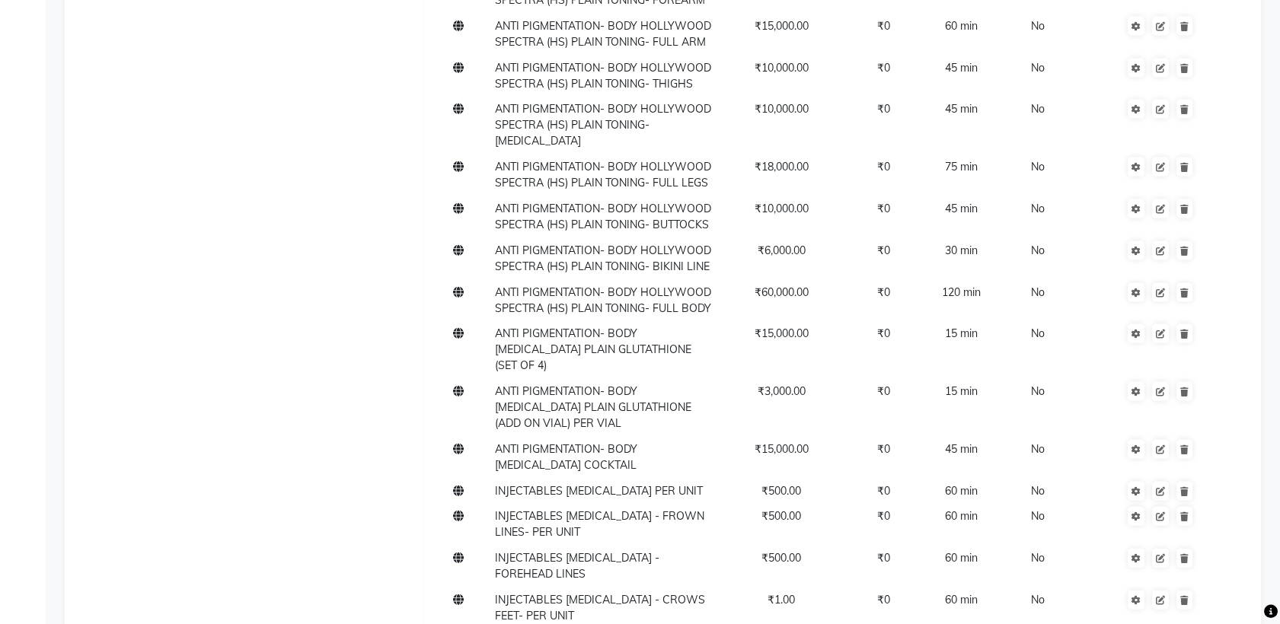
scroll to position [18218, 0]
click at [573, 594] on span "INJECTABLES BOTOX - CROWS FEET- PER UNIT" at bounding box center [600, 609] width 210 height 30
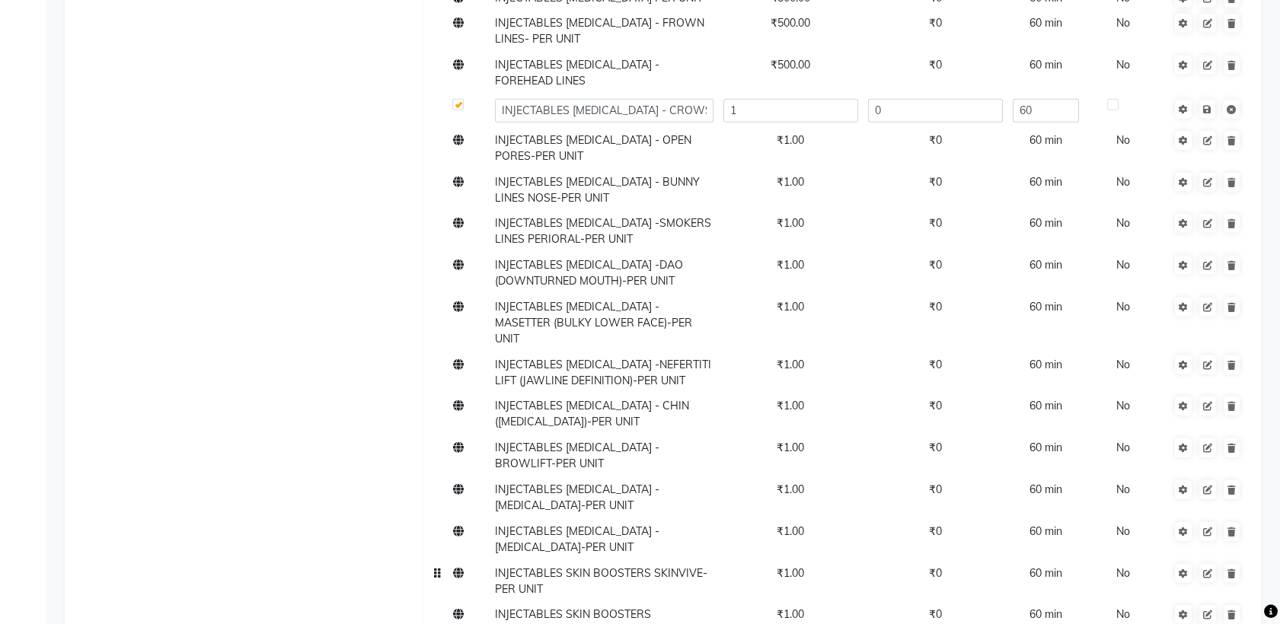
scroll to position [18717, 0]
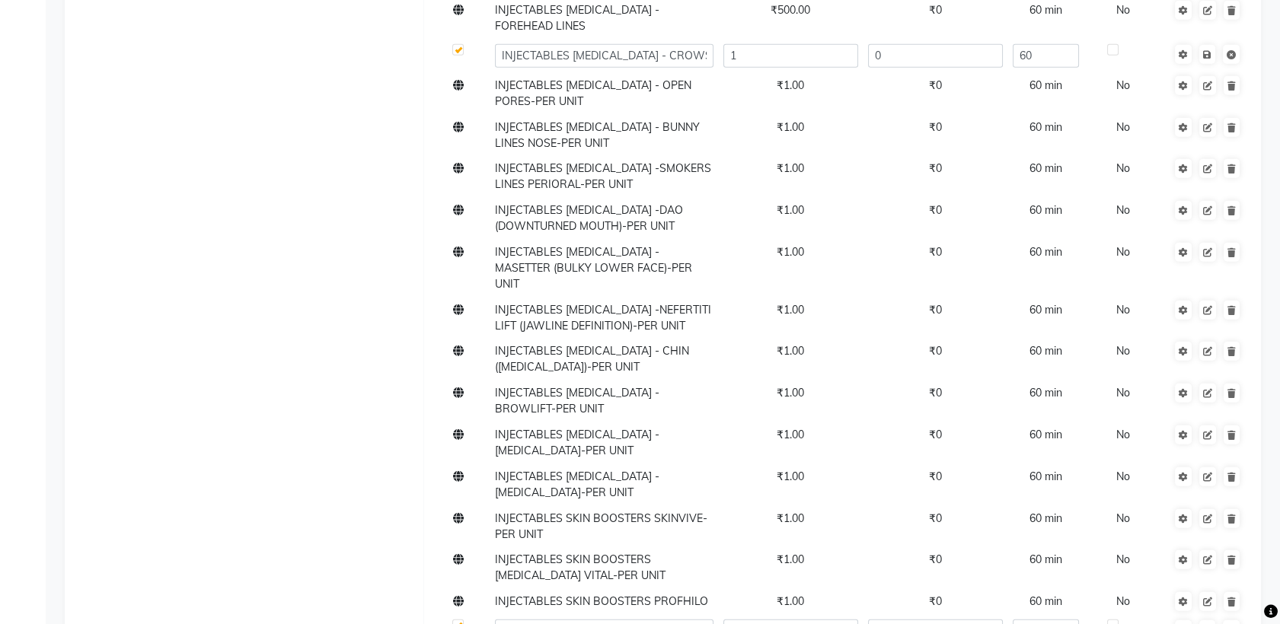
scroll to position [18769, 0]
click at [1203, 619] on link at bounding box center [1207, 628] width 16 height 19
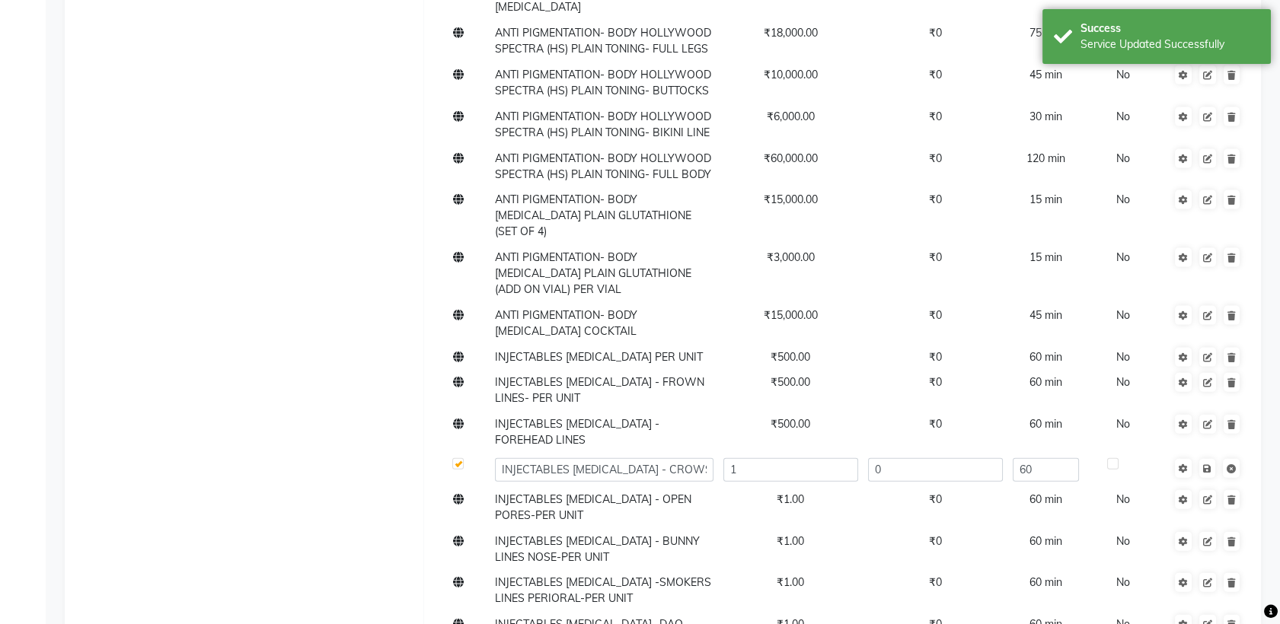
scroll to position [18355, 0]
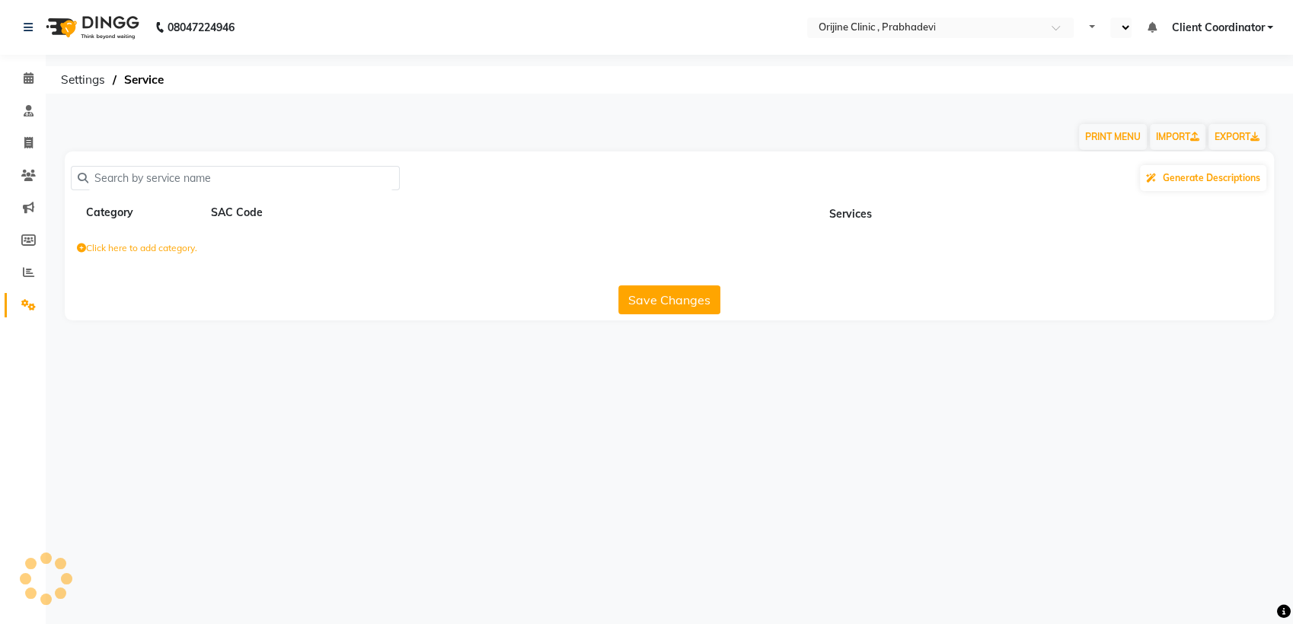
select select "en"
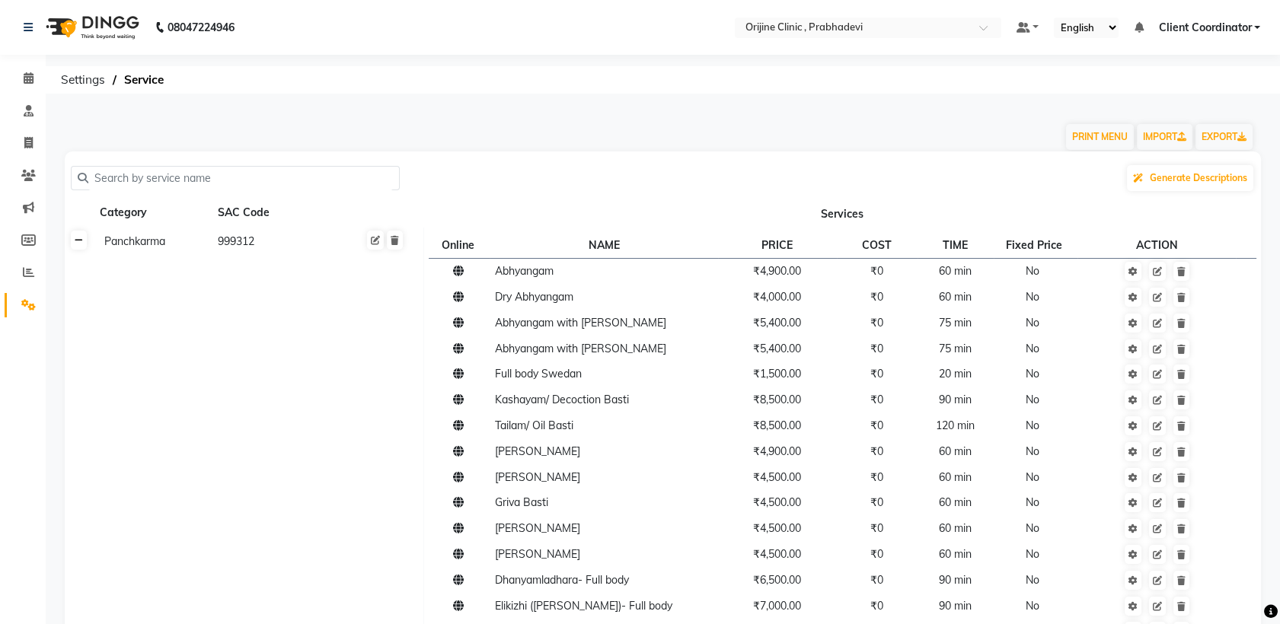
click at [79, 236] on icon at bounding box center [79, 240] width 8 height 9
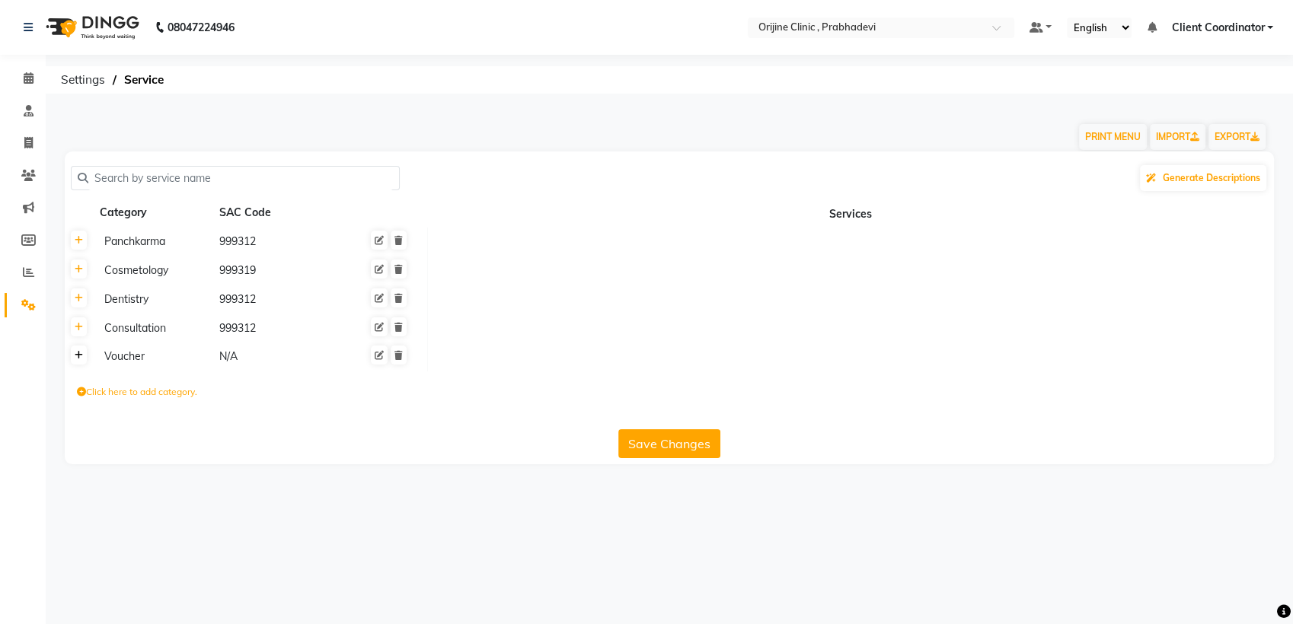
click at [82, 352] on icon at bounding box center [79, 355] width 8 height 9
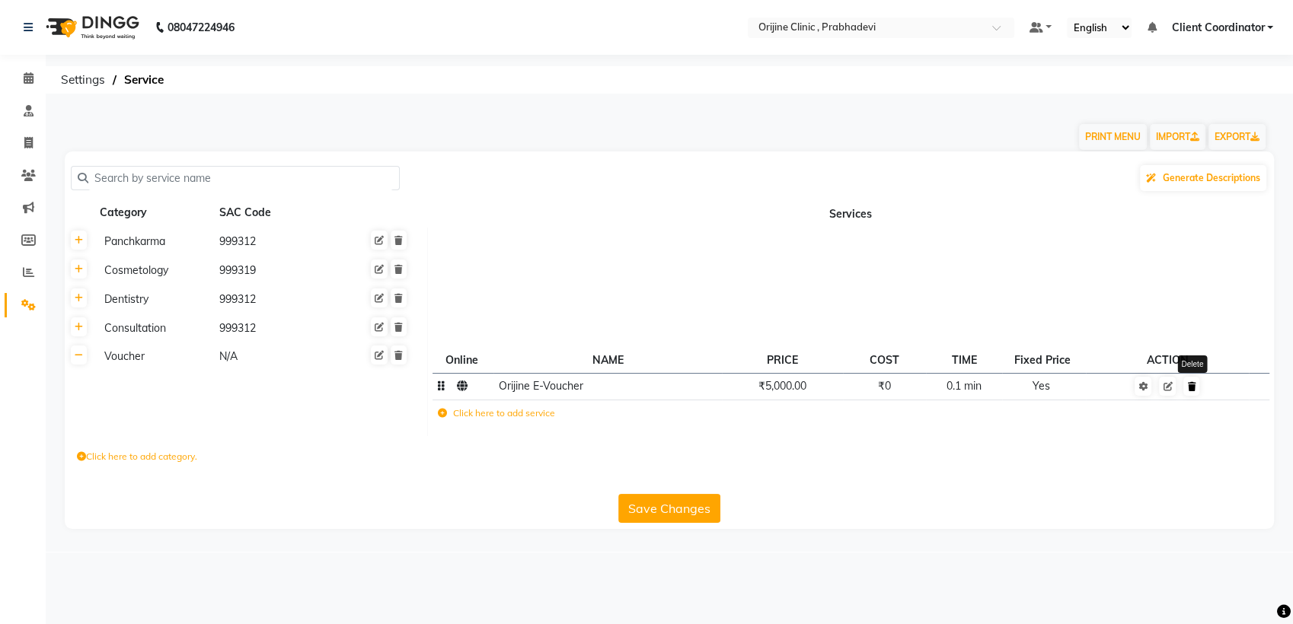
click at [1190, 393] on link at bounding box center [1191, 386] width 16 height 19
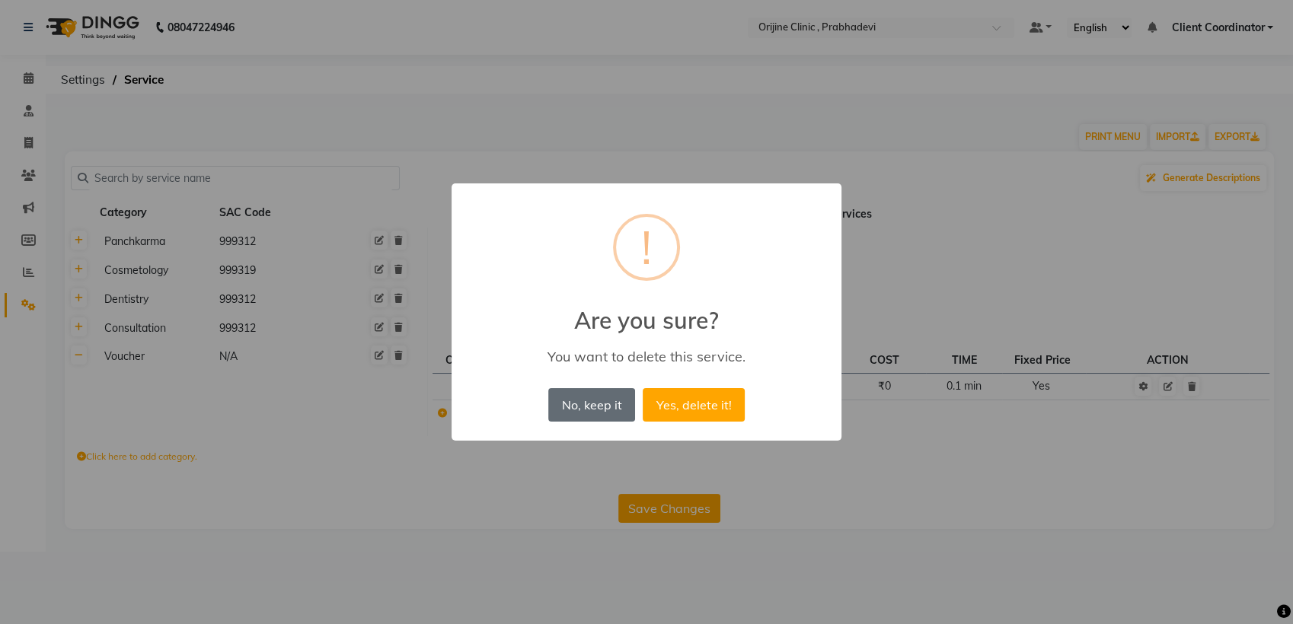
click at [594, 406] on button "No, keep it" at bounding box center [591, 405] width 87 height 34
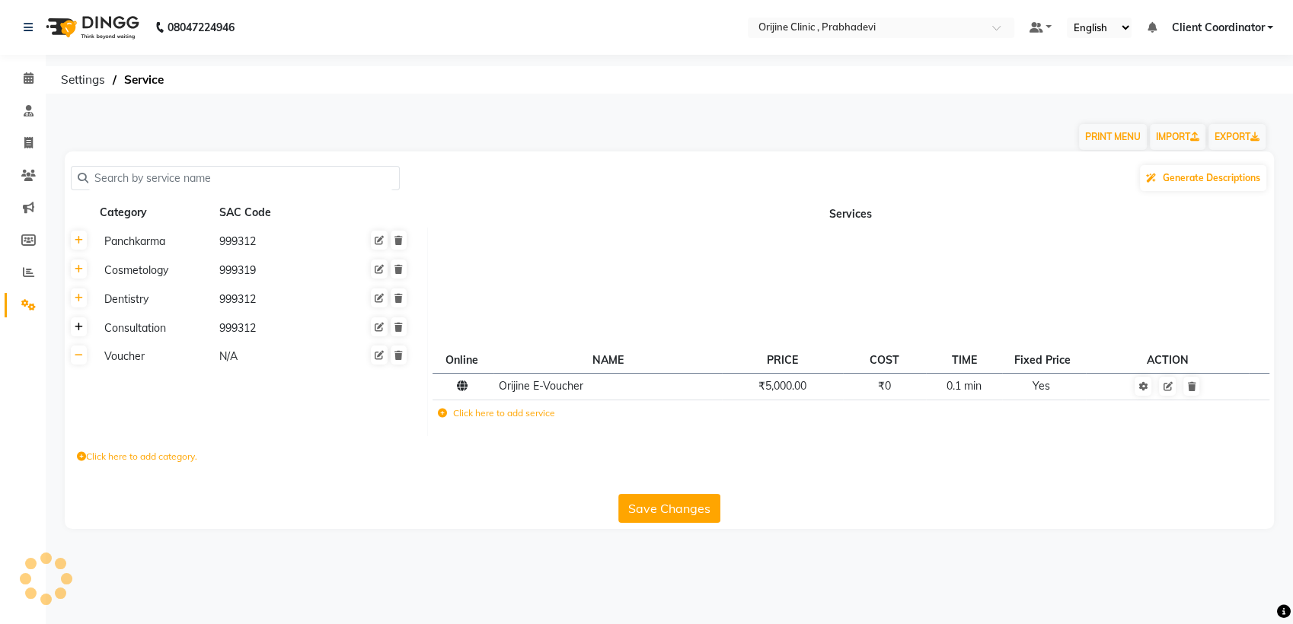
click at [78, 329] on icon at bounding box center [79, 327] width 8 height 9
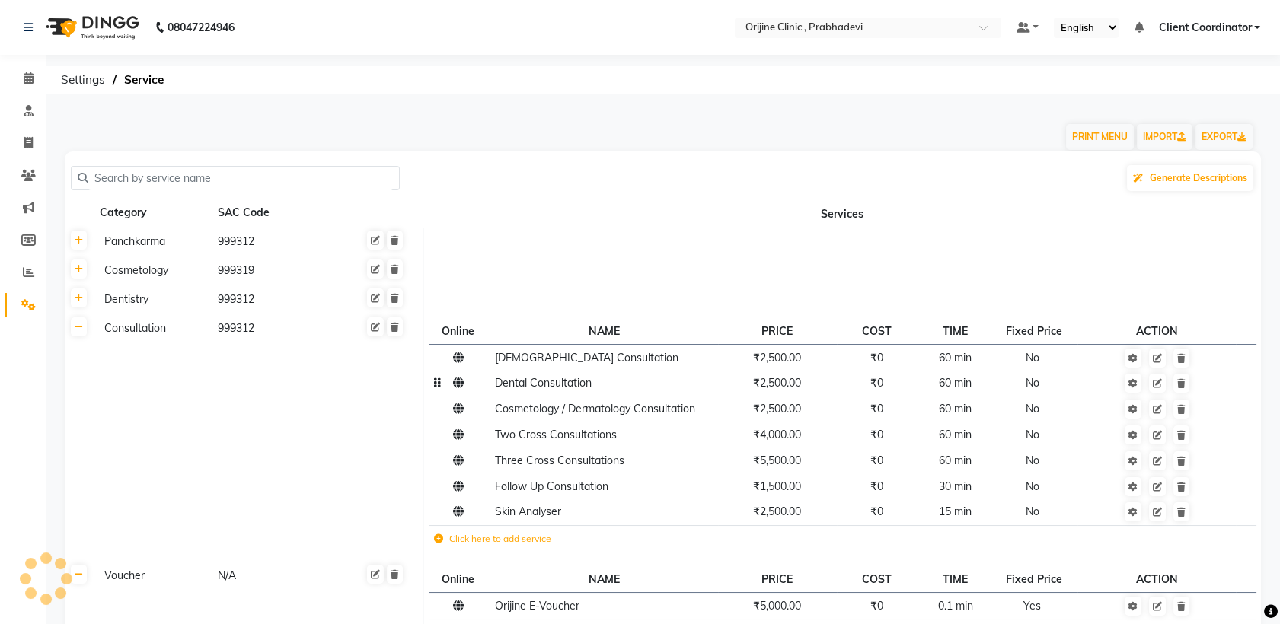
scroll to position [30, 0]
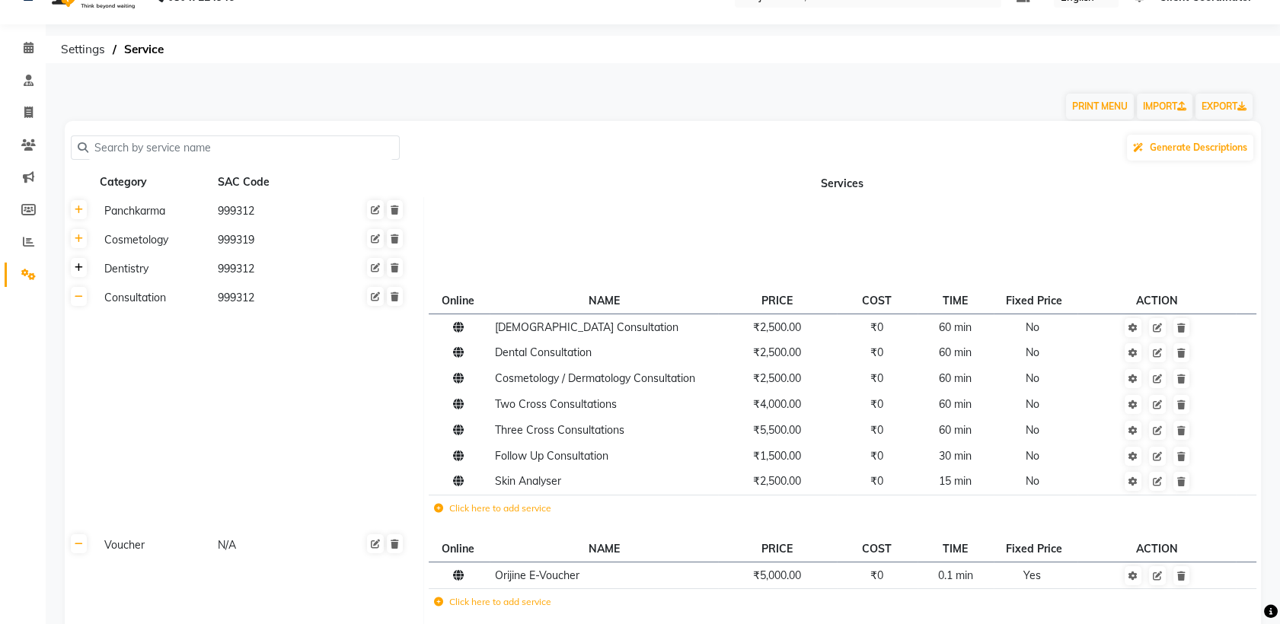
click at [78, 270] on icon at bounding box center [79, 267] width 8 height 9
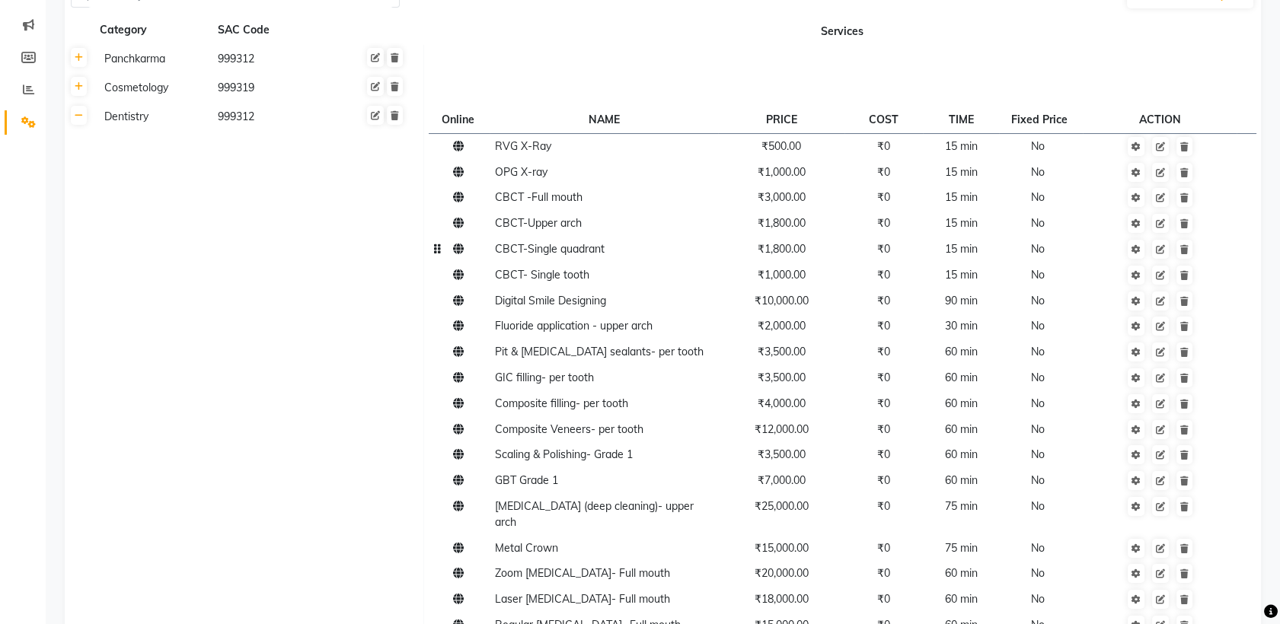
scroll to position [0, 0]
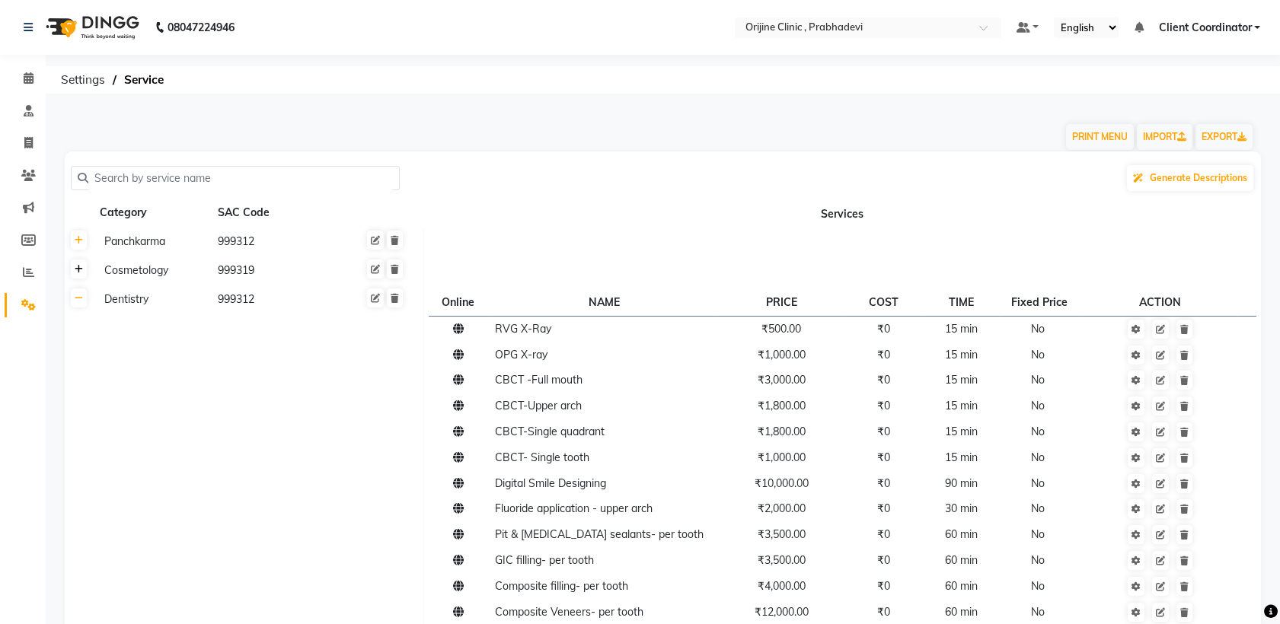
click at [77, 270] on icon at bounding box center [79, 269] width 8 height 9
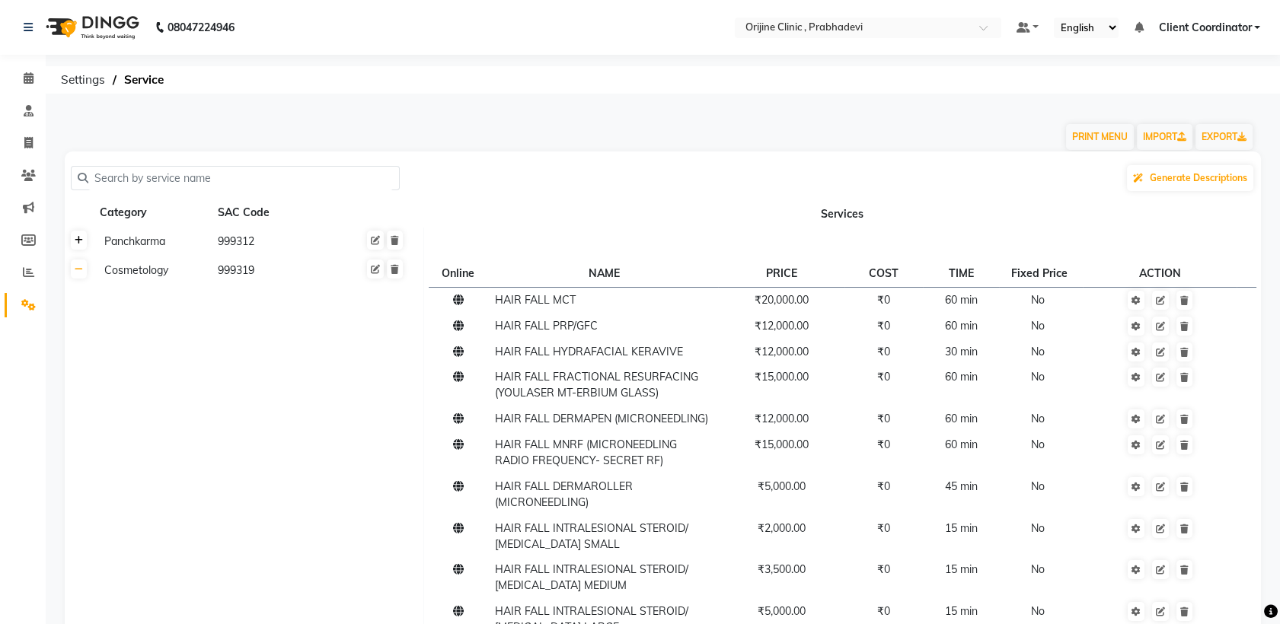
click at [82, 239] on icon at bounding box center [79, 240] width 8 height 9
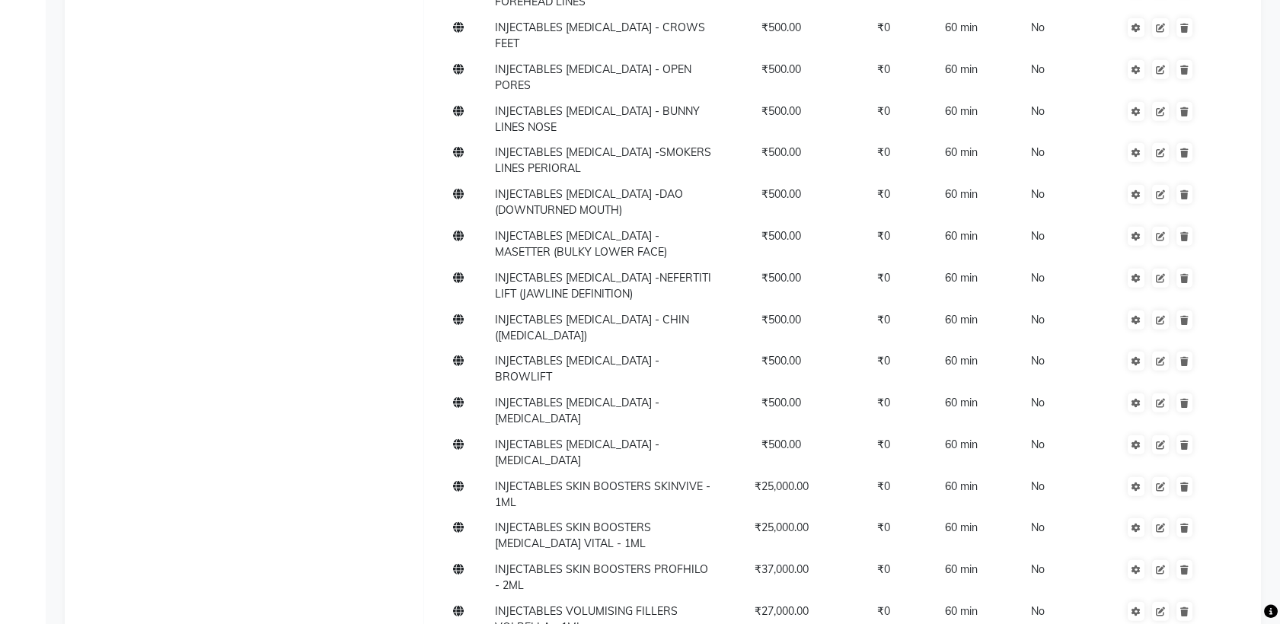
scroll to position [19725, 0]
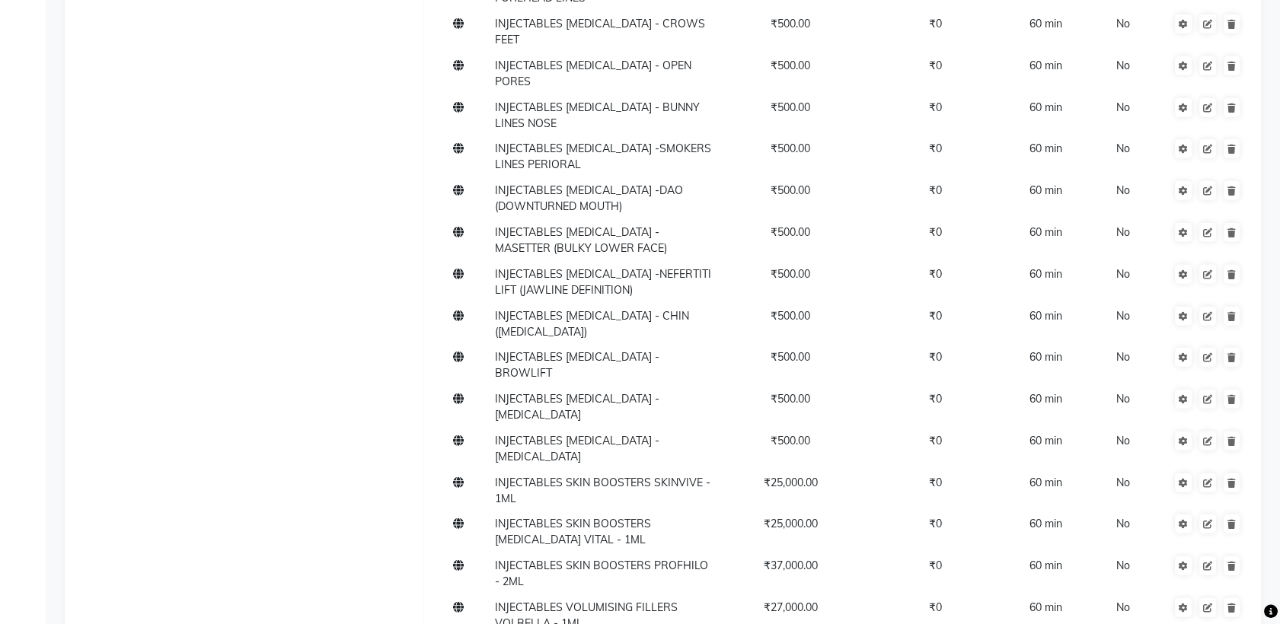
type input "3000"
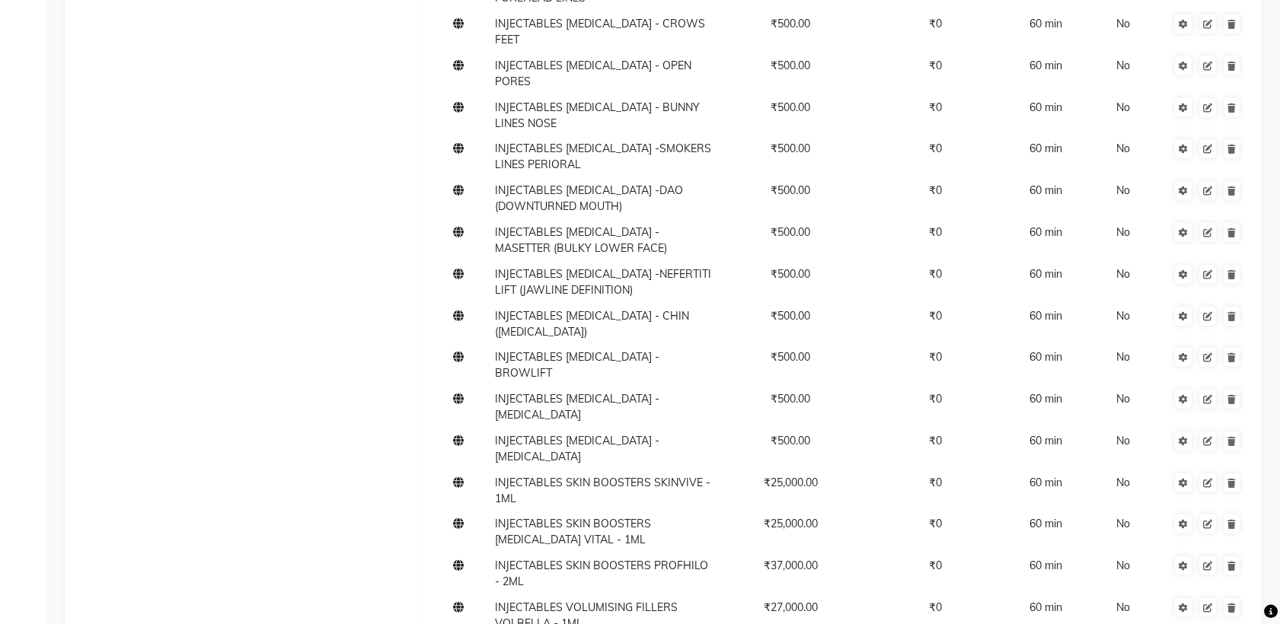
paste input "-PER UNIT"
type input "IV DRIP PLAIN GLUTATHIONE (ADD ON VIAL) -PER VIAL"
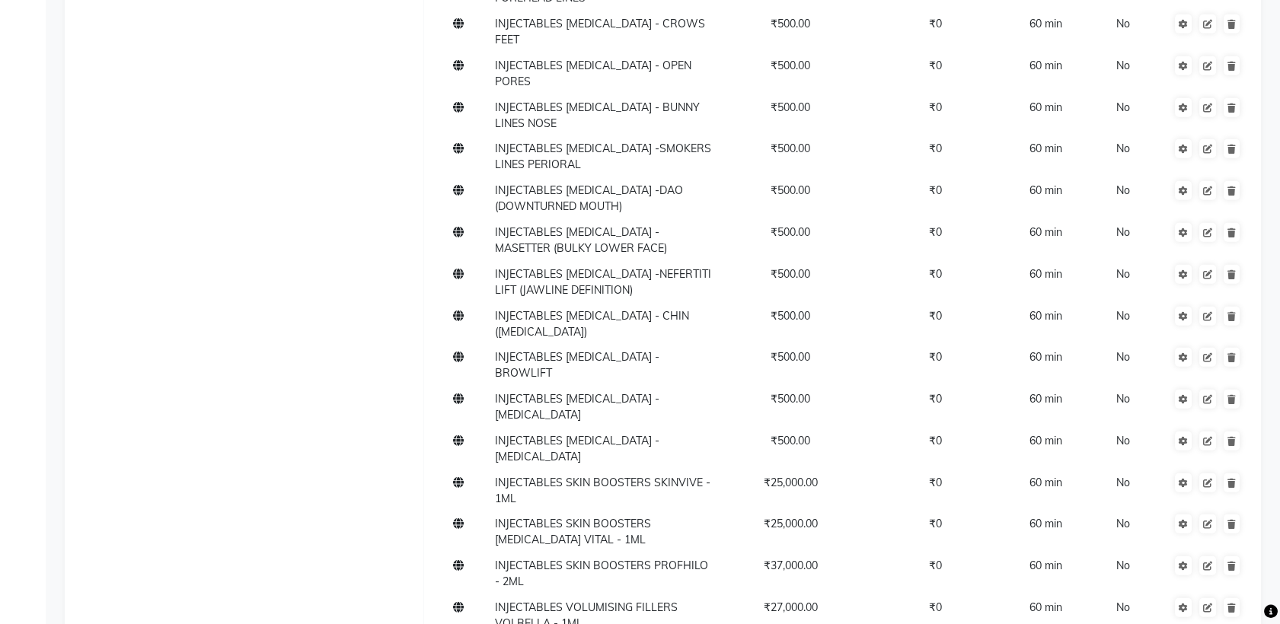
scroll to position [0, 75]
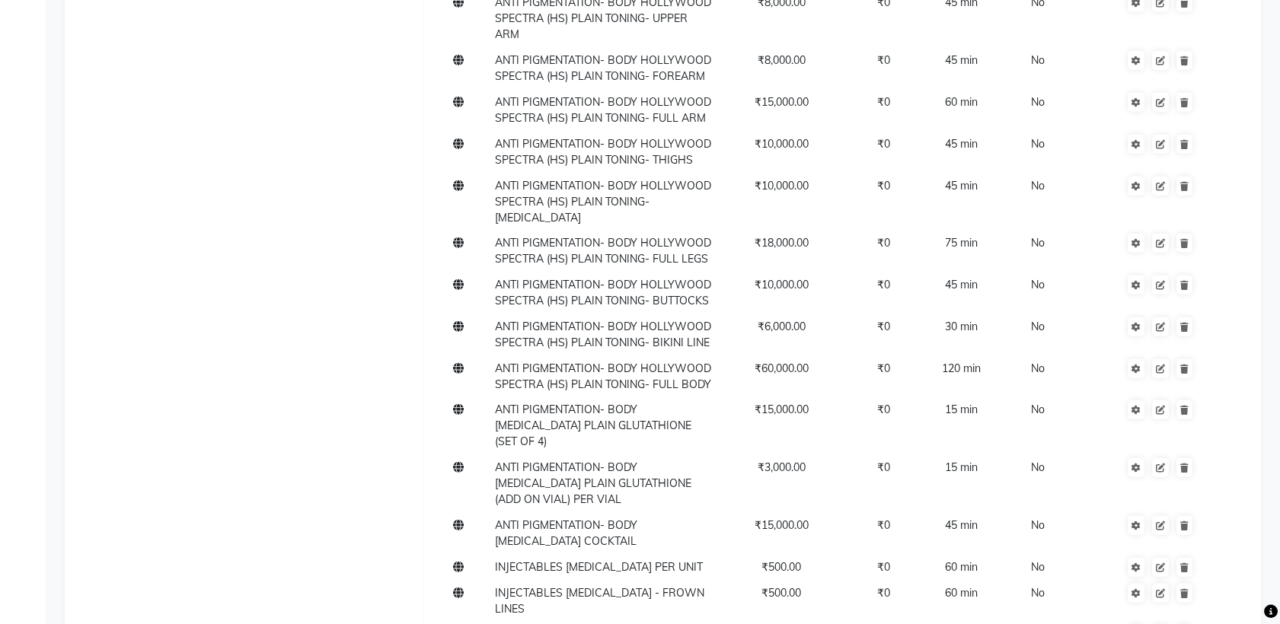
scroll to position [19064, 0]
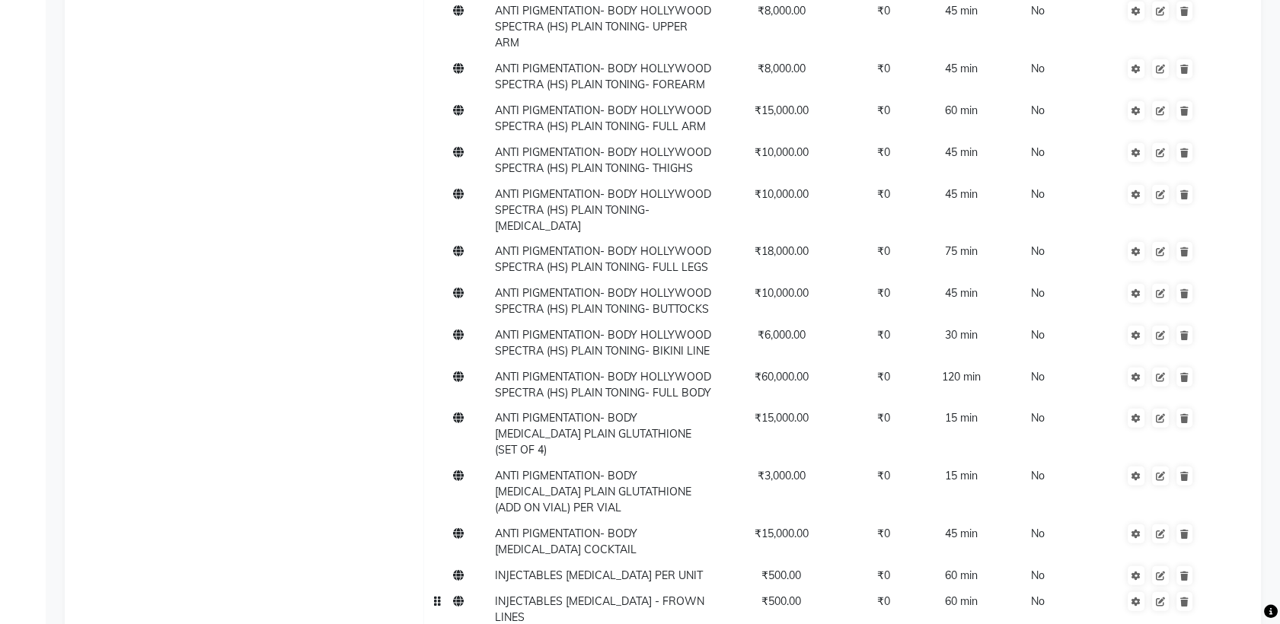
click at [686, 589] on td "INJECTABLES [MEDICAL_DATA] - FROWN LINES" at bounding box center [604, 610] width 228 height 42
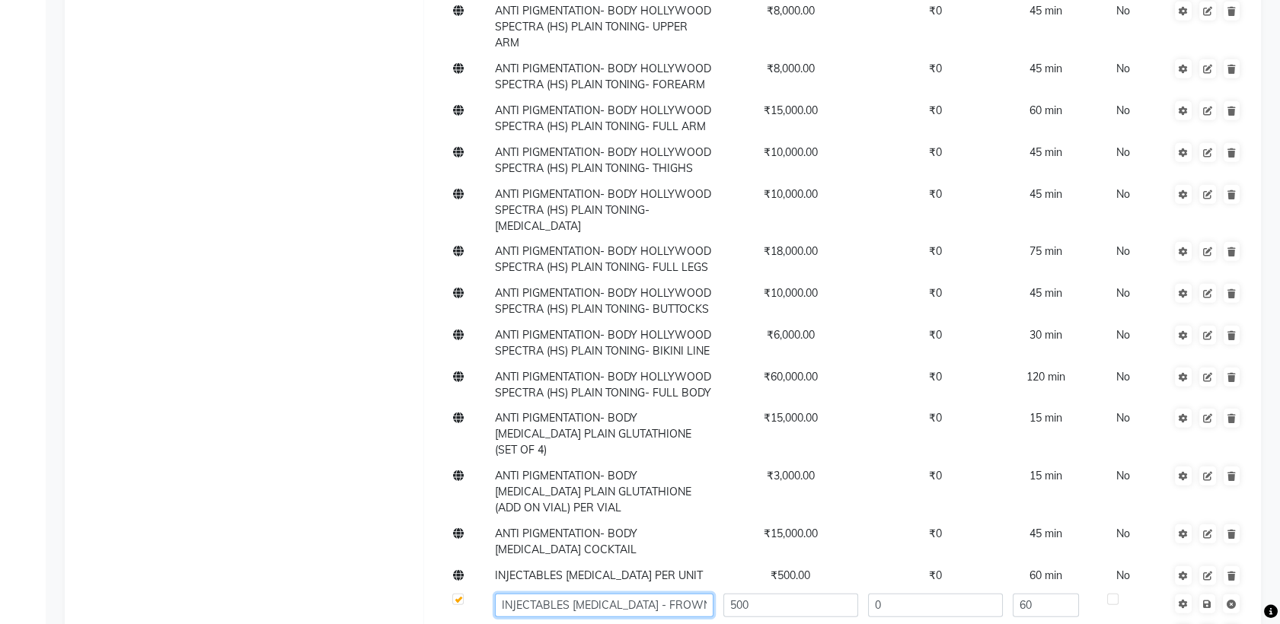
click at [695, 594] on input "INJECTABLES [MEDICAL_DATA] - FROWN LINES" at bounding box center [604, 606] width 219 height 24
paste input "-PER UNIT"
type input "INJECTABLES BOTOX - FROWN LINES-PER UNIT"
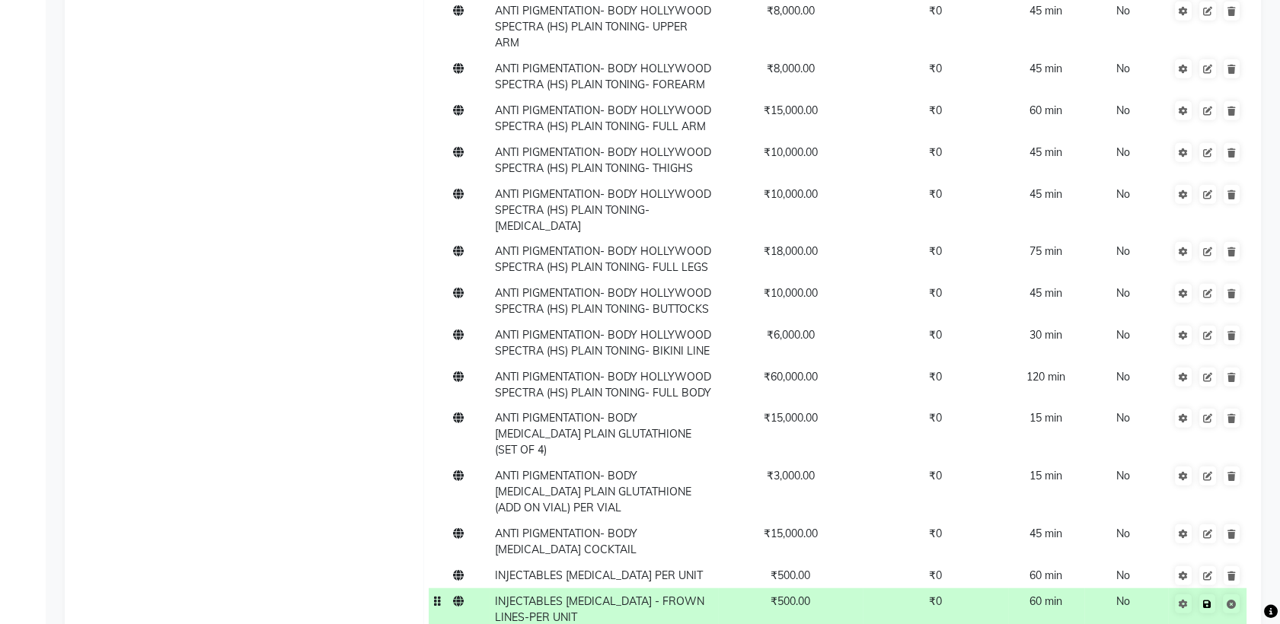
click at [1209, 600] on icon at bounding box center [1207, 604] width 8 height 9
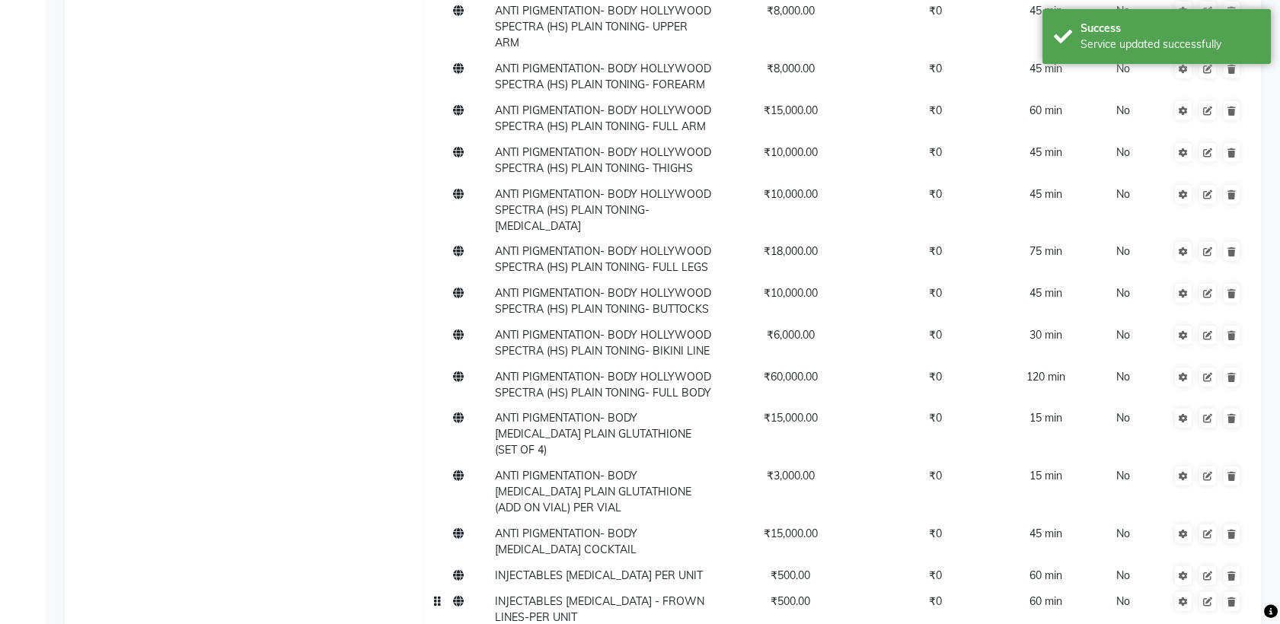
paste input "-PER UNIT"
type input "INJECTABLES BOTOX - FOREHEAD LINES-PER UNIT"
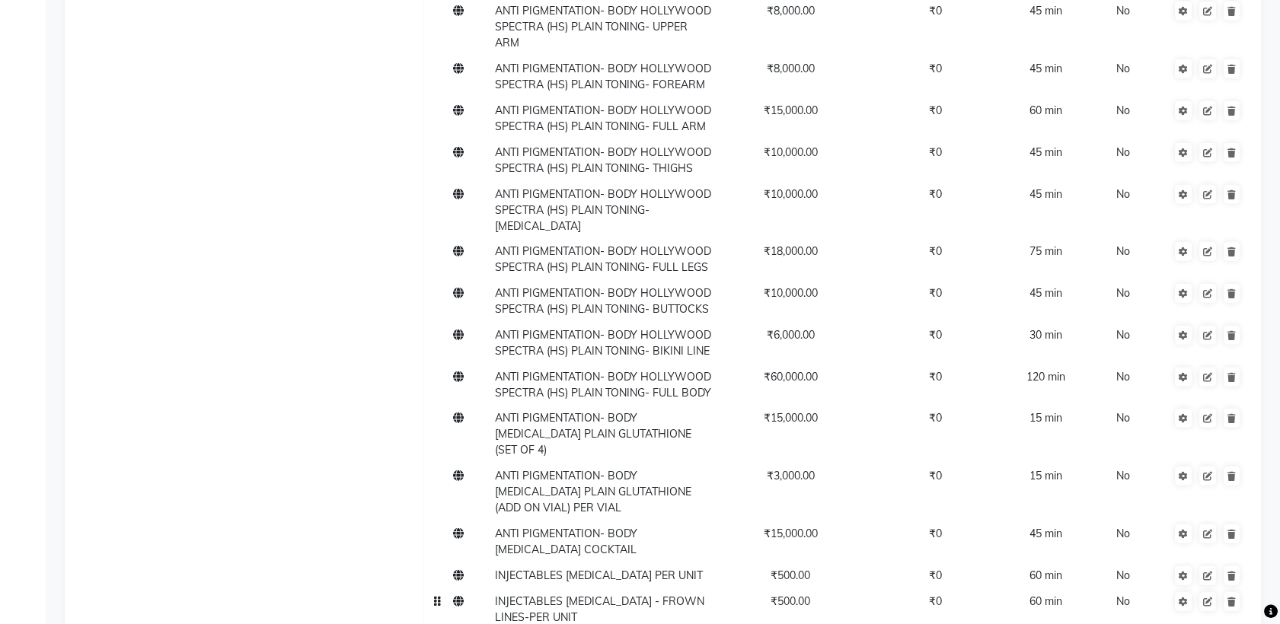
paste input "-PER UNIT"
type input "INJECTABLES BOTOX - CROWS FEET--PER UNIT"
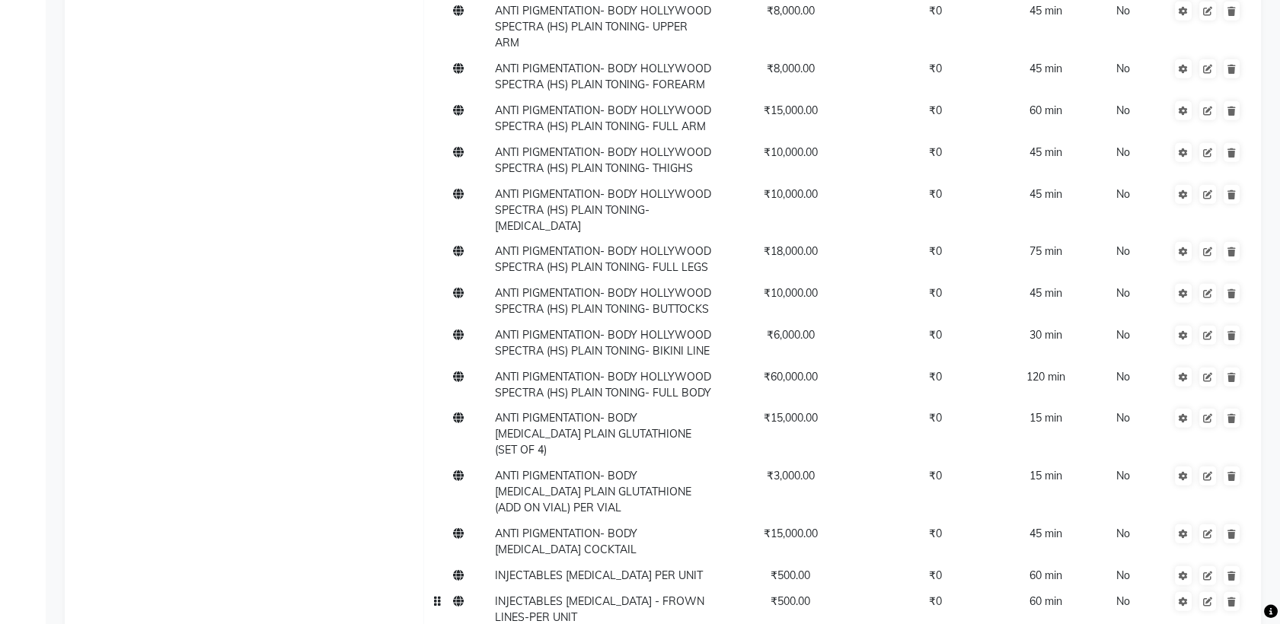
paste input "-PER UNIT"
type input "INJECTABLES BOTOX - OPEN PORES-PER UNIT"
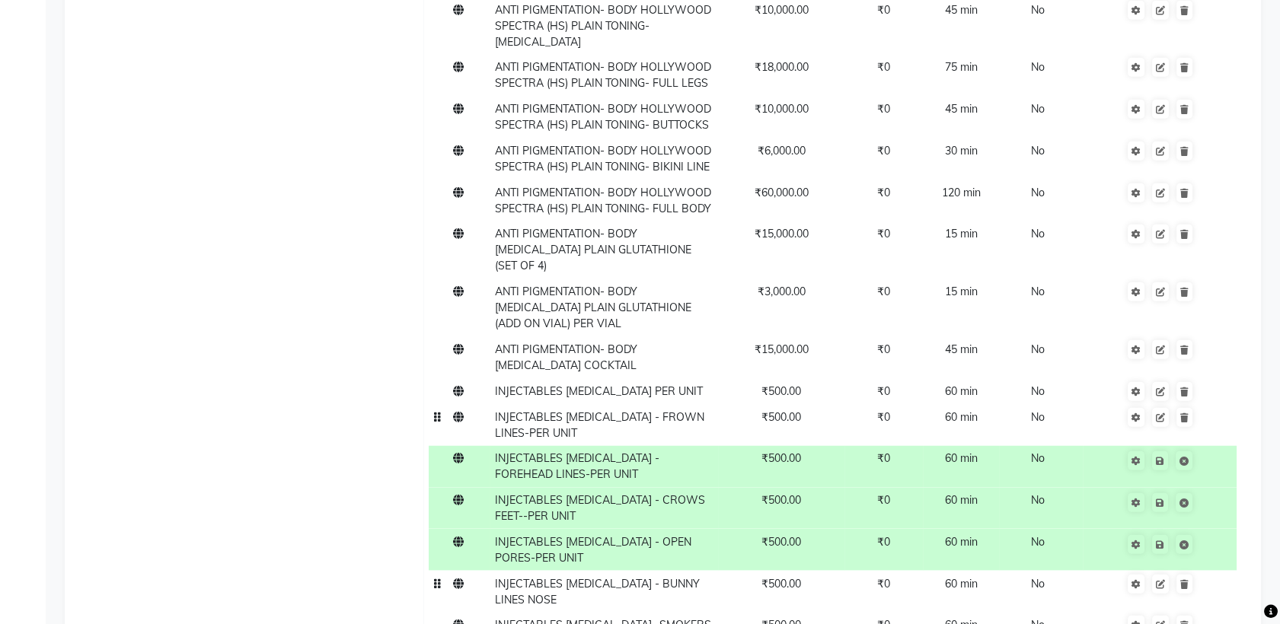
scroll to position [19250, 0]
click at [700, 576] on span "INJECTABLES [MEDICAL_DATA] - BUNNY LINES NOSE" at bounding box center [597, 591] width 205 height 30
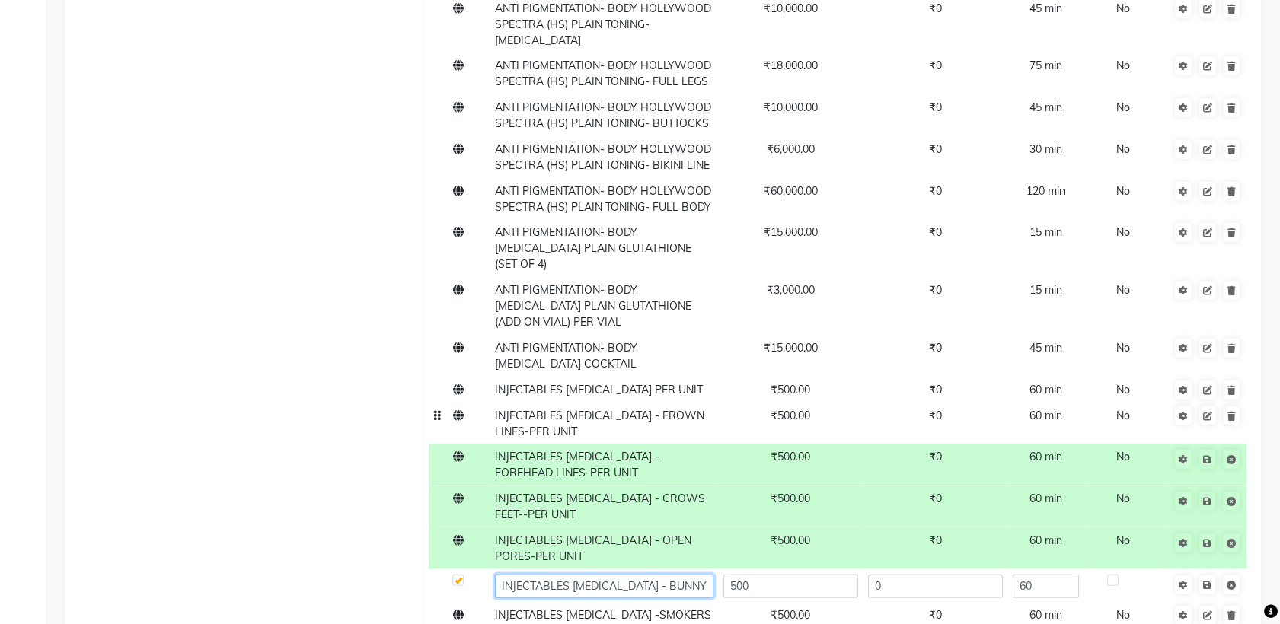
click at [707, 575] on input "INJECTABLES [MEDICAL_DATA] - BUNNY LINES NOSE" at bounding box center [604, 587] width 219 height 24
paste input "-PER UNIT"
type input "INJECTABLES BOTOX - BUNNY LINES NOSE-PER UNIT"
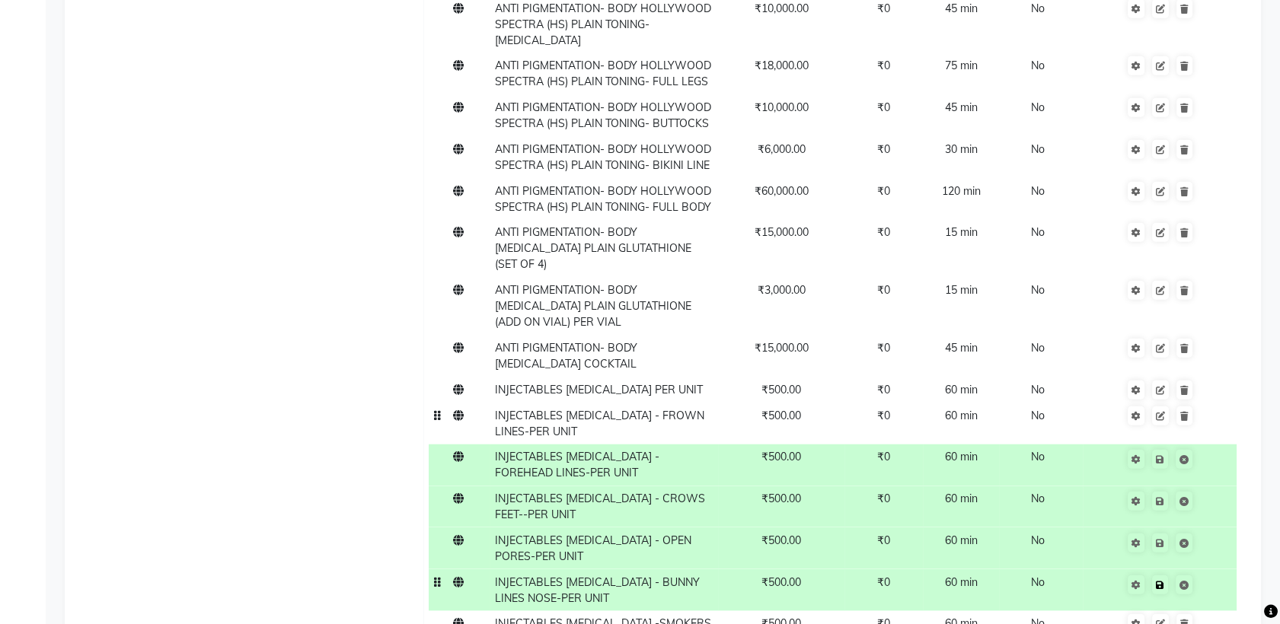
click at [1205, 570] on td "Save" at bounding box center [1160, 591] width 154 height 42
click at [1163, 455] on icon at bounding box center [1160, 459] width 8 height 9
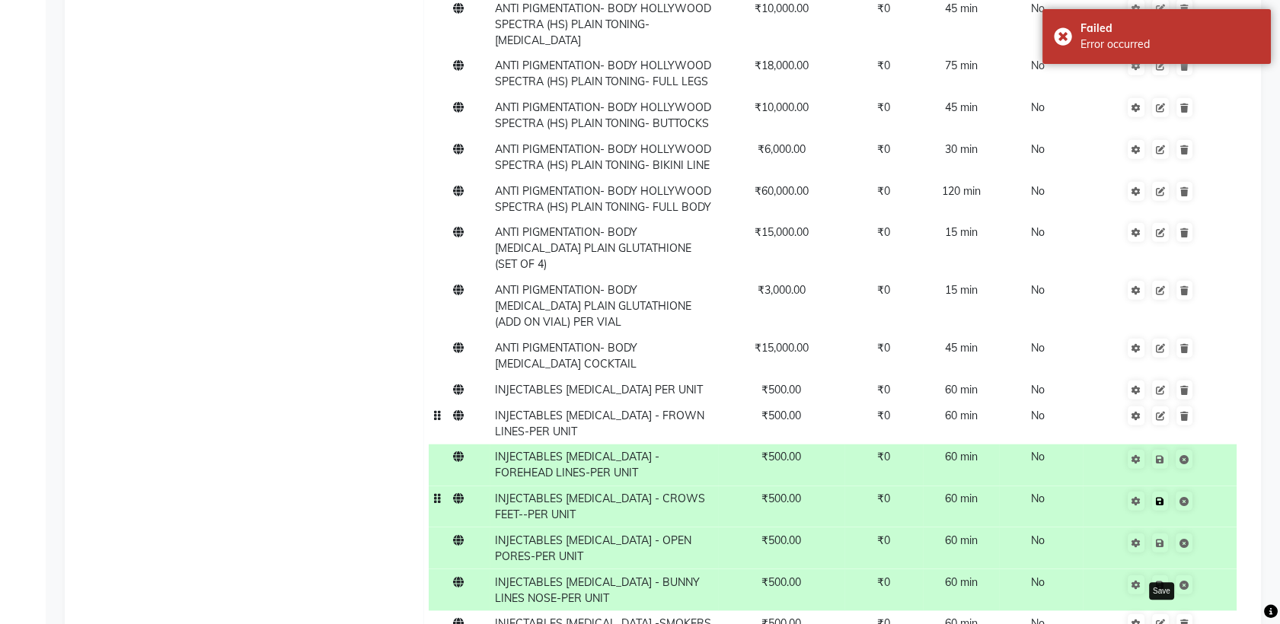
click at [1163, 492] on link at bounding box center [1160, 501] width 16 height 19
click at [1162, 539] on icon at bounding box center [1160, 543] width 8 height 9
click at [1163, 581] on icon at bounding box center [1160, 585] width 8 height 9
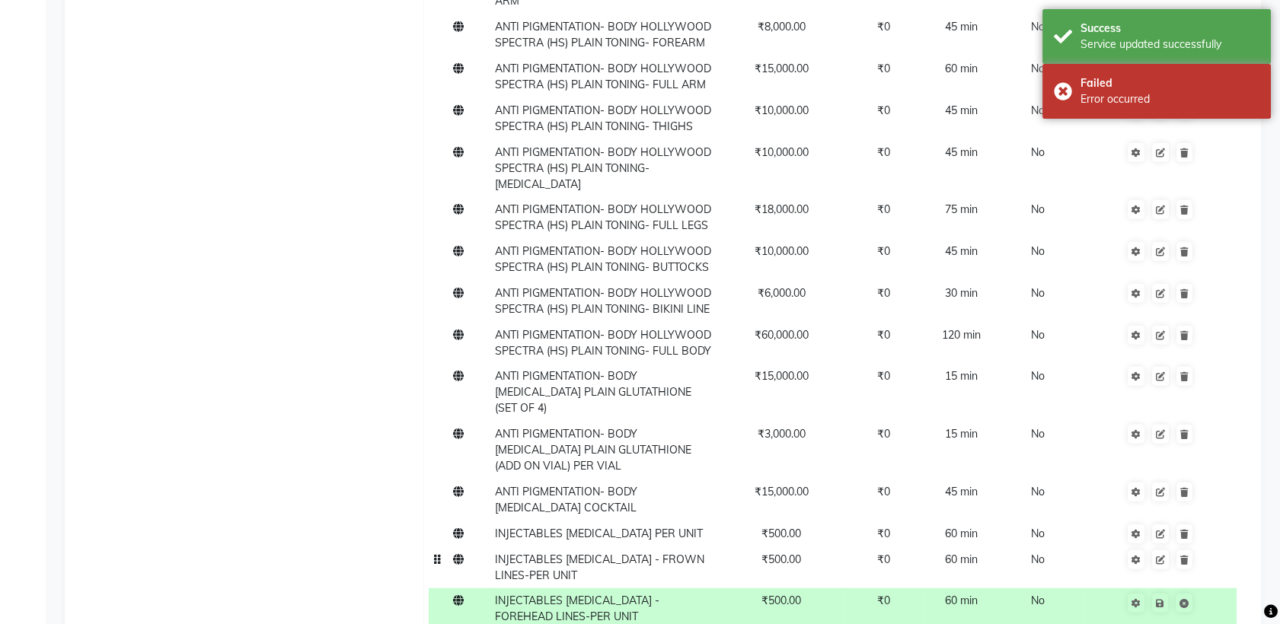
scroll to position [19105, 0]
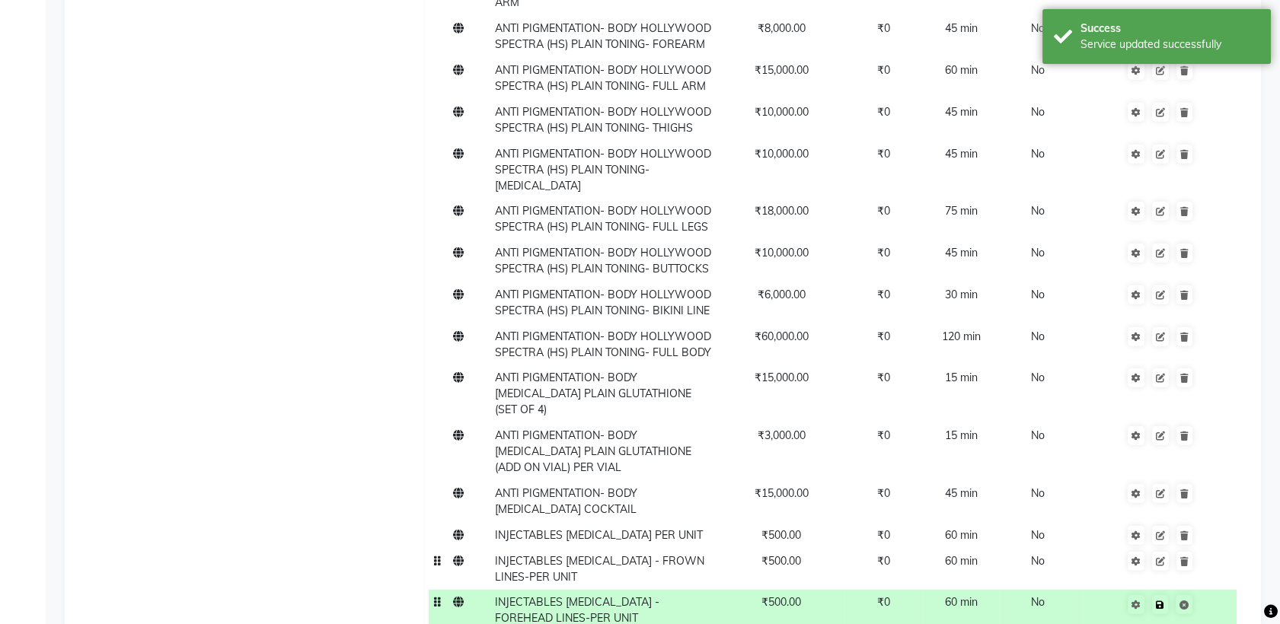
click at [1159, 601] on icon at bounding box center [1160, 605] width 8 height 9
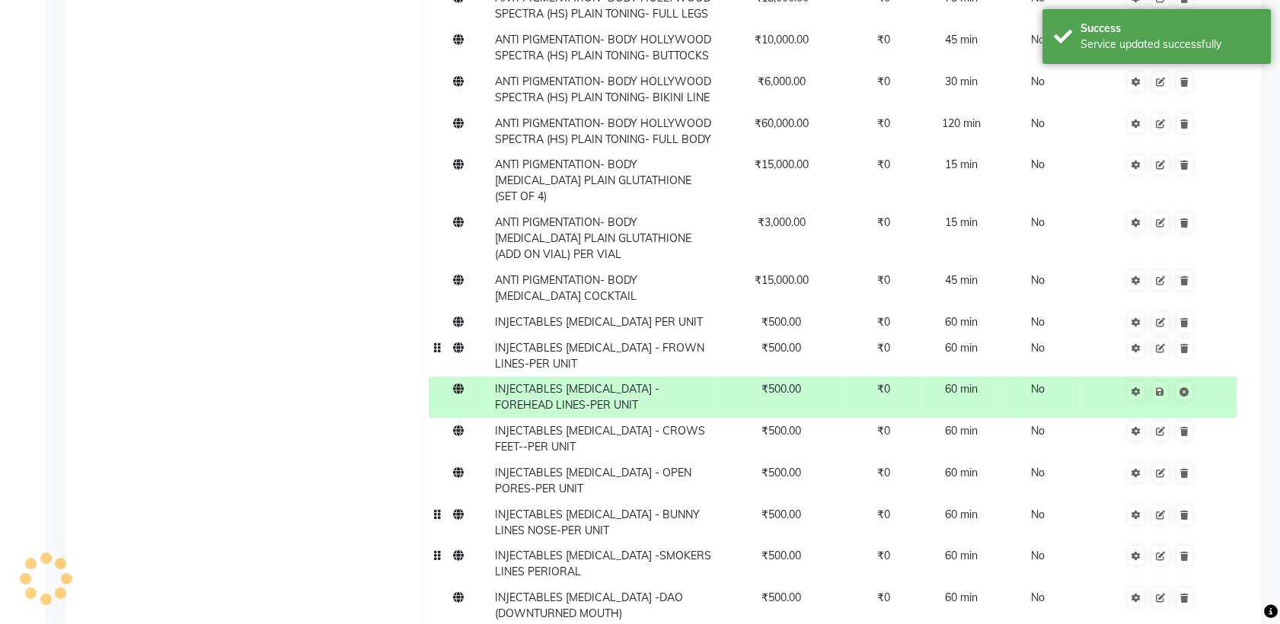
scroll to position [19316, 0]
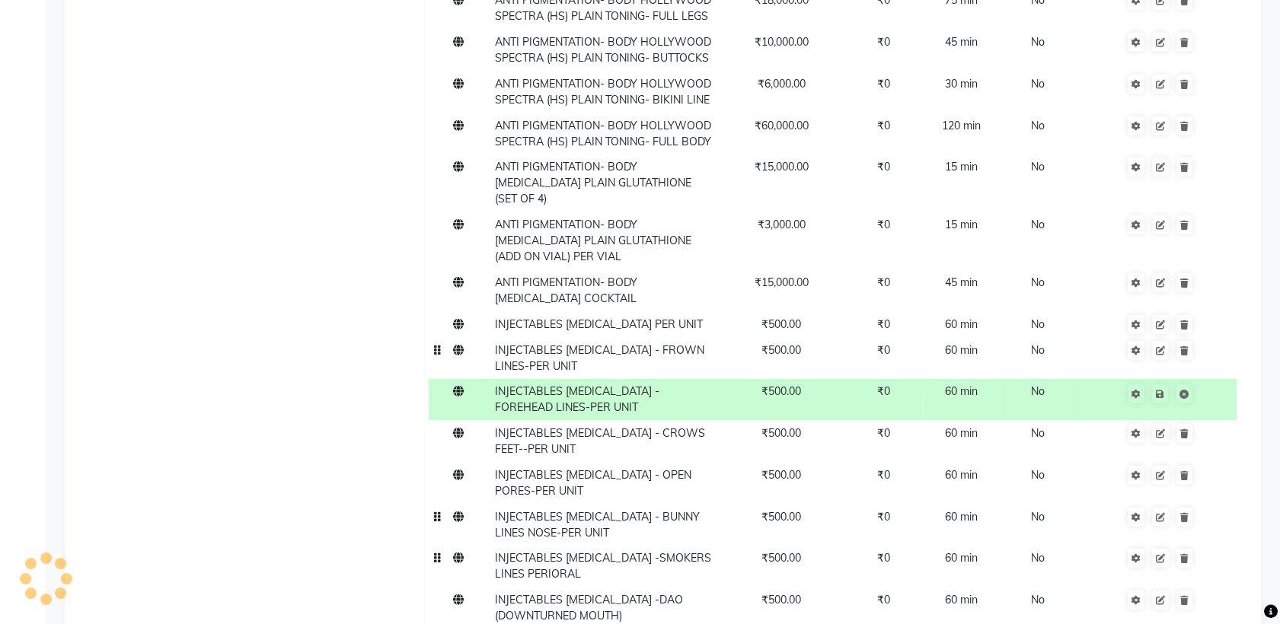
click at [581, 546] on td "INJECTABLES [MEDICAL_DATA] -SMOKERS LINES PERIORAL" at bounding box center [604, 567] width 228 height 42
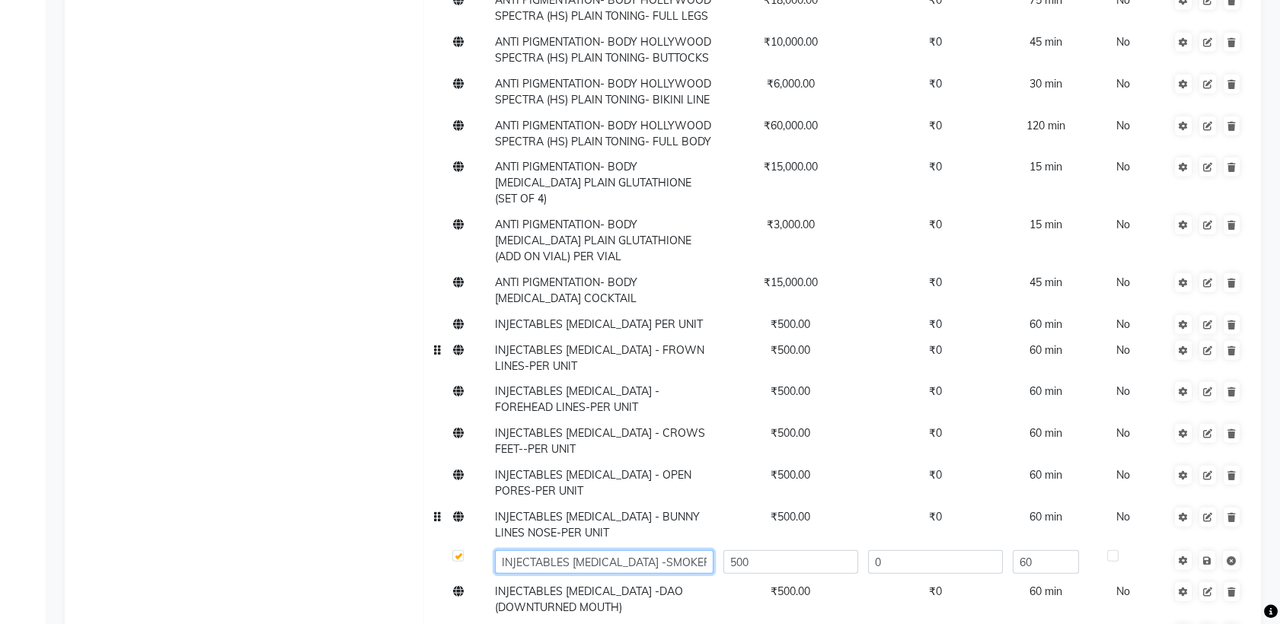
click at [664, 550] on input "INJECTABLES [MEDICAL_DATA] -SMOKERS LINES PERIORAL" at bounding box center [604, 562] width 219 height 24
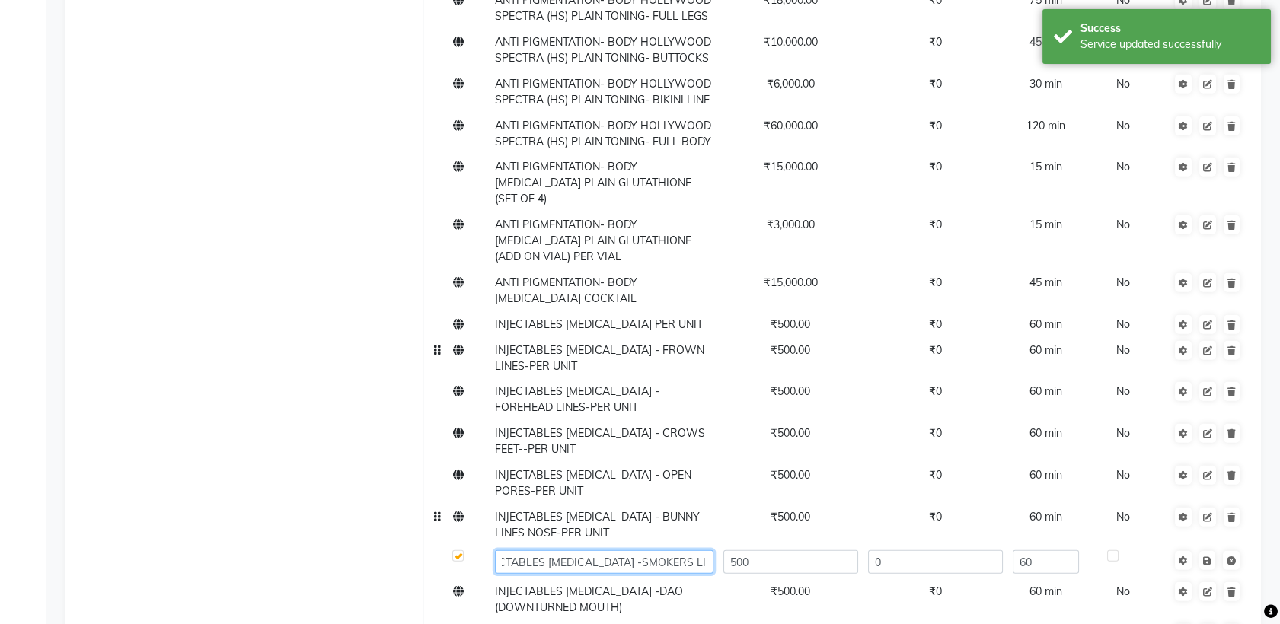
scroll to position [0, 45]
paste input "-PER UNIT"
type input "INJECTABLES BOTOX -SMOKERS LINES PERIORAL-PER UNIT"
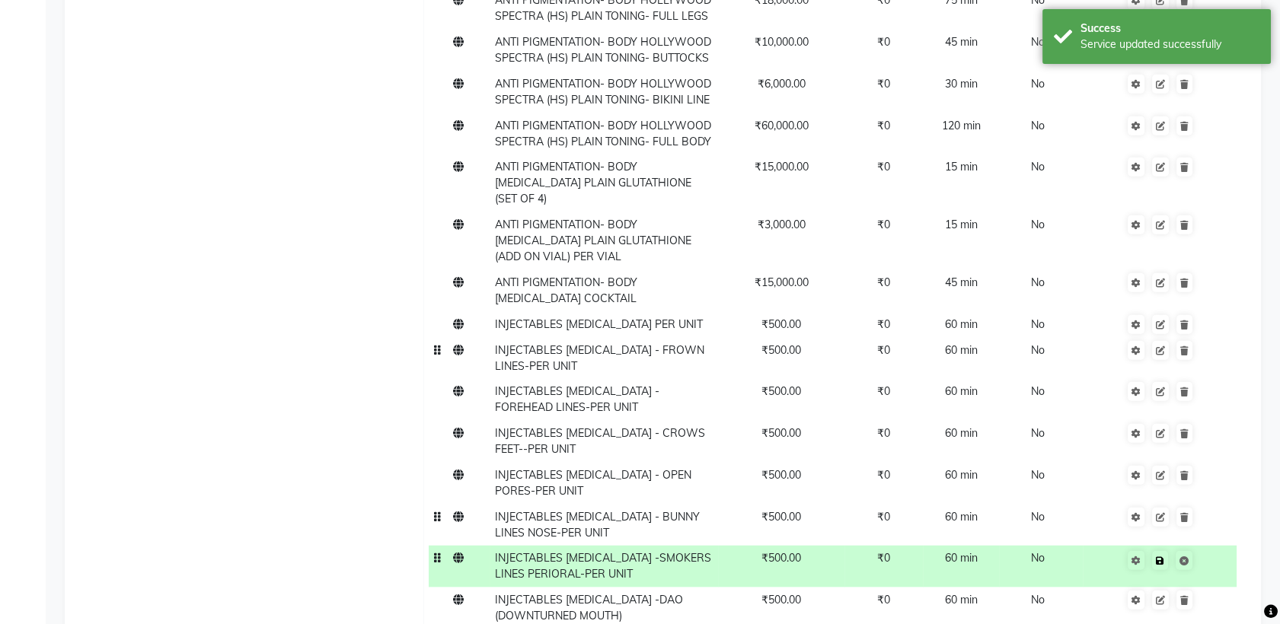
click at [1209, 546] on td "Save" at bounding box center [1160, 567] width 154 height 42
click at [651, 588] on td "INJECTABLES [MEDICAL_DATA] -DAO (DOWNTURNED MOUTH)" at bounding box center [604, 609] width 228 height 42
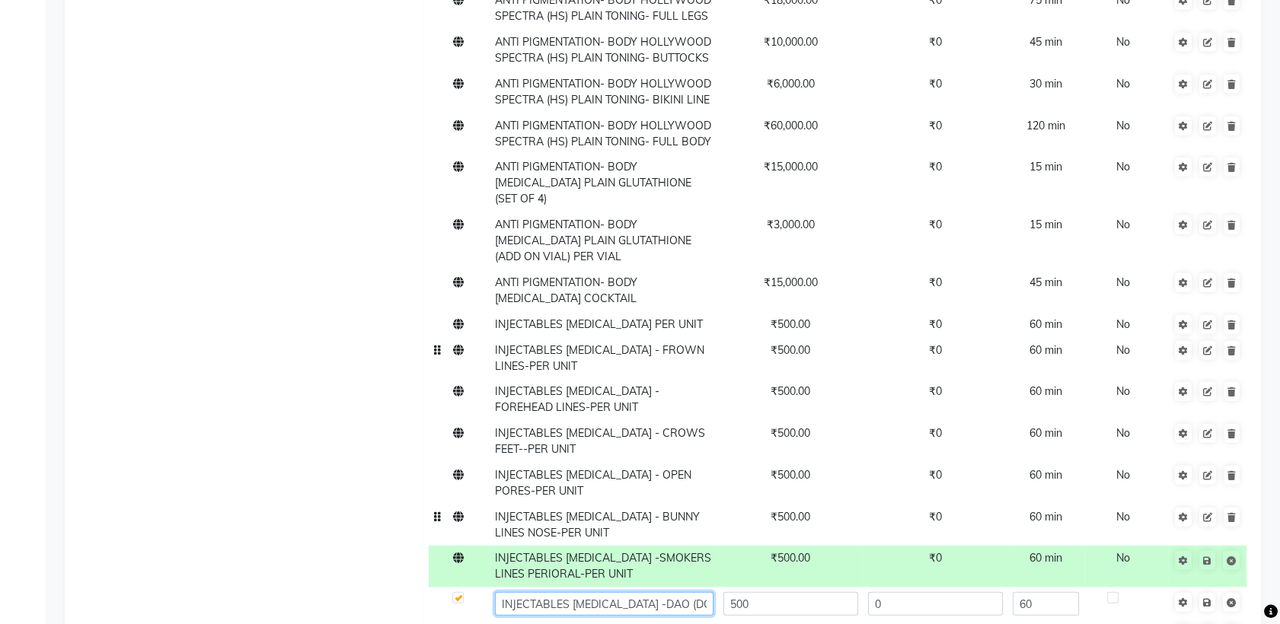
click at [695, 592] on input "INJECTABLES [MEDICAL_DATA] -DAO (DOWNTURNED MOUTH)" at bounding box center [604, 604] width 219 height 24
paste input "-PER UNIT"
type input "INJECTABLES BOTOX -DAO (DOWNTURNED MOUTH)-PER UNIT"
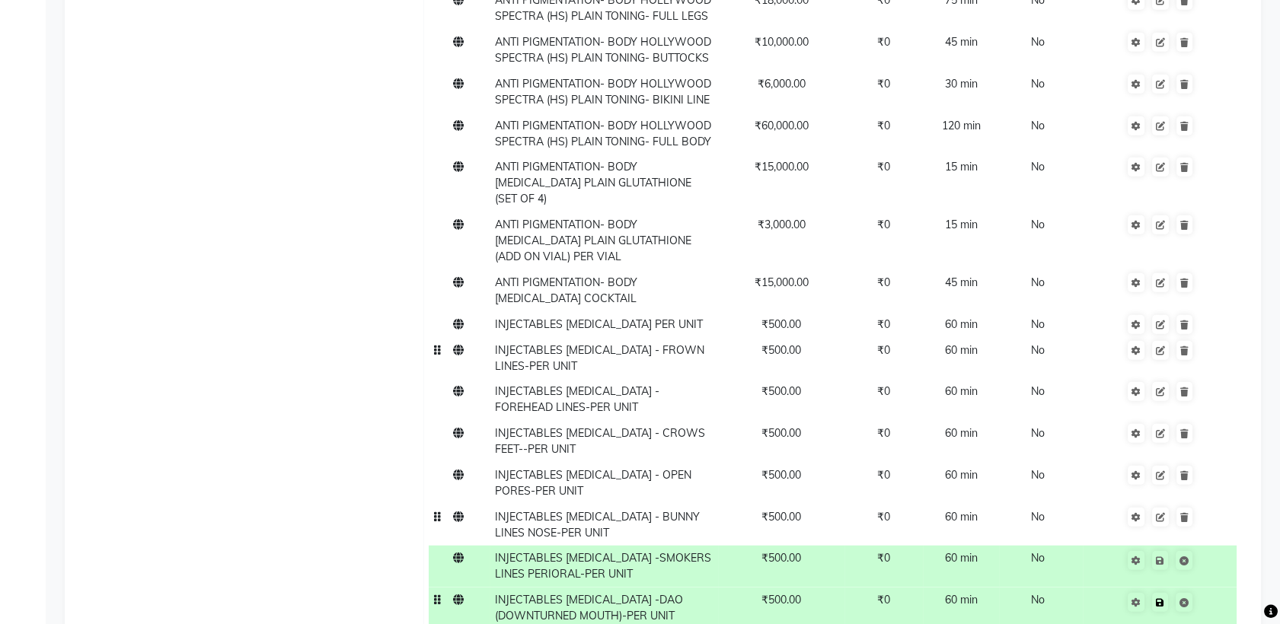
click at [1207, 588] on td "Save" at bounding box center [1160, 609] width 154 height 42
click at [1160, 557] on icon at bounding box center [1160, 561] width 8 height 9
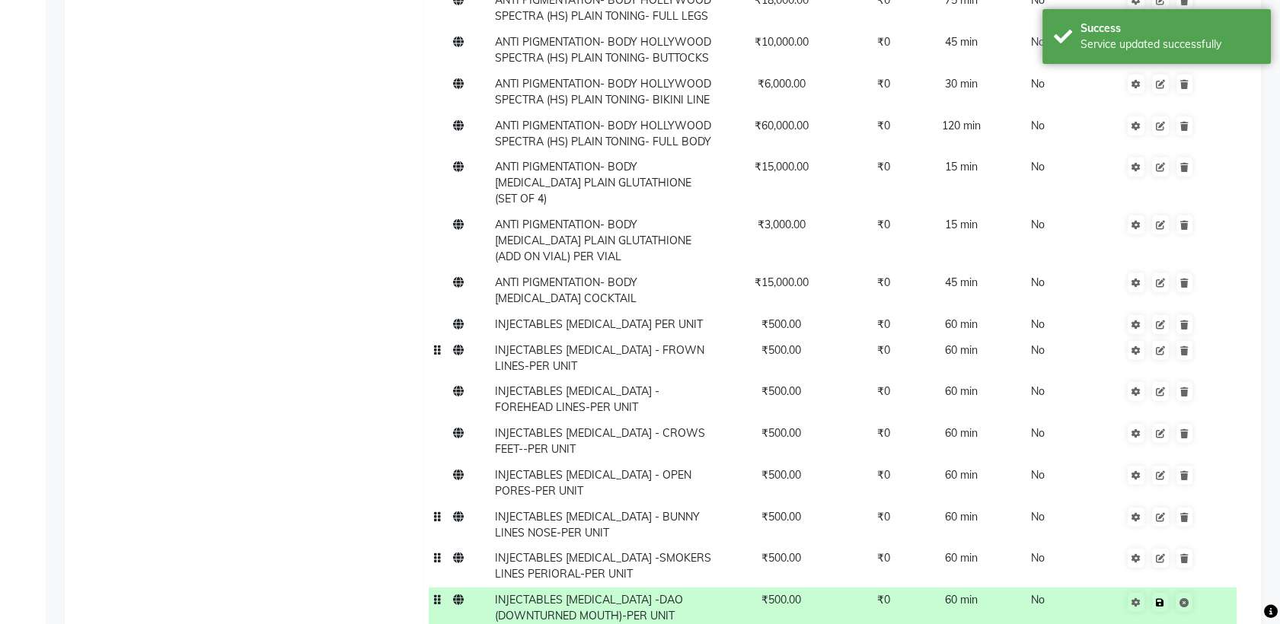
click at [1161, 598] on icon at bounding box center [1160, 602] width 8 height 9
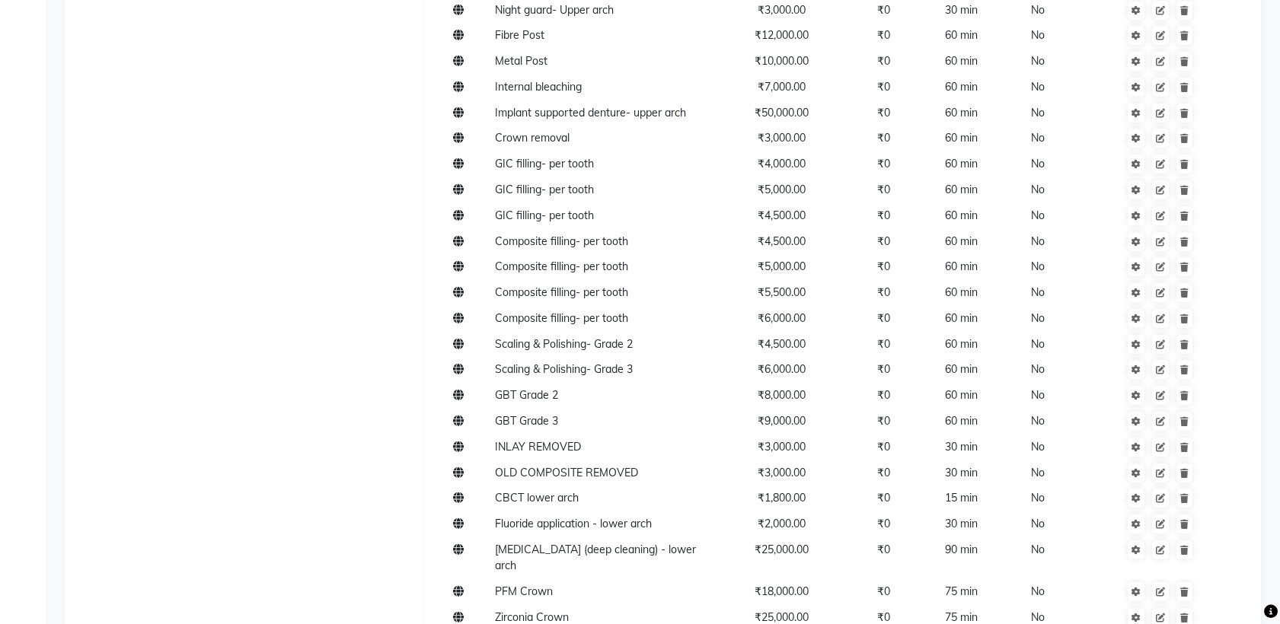
scroll to position [23072, 0]
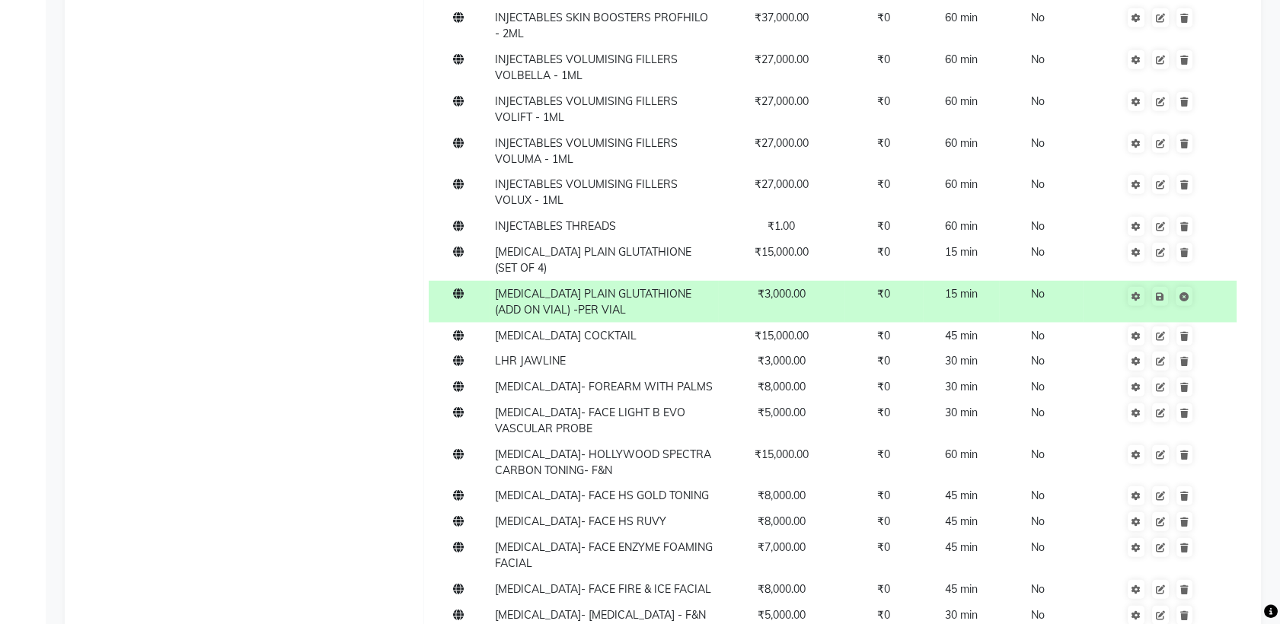
scroll to position [20314, 0]
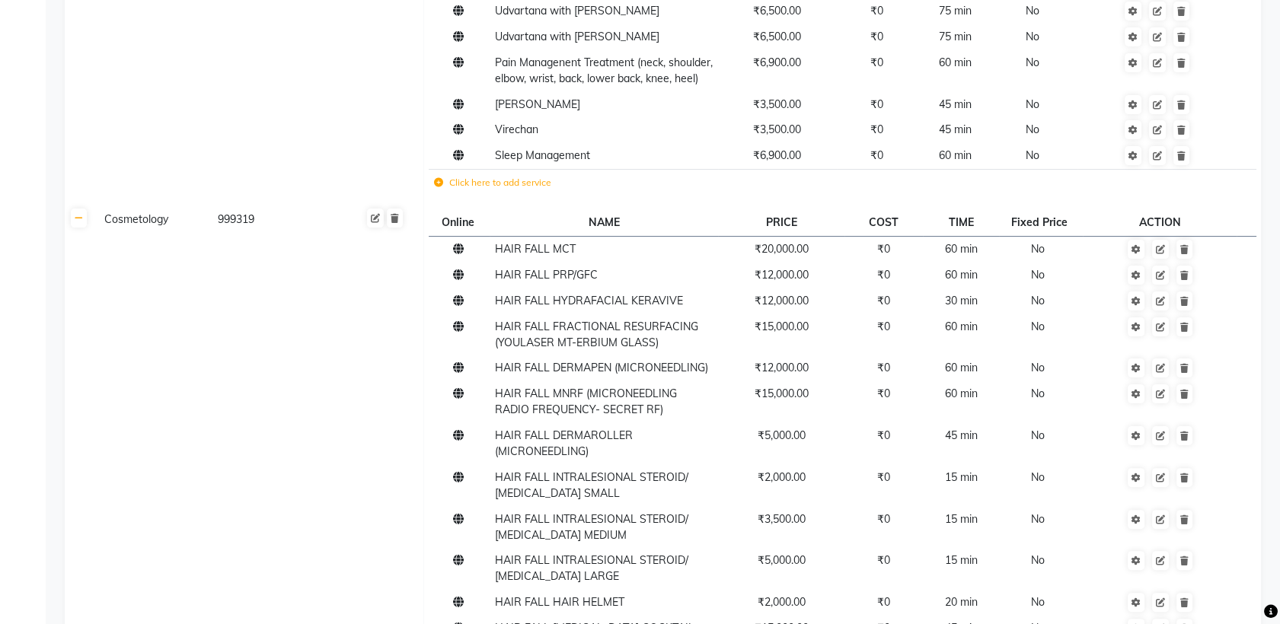
scroll to position [988, 0]
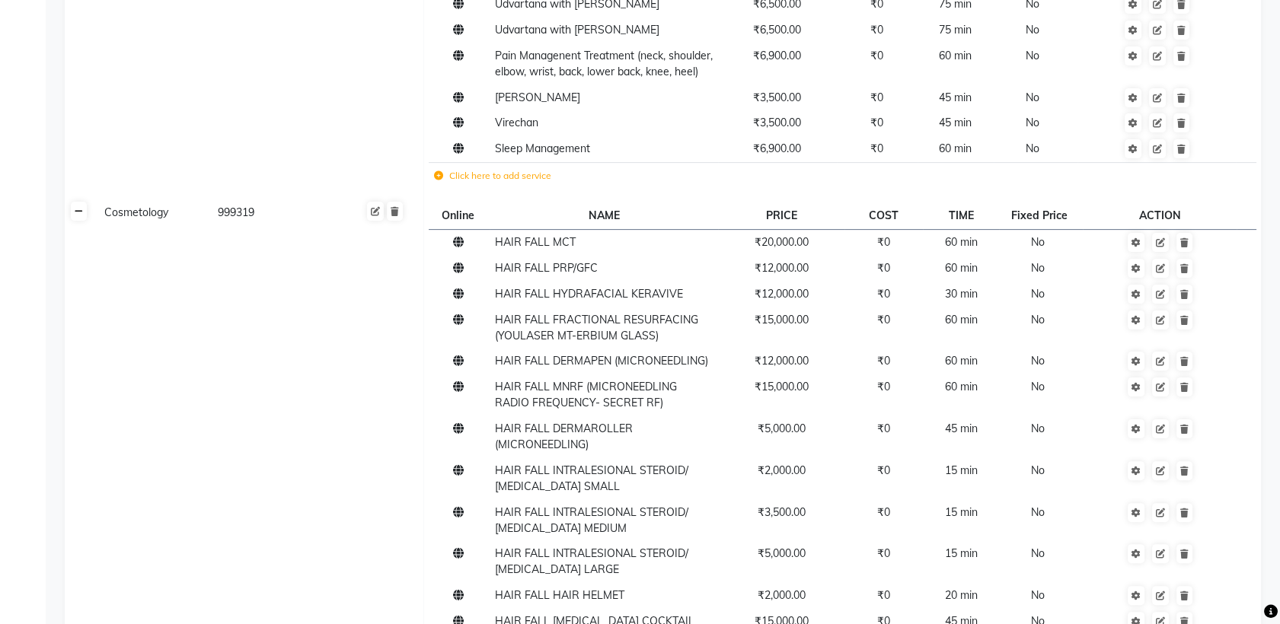
click at [80, 216] on icon at bounding box center [79, 211] width 8 height 9
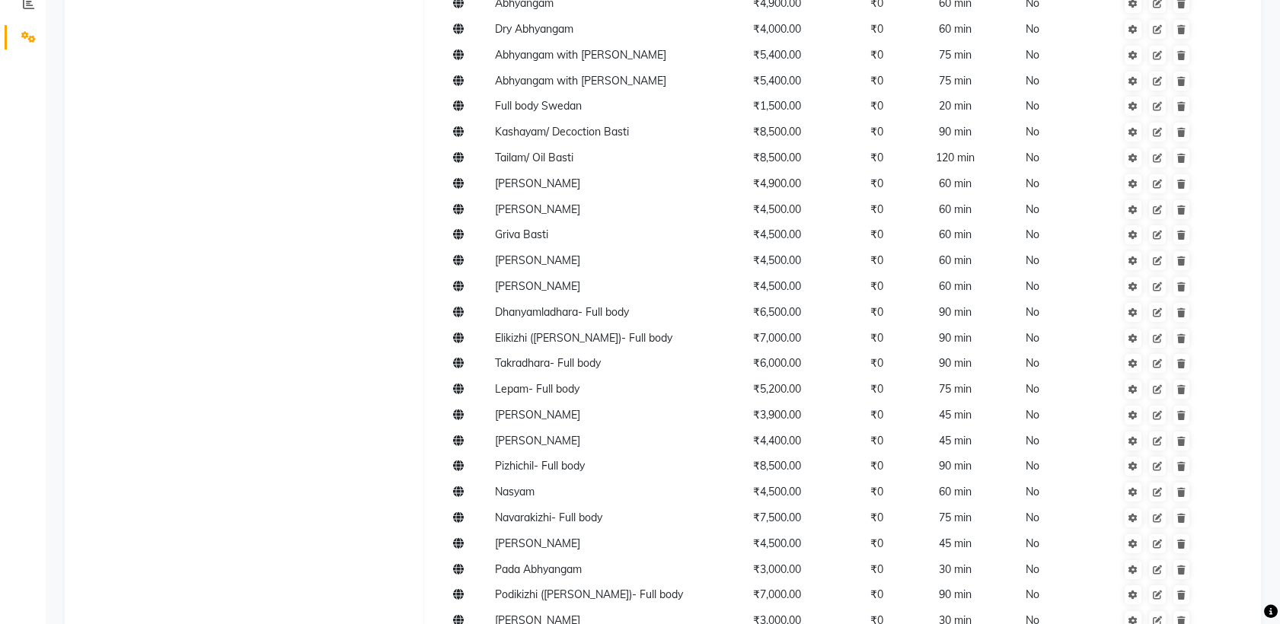
scroll to position [0, 0]
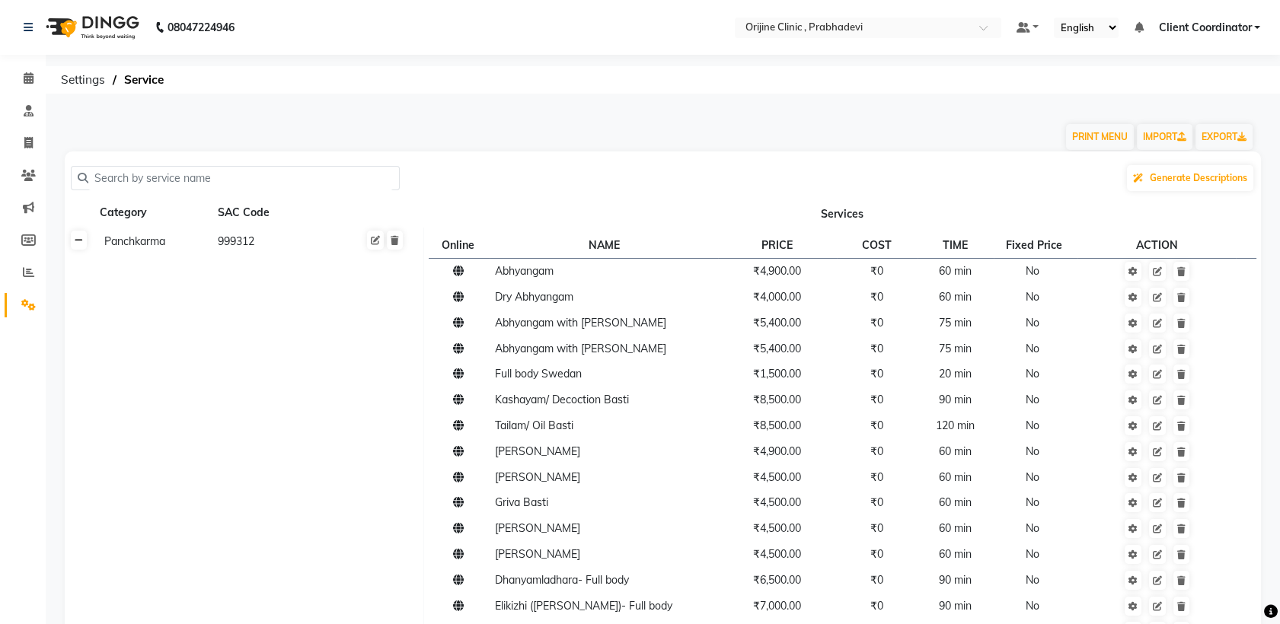
click at [81, 247] on link at bounding box center [79, 240] width 16 height 19
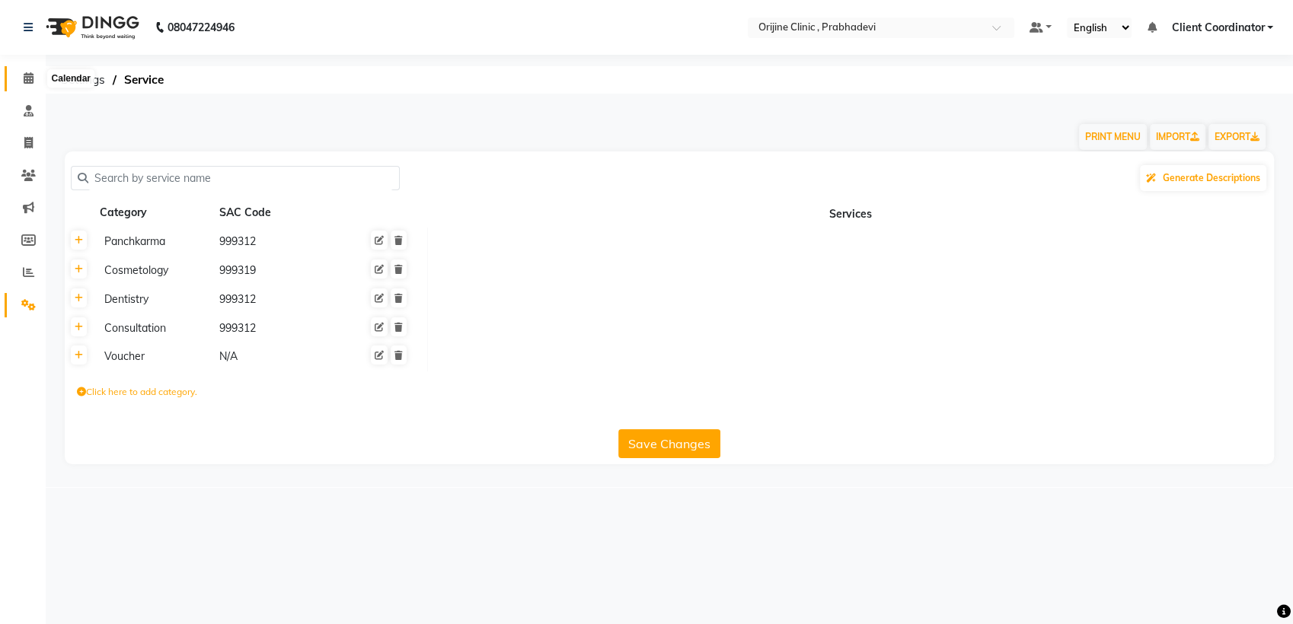
click at [30, 79] on icon at bounding box center [29, 77] width 10 height 11
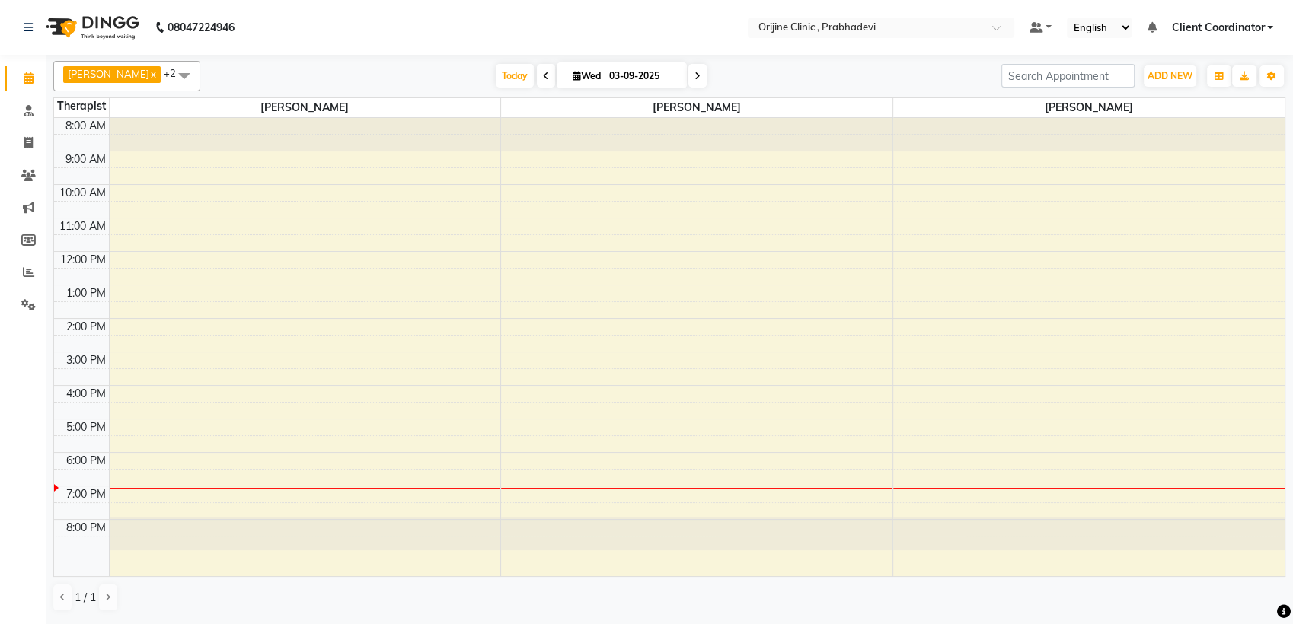
click at [694, 69] on span at bounding box center [697, 76] width 18 height 24
type input "04-09-2025"
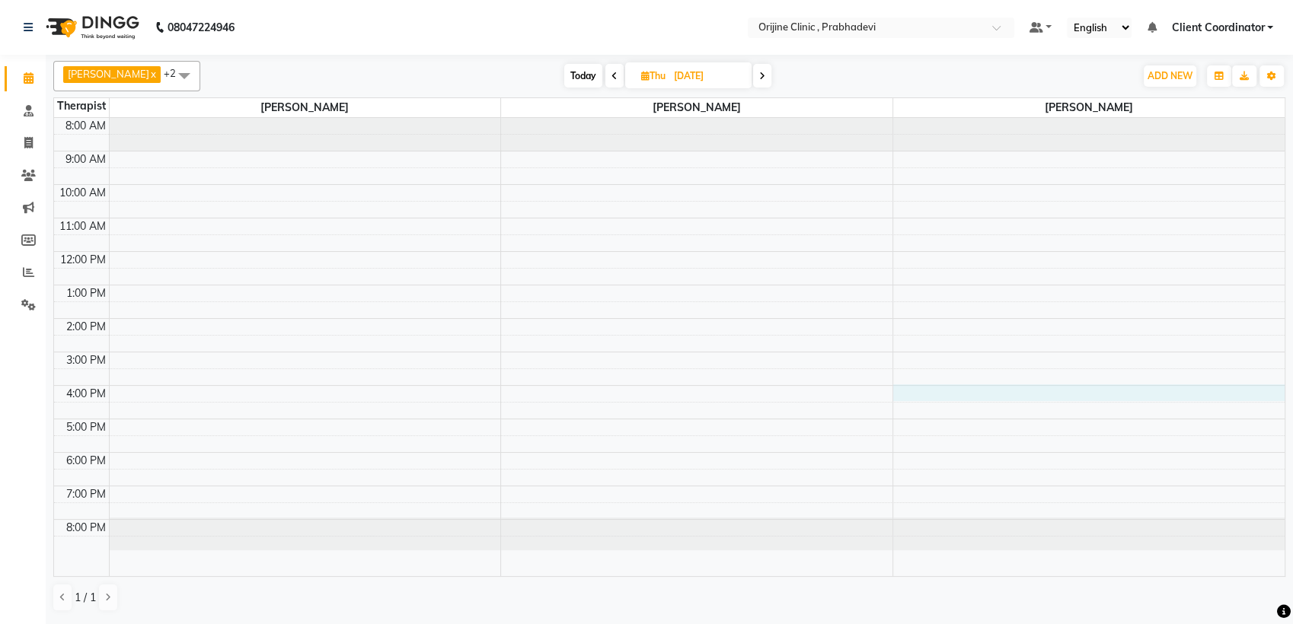
click at [1032, 388] on div "8:00 AM 9:00 AM 10:00 AM 11:00 AM 12:00 PM 1:00 PM 2:00 PM 3:00 PM 4:00 PM 5:00…" at bounding box center [669, 347] width 1230 height 459
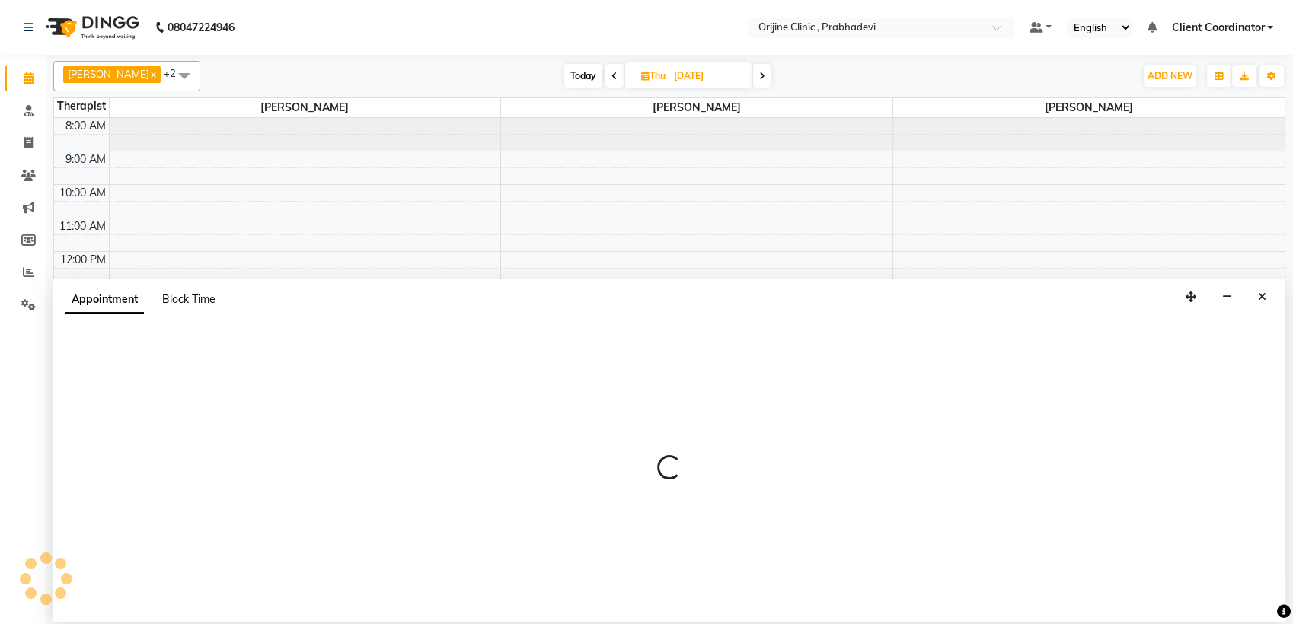
select select "85383"
select select "960"
select select "tentative"
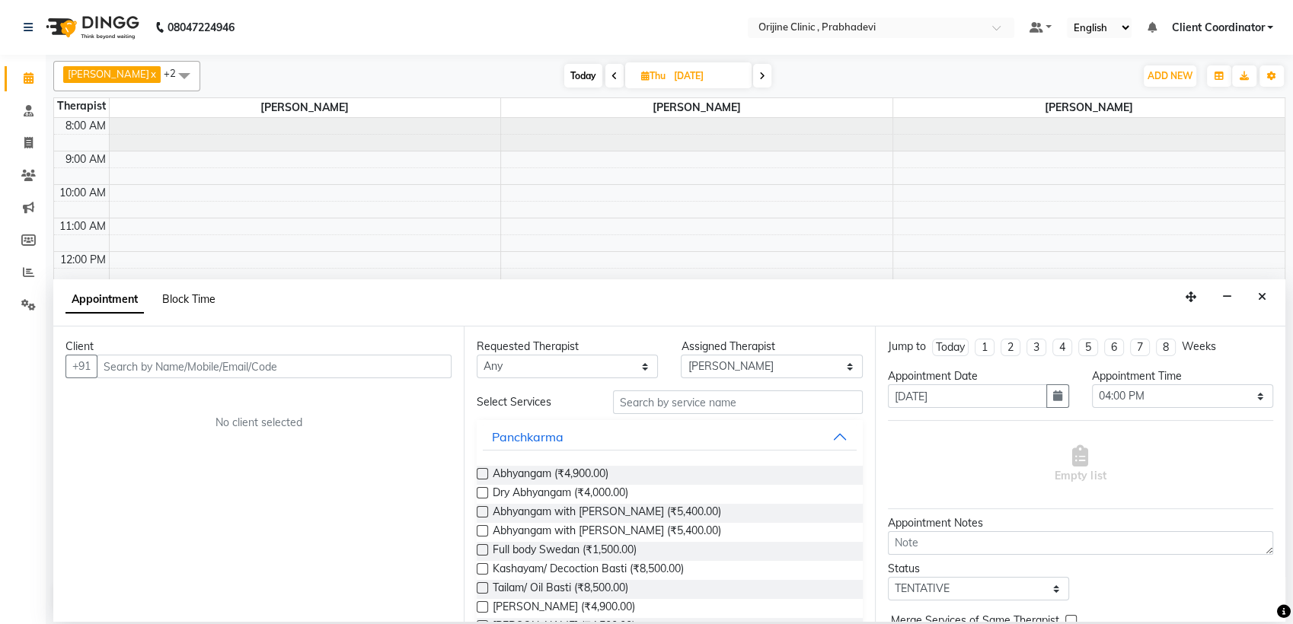
click at [194, 305] on span "Block Time" at bounding box center [188, 299] width 53 height 14
select select "85383"
select select "960"
select select "990"
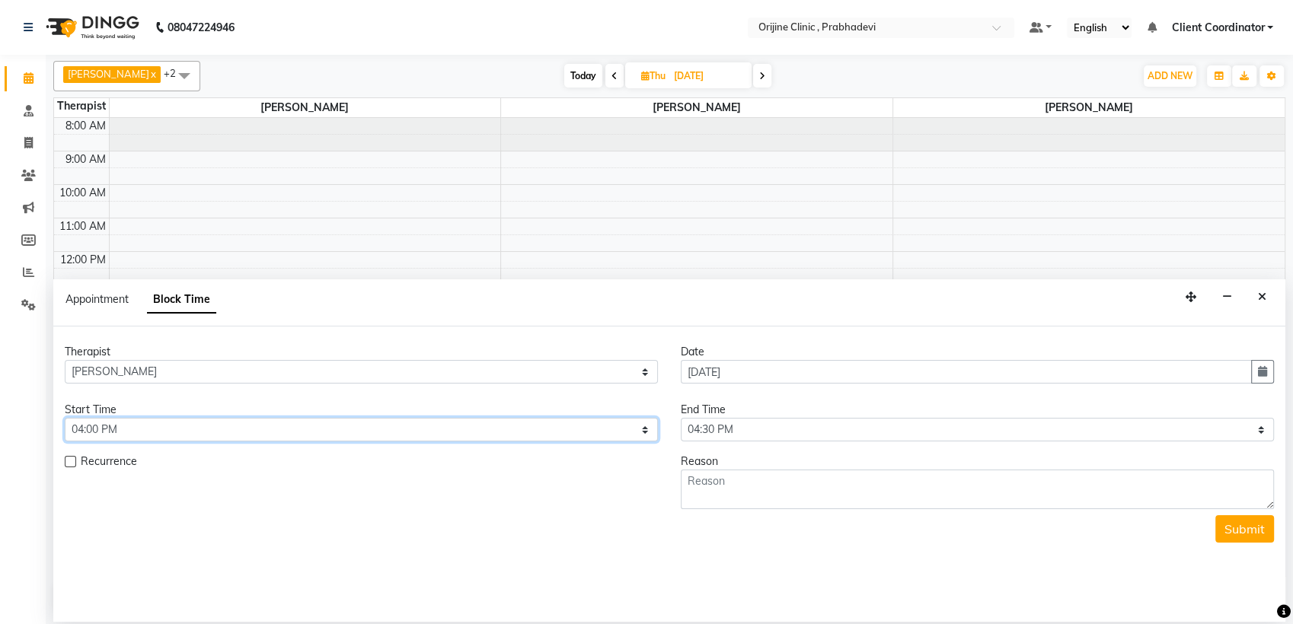
click at [494, 431] on select "Select 09:00 AM 09:15 AM 09:30 AM 09:45 AM 10:00 AM 10:15 AM 10:30 AM 10:45 AM …" at bounding box center [361, 430] width 593 height 24
select select "930"
click at [65, 418] on select "Select 09:00 AM 09:15 AM 09:30 AM 09:45 AM 10:00 AM 10:15 AM 10:30 AM 10:45 AM …" at bounding box center [361, 430] width 593 height 24
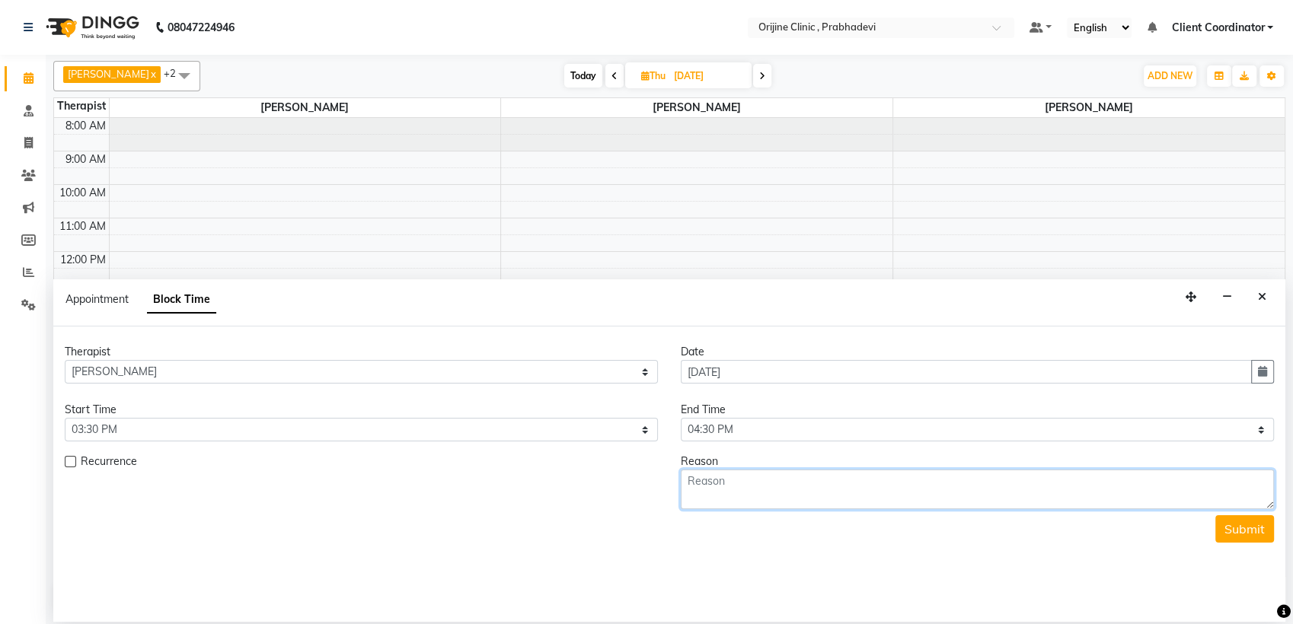
click at [817, 483] on textarea at bounding box center [977, 490] width 593 height 40
type textarea "AARNA AGRWAL- FOLLOW UP CONSULTATION"
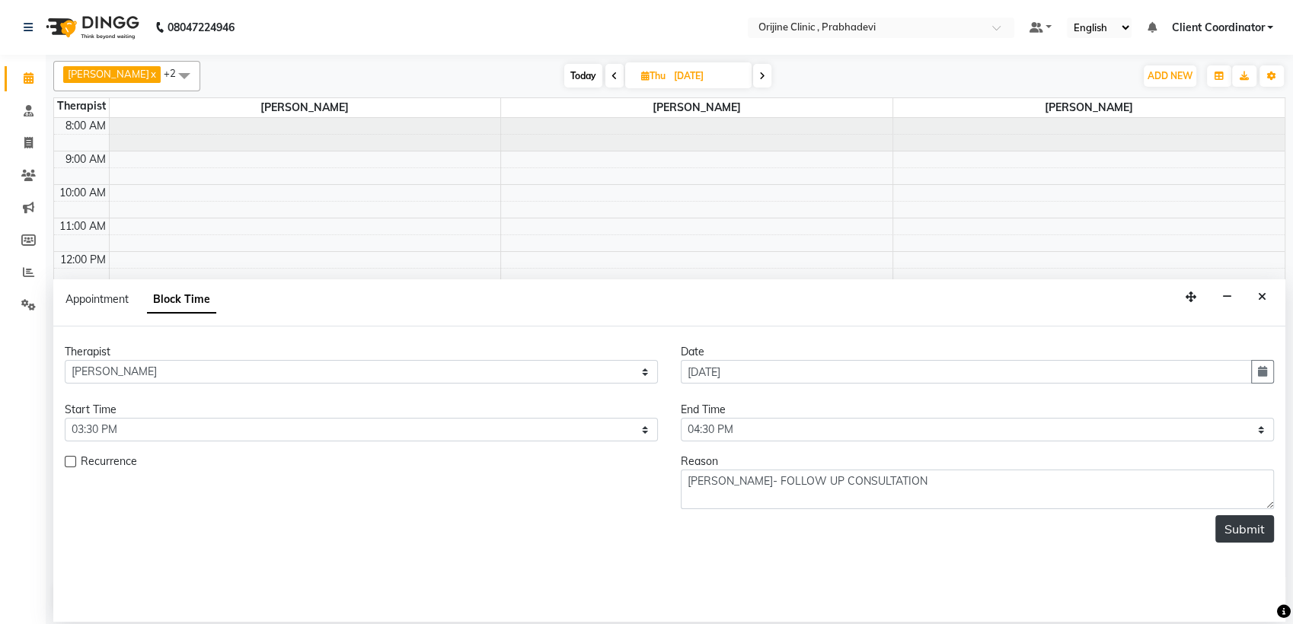
click at [1254, 533] on button "Submit" at bounding box center [1244, 528] width 59 height 27
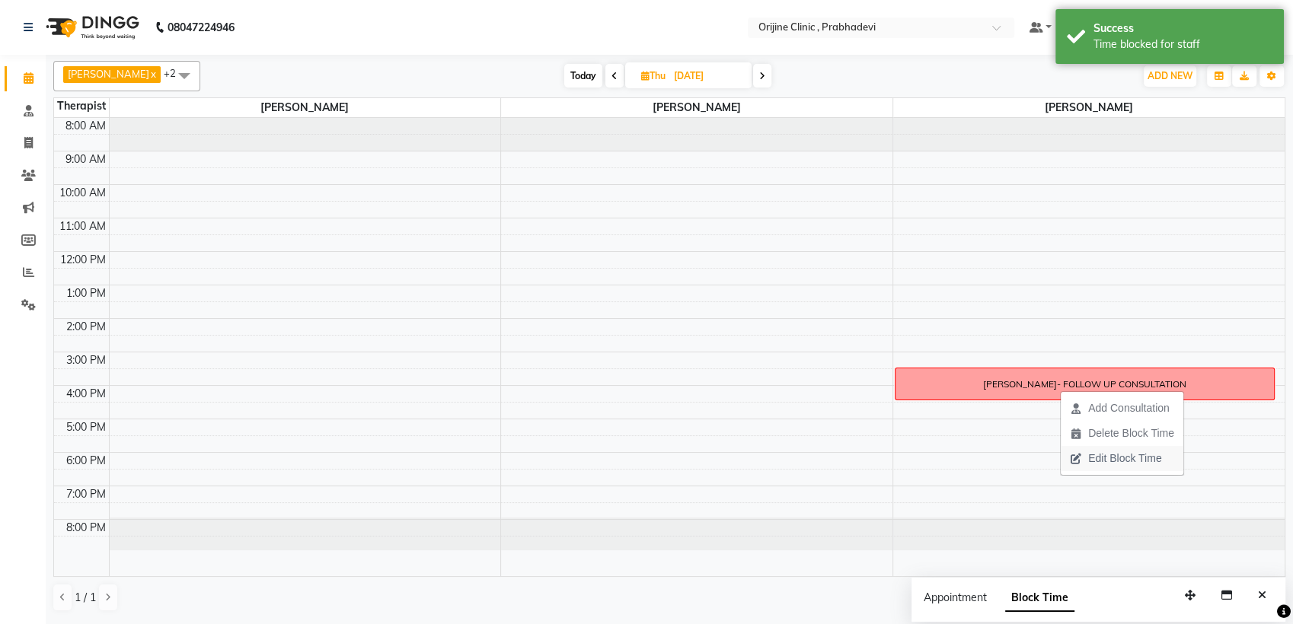
click at [1118, 458] on span "Edit Block Time" at bounding box center [1124, 459] width 73 height 16
select select "85383"
select select "930"
select select "990"
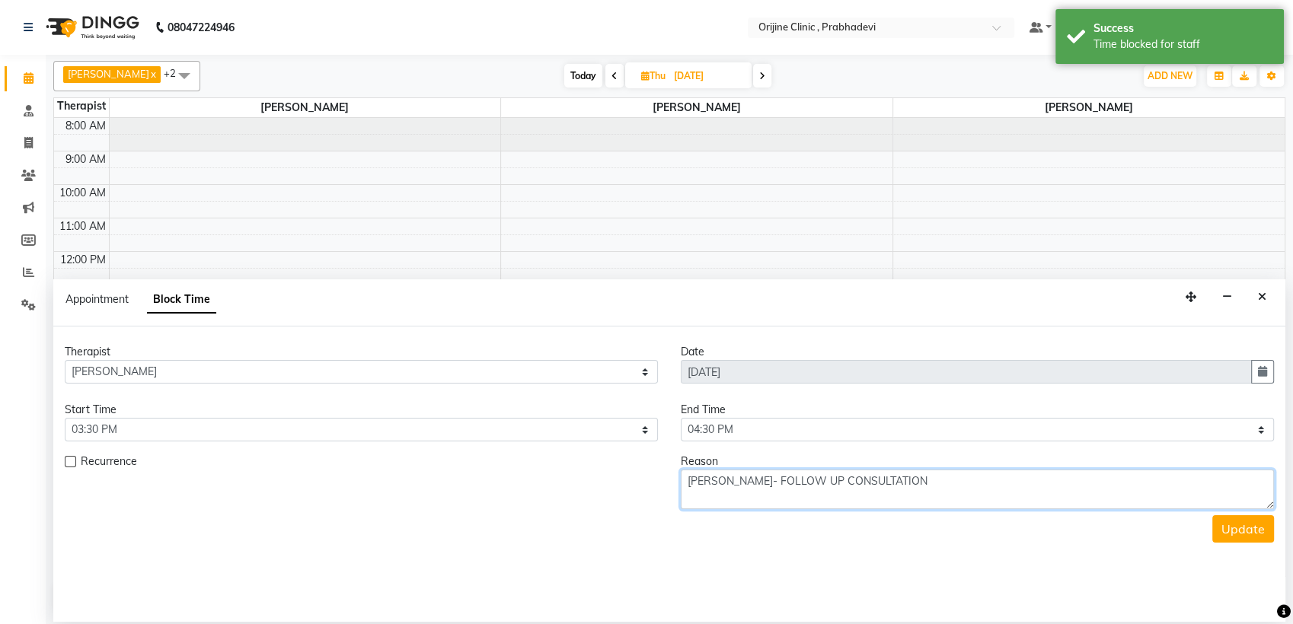
click at [745, 481] on textarea "AARNA AGRWAL- FOLLOW UP CONSULTATION" at bounding box center [977, 490] width 593 height 40
type textarea "AARNA AGARWAL- FOLLOW UP CONSULTATION"
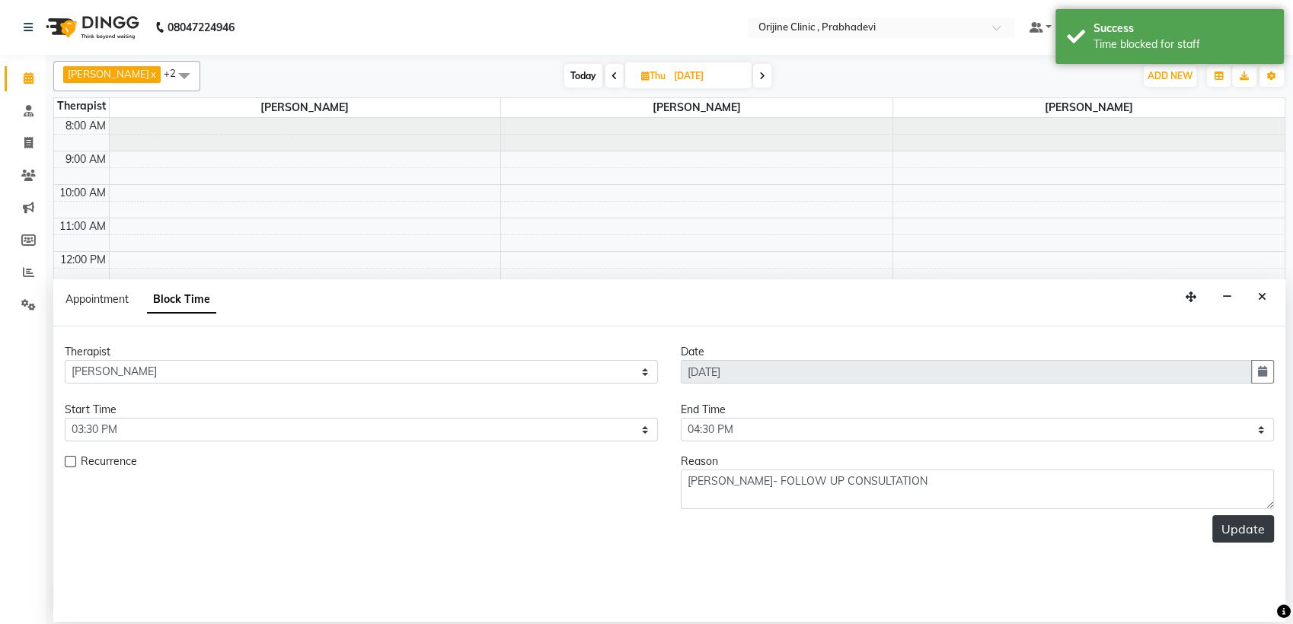
click at [1249, 525] on button "Update" at bounding box center [1243, 528] width 62 height 27
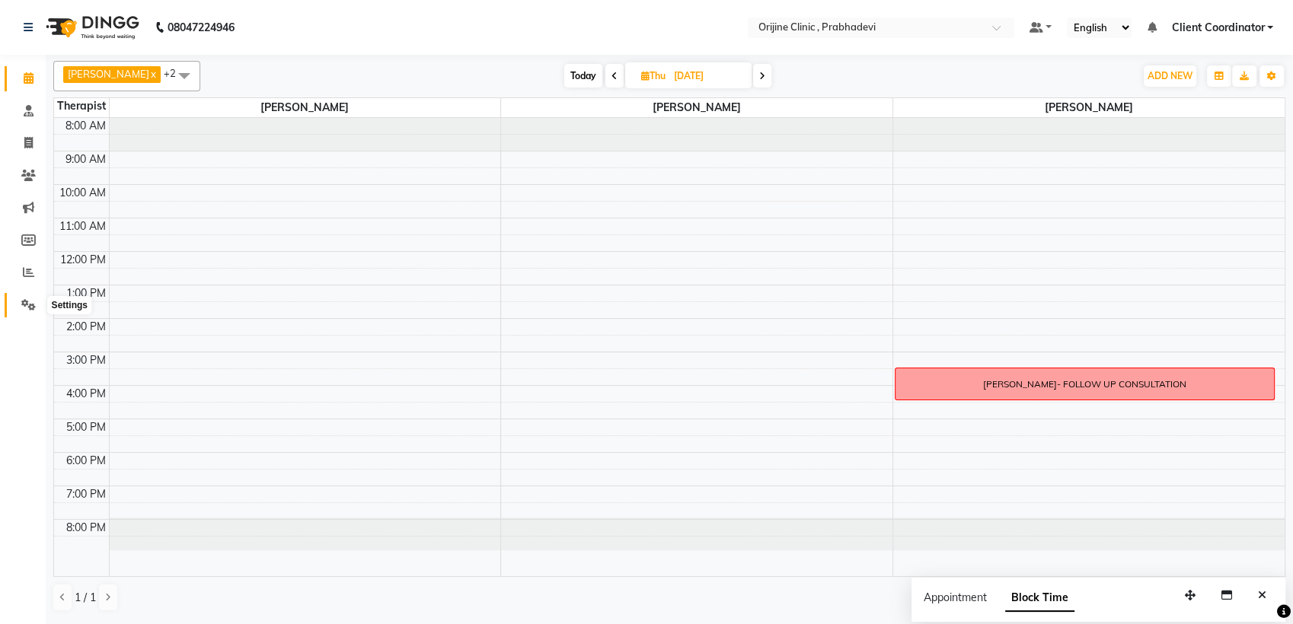
click at [27, 306] on icon at bounding box center [28, 304] width 14 height 11
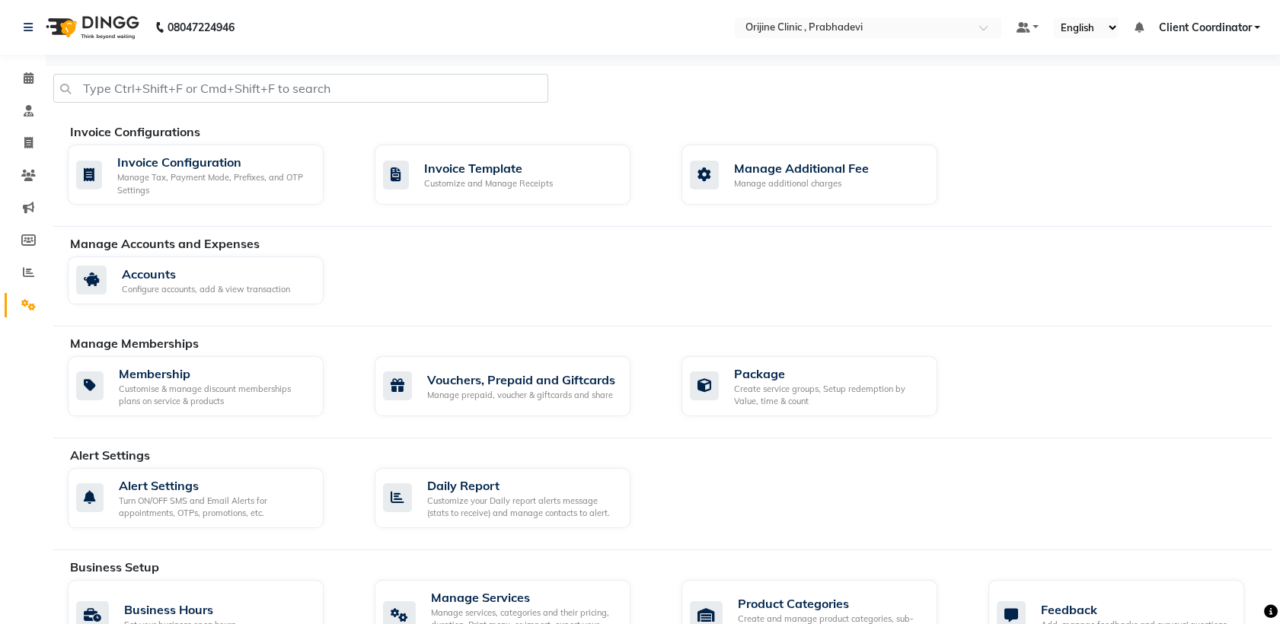
scroll to position [242, 0]
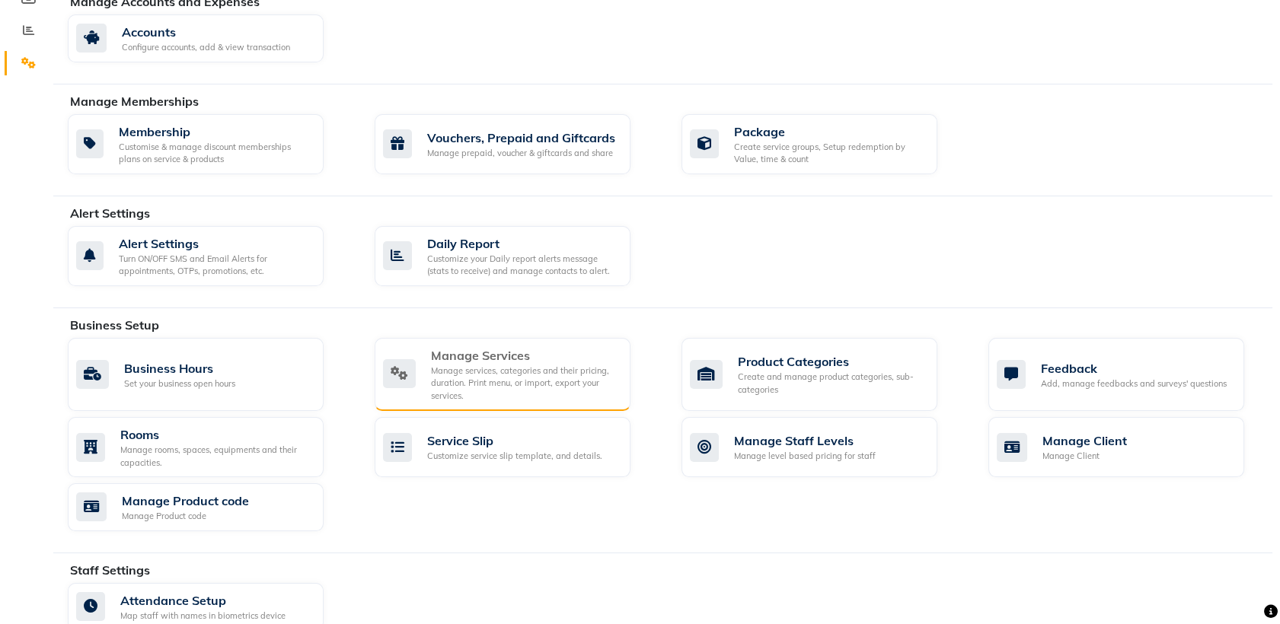
click at [522, 372] on div "Manage services, categories and their pricing, duration. Print menu, or import,…" at bounding box center [524, 384] width 187 height 38
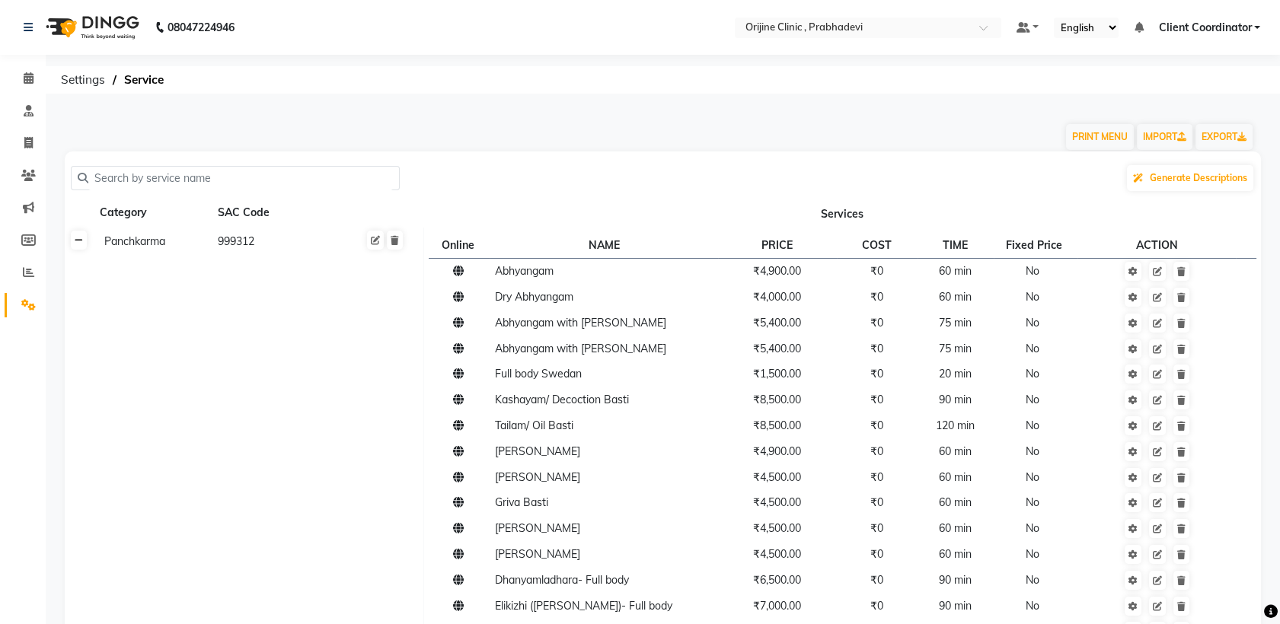
click at [74, 232] on link at bounding box center [79, 240] width 16 height 19
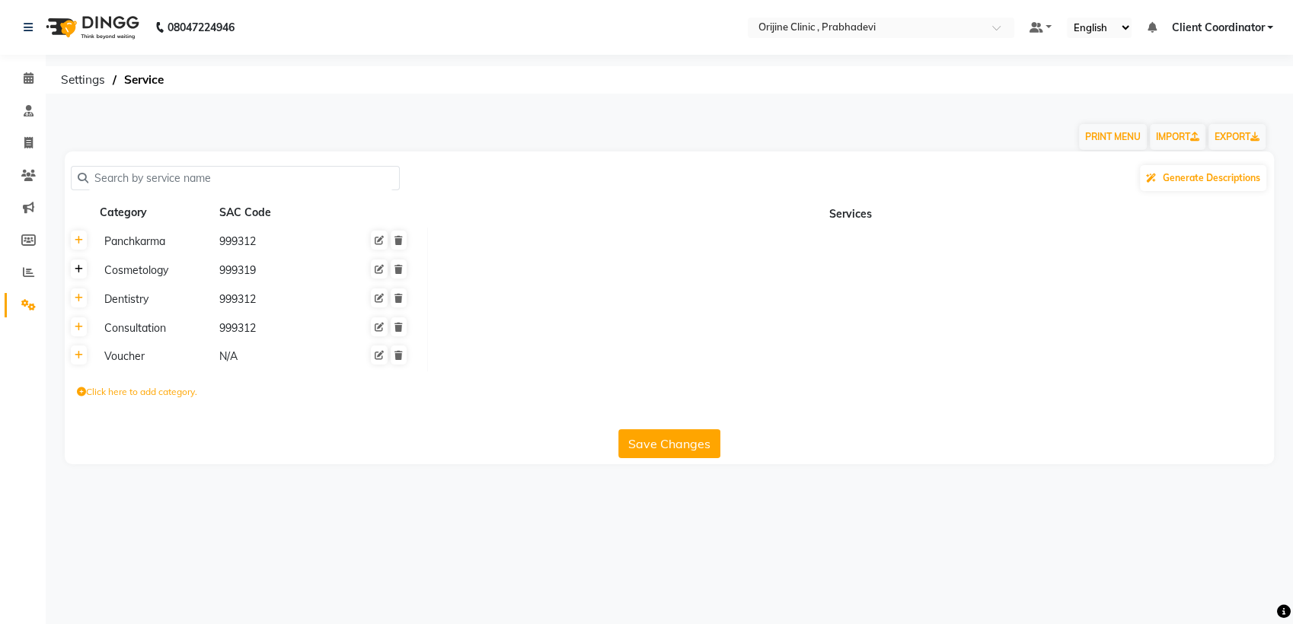
click at [77, 270] on icon at bounding box center [79, 269] width 8 height 9
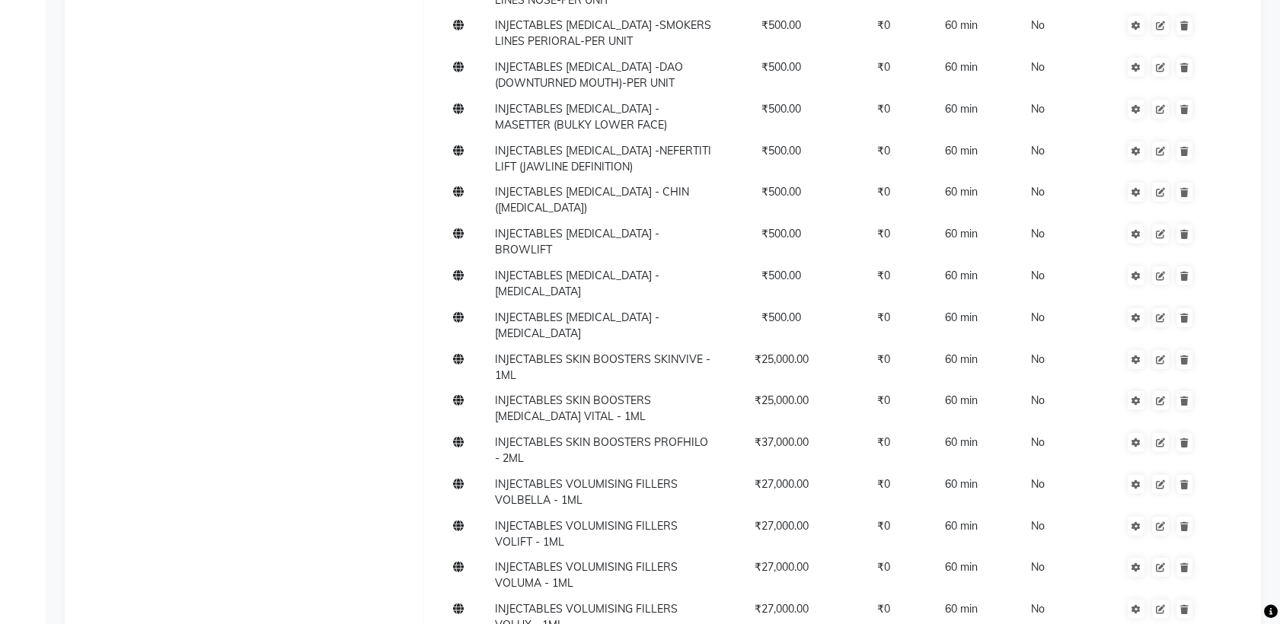
scroll to position [19245, 0]
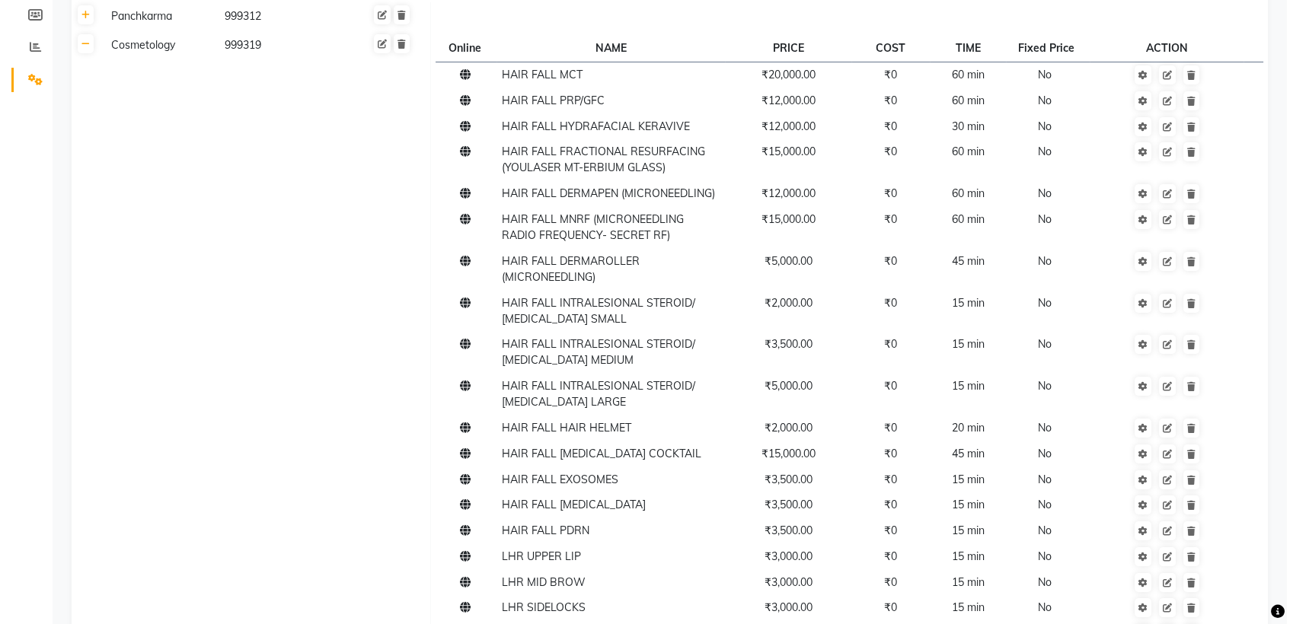
scroll to position [0, 0]
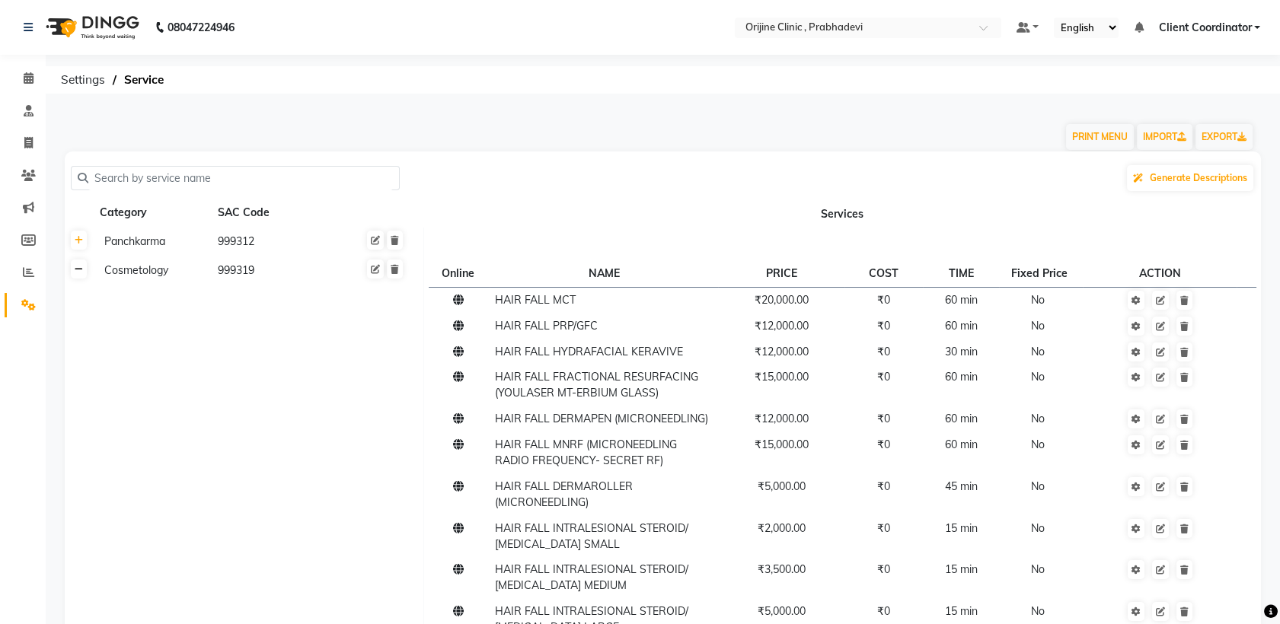
click at [77, 272] on icon at bounding box center [79, 269] width 8 height 9
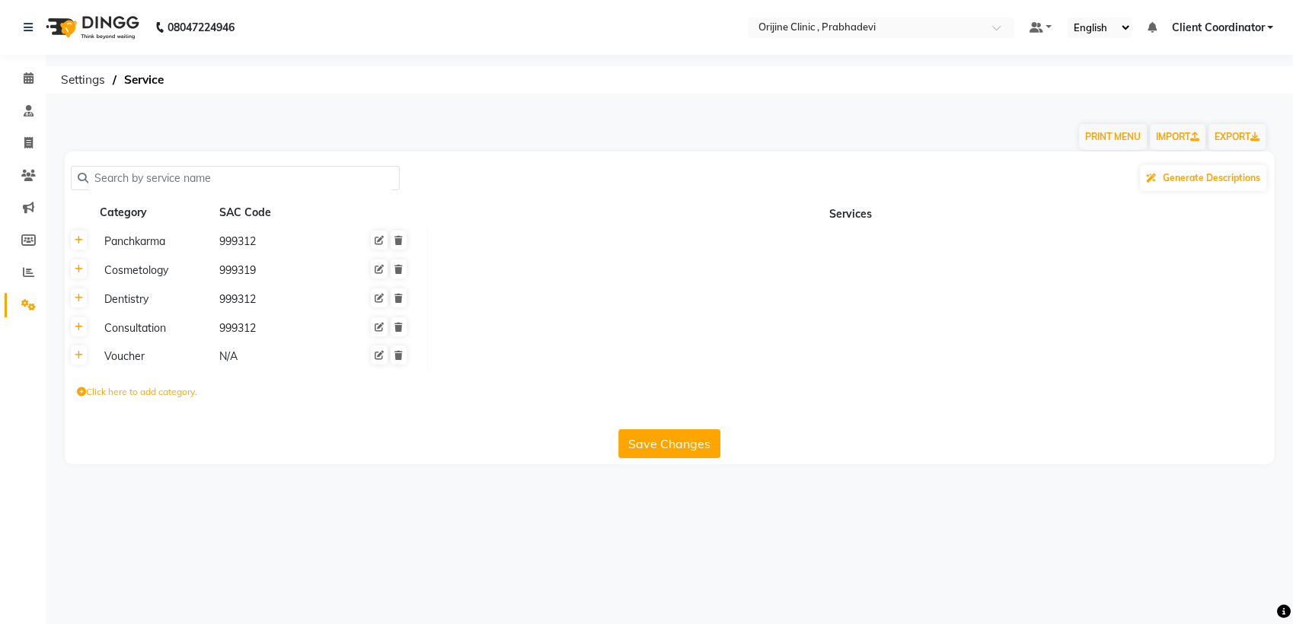
click at [689, 437] on button "Save Changes" at bounding box center [669, 443] width 102 height 29
